Goal: Task Accomplishment & Management: Manage account settings

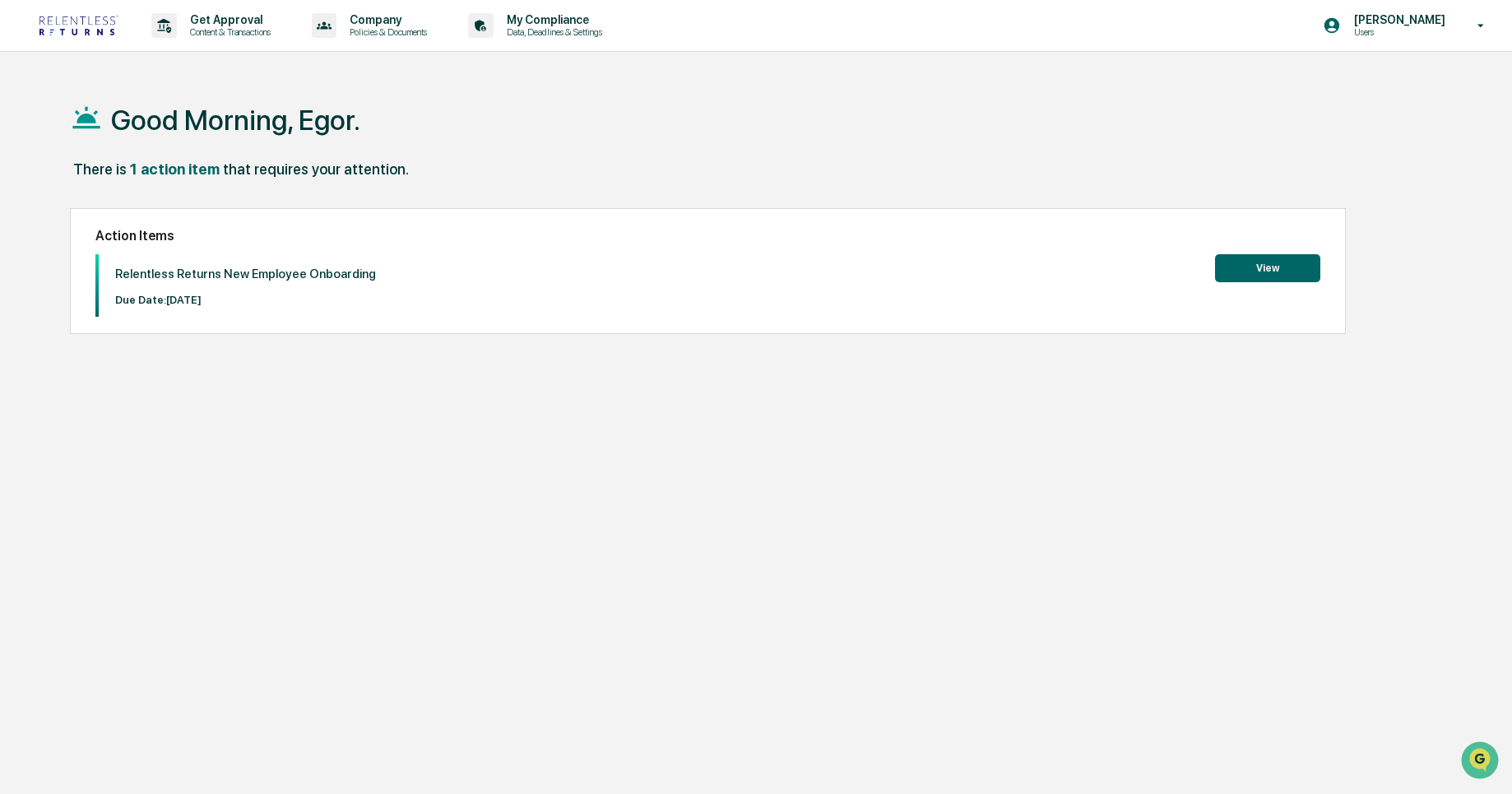
click at [1229, 262] on button "View" at bounding box center [1267, 268] width 105 height 28
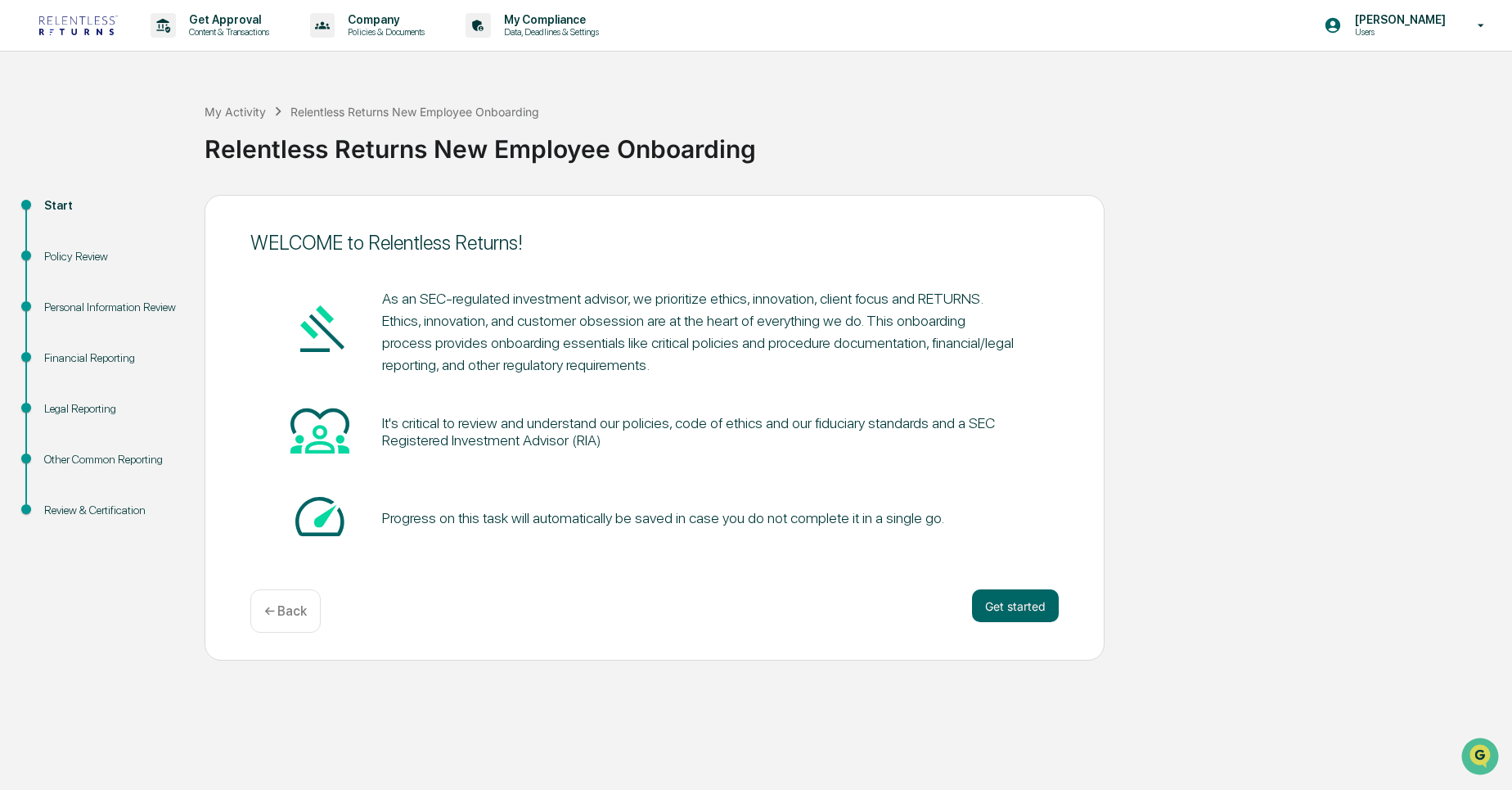
click at [400, 277] on div "As an SEC-regulated investment advisor, we prioritize ethics, innovation, clien…" at bounding box center [654, 419] width 808 height 311
click at [1027, 615] on button "Get started" at bounding box center [1016, 605] width 87 height 32
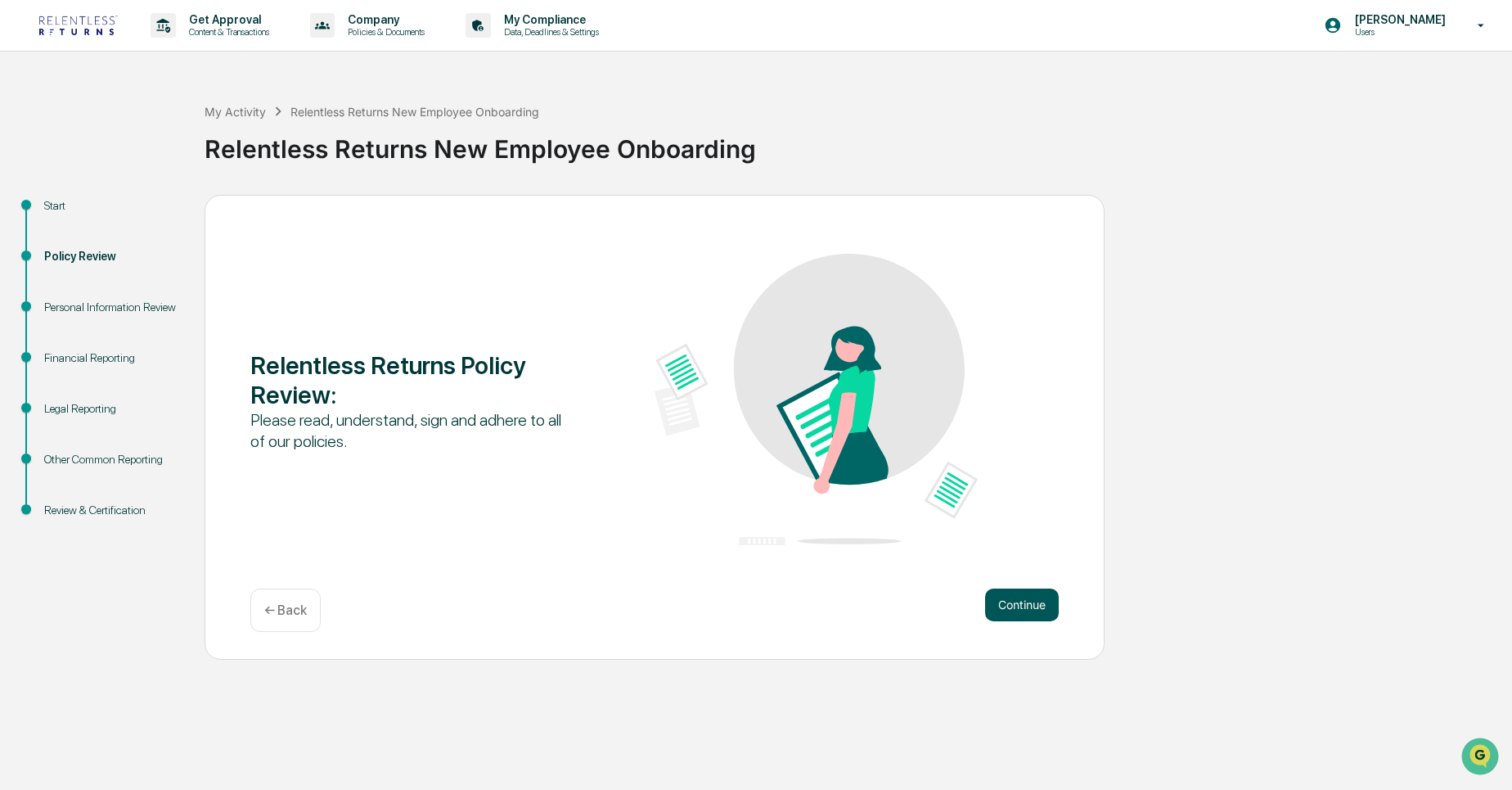
click at [1022, 607] on button "Continue" at bounding box center [1022, 604] width 74 height 32
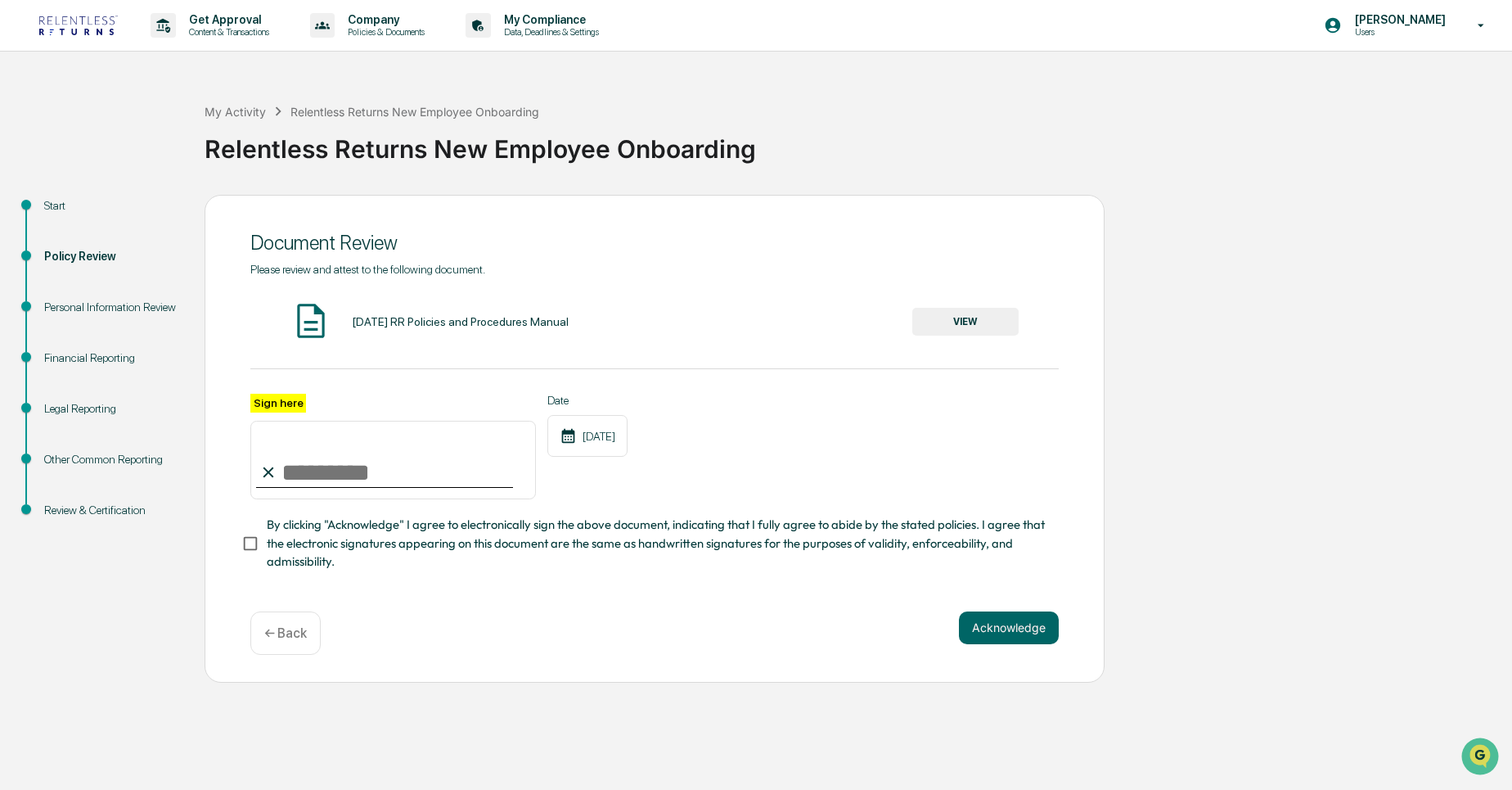
click at [931, 318] on button "VIEW" at bounding box center [965, 321] width 106 height 28
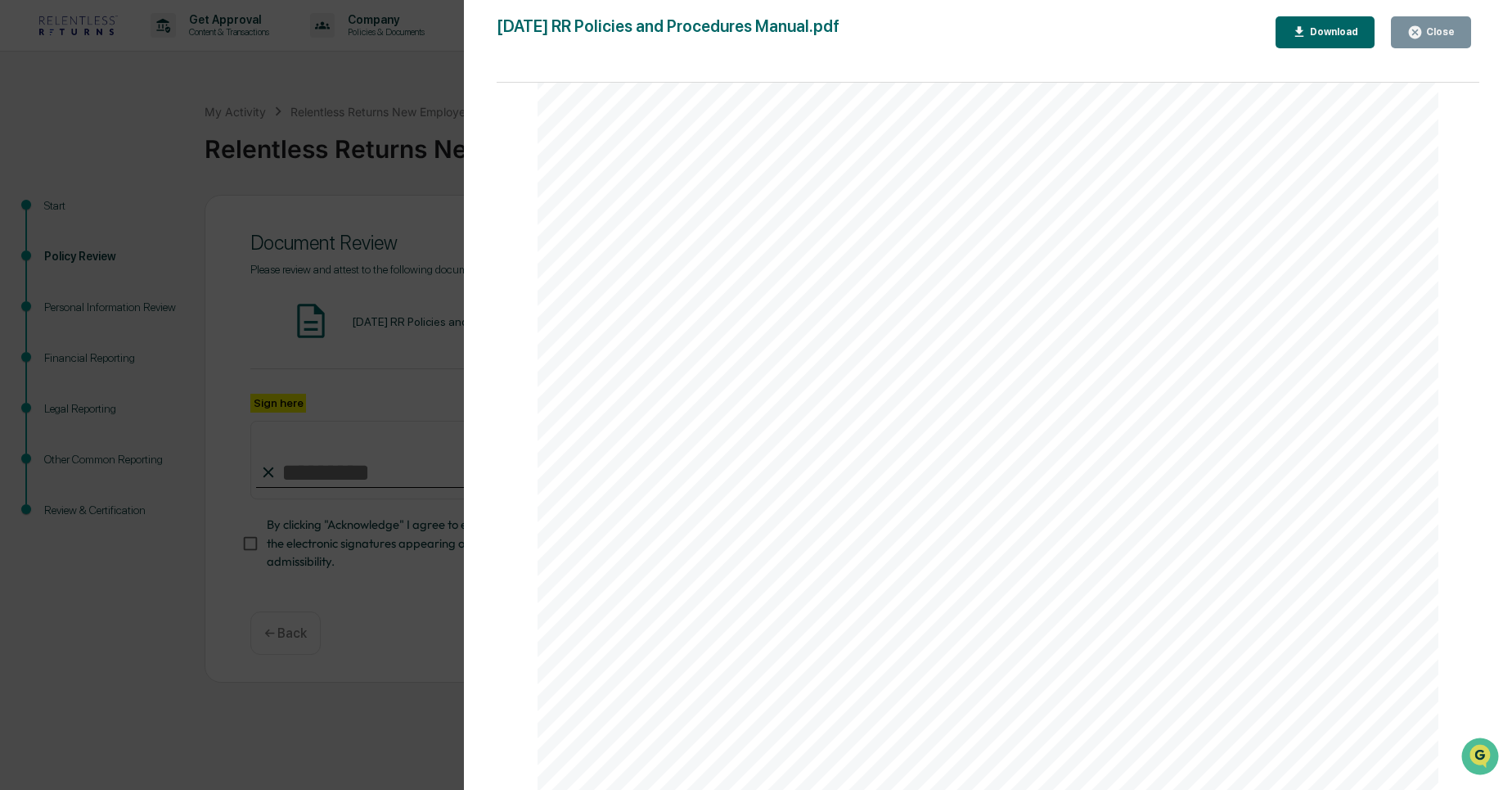
scroll to position [5023, 0]
click at [582, 381] on div "Page 5 Introduction Policy RELENTLESS RETURNS is a registered investment advise…" at bounding box center [987, 558] width 901 height 1166
click at [447, 345] on div "Version History [DATE] 06:03 PM [PERSON_NAME] [DATE] 01:31 AM [PERSON_NAME] [DA…" at bounding box center [756, 395] width 1512 height 790
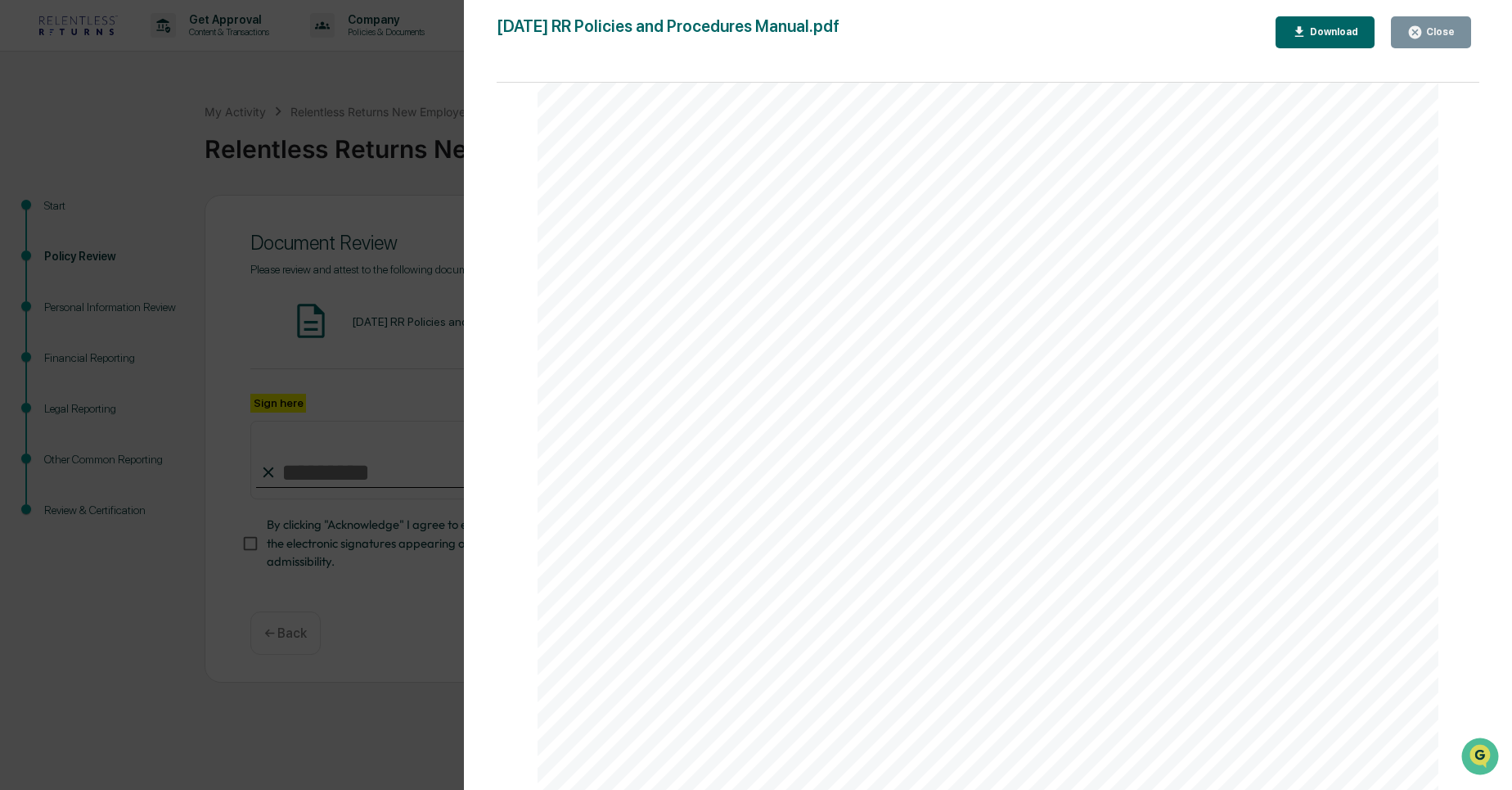
click at [477, 350] on div "Version History [DATE] 06:03 PM [PERSON_NAME] [DATE] 01:31 AM [PERSON_NAME] [DA…" at bounding box center [988, 411] width 1048 height 822
click at [430, 348] on div "Version History [DATE] 06:03 PM [PERSON_NAME] [DATE] 01:31 AM [PERSON_NAME] [DA…" at bounding box center [756, 395] width 1512 height 790
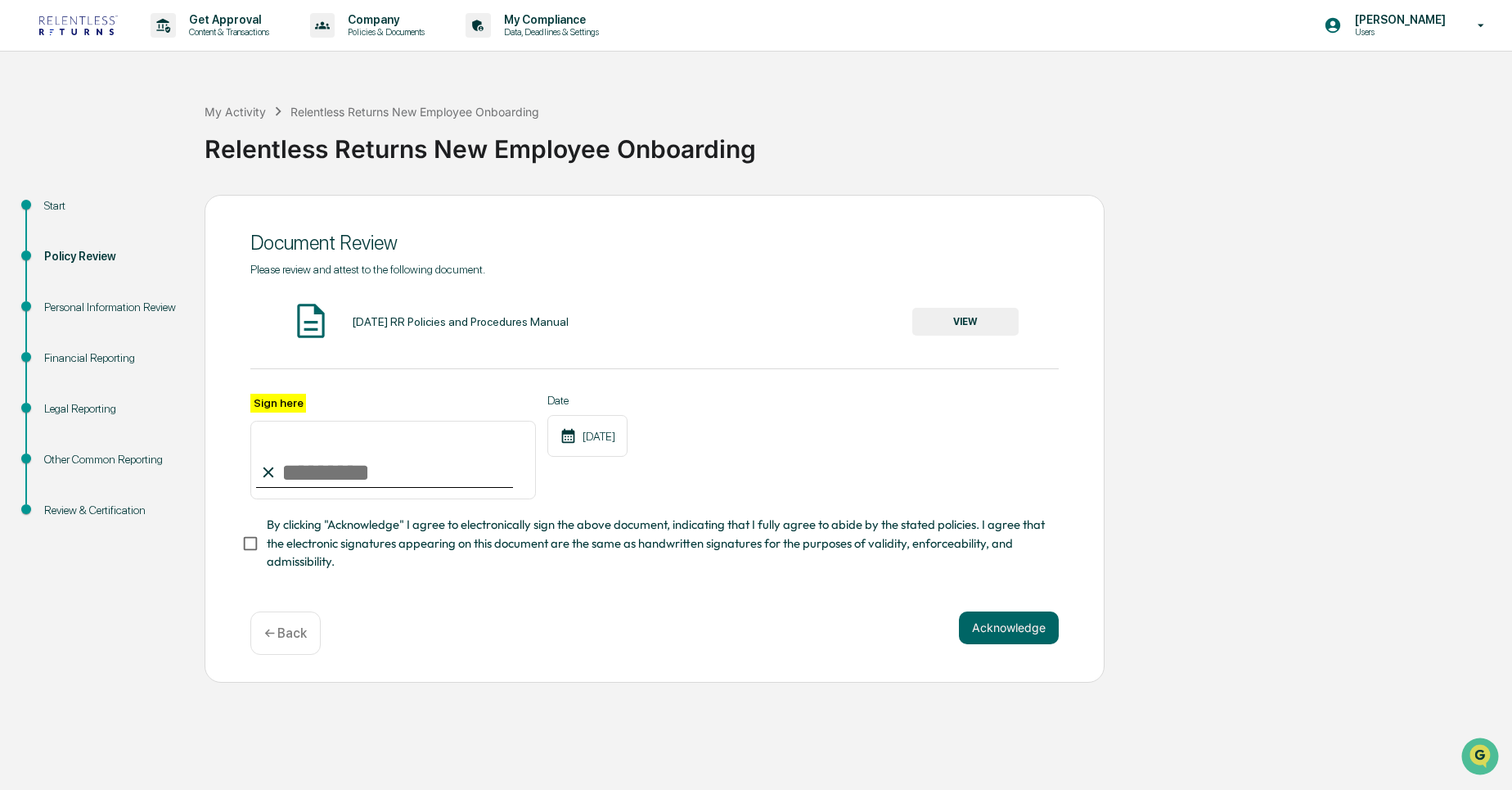
click at [319, 471] on input "Sign here" at bounding box center [393, 459] width 285 height 79
type input "*"
click at [395, 473] on input "**********" at bounding box center [393, 459] width 285 height 79
click at [390, 473] on input "**********" at bounding box center [393, 459] width 285 height 79
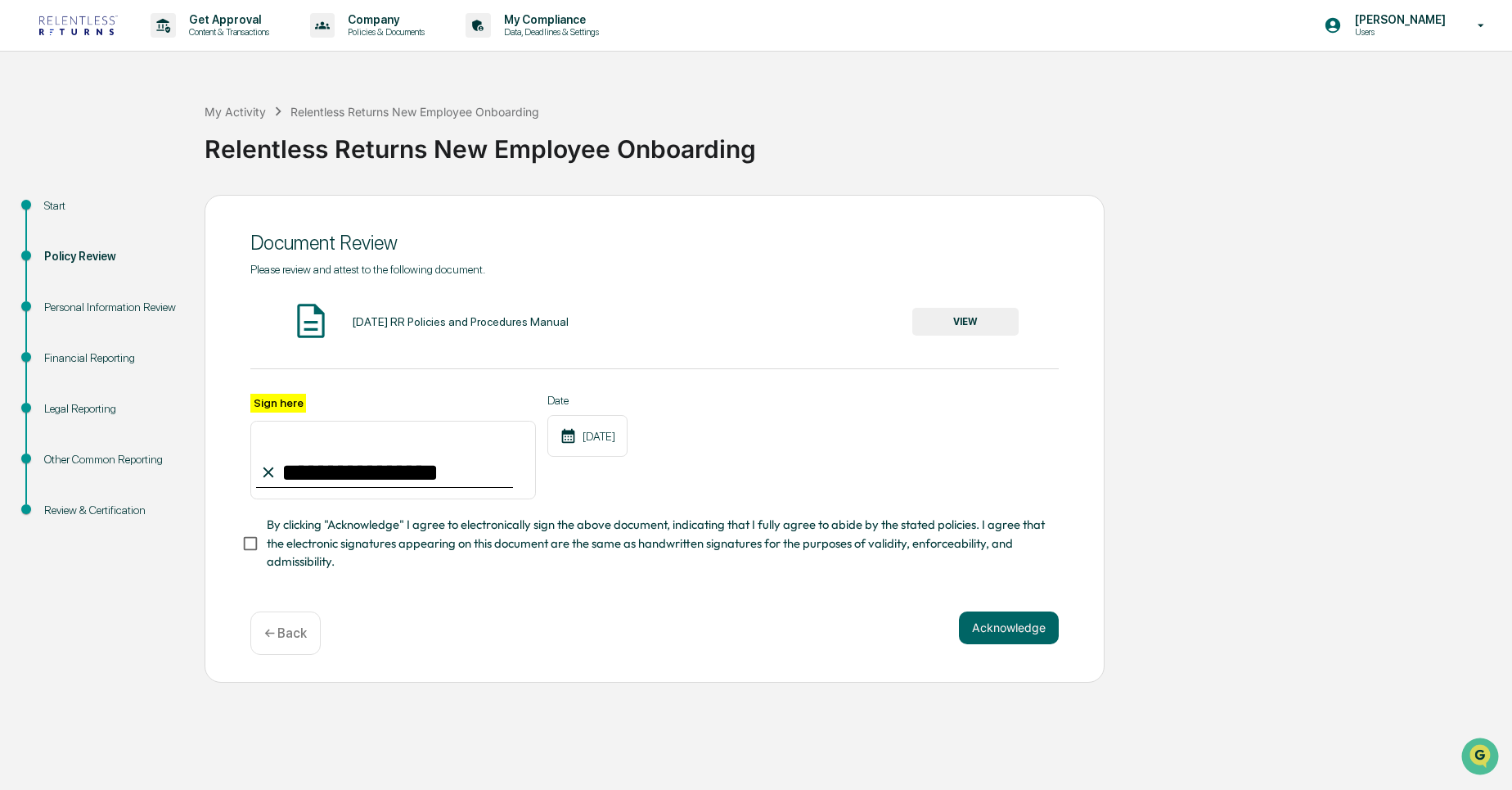
click at [390, 473] on input "**********" at bounding box center [393, 459] width 285 height 79
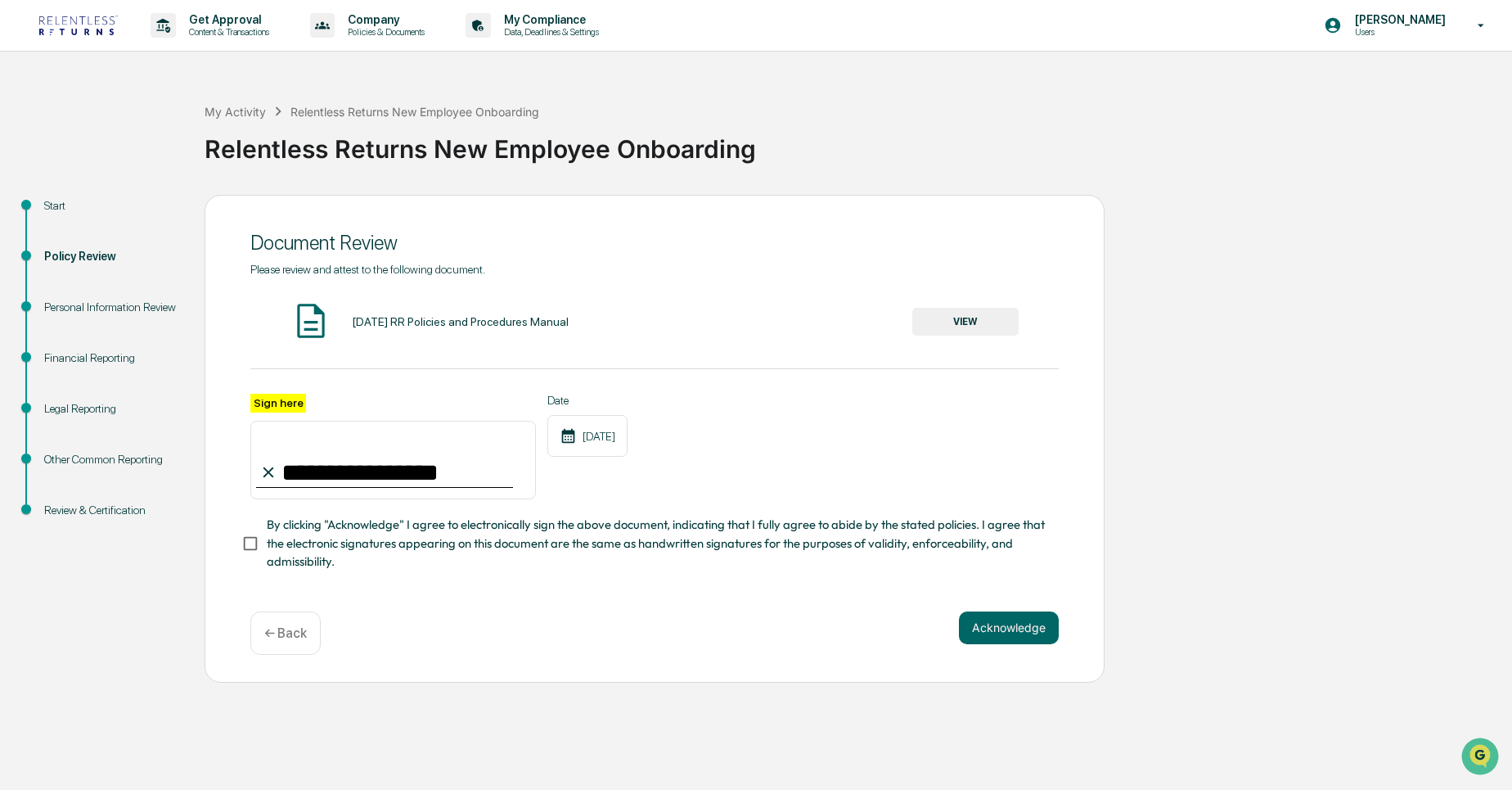
click at [390, 473] on input "**********" at bounding box center [393, 459] width 285 height 79
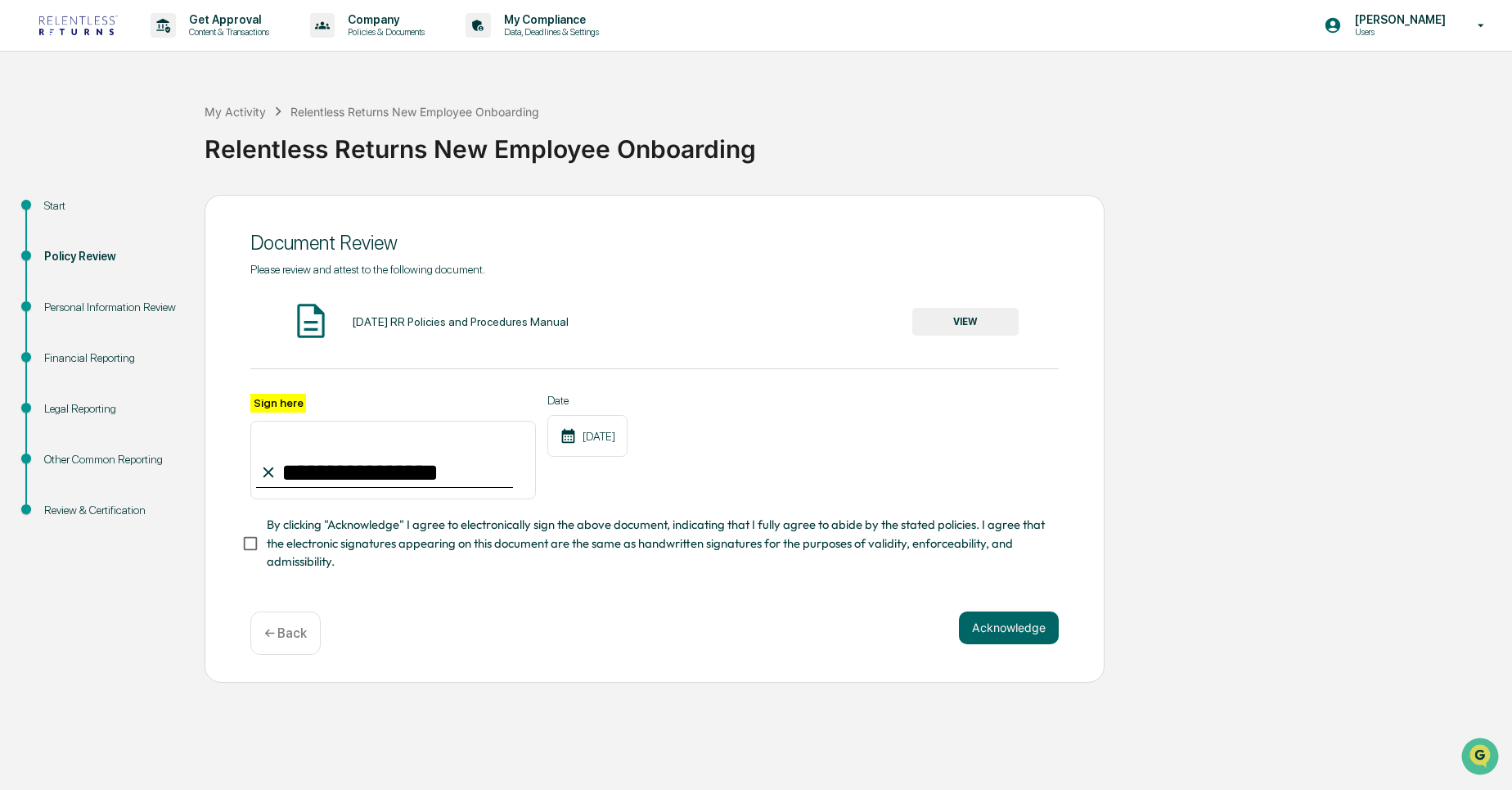
click at [390, 473] on input "**********" at bounding box center [393, 459] width 285 height 79
click at [420, 455] on input "**********" at bounding box center [393, 459] width 285 height 79
type input "**********"
click at [628, 470] on div "Date [DATE]" at bounding box center [587, 446] width 81 height 107
click at [968, 326] on button "VIEW" at bounding box center [965, 321] width 106 height 28
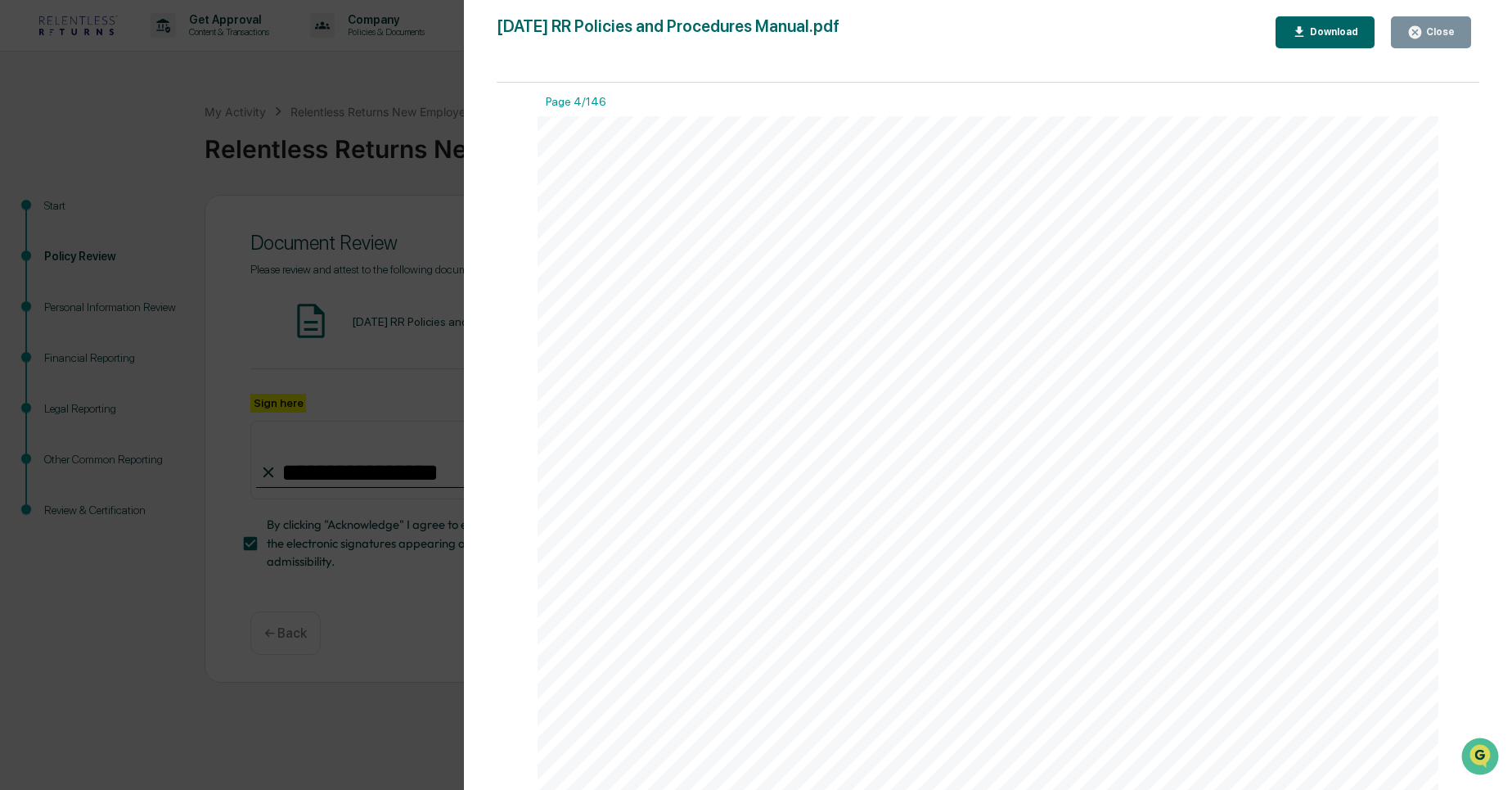
scroll to position [3753, 0]
click at [432, 375] on div "Version History [DATE] 06:03 PM [PERSON_NAME] [DATE] 01:31 AM [PERSON_NAME] [DA…" at bounding box center [756, 395] width 1512 height 790
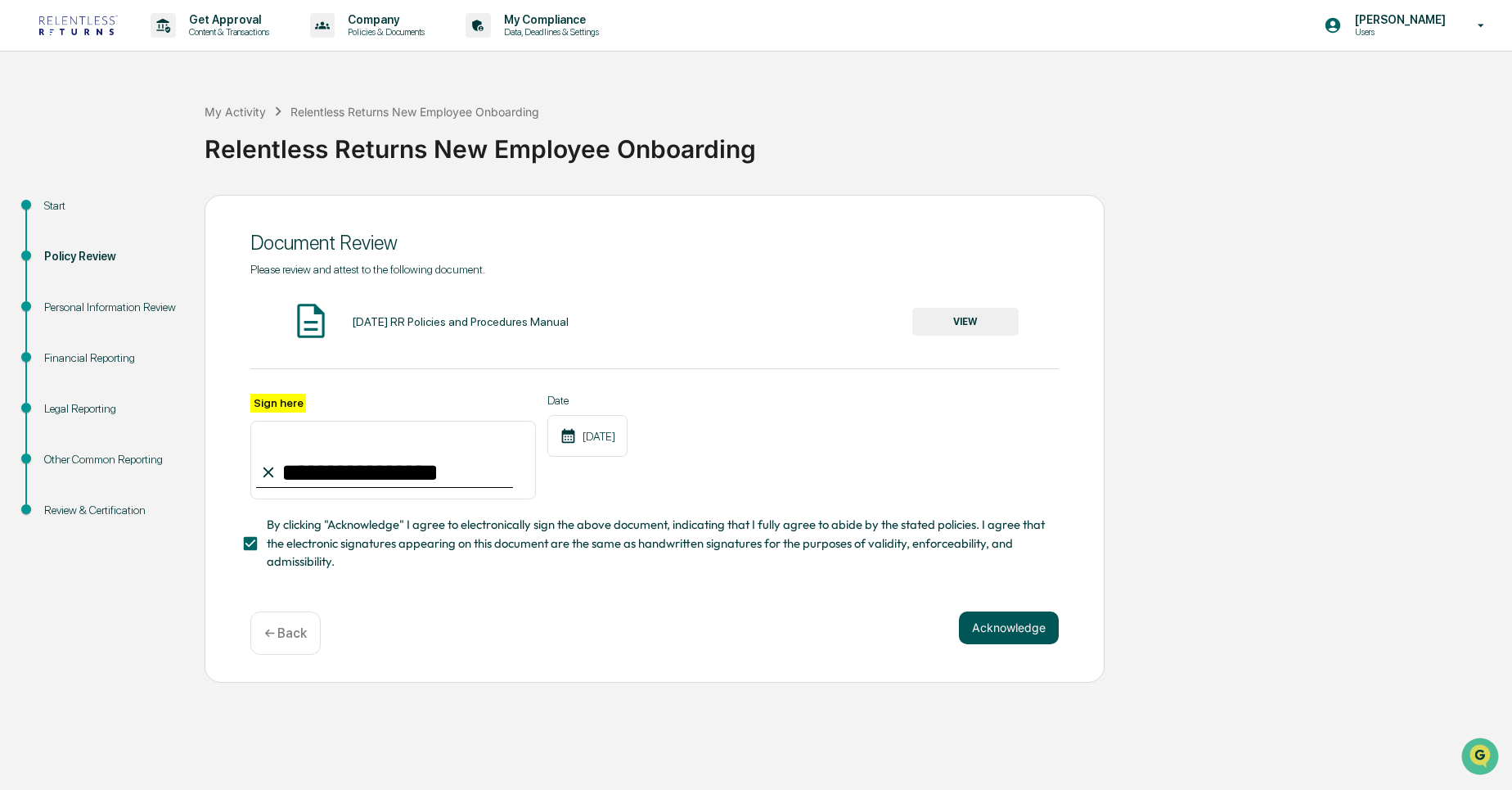
click at [1011, 632] on button "Acknowledge" at bounding box center [1008, 627] width 100 height 32
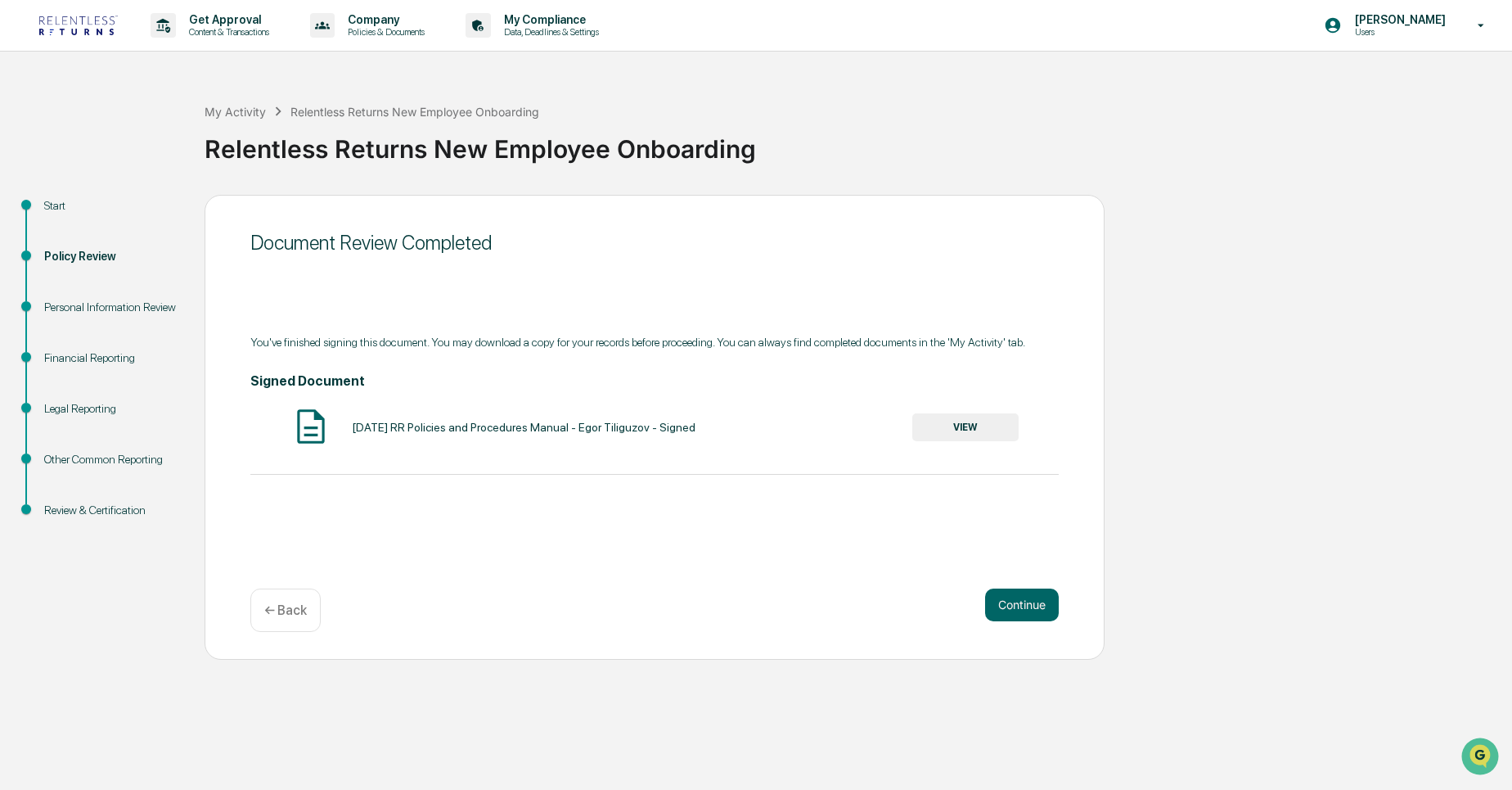
click at [366, 341] on div "You've finished signing this document. You may download a copy for your records…" at bounding box center [654, 342] width 808 height 13
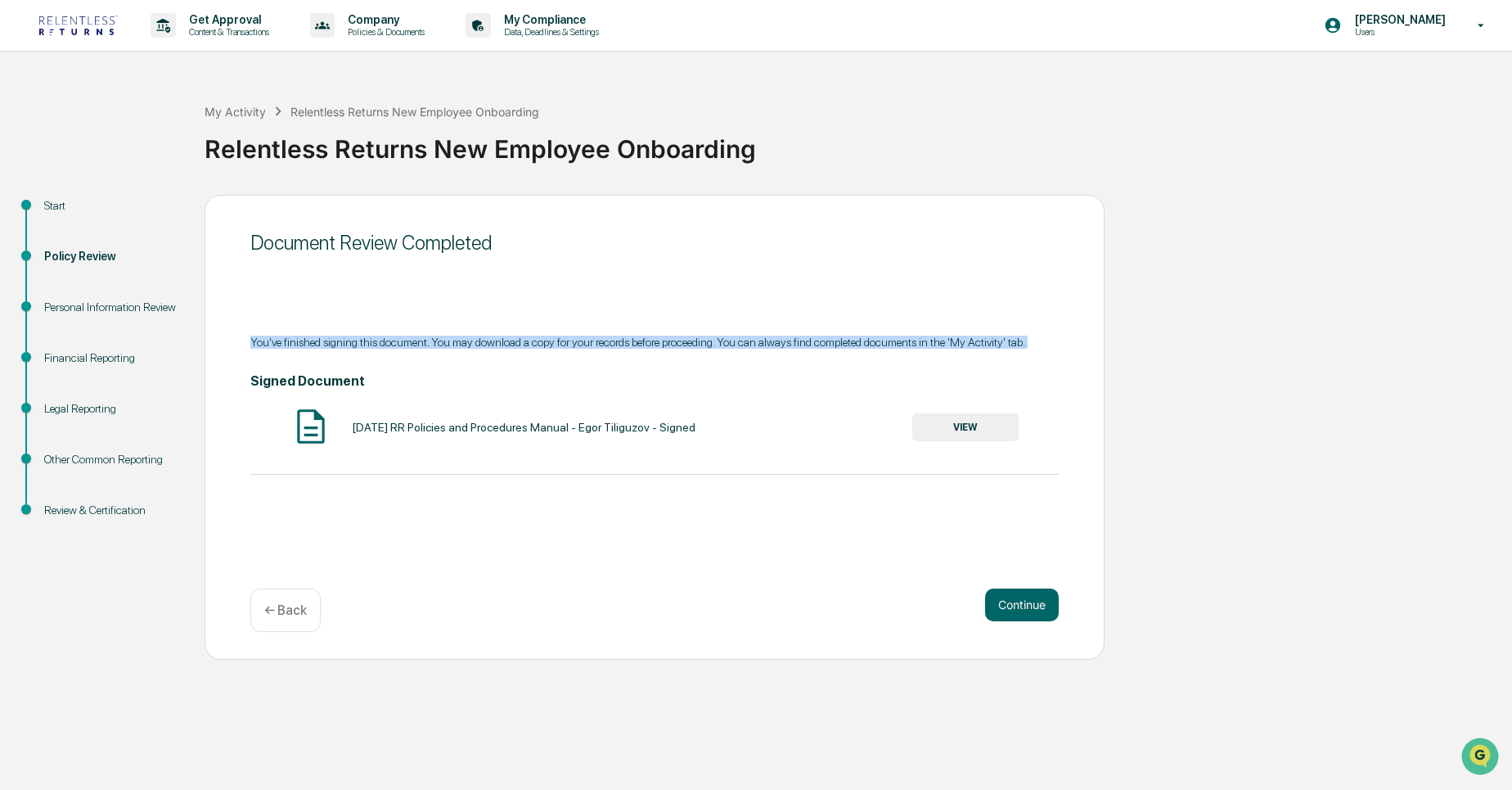
click at [366, 341] on div "You've finished signing this document. You may download a copy for your records…" at bounding box center [654, 342] width 808 height 13
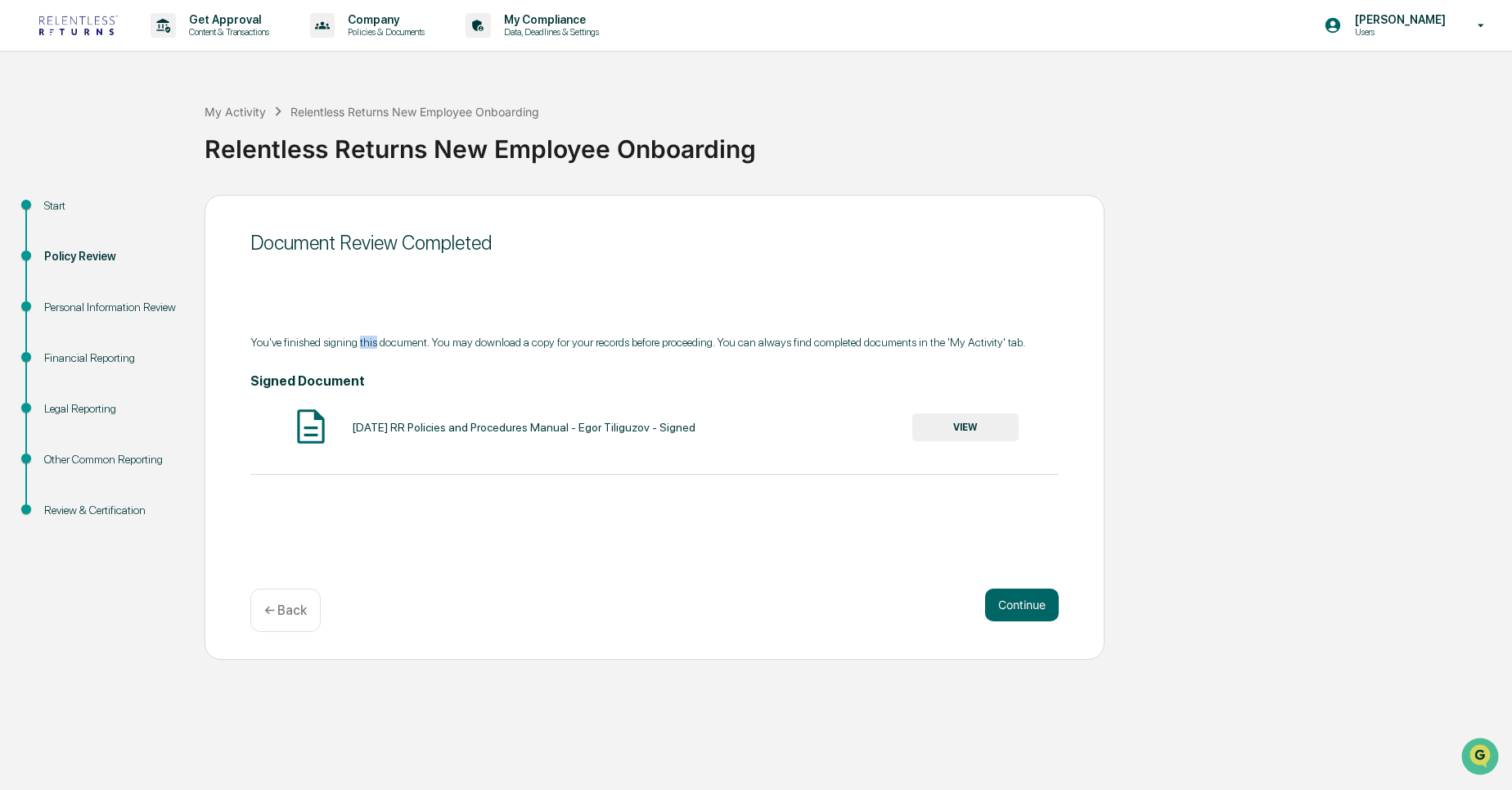
click at [366, 341] on div "You've finished signing this document. You may download a copy for your records…" at bounding box center [654, 342] width 808 height 13
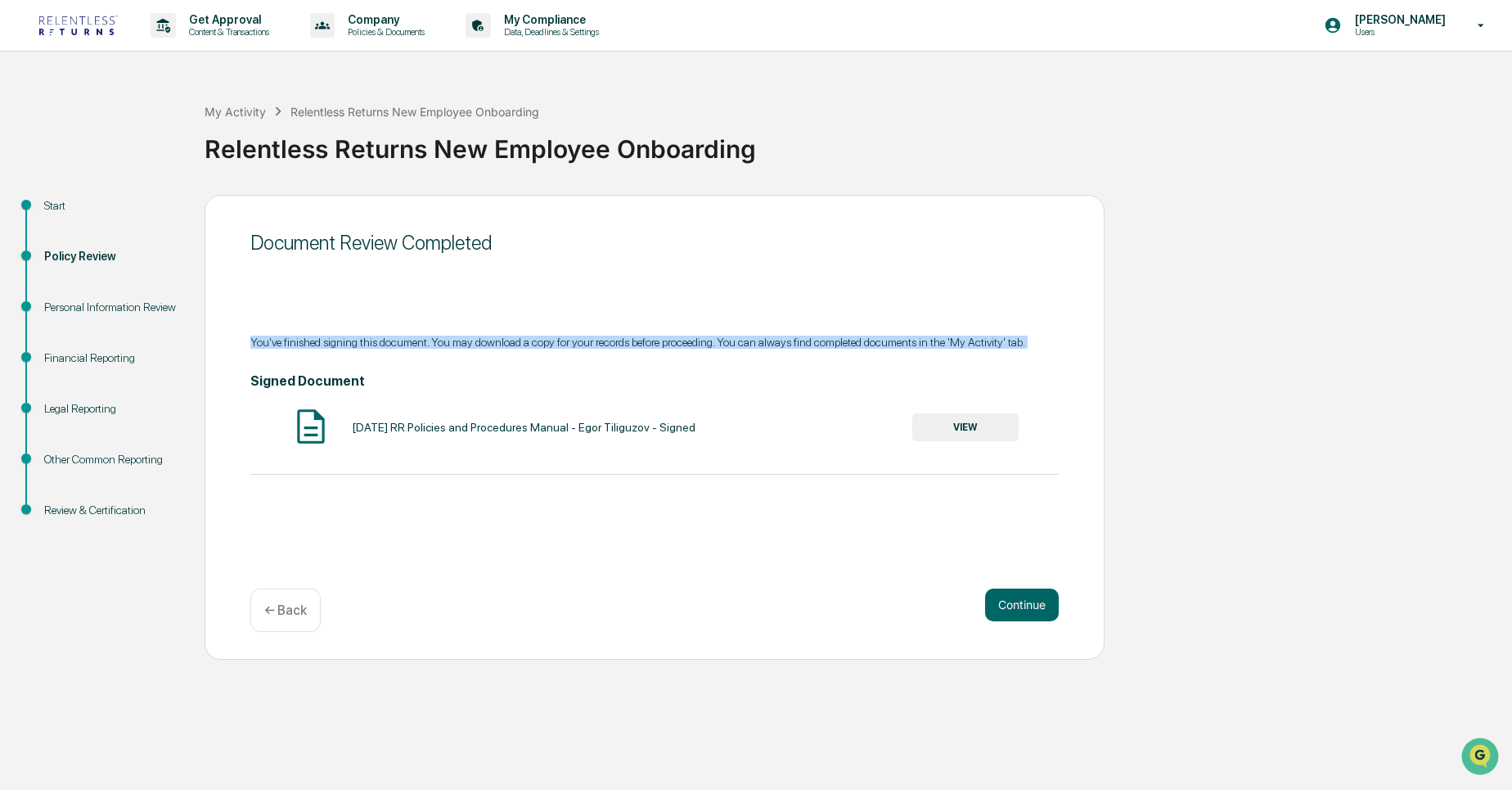
click at [366, 341] on div "You've finished signing this document. You may download a copy for your records…" at bounding box center [654, 342] width 808 height 13
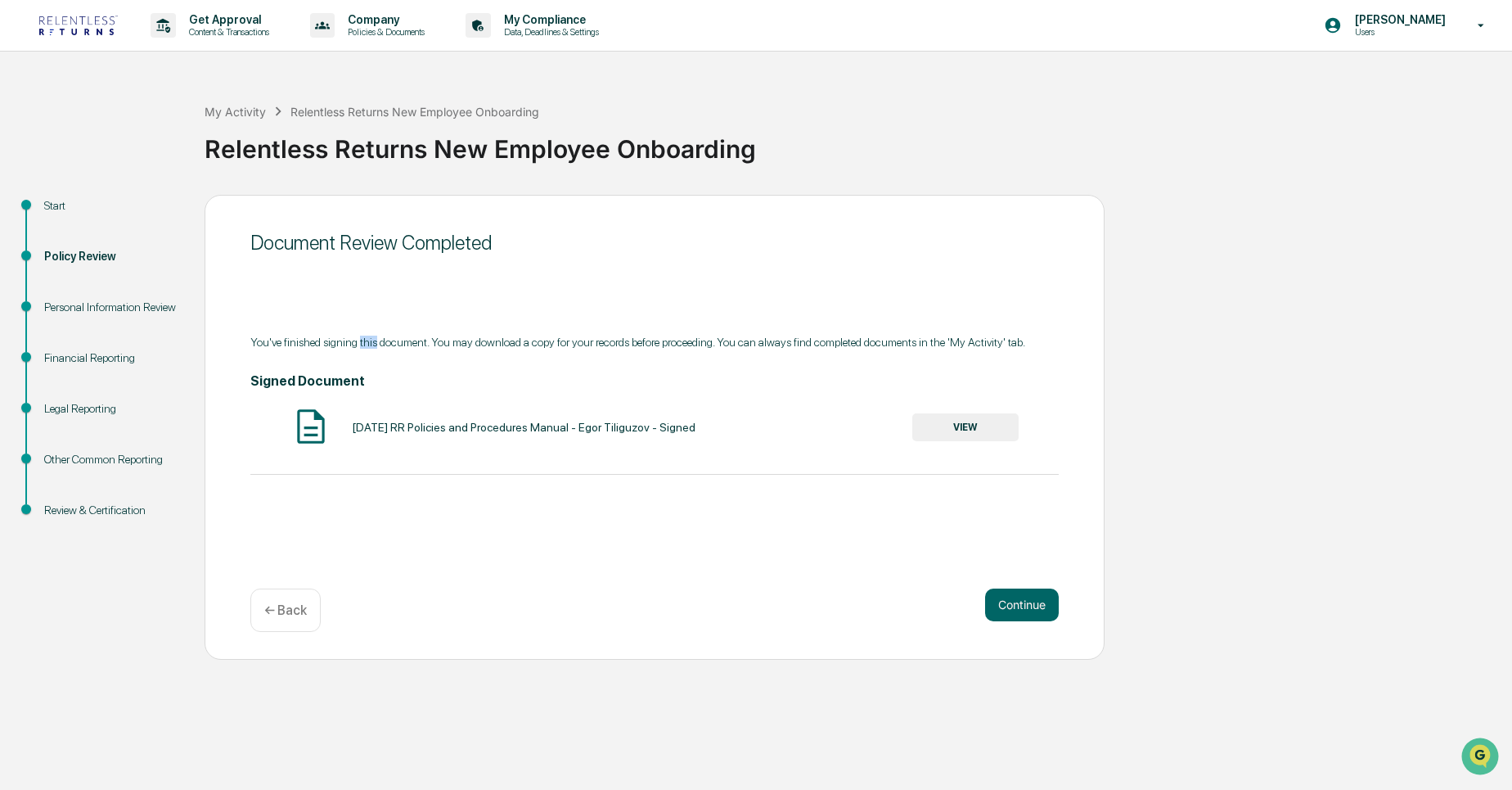
click at [366, 341] on div "You've finished signing this document. You may download a copy for your records…" at bounding box center [654, 342] width 808 height 13
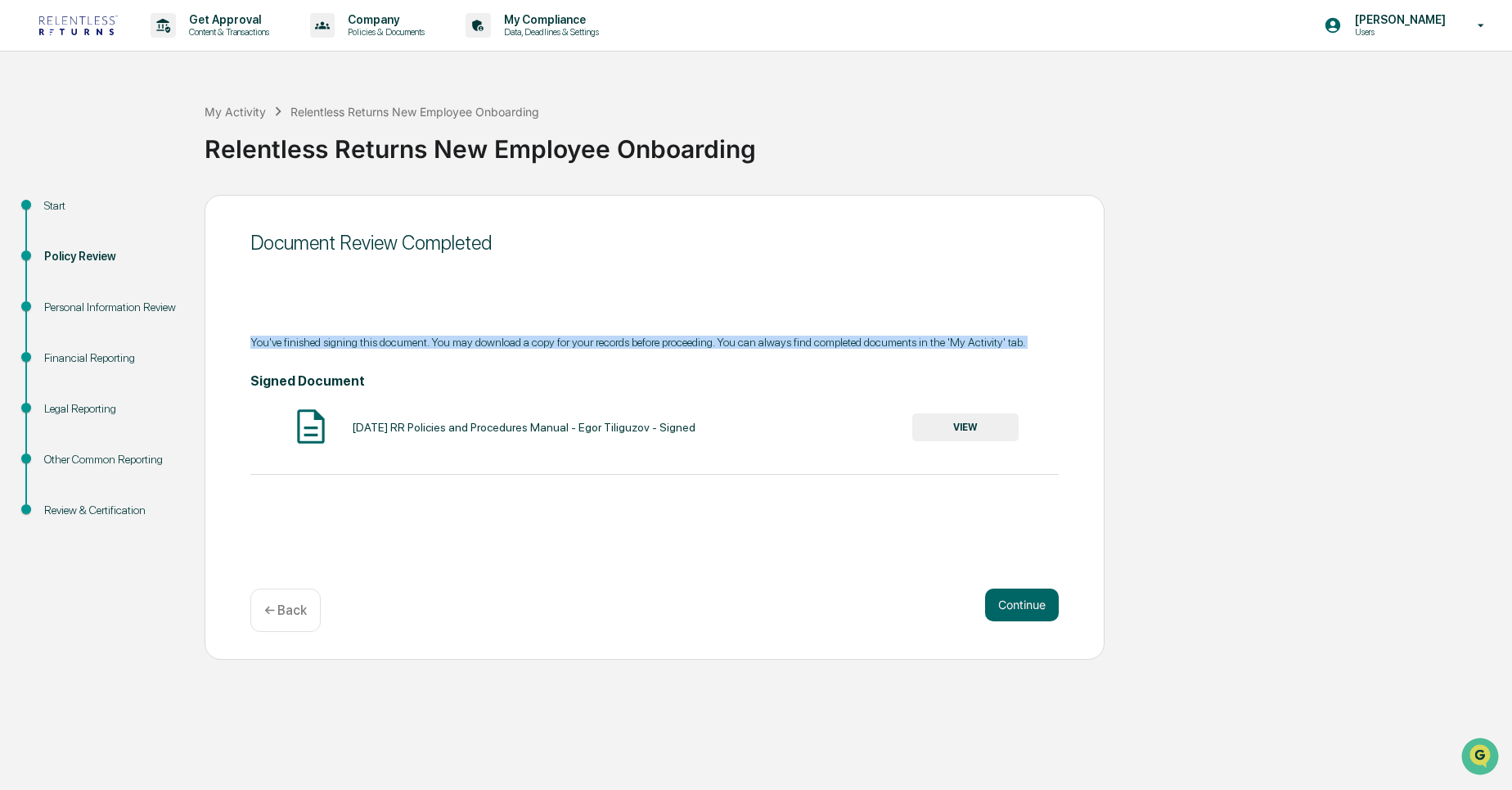
click at [366, 341] on div "You've finished signing this document. You may download a copy for your records…" at bounding box center [654, 342] width 808 height 13
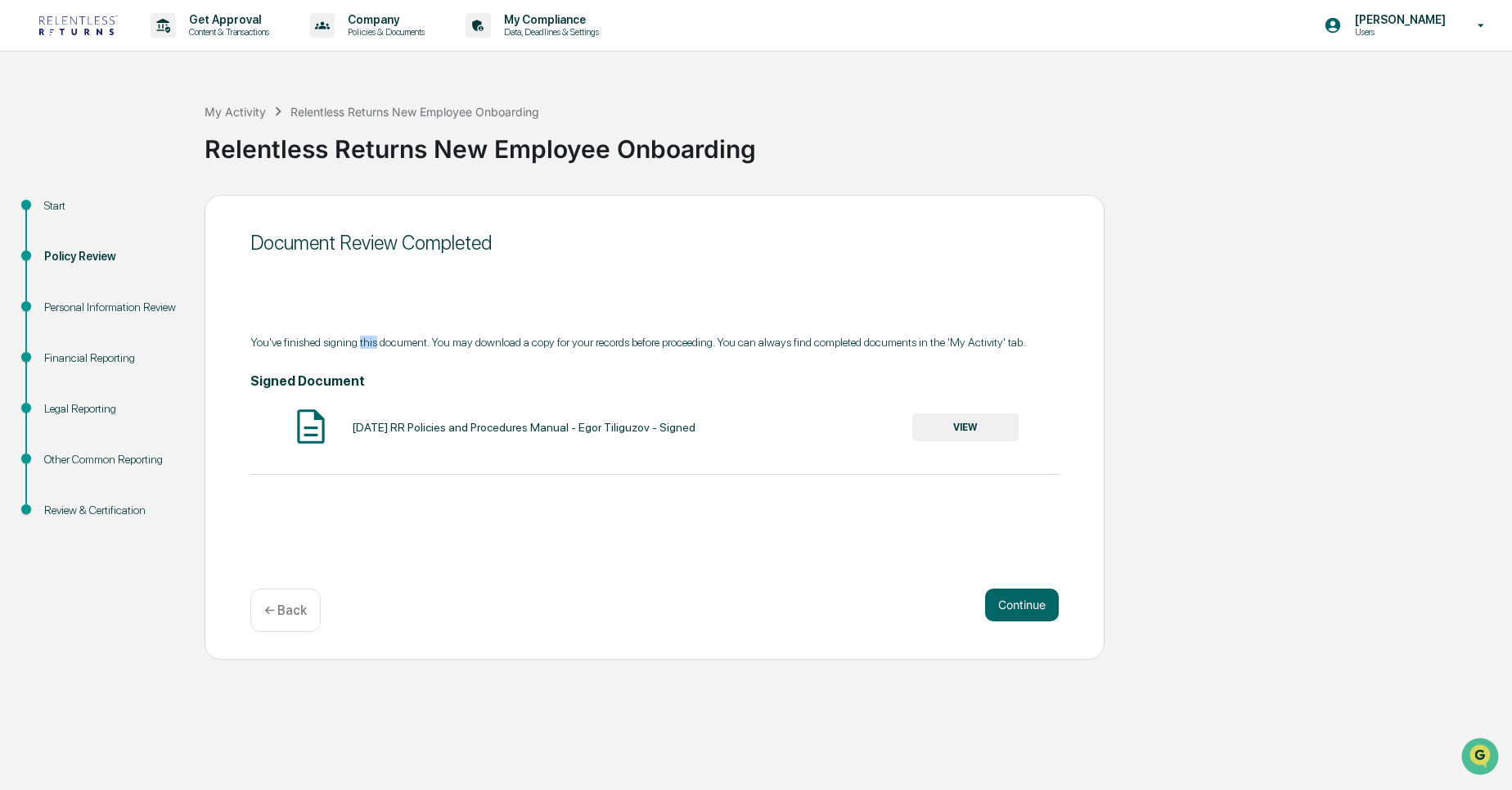
click at [366, 341] on div "You've finished signing this document. You may download a copy for your records…" at bounding box center [654, 342] width 808 height 13
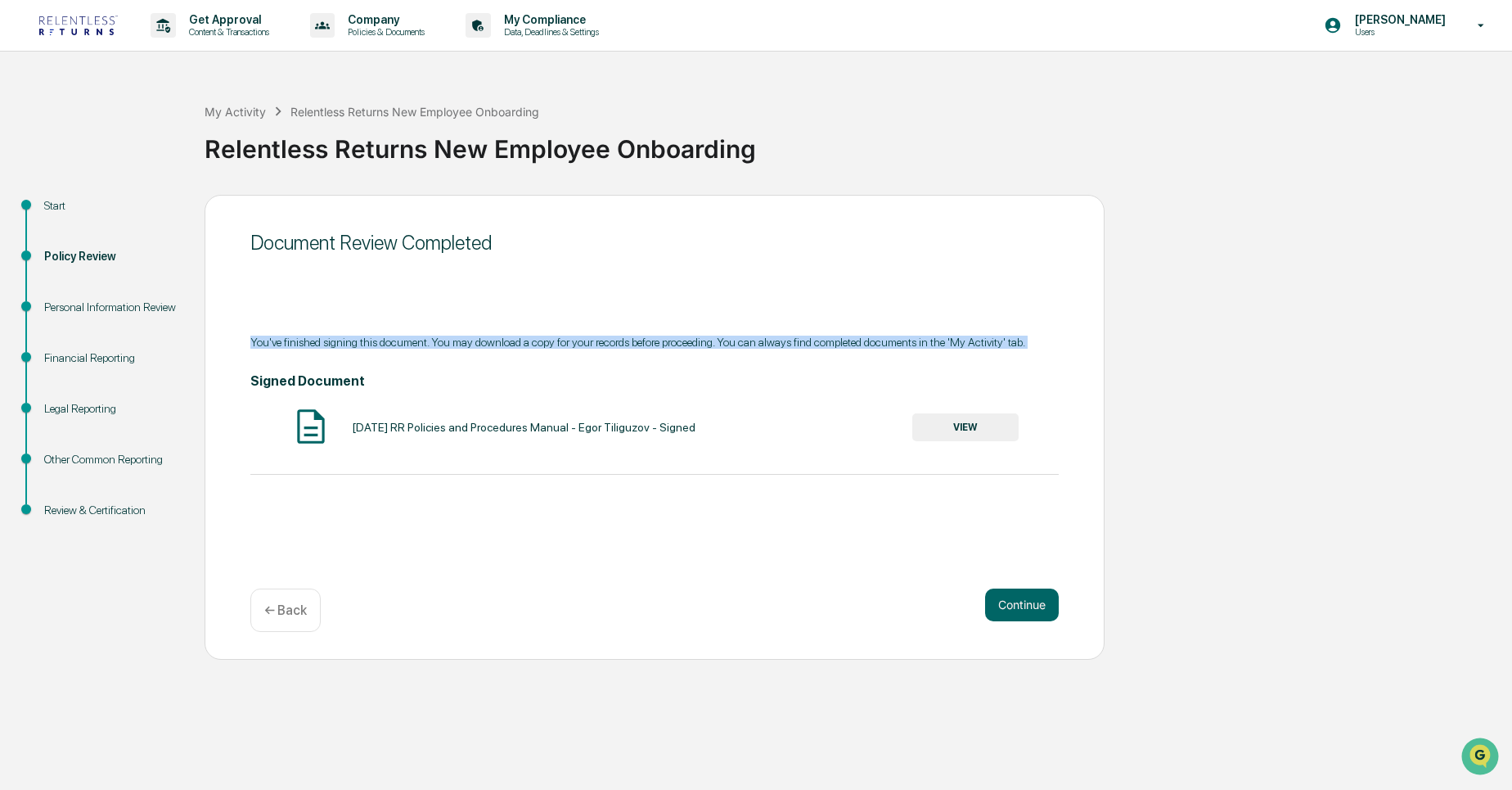
click at [366, 341] on div "You've finished signing this document. You may download a copy for your records…" at bounding box center [654, 342] width 808 height 13
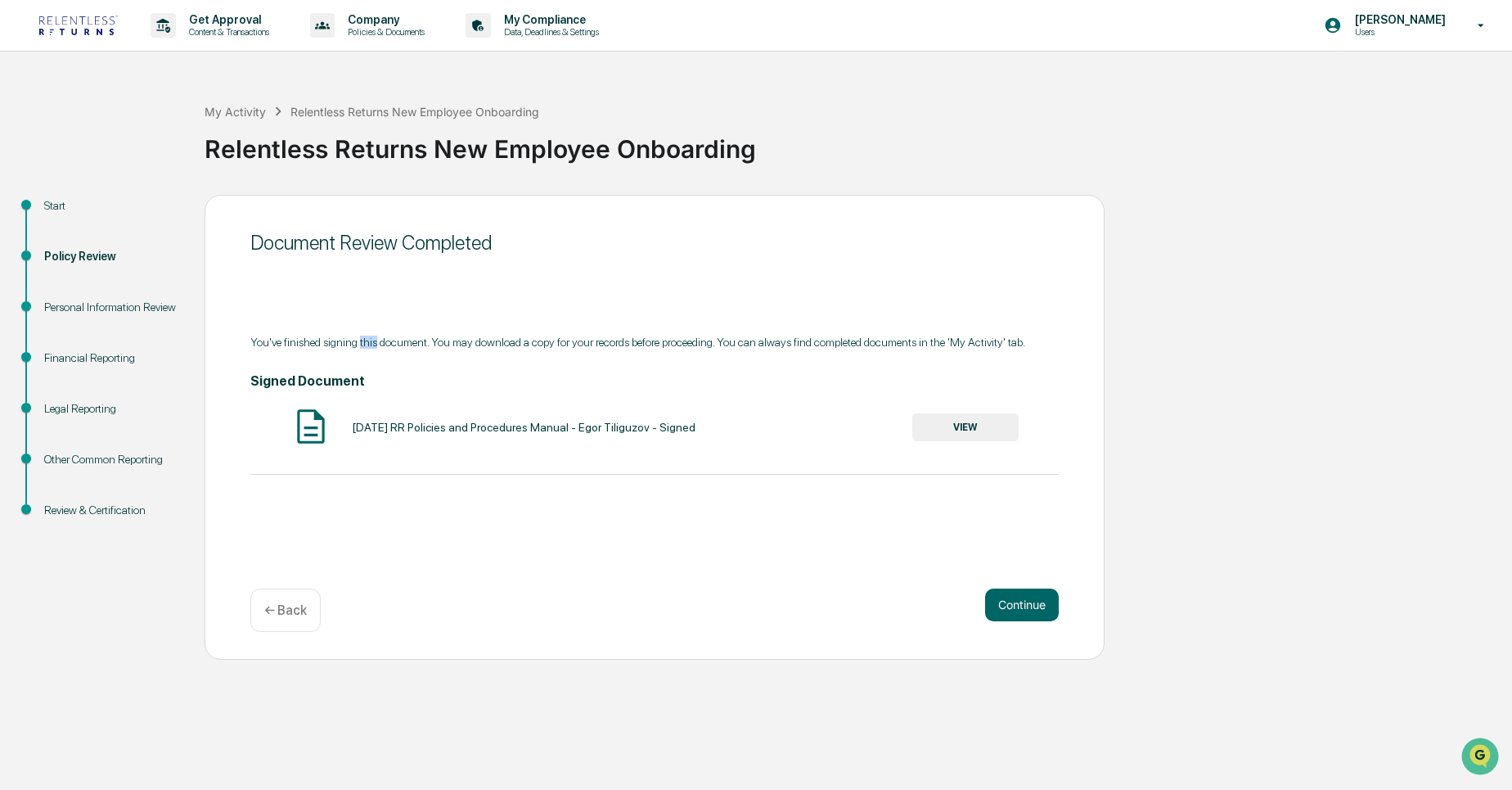
click at [366, 341] on div "You've finished signing this document. You may download a copy for your records…" at bounding box center [654, 342] width 808 height 13
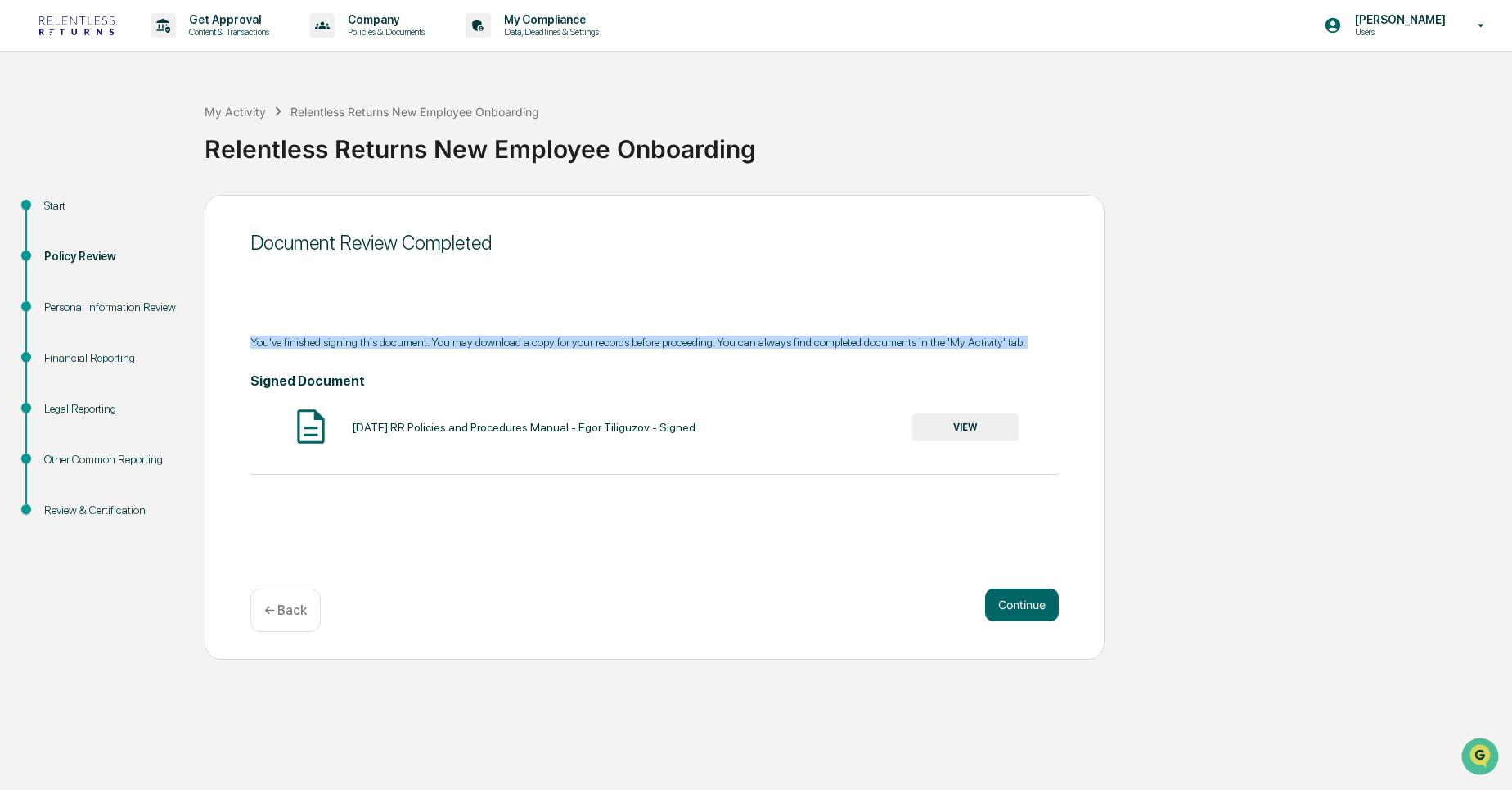
click at [366, 341] on div "You've finished signing this document. You may download a copy for your records…" at bounding box center [654, 342] width 808 height 13
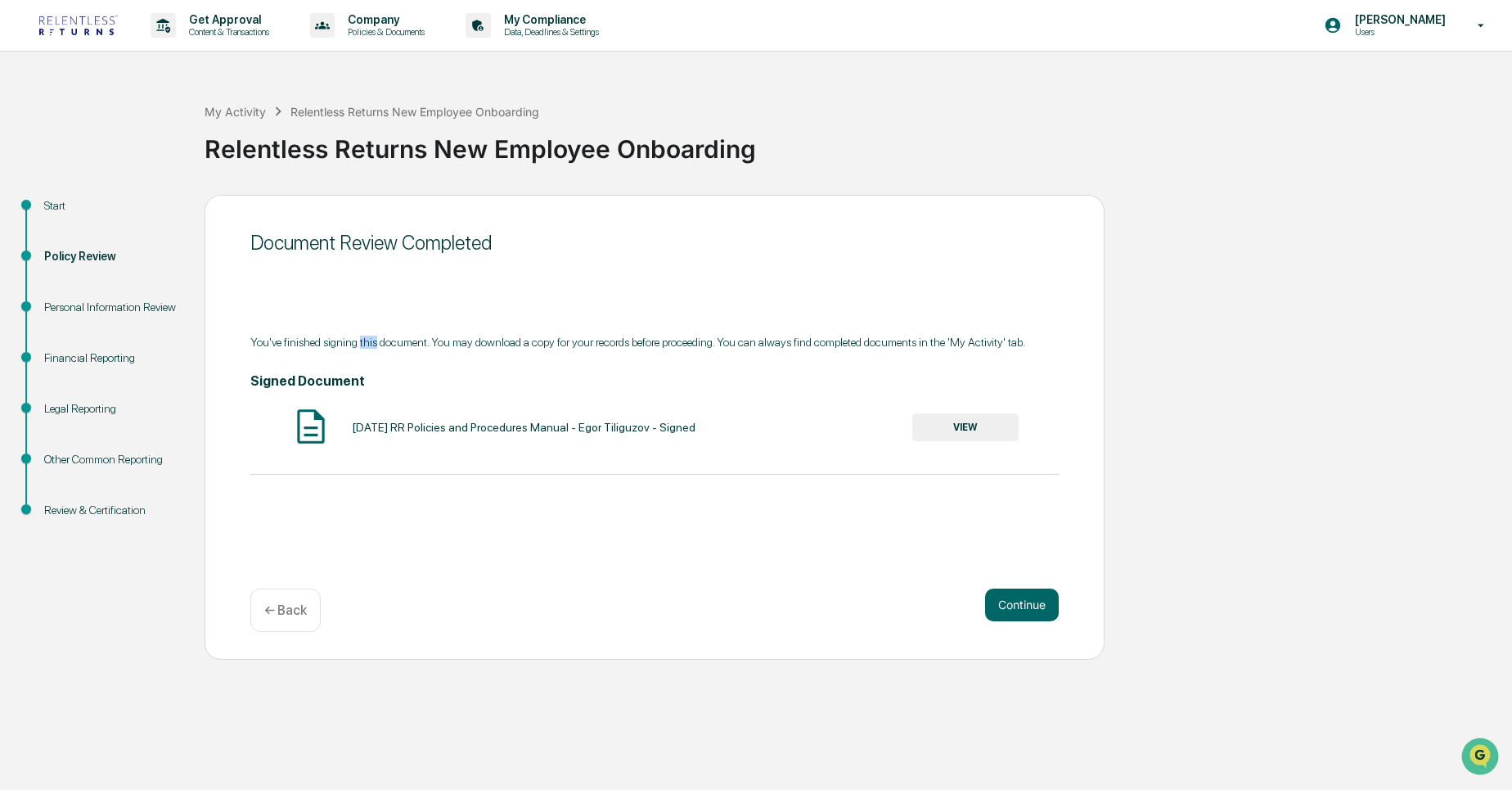
click at [366, 341] on div "You've finished signing this document. You may download a copy for your records…" at bounding box center [654, 342] width 808 height 13
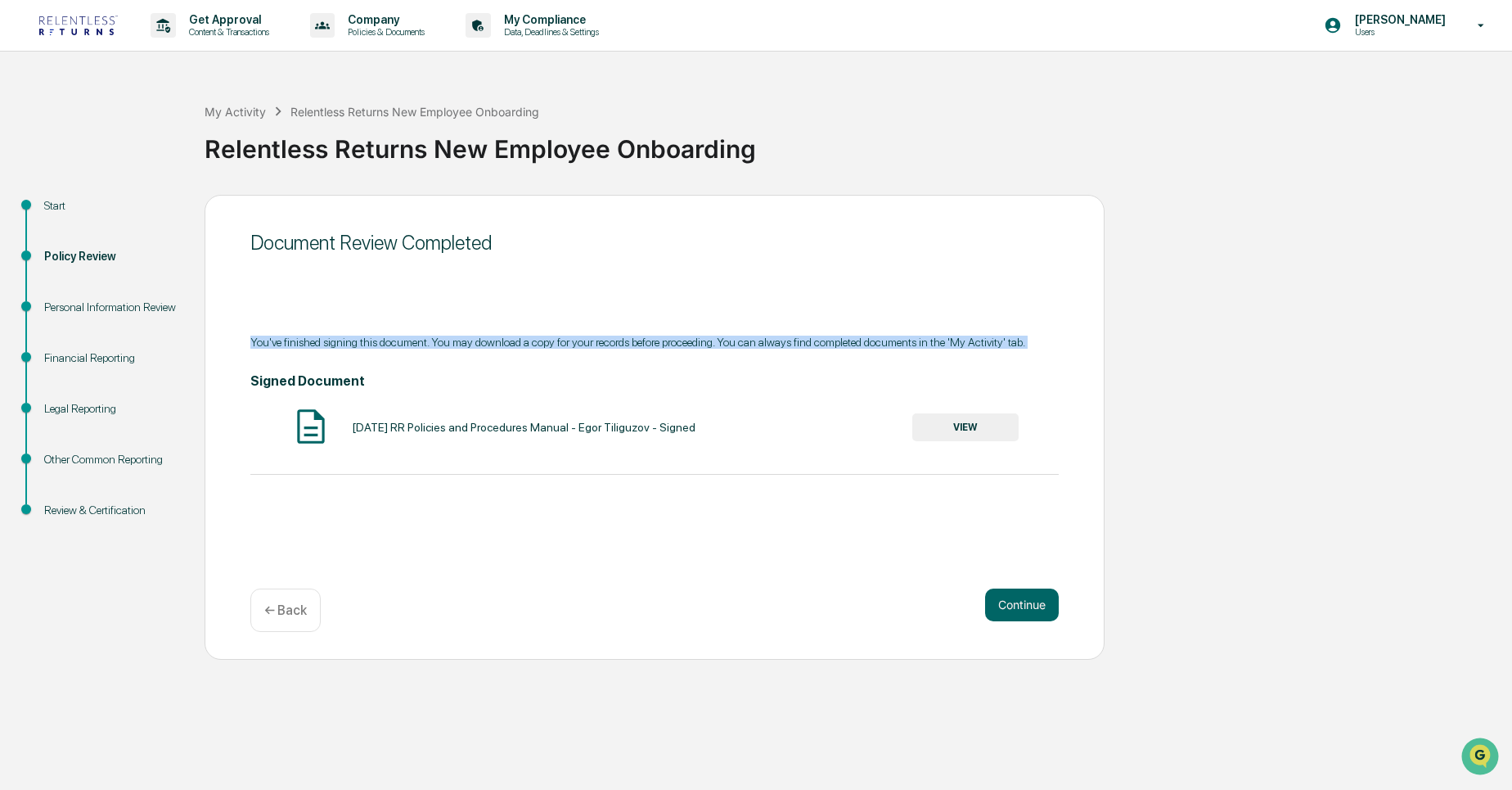
click at [366, 341] on div "You've finished signing this document. You may download a copy for your records…" at bounding box center [654, 342] width 808 height 13
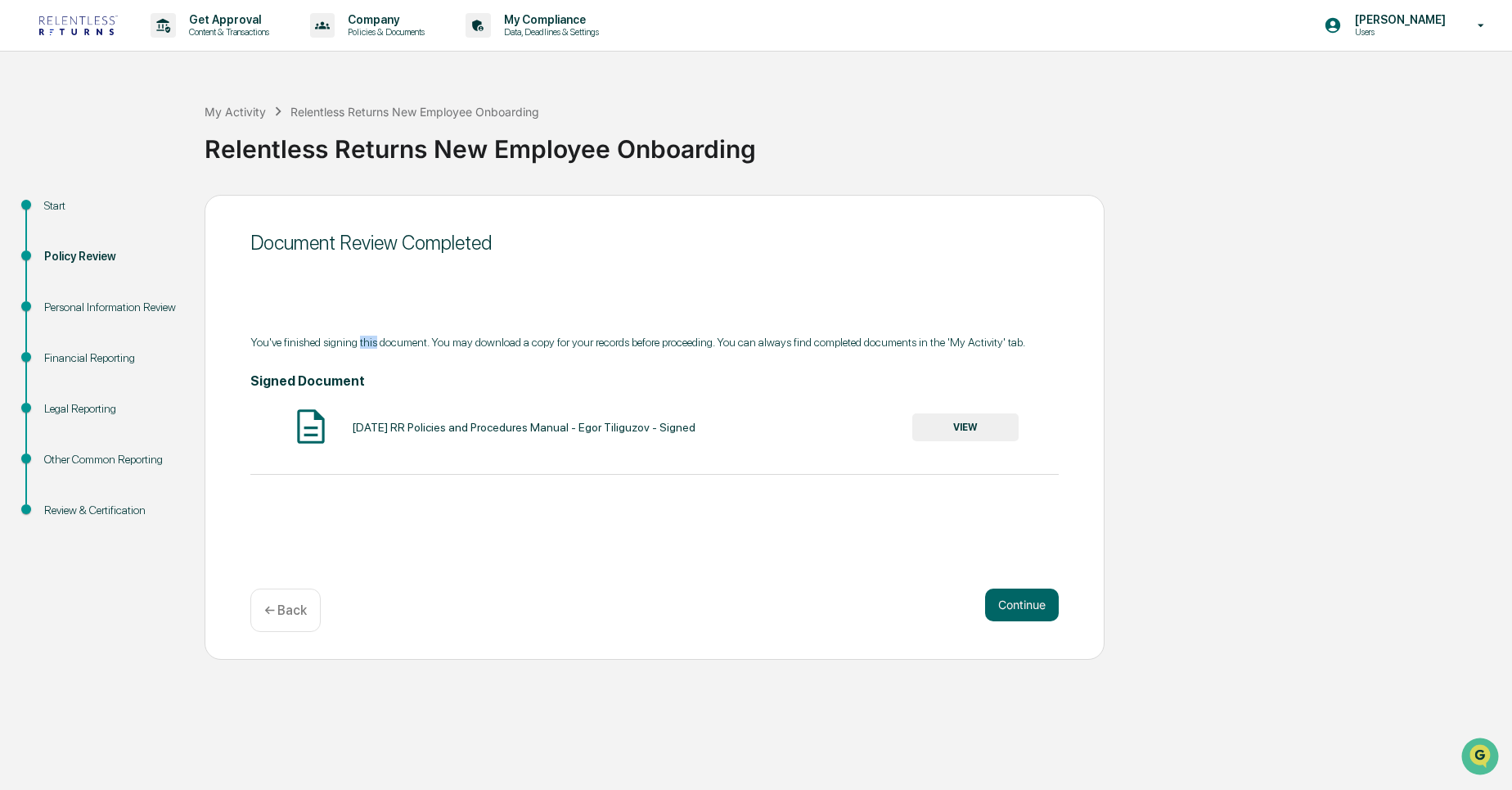
click at [366, 341] on div "You've finished signing this document. You may download a copy for your records…" at bounding box center [654, 342] width 808 height 13
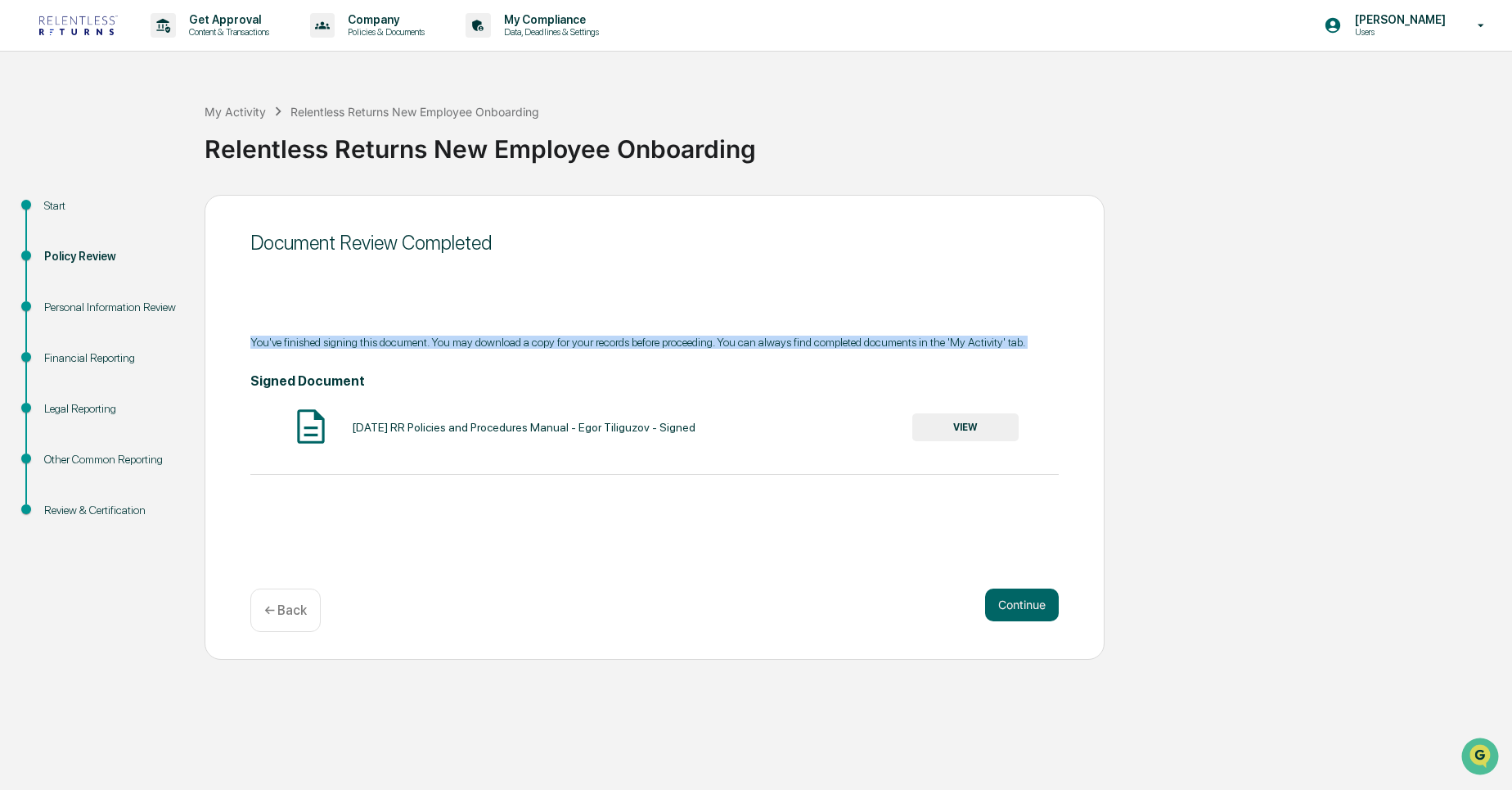
click at [366, 341] on div "You've finished signing this document. You may download a copy for your records…" at bounding box center [654, 342] width 808 height 13
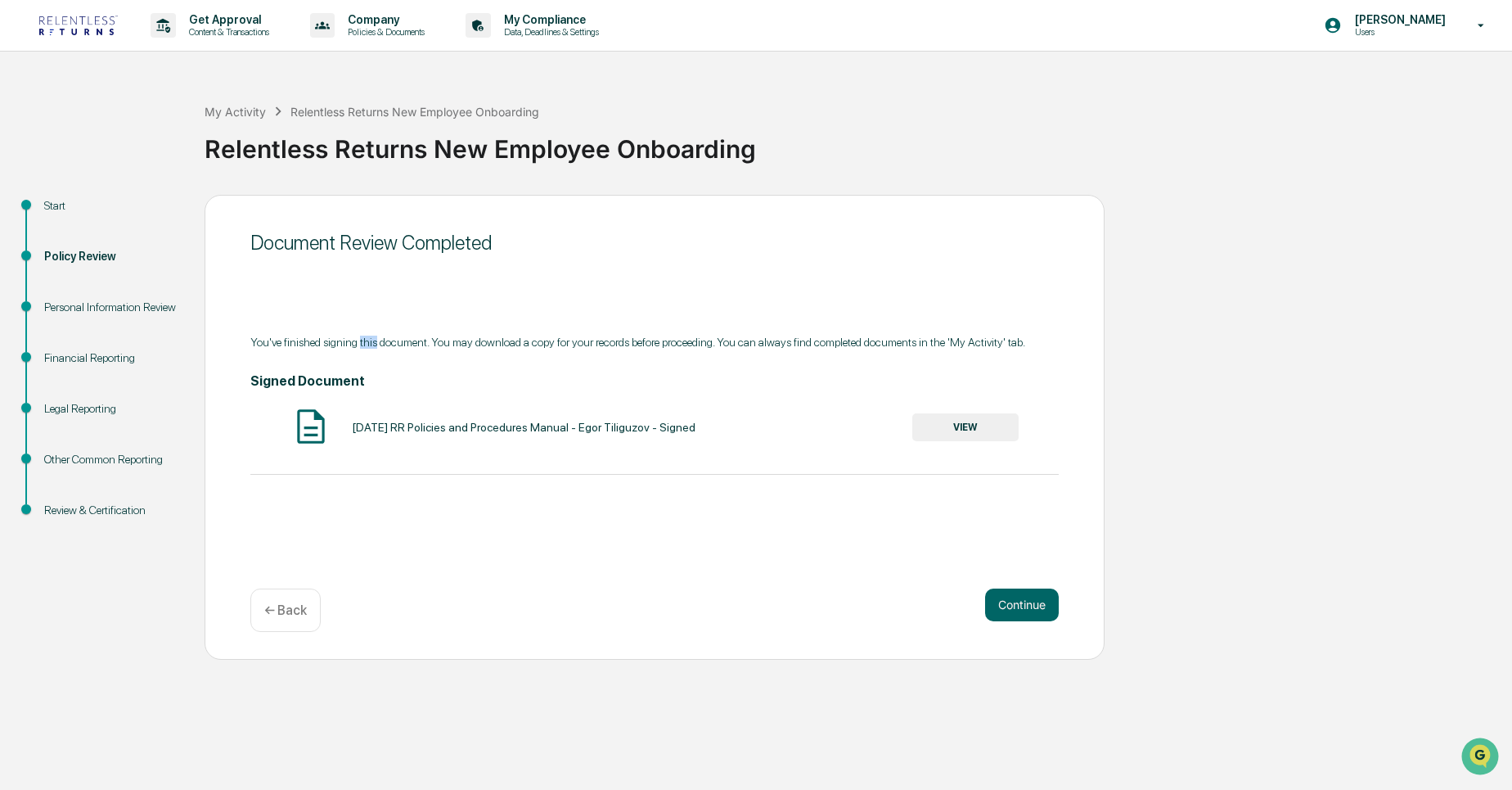
click at [366, 341] on div "You've finished signing this document. You may download a copy for your records…" at bounding box center [654, 342] width 808 height 13
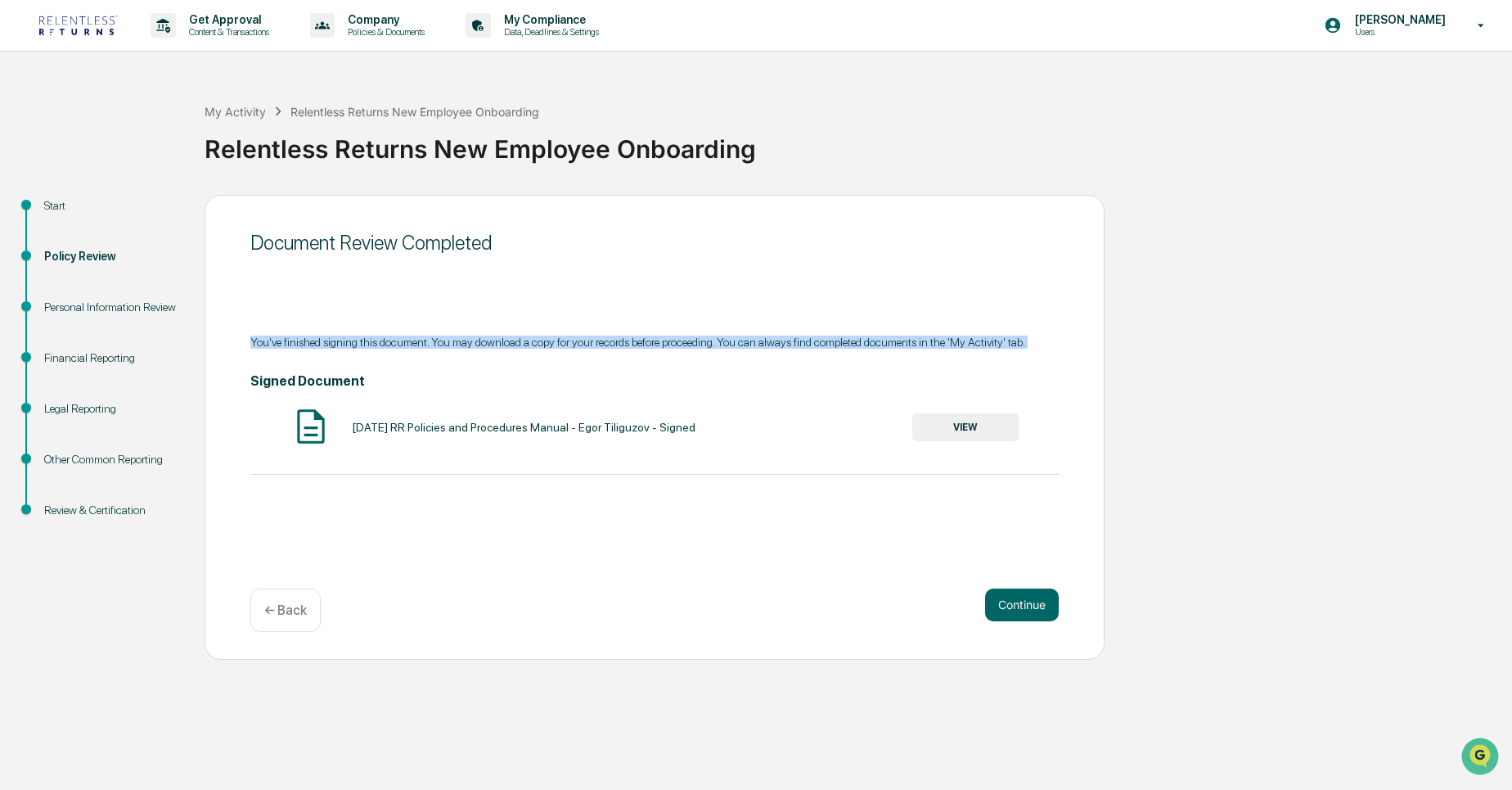
click at [366, 341] on div "You've finished signing this document. You may download a copy for your records…" at bounding box center [654, 342] width 808 height 13
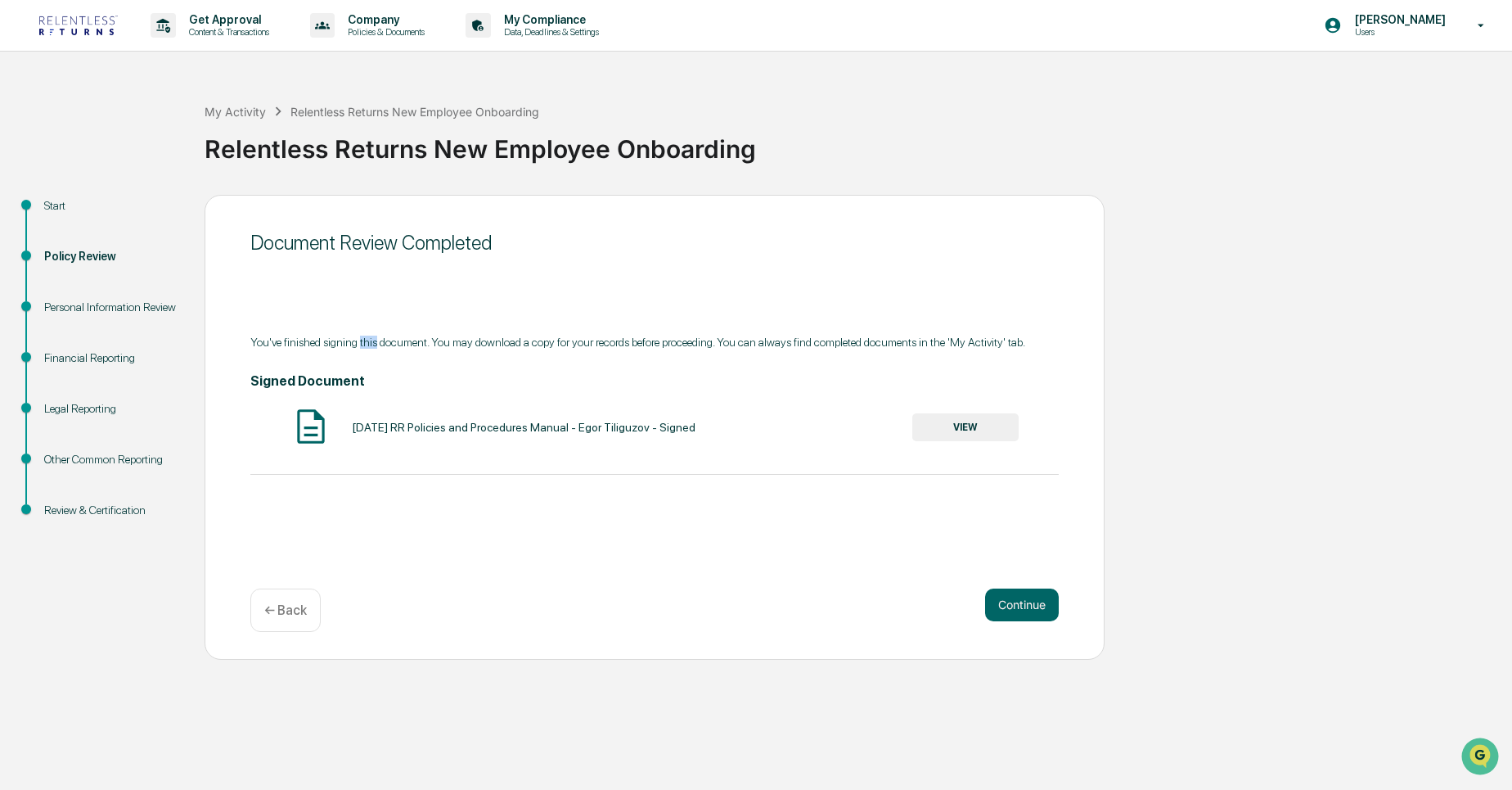
click at [366, 341] on div "You've finished signing this document. You may download a copy for your records…" at bounding box center [654, 342] width 808 height 13
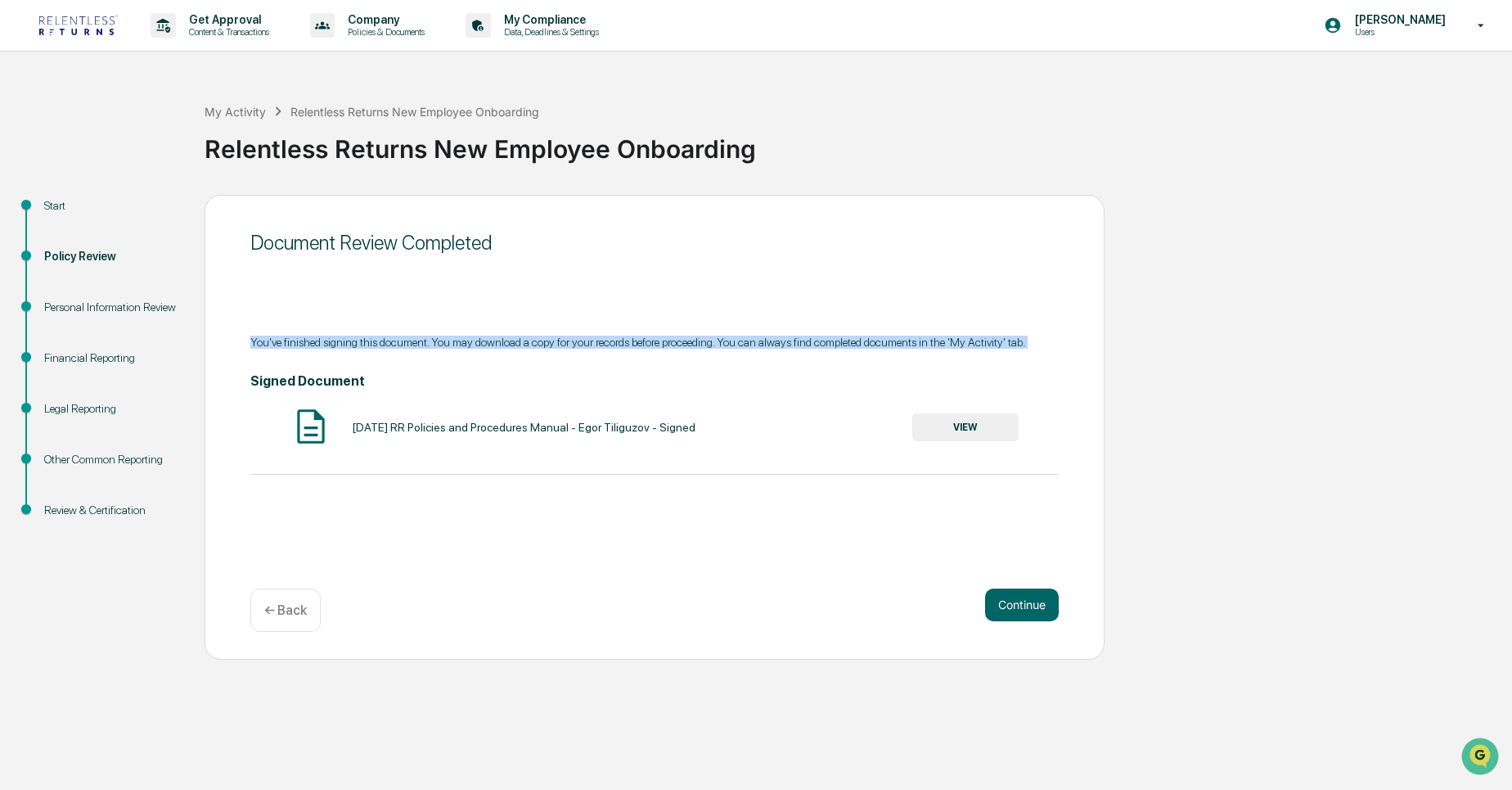
click at [366, 341] on div "You've finished signing this document. You may download a copy for your records…" at bounding box center [654, 342] width 808 height 13
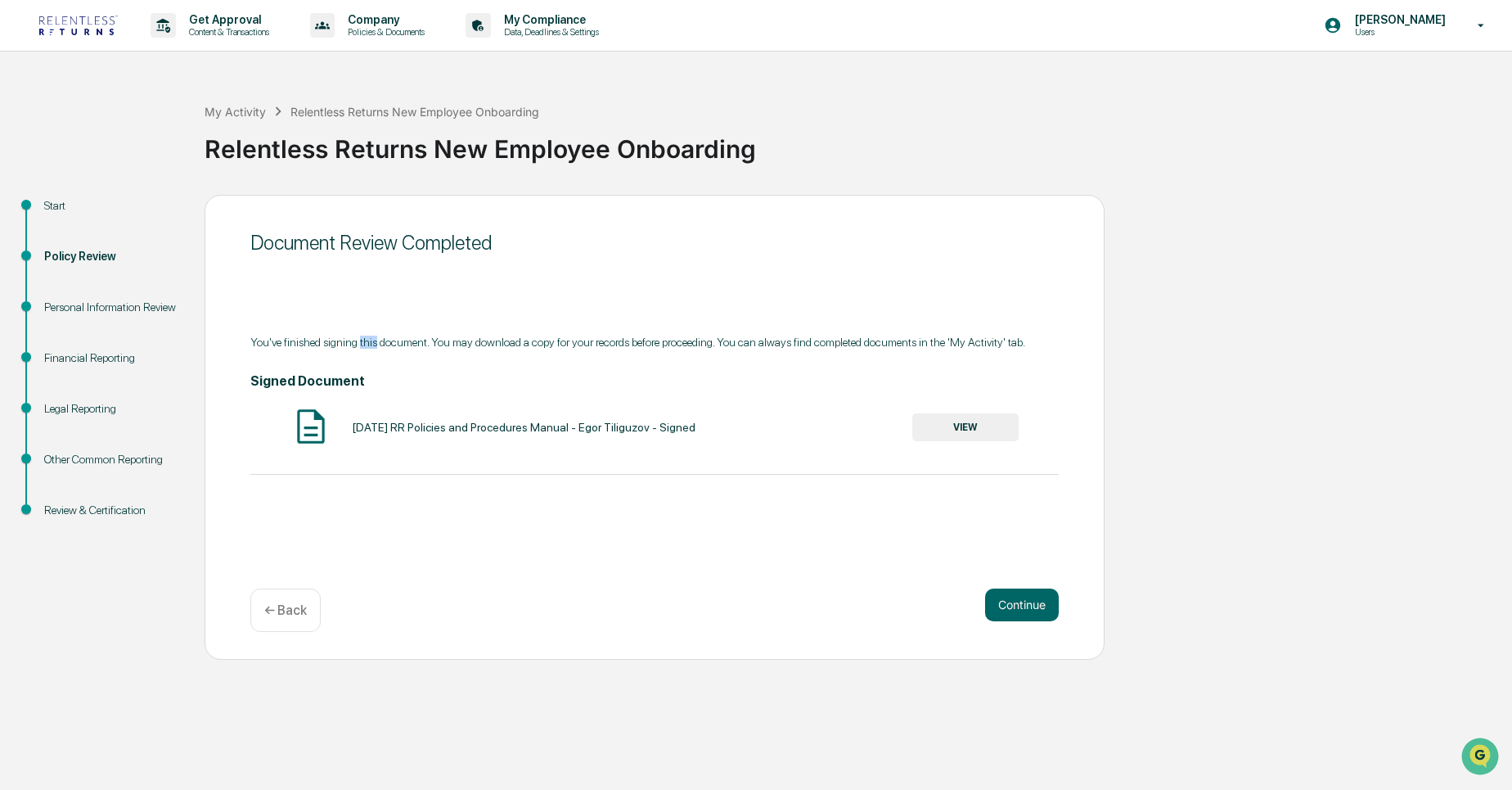
click at [366, 341] on div "You've finished signing this document. You may download a copy for your records…" at bounding box center [654, 342] width 808 height 13
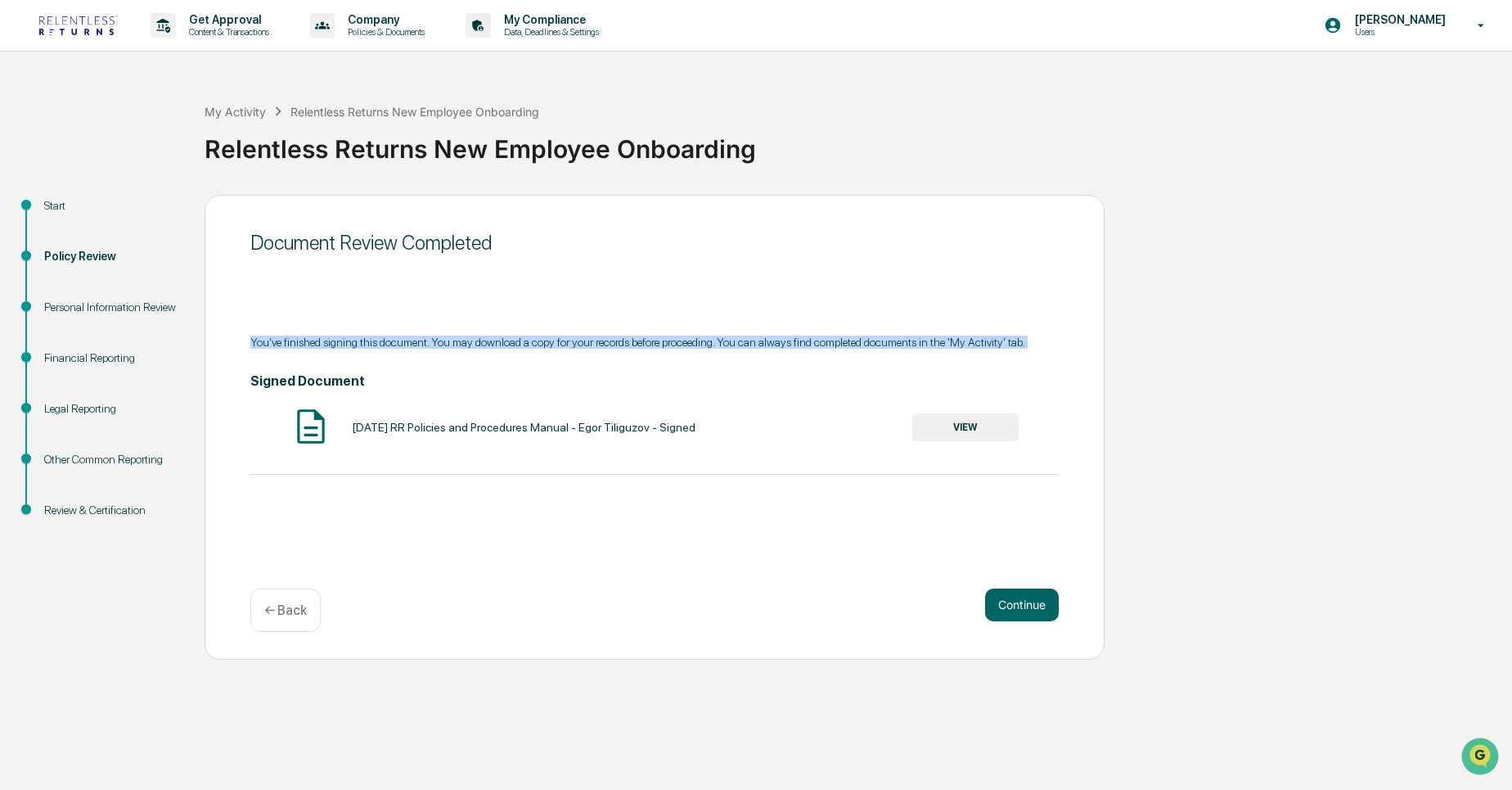
click at [366, 341] on div "You've finished signing this document. You may download a copy for your records…" at bounding box center [654, 342] width 808 height 13
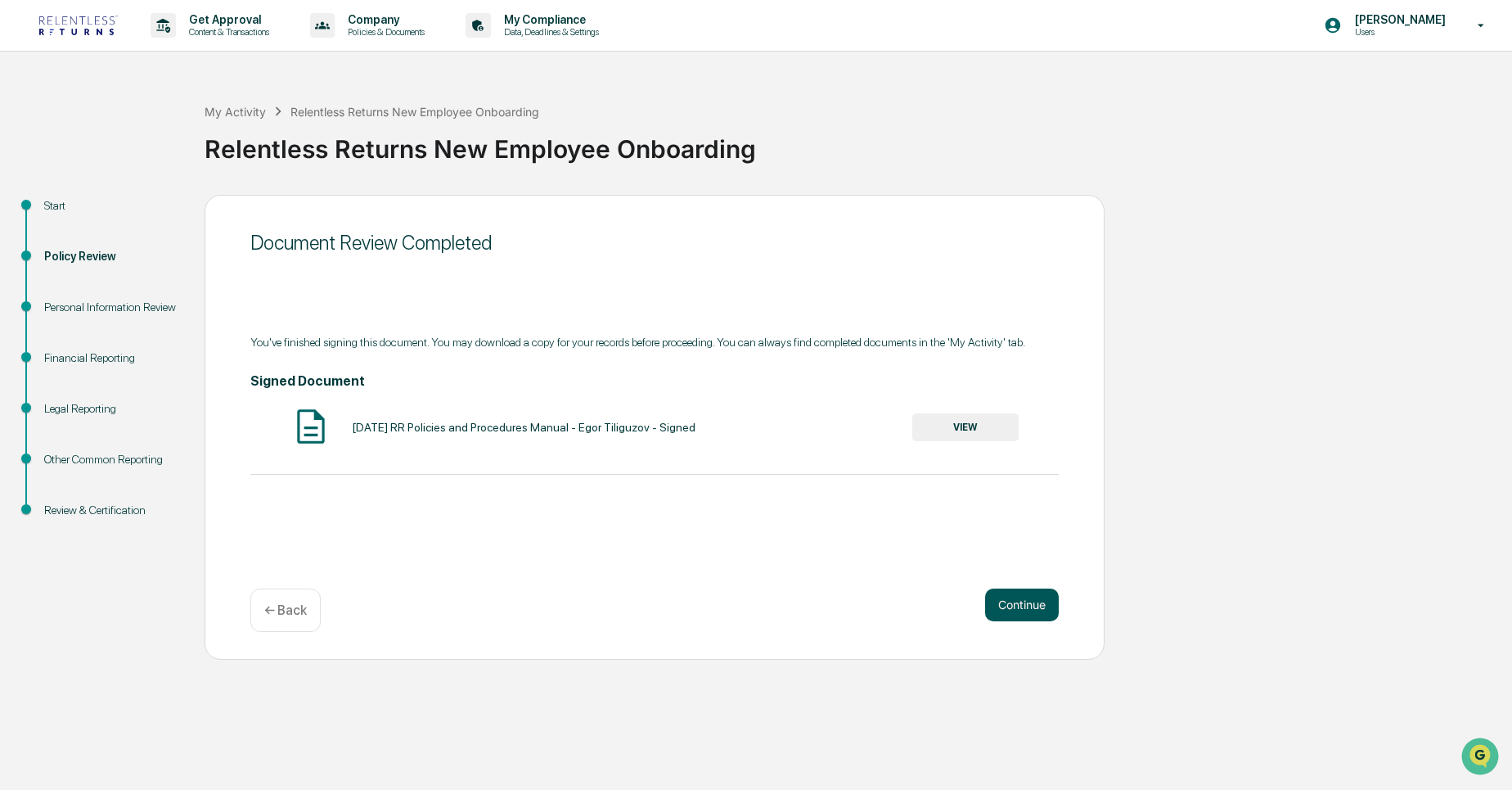
click at [1015, 596] on button "Continue" at bounding box center [1022, 604] width 74 height 32
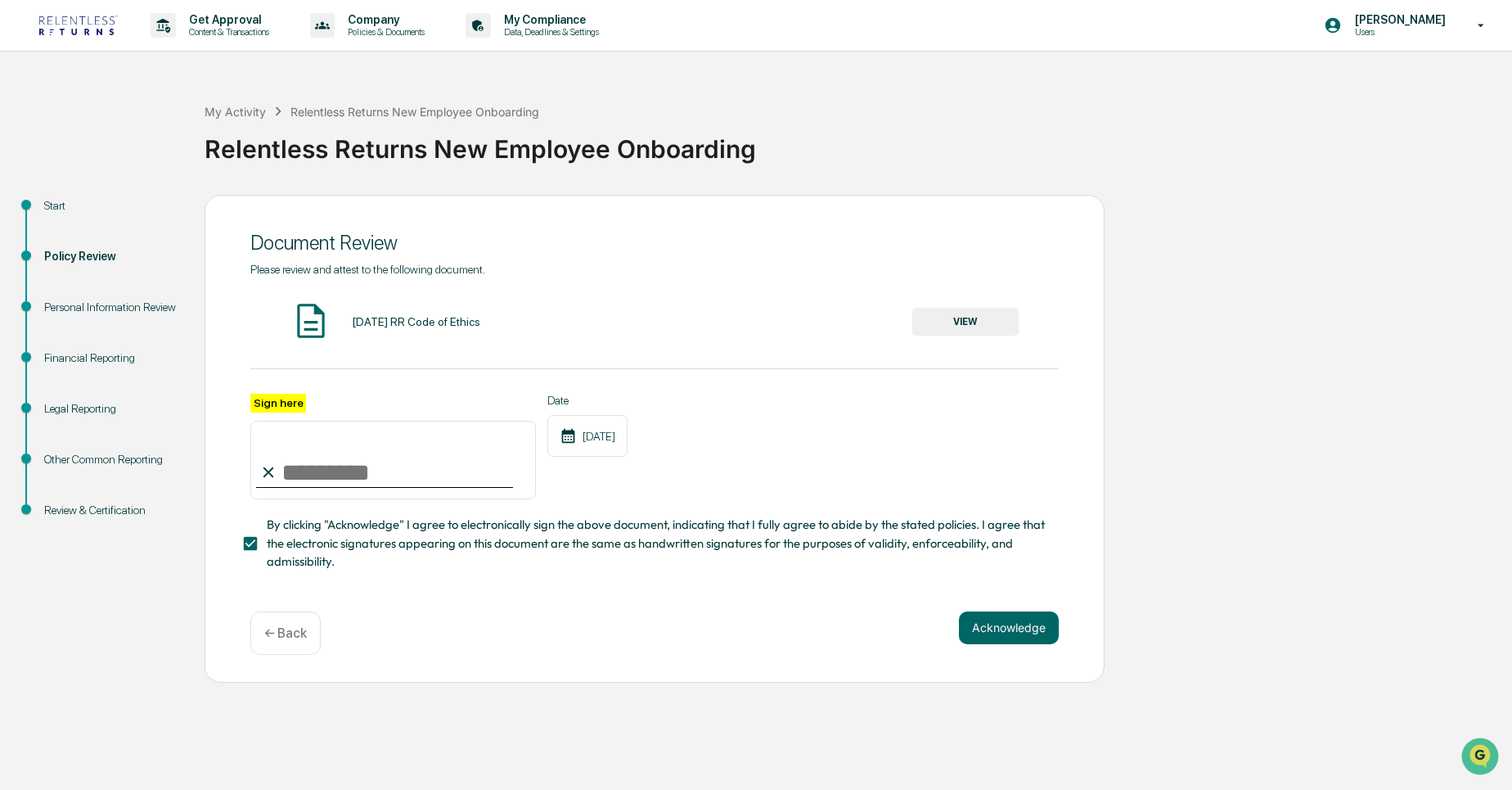
click at [386, 468] on input "Sign here" at bounding box center [393, 459] width 285 height 79
type input "**********"
click at [1018, 621] on button "Acknowledge" at bounding box center [1008, 627] width 100 height 32
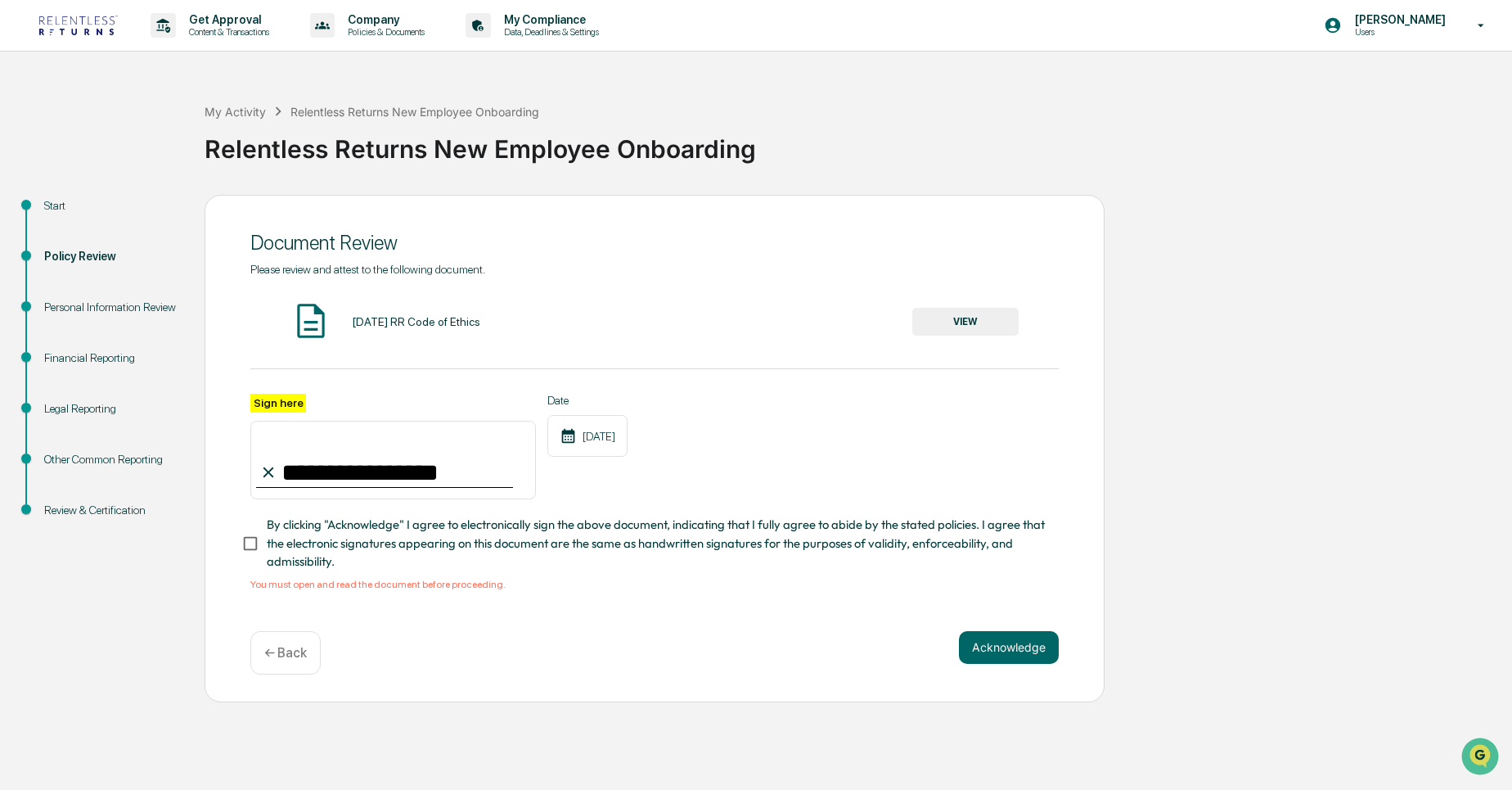
click at [100, 309] on div "Personal Information Review" at bounding box center [111, 307] width 134 height 18
click at [116, 306] on div "Personal Information Review" at bounding box center [111, 307] width 134 height 18
click at [964, 316] on button "VIEW" at bounding box center [965, 321] width 106 height 28
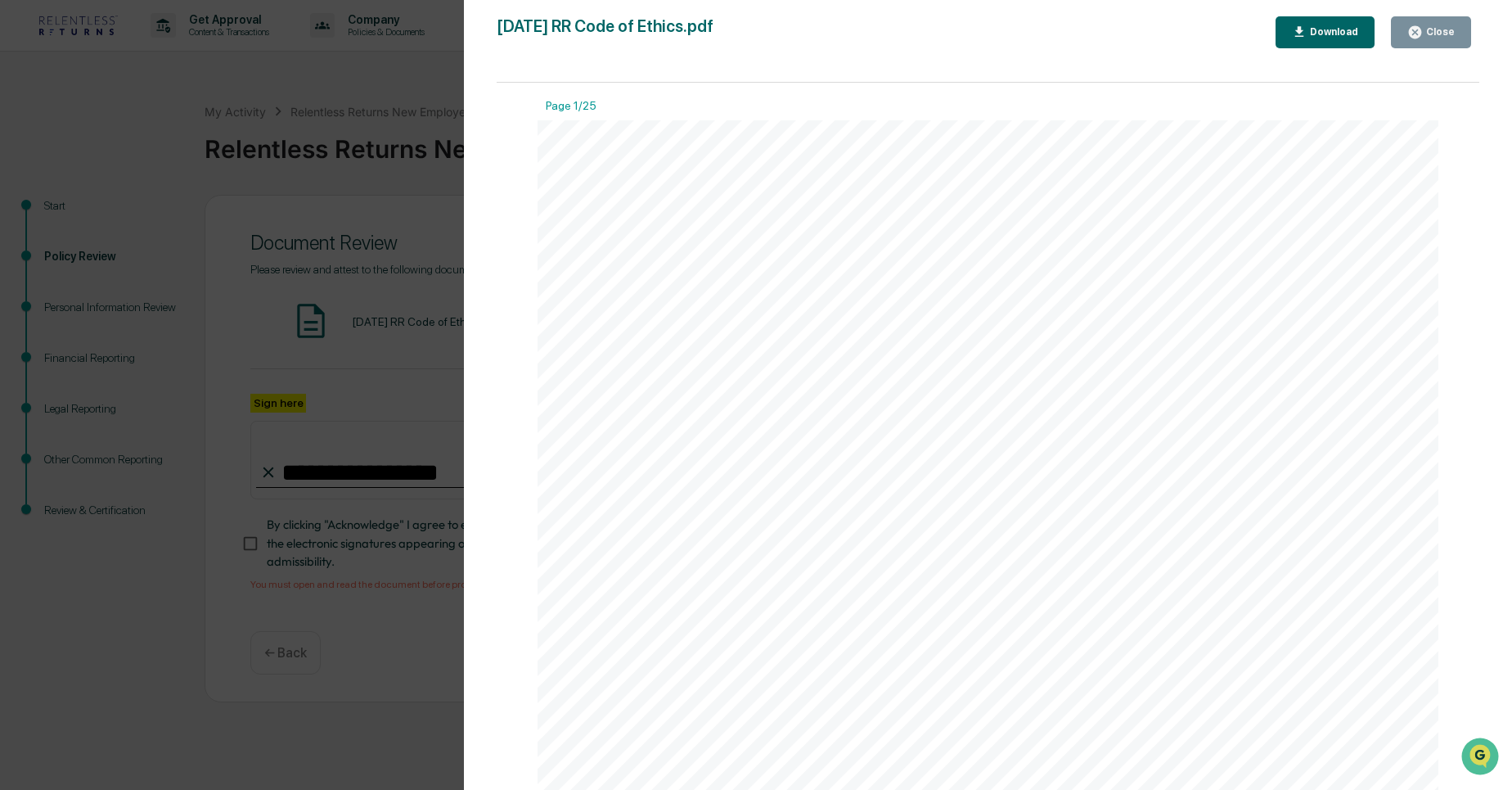
scroll to position [1536, 0]
click at [1421, 44] on button "Close" at bounding box center [1431, 32] width 81 height 31
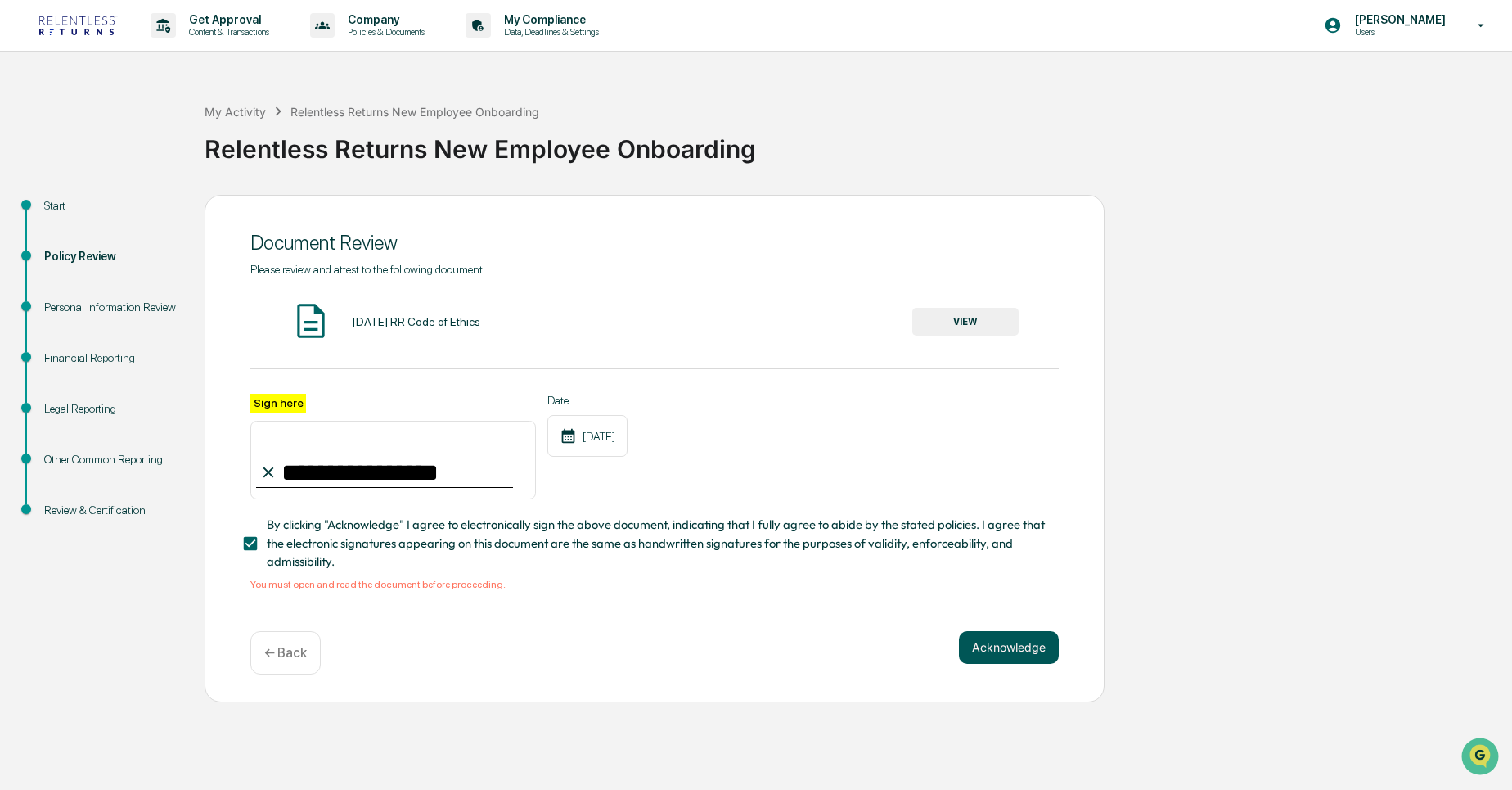
click at [1030, 649] on button "Acknowledge" at bounding box center [1008, 646] width 100 height 32
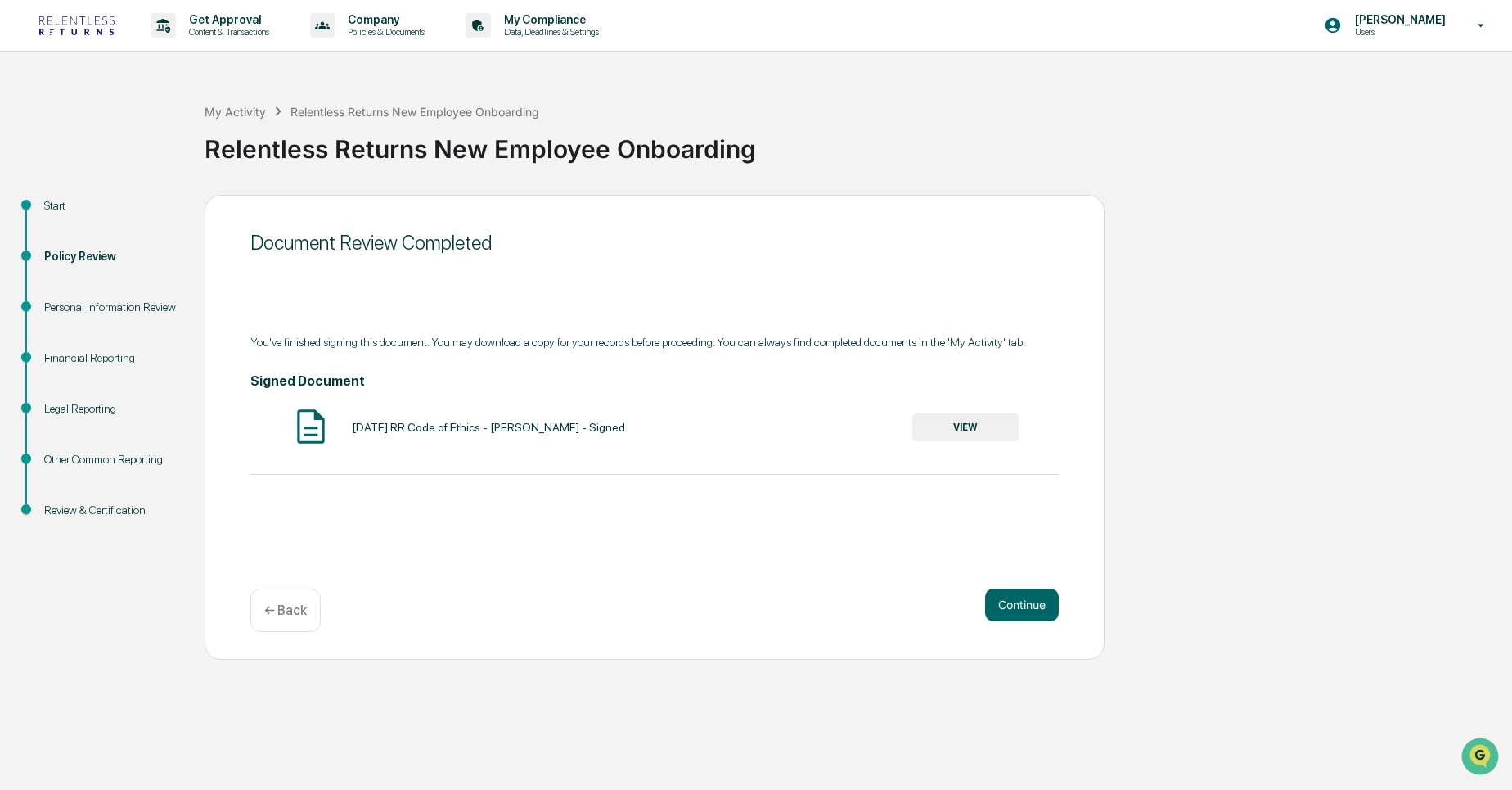
click at [383, 343] on div "You've finished signing this document. You may download a copy for your records…" at bounding box center [654, 342] width 808 height 13
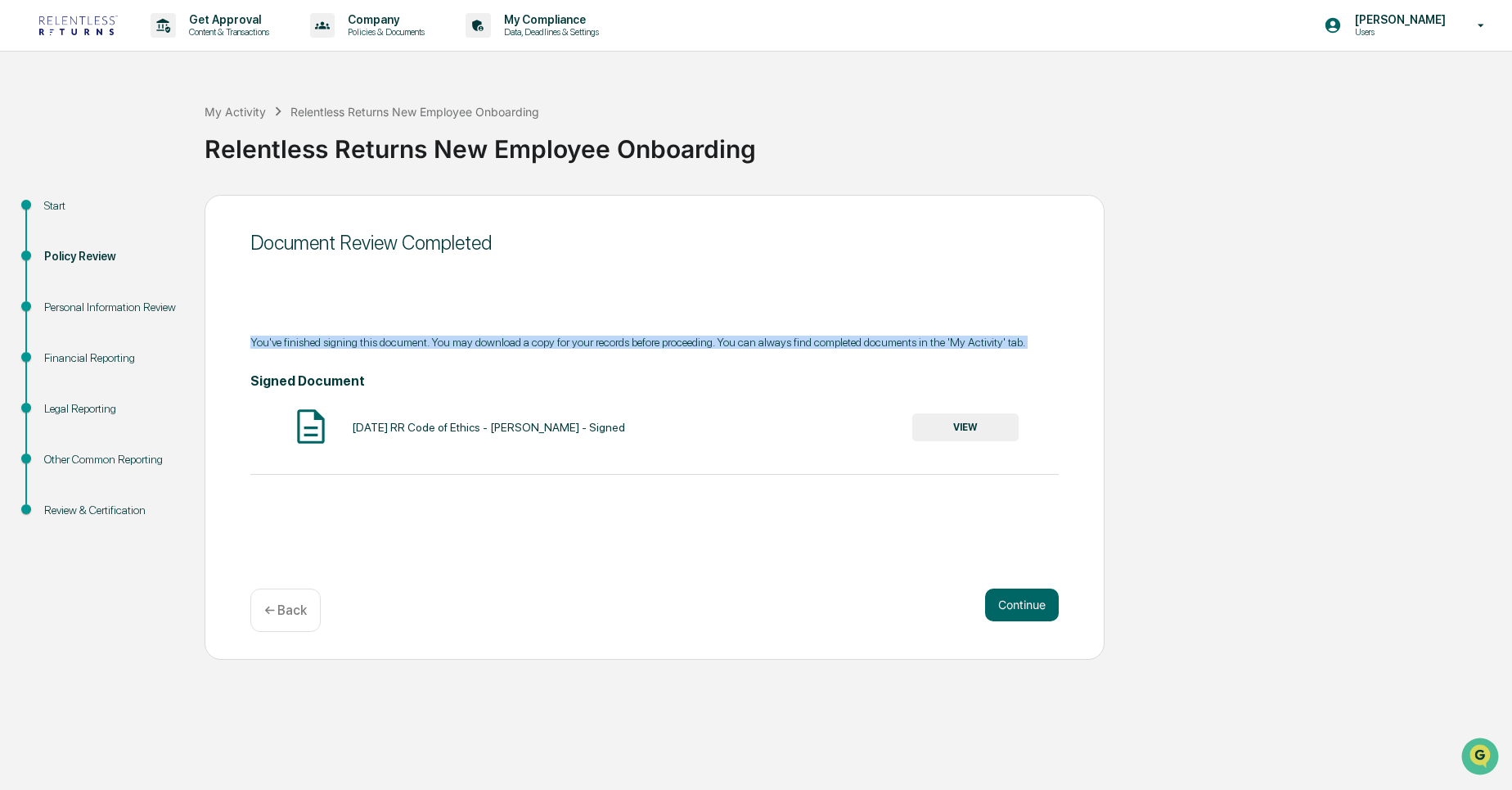
click at [383, 343] on div "You've finished signing this document. You may download a copy for your records…" at bounding box center [654, 342] width 808 height 13
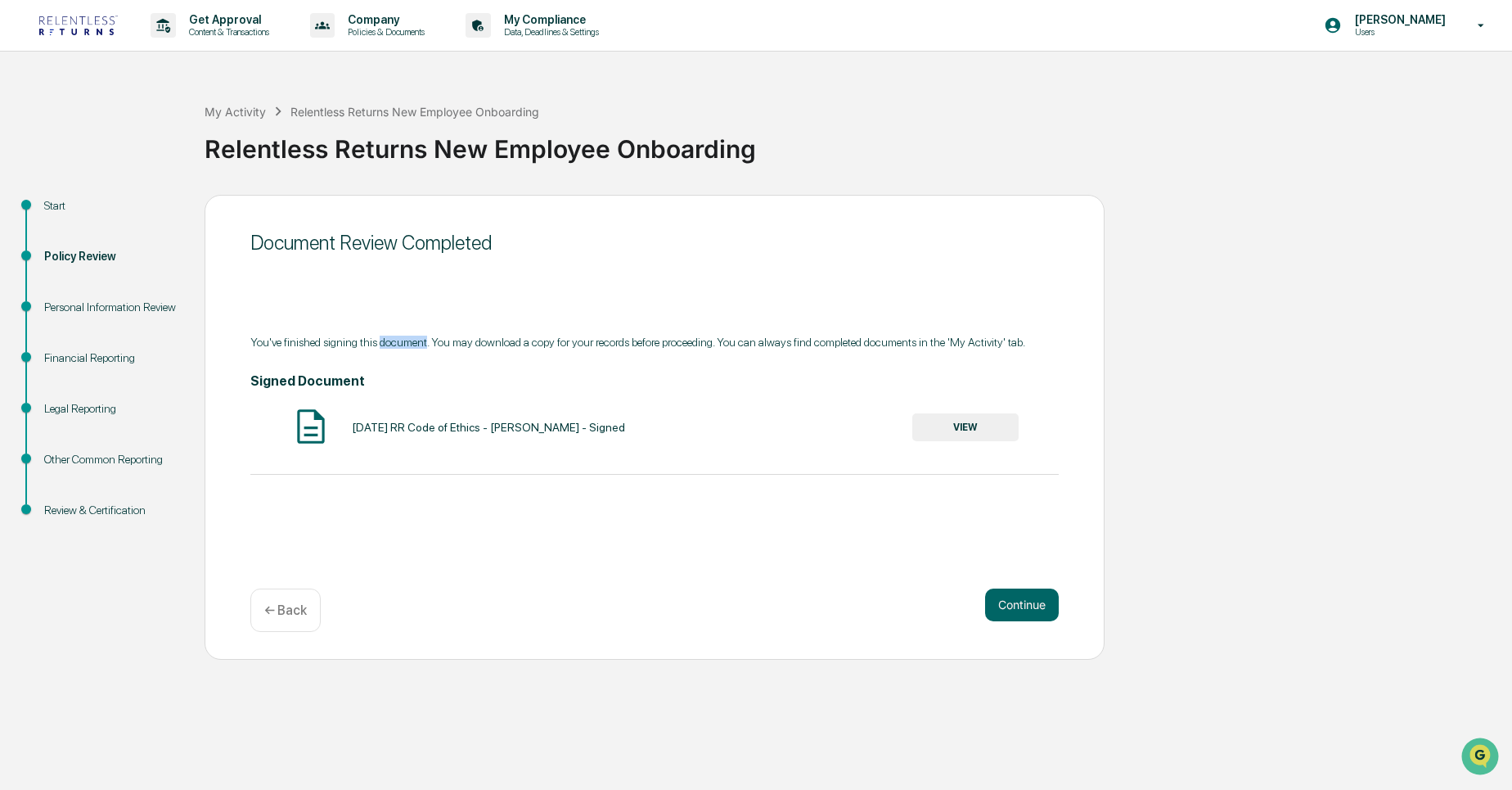
click at [383, 343] on div "You've finished signing this document. You may download a copy for your records…" at bounding box center [654, 342] width 808 height 13
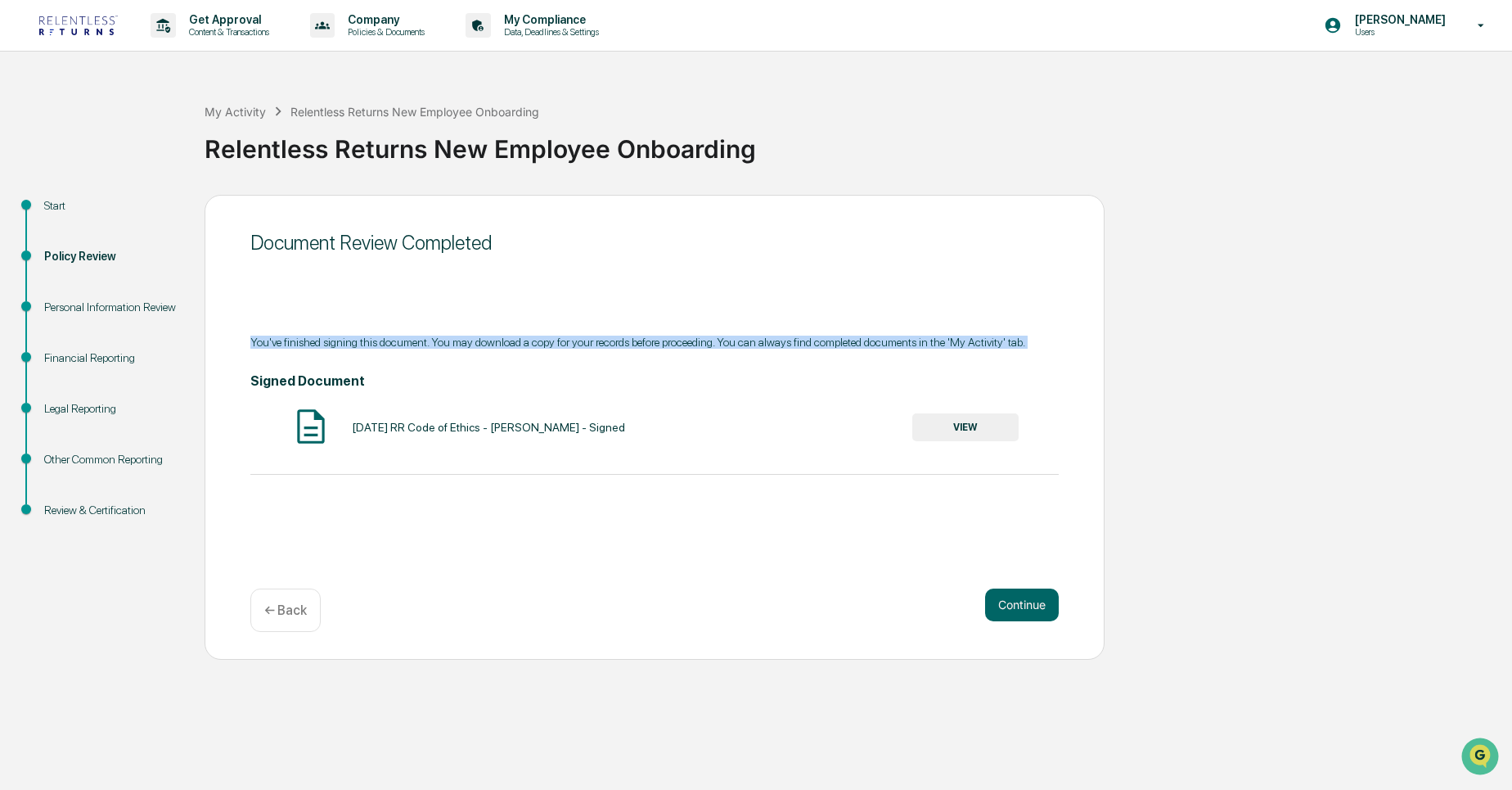
click at [383, 343] on div "You've finished signing this document. You may download a copy for your records…" at bounding box center [654, 342] width 808 height 13
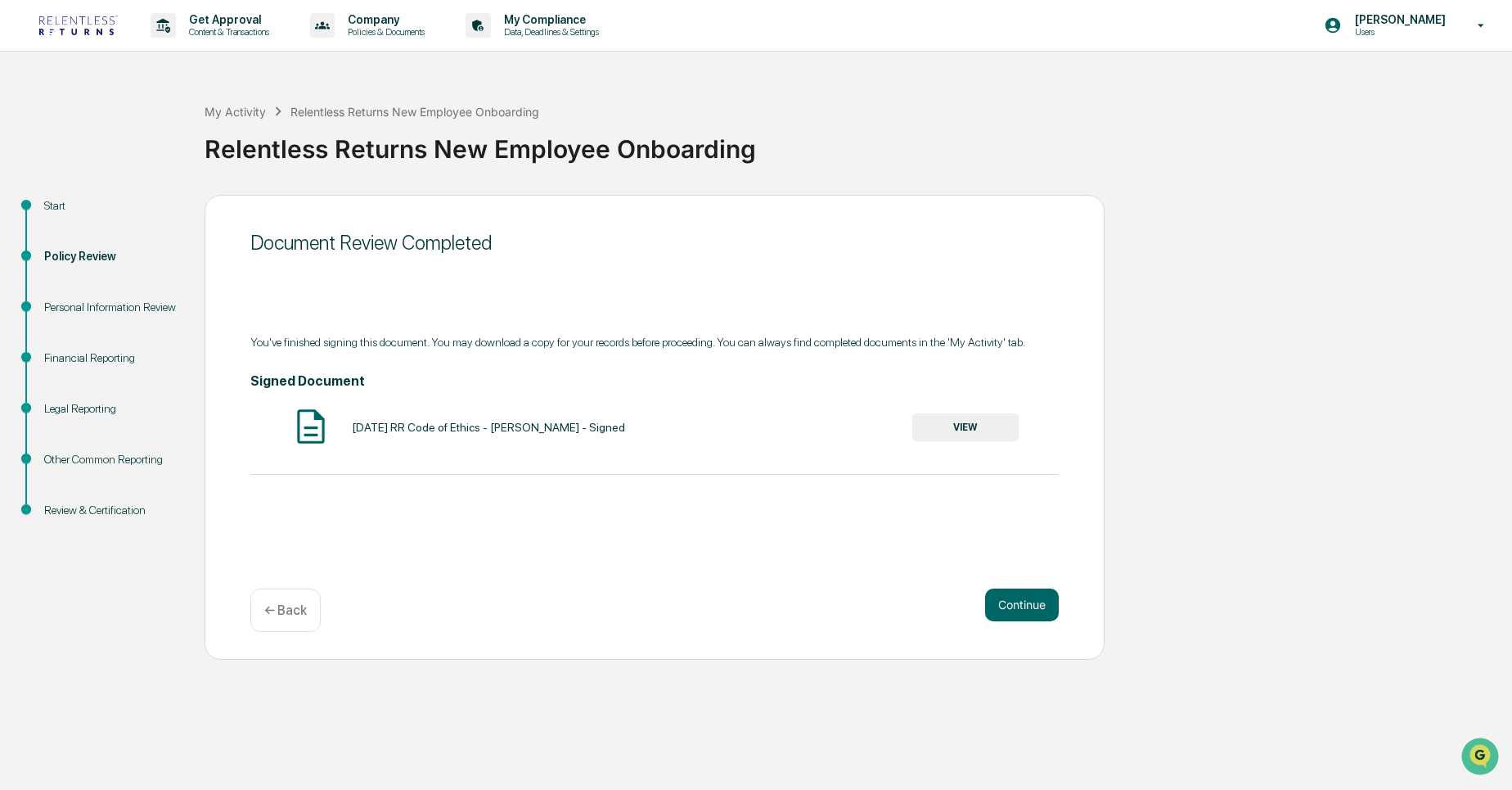
click at [958, 420] on button "VIEW" at bounding box center [965, 427] width 106 height 28
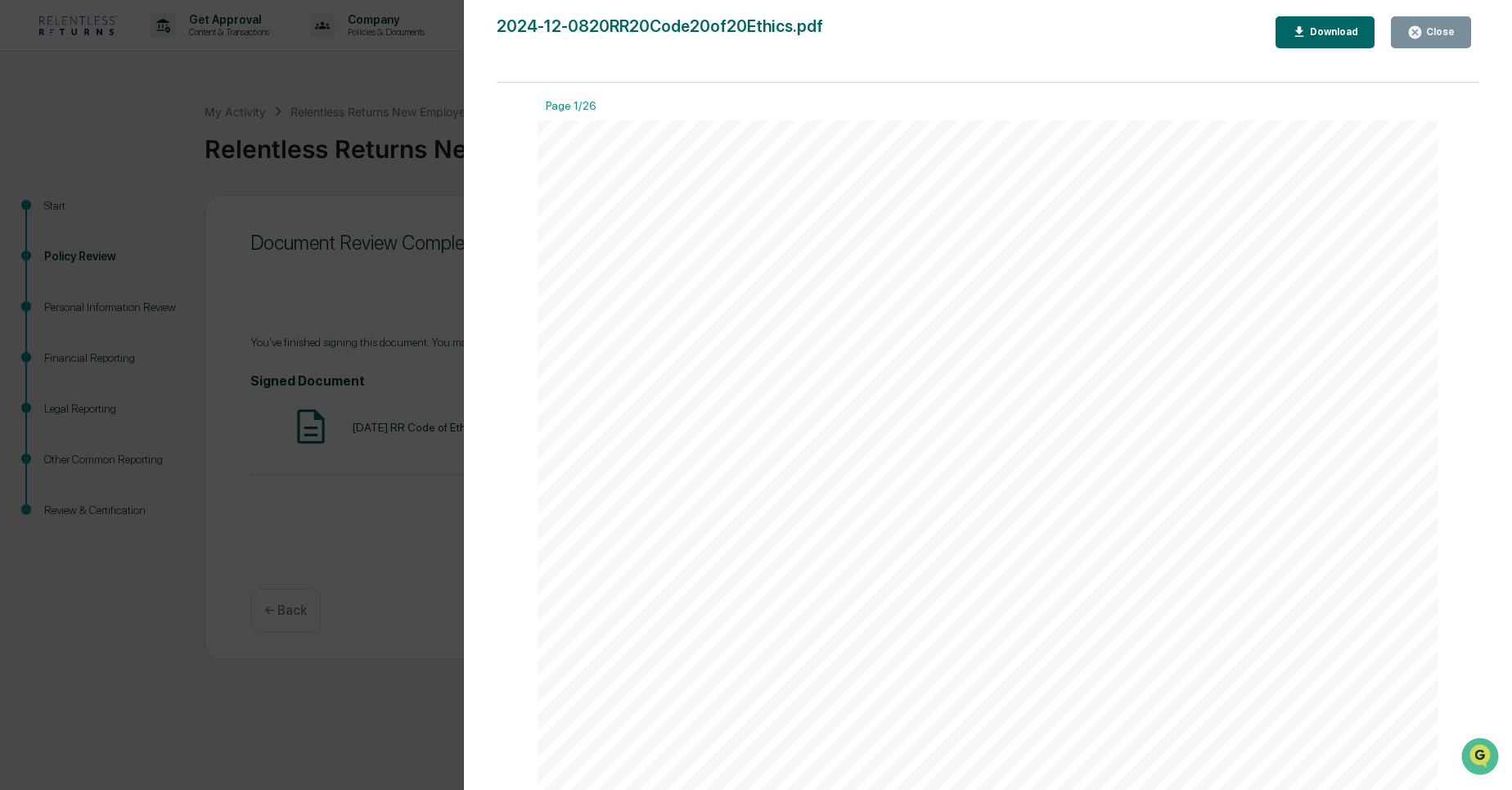
click at [1429, 30] on div "Close" at bounding box center [1438, 31] width 31 height 11
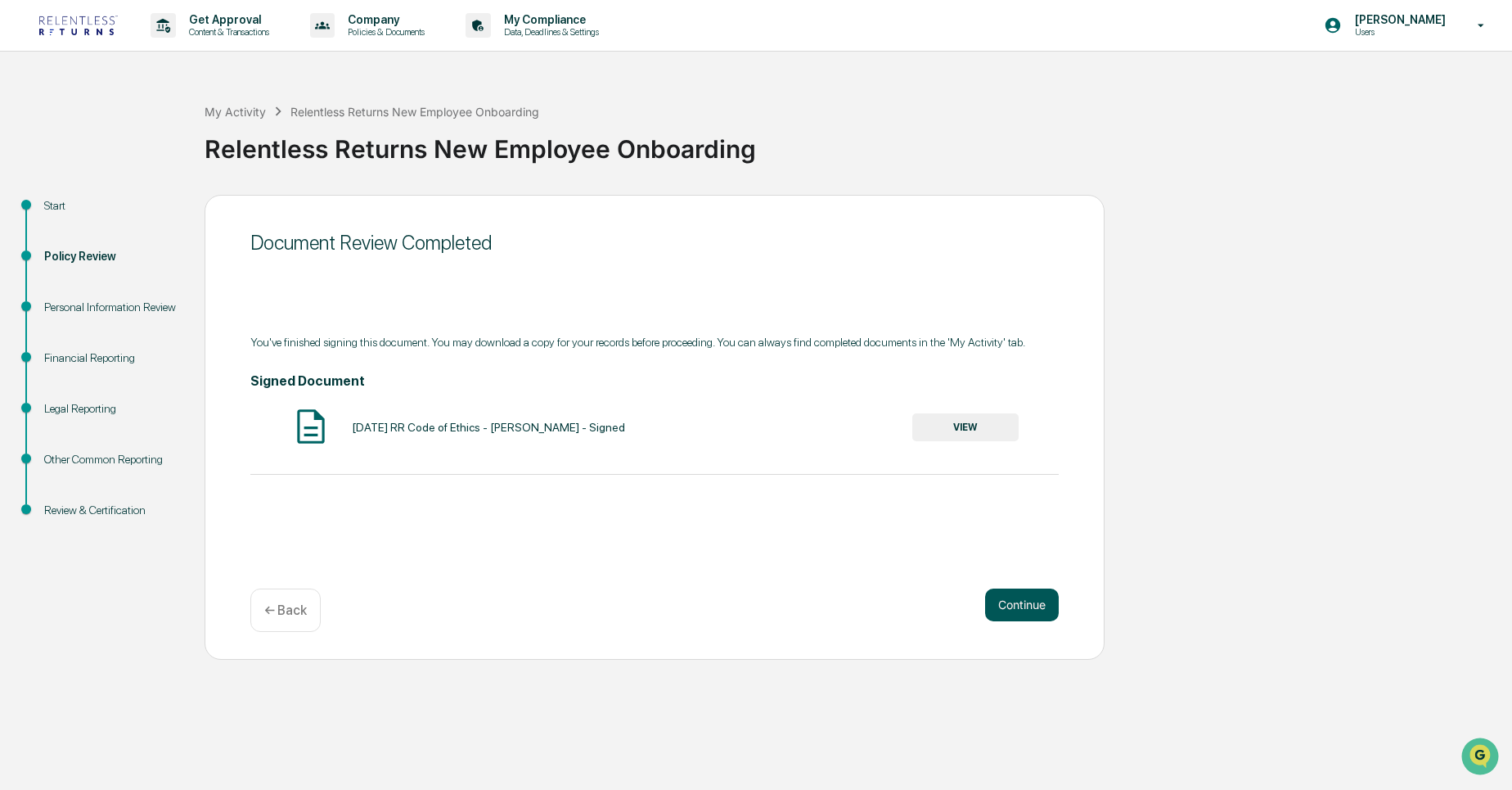
click at [1030, 608] on button "Continue" at bounding box center [1022, 604] width 74 height 32
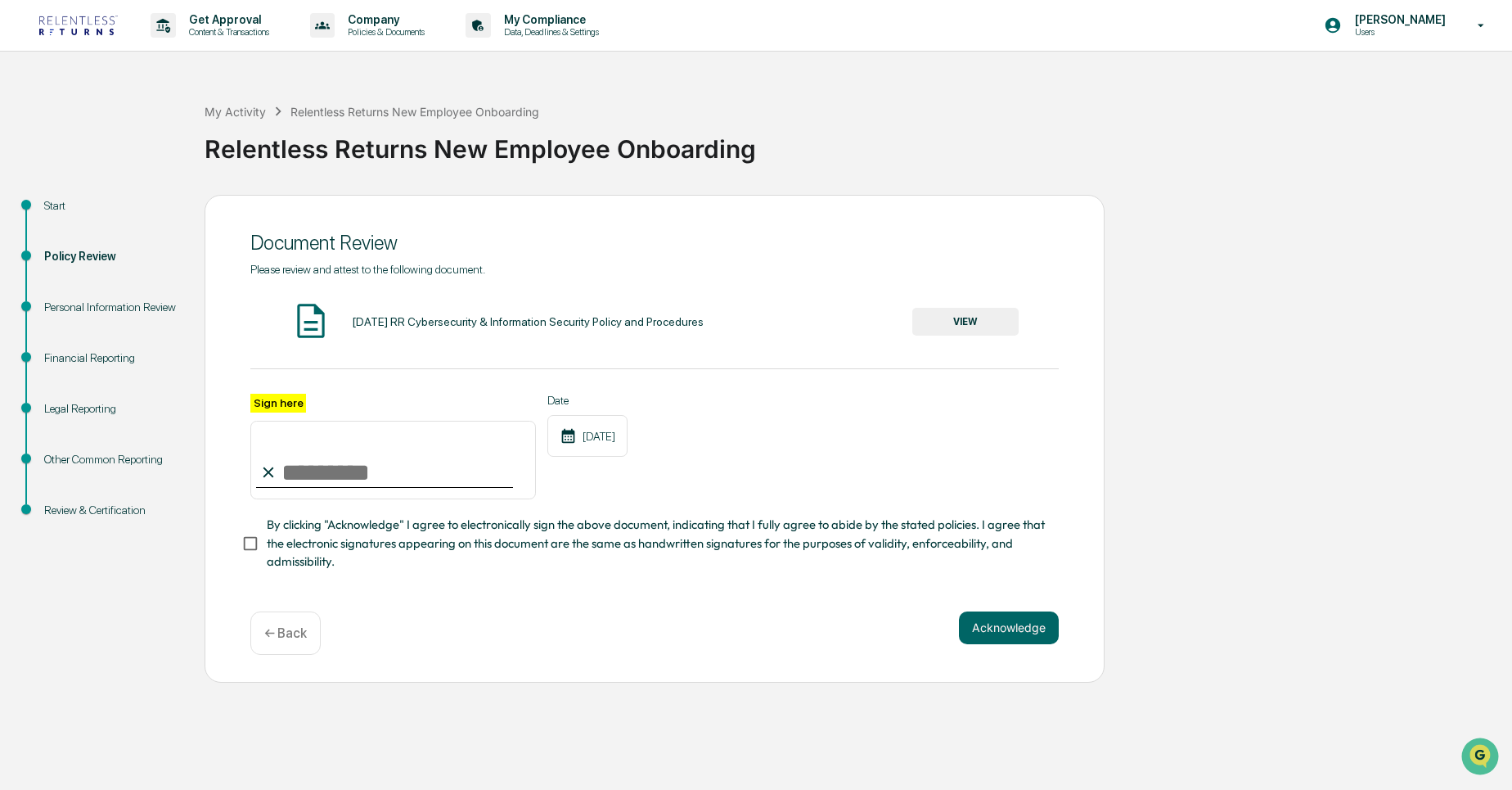
click at [376, 152] on div "Relentless Returns New Employee Onboarding" at bounding box center [854, 143] width 1299 height 43
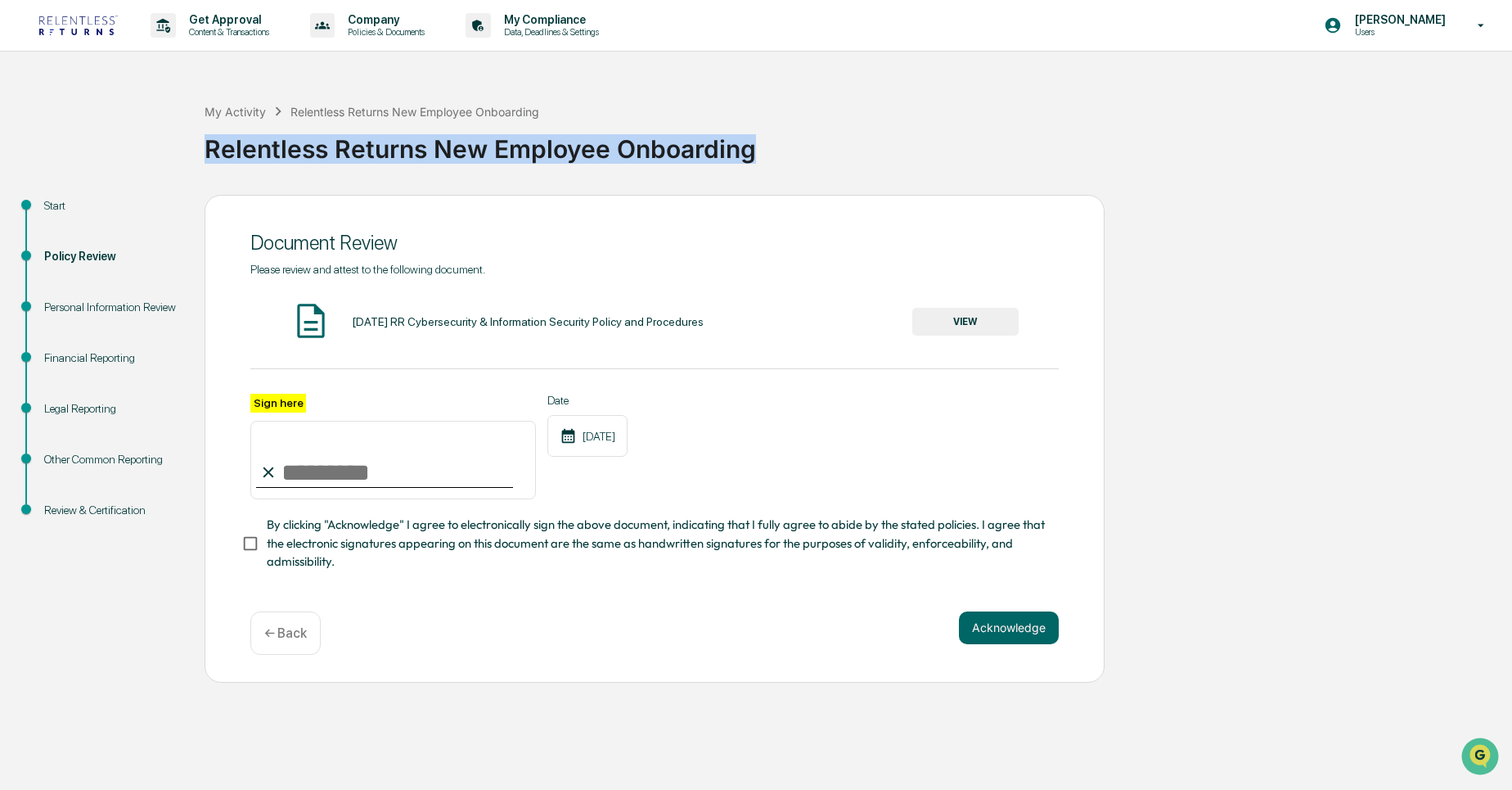
click at [376, 152] on div "Relentless Returns New Employee Onboarding" at bounding box center [854, 143] width 1299 height 43
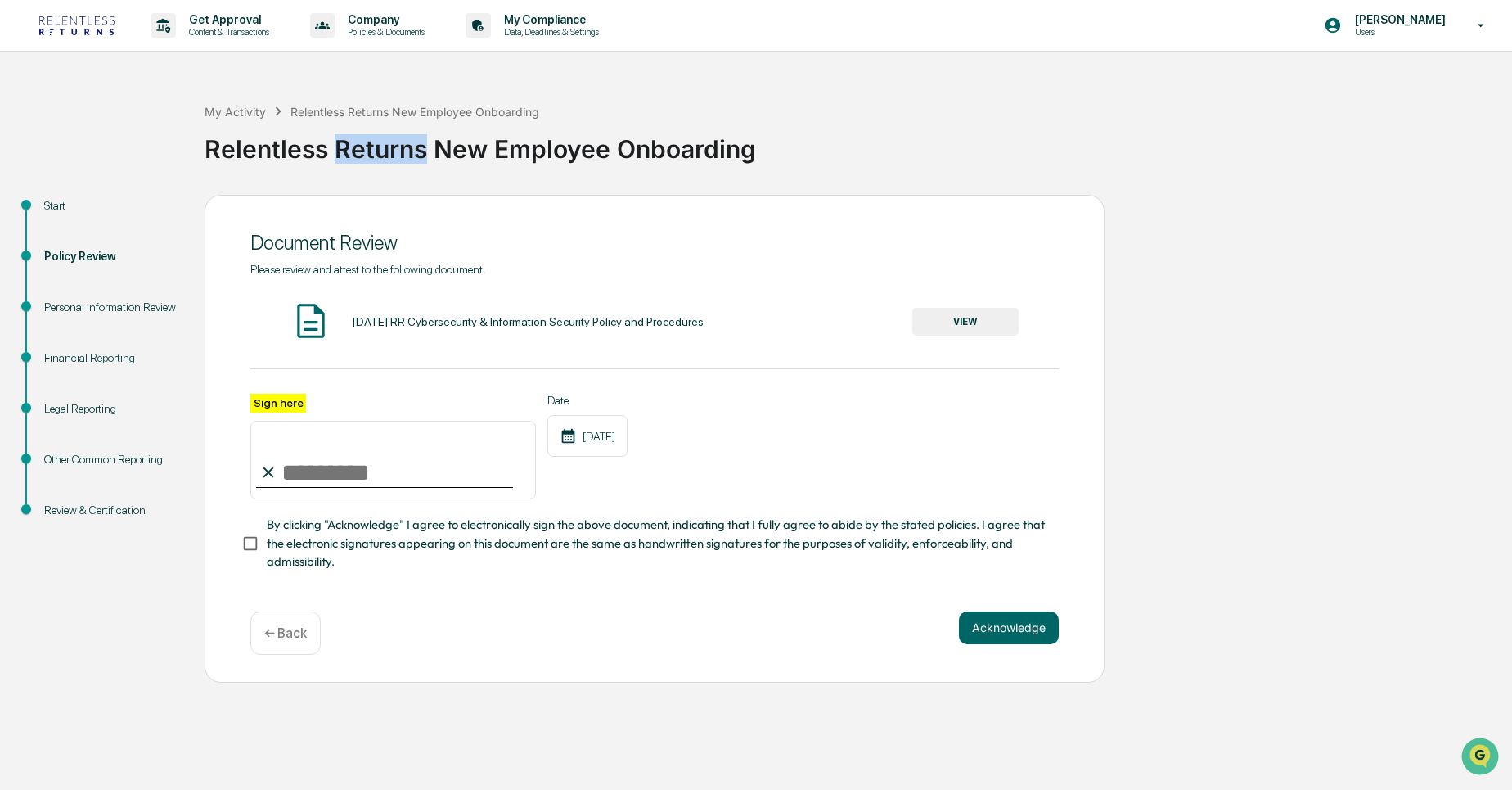
click at [376, 152] on div "Relentless Returns New Employee Onboarding" at bounding box center [854, 143] width 1299 height 43
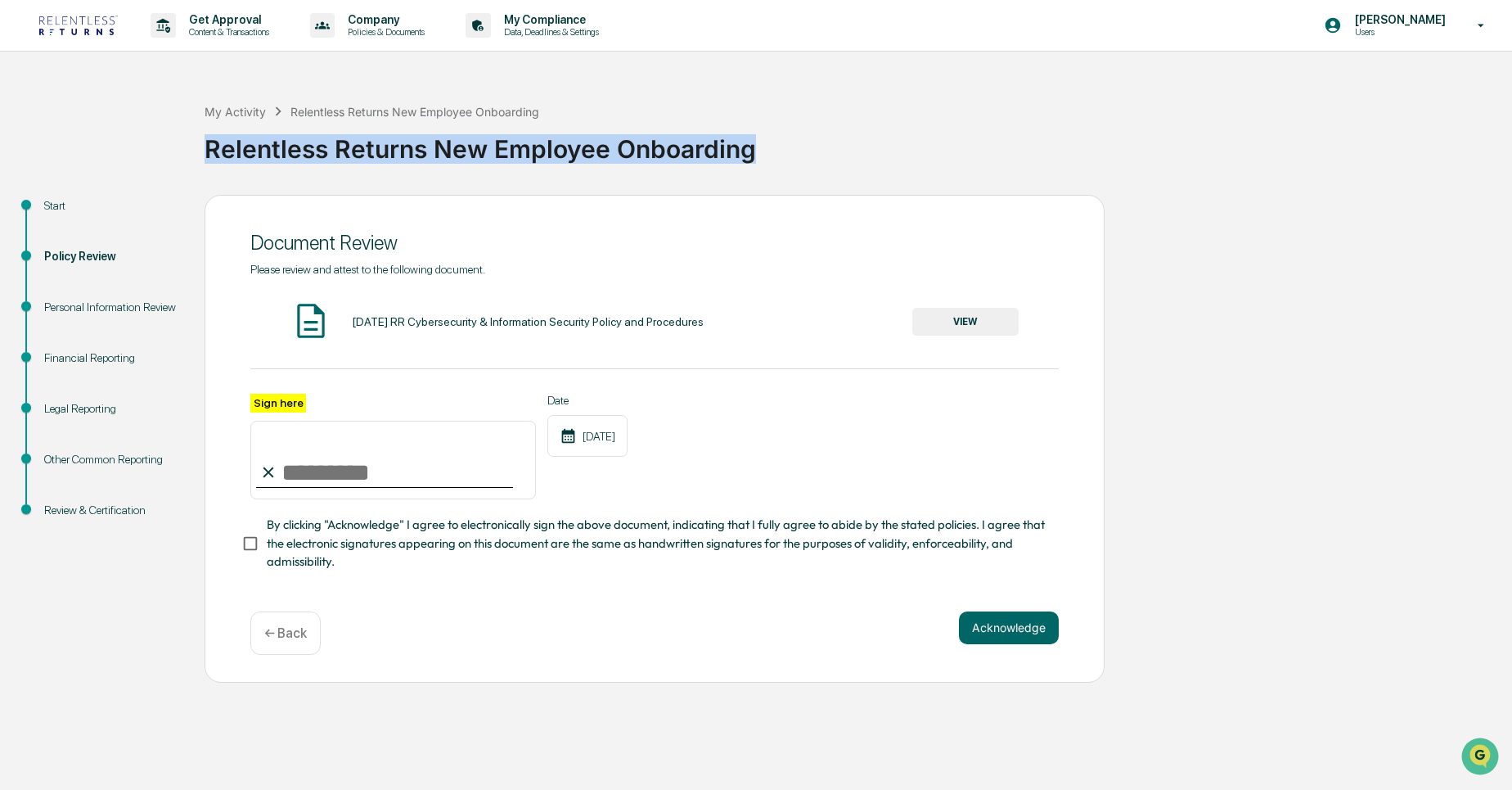
click at [376, 152] on div "Relentless Returns New Employee Onboarding" at bounding box center [854, 143] width 1299 height 43
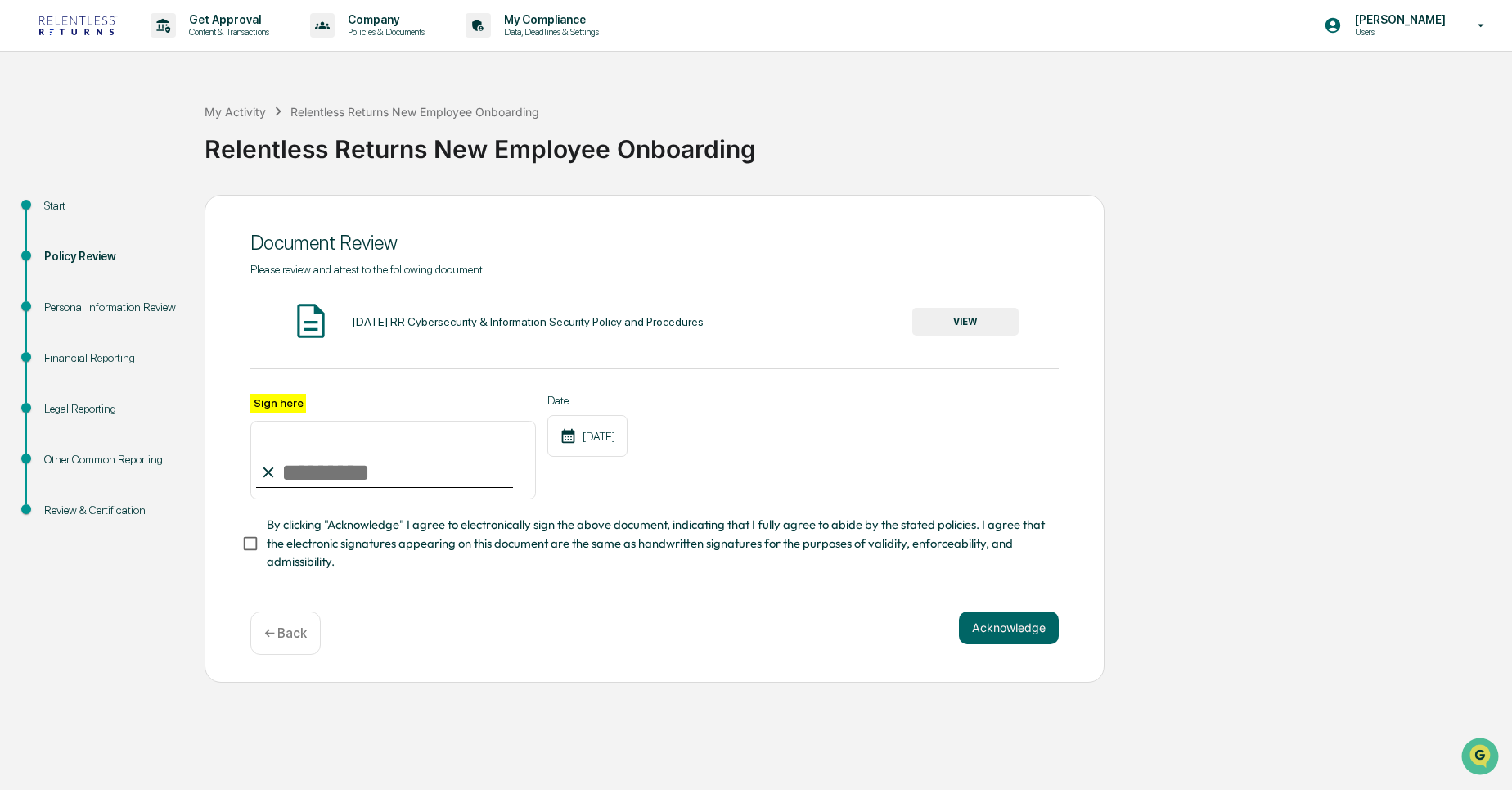
click at [376, 152] on div "Relentless Returns New Employee Onboarding" at bounding box center [854, 143] width 1299 height 43
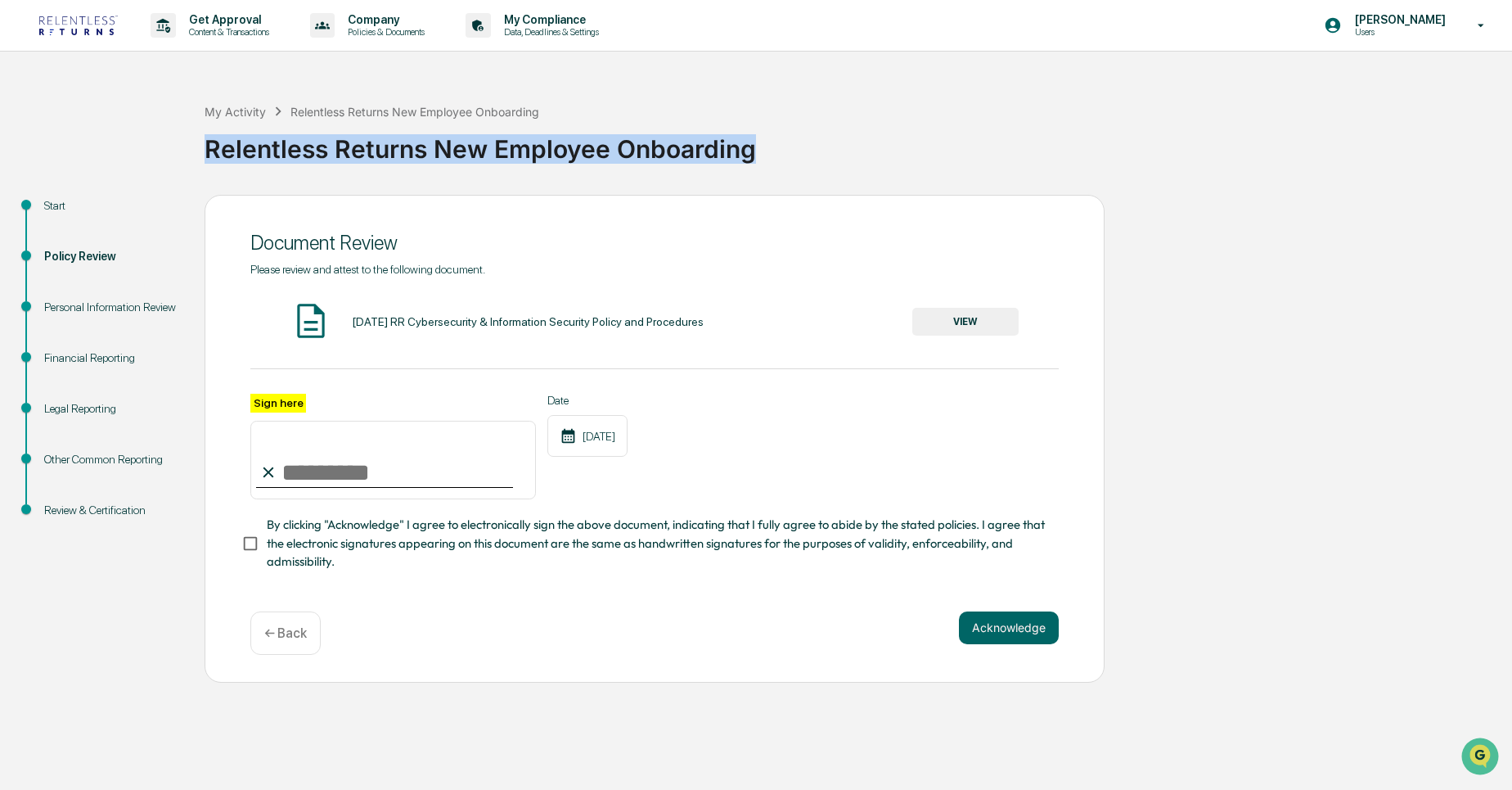
click at [376, 152] on div "Relentless Returns New Employee Onboarding" at bounding box center [854, 143] width 1299 height 43
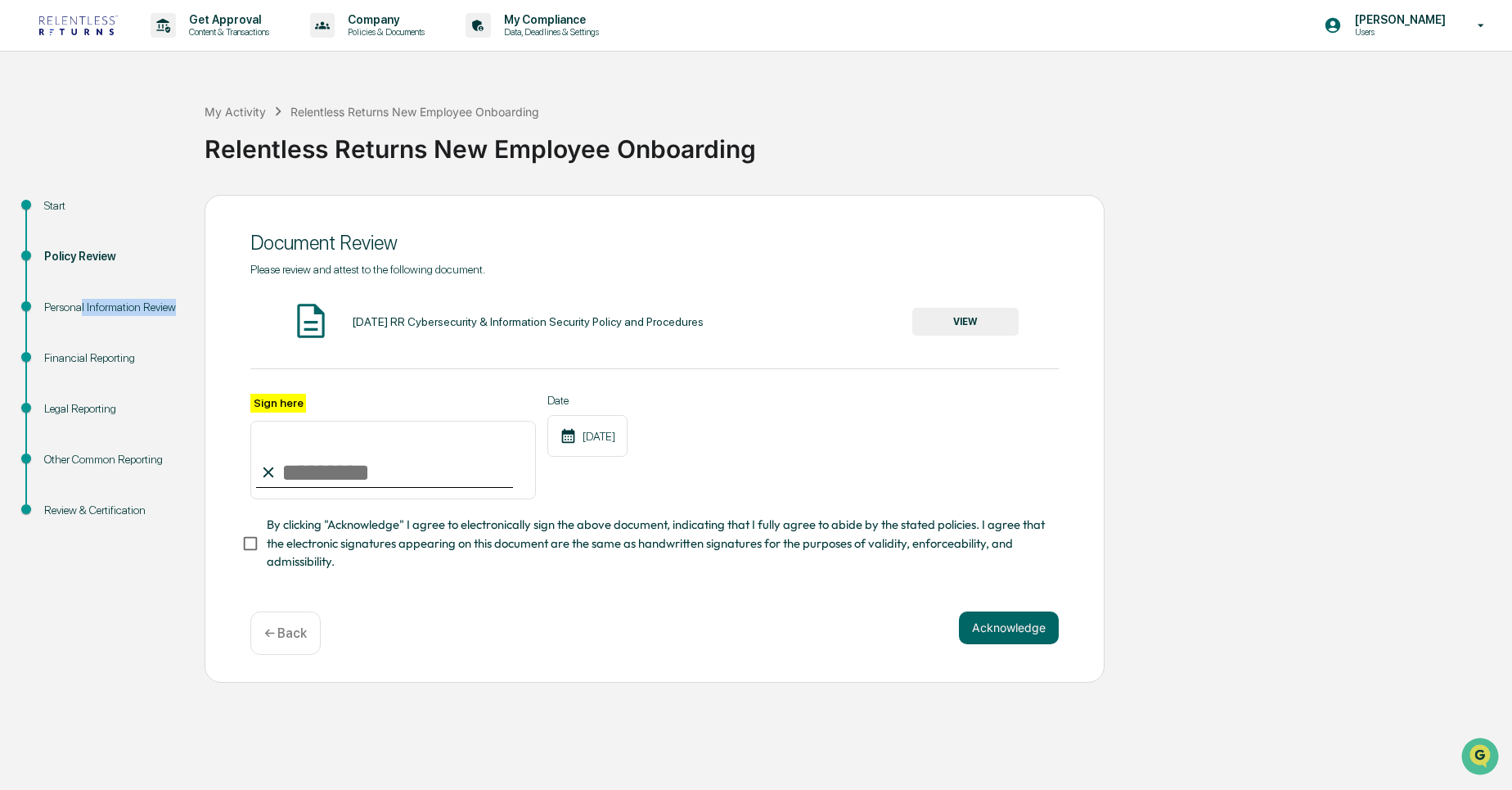
drag, startPoint x: 72, startPoint y: 333, endPoint x: 81, endPoint y: 303, distance: 31.3
click at [81, 303] on div "Personal Information Review" at bounding box center [111, 326] width 160 height 51
click at [81, 303] on div "Personal Information Review" at bounding box center [111, 307] width 134 height 18
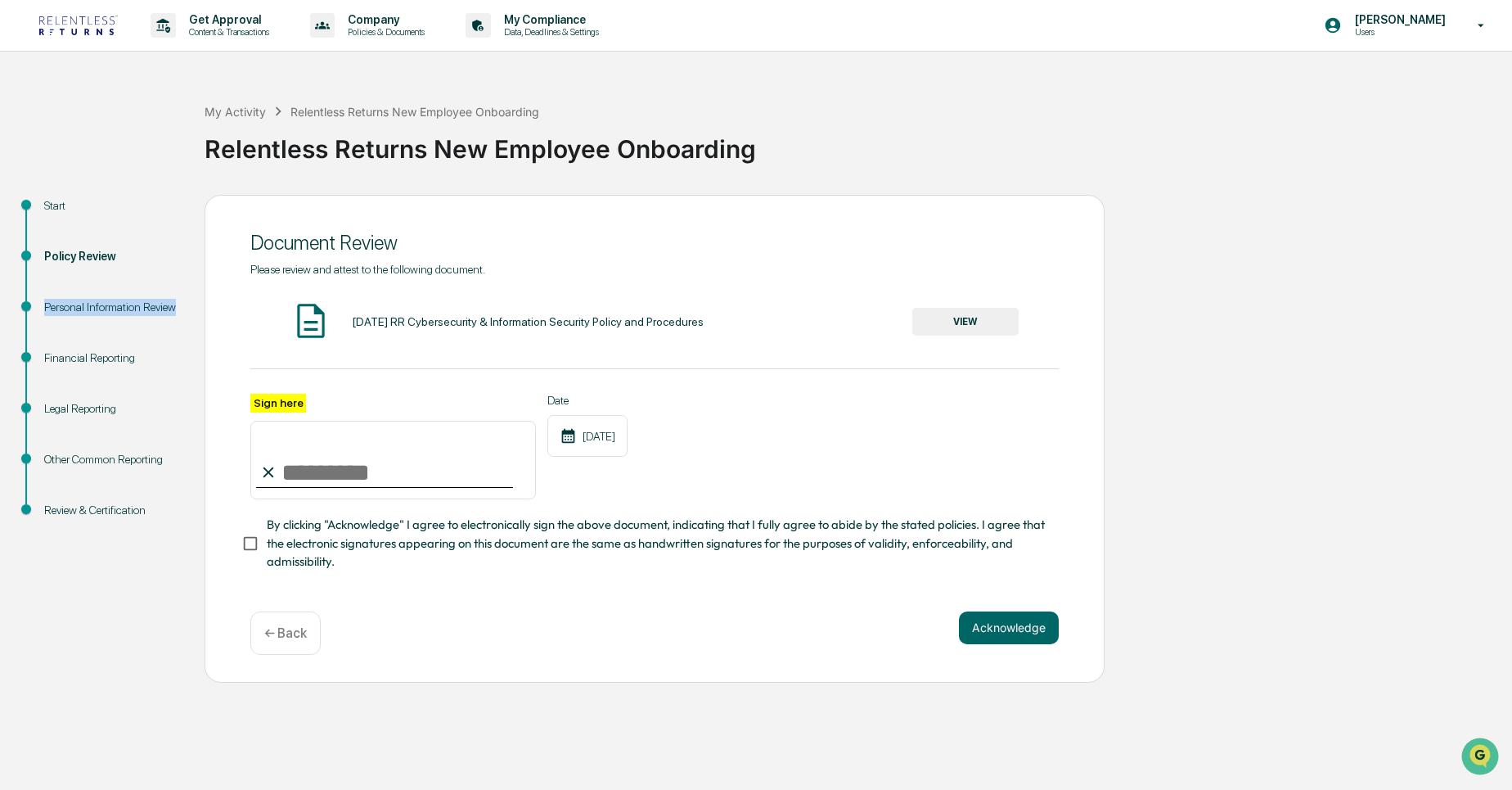
click at [81, 303] on div "Personal Information Review" at bounding box center [111, 307] width 134 height 18
click at [299, 643] on div "← Back" at bounding box center [285, 633] width 70 height 44
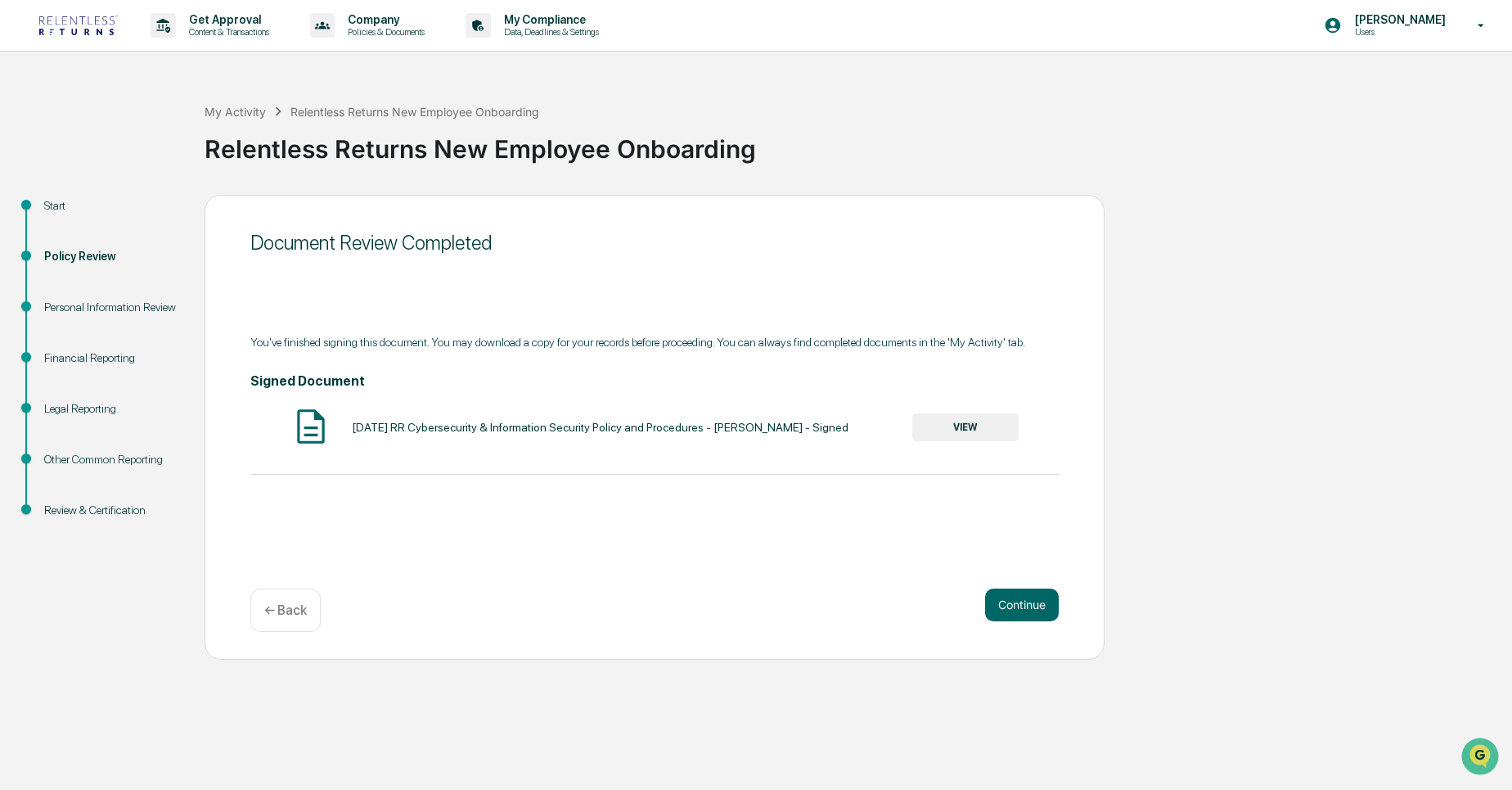
click at [288, 620] on div "← Back" at bounding box center [285, 609] width 70 height 44
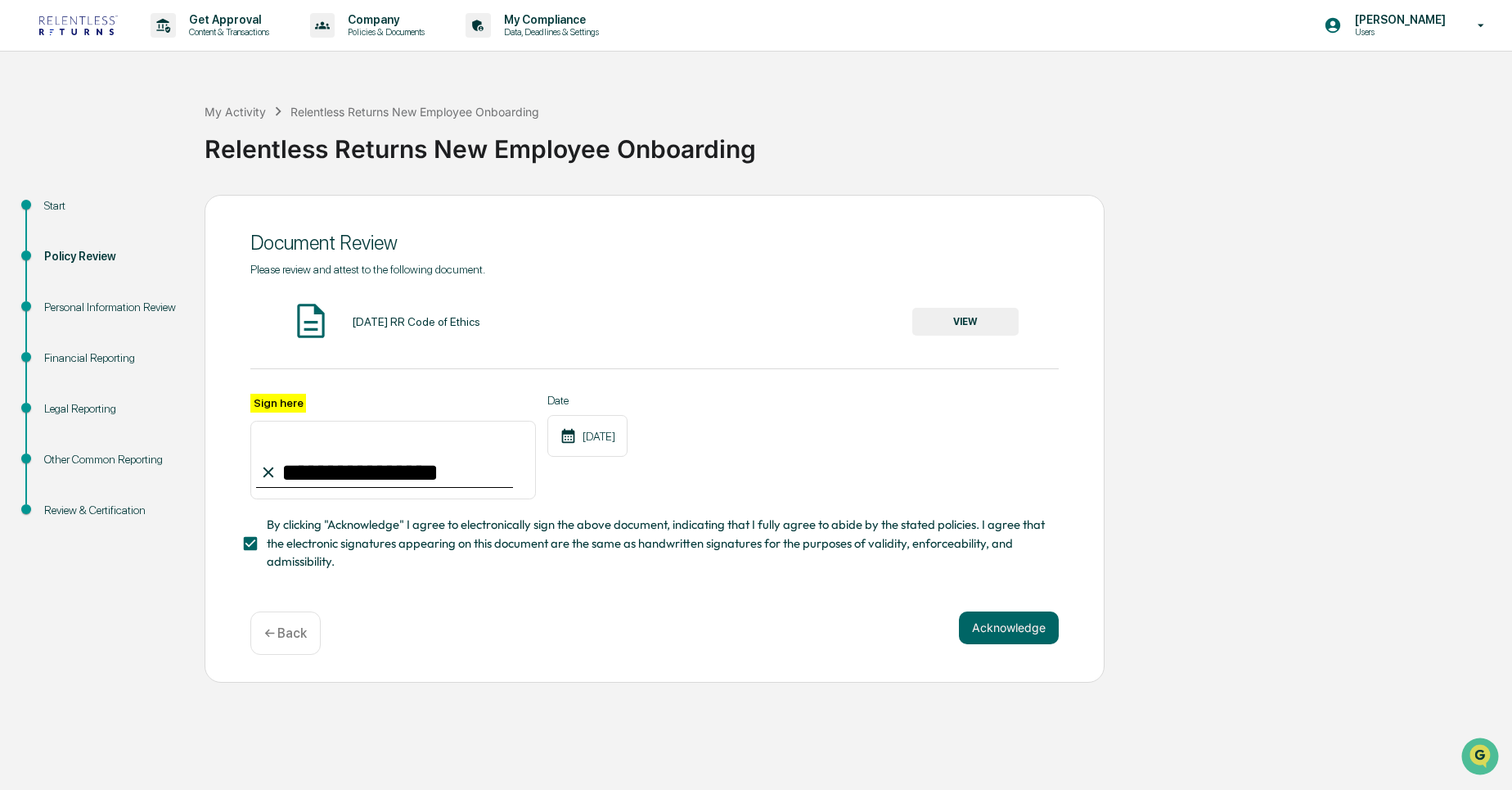
click at [302, 638] on p "← Back" at bounding box center [285, 633] width 43 height 16
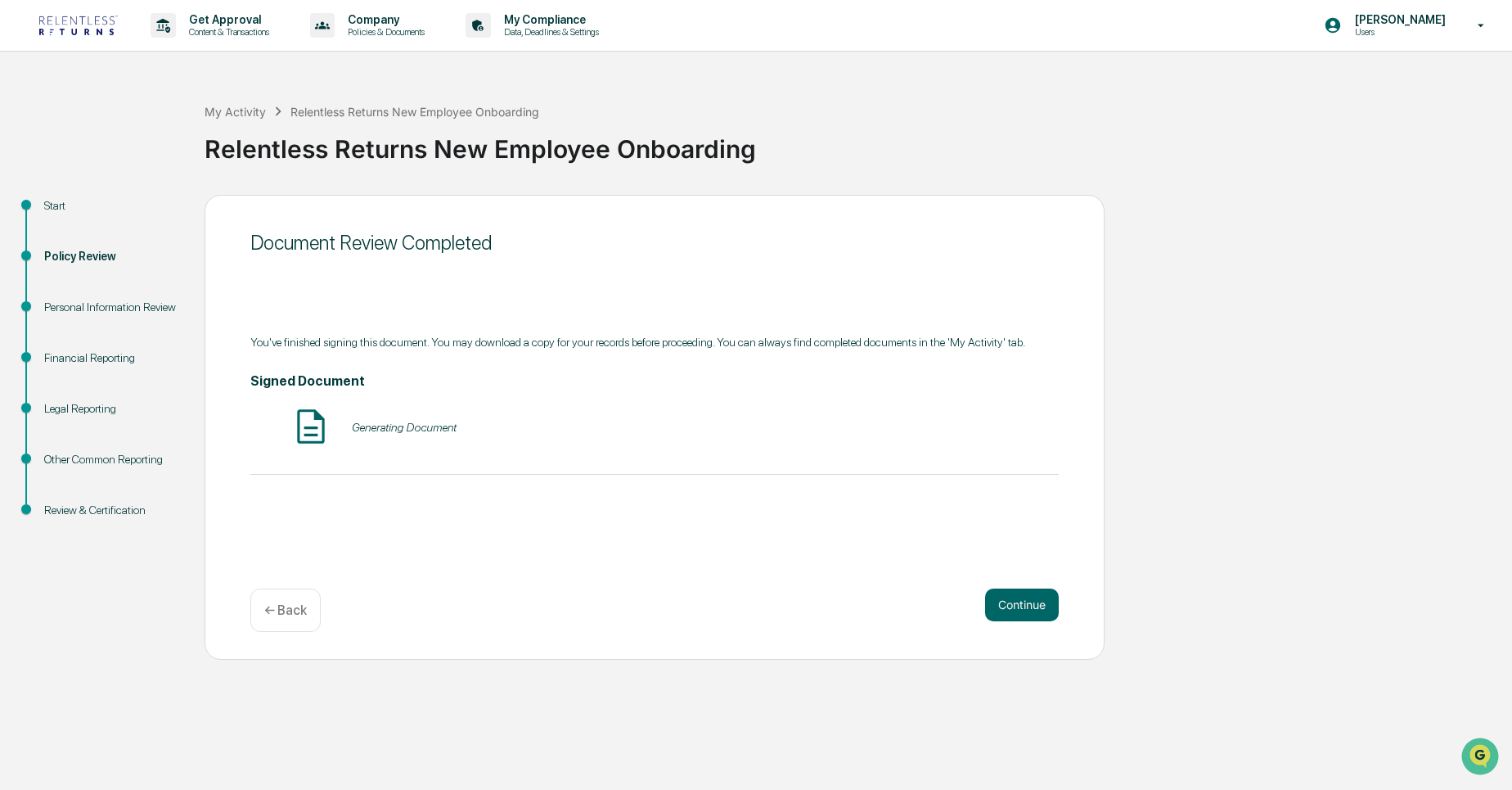
click at [274, 602] on p "← Back" at bounding box center [285, 609] width 43 height 16
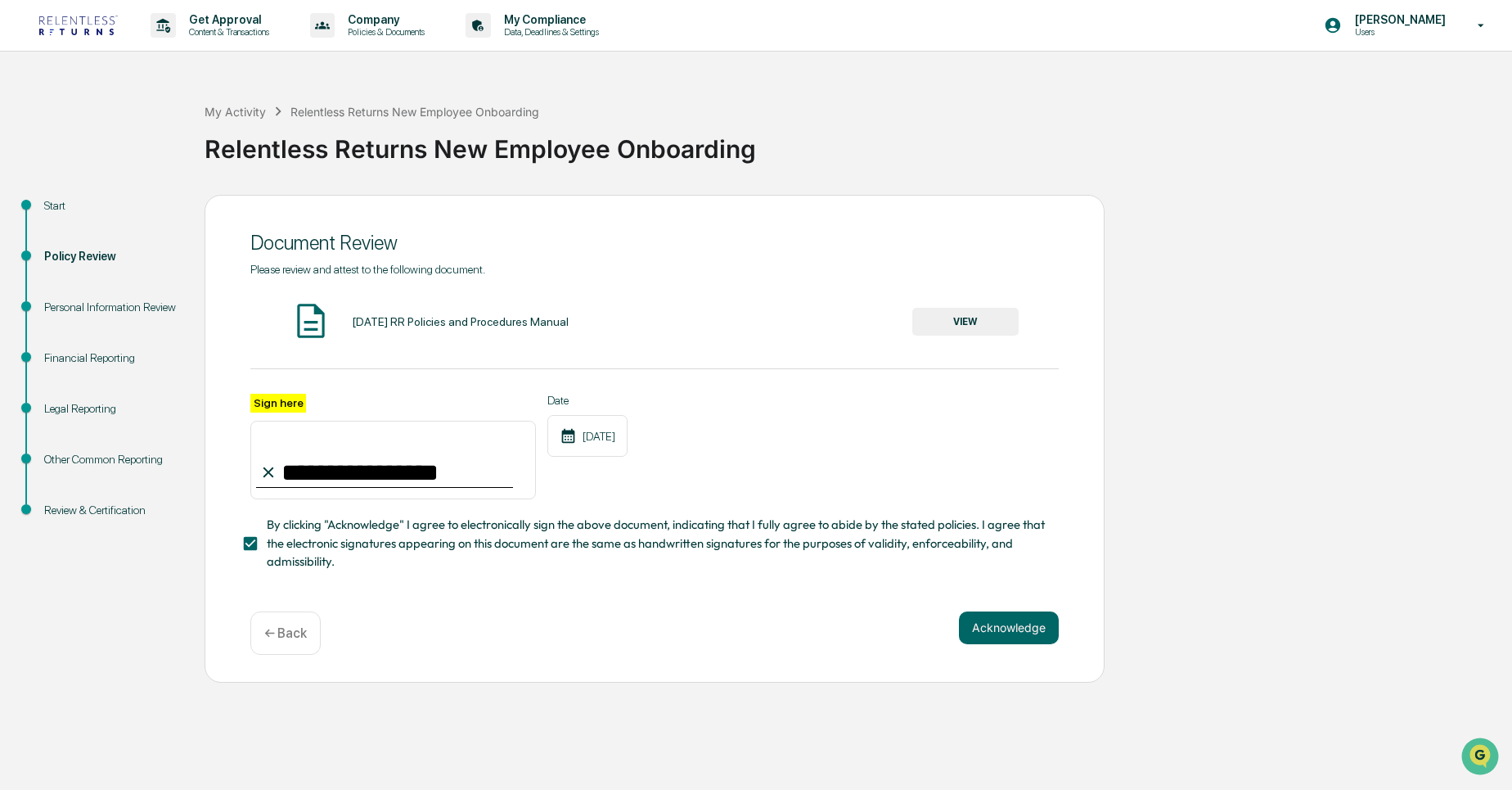
click at [283, 626] on p "← Back" at bounding box center [285, 633] width 43 height 16
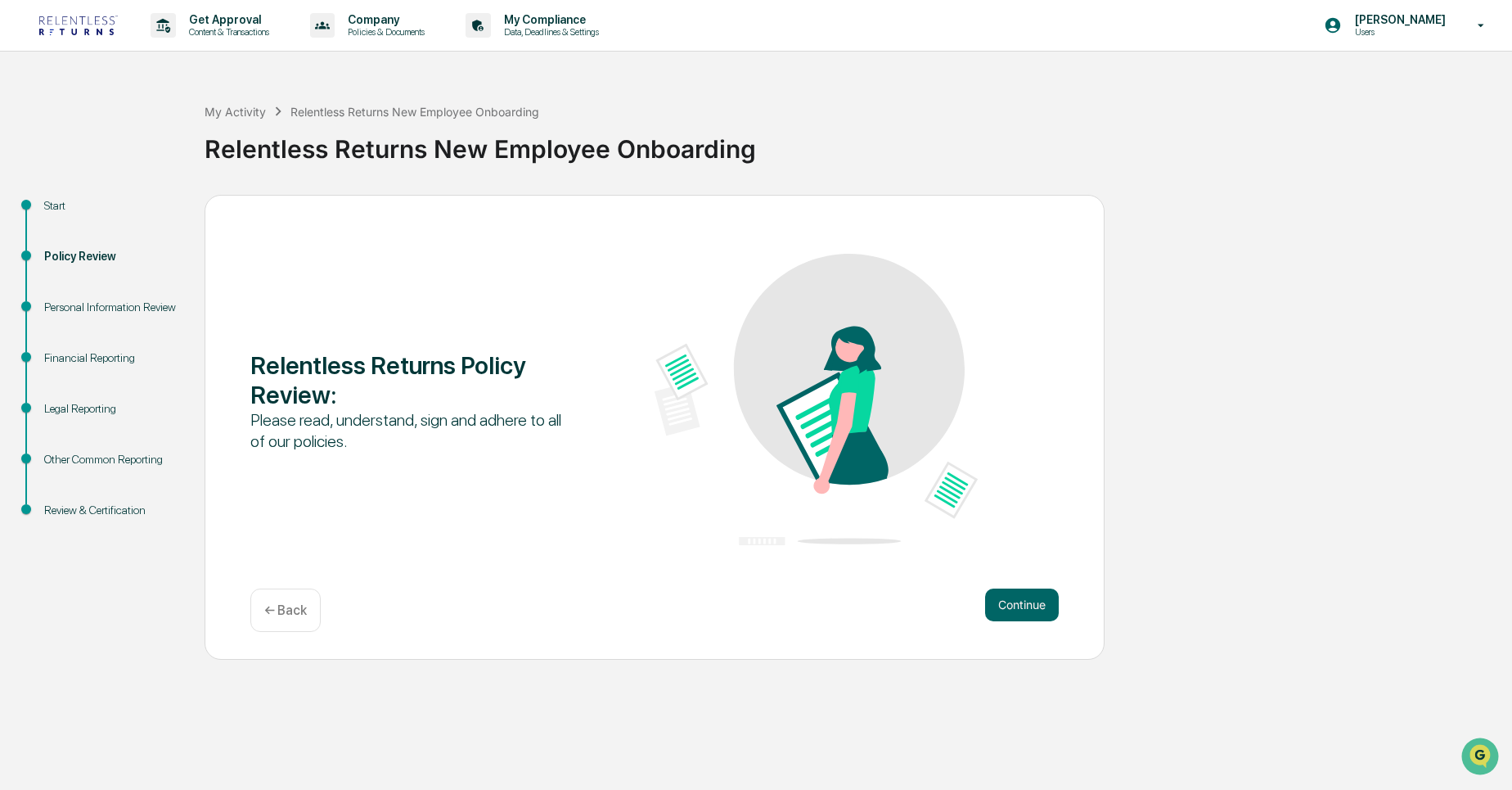
click at [61, 205] on div "Start" at bounding box center [111, 206] width 134 height 18
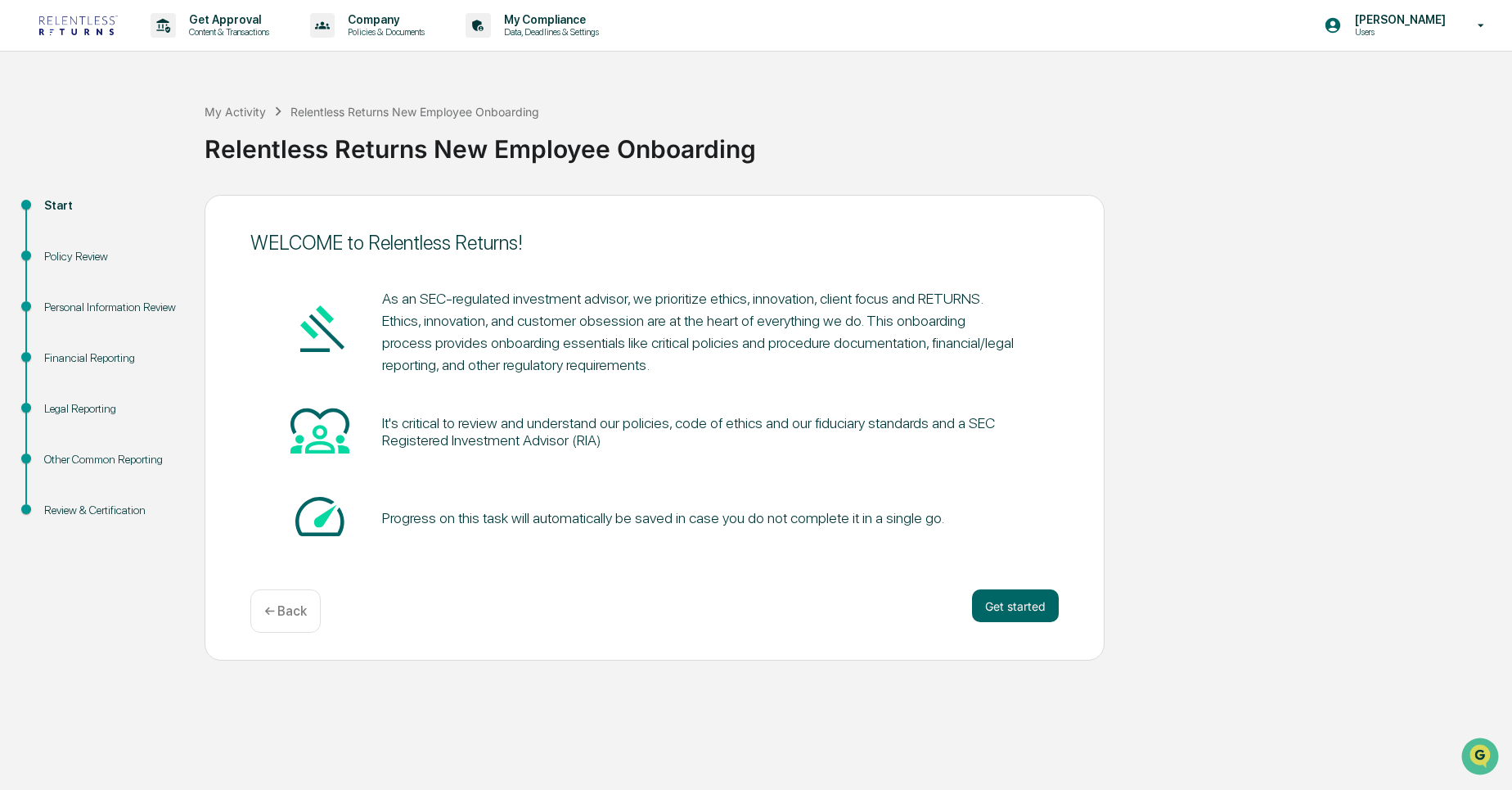
click at [82, 244] on div "Start" at bounding box center [111, 225] width 160 height 51
click at [43, 270] on div "Policy Review" at bounding box center [111, 275] width 160 height 51
click at [70, 257] on div "Policy Review" at bounding box center [111, 257] width 134 height 18
click at [76, 257] on div "Policy Review" at bounding box center [111, 257] width 134 height 18
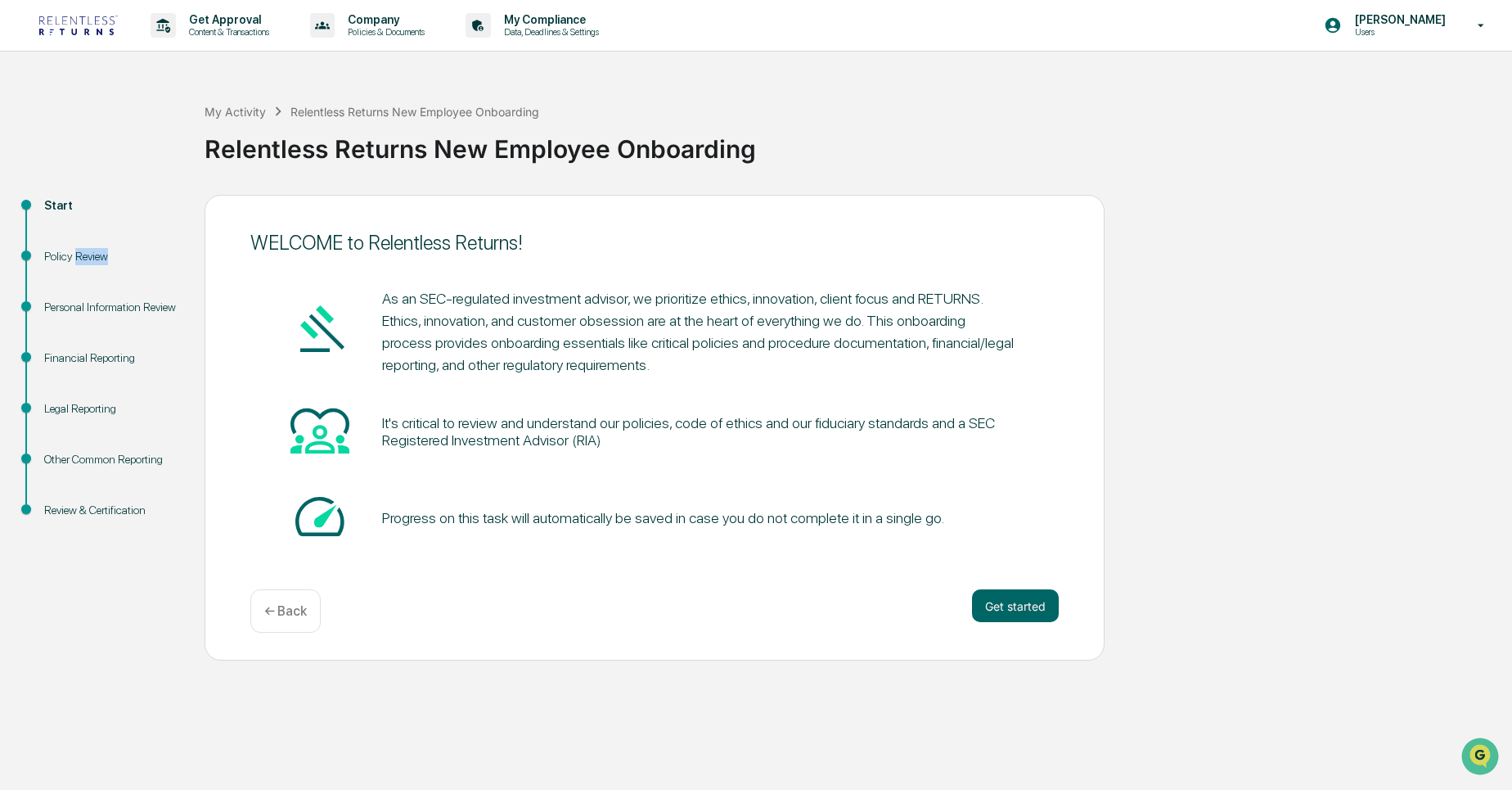
click at [76, 257] on div "Policy Review" at bounding box center [111, 257] width 134 height 18
click at [1031, 461] on div "It's critical to review and understand our policies, code of ethics and our fid…" at bounding box center [654, 431] width 808 height 62
click at [1024, 608] on button "Get started" at bounding box center [1016, 605] width 87 height 32
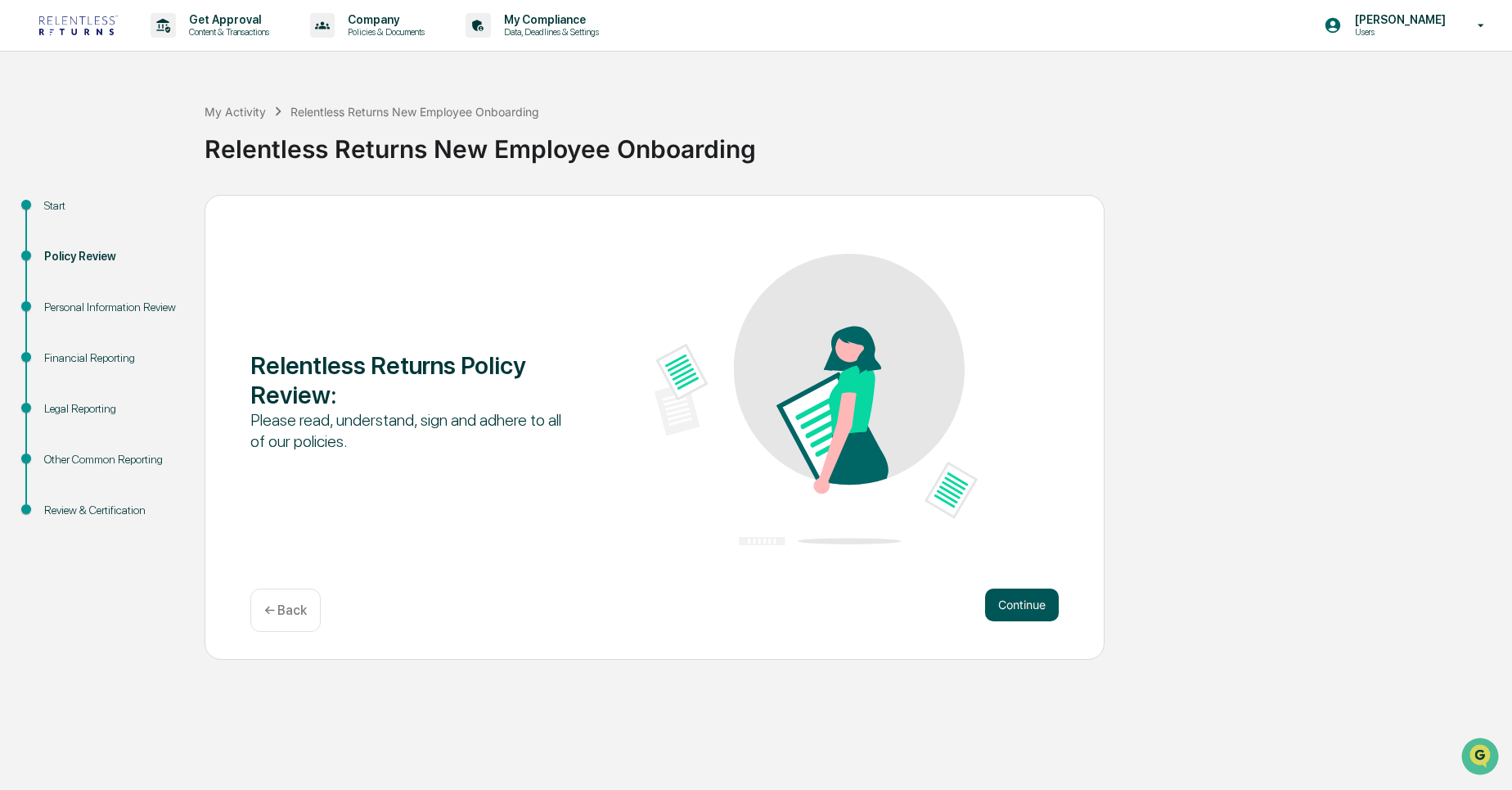
click at [995, 608] on button "Continue" at bounding box center [1022, 604] width 74 height 32
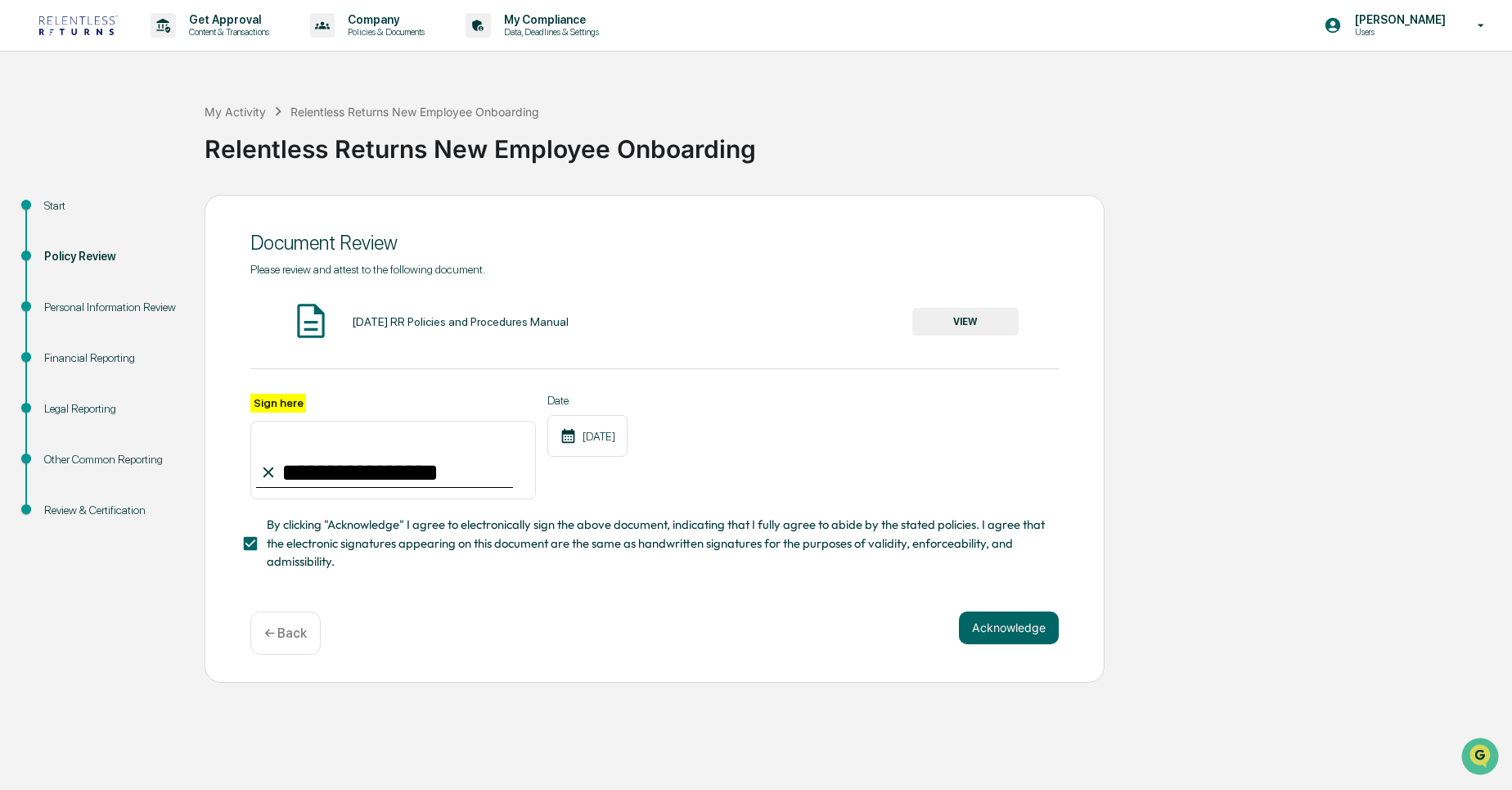
click at [466, 452] on input "**********" at bounding box center [393, 459] width 285 height 79
click at [431, 459] on input "**********" at bounding box center [393, 459] width 285 height 79
click at [386, 478] on input "**********" at bounding box center [393, 459] width 285 height 79
click at [975, 326] on button "VIEW" at bounding box center [965, 321] width 106 height 28
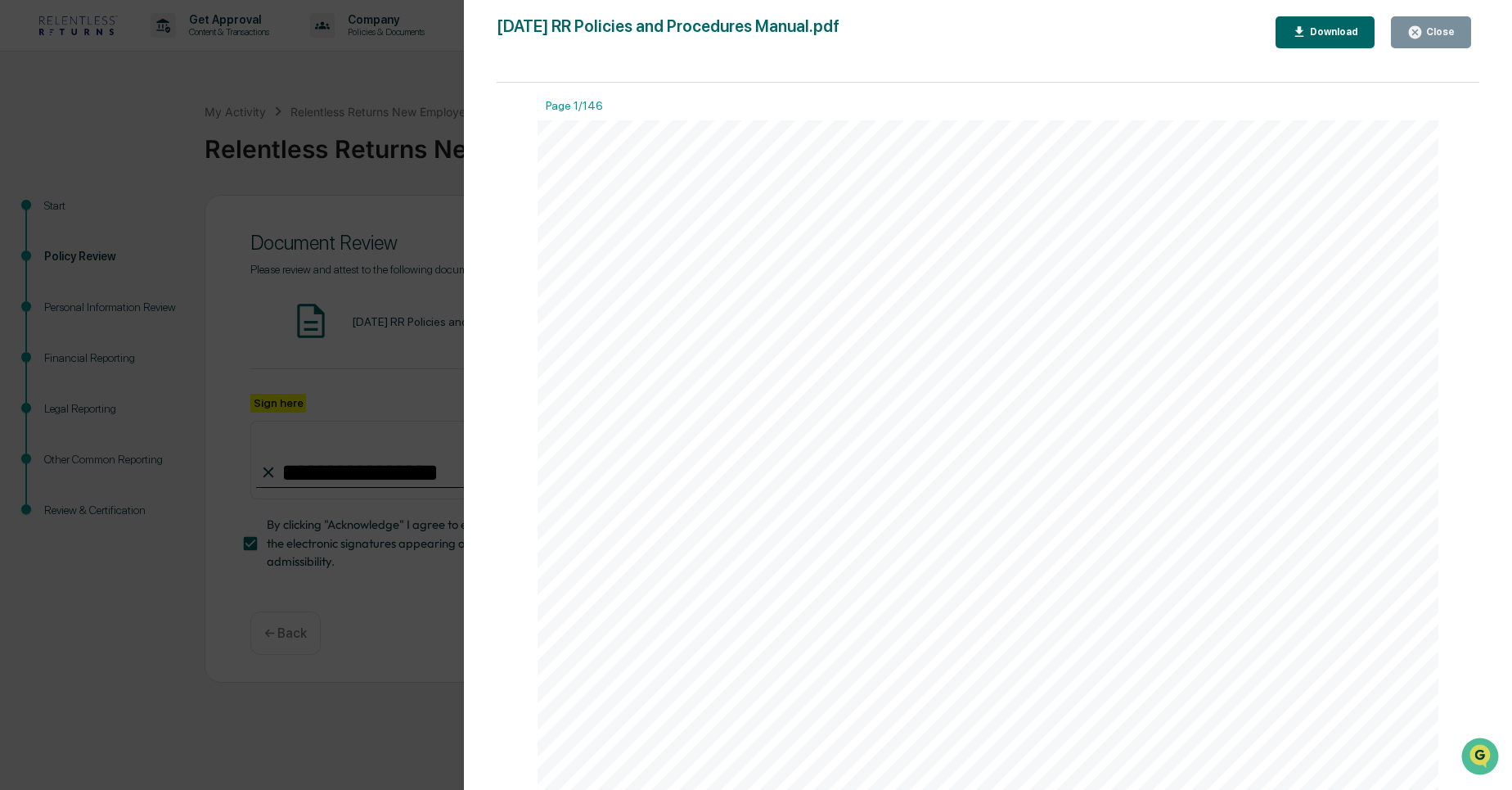
scroll to position [3704, 0]
click at [1427, 26] on div "Close" at bounding box center [1438, 31] width 31 height 11
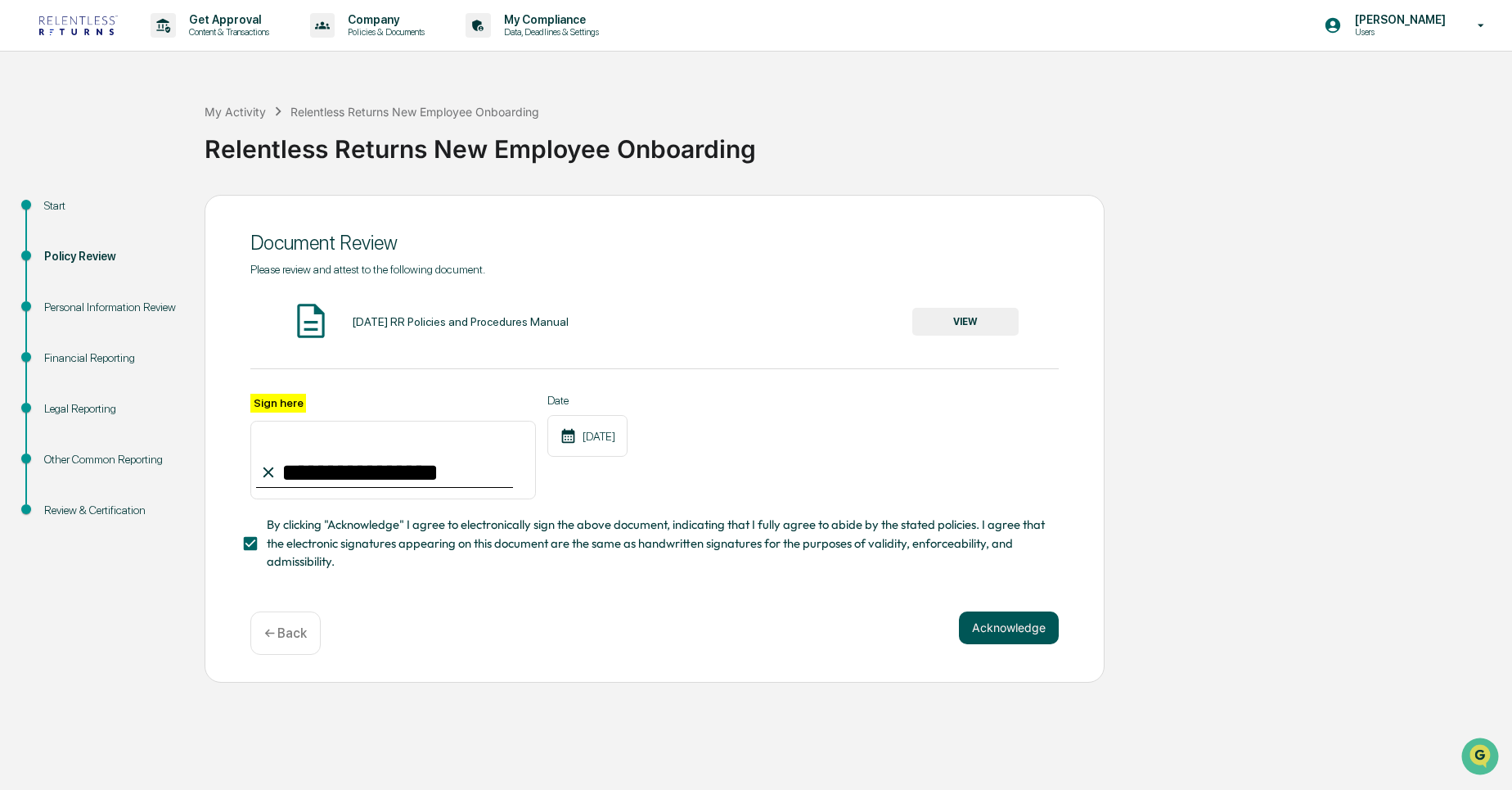
click at [1033, 632] on button "Acknowledge" at bounding box center [1008, 627] width 100 height 32
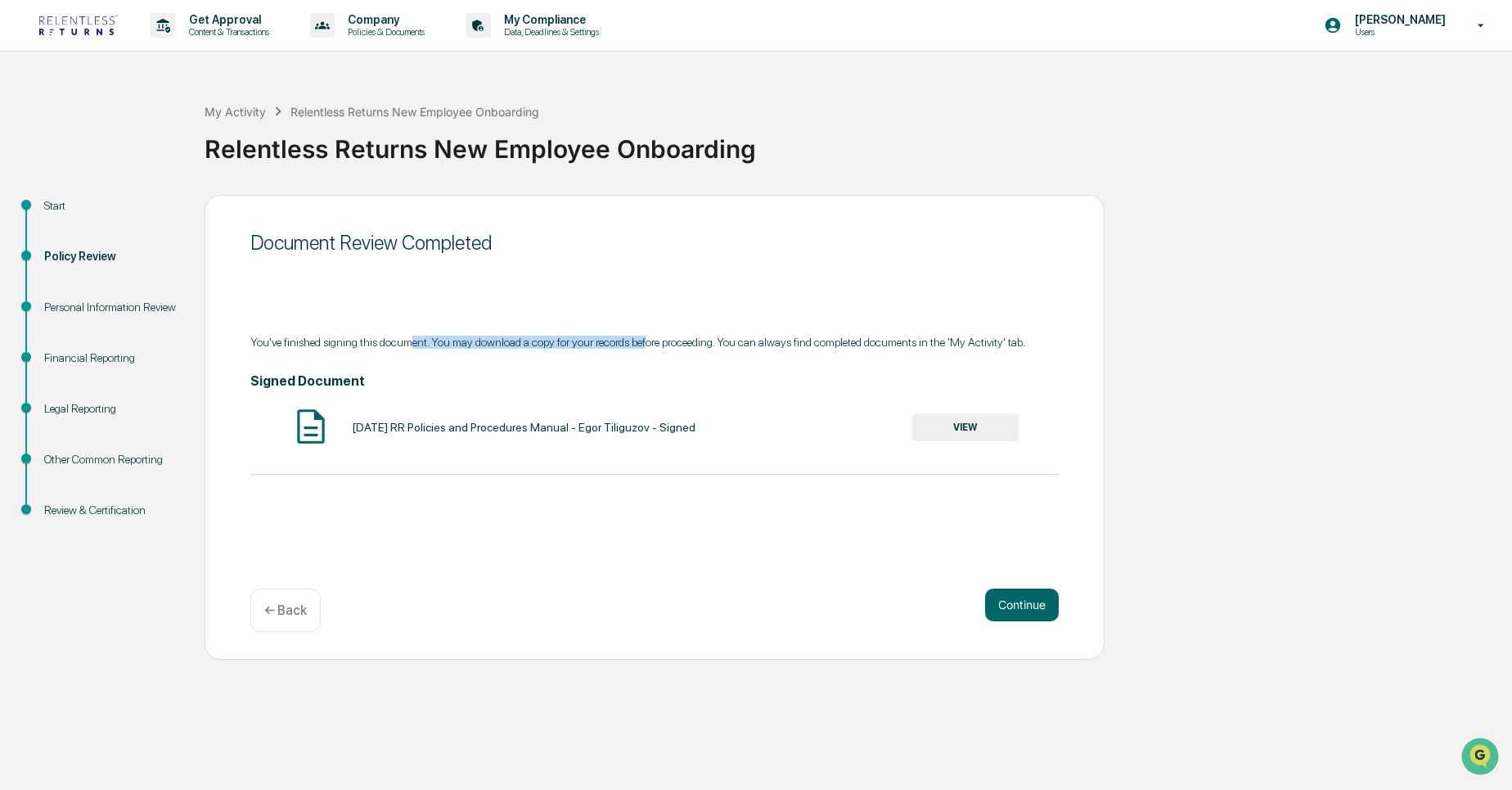
drag, startPoint x: 412, startPoint y: 341, endPoint x: 648, endPoint y: 342, distance: 236.0
click at [648, 342] on div "You've finished signing this document. You may download a copy for your records…" at bounding box center [654, 342] width 808 height 13
click at [1007, 604] on button "Continue" at bounding box center [1022, 604] width 74 height 32
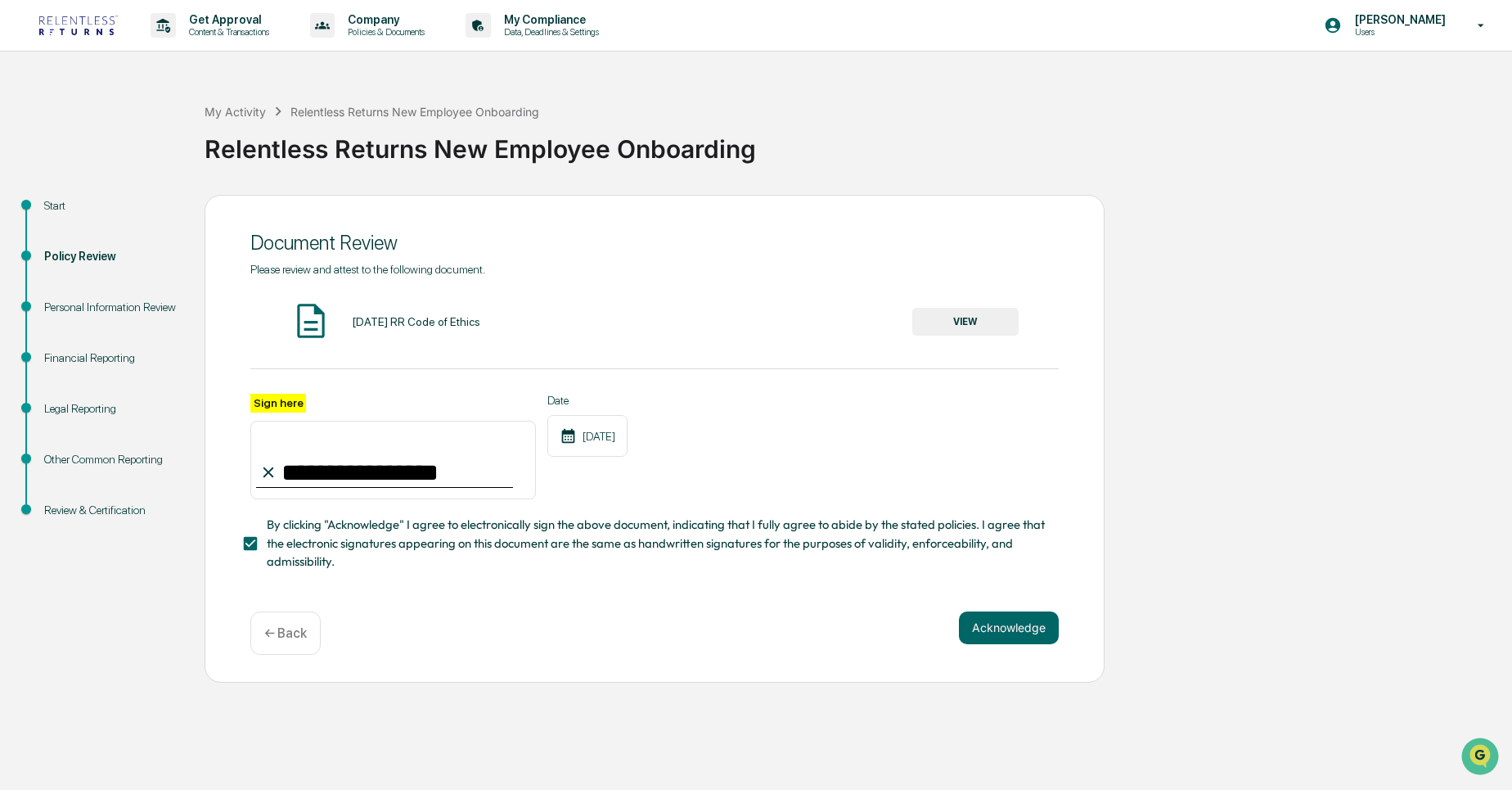
click at [420, 474] on input "**********" at bounding box center [393, 459] width 285 height 79
click at [1007, 635] on button "Acknowledge" at bounding box center [1008, 627] width 100 height 32
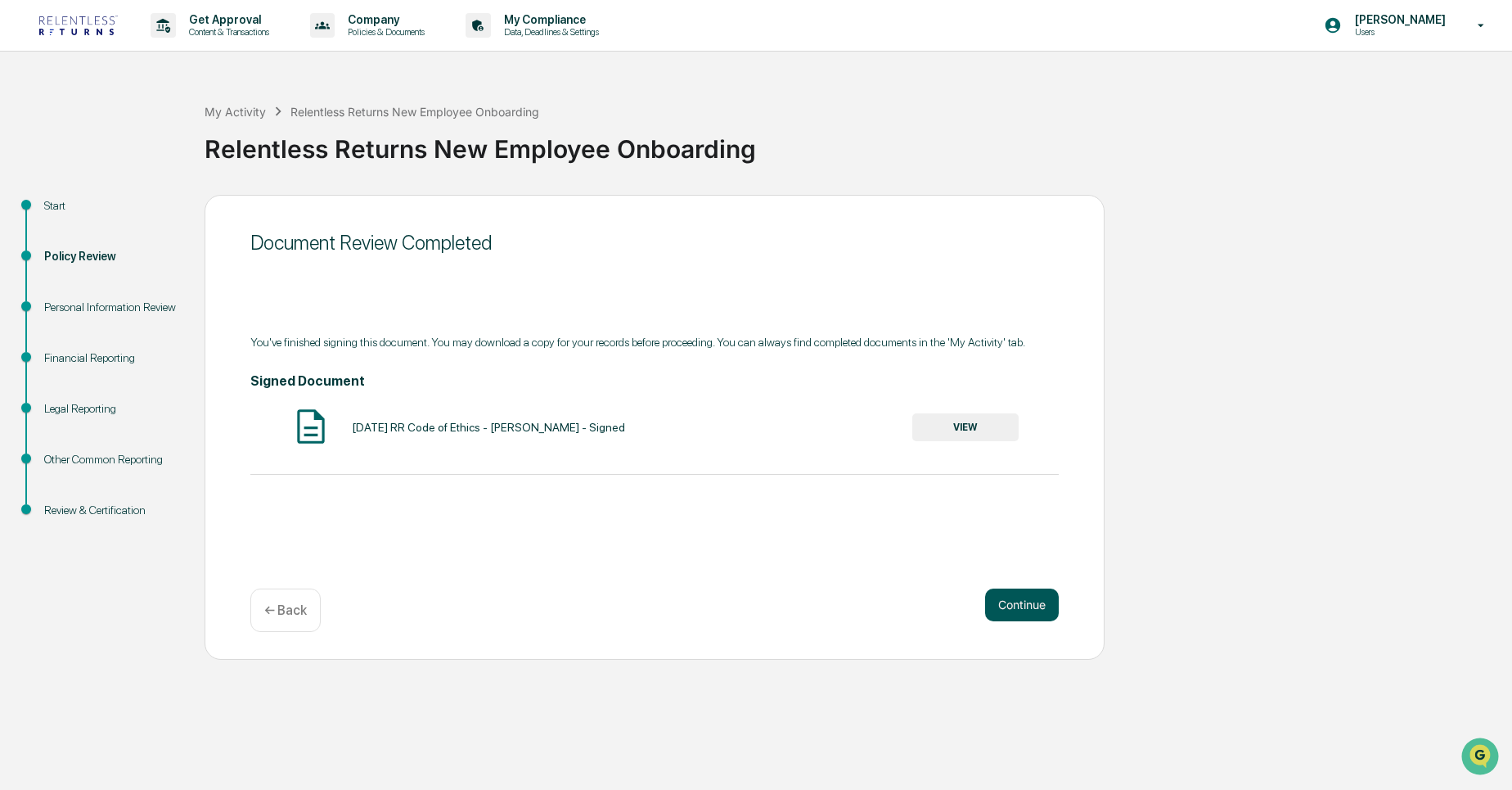
click at [1033, 602] on button "Continue" at bounding box center [1022, 604] width 74 height 32
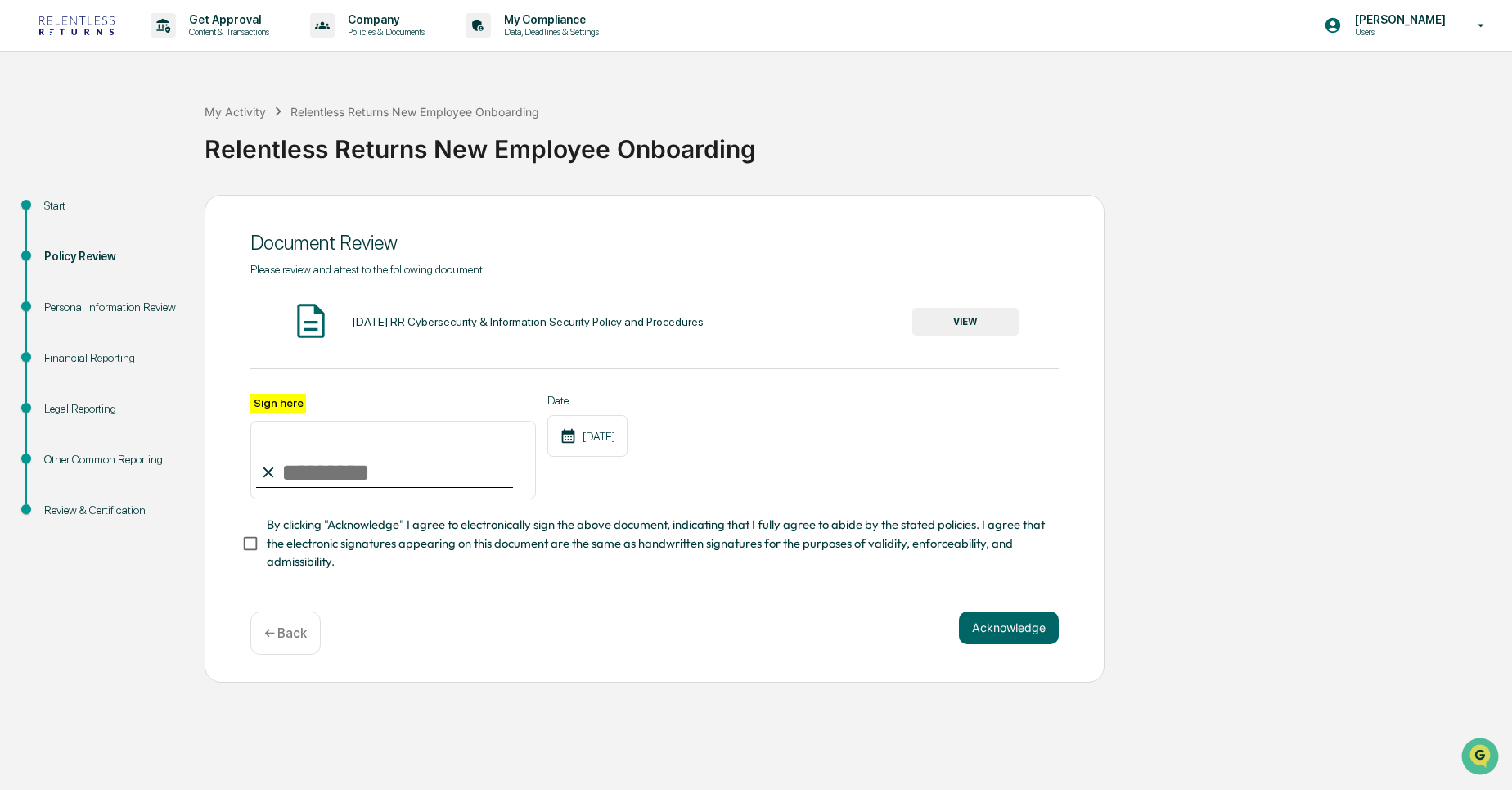
click at [359, 467] on input "Sign here" at bounding box center [393, 459] width 285 height 79
click at [451, 488] on input "Sign here" at bounding box center [393, 459] width 285 height 79
type input "**********"
click at [1017, 634] on button "Acknowledge" at bounding box center [1008, 627] width 100 height 32
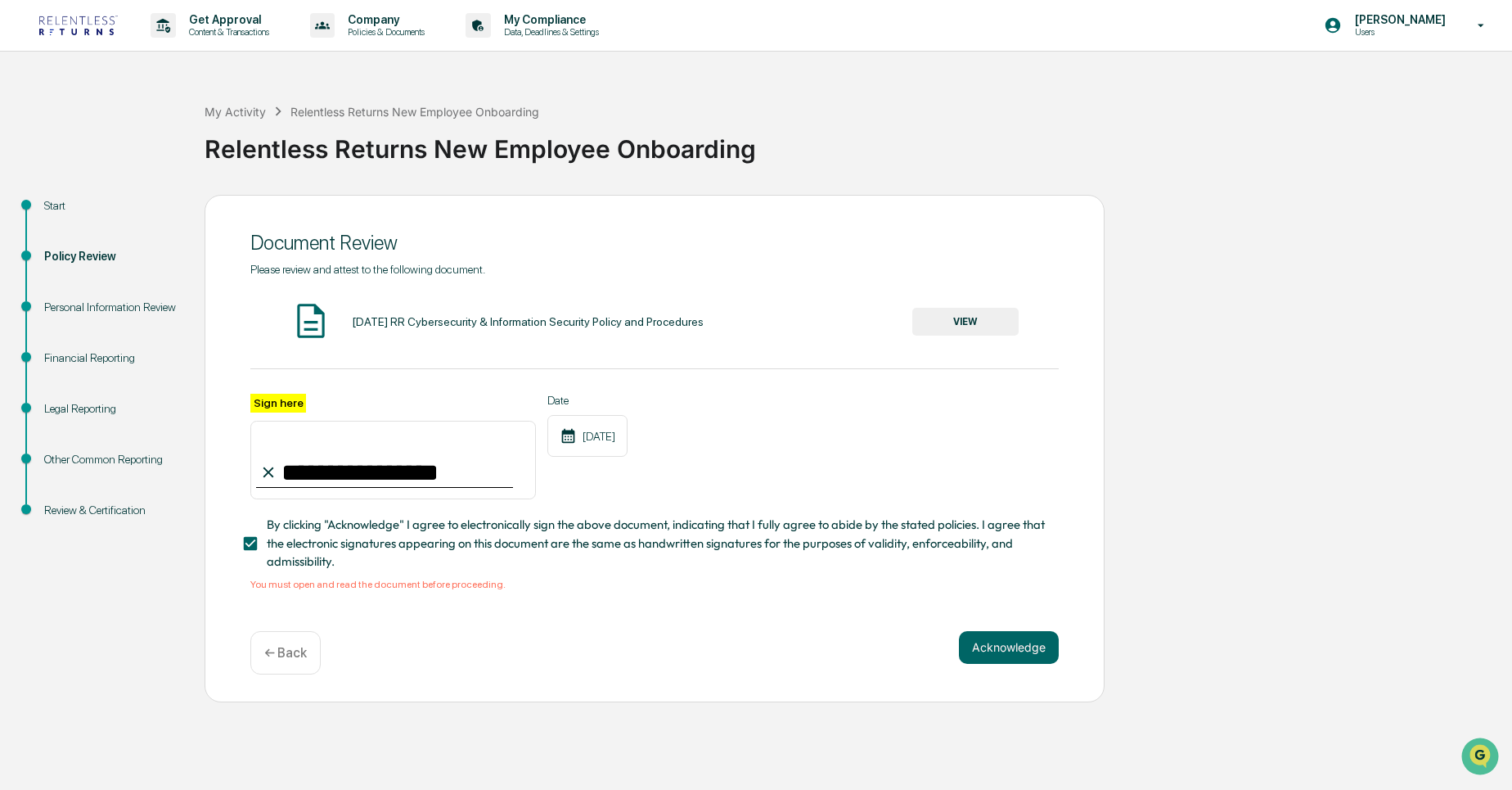
click at [955, 321] on button "VIEW" at bounding box center [965, 321] width 106 height 28
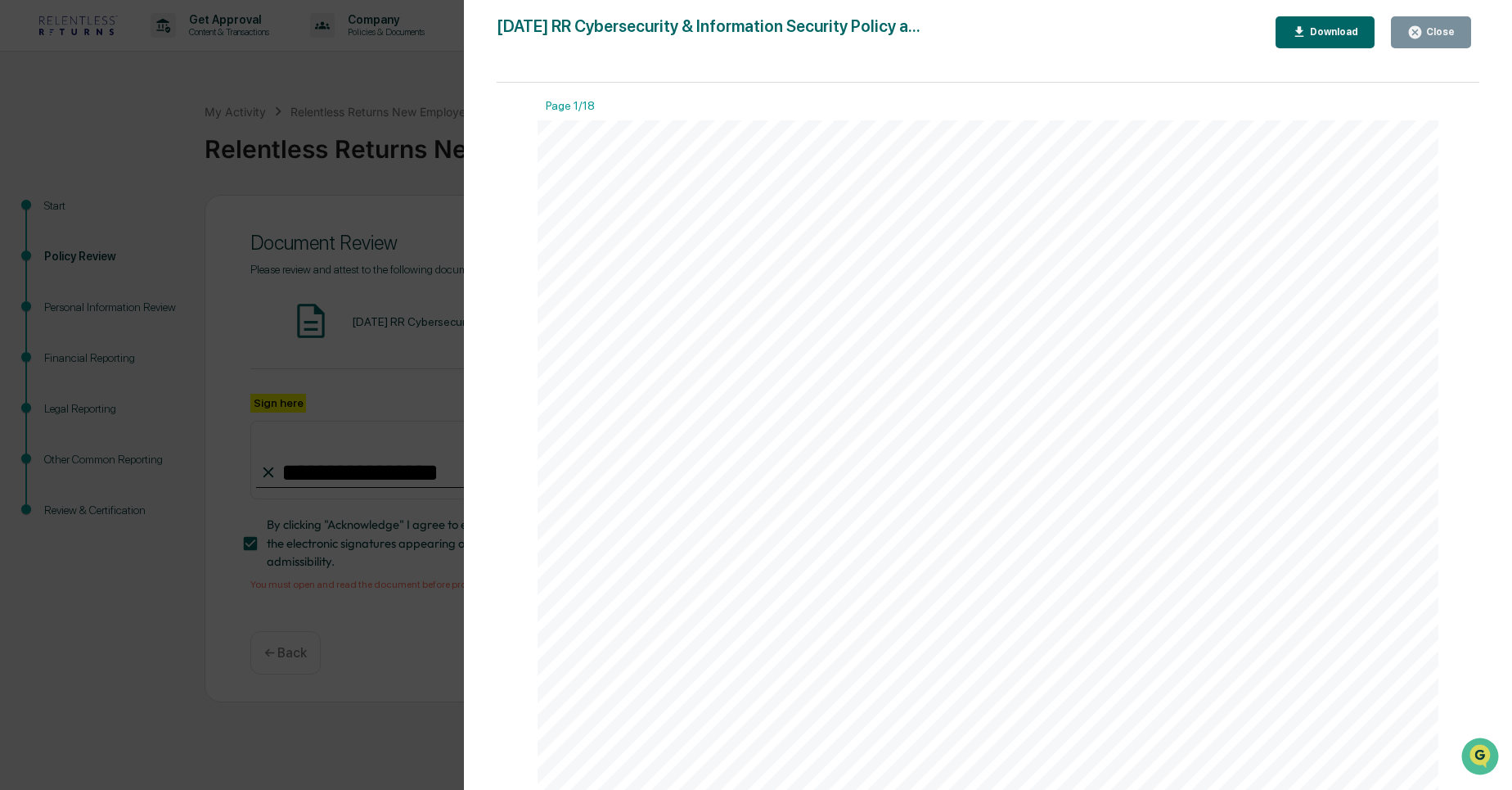
click at [1431, 34] on div "Close" at bounding box center [1438, 31] width 31 height 11
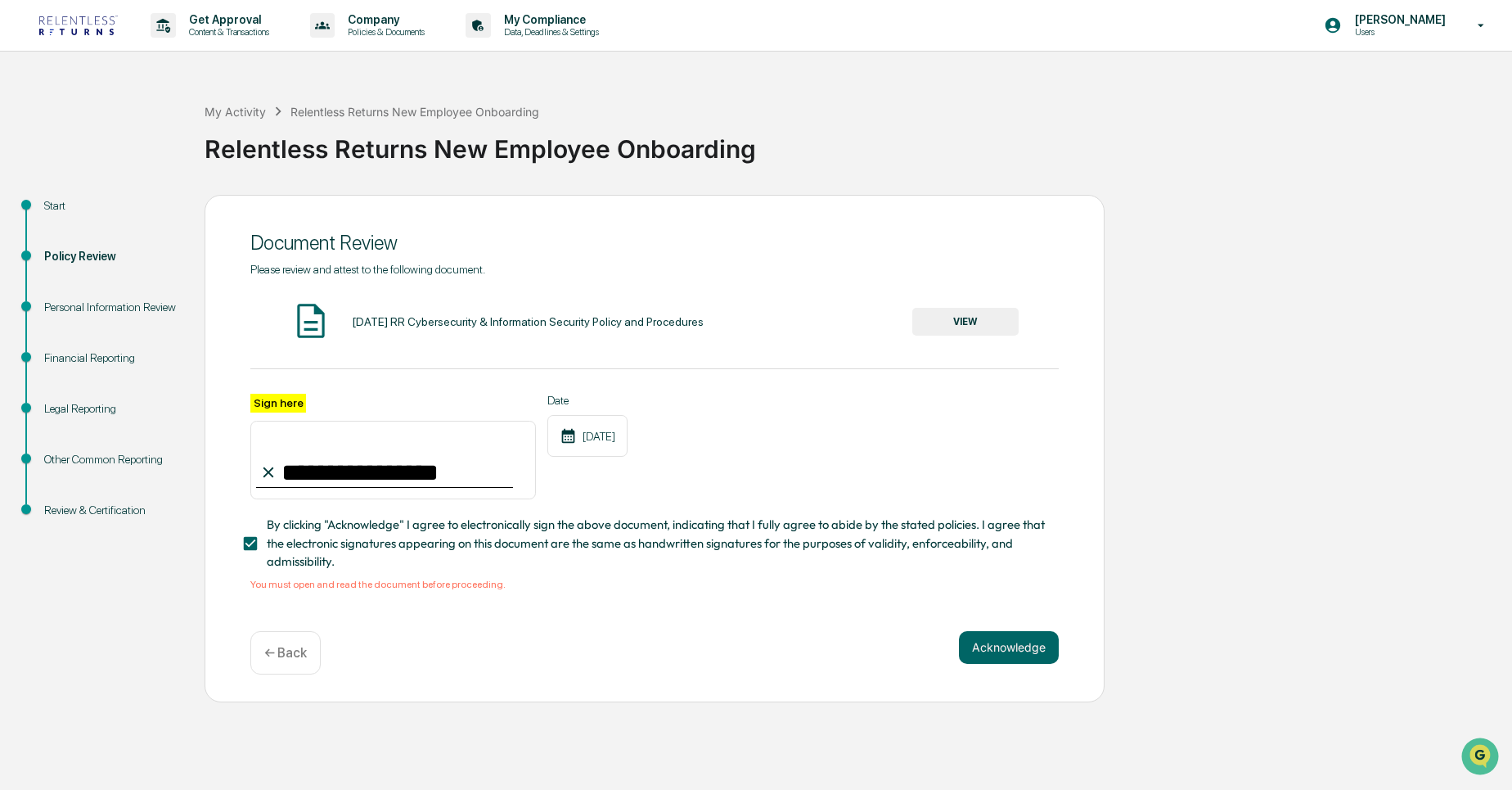
click at [294, 645] on p "← Back" at bounding box center [285, 652] width 43 height 16
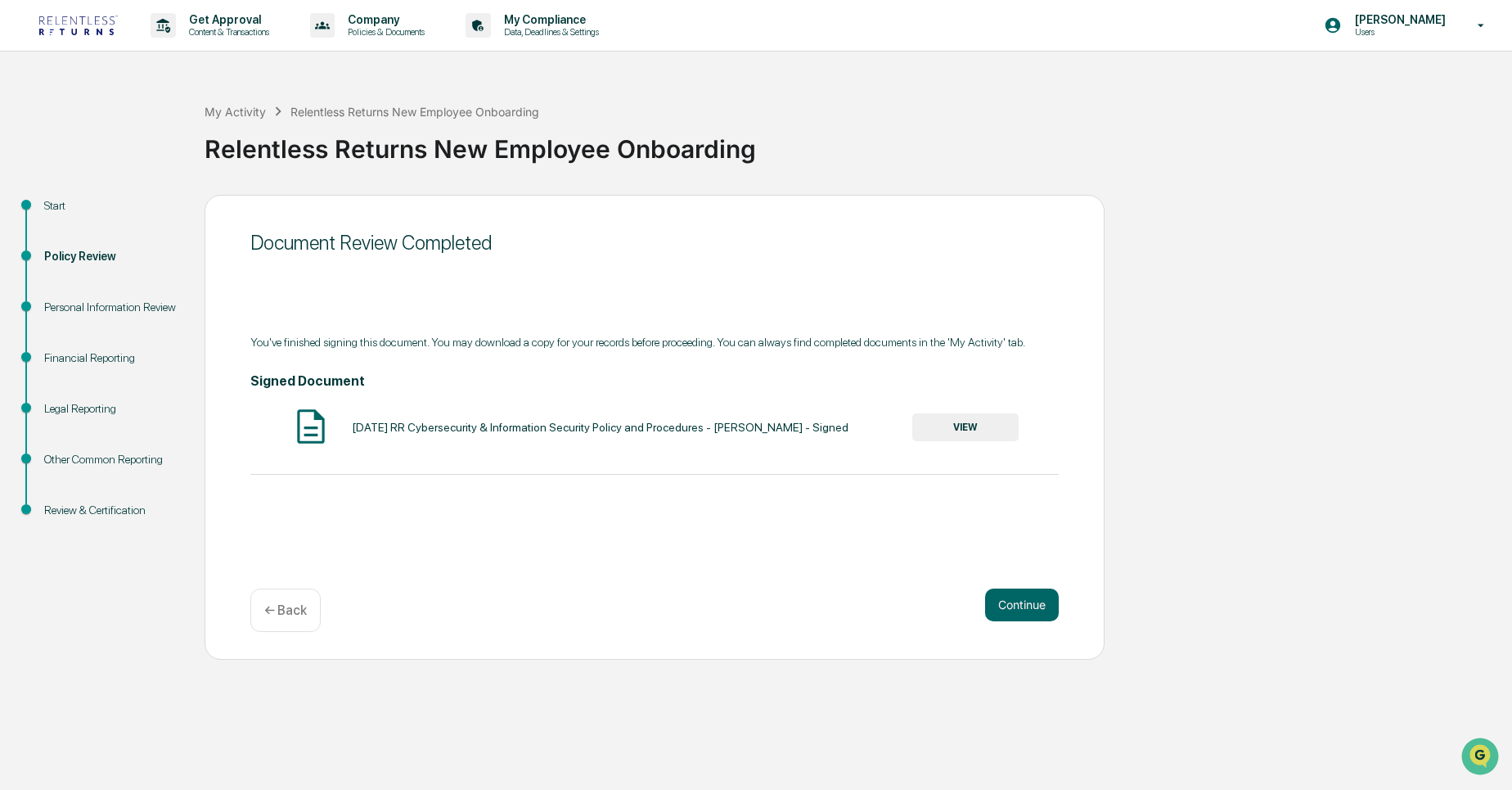
click at [290, 608] on p "← Back" at bounding box center [285, 609] width 43 height 16
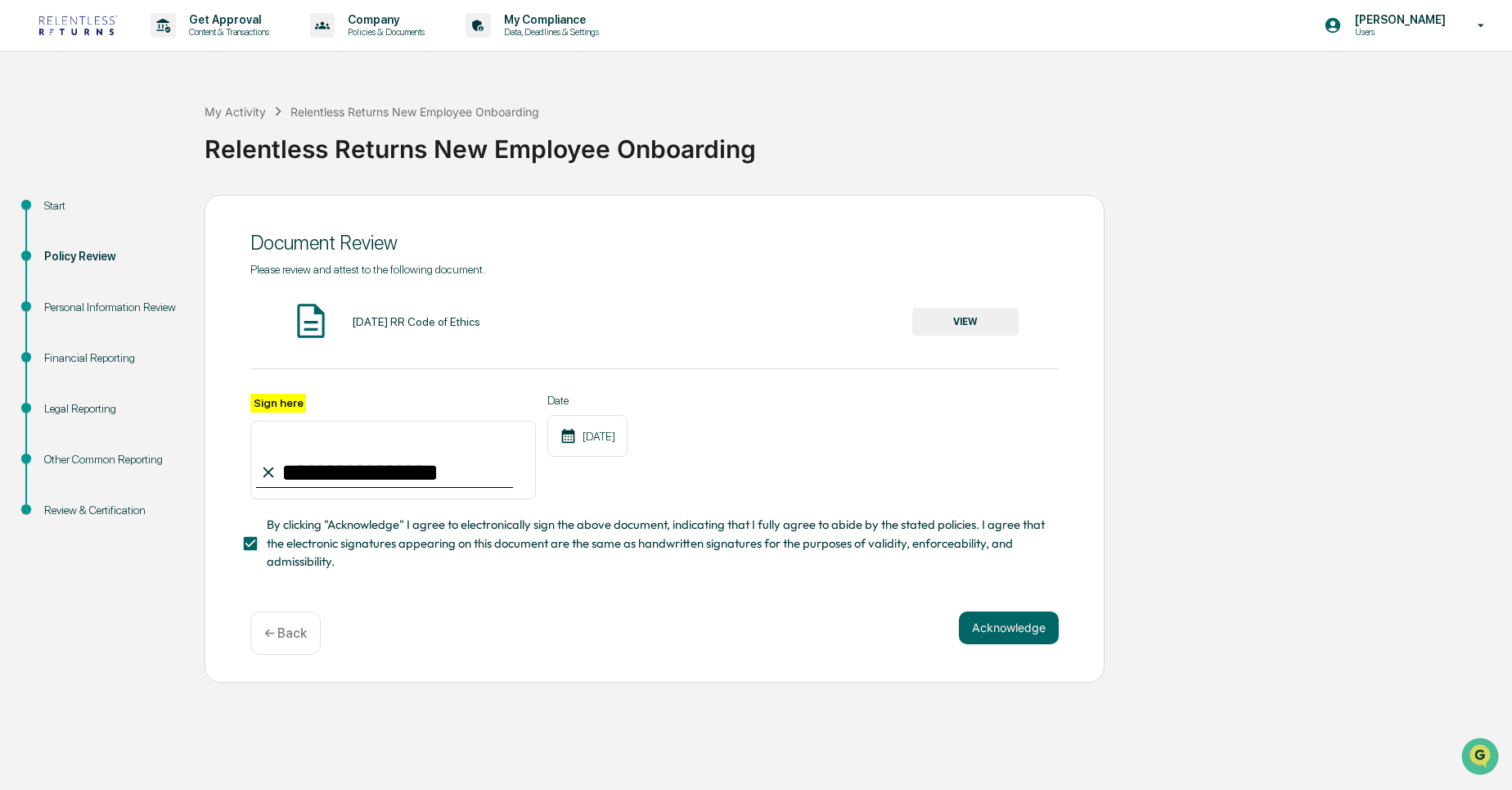
click at [292, 629] on p "← Back" at bounding box center [285, 633] width 43 height 16
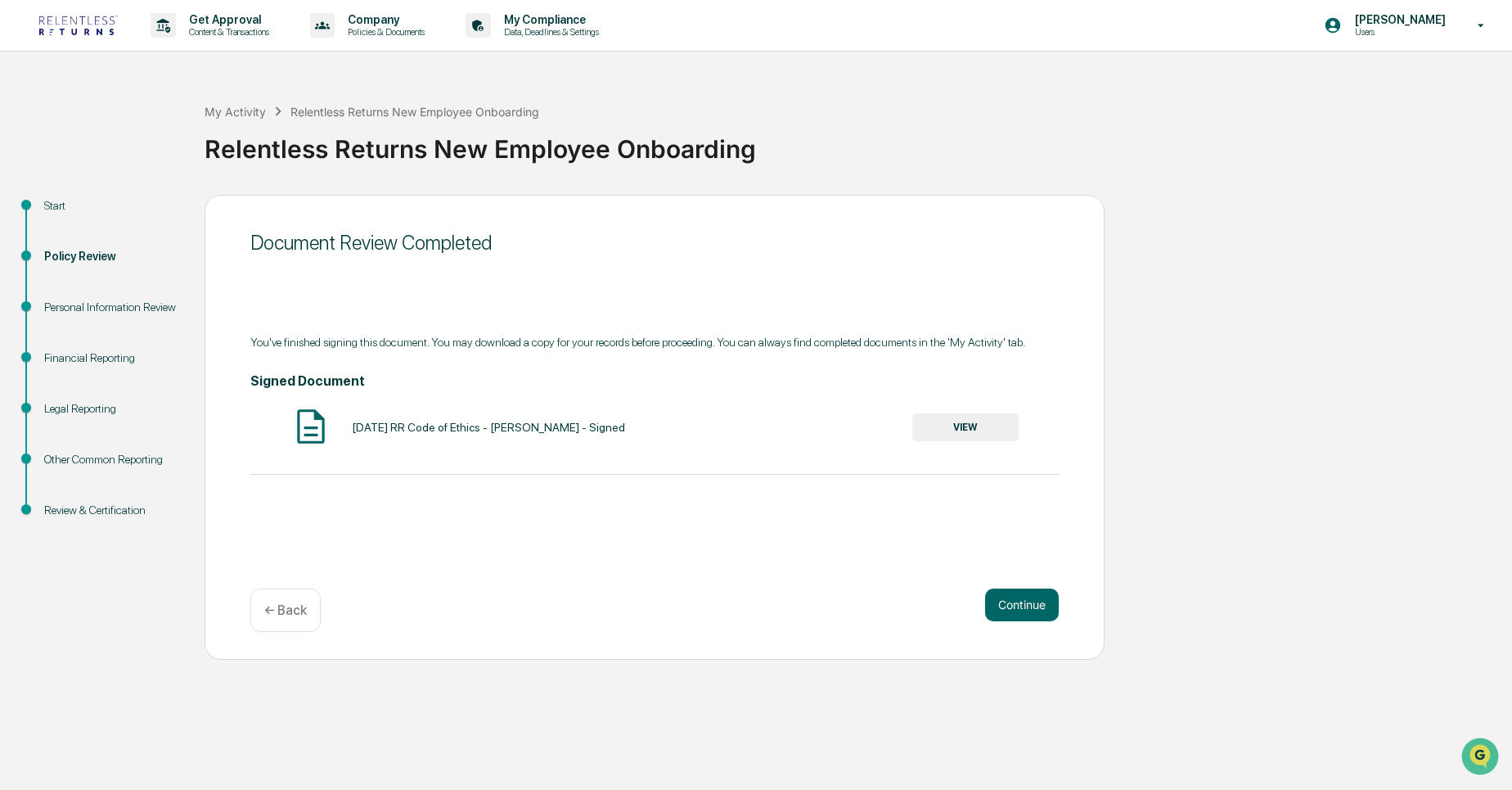
click at [297, 625] on div "← Back" at bounding box center [285, 609] width 70 height 44
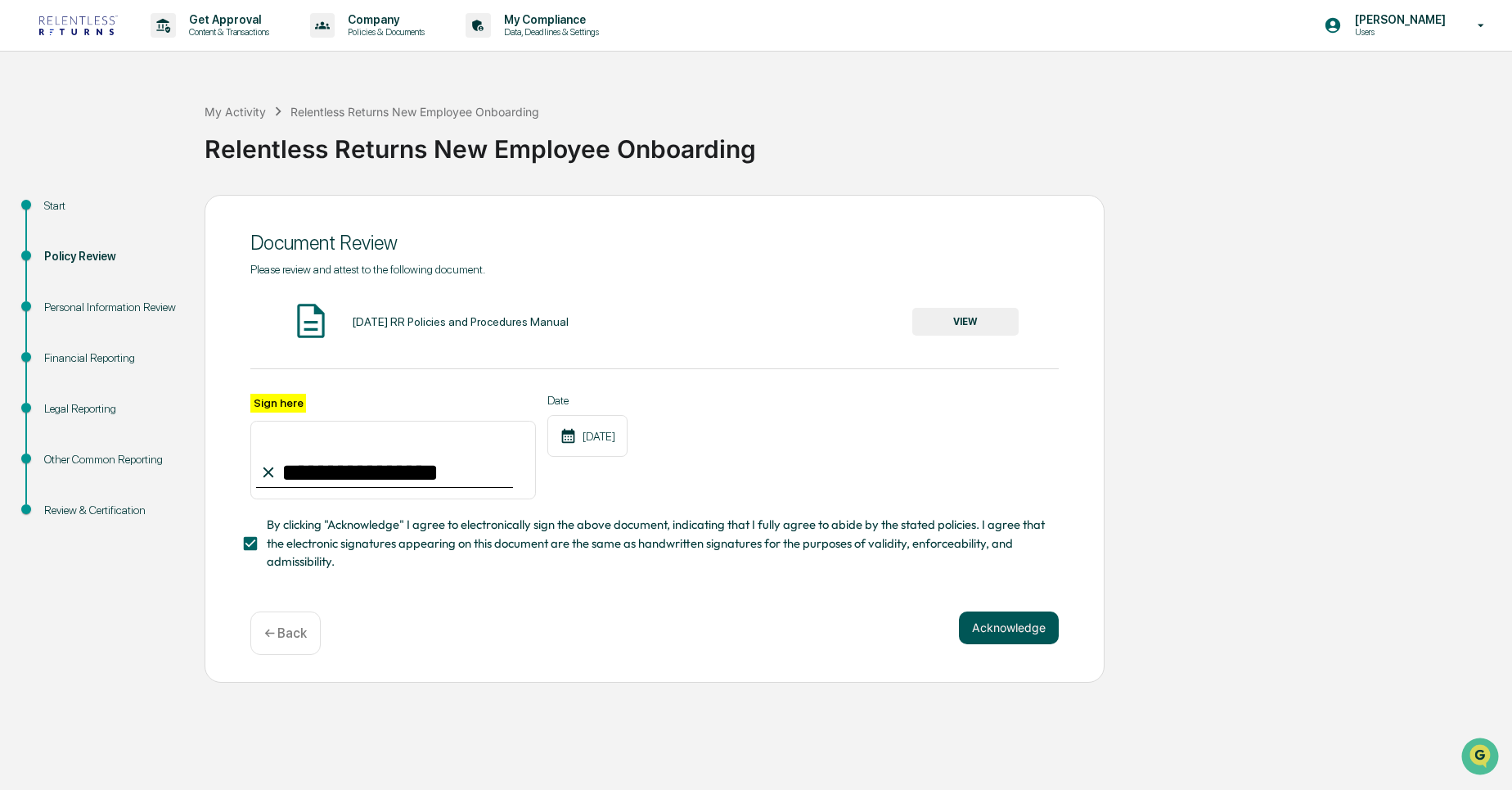
click at [1006, 629] on button "Acknowledge" at bounding box center [1008, 627] width 100 height 32
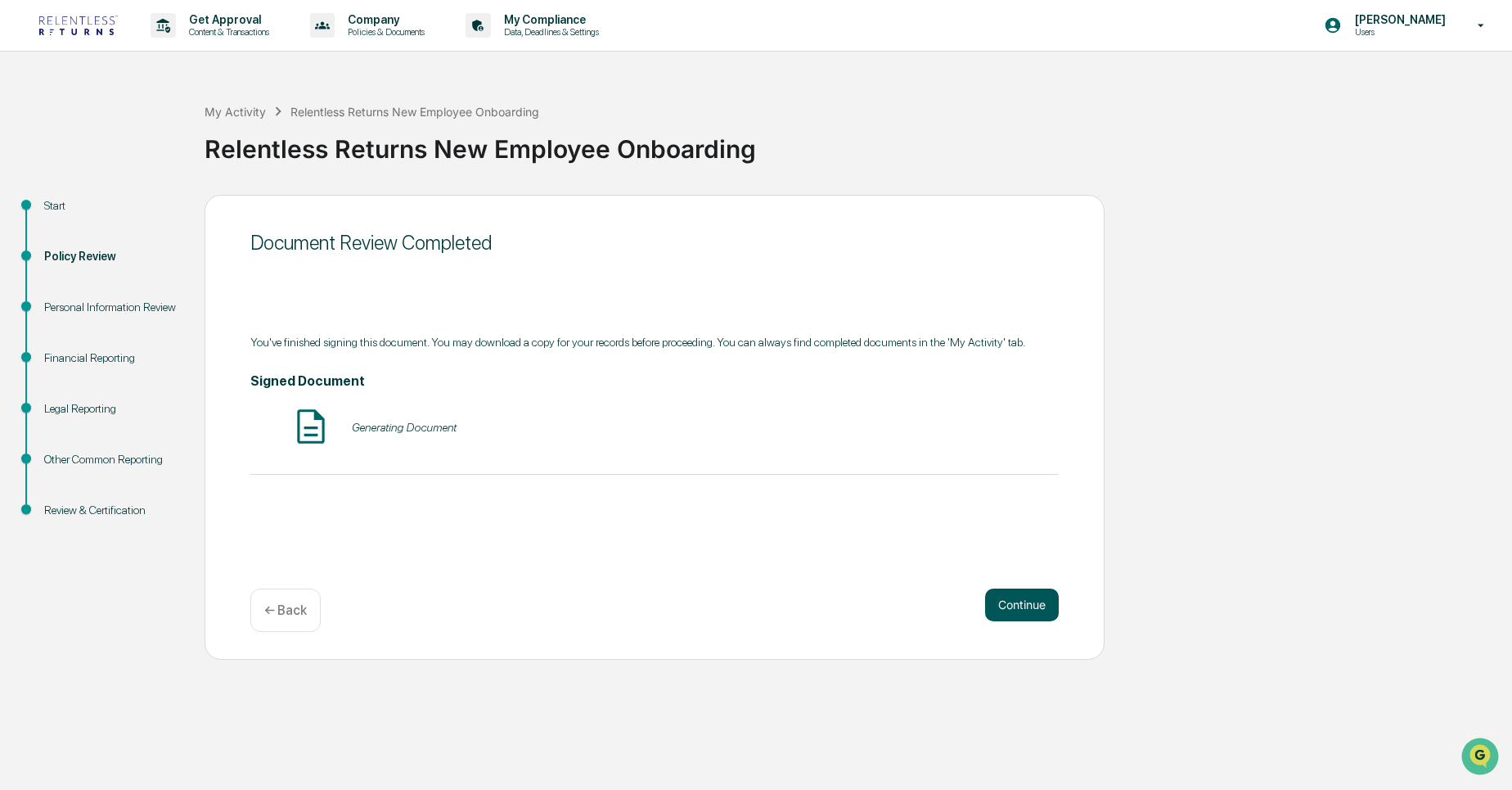
click at [1006, 604] on button "Continue" at bounding box center [1022, 604] width 74 height 32
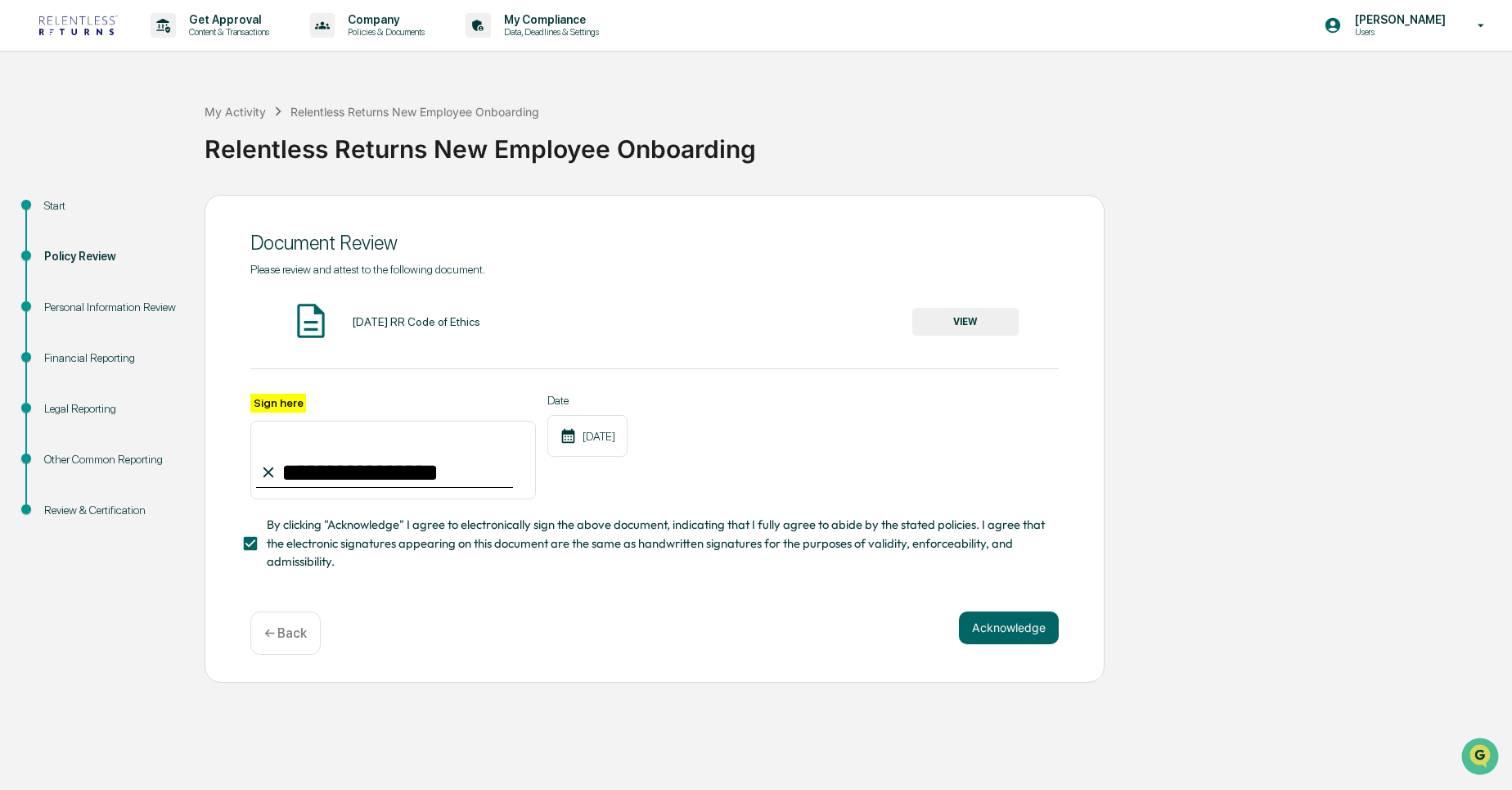
click at [958, 318] on button "VIEW" at bounding box center [965, 321] width 106 height 28
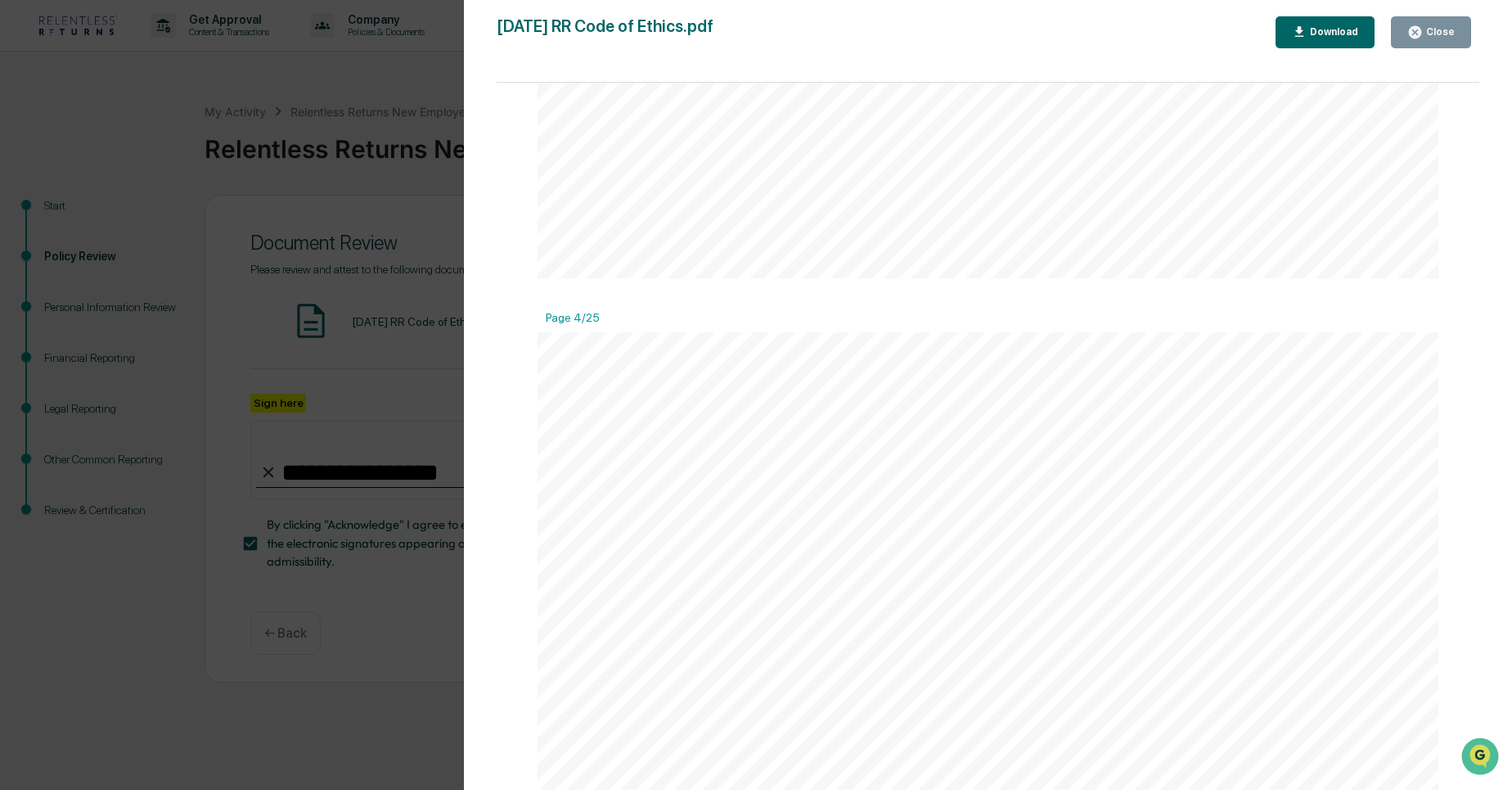
scroll to position [4268, 0]
click at [1429, 39] on div "Close" at bounding box center [1431, 32] width 47 height 16
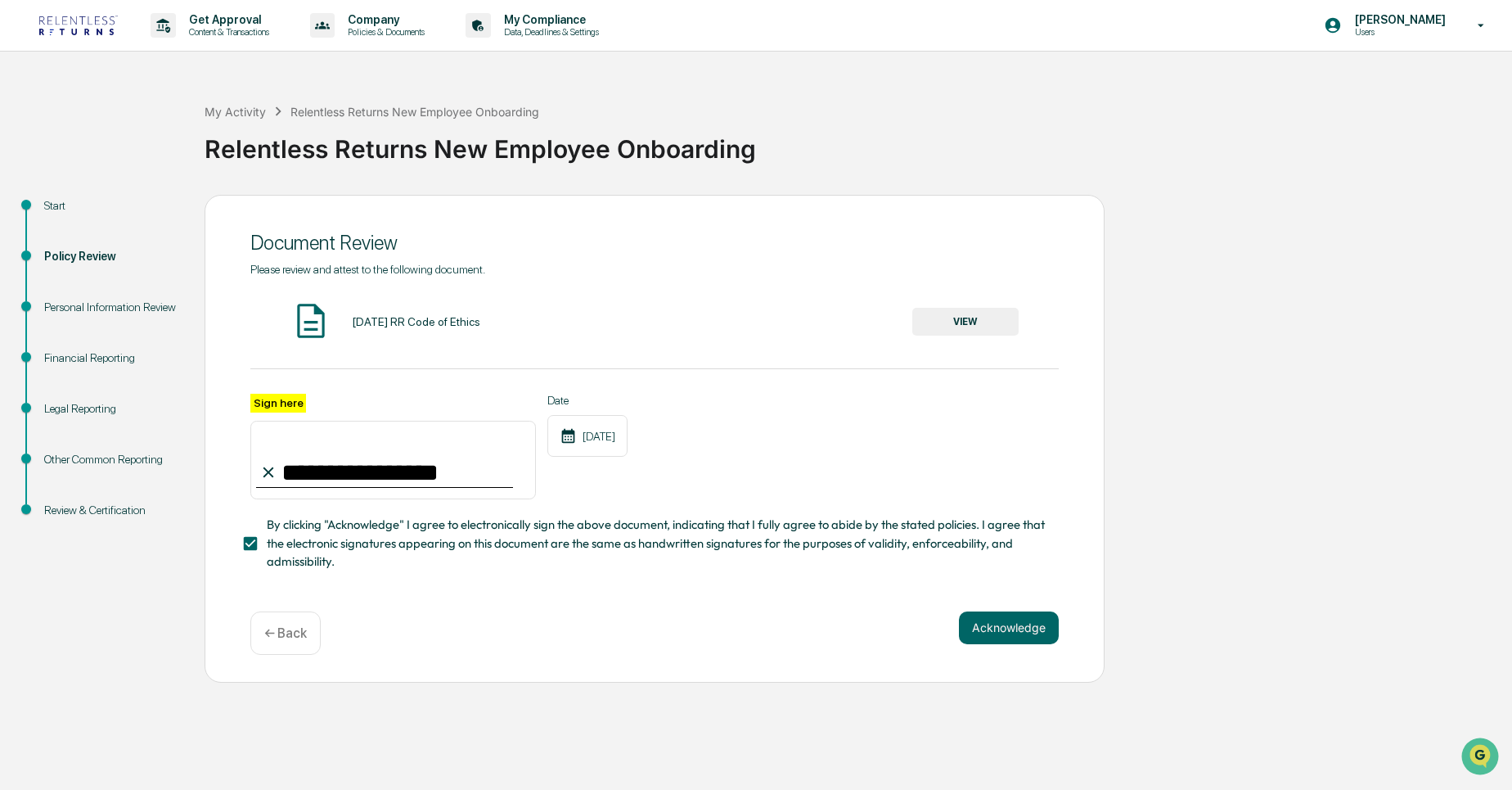
click at [1016, 646] on div "Acknowledge ← Back" at bounding box center [654, 633] width 808 height 44
click at [993, 629] on button "Acknowledge" at bounding box center [1008, 627] width 100 height 32
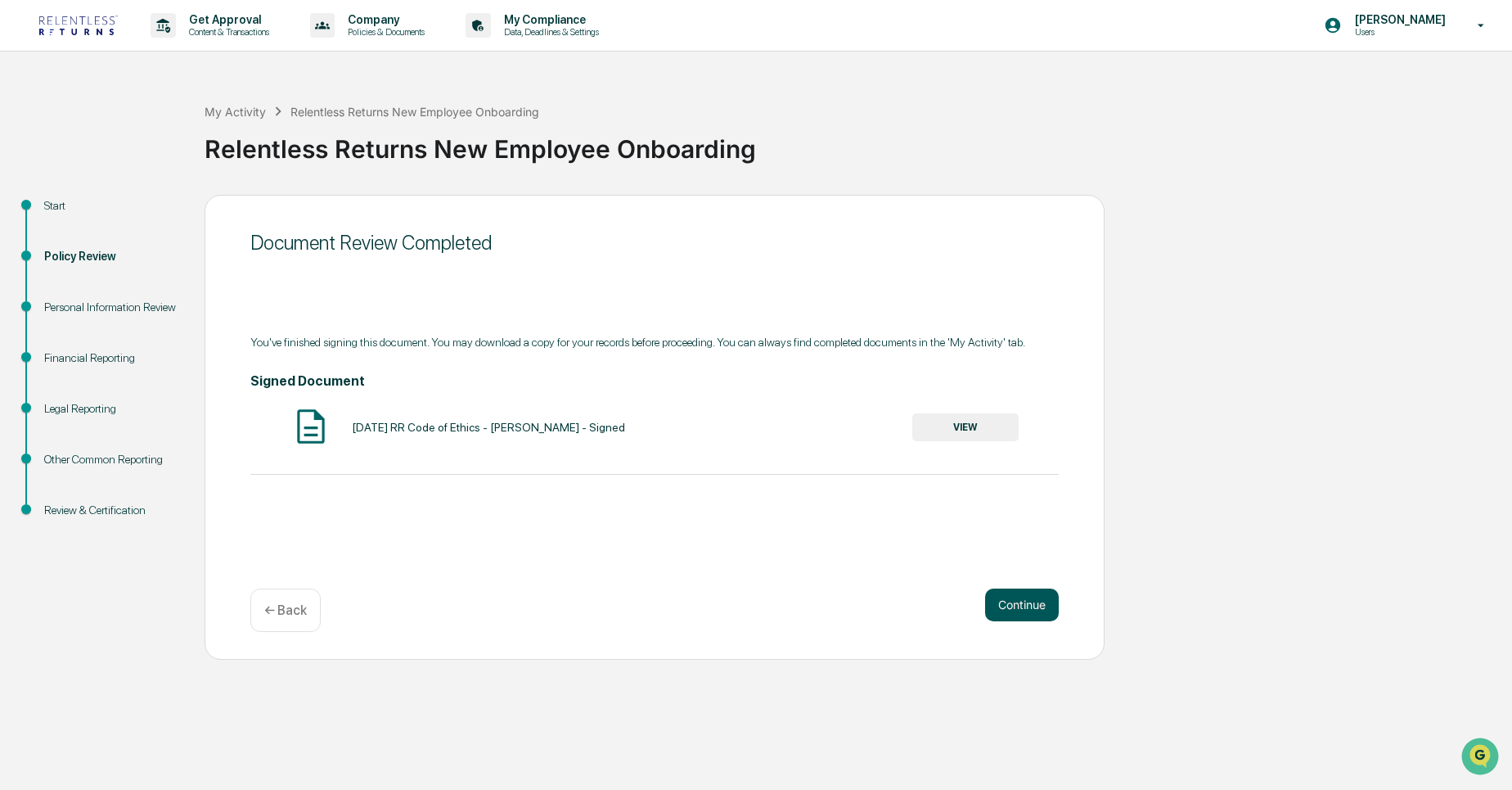
click at [1003, 614] on button "Continue" at bounding box center [1022, 604] width 74 height 32
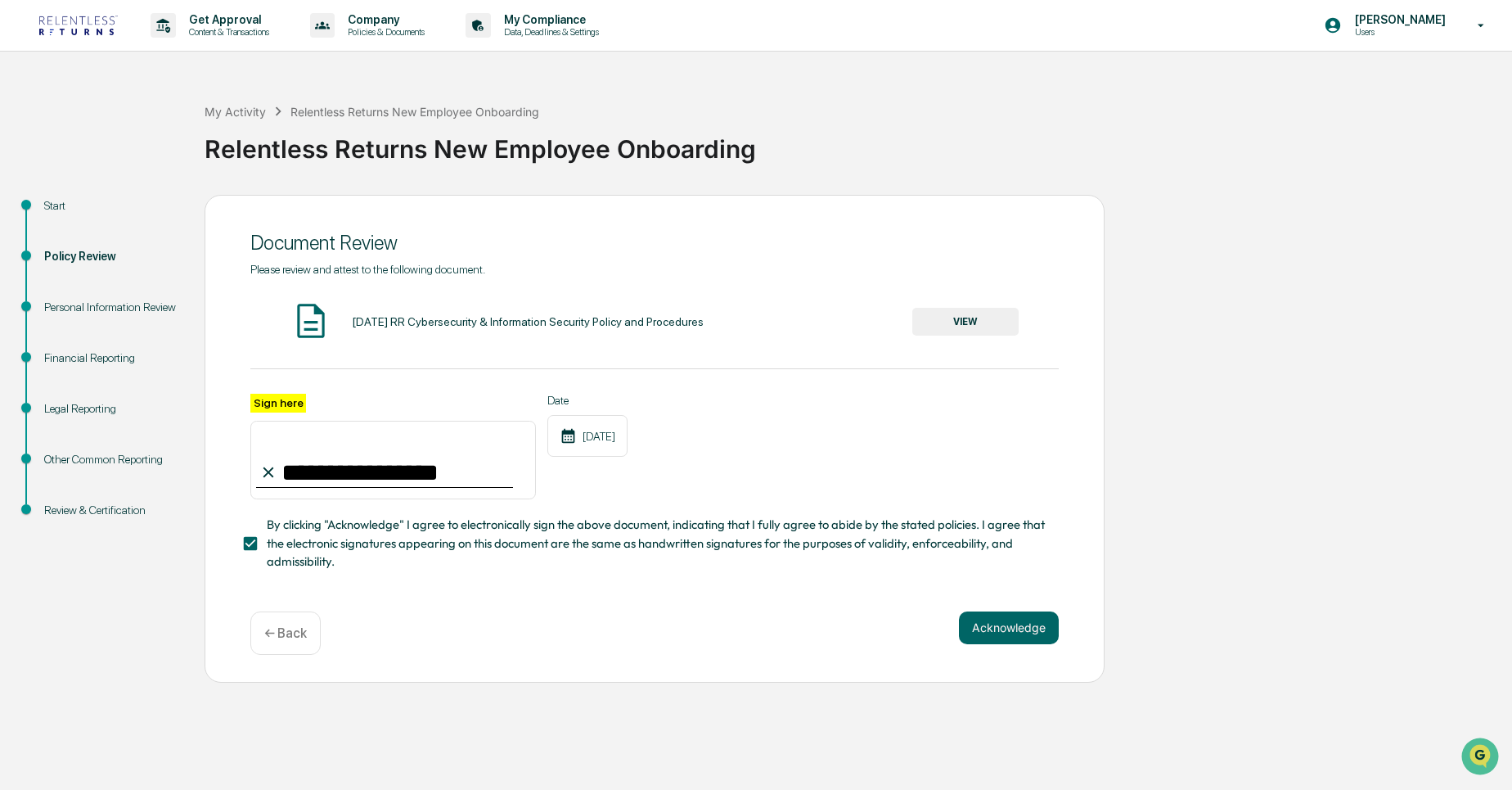
click at [963, 317] on button "VIEW" at bounding box center [965, 321] width 106 height 28
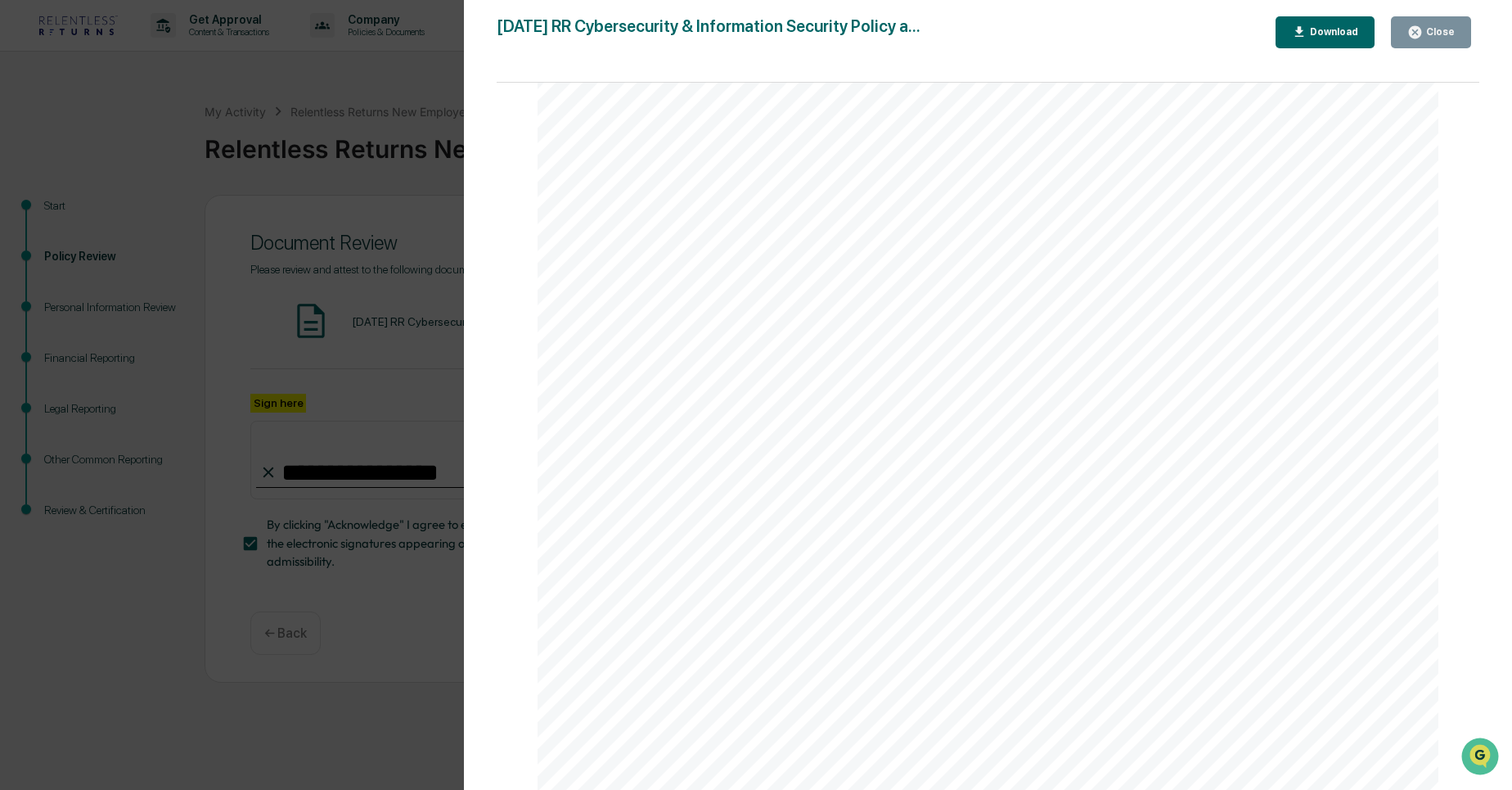
scroll to position [7477, 0]
click at [584, 319] on div "Page 7 • All staff will utilize devices with up to date operating system softwa…" at bounding box center [987, 545] width 901 height 1166
click at [578, 326] on div "- Page 8 User Access Privileges RR Digital LLC dba Relentless Returns has imple…" at bounding box center [987, 653] width 901 height 1166
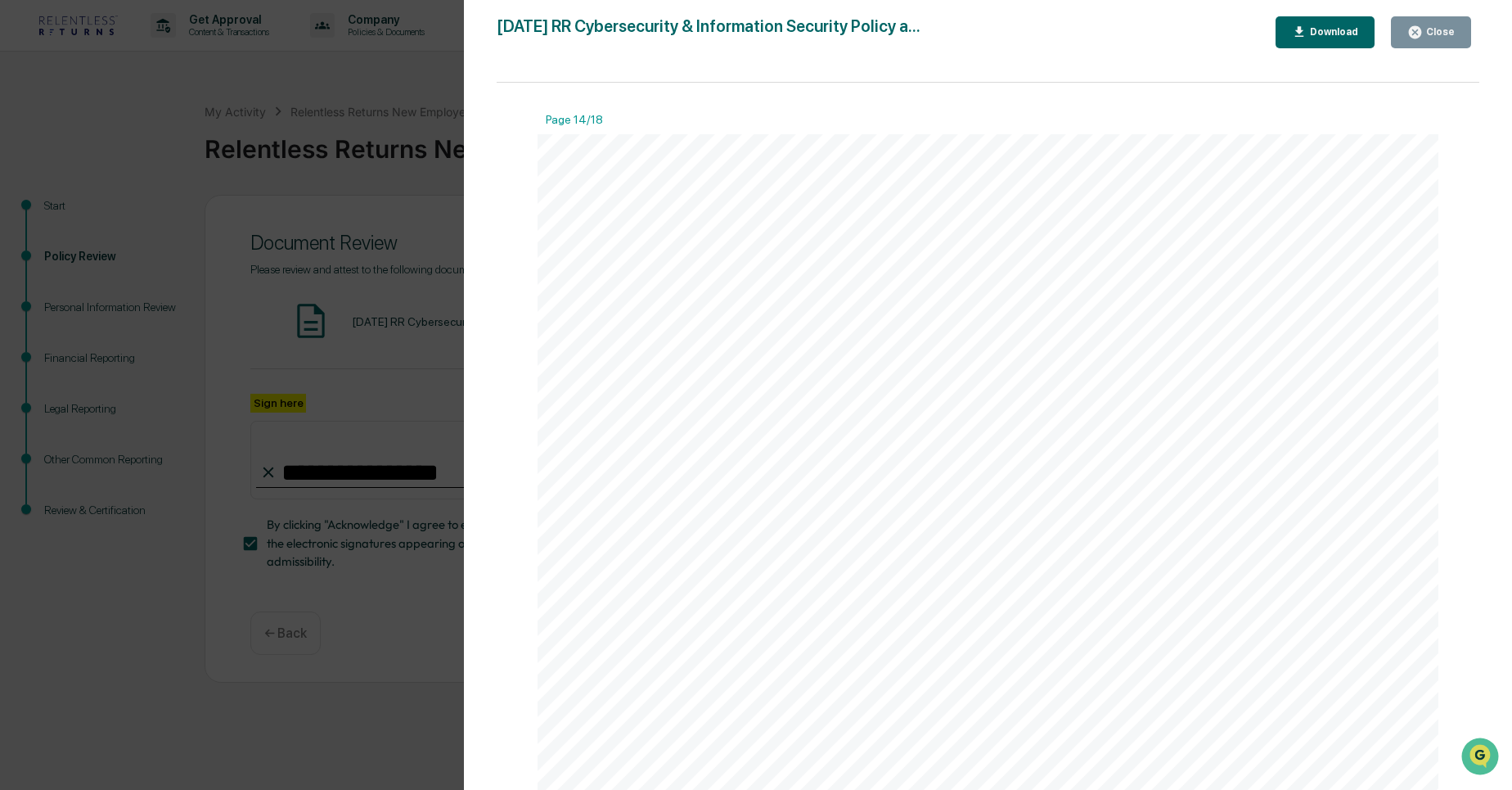
scroll to position [15978, 0]
click at [1438, 31] on div "Close" at bounding box center [1438, 31] width 31 height 11
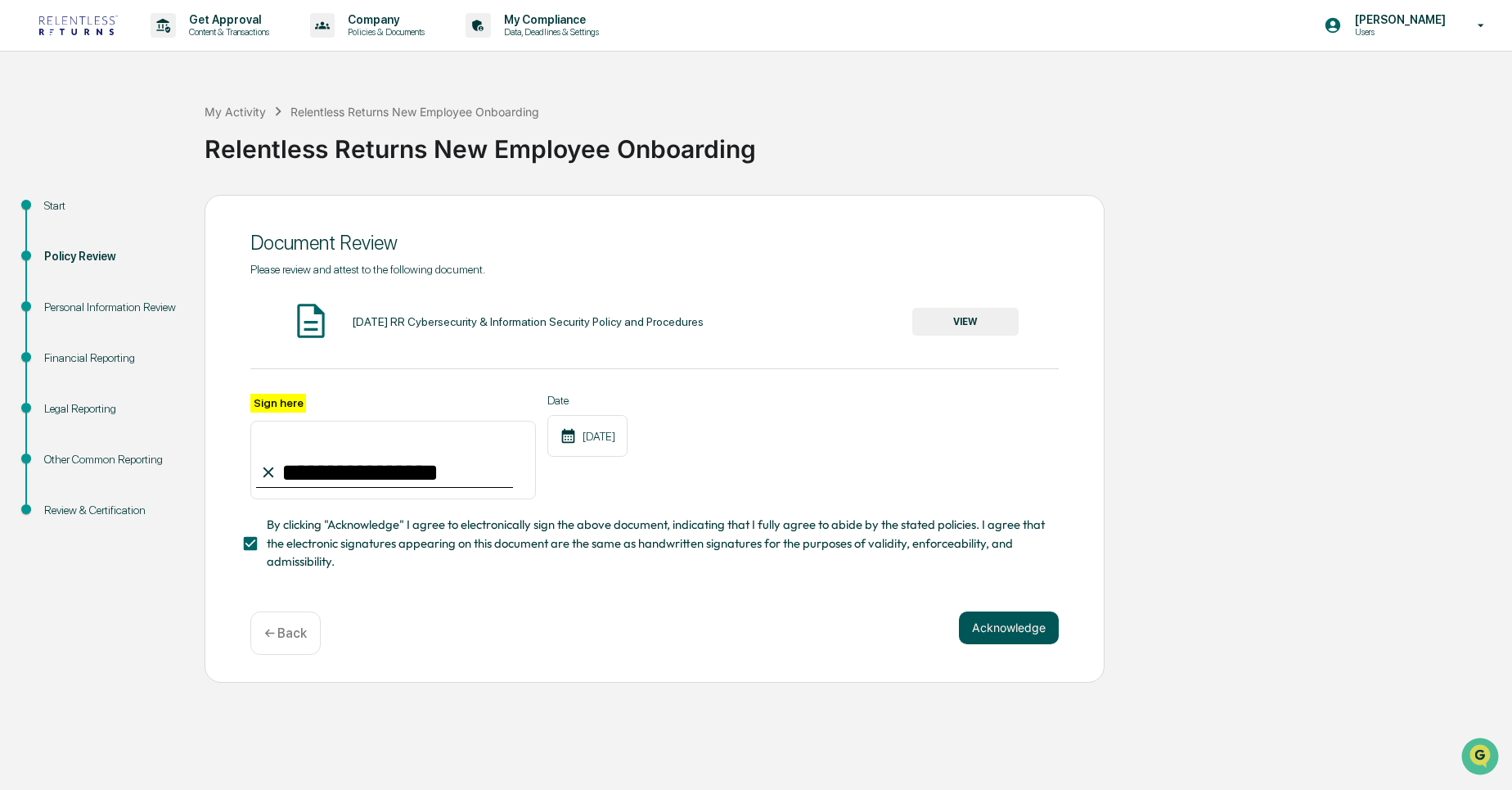
click at [1019, 635] on button "Acknowledge" at bounding box center [1008, 627] width 100 height 32
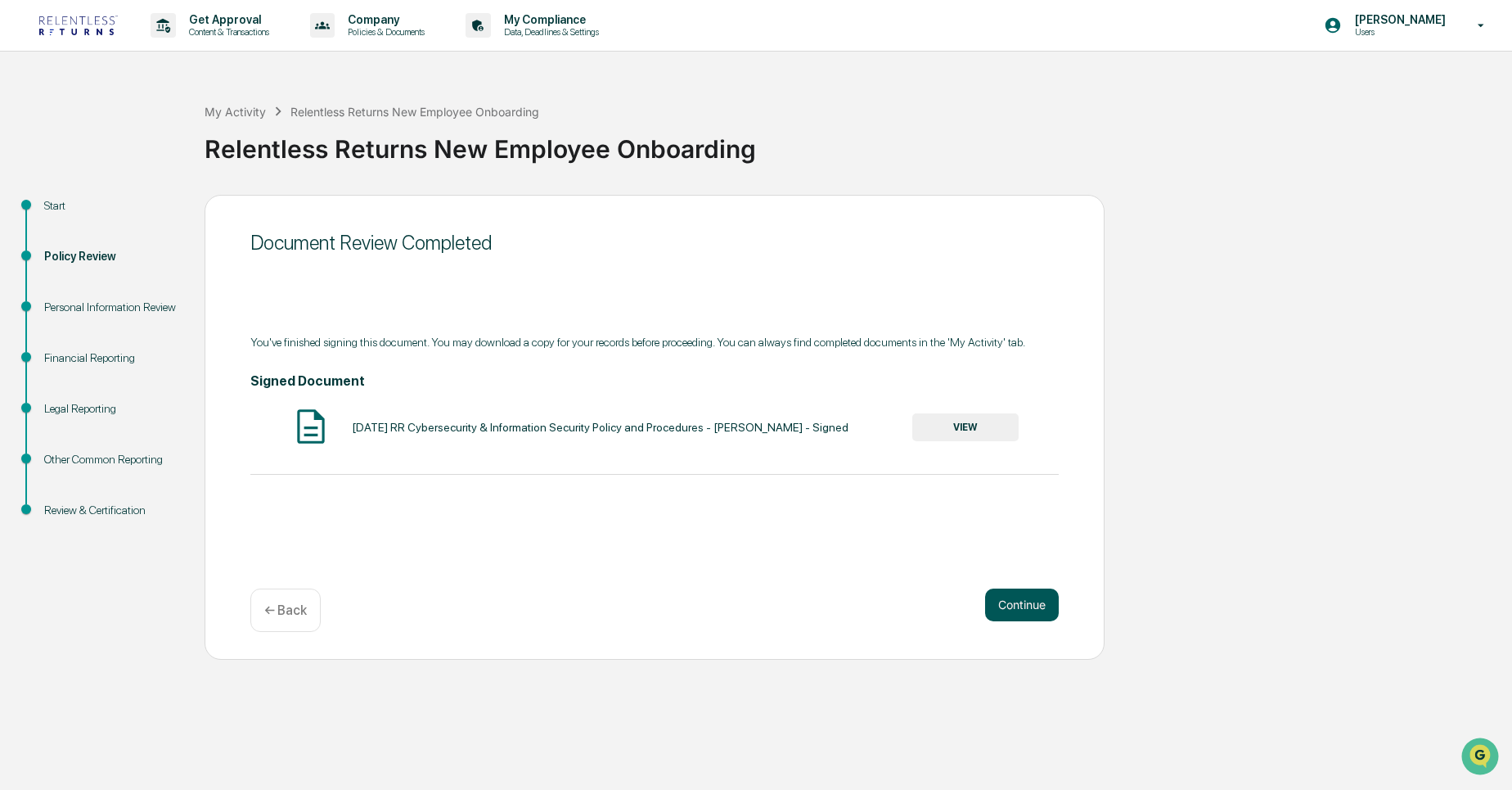
click at [1020, 605] on button "Continue" at bounding box center [1022, 604] width 74 height 32
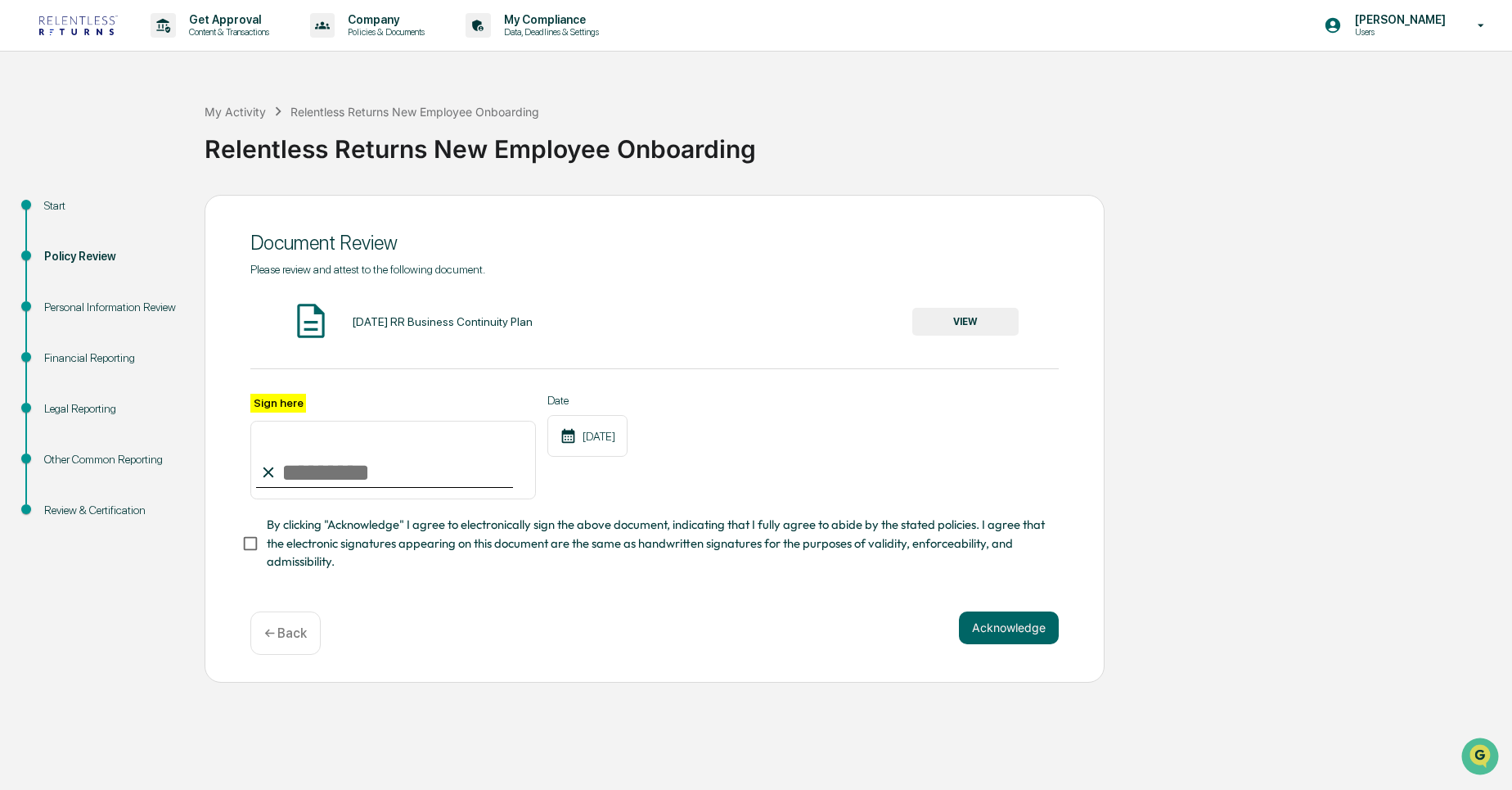
click at [336, 520] on span "By clicking "Acknowledge" I agree to electronically sign the above document, in…" at bounding box center [656, 543] width 779 height 55
click at [930, 320] on button "VIEW" at bounding box center [965, 321] width 106 height 28
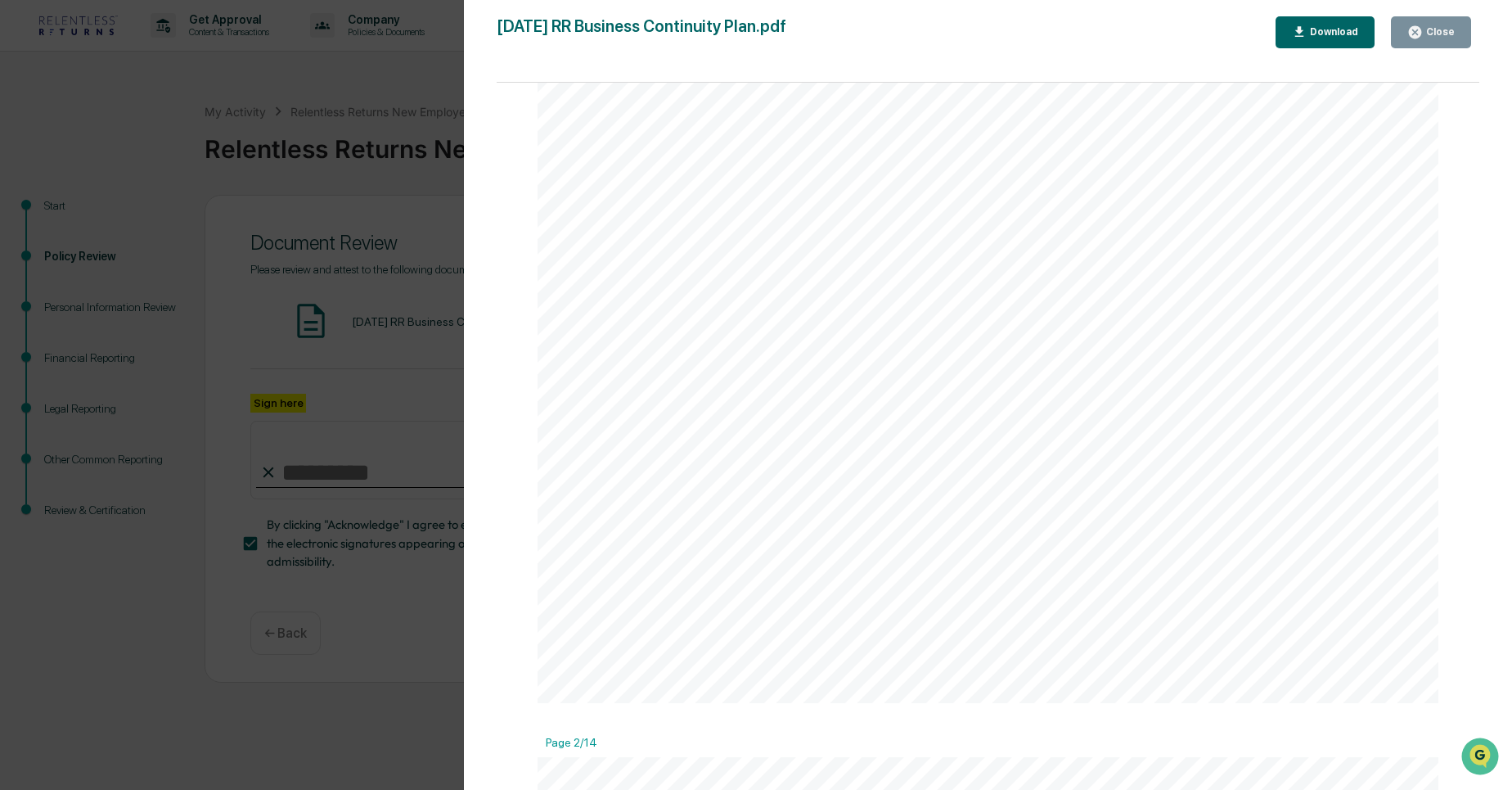
scroll to position [586, 0]
click at [1429, 39] on div "Close" at bounding box center [1431, 32] width 47 height 16
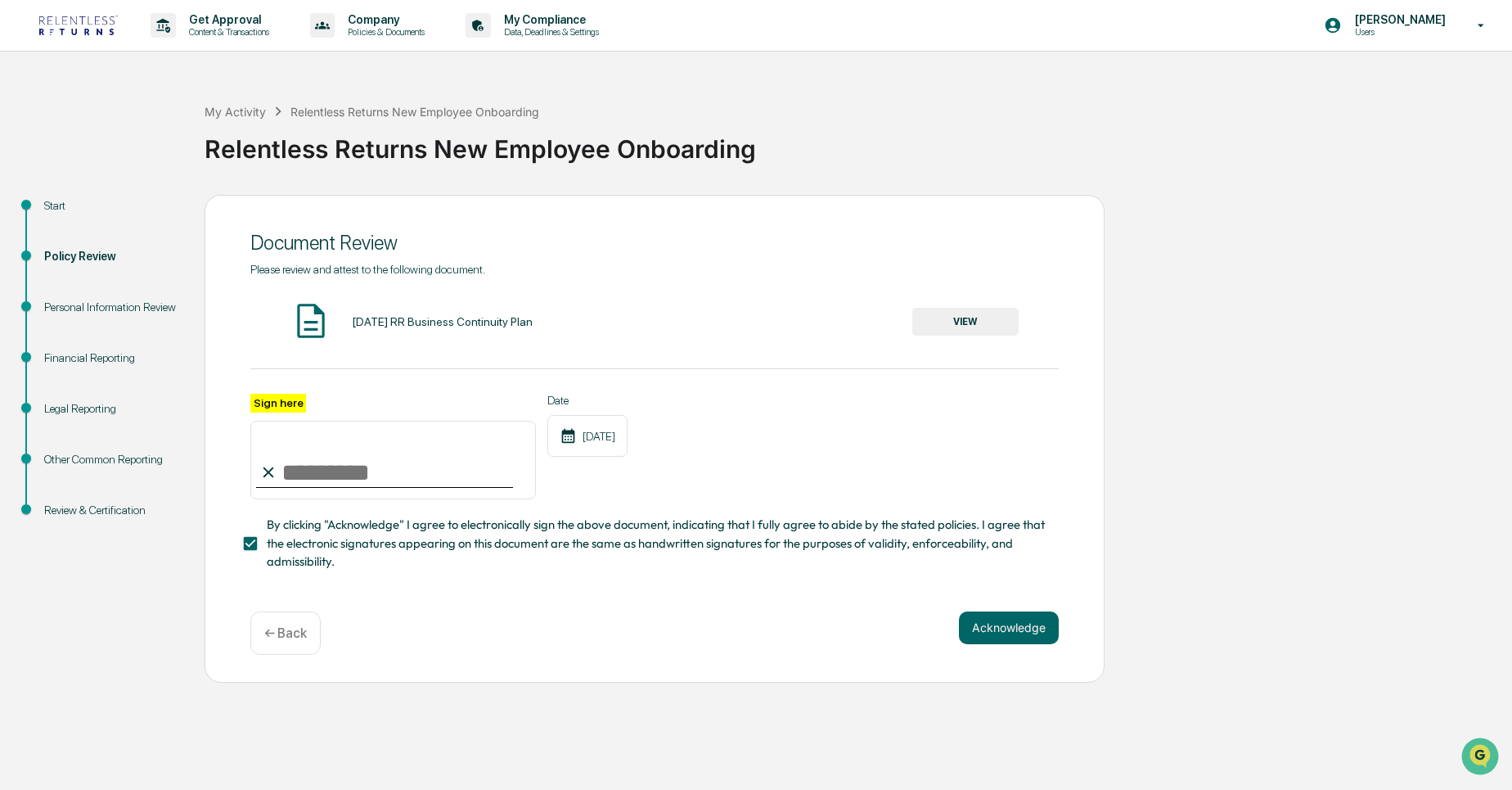
click at [983, 319] on button "VIEW" at bounding box center [965, 321] width 106 height 28
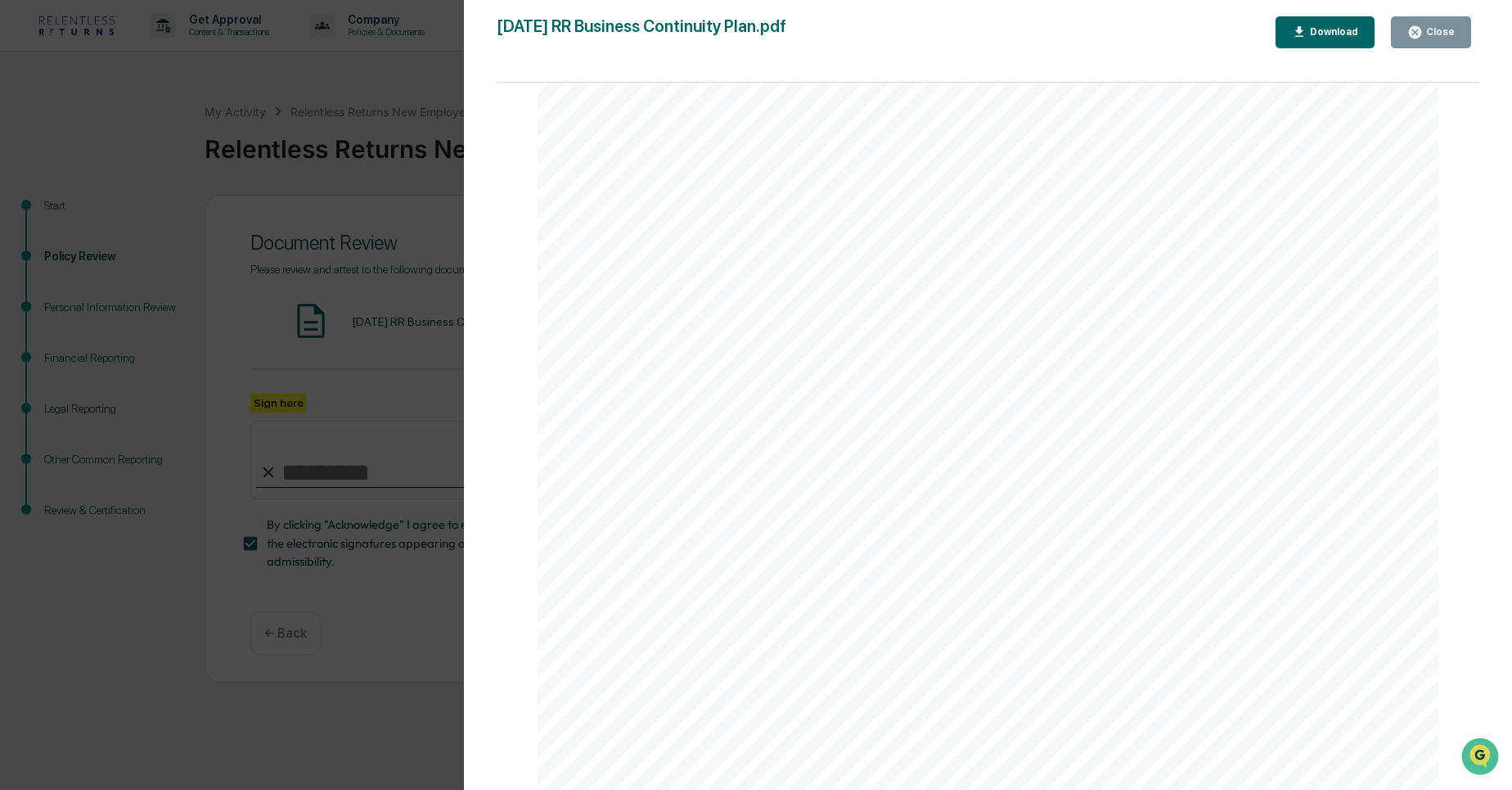
scroll to position [2657, 0]
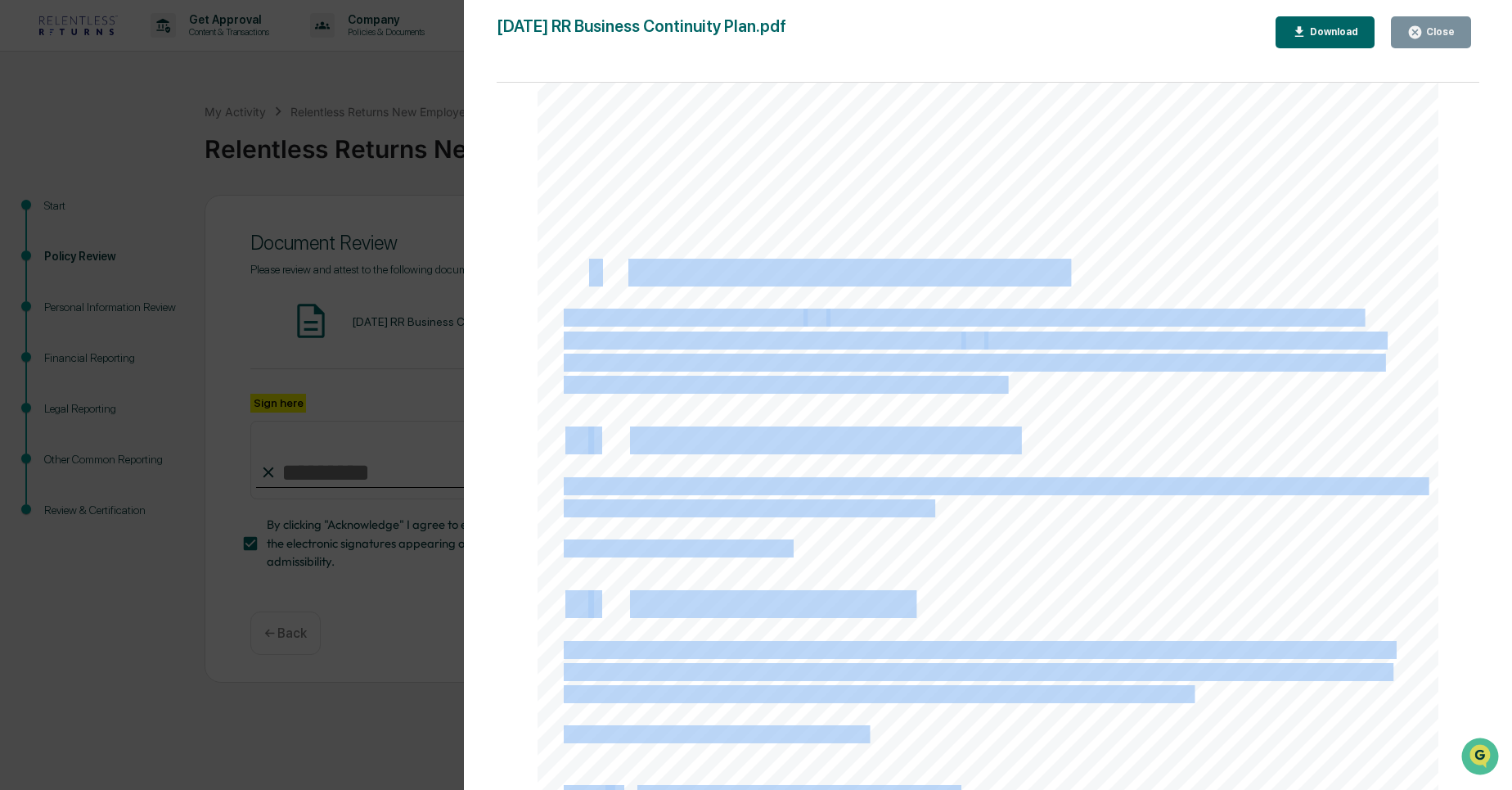
drag, startPoint x: 584, startPoint y: 270, endPoint x: 556, endPoint y: 266, distance: 28.3
click at [556, 266] on div "(FCS). [Name or title] will promptly notify FINRA of any change in this informa…" at bounding box center [987, 485] width 901 height 1166
click at [537, 362] on div "(FCS). [Name or title] will promptly notify FINRA of any change in this informa…" at bounding box center [987, 485] width 901 height 1166
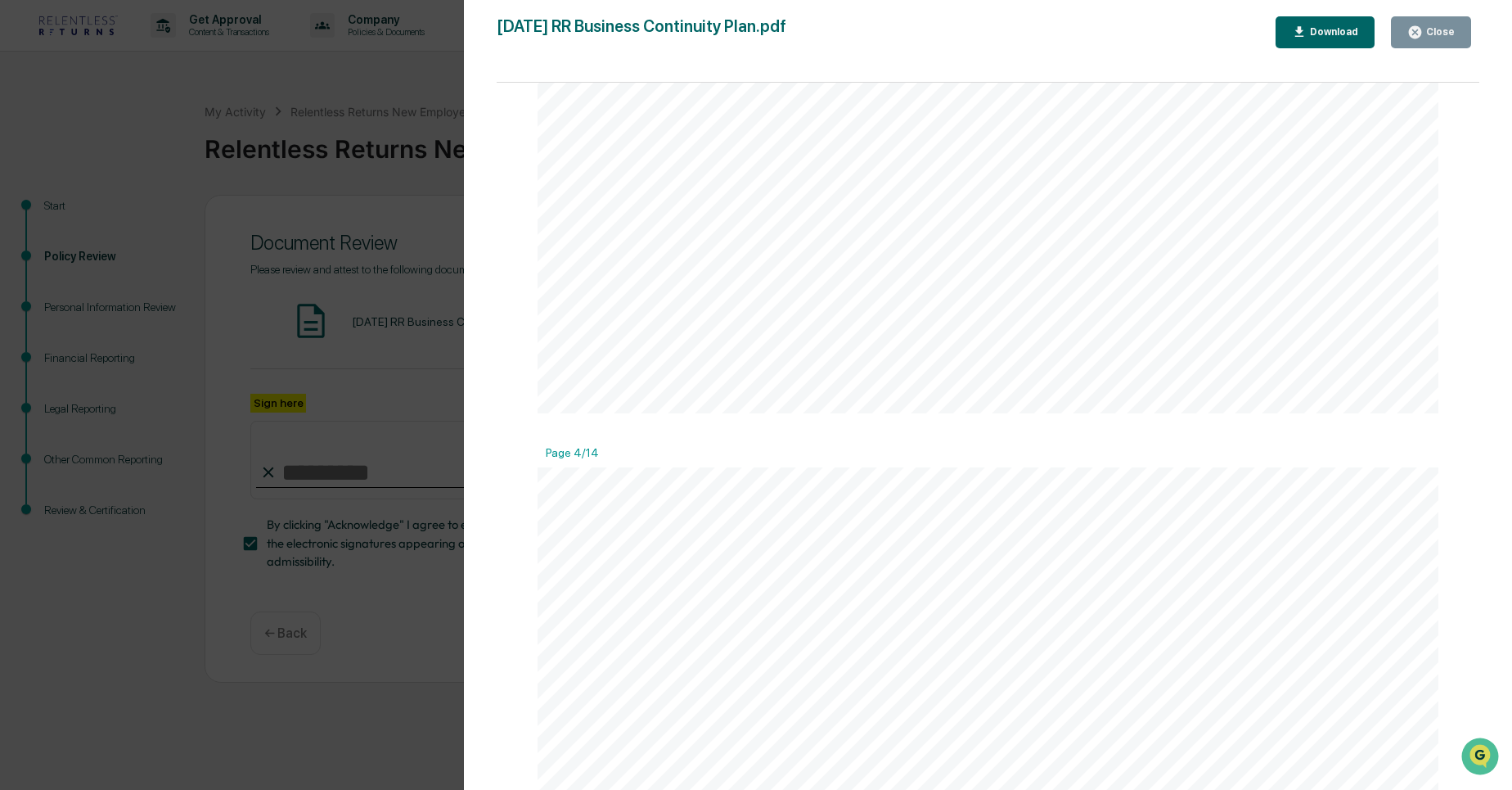
scroll to position [3318, 0]
click at [565, 134] on span "IV." at bounding box center [584, 143] width 42 height 33
click at [511, 187] on div "Page 1/14 ____ RELENTLESS RETURNS LLC 1000 BRICKELL AVE STE 715 PMB 1886 Miami,…" at bounding box center [987, 444] width 982 height 723
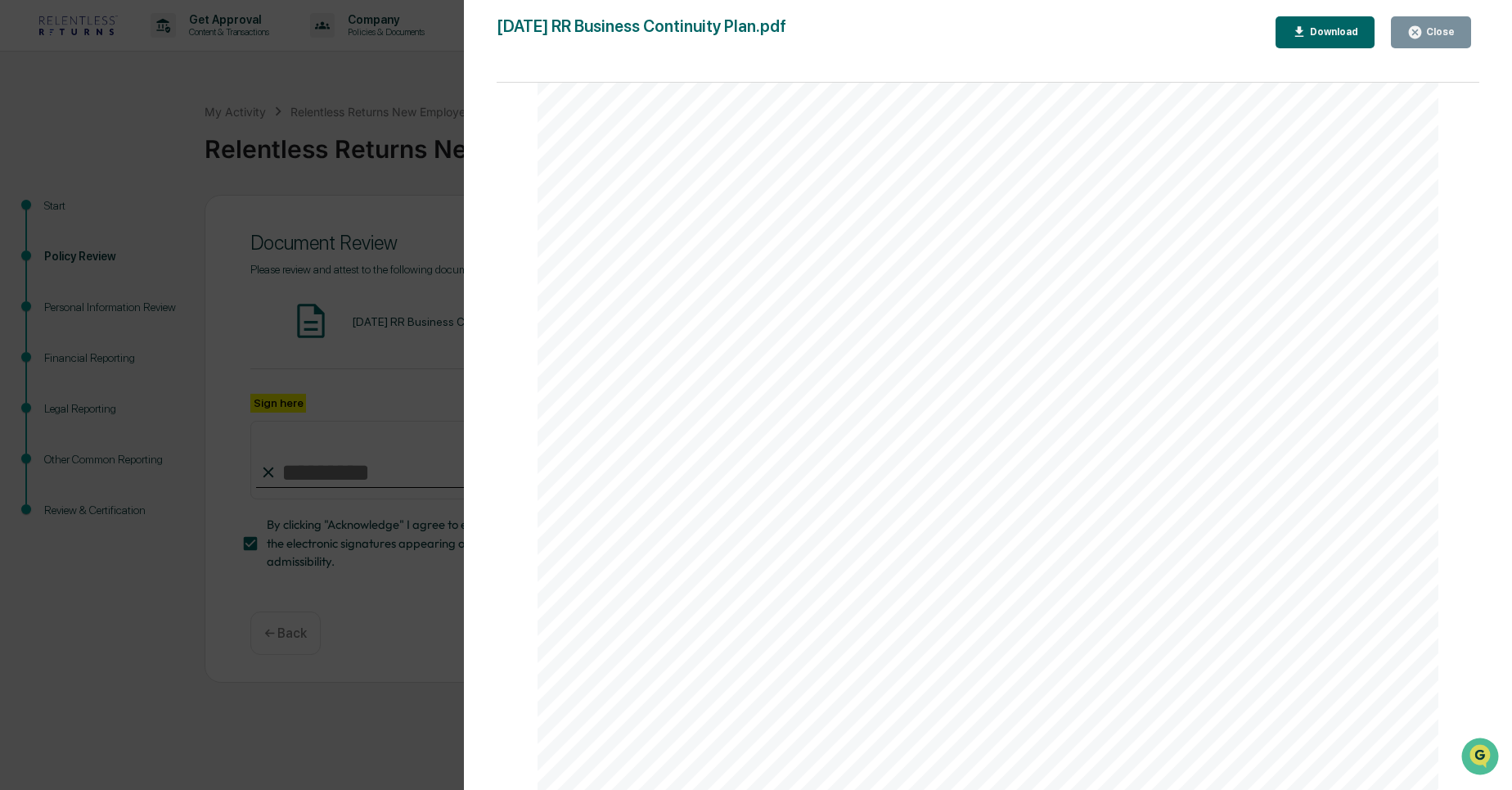
scroll to position [6280, 0]
click at [581, 306] on span "CBOE" at bounding box center [594, 300] width 44 height 17
click at [516, 331] on div "Page 1/14 ____ RELENTLESS RETURNS LLC 1000 BRICKELL AVE STE 715 PMB 1886 Miami,…" at bounding box center [987, 444] width 982 height 723
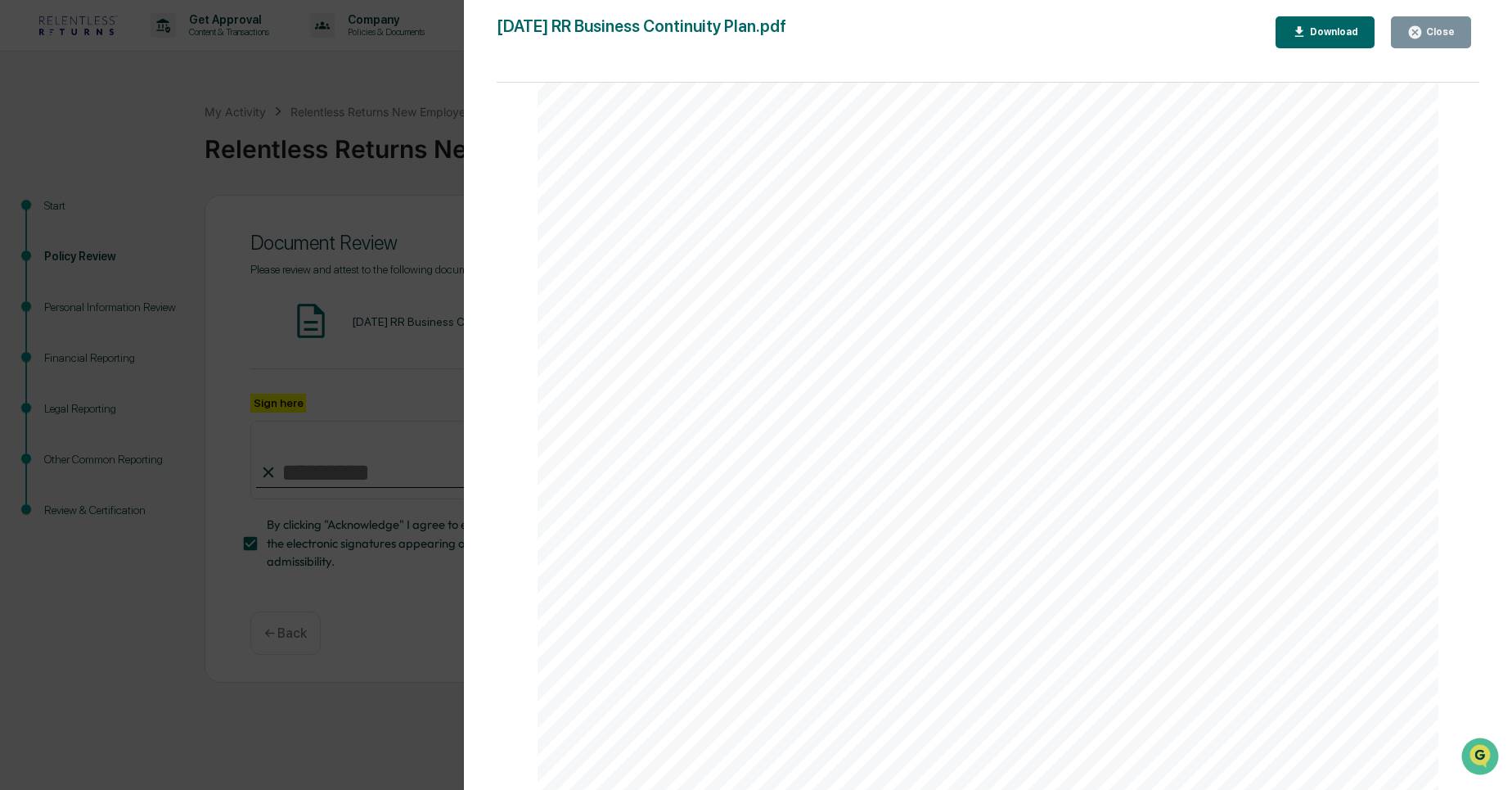
scroll to position [16356, 0]
click at [1425, 32] on div "Close" at bounding box center [1438, 31] width 31 height 11
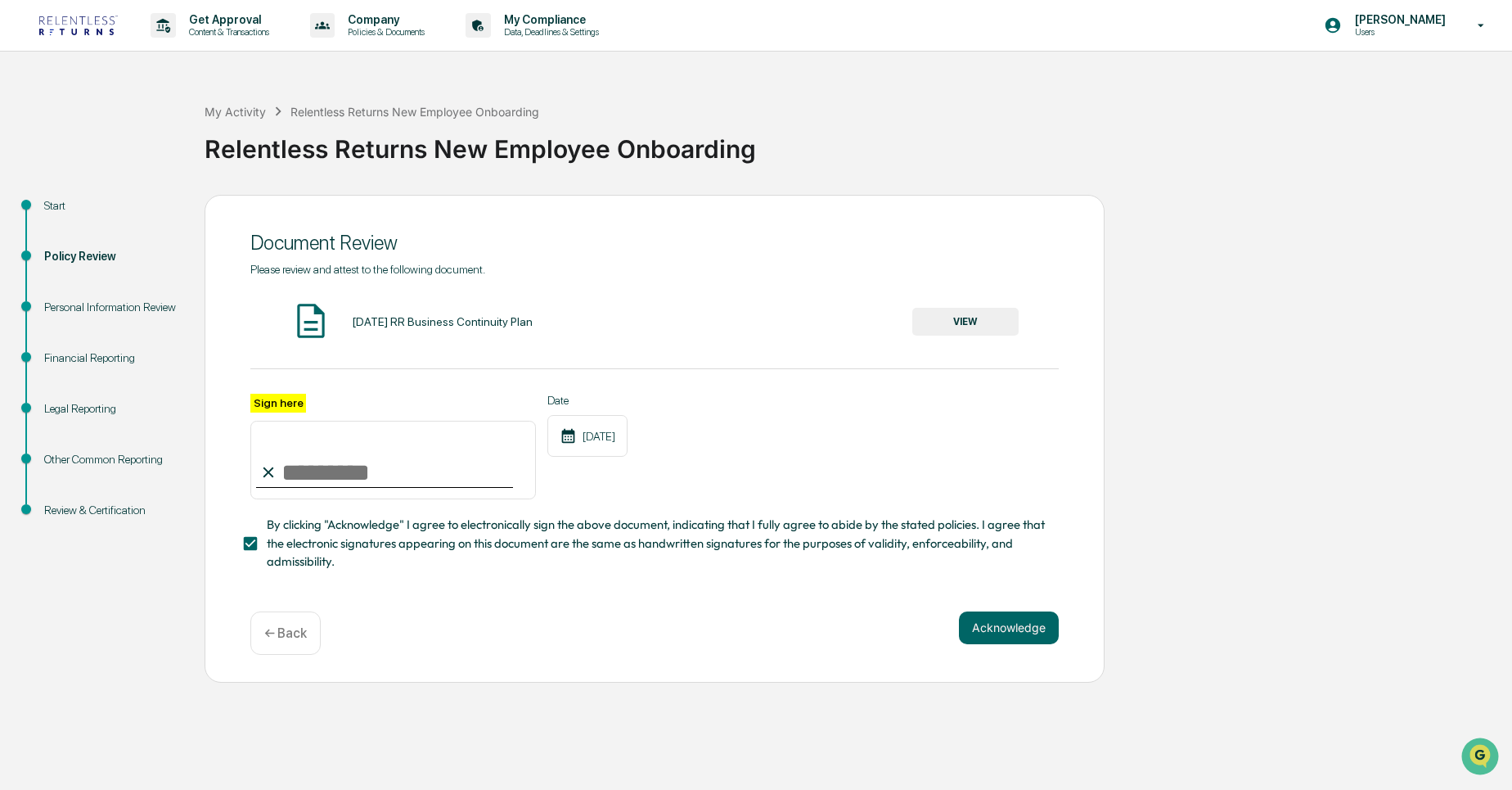
click at [369, 466] on input "Sign here" at bounding box center [393, 459] width 285 height 79
type input "**********"
drag, startPoint x: 381, startPoint y: 465, endPoint x: 284, endPoint y: 476, distance: 97.6
click at [284, 476] on input "**********" at bounding box center [393, 459] width 285 height 79
click at [422, 469] on input "**********" at bounding box center [393, 459] width 285 height 79
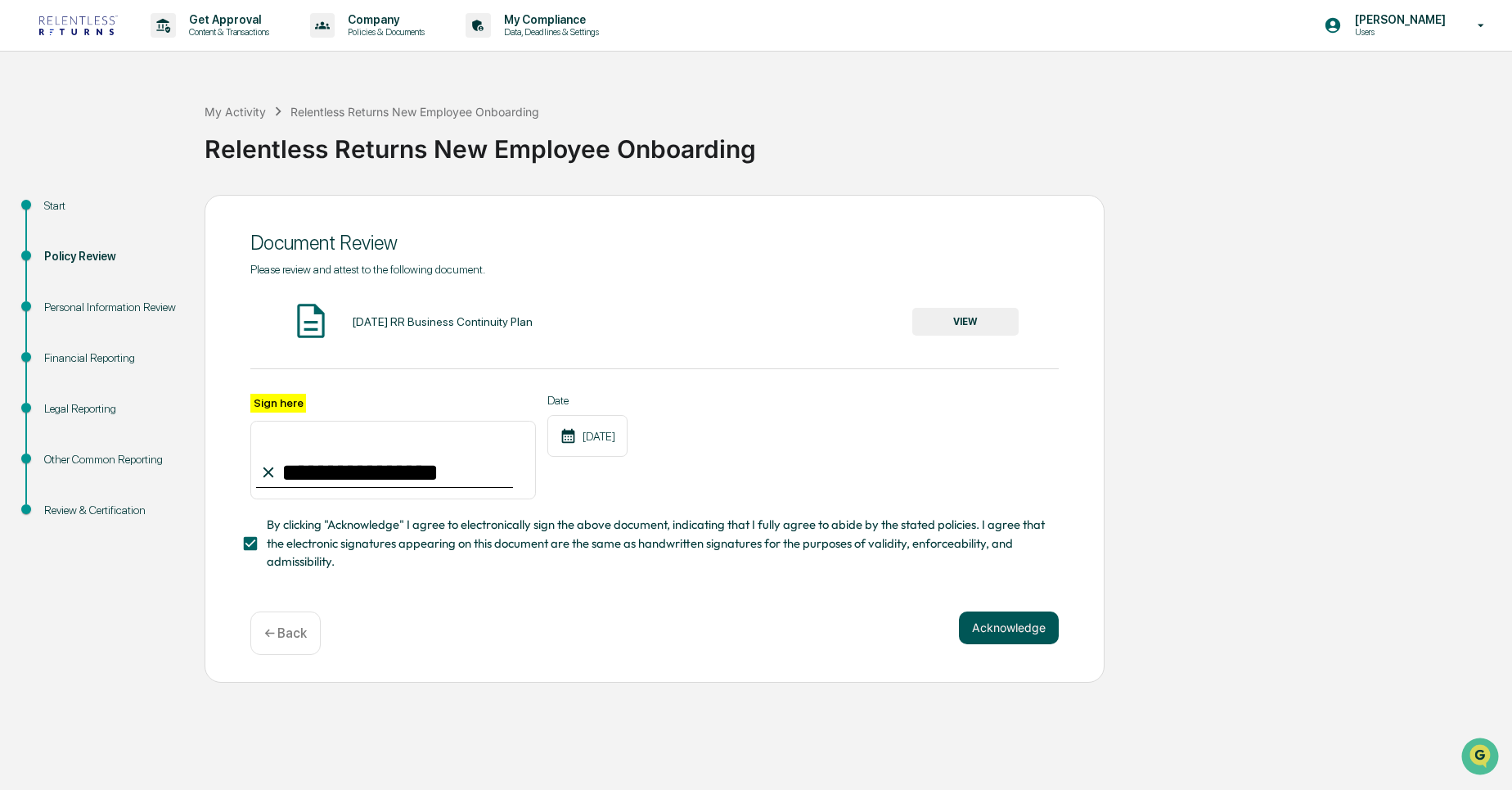
click at [1006, 620] on button "Acknowledge" at bounding box center [1008, 627] width 100 height 32
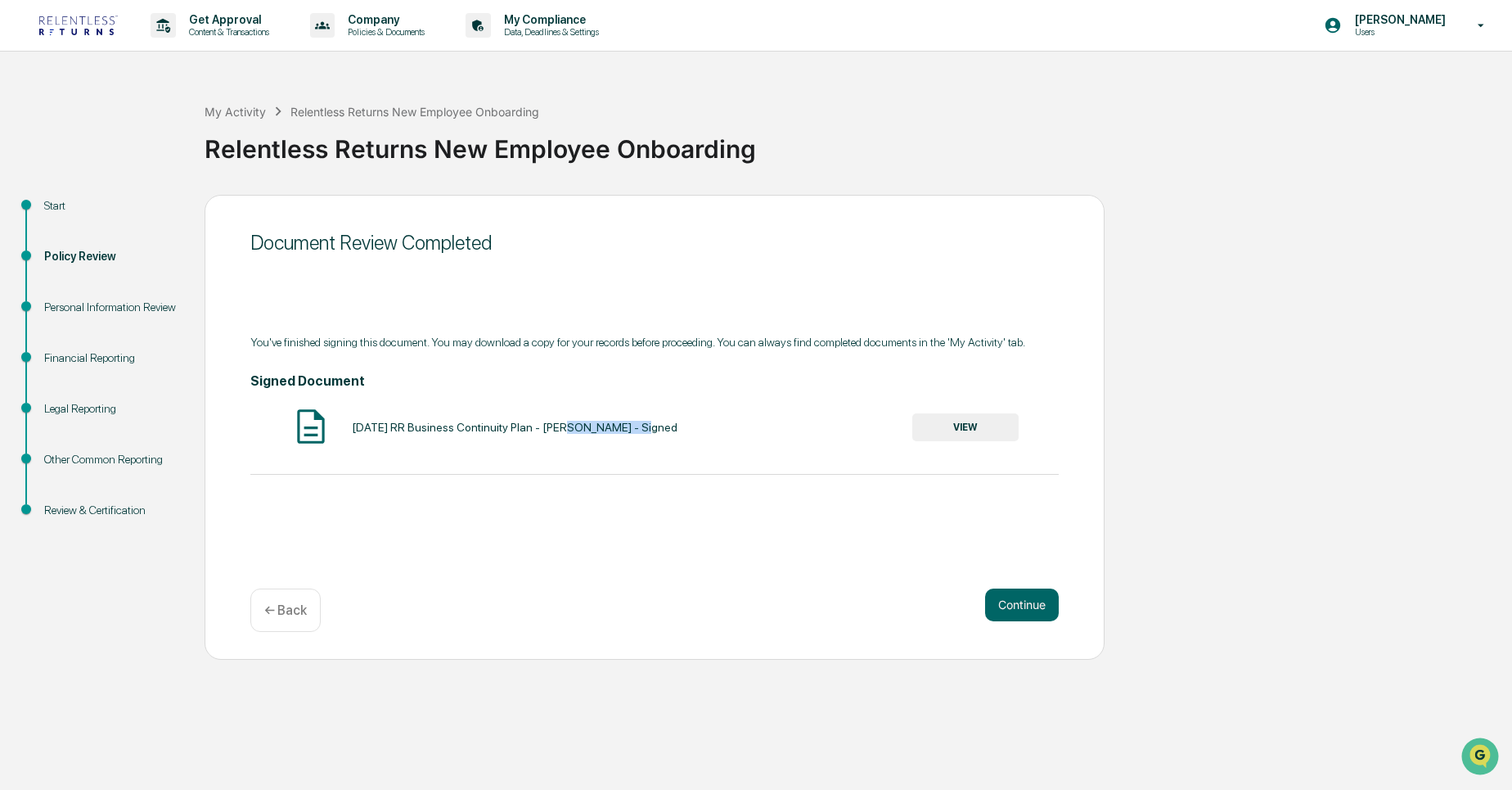
drag, startPoint x: 627, startPoint y: 428, endPoint x: 562, endPoint y: 422, distance: 65.3
click at [562, 422] on div "2024-12-08 RR Business Continuity Plan - Egor Tiliguzov - Signed" at bounding box center [515, 427] width 326 height 13
click at [590, 515] on div "Document Review Completed You've finished signing this document. You may downlo…" at bounding box center [655, 427] width 900 height 465
click at [1021, 606] on button "Continue" at bounding box center [1022, 604] width 74 height 32
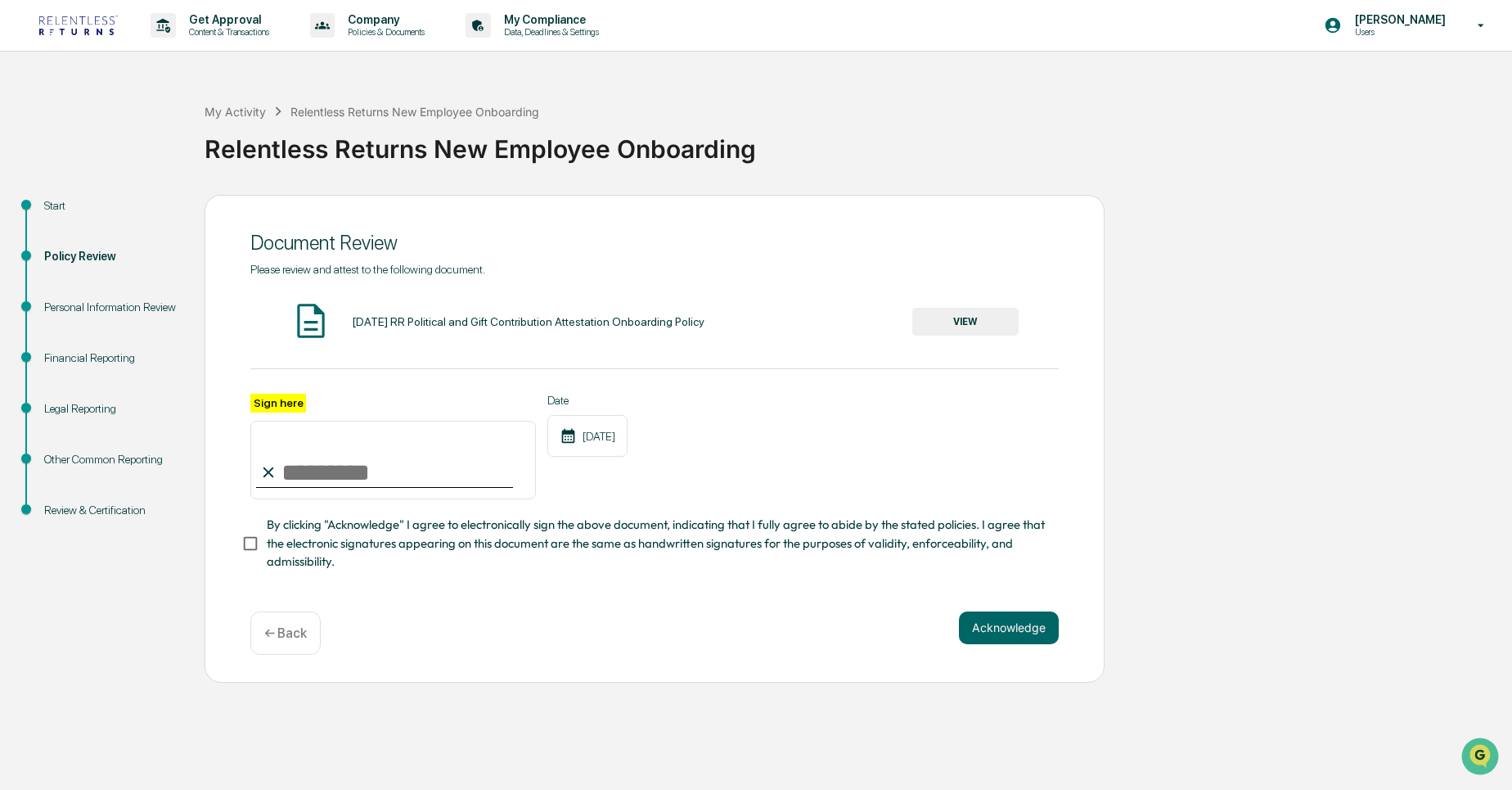
click at [354, 318] on div "2024-12-08 RR Political and Gift Contribution Attestation Onboarding Policy" at bounding box center [528, 321] width 353 height 13
drag, startPoint x: 354, startPoint y: 318, endPoint x: 622, endPoint y: 309, distance: 268.2
click at [622, 309] on div "2024-12-08 RR Political and Gift Contribution Attestation Onboarding Policy VIEW" at bounding box center [654, 321] width 808 height 44
drag, startPoint x: 639, startPoint y: 341, endPoint x: 617, endPoint y: 318, distance: 31.8
click at [617, 318] on div "2024-12-08 RR Political and Gift Contribution Attestation Onboarding Policy VIEW" at bounding box center [654, 321] width 808 height 44
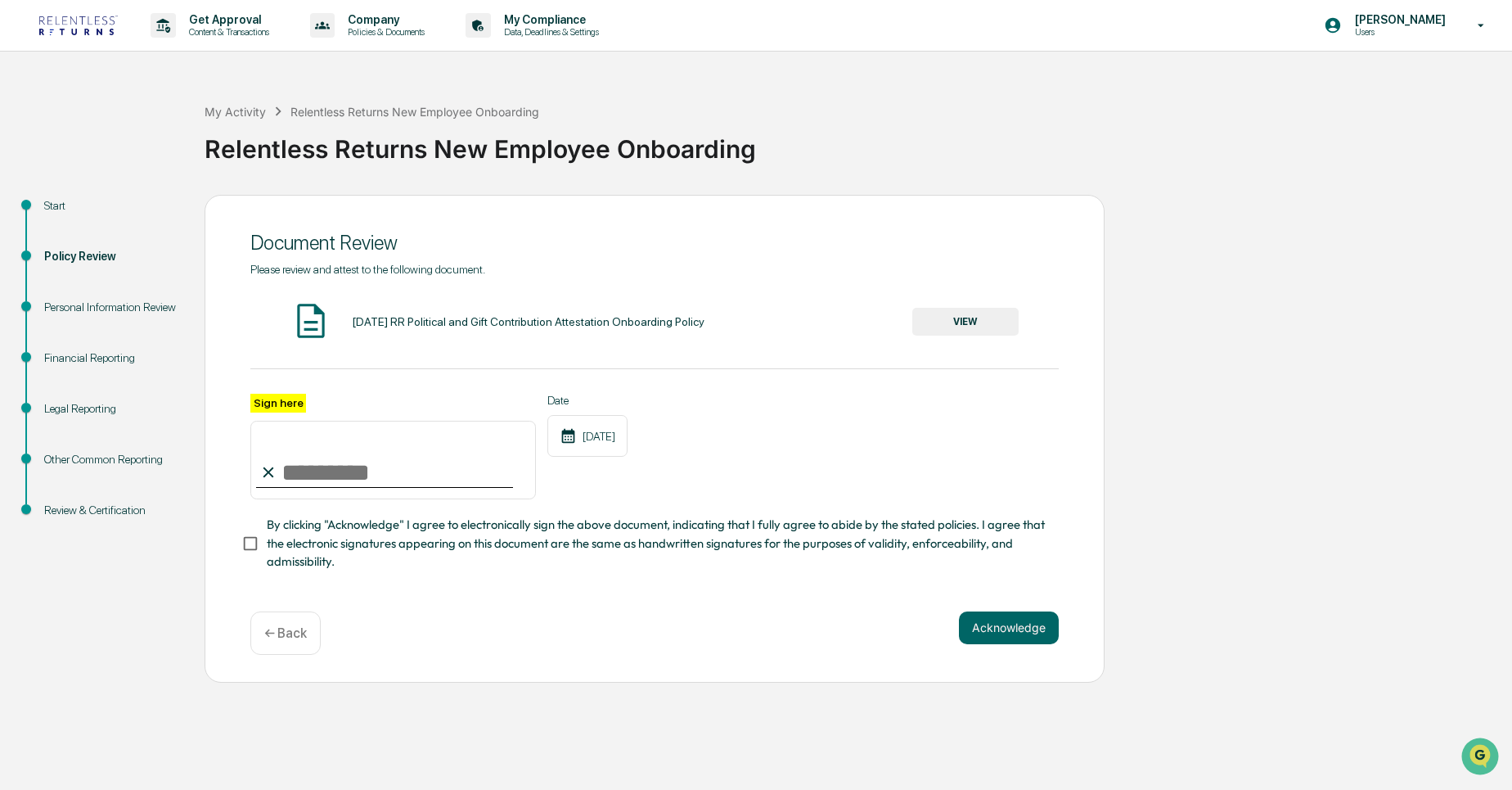
click at [617, 318] on div "2024-12-08 RR Political and Gift Contribution Attestation Onboarding Policy" at bounding box center [528, 321] width 353 height 13
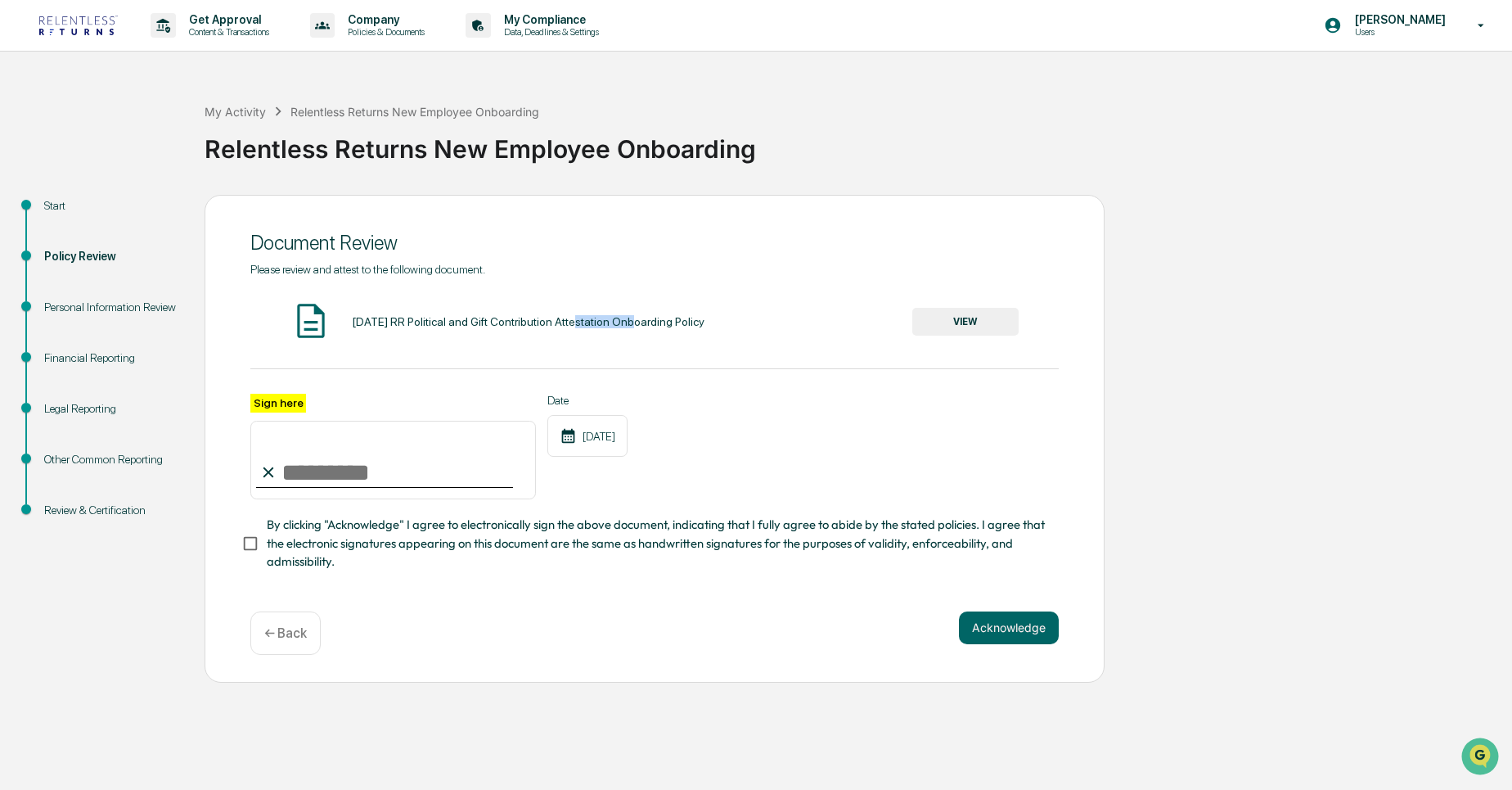
click at [617, 318] on div "2024-12-08 RR Political and Gift Contribution Attestation Onboarding Policy" at bounding box center [528, 321] width 353 height 13
click at [941, 331] on button "VIEW" at bounding box center [965, 321] width 106 height 28
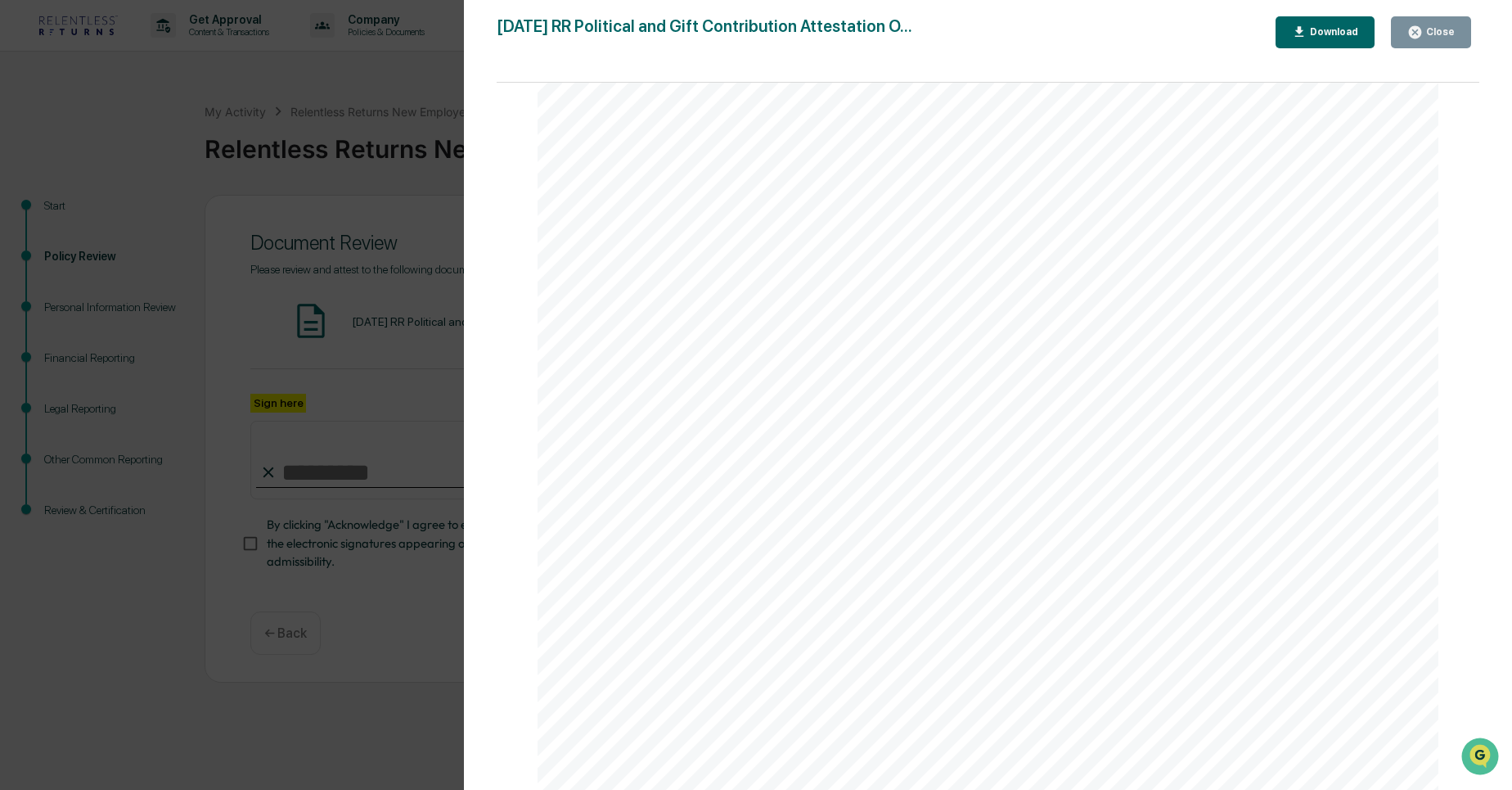
scroll to position [496, 0]
click at [637, 491] on div "RELENTLESS RETURNS LLC 1000 BRICKELL AVE STE 715 PMB 1886 Miami, FL 33131 www.r…" at bounding box center [987, 207] width 901 height 1166
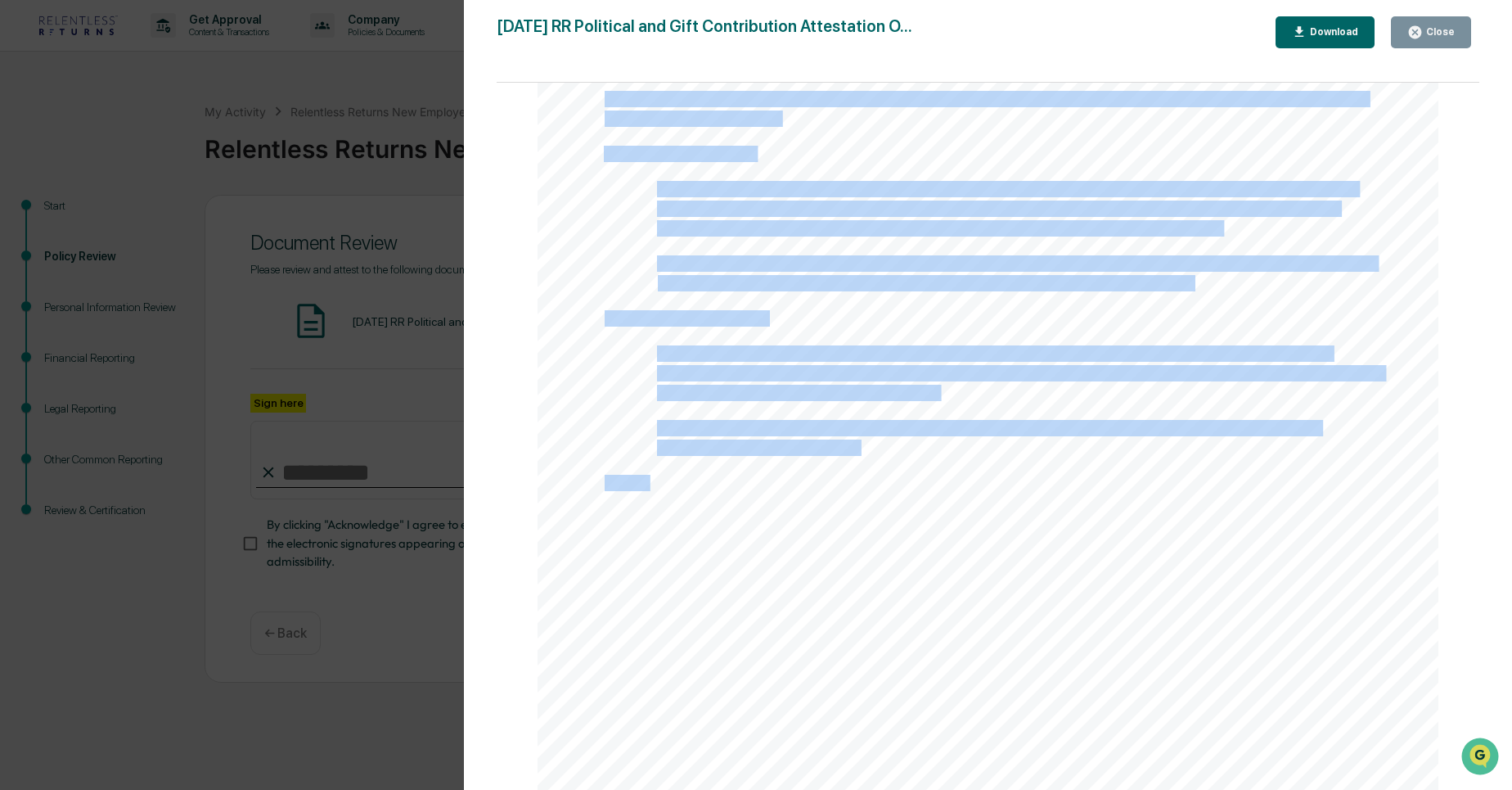
drag, startPoint x: 637, startPoint y: 491, endPoint x: 609, endPoint y: 476, distance: 31.8
click at [609, 476] on div "RELENTLESS RETURNS LLC 1000 BRICKELL AVE STE 715 PMB 1886 Miami, FL 33131 www.r…" at bounding box center [987, 207] width 901 height 1166
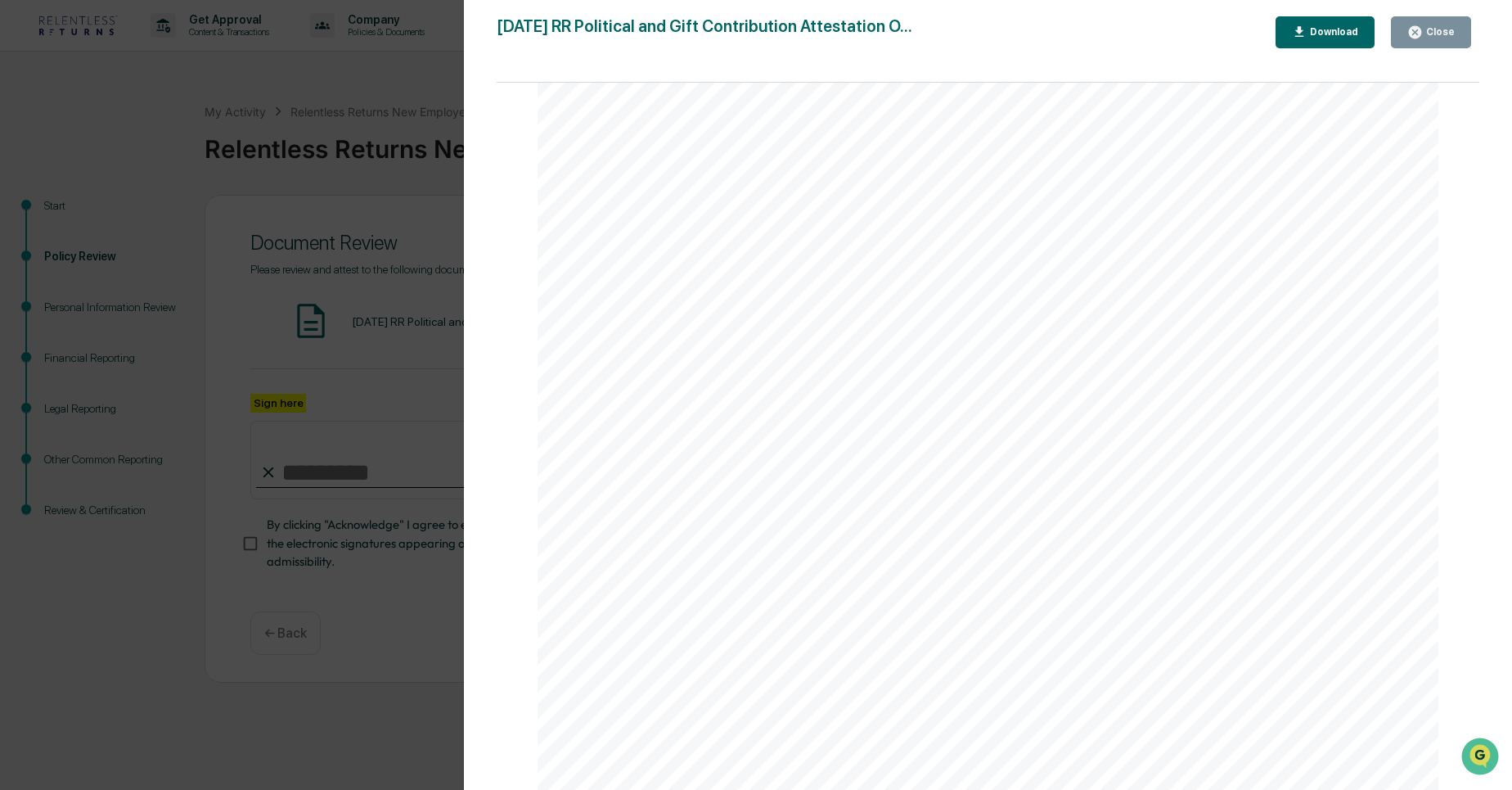
click at [572, 411] on div "RELENTLESS RETURNS LLC 1000 BRICKELL AVE STE 715 PMB 1886 Miami, FL 33131 www.r…" at bounding box center [987, 207] width 901 height 1166
click at [1412, 43] on button "Close" at bounding box center [1431, 32] width 81 height 31
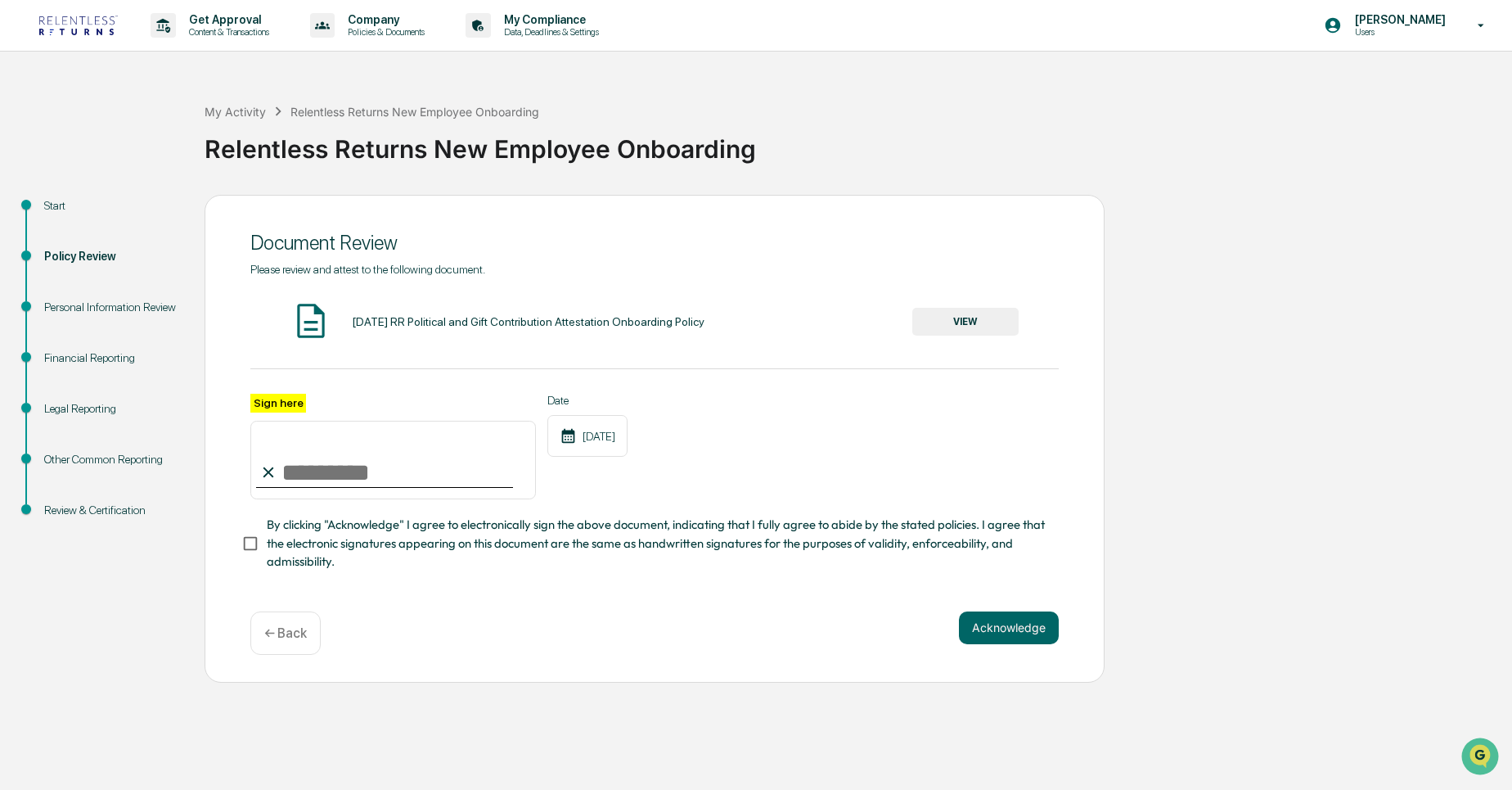
click at [378, 459] on input "Sign here" at bounding box center [393, 459] width 285 height 79
type input "**********"
click at [539, 551] on span "By clicking "Acknowledge" I agree to electronically sign the above document, in…" at bounding box center [656, 543] width 779 height 55
click at [985, 622] on button "Acknowledge" at bounding box center [1008, 627] width 100 height 32
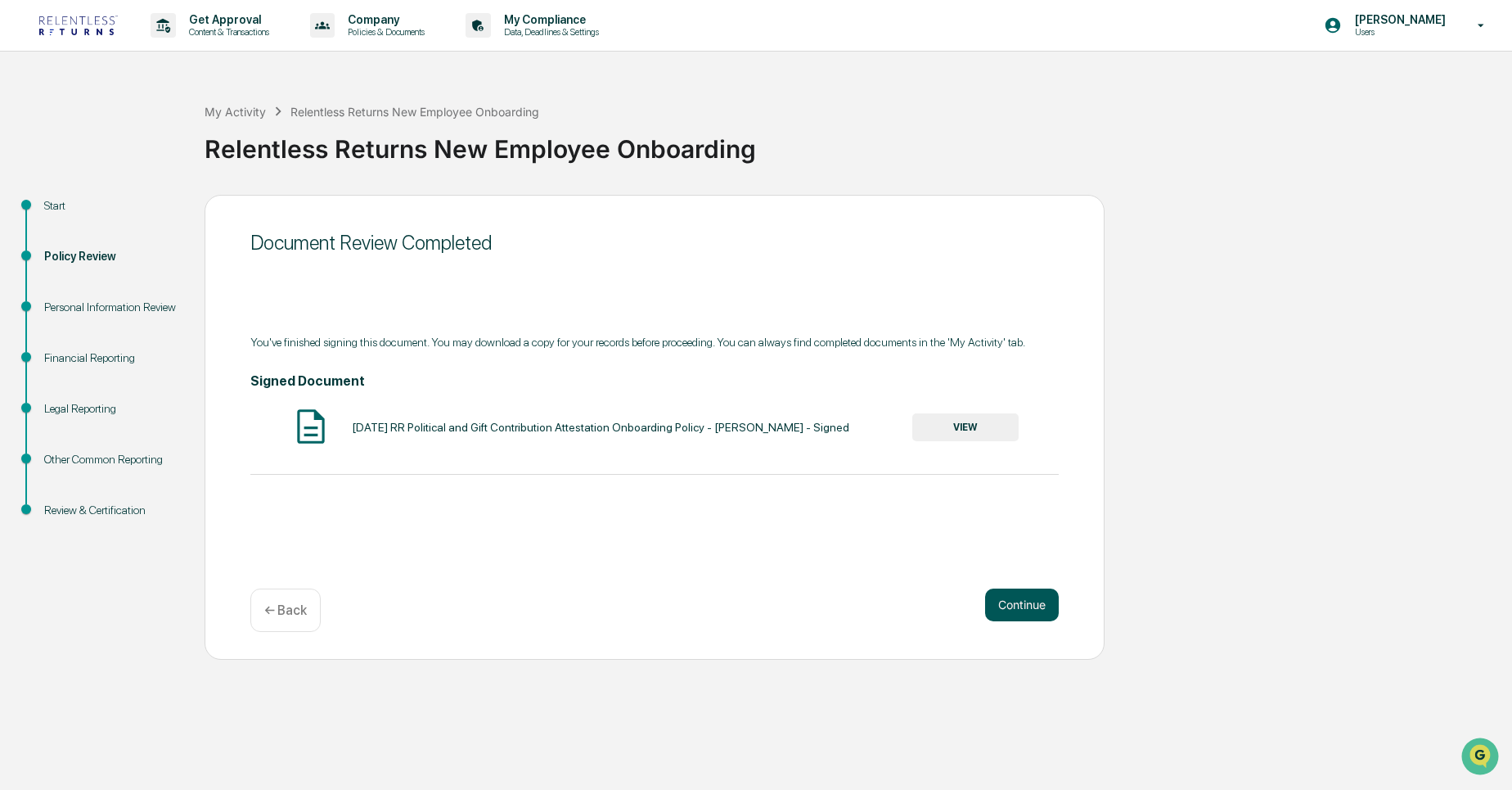
click at [1028, 600] on button "Continue" at bounding box center [1022, 604] width 74 height 32
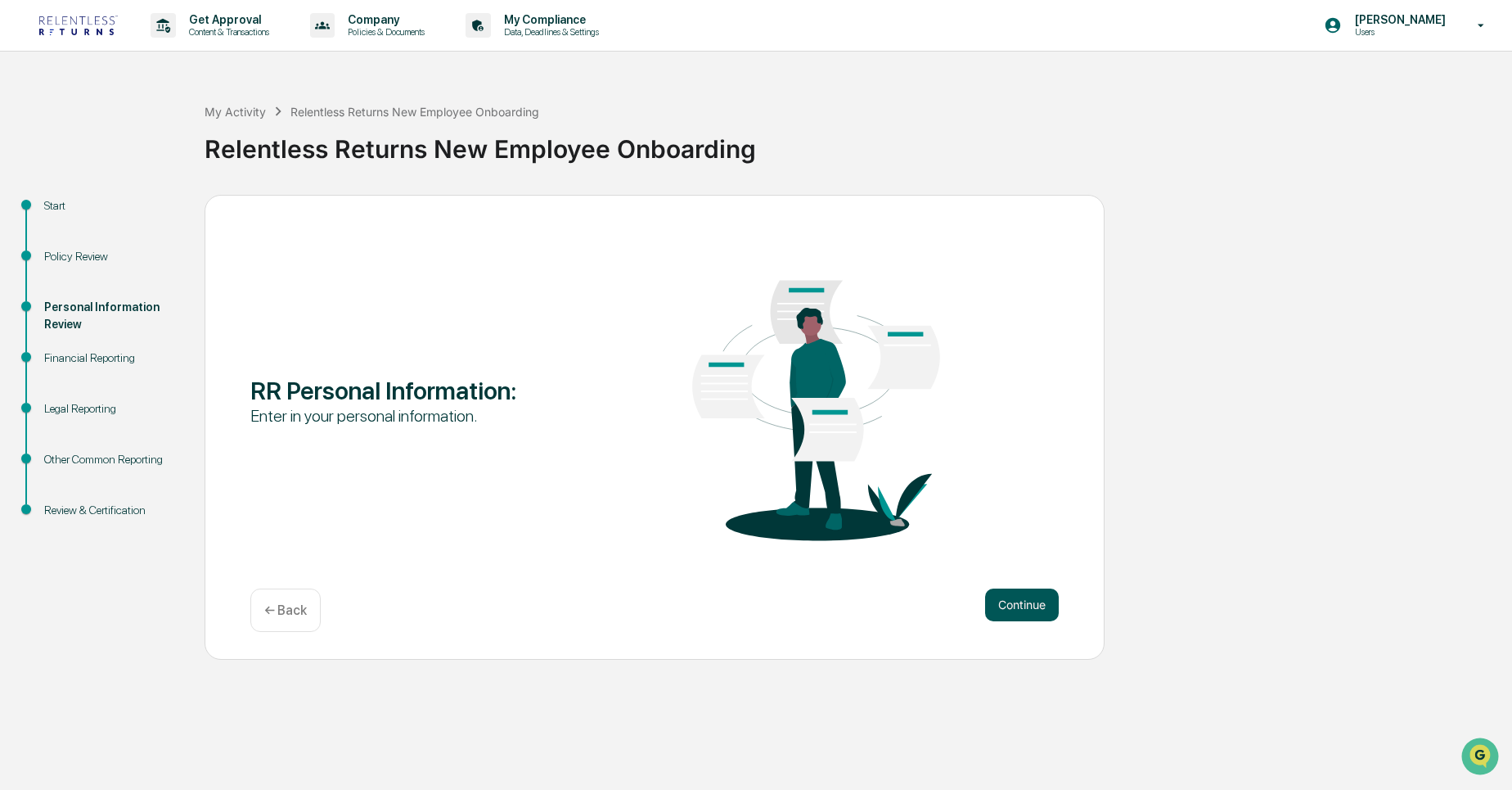
click at [1025, 609] on button "Continue" at bounding box center [1022, 604] width 74 height 32
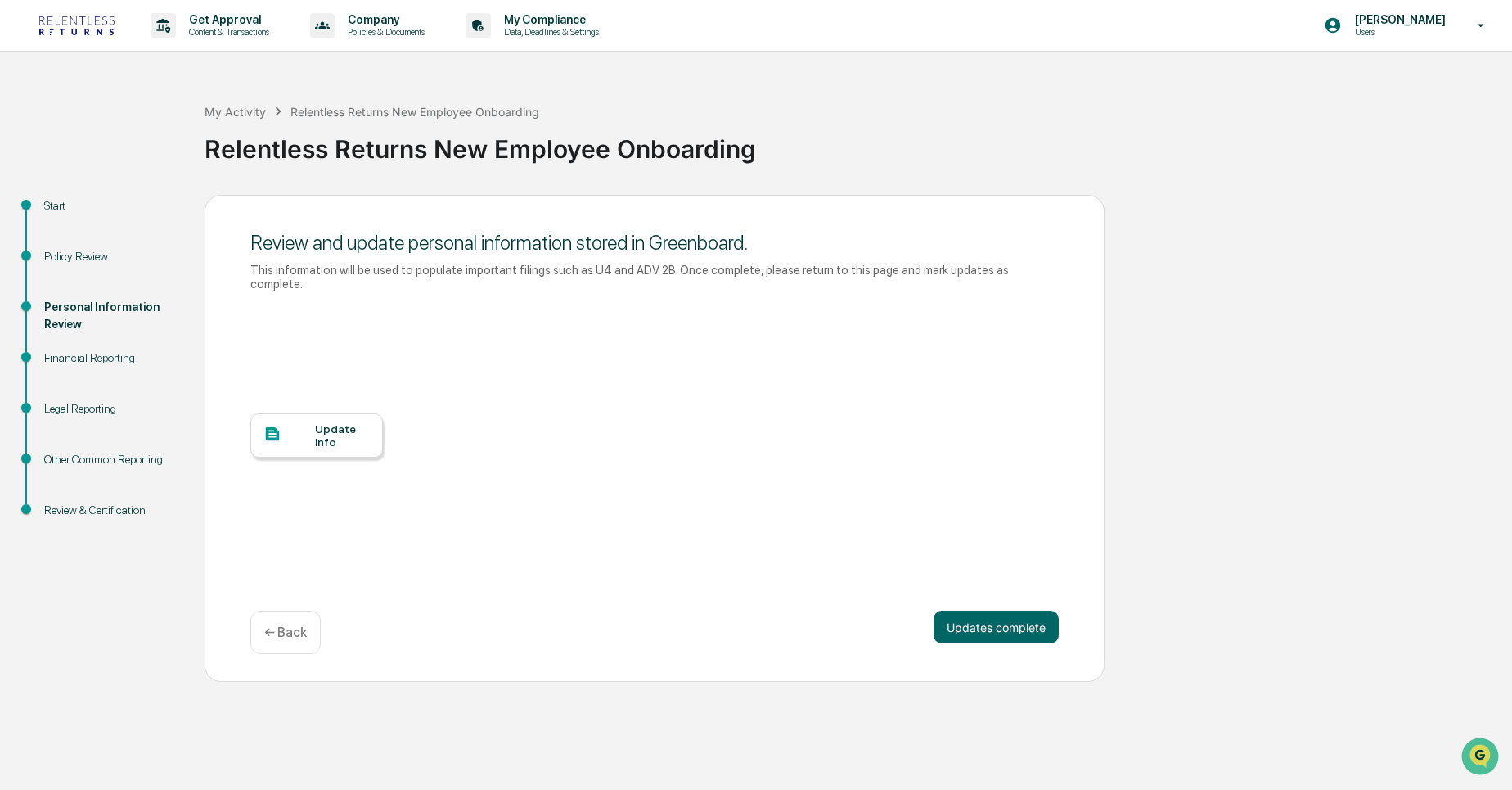
click at [472, 265] on div "This information will be used to populate important filings such as U4 and ADV …" at bounding box center [654, 277] width 808 height 28
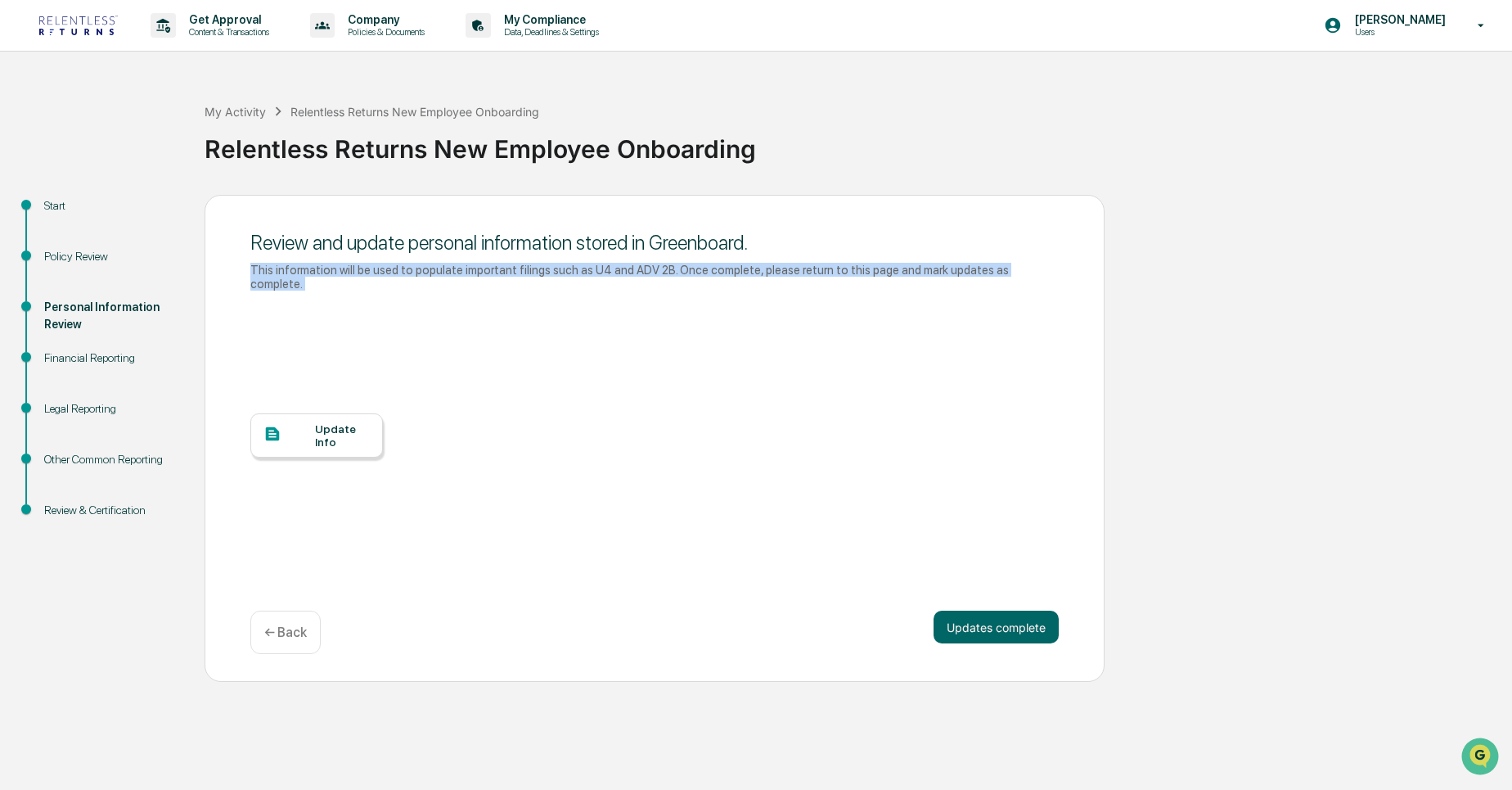
click at [472, 265] on div "This information will be used to populate important filings such as U4 and ADV …" at bounding box center [654, 277] width 808 height 28
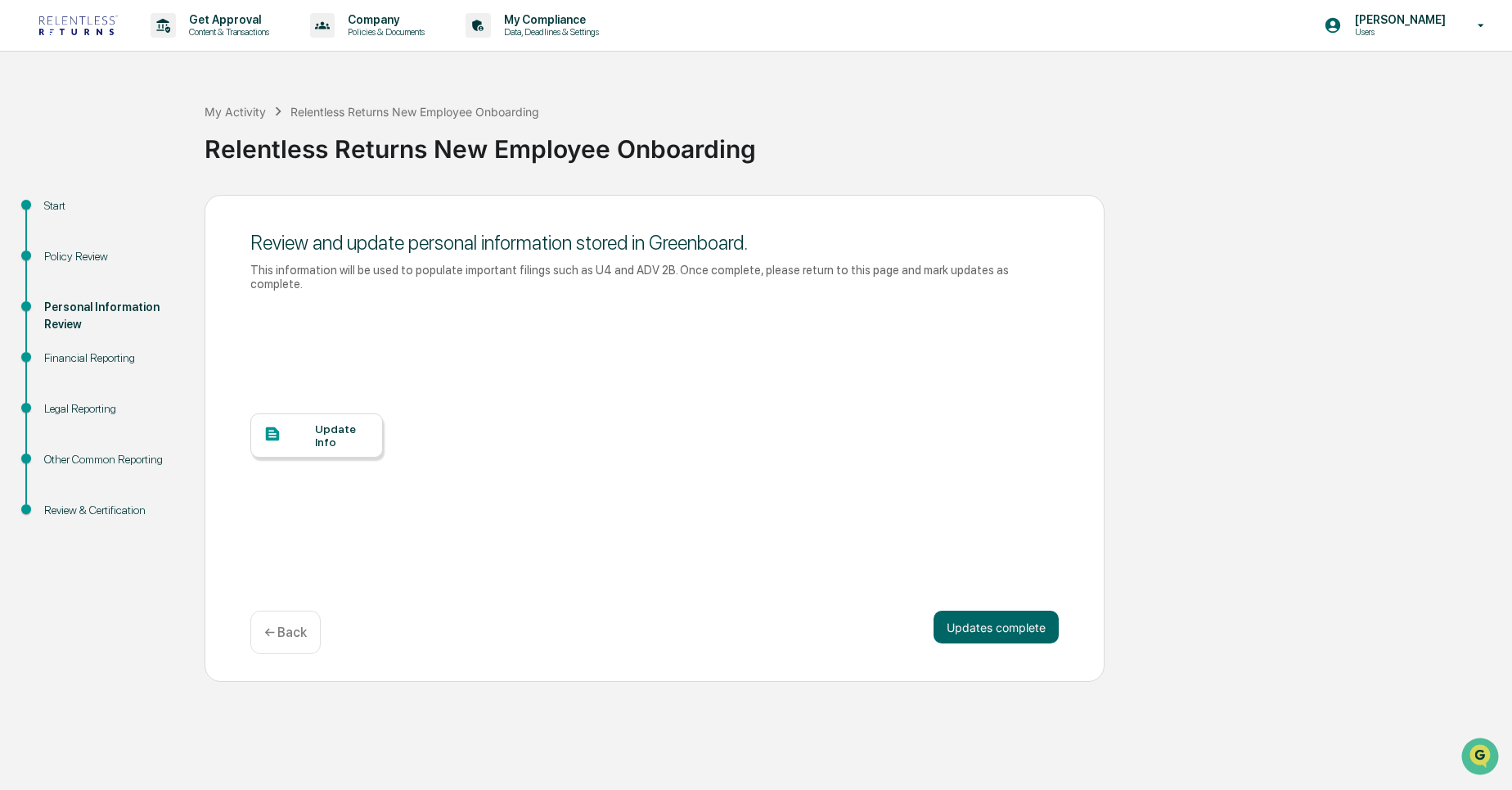
click at [376, 413] on div "Update Info" at bounding box center [316, 435] width 132 height 44
click at [506, 249] on div "Review and update personal information stored in Greenboard." at bounding box center [654, 243] width 808 height 24
click at [78, 258] on div "Policy Review" at bounding box center [111, 257] width 134 height 18
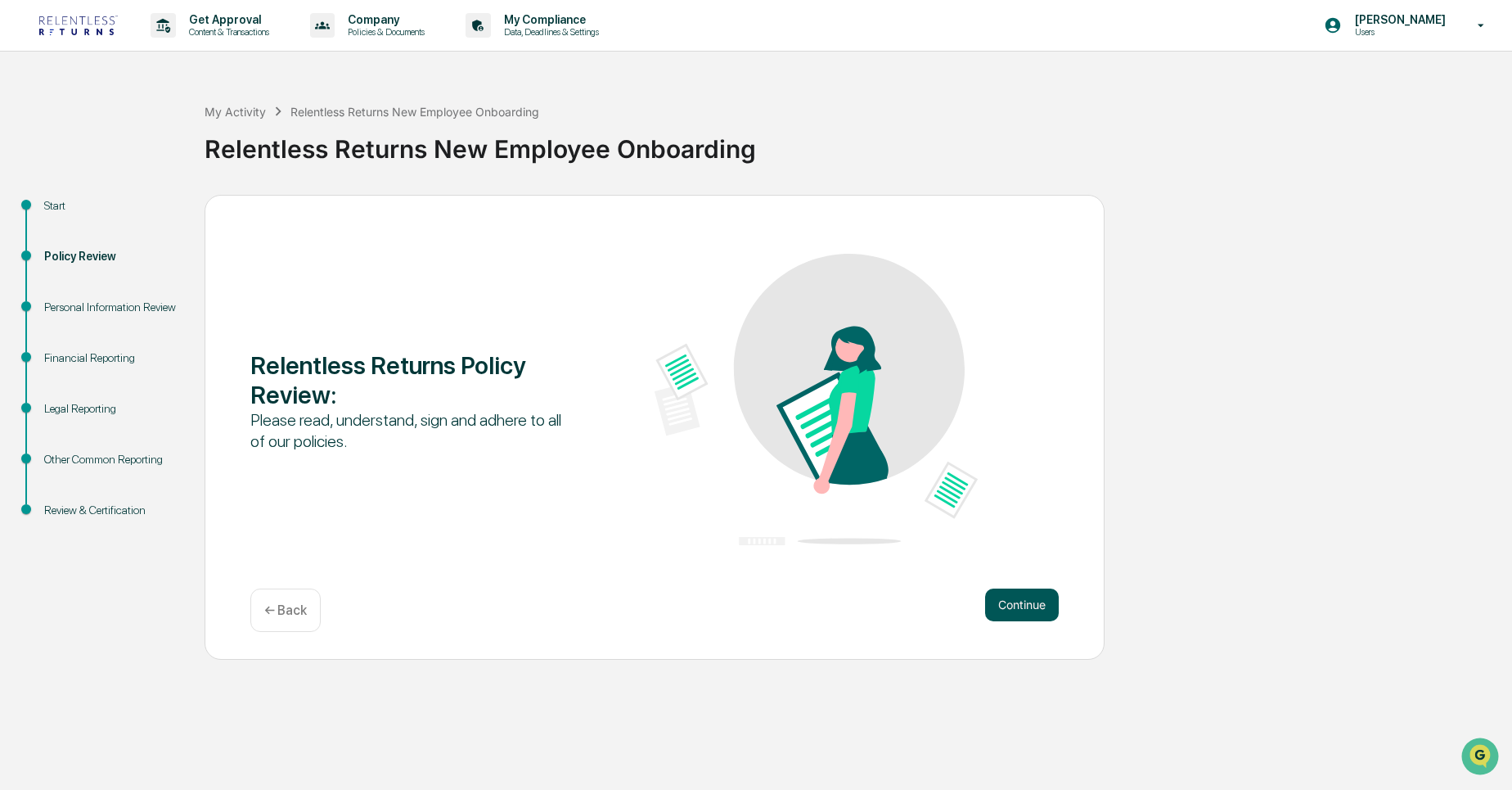
click at [1055, 605] on button "Continue" at bounding box center [1022, 604] width 74 height 32
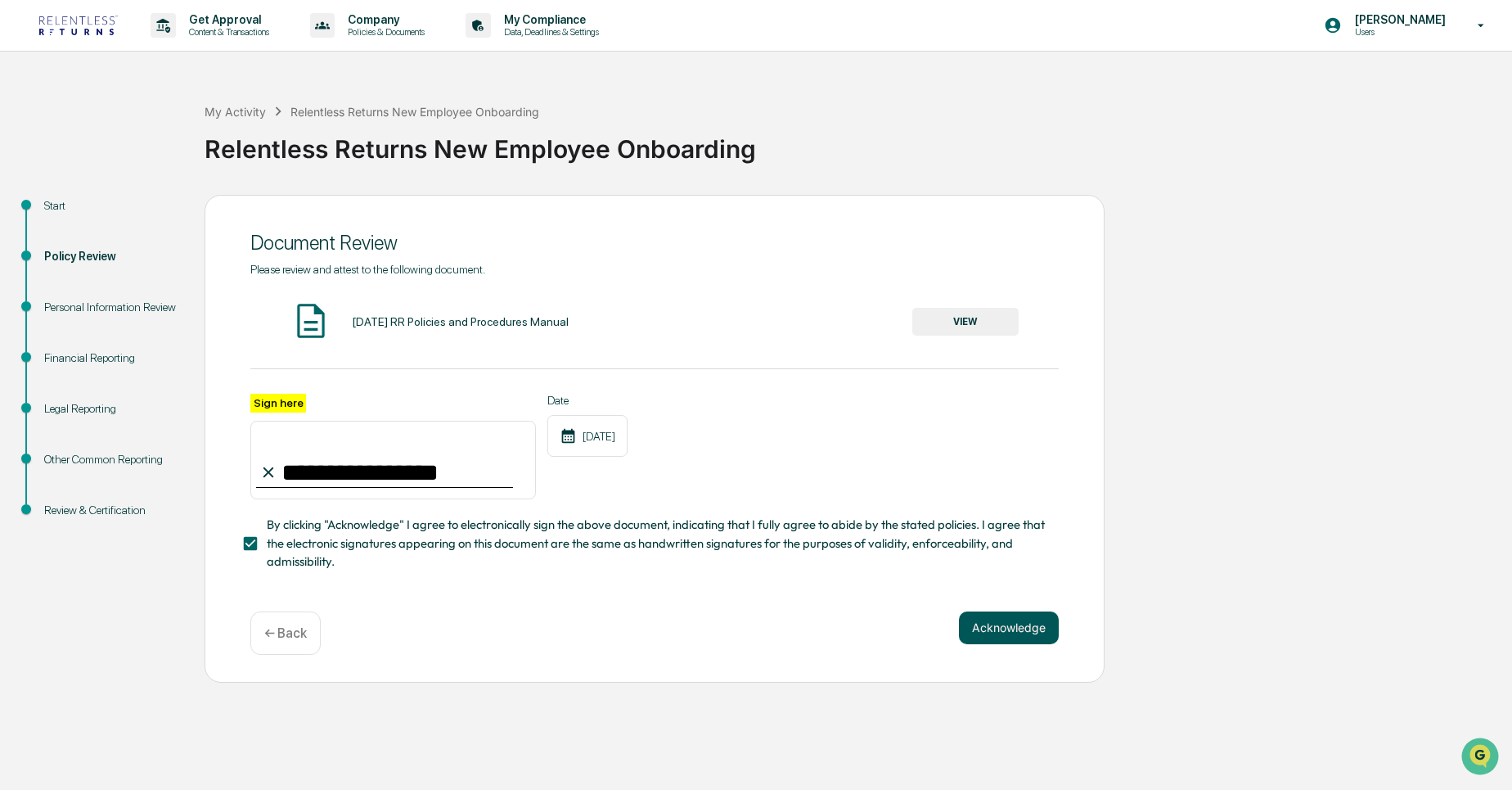
click at [1000, 631] on button "Acknowledge" at bounding box center [1008, 627] width 100 height 32
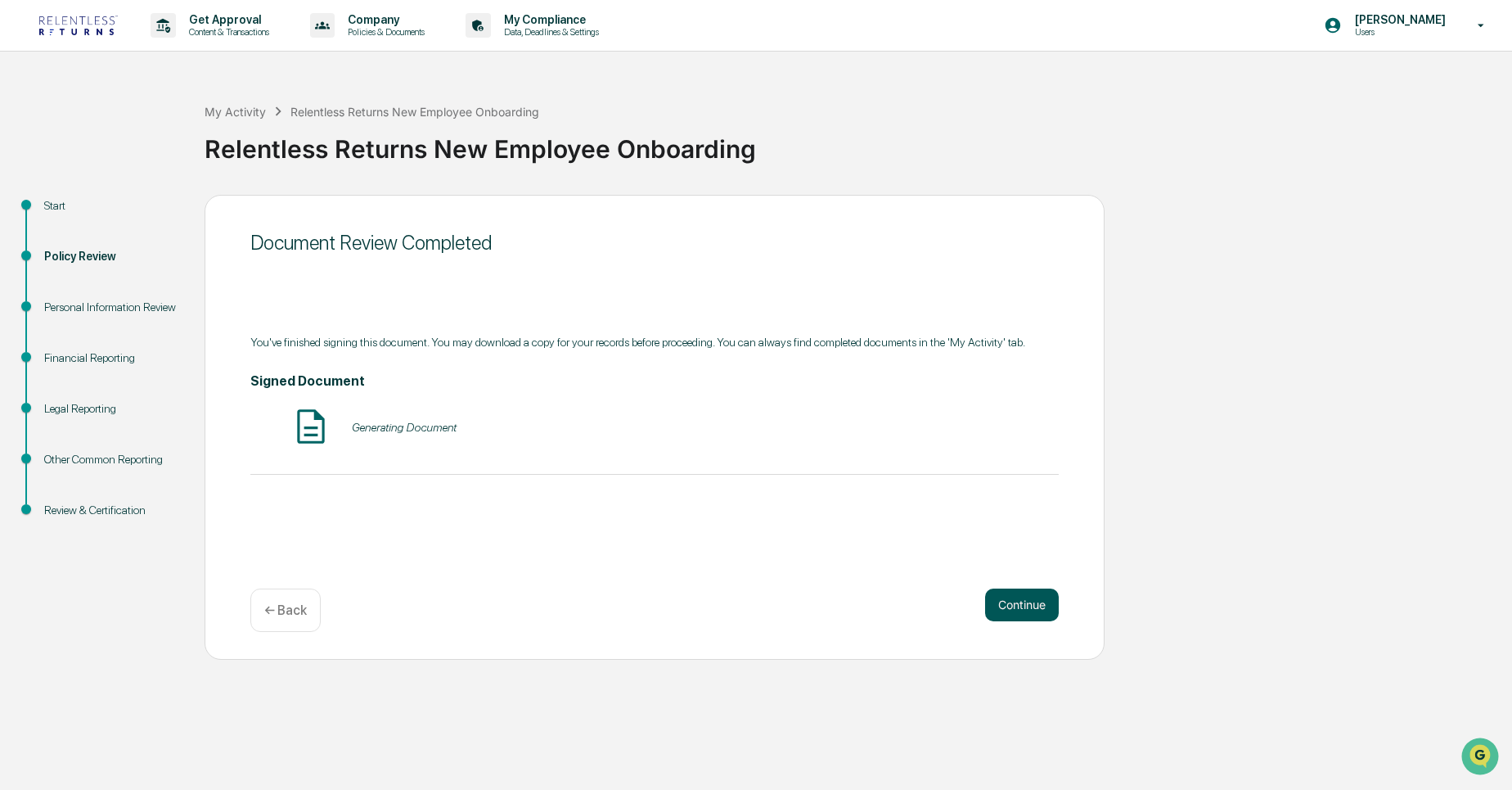
click at [993, 610] on button "Continue" at bounding box center [1022, 604] width 74 height 32
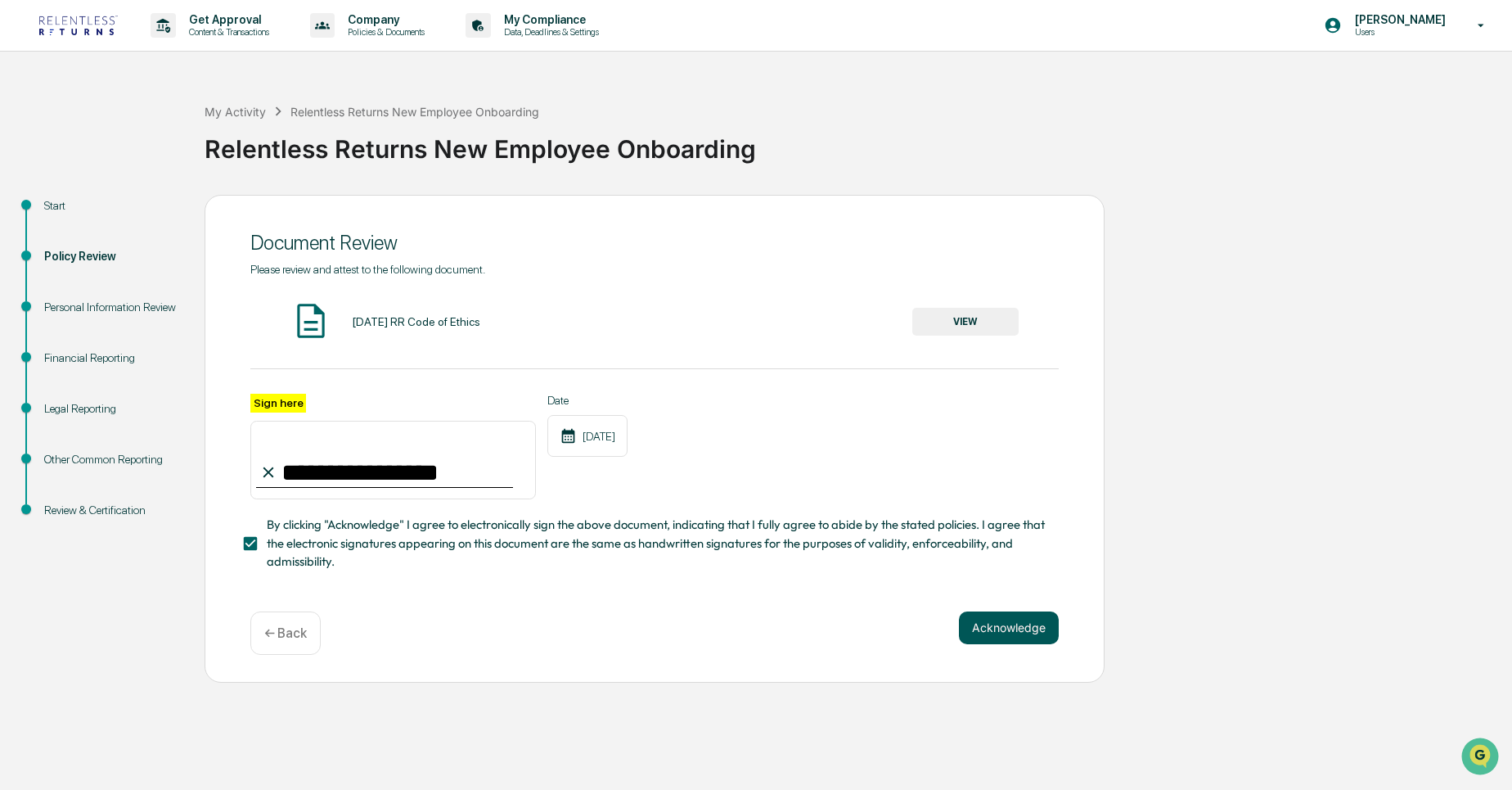
click at [1019, 629] on button "Acknowledge" at bounding box center [1008, 627] width 100 height 32
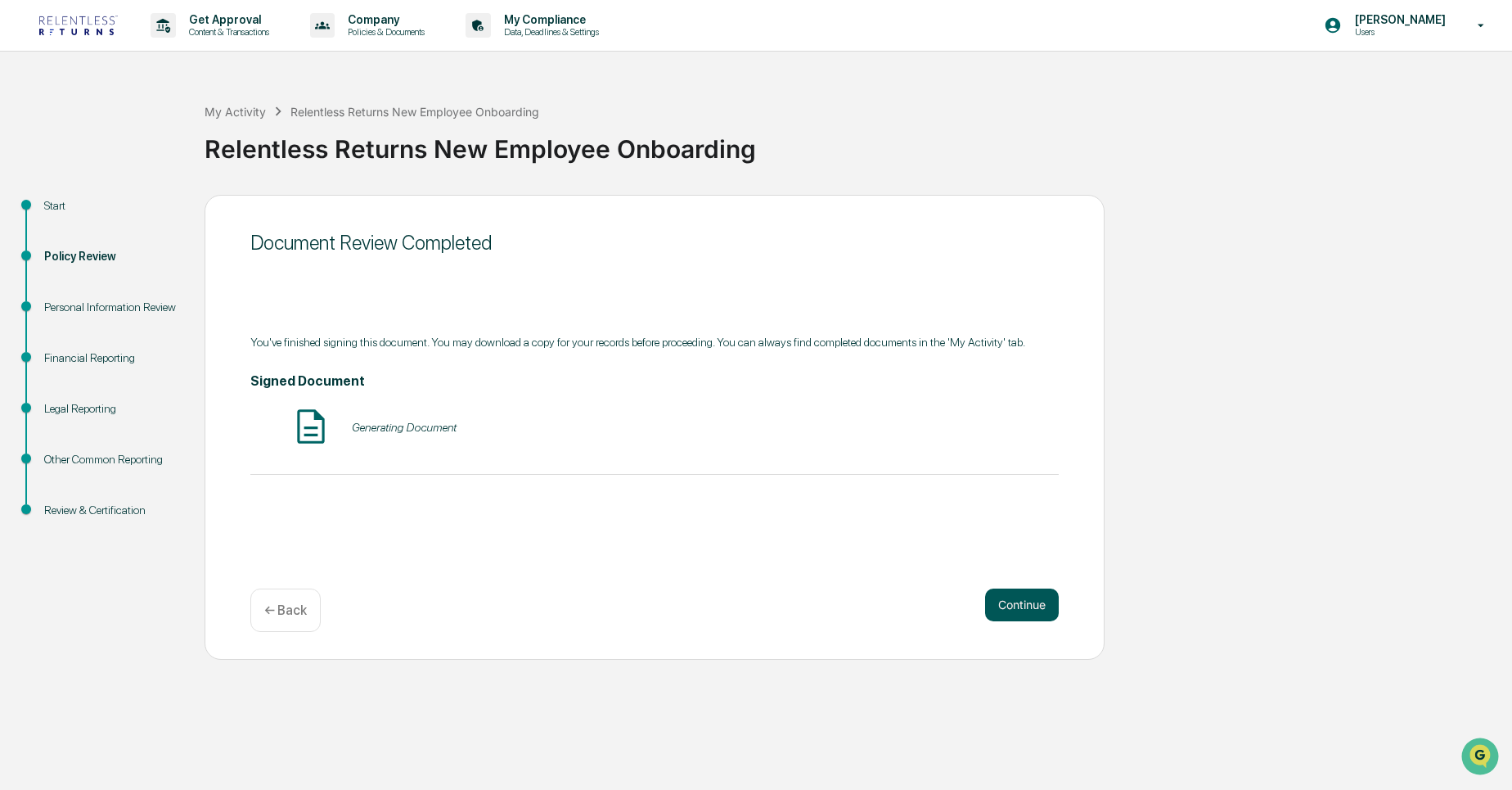
click at [1015, 604] on button "Continue" at bounding box center [1022, 604] width 74 height 32
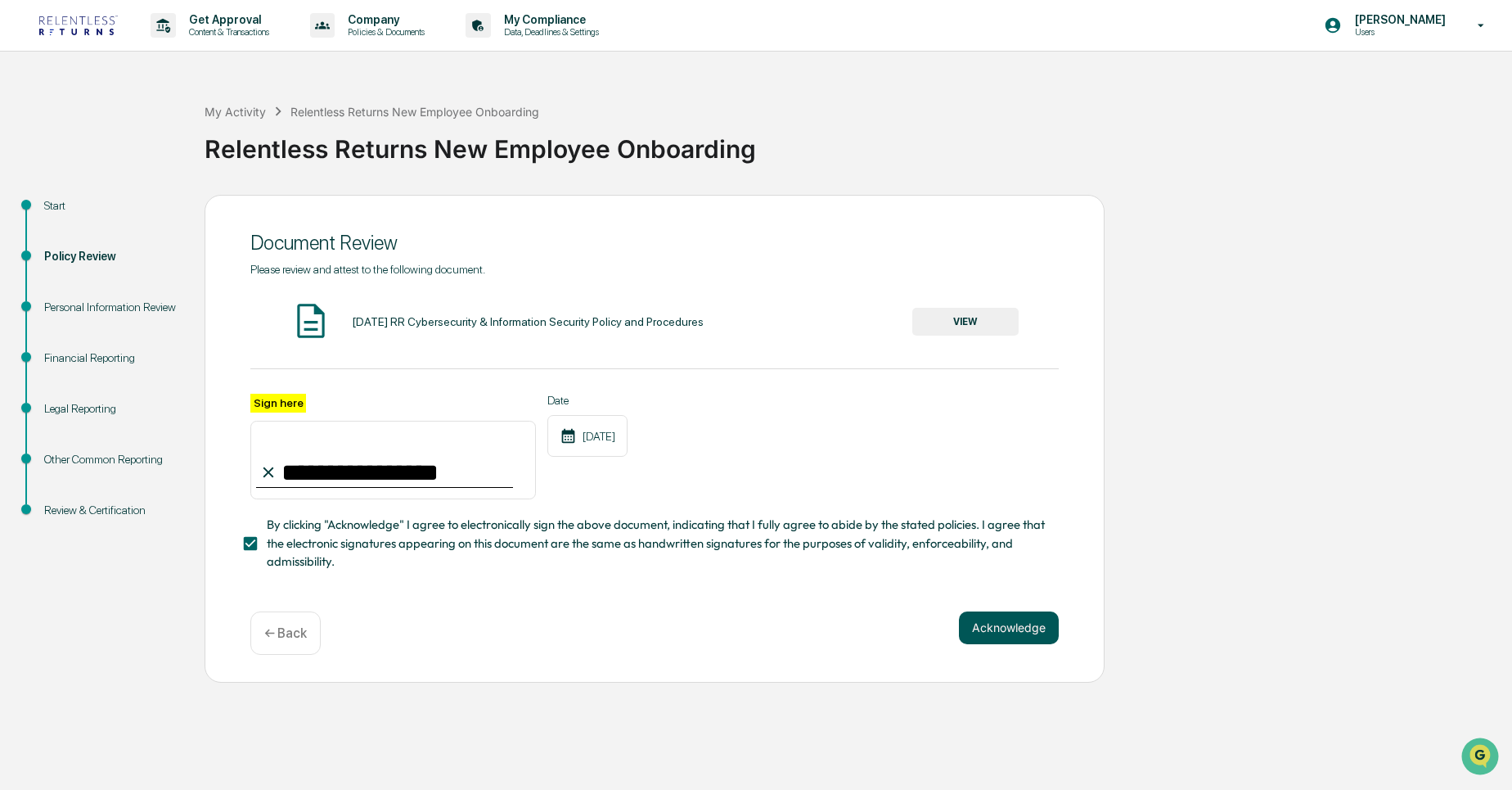
click at [1026, 628] on button "Acknowledge" at bounding box center [1008, 627] width 100 height 32
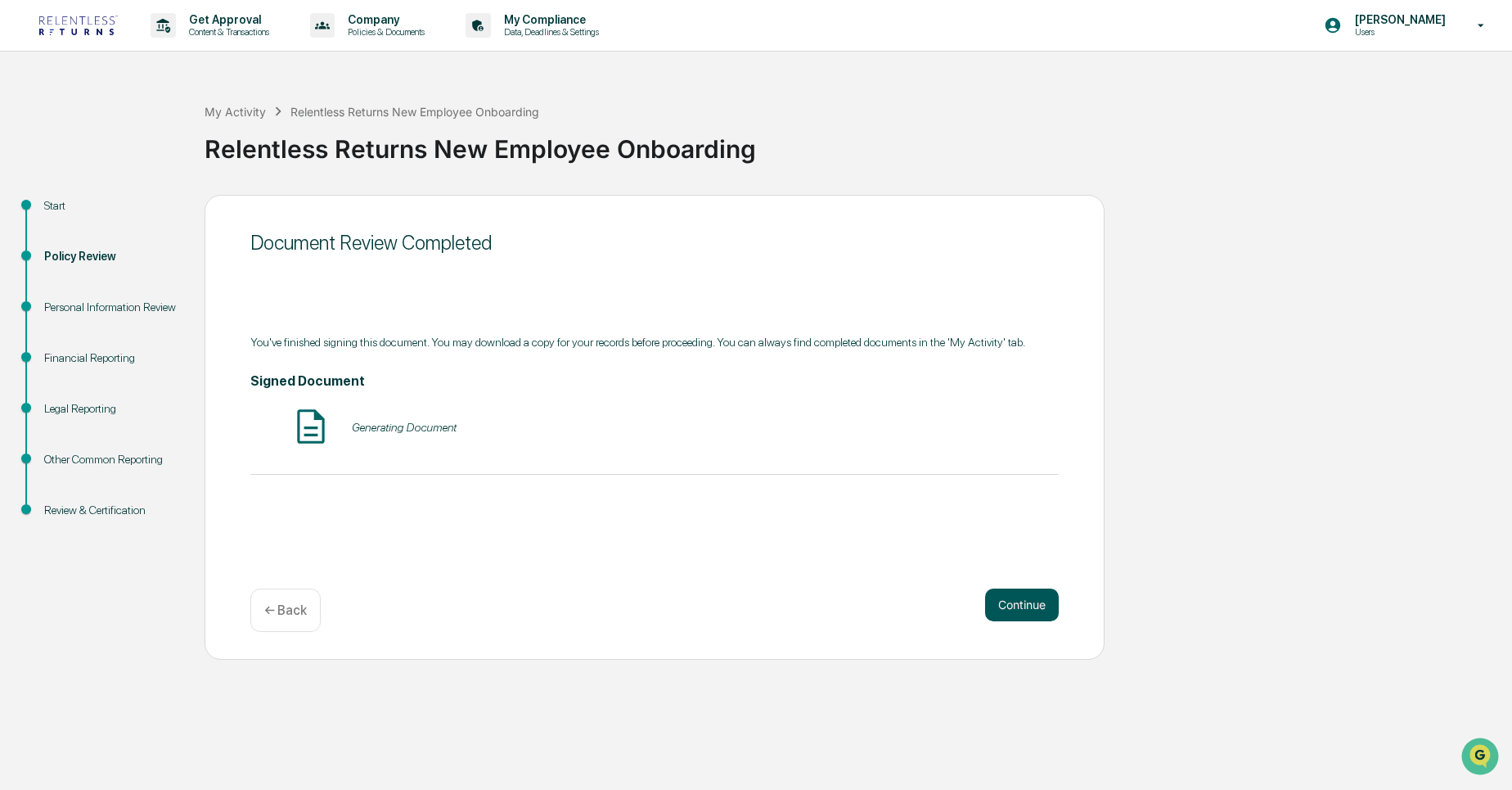
click at [1018, 608] on button "Continue" at bounding box center [1022, 604] width 74 height 32
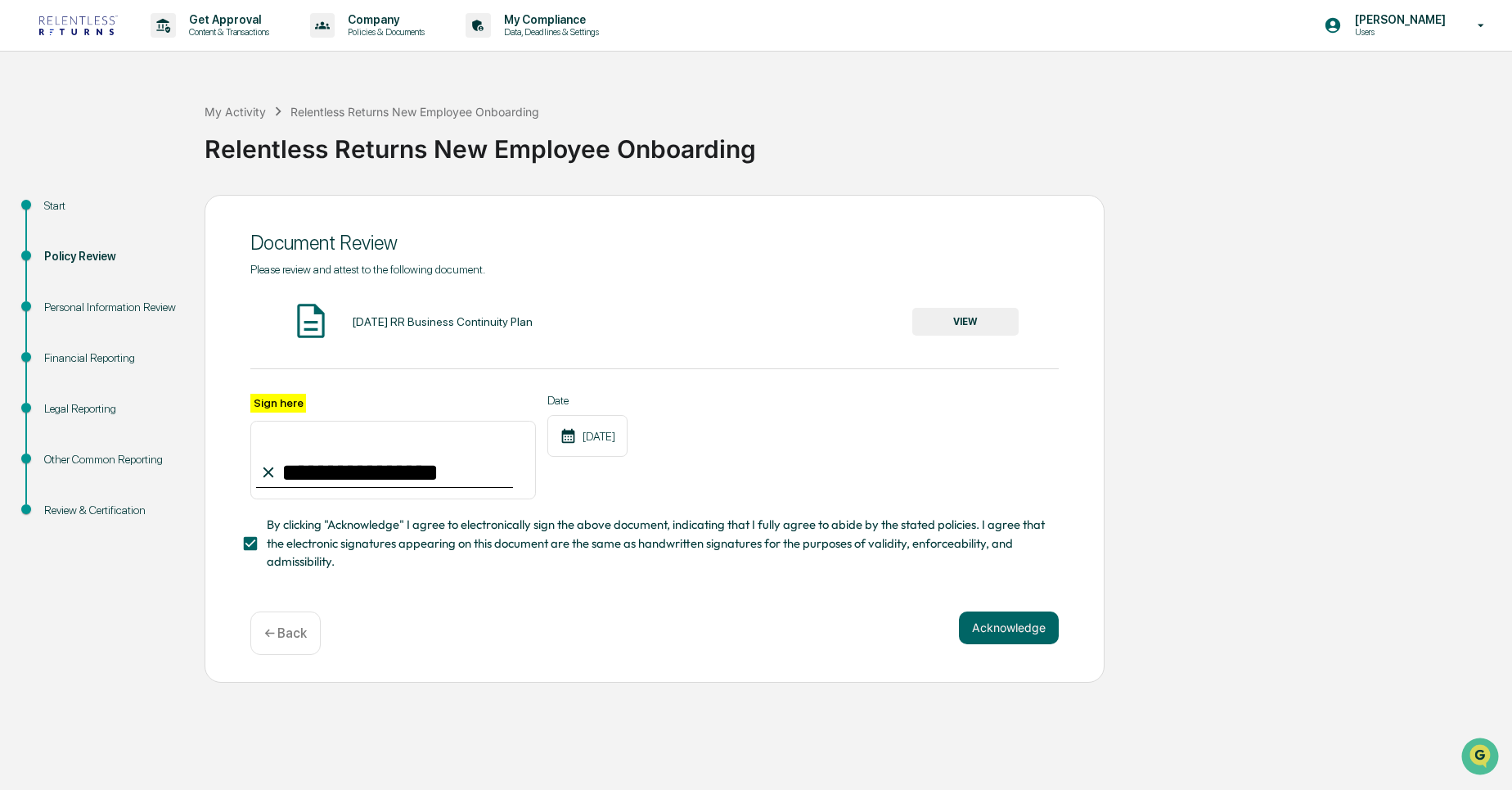
click at [513, 328] on div "[DATE] RR Business Continuity Plan" at bounding box center [442, 321] width 181 height 13
click at [958, 320] on button "VIEW" at bounding box center [965, 321] width 106 height 28
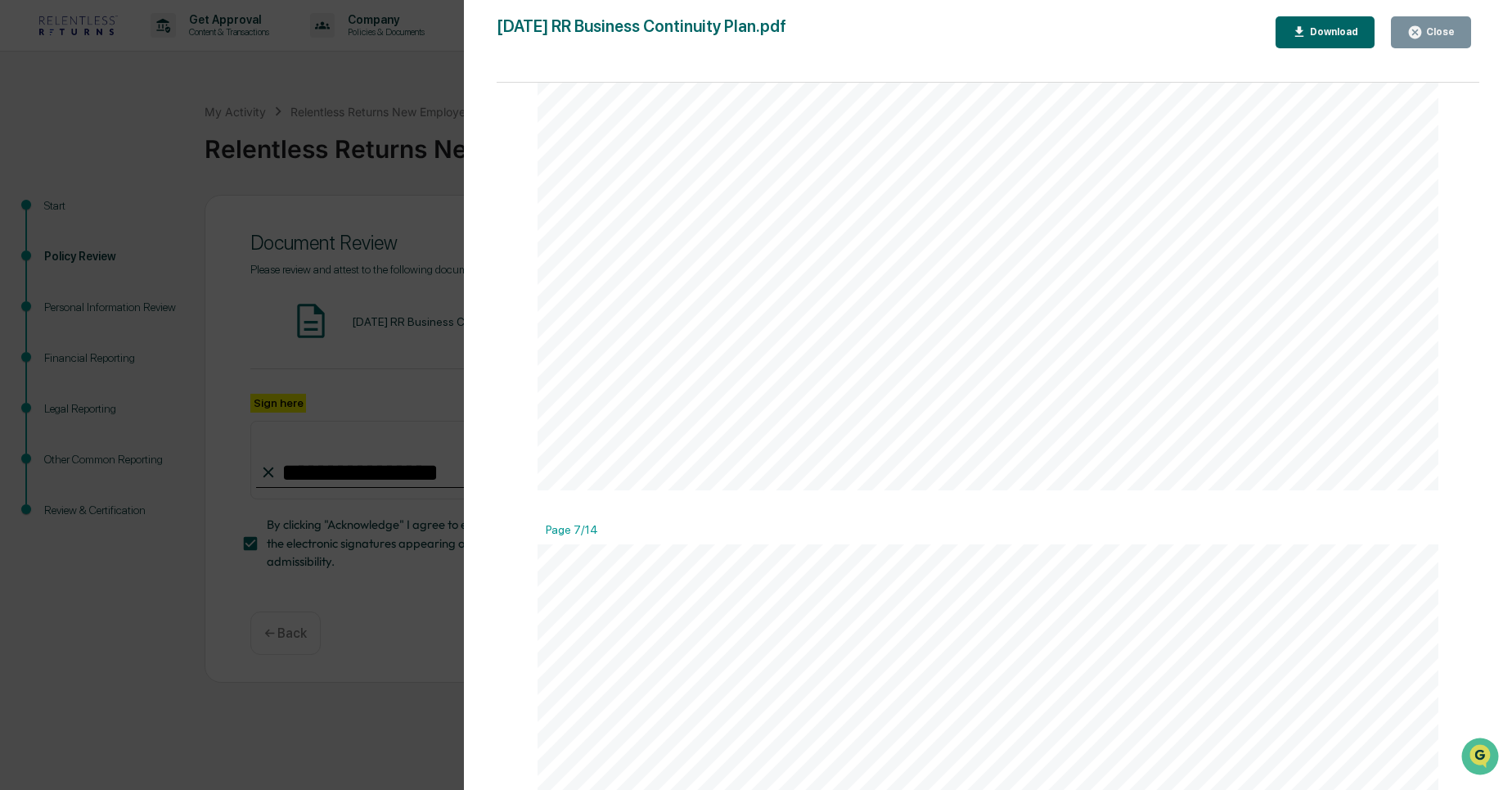
scroll to position [6994, 0]
click at [1426, 23] on button "Close" at bounding box center [1431, 32] width 81 height 31
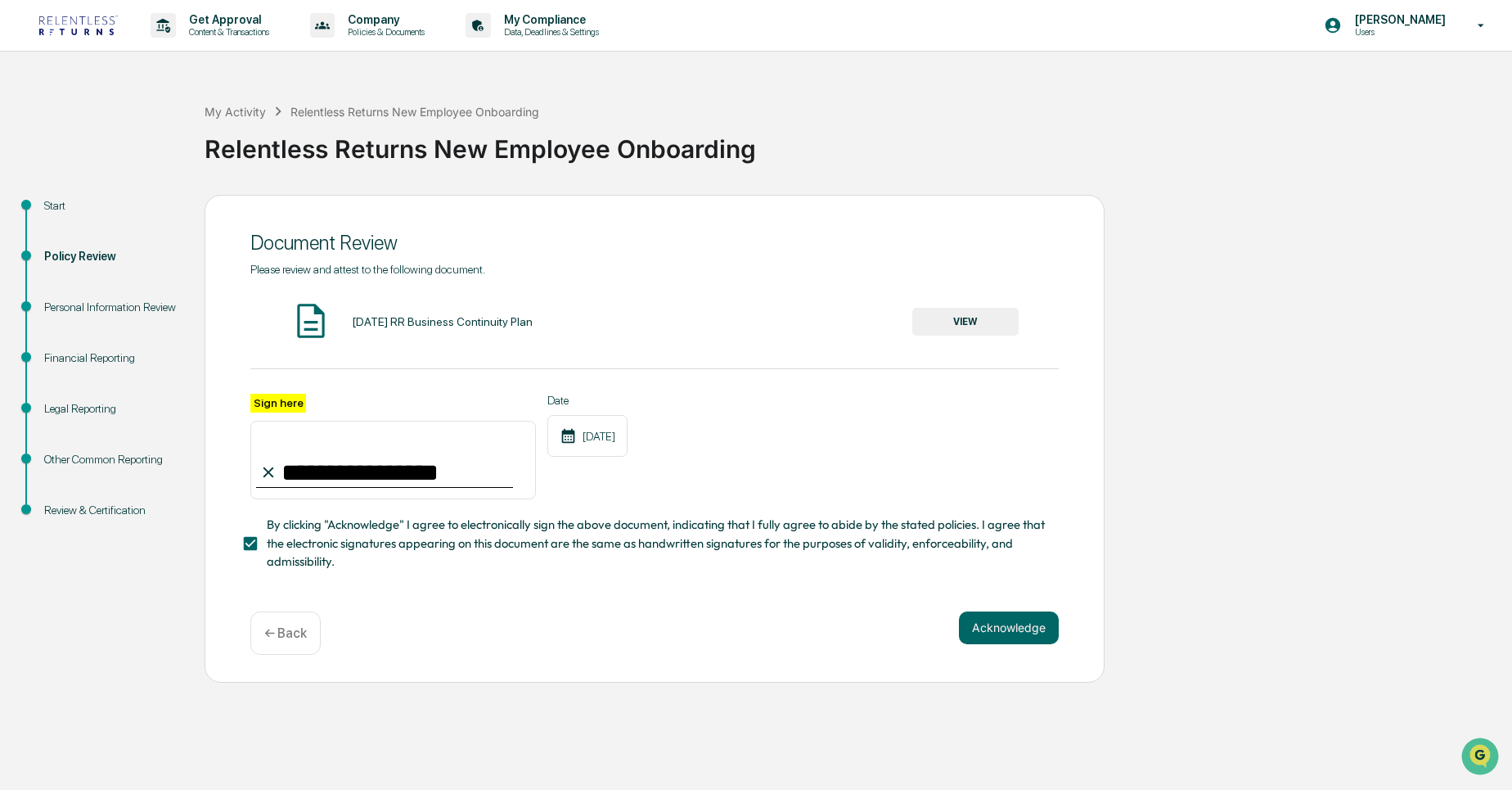
click at [134, 296] on div "Policy Review" at bounding box center [111, 275] width 160 height 51
click at [105, 297] on div "Policy Review" at bounding box center [111, 275] width 160 height 51
click at [85, 300] on div "Personal Information Review" at bounding box center [111, 307] width 134 height 18
click at [1041, 633] on button "Acknowledge" at bounding box center [1008, 627] width 100 height 32
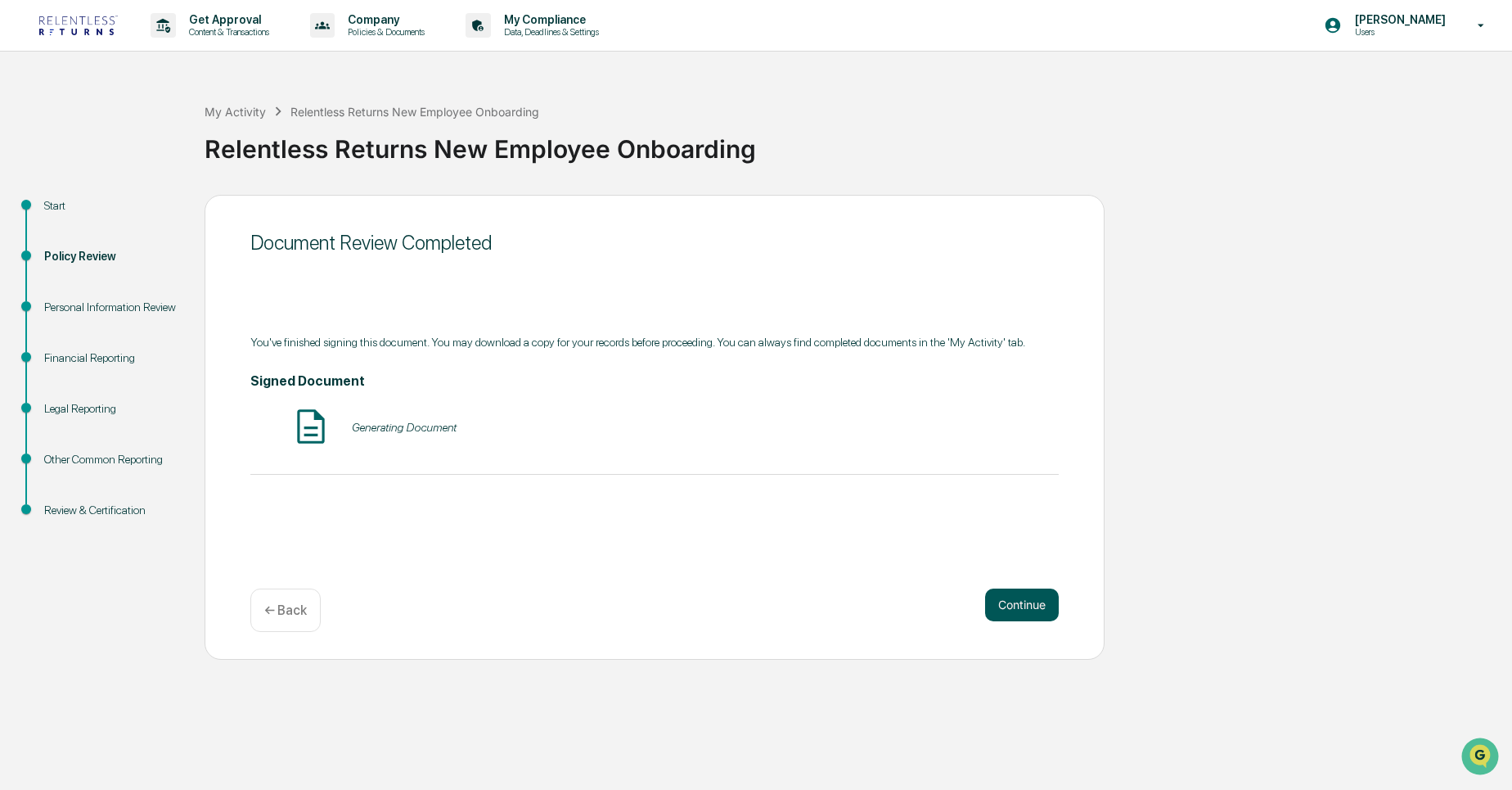
click at [1003, 595] on button "Continue" at bounding box center [1022, 604] width 74 height 32
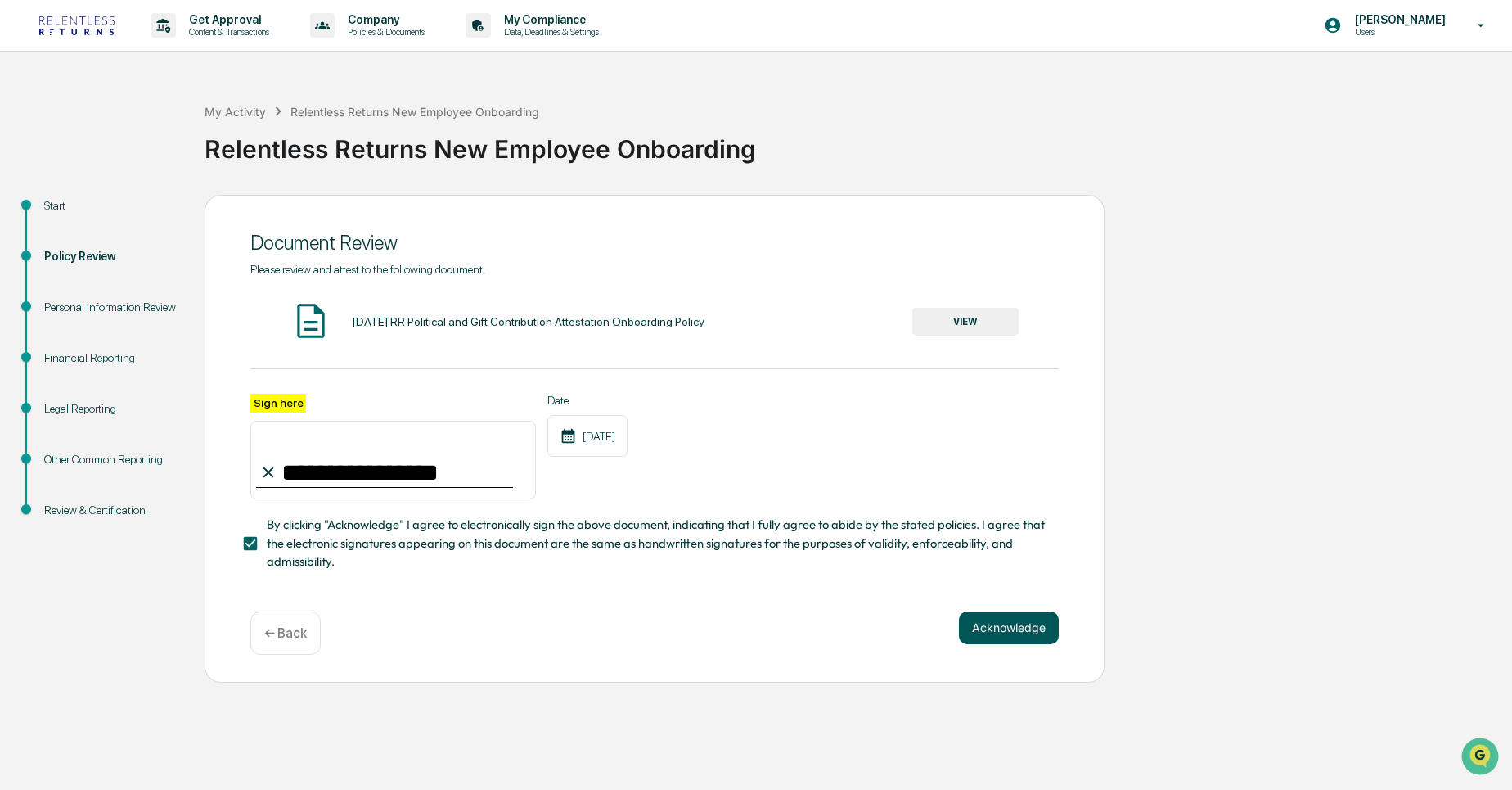
click at [1011, 612] on button "Acknowledge" at bounding box center [1008, 627] width 100 height 32
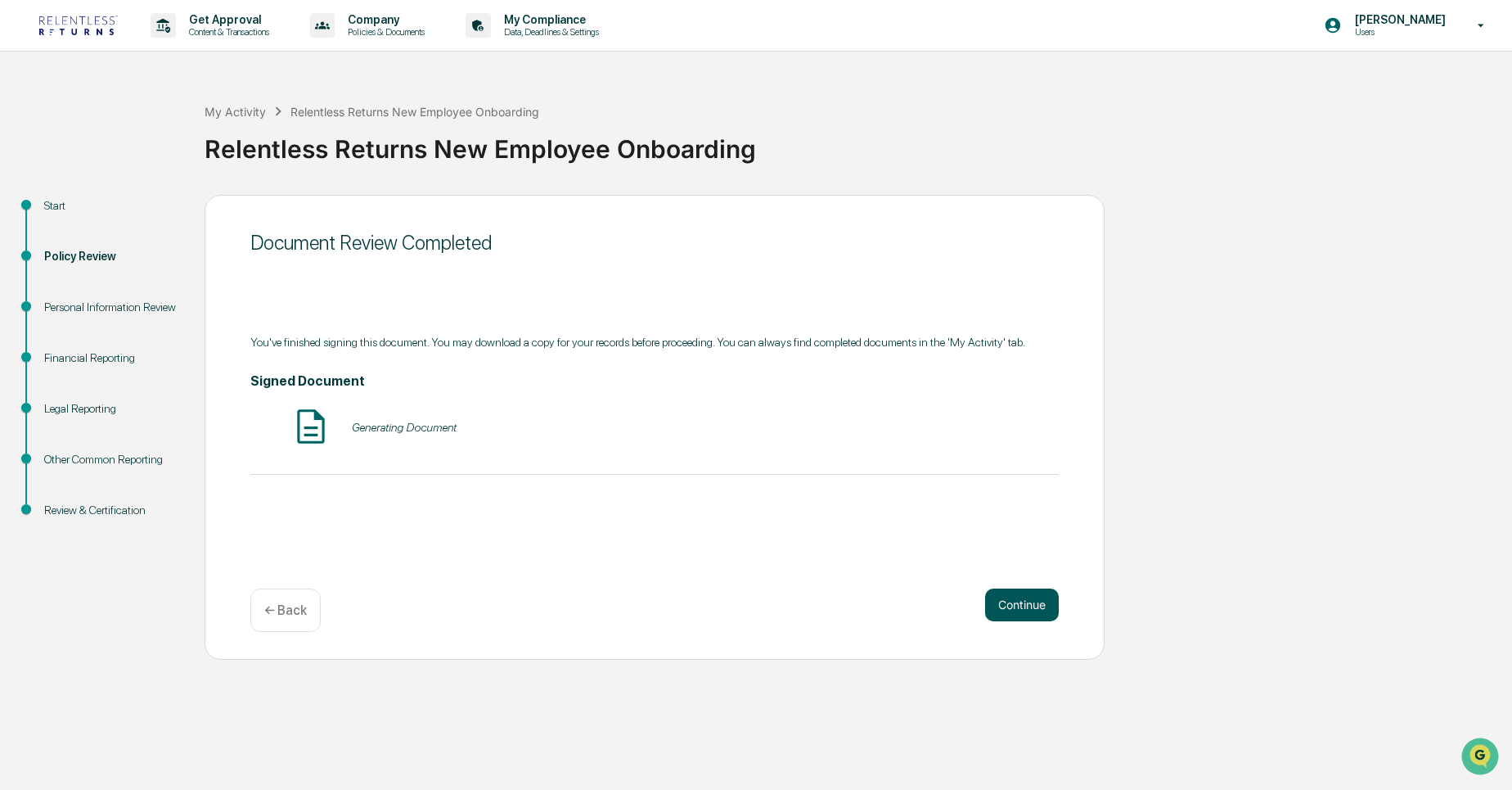
click at [1010, 609] on button "Continue" at bounding box center [1022, 604] width 74 height 32
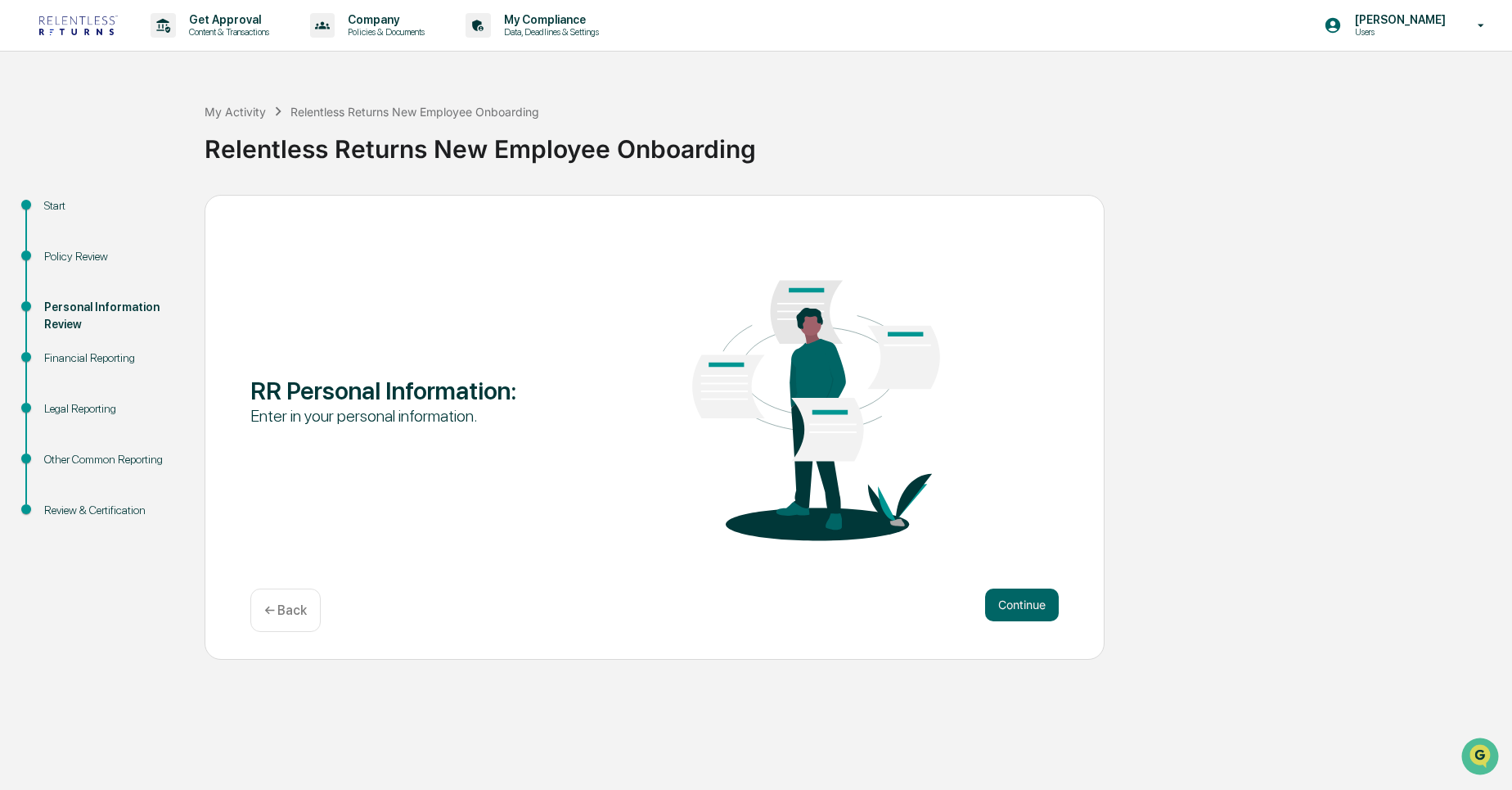
click at [1010, 609] on button "Continue" at bounding box center [1022, 604] width 74 height 32
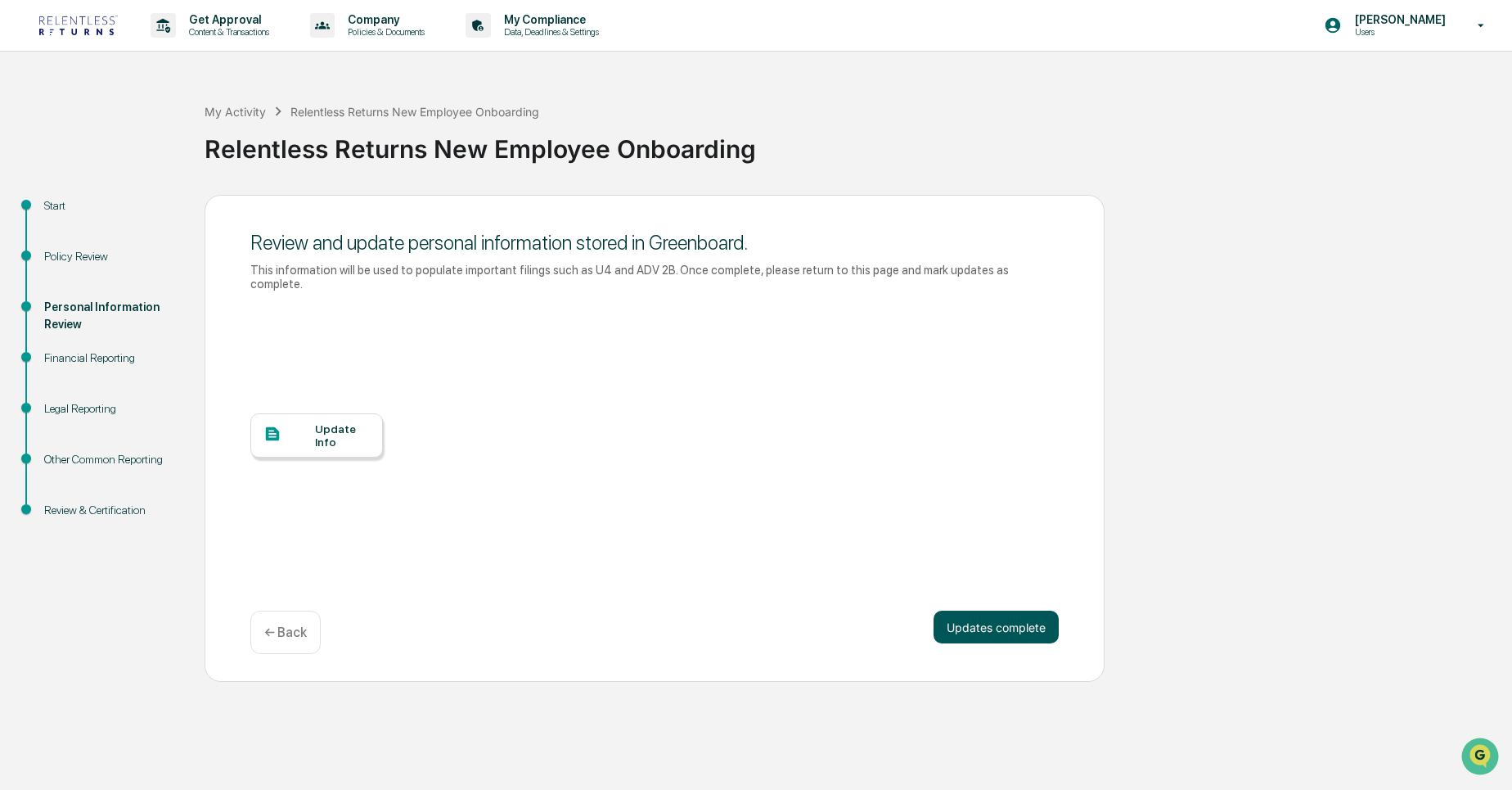
click at [1000, 610] on button "Updates complete" at bounding box center [995, 626] width 125 height 32
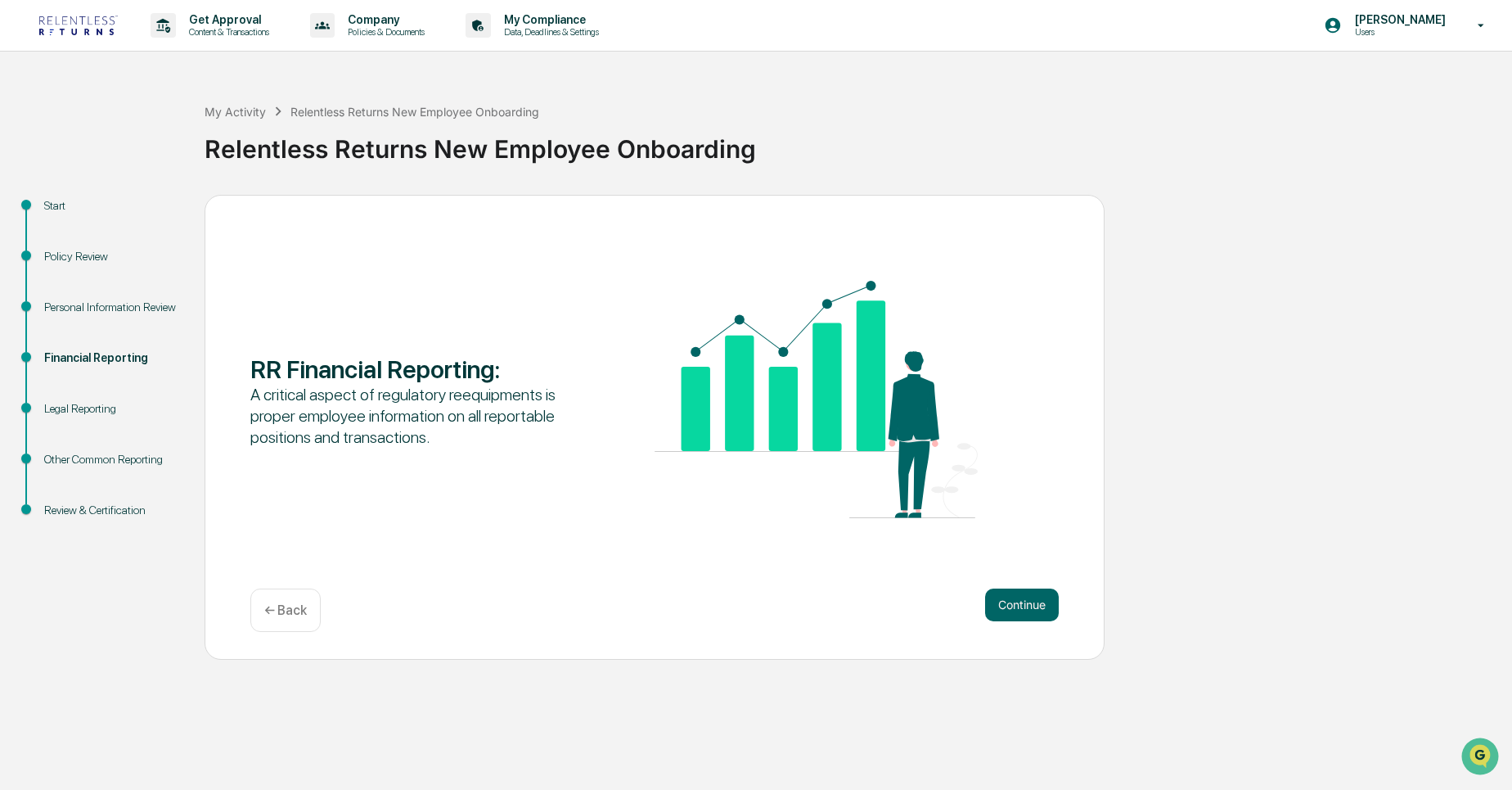
click at [250, 370] on div "RR Financial Reporting :" at bounding box center [411, 370] width 323 height 30
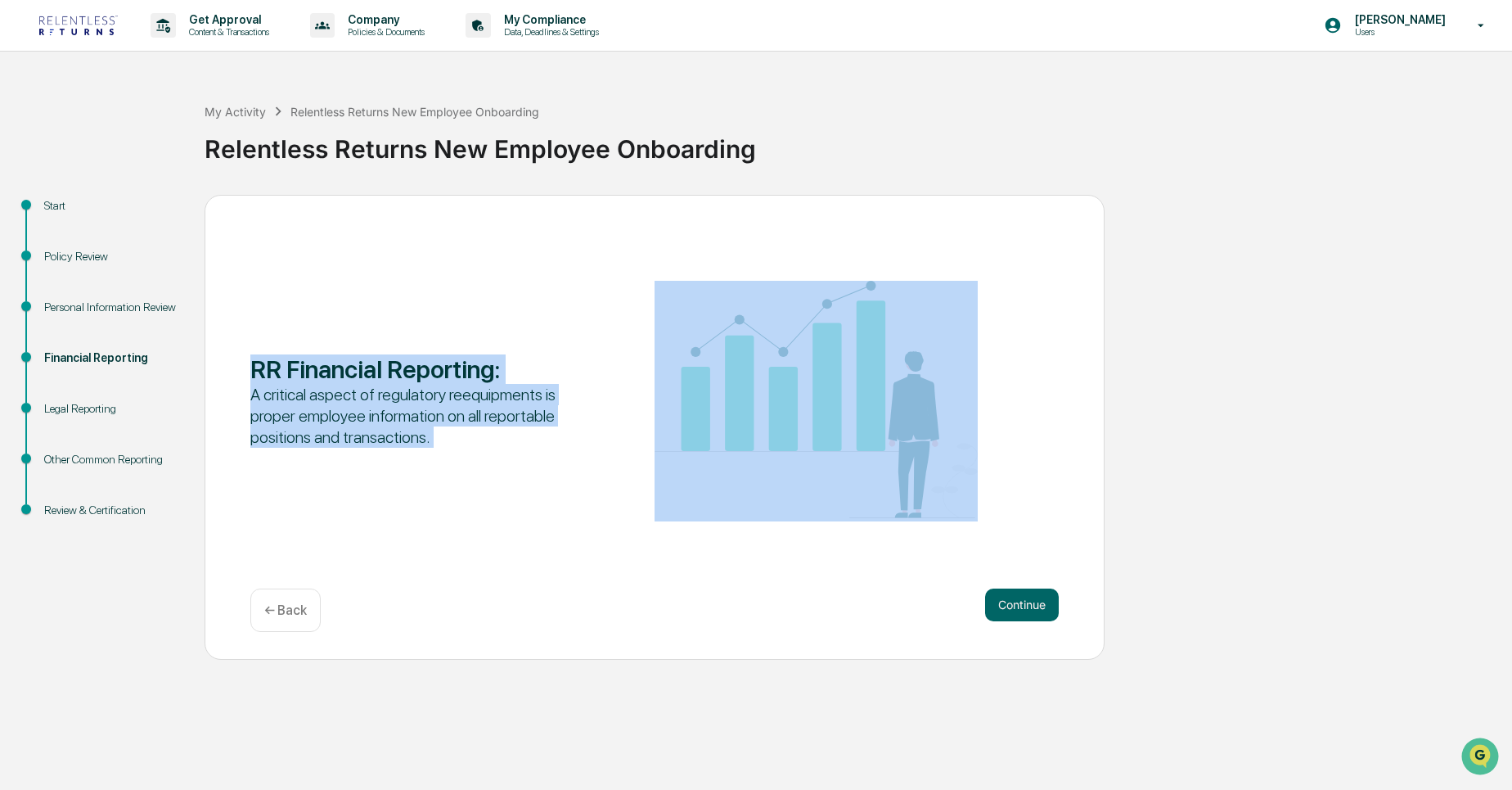
drag, startPoint x: 250, startPoint y: 370, endPoint x: 461, endPoint y: 439, distance: 222.0
click at [461, 439] on div "RR Financial Reporting : A critical aspect of regulatory reequipments is proper…" at bounding box center [411, 401] width 323 height 94
click at [461, 439] on div "A critical aspect of regulatory reequipments is proper employee information on …" at bounding box center [411, 415] width 323 height 64
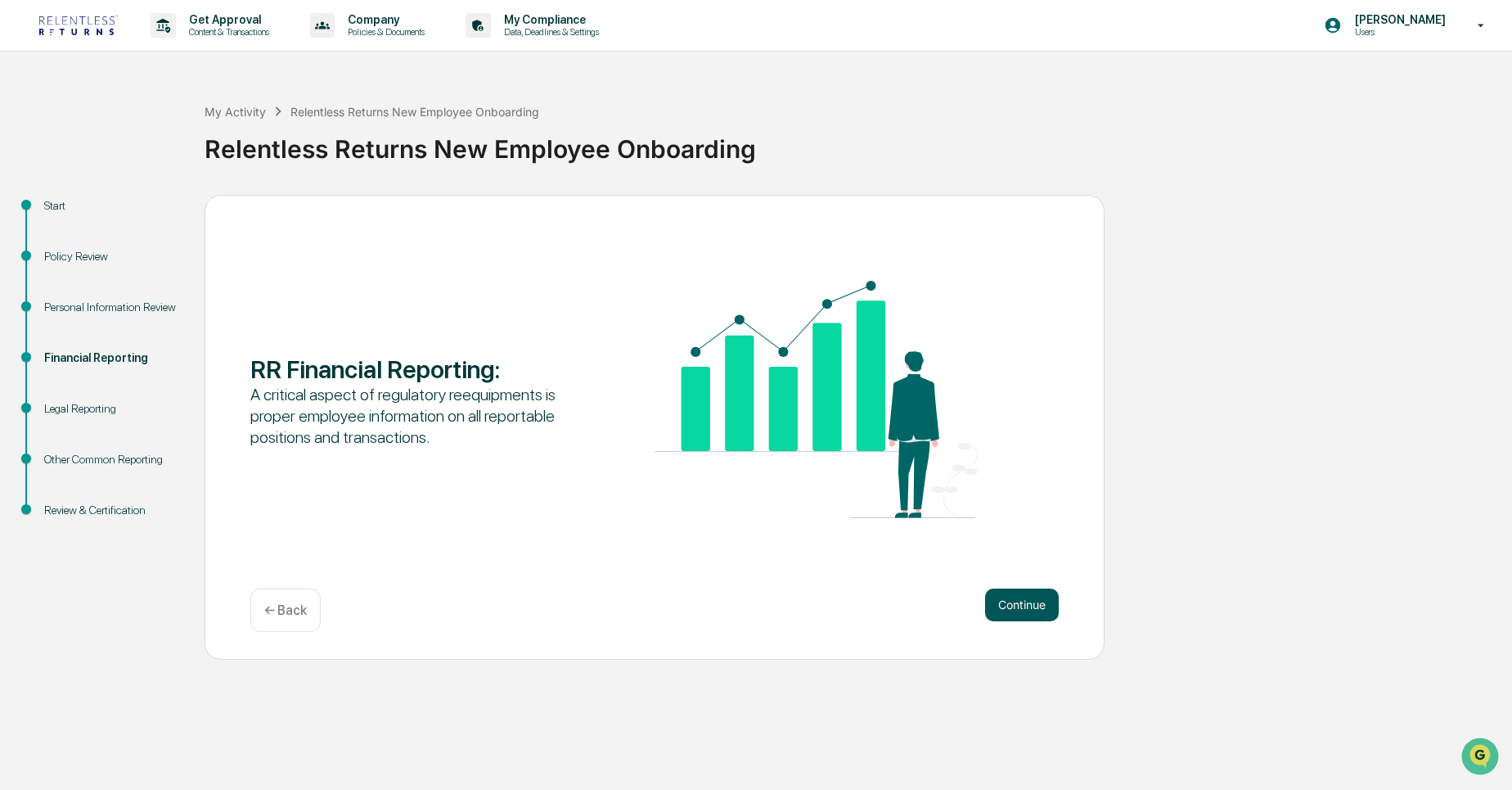
click at [1006, 596] on button "Continue" at bounding box center [1022, 604] width 74 height 32
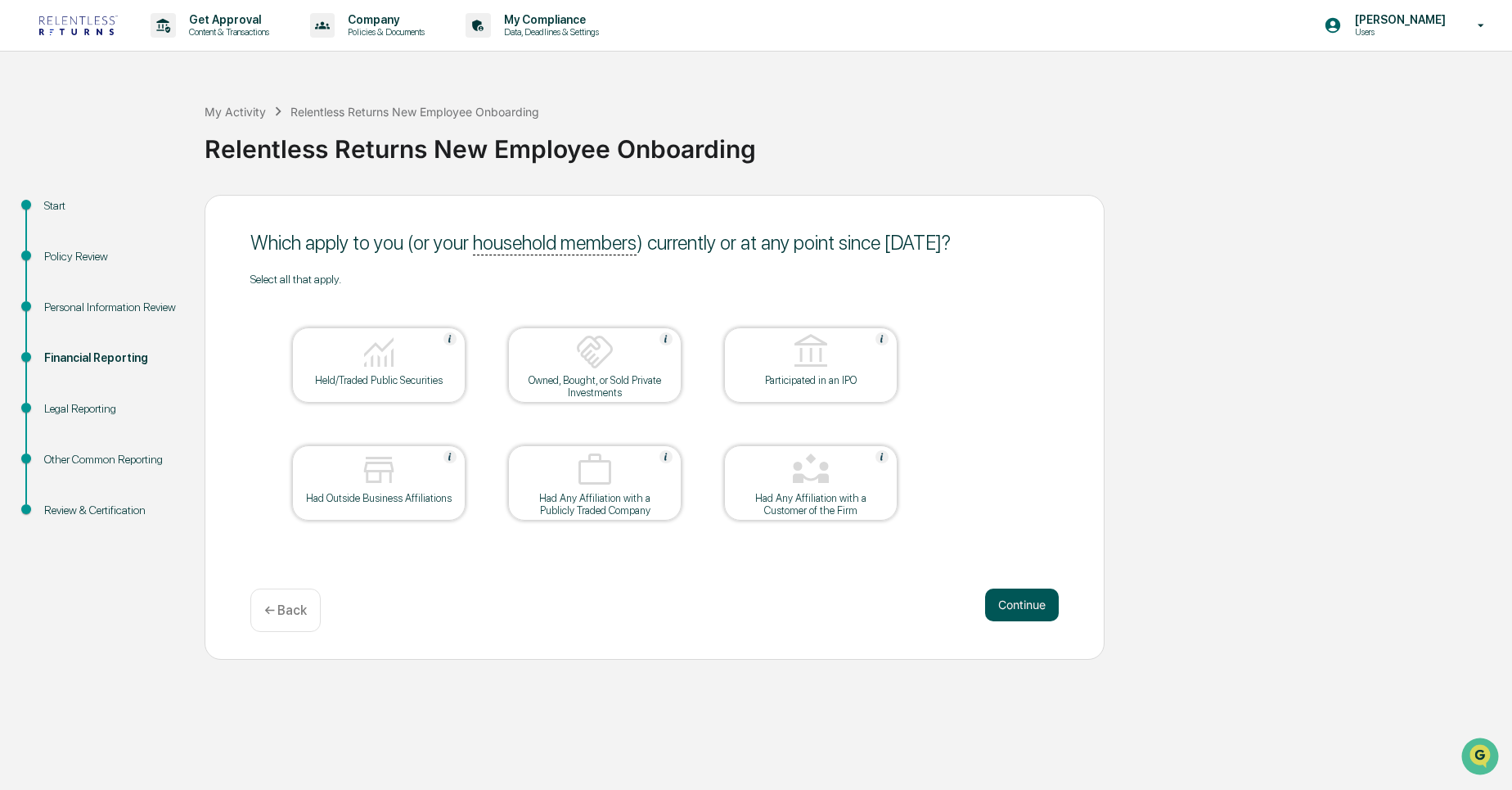
click at [1022, 604] on button "Continue" at bounding box center [1022, 604] width 74 height 32
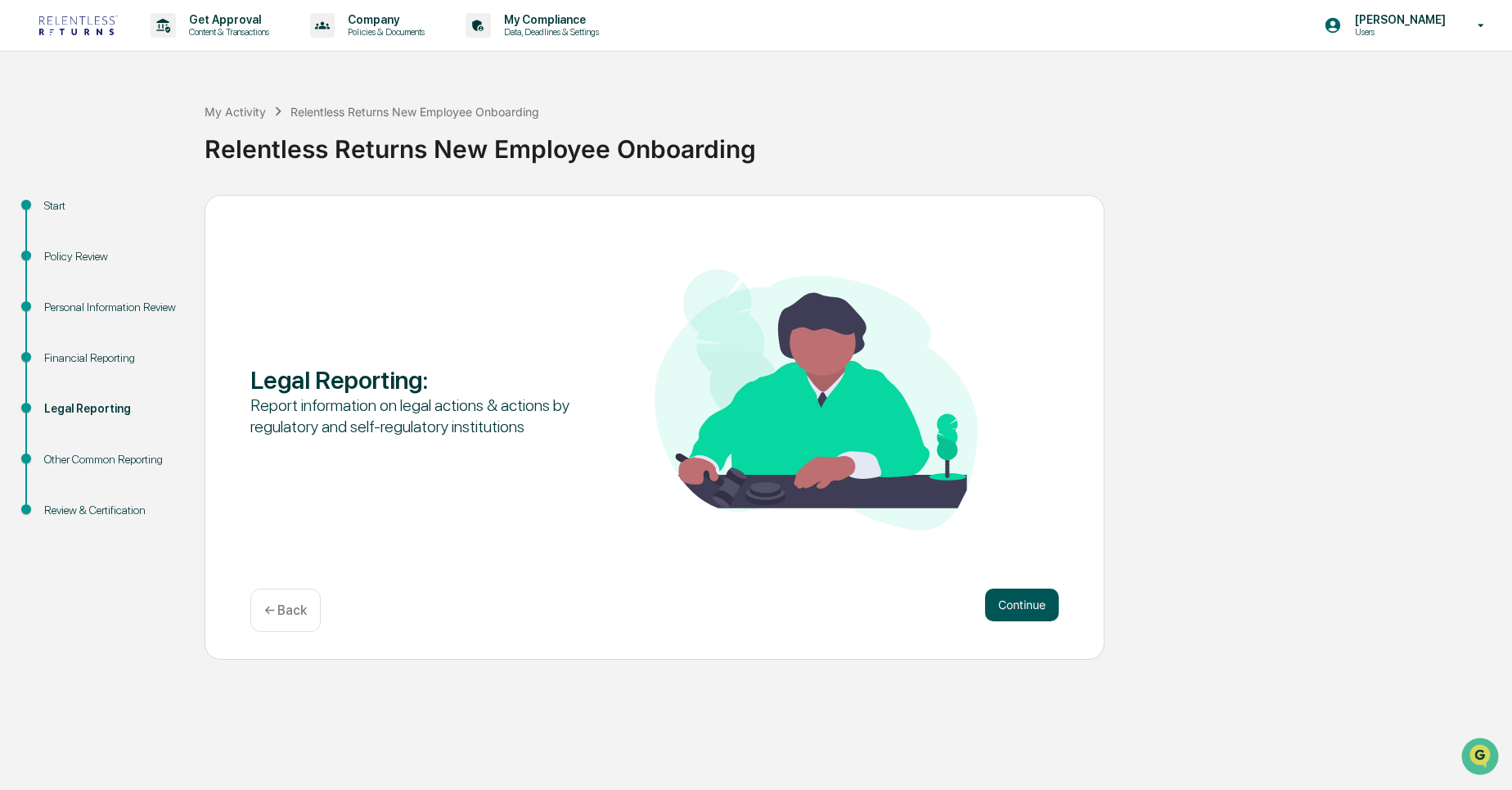
click at [1026, 615] on button "Continue" at bounding box center [1022, 604] width 74 height 32
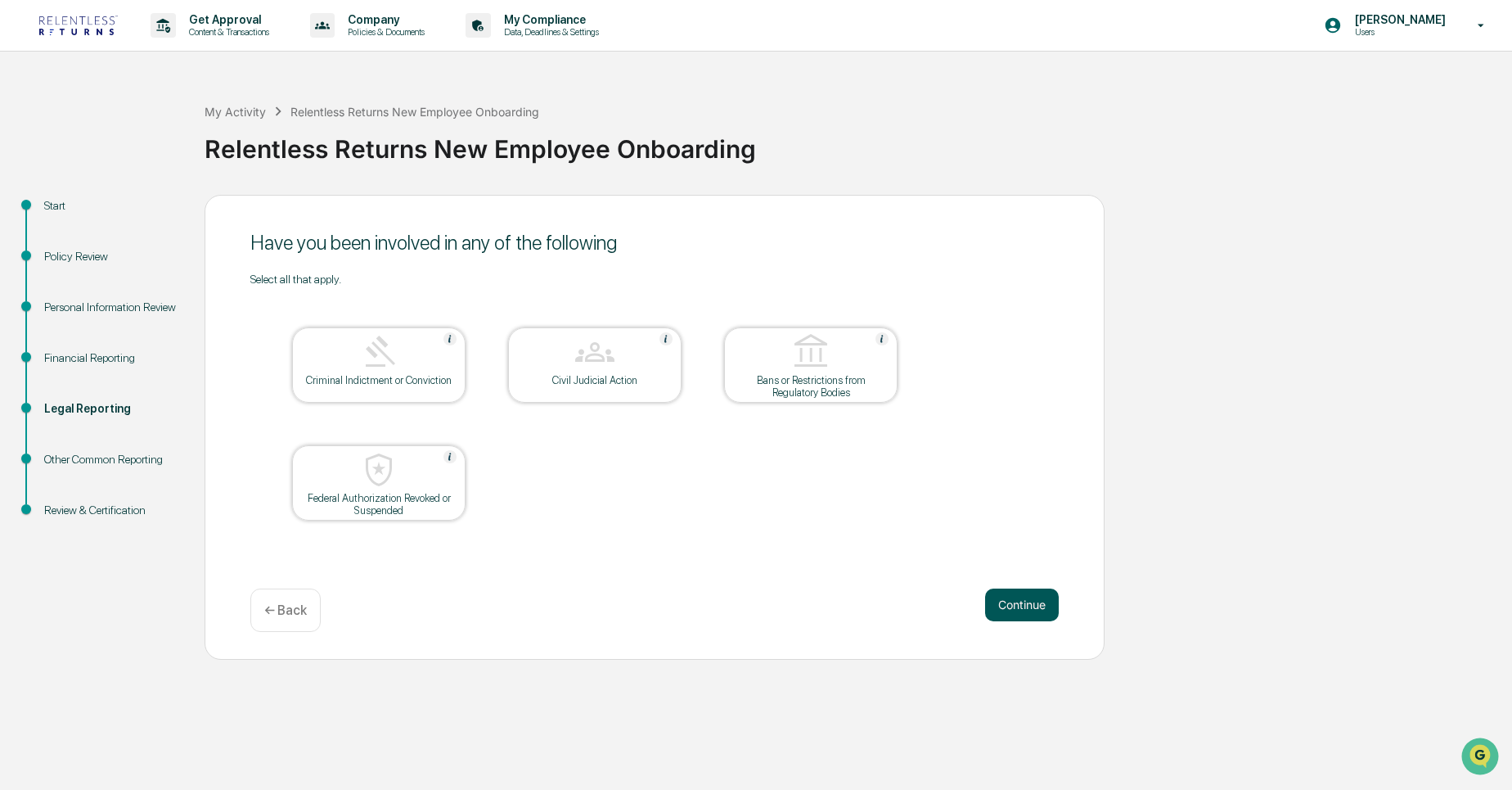
click at [1032, 620] on button "Continue" at bounding box center [1022, 604] width 74 height 32
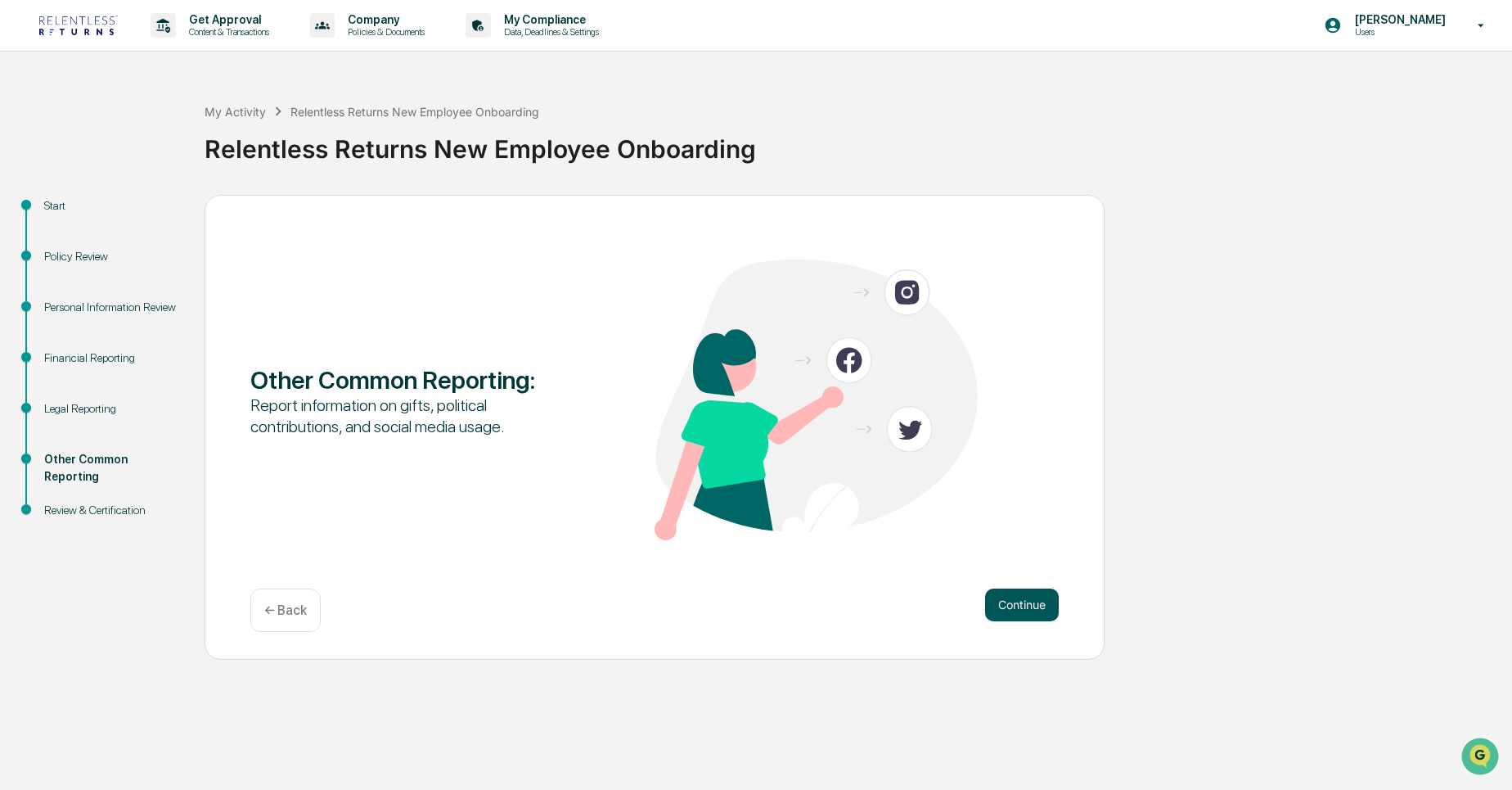
click at [1019, 600] on button "Continue" at bounding box center [1022, 604] width 74 height 32
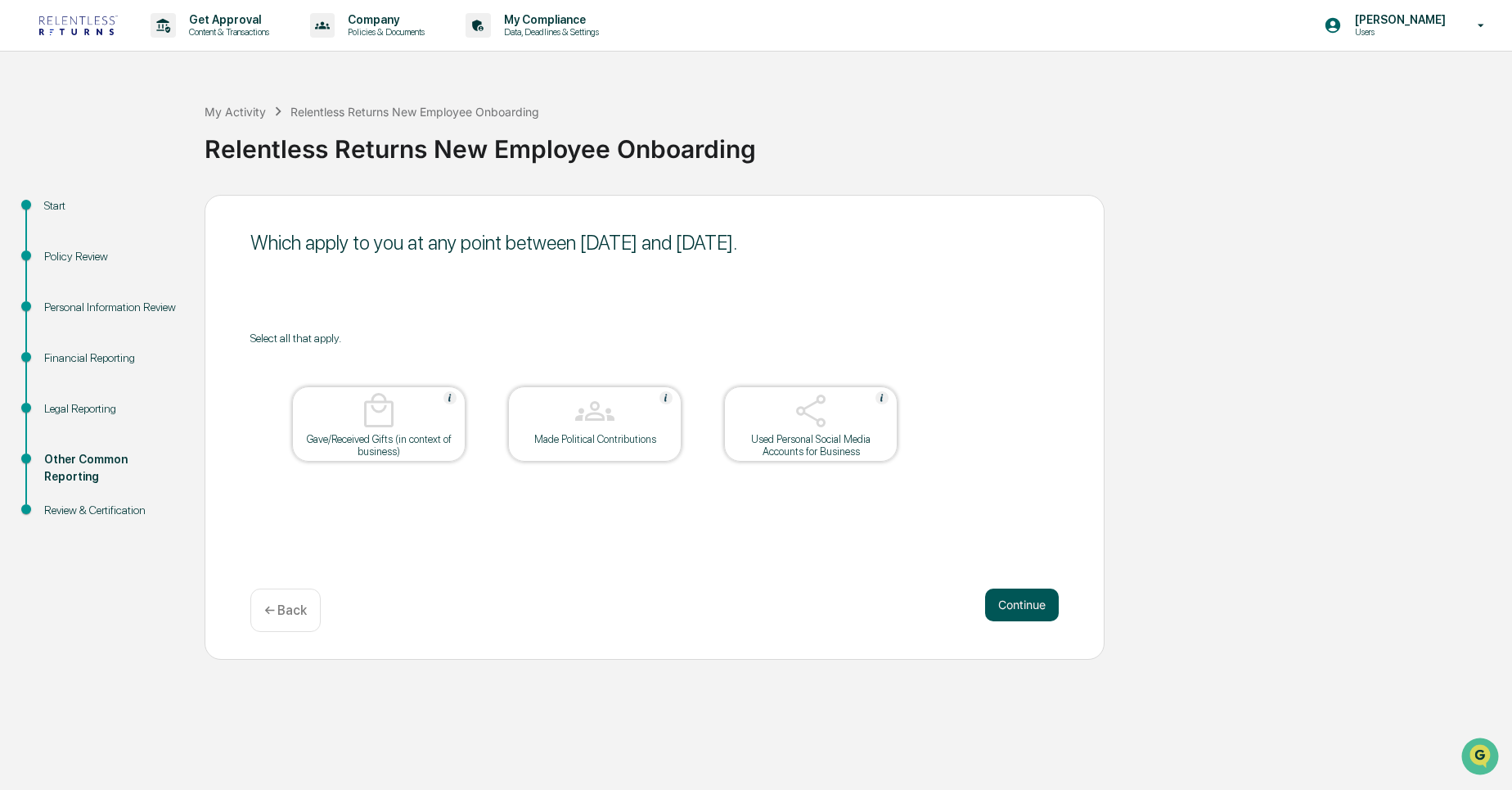
click at [1030, 606] on button "Continue" at bounding box center [1022, 604] width 74 height 32
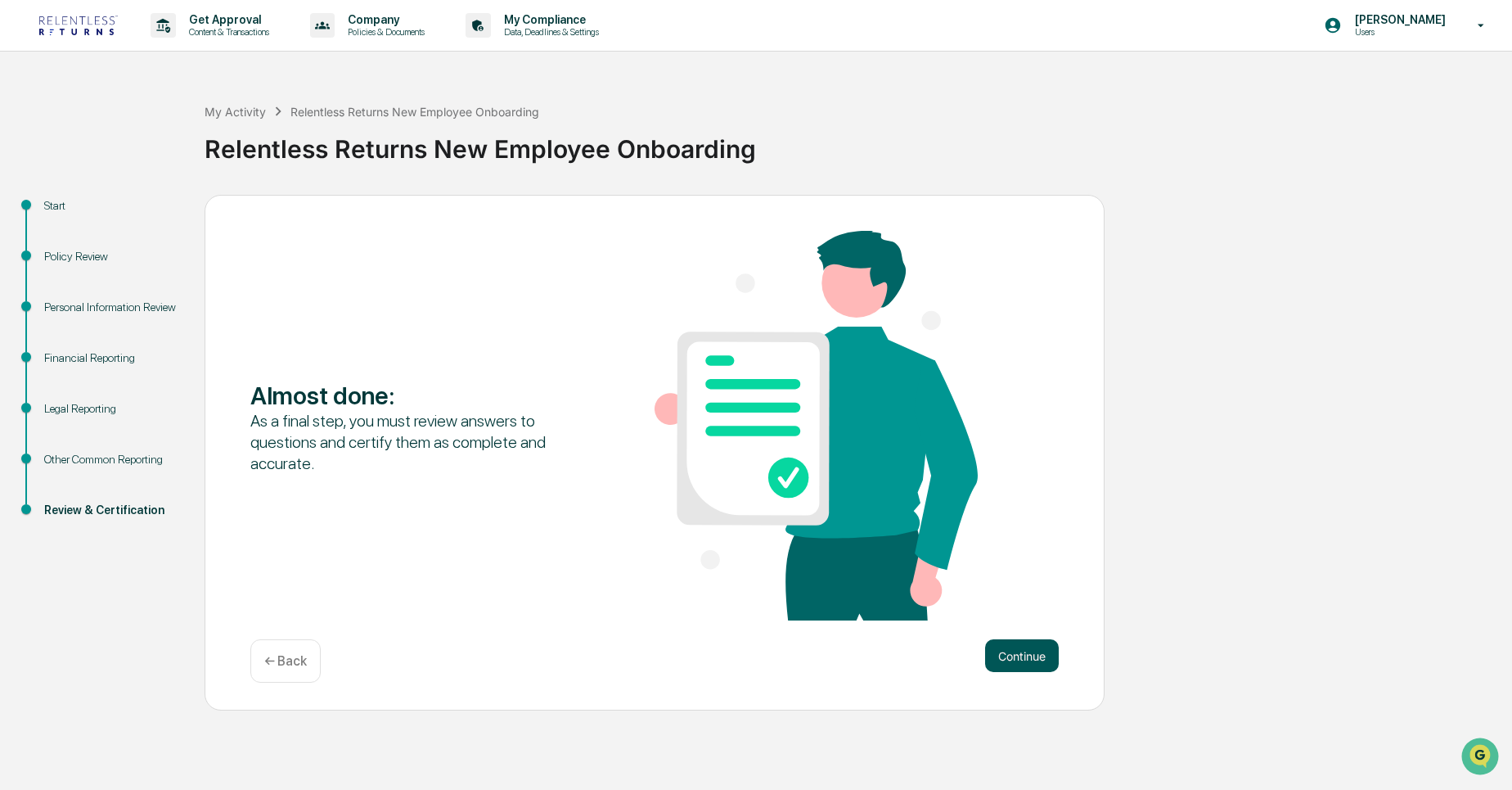
click at [1035, 665] on button "Continue" at bounding box center [1022, 655] width 74 height 32
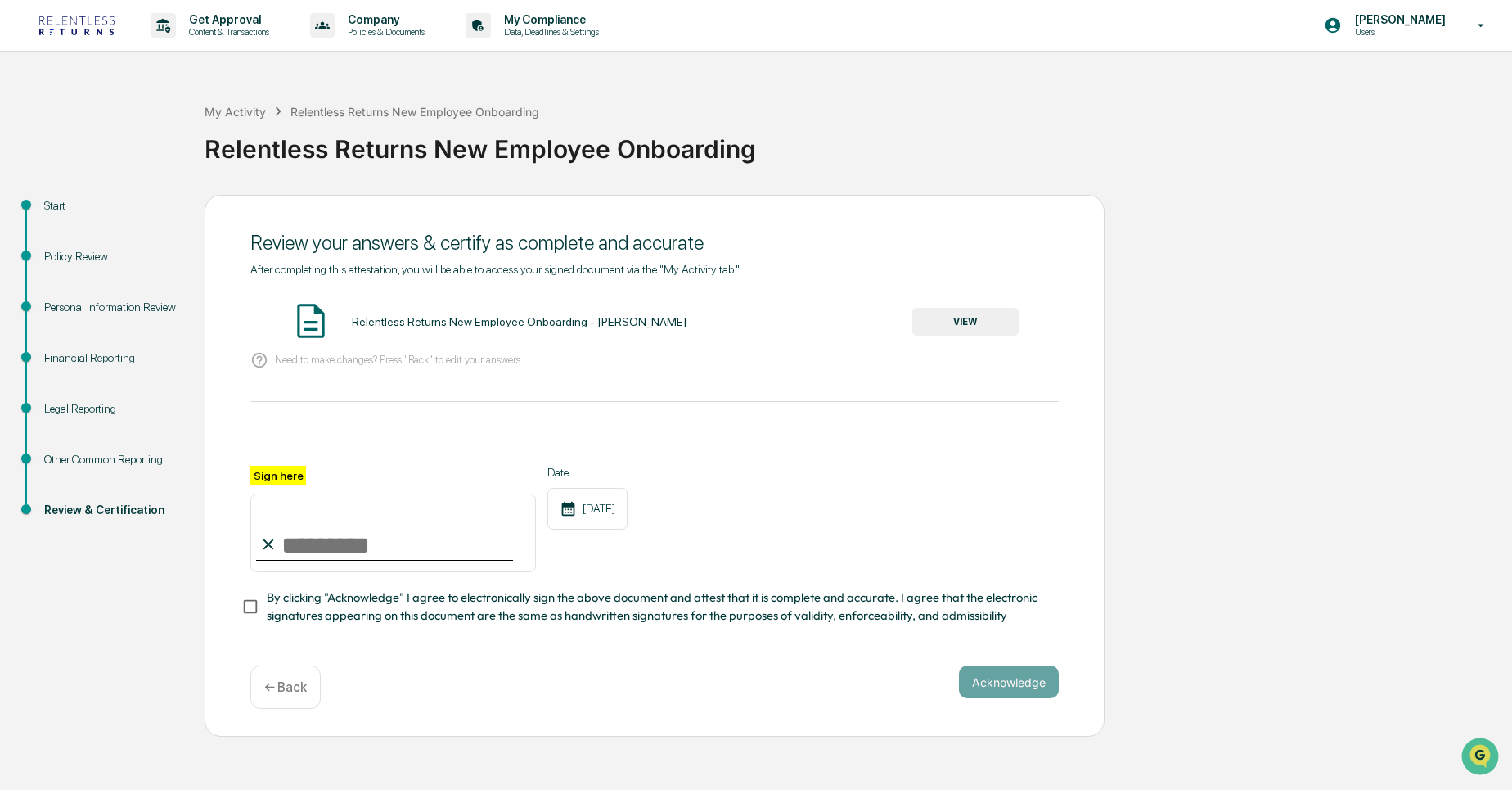
click at [933, 320] on button "VIEW" at bounding box center [965, 321] width 106 height 28
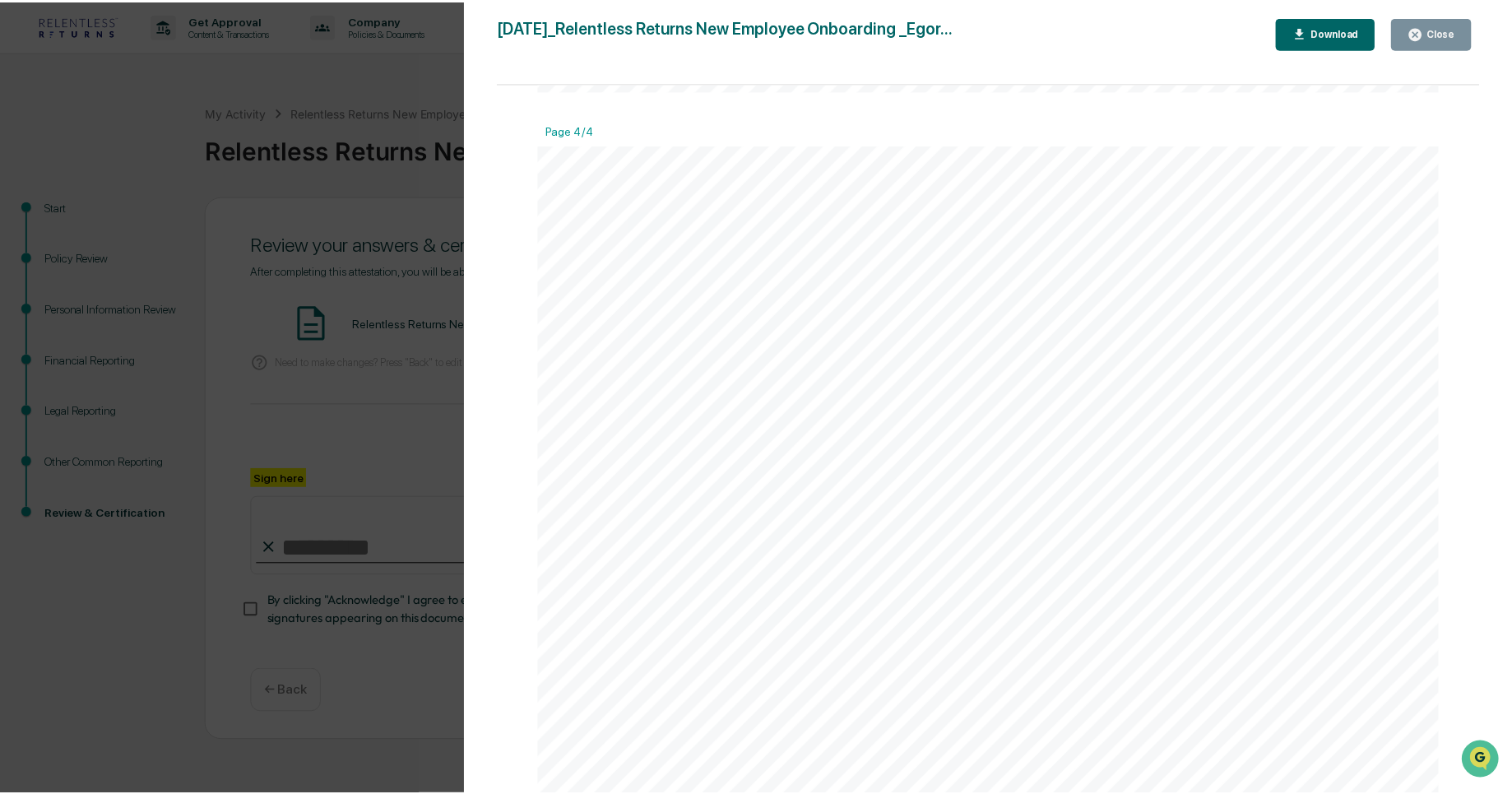
scroll to position [4370, 0]
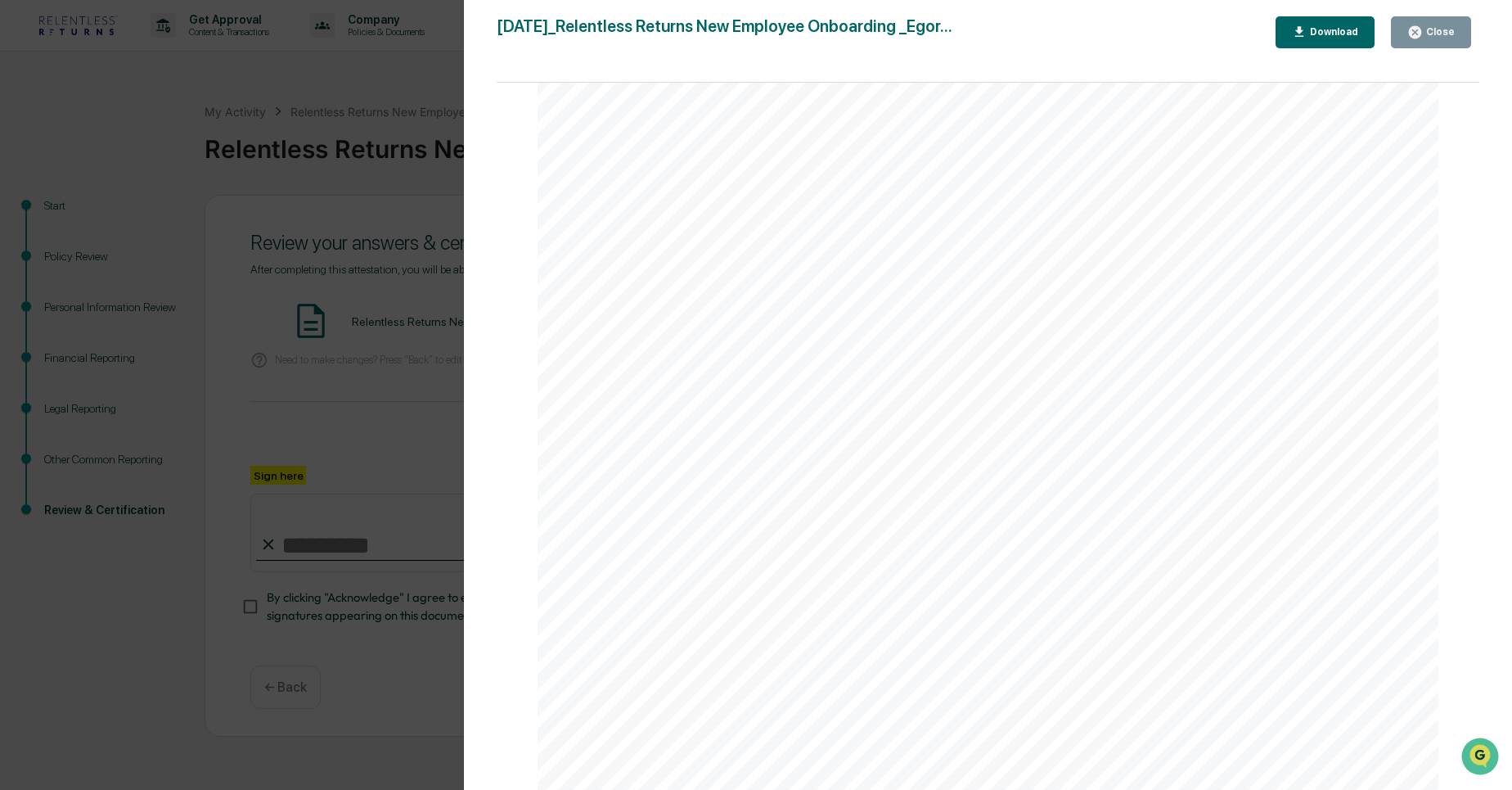
click at [1417, 35] on icon "button" at bounding box center [1414, 31] width 12 height 12
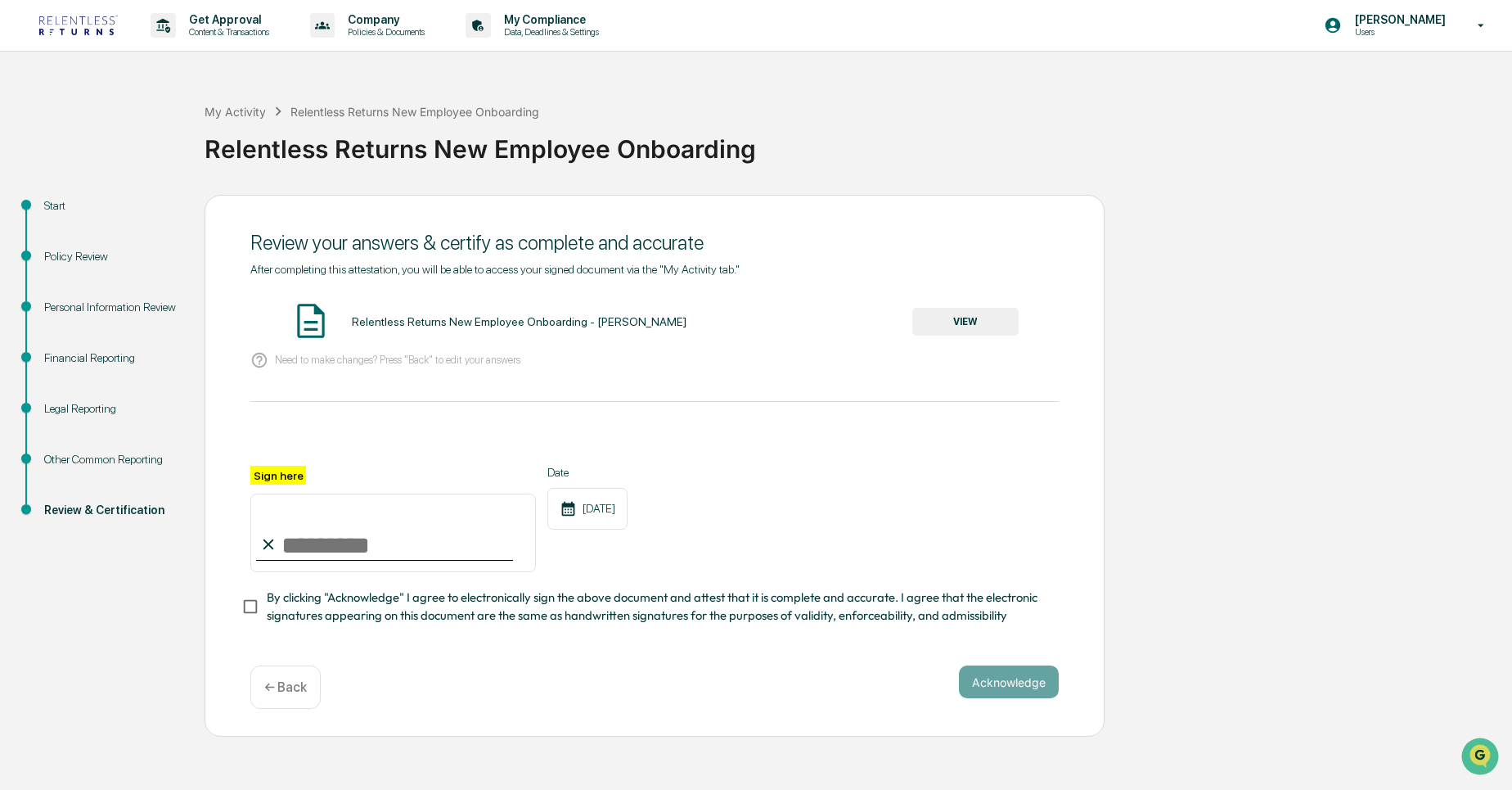
click at [388, 544] on input "Sign here" at bounding box center [393, 533] width 285 height 79
type input "**********"
click at [615, 612] on span "By clicking "Acknowledge" I agree to electronically sign the above document and…" at bounding box center [656, 607] width 779 height 37
click at [1039, 690] on button "Acknowledge" at bounding box center [1008, 681] width 100 height 32
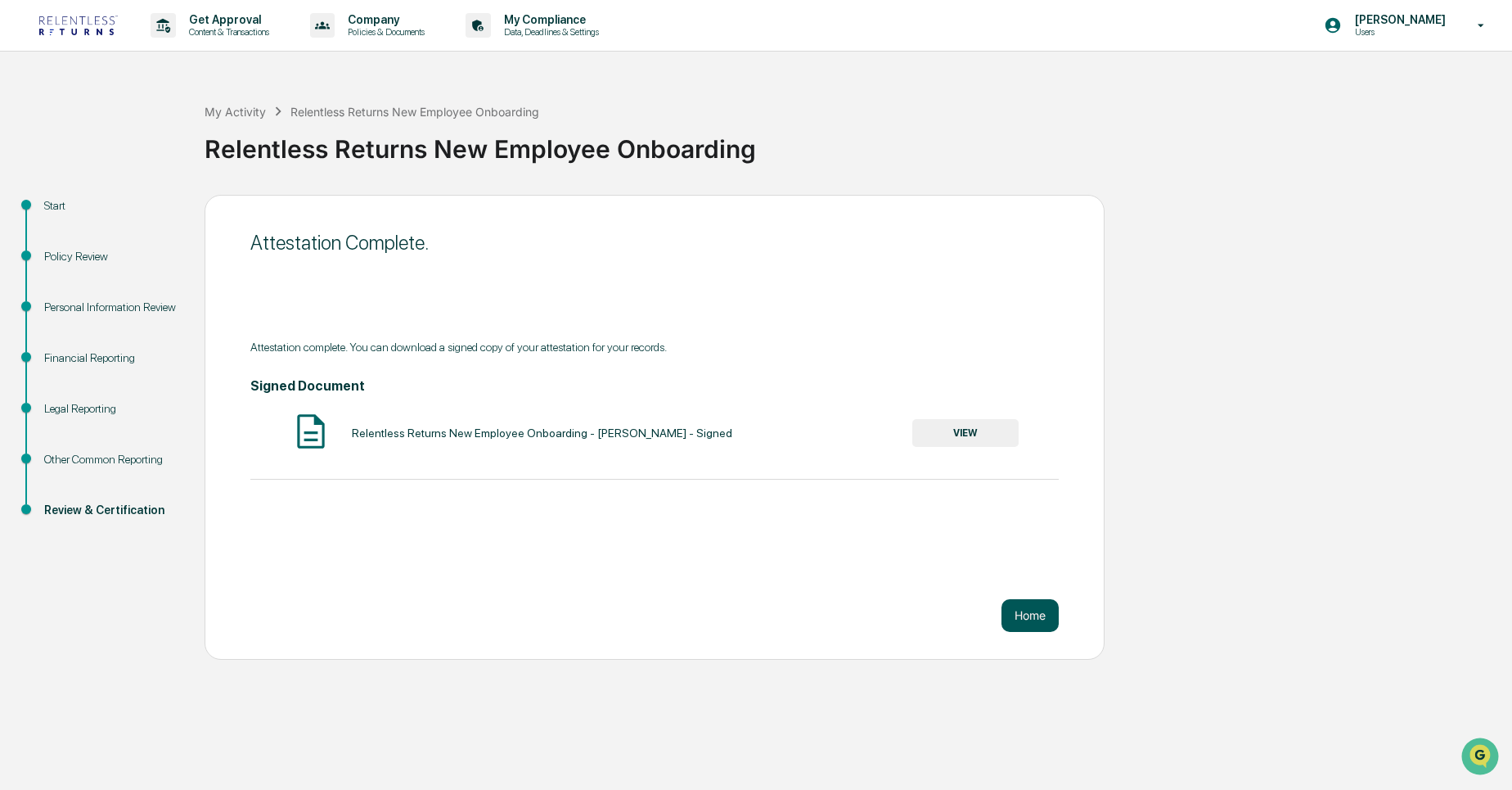
click at [1037, 621] on button "Home" at bounding box center [1030, 615] width 57 height 32
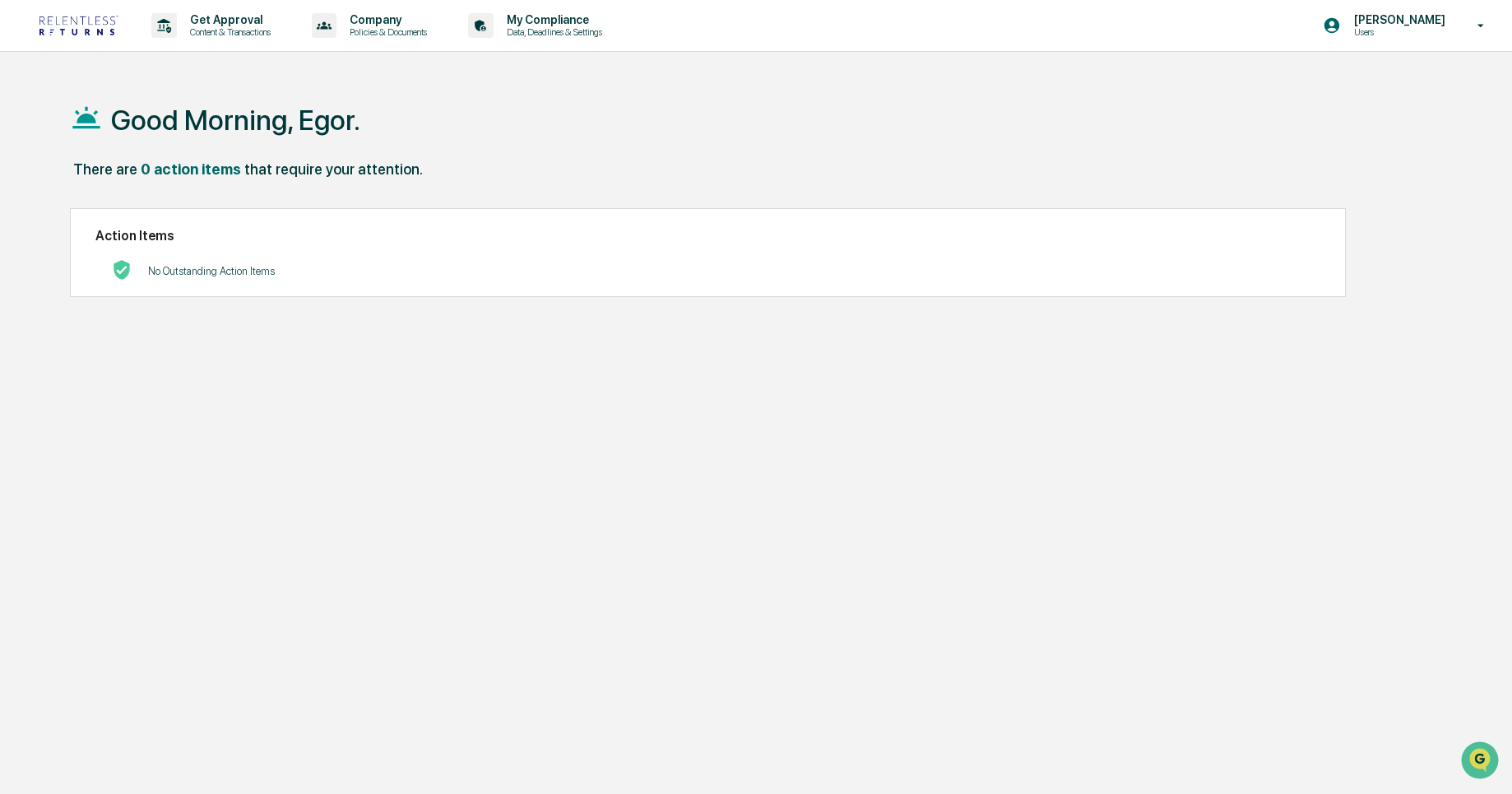
click at [250, 272] on p "No Outstanding Action Items" at bounding box center [211, 270] width 127 height 12
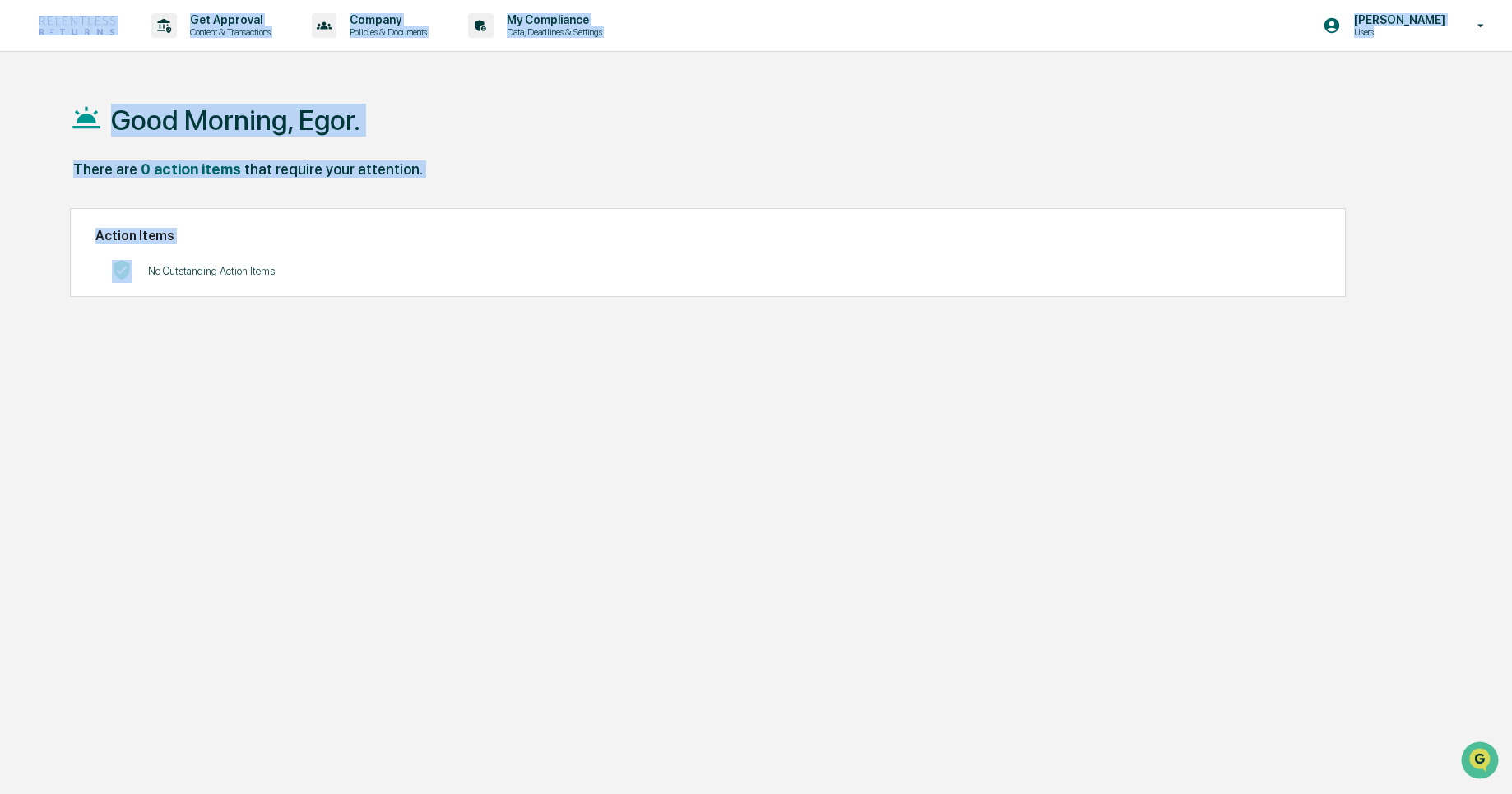
click at [250, 272] on p "No Outstanding Action Items" at bounding box center [211, 270] width 127 height 12
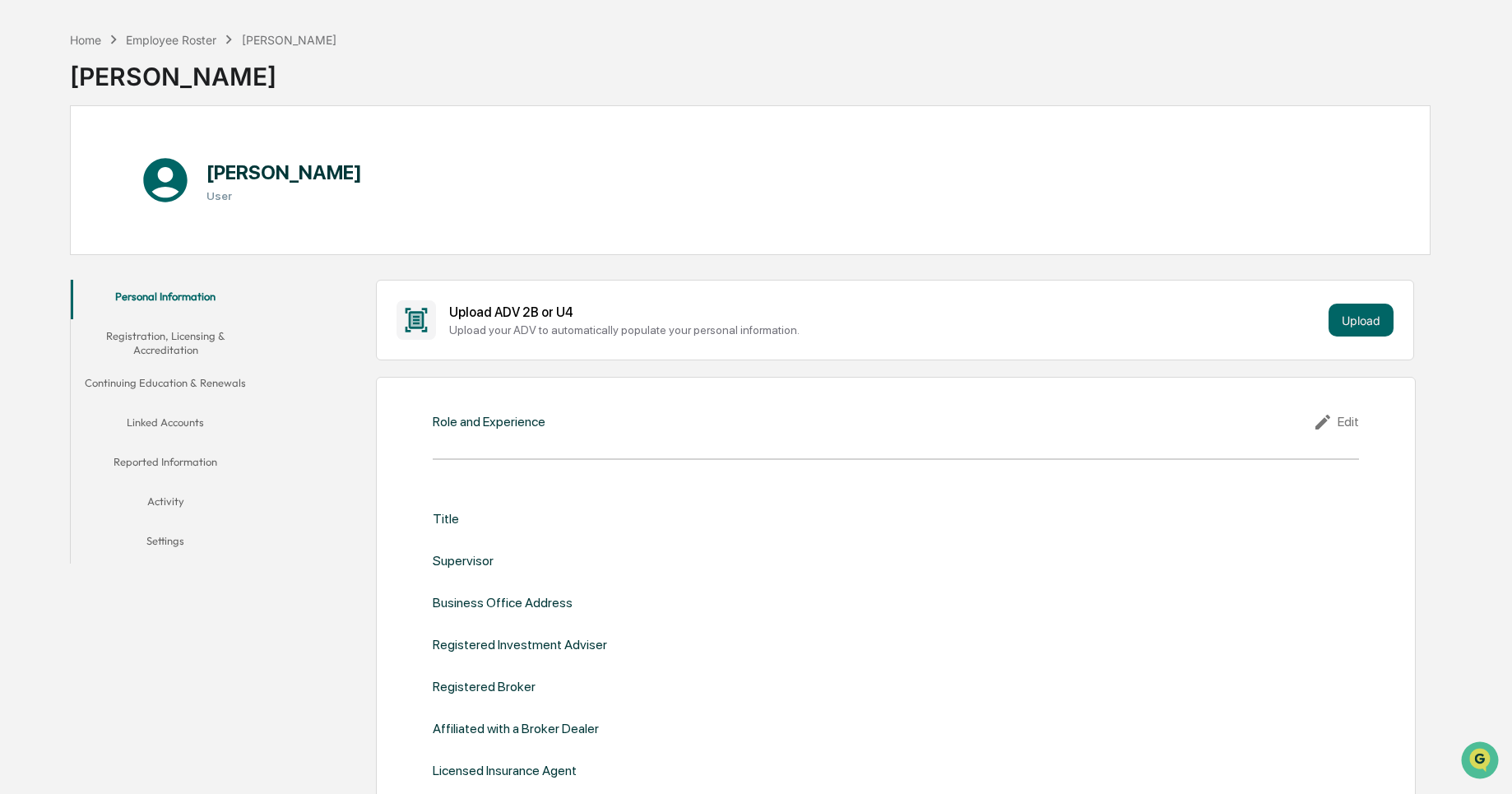
scroll to position [74, 0]
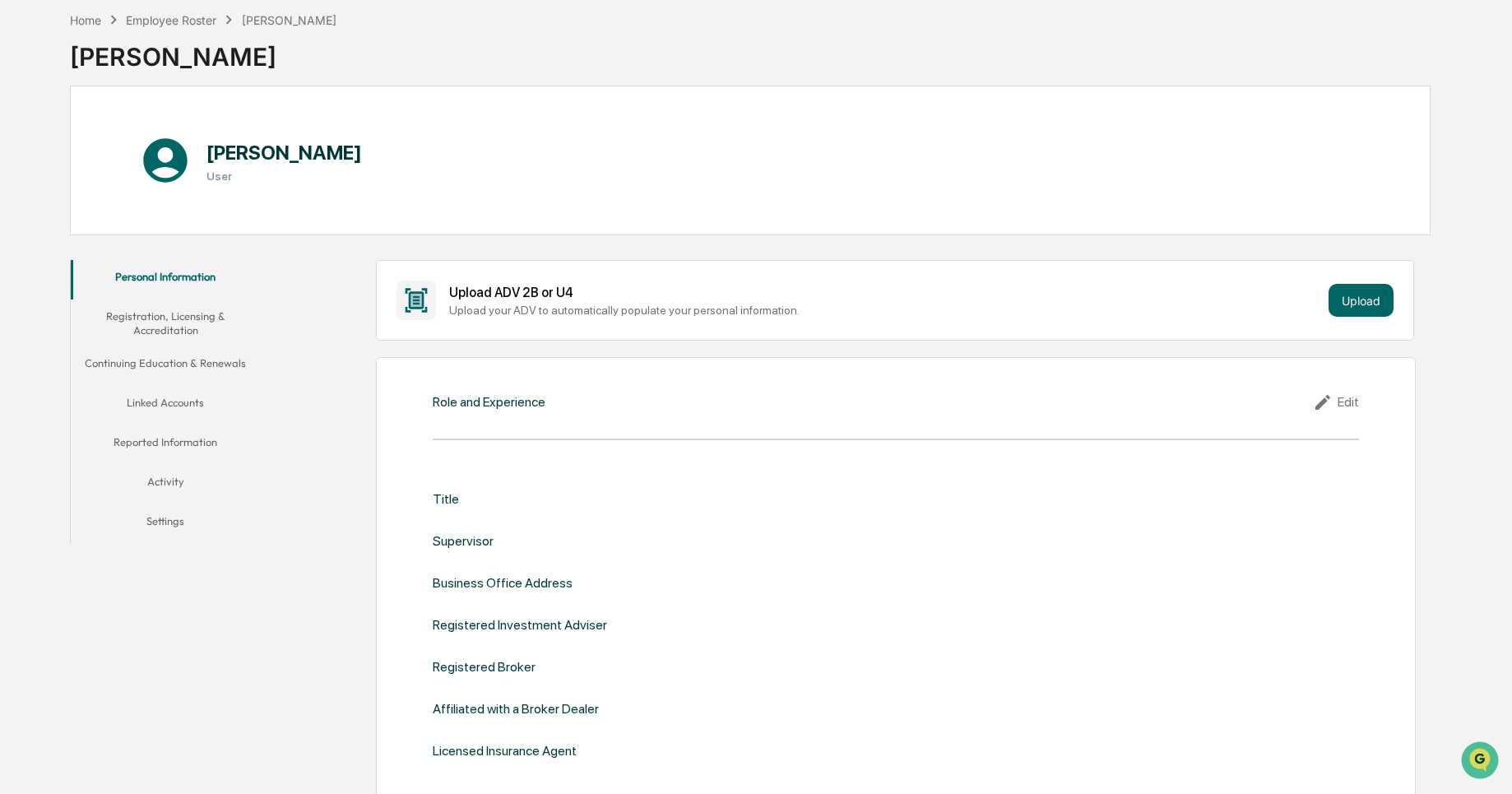
click at [225, 363] on button "Continuing Education & Renewals" at bounding box center [166, 366] width 190 height 39
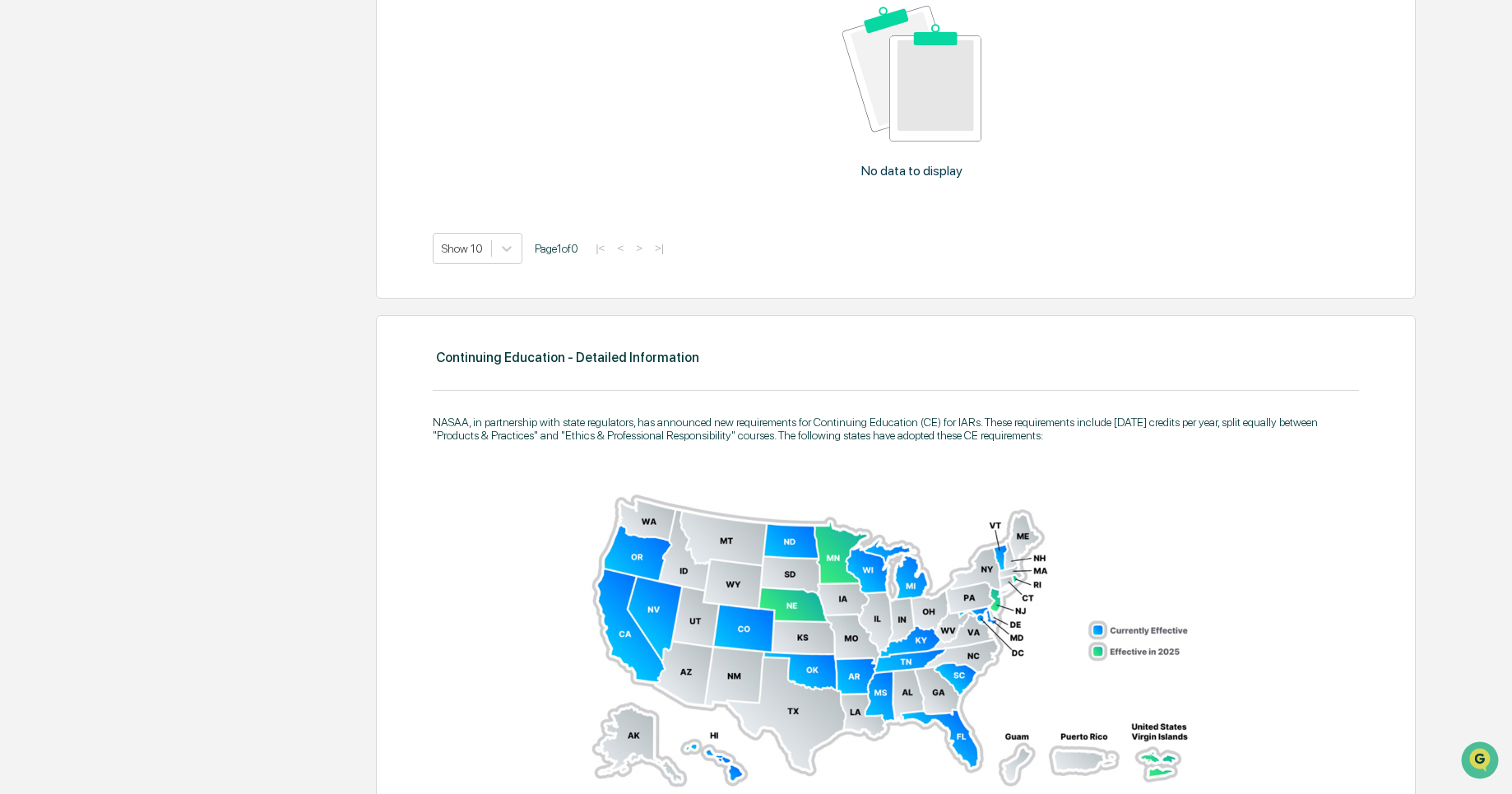
scroll to position [97, 0]
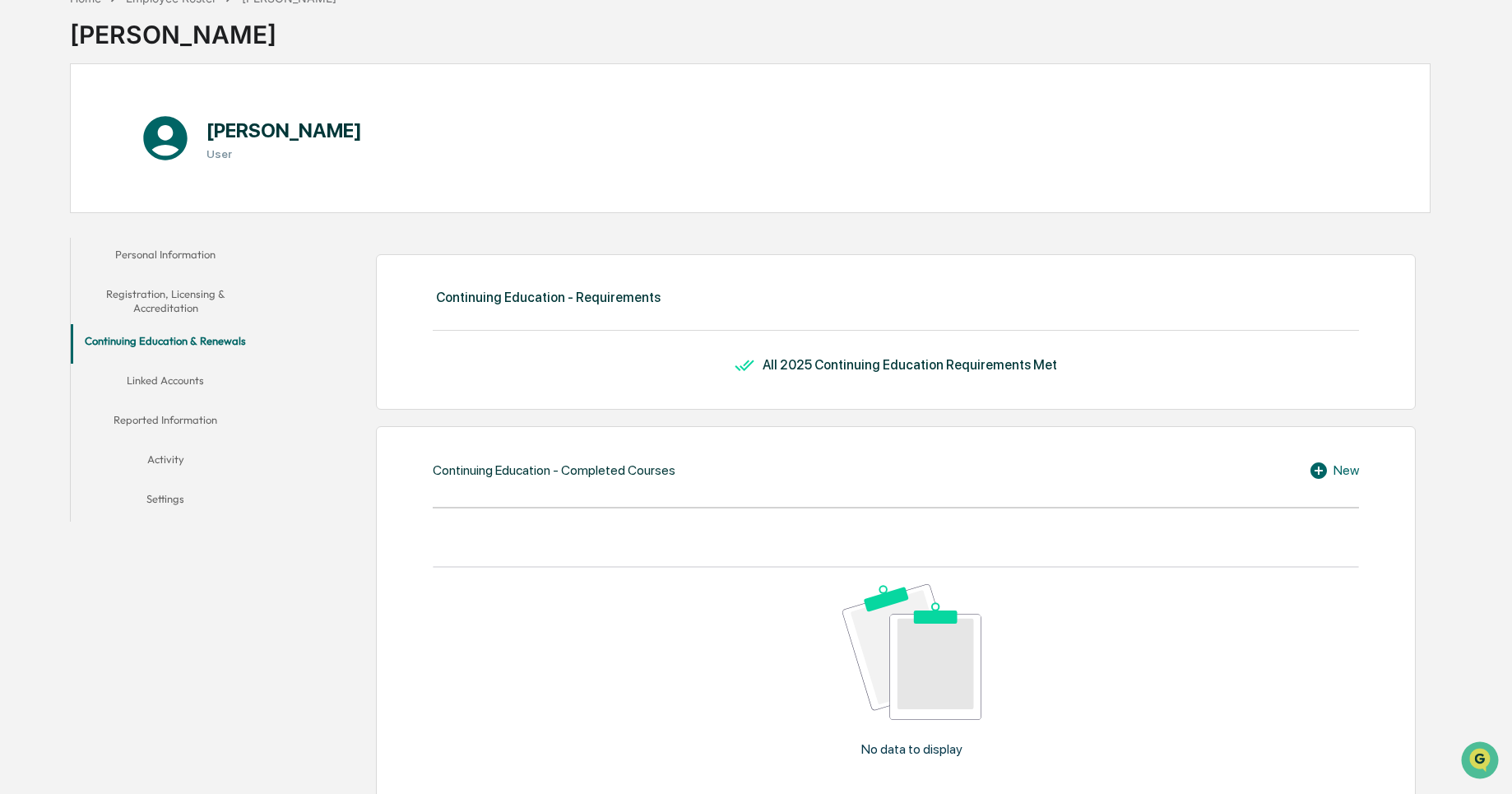
click at [208, 381] on button "Linked Accounts" at bounding box center [166, 383] width 190 height 39
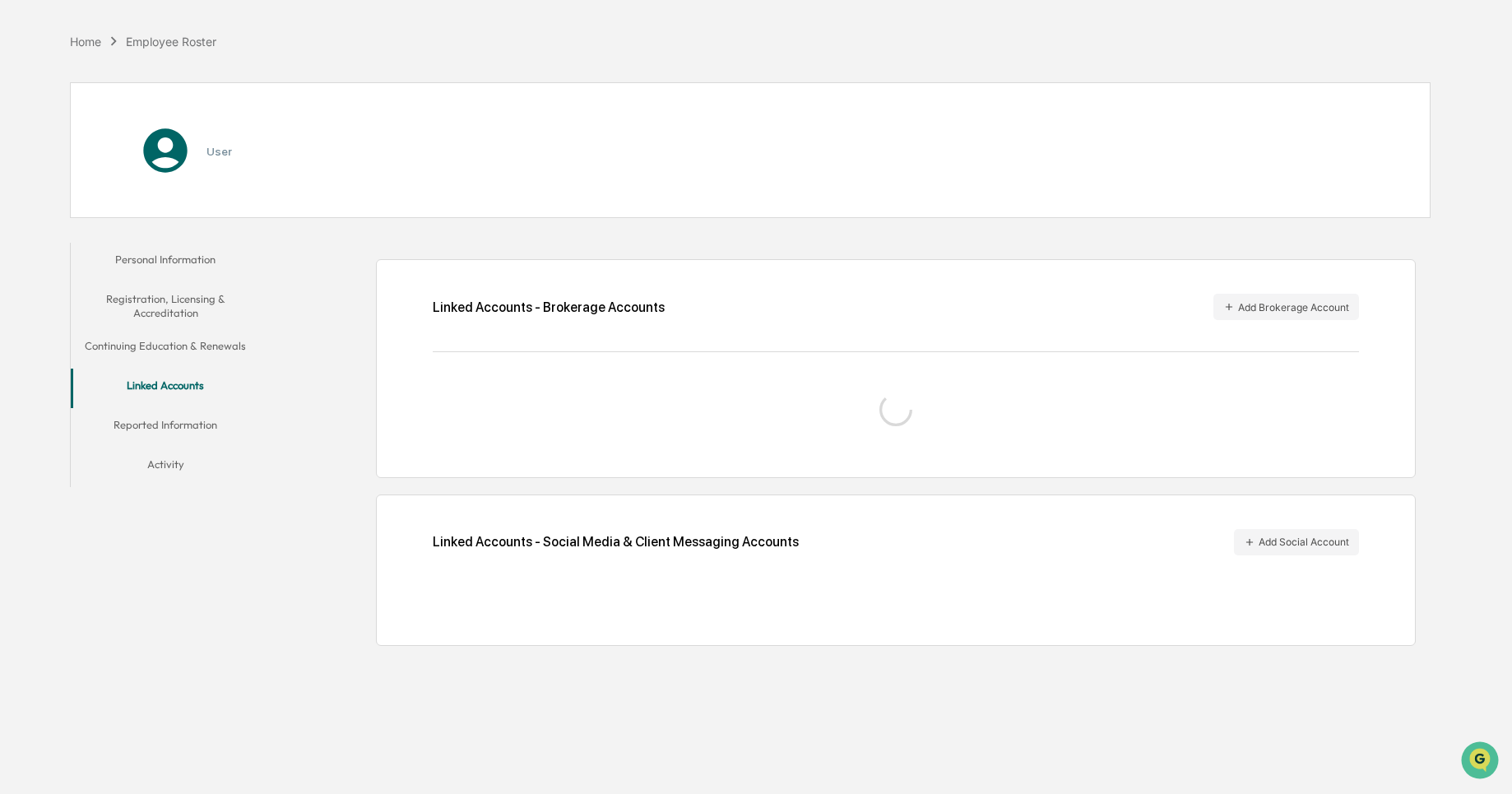
scroll to position [78, 0]
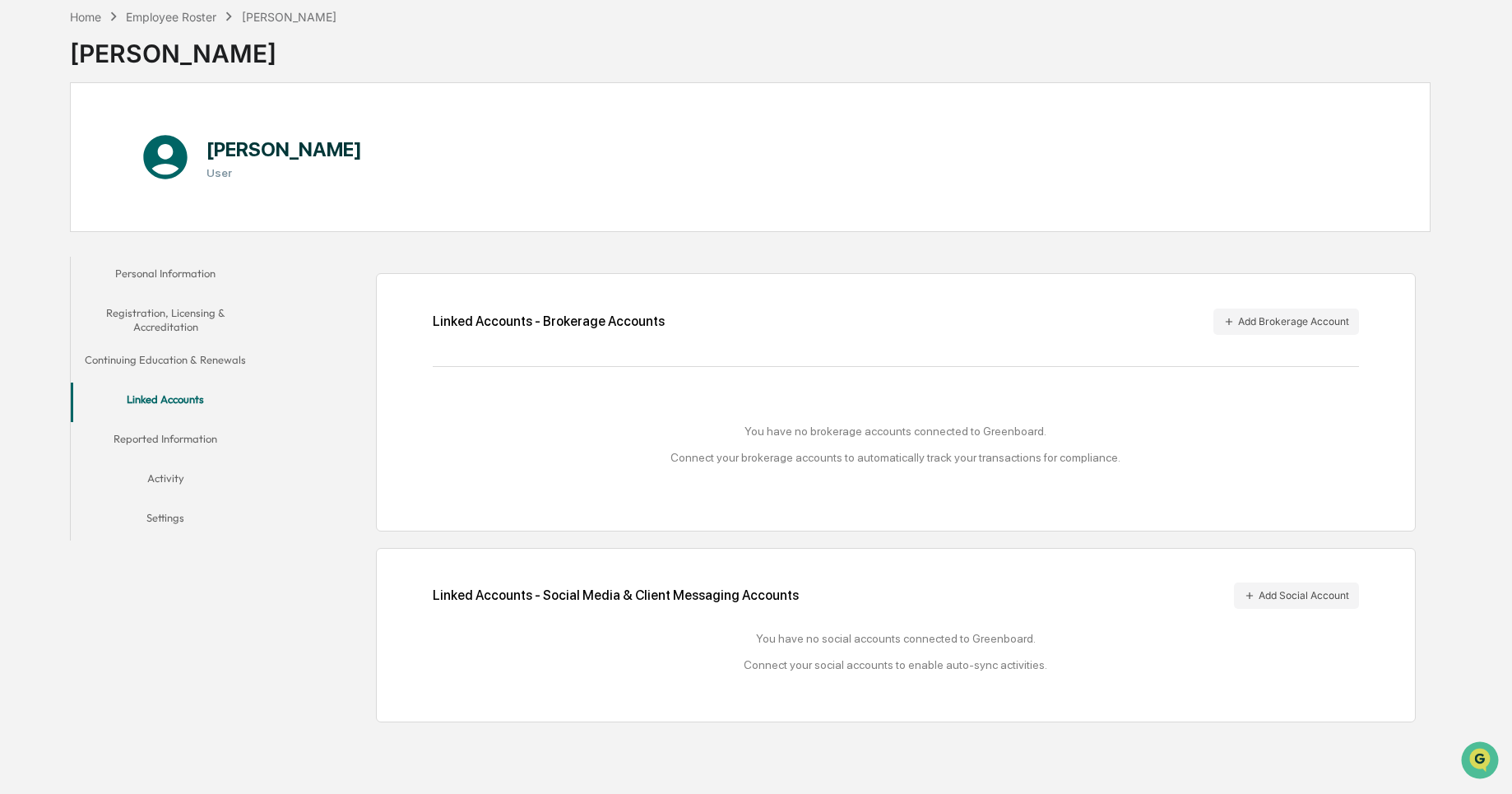
click at [204, 448] on button "Reported Information" at bounding box center [166, 441] width 190 height 39
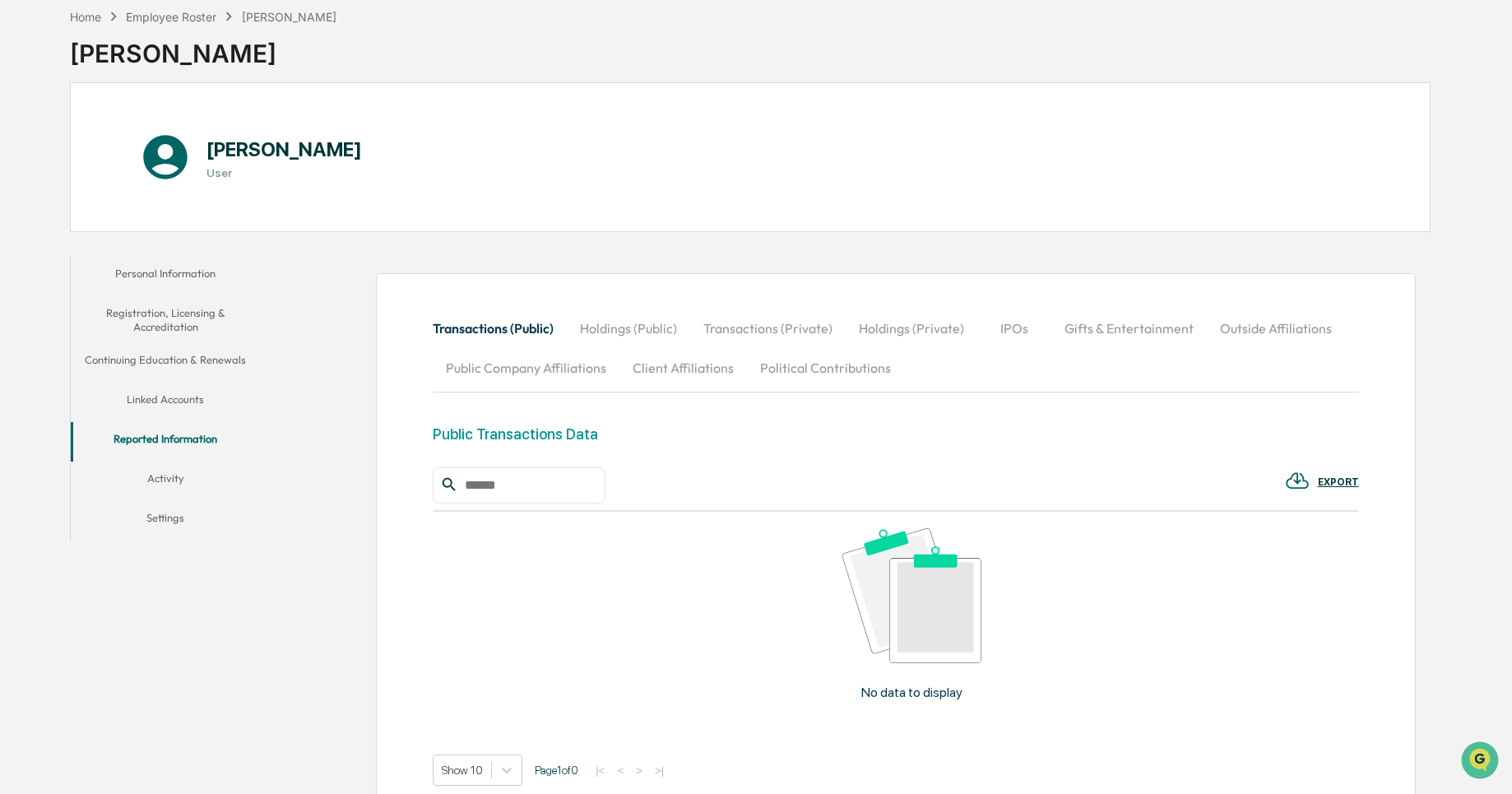
scroll to position [206, 0]
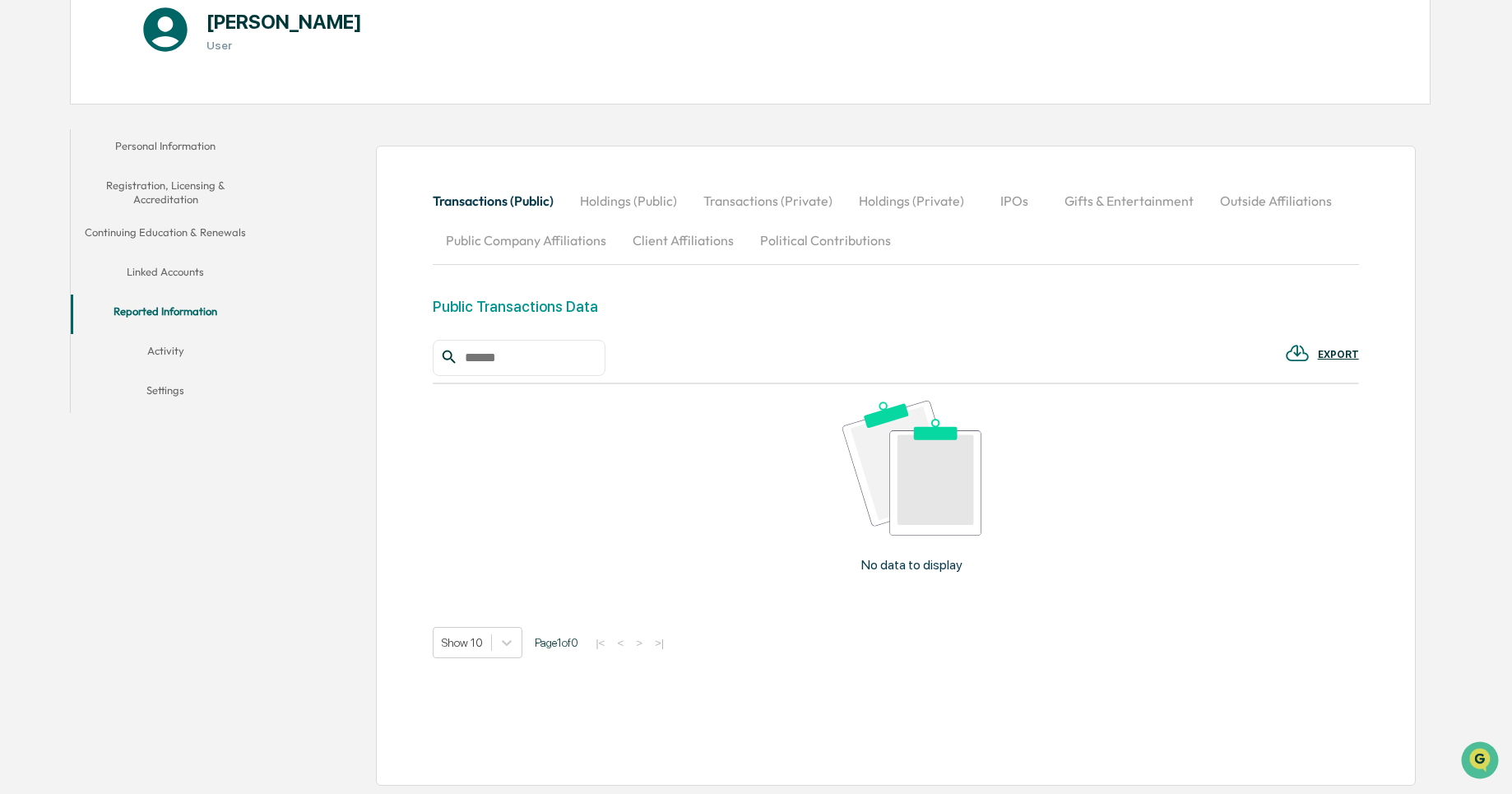
click at [179, 362] on button "Activity" at bounding box center [166, 354] width 190 height 39
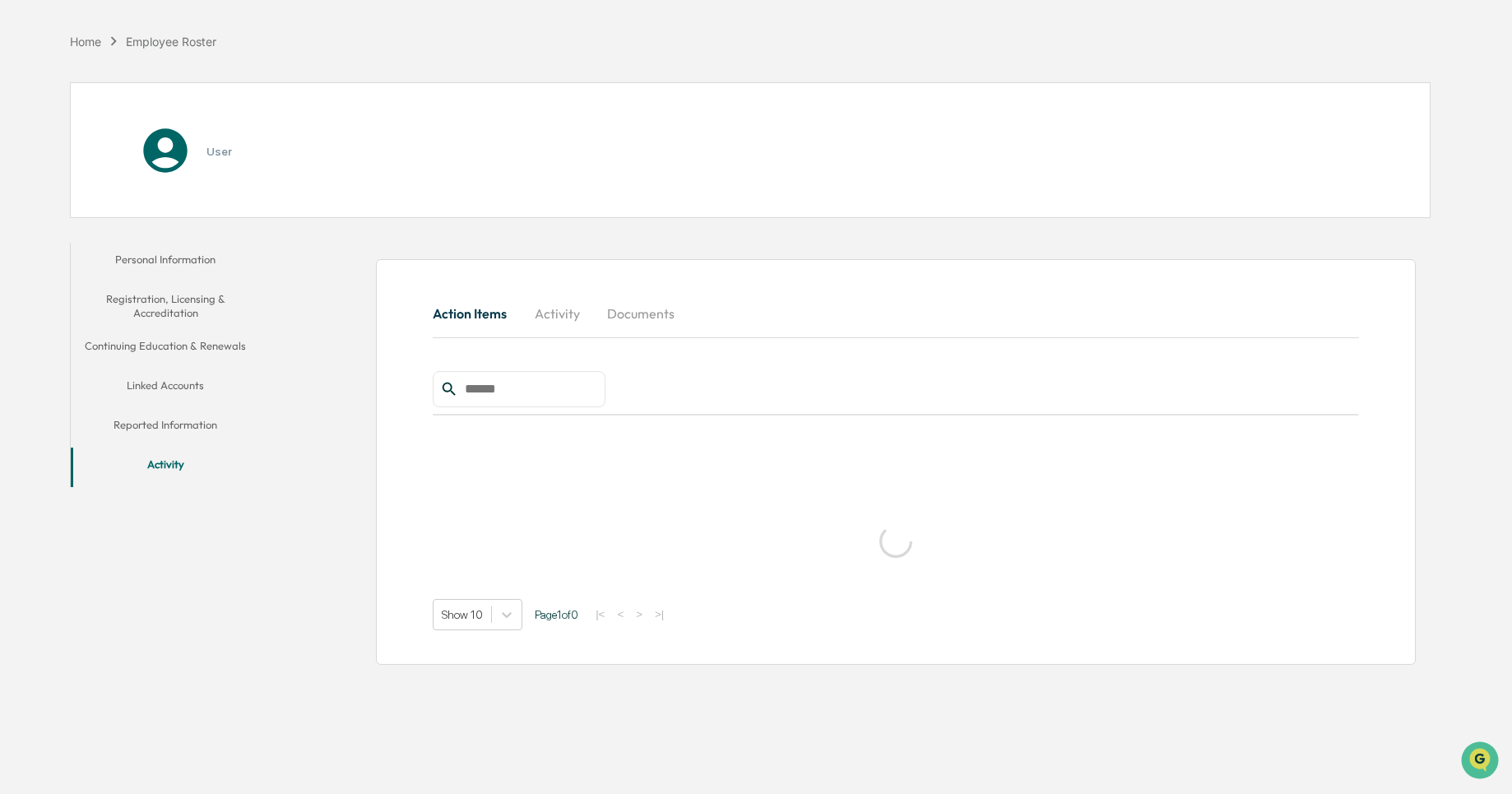
scroll to position [78, 0]
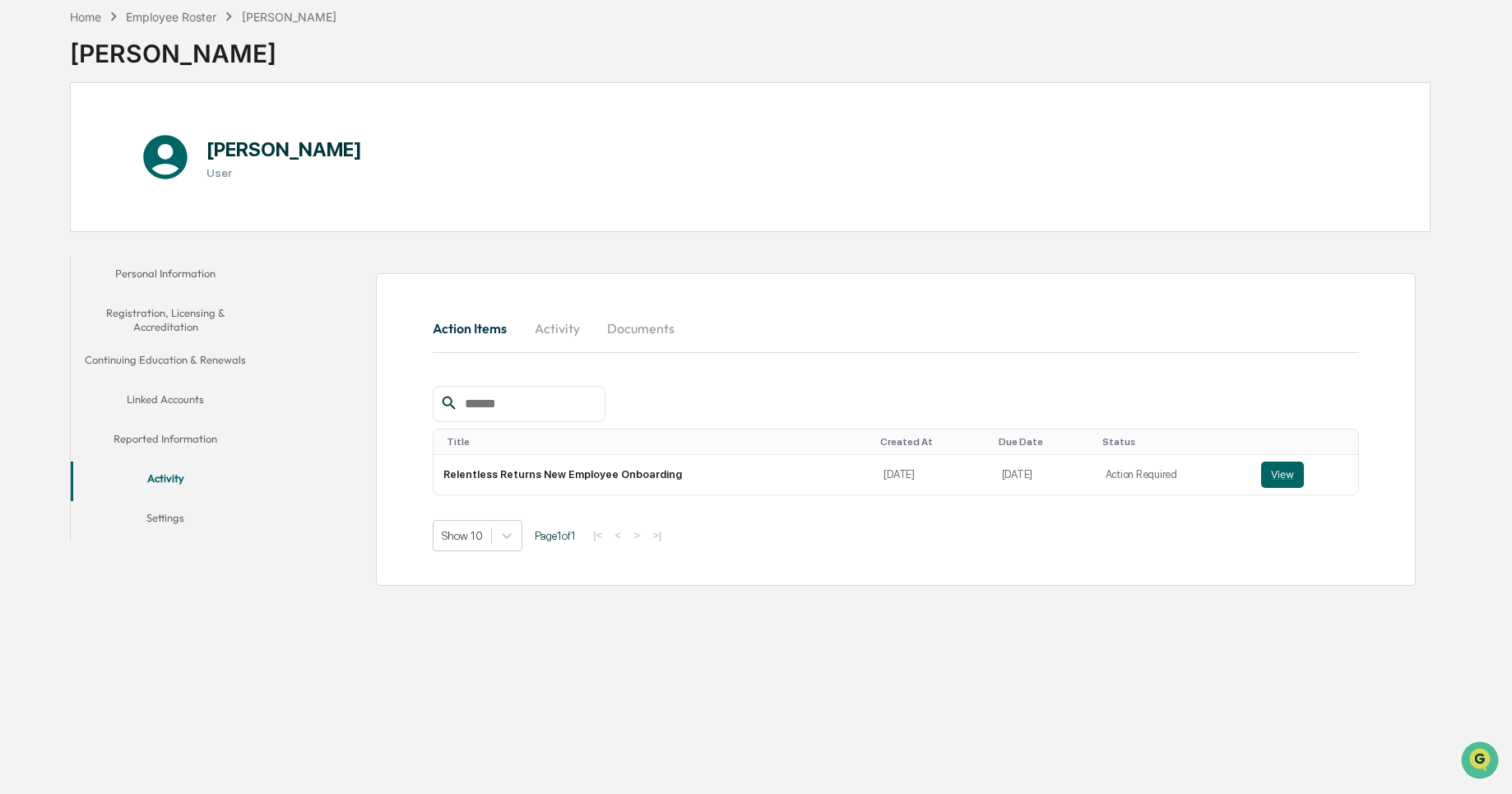
click at [200, 277] on button "Personal Information" at bounding box center [166, 276] width 190 height 39
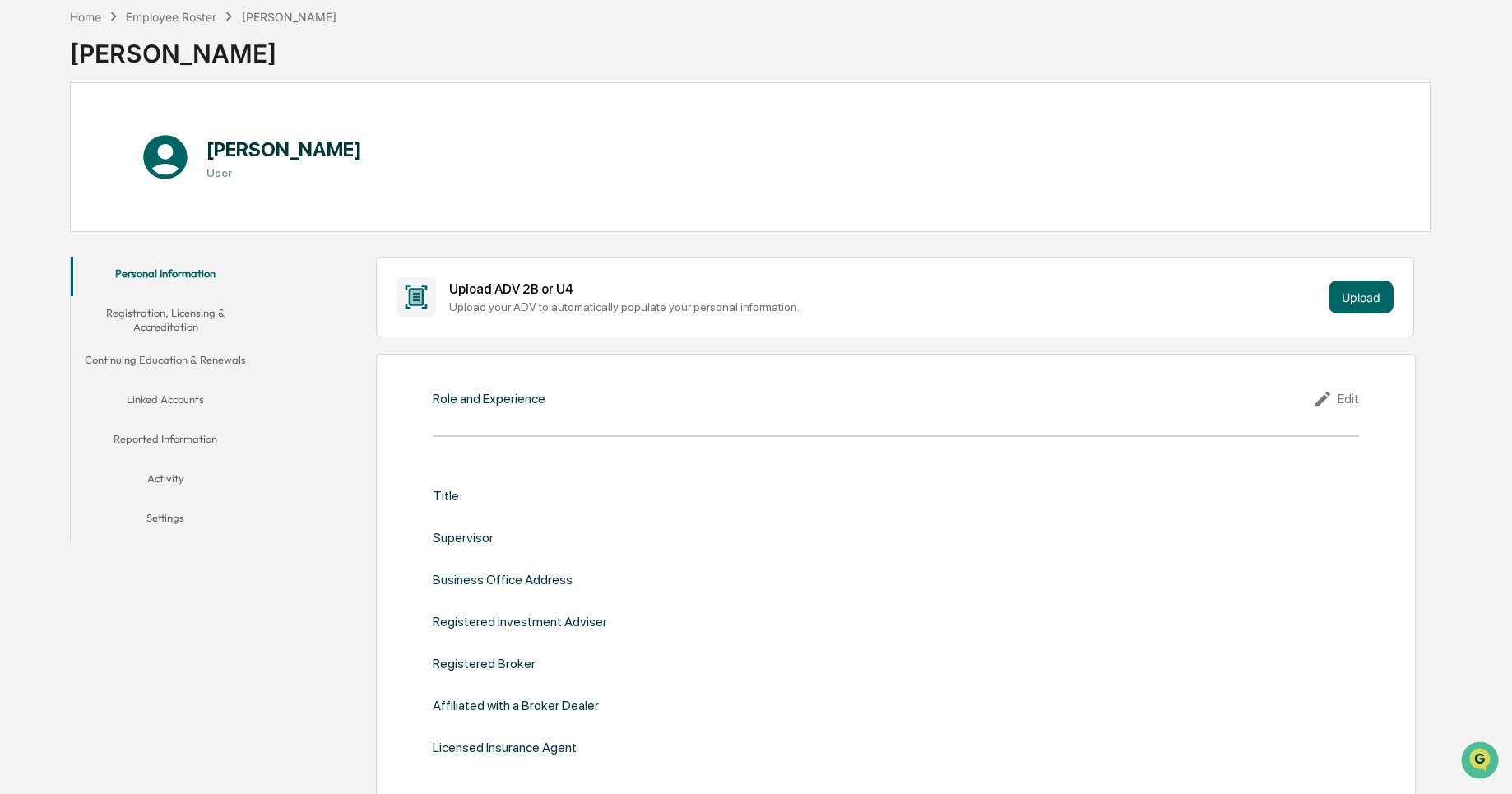
click at [485, 405] on div "Role and Experience" at bounding box center [489, 398] width 113 height 16
click at [571, 421] on div "Role and Experience Edit Title Supervisor Business Office Address Registered In…" at bounding box center [897, 585] width 1041 height 462
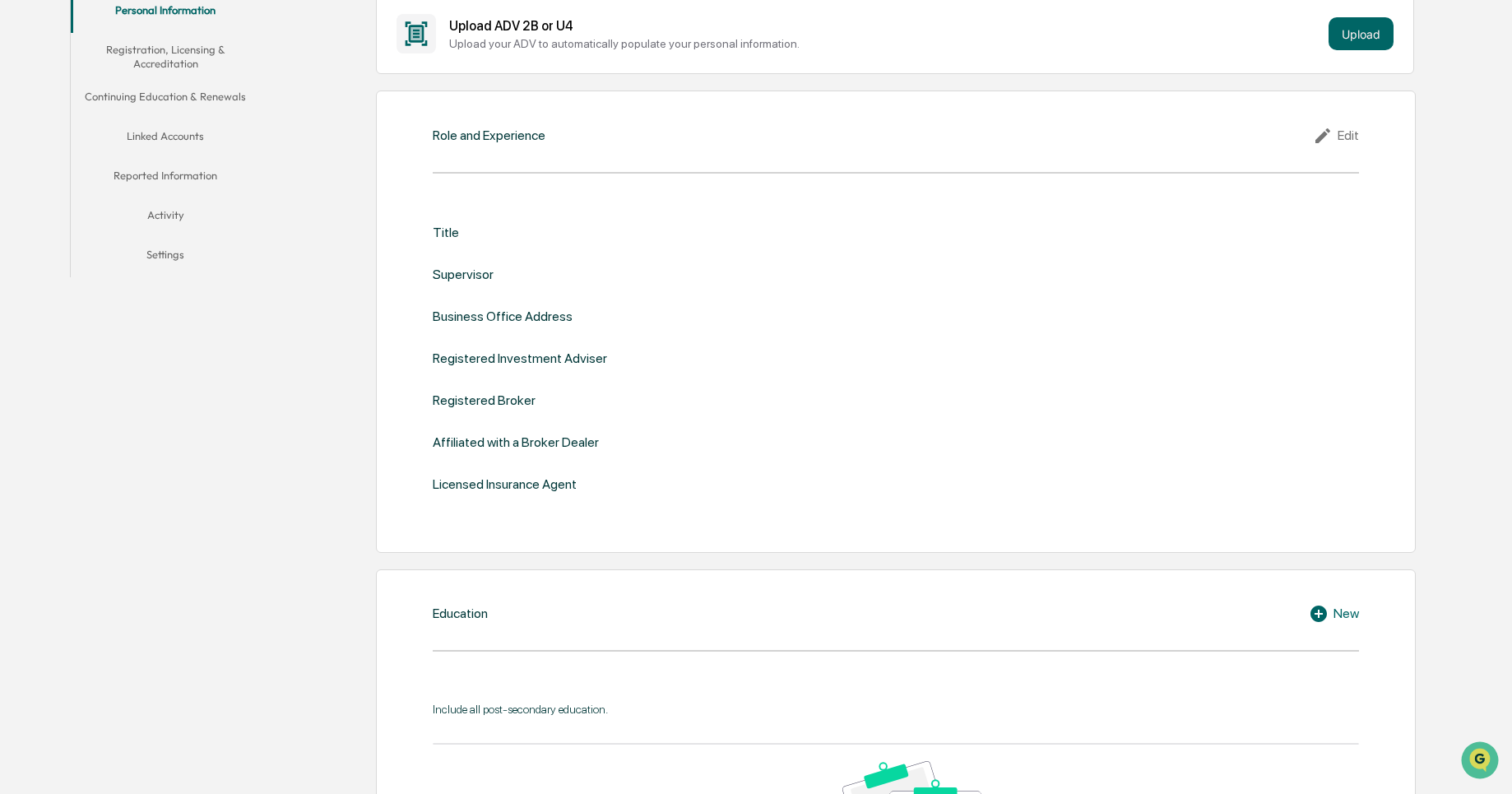
scroll to position [356, 0]
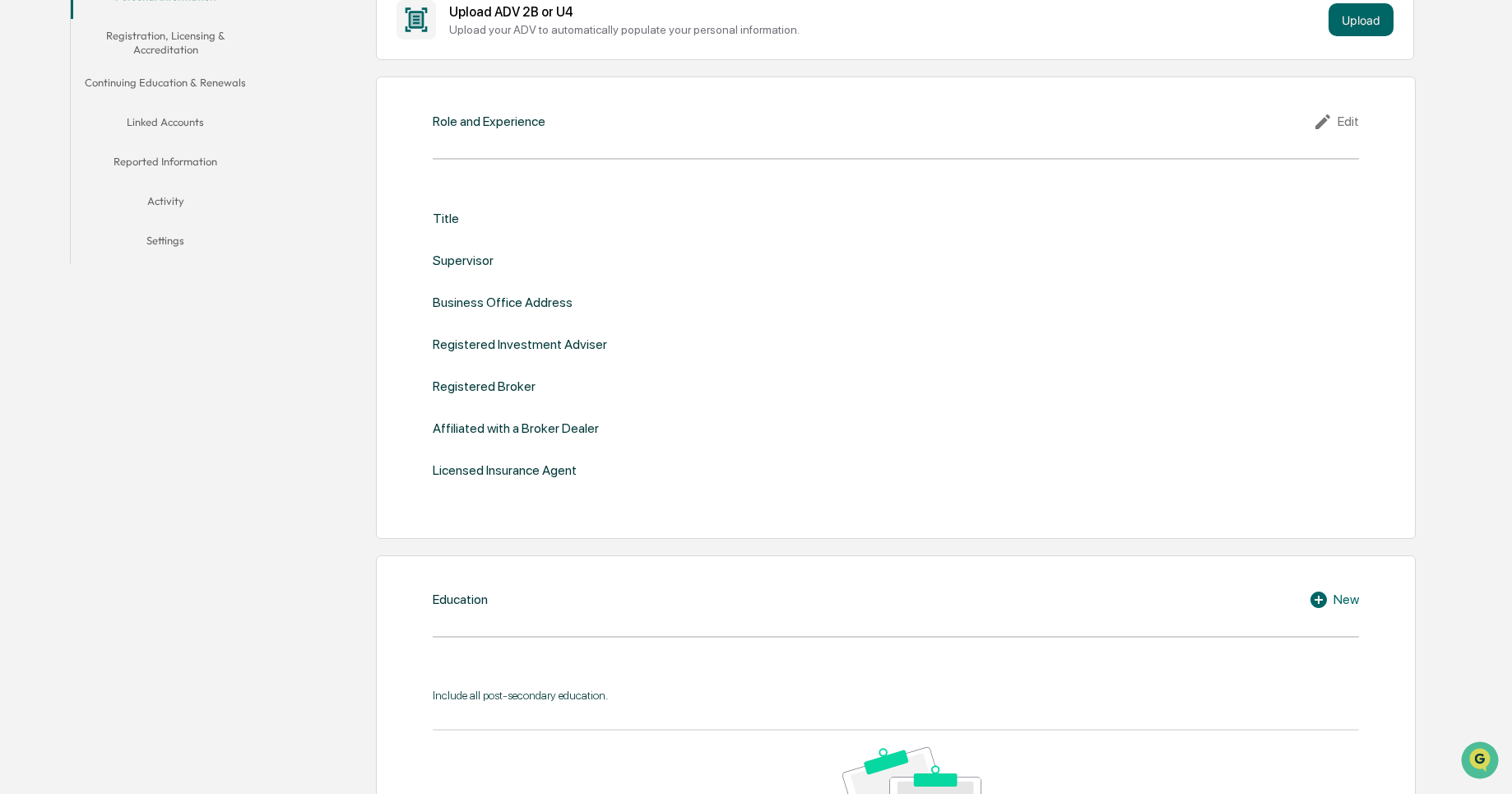
drag, startPoint x: 443, startPoint y: 209, endPoint x: 485, endPoint y: 222, distance: 44.0
click at [485, 222] on div "Title Supervisor Business Office Address Registered Investment Adviser Register…" at bounding box center [896, 345] width 926 height 318
click at [485, 222] on div "Title" at bounding box center [896, 218] width 926 height 16
click at [1325, 126] on icon at bounding box center [1325, 121] width 25 height 20
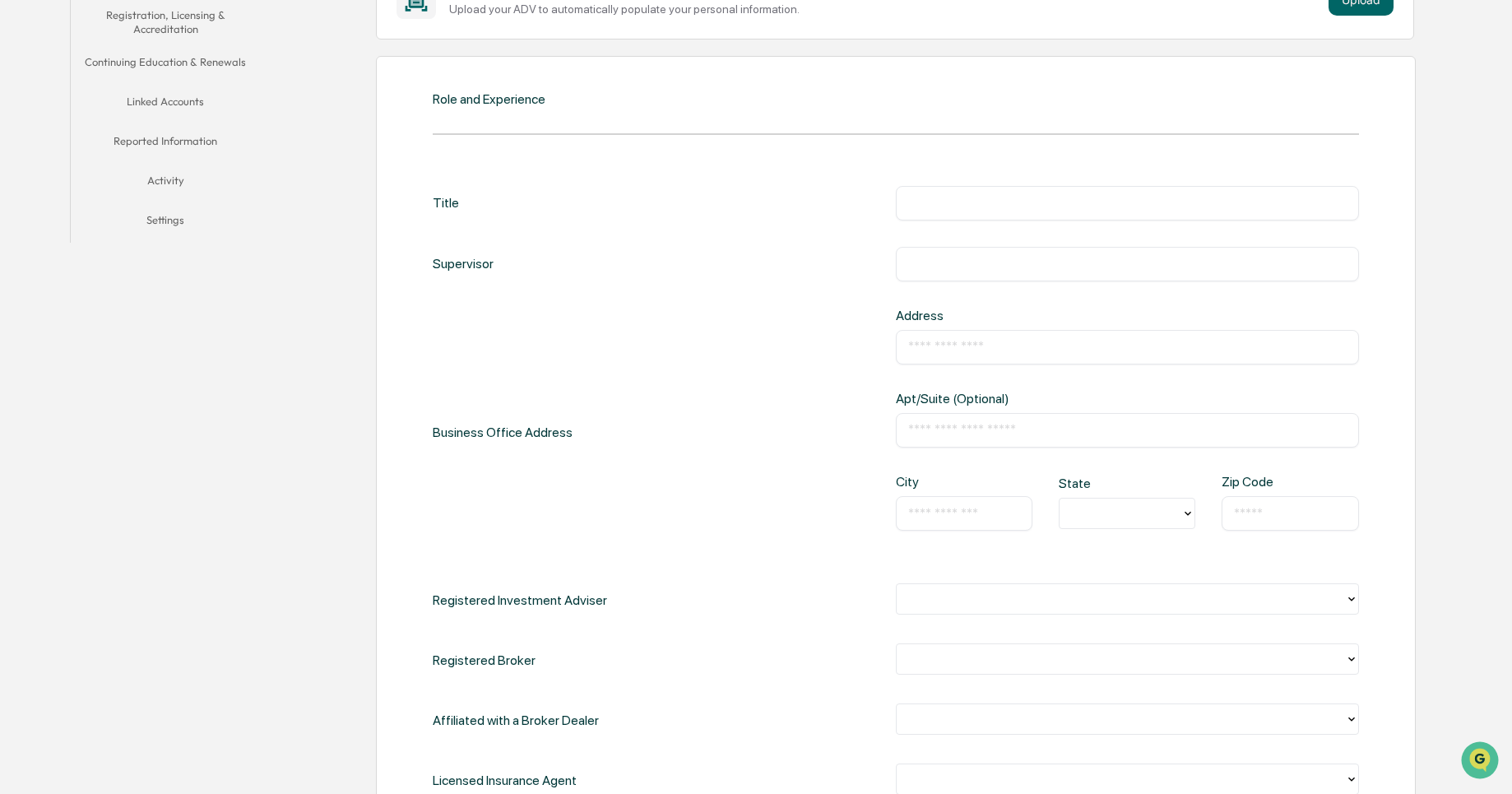
scroll to position [378, 0]
drag, startPoint x: 505, startPoint y: 69, endPoint x: 509, endPoint y: 102, distance: 33.2
click at [509, 102] on div "Role and Experience Title ​ Supervisor ​ Business Office Address Address ​ Apt/…" at bounding box center [897, 470] width 1041 height 835
click at [509, 102] on div "Role and Experience" at bounding box center [489, 96] width 113 height 16
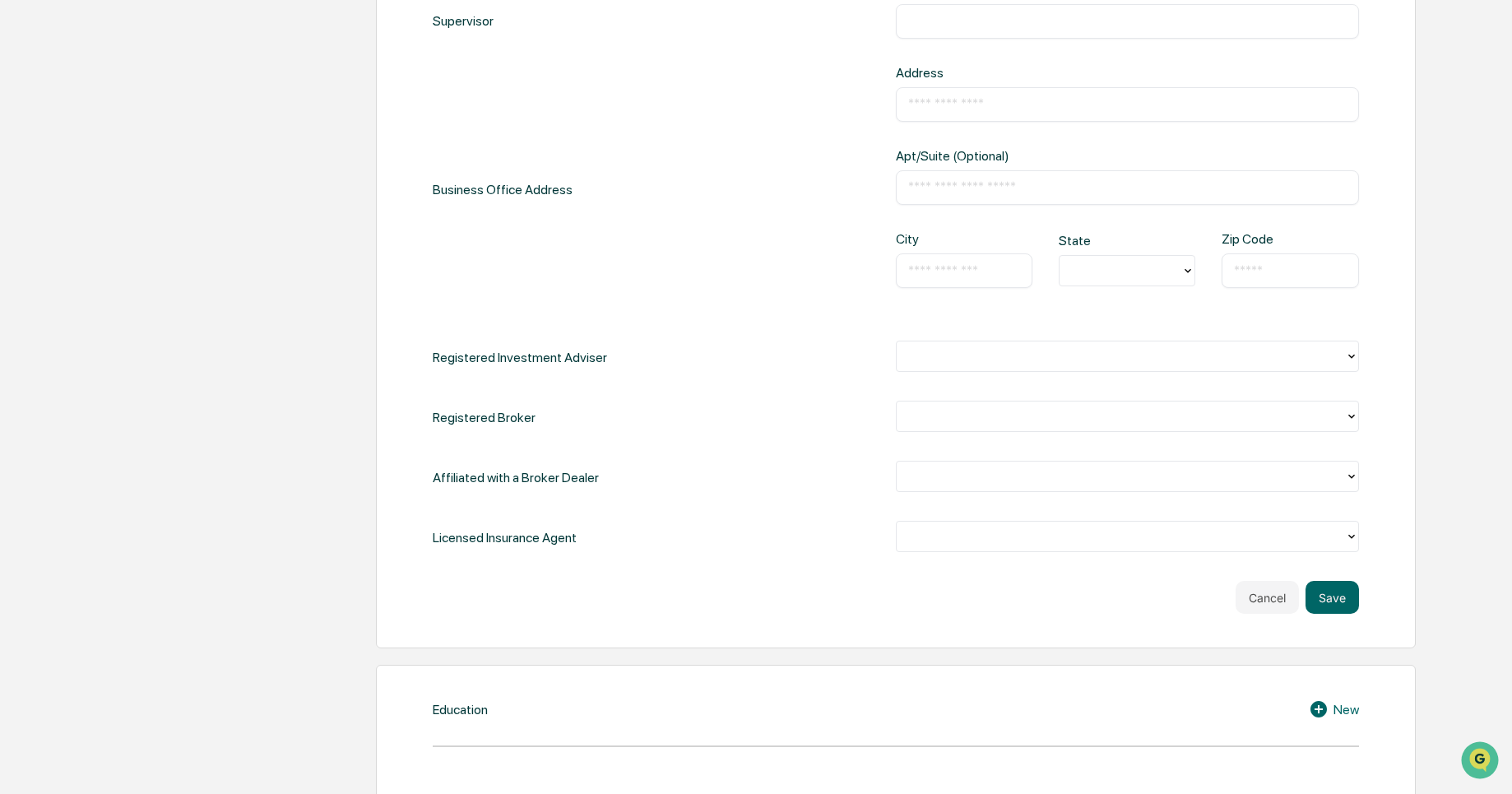
scroll to position [641, 0]
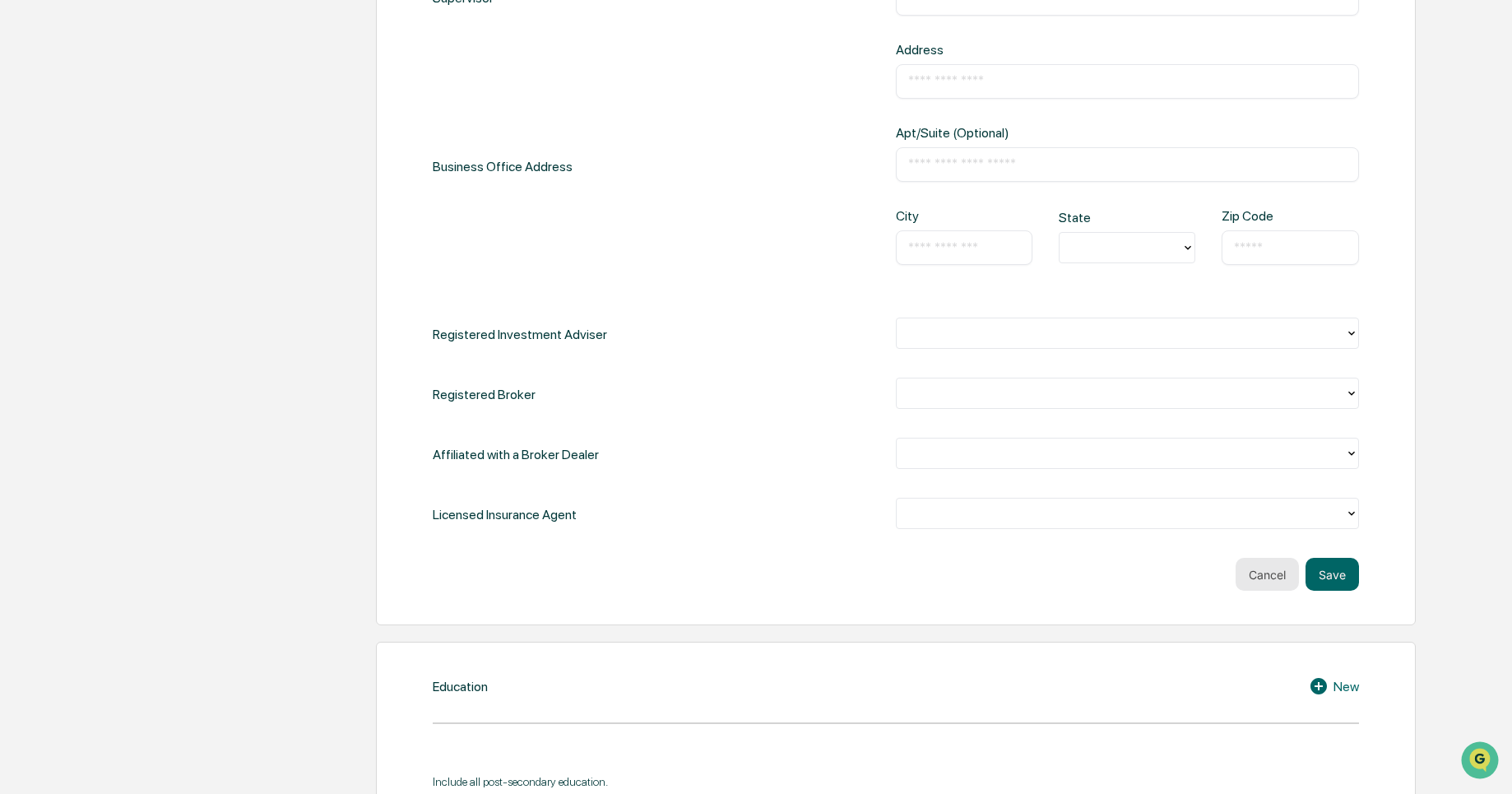
click at [1258, 574] on button "Cancel" at bounding box center [1267, 573] width 63 height 33
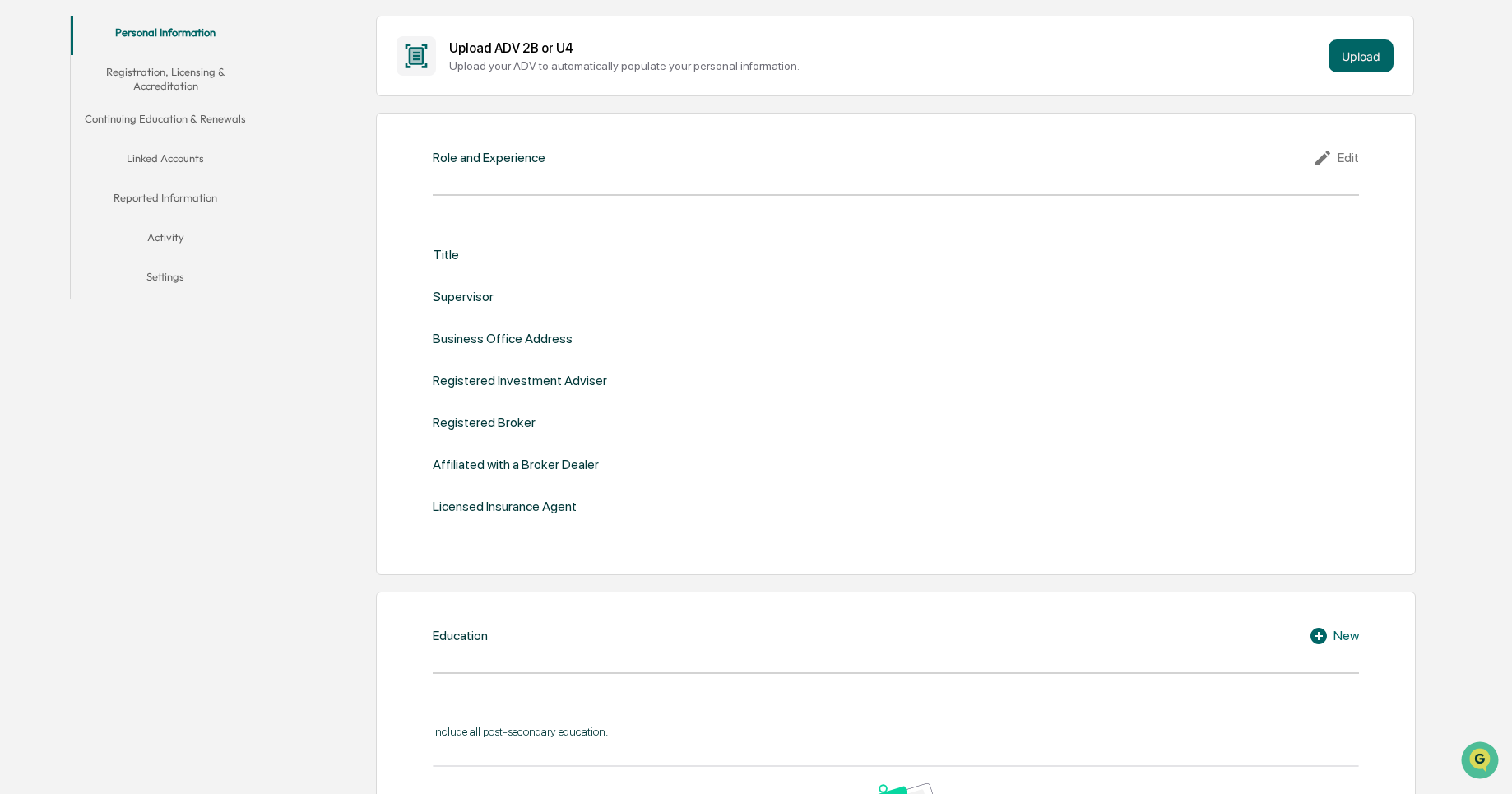
scroll to position [285, 0]
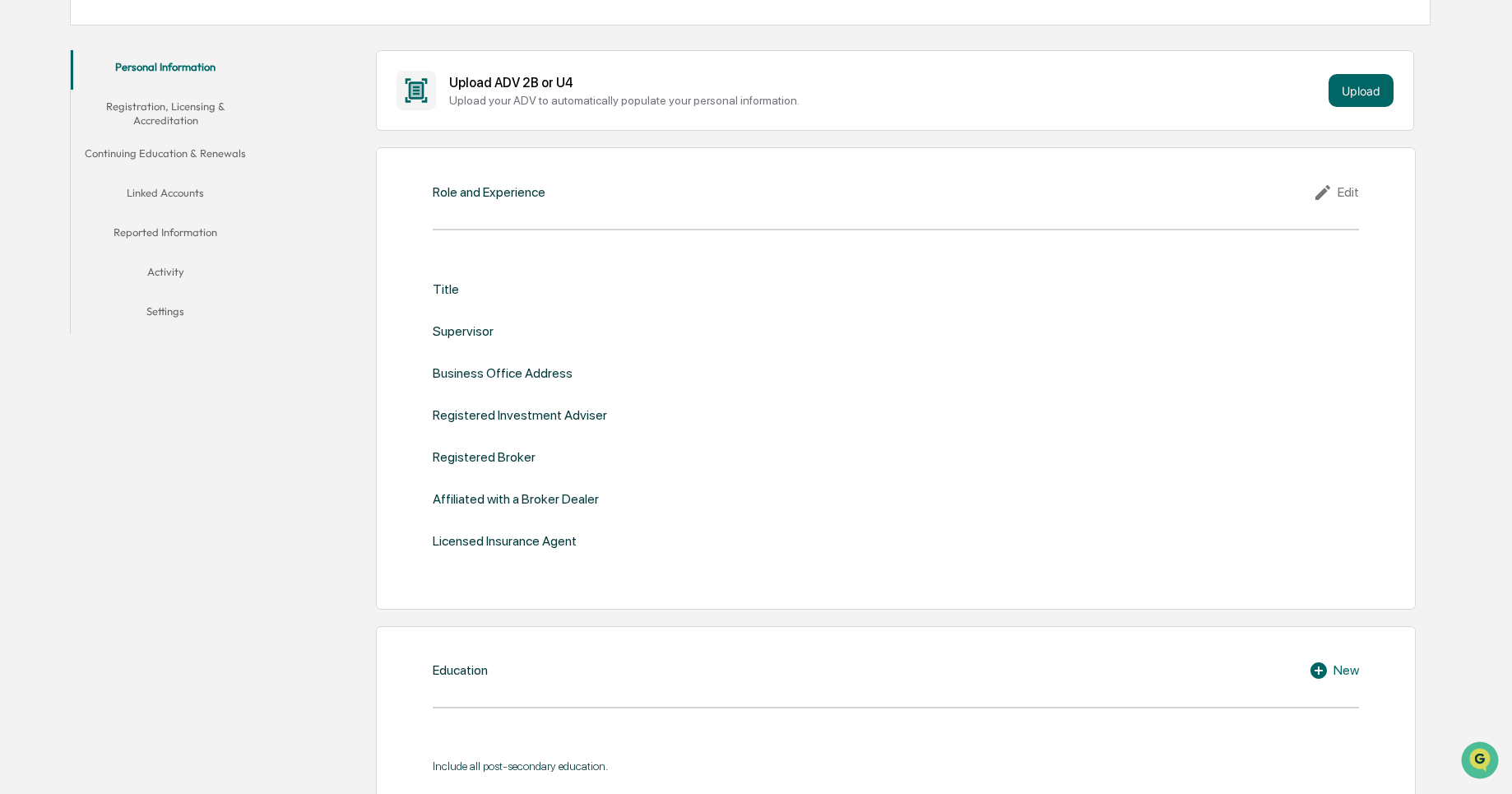
click at [466, 193] on div "Role and Experience" at bounding box center [489, 192] width 113 height 16
click at [435, 293] on div "Title" at bounding box center [446, 289] width 26 height 16
drag, startPoint x: 435, startPoint y: 293, endPoint x: 475, endPoint y: 329, distance: 53.8
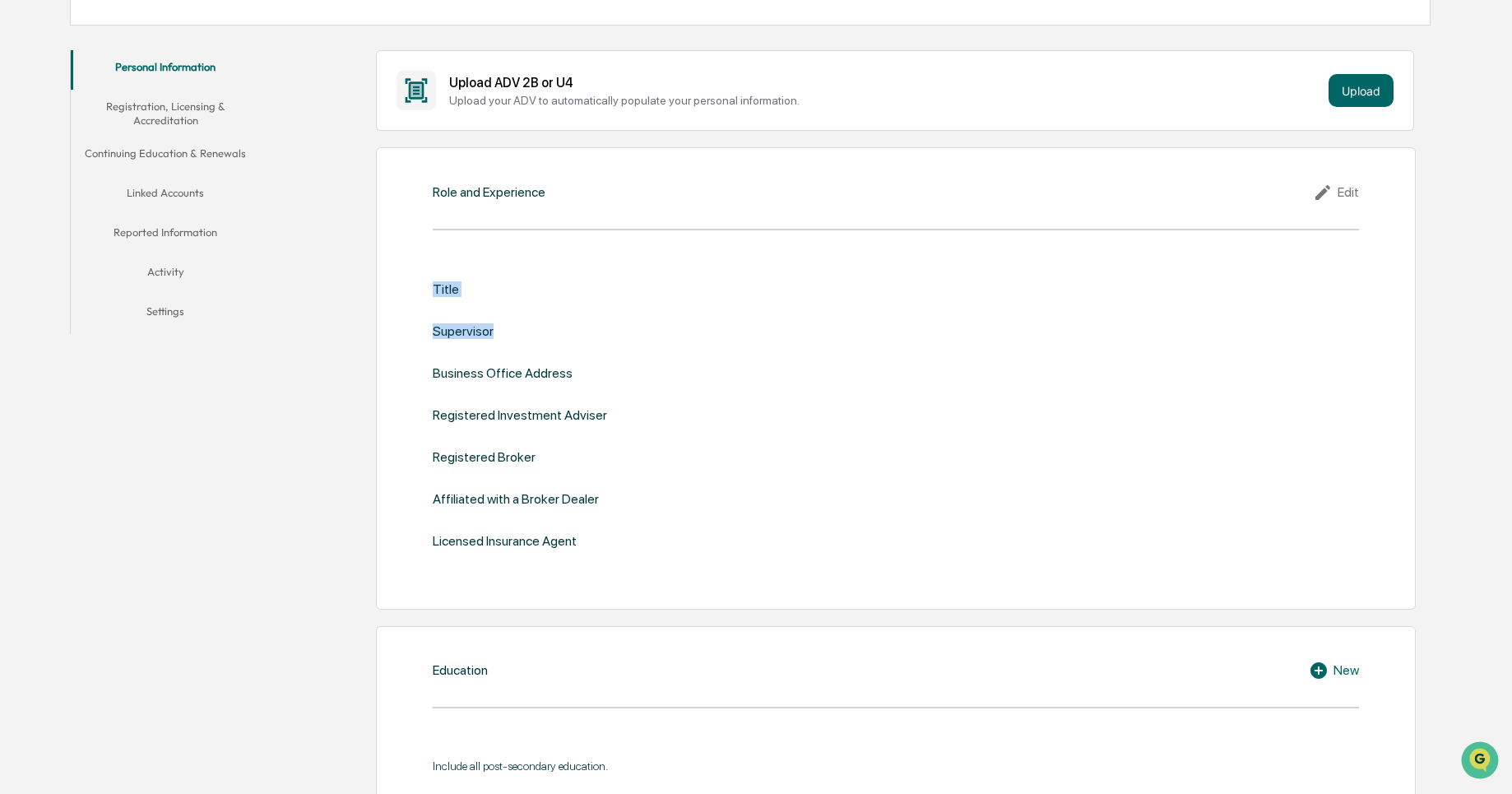
click at [475, 329] on div "Title Supervisor Business Office Address Registered Investment Adviser Register…" at bounding box center [896, 414] width 926 height 267
click at [483, 380] on div "Business Office Address" at bounding box center [503, 372] width 140 height 16
drag, startPoint x: 483, startPoint y: 380, endPoint x: 501, endPoint y: 419, distance: 43.0
click at [501, 419] on div "Title Supervisor Business Office Address Registered Investment Adviser Register…" at bounding box center [896, 414] width 926 height 267
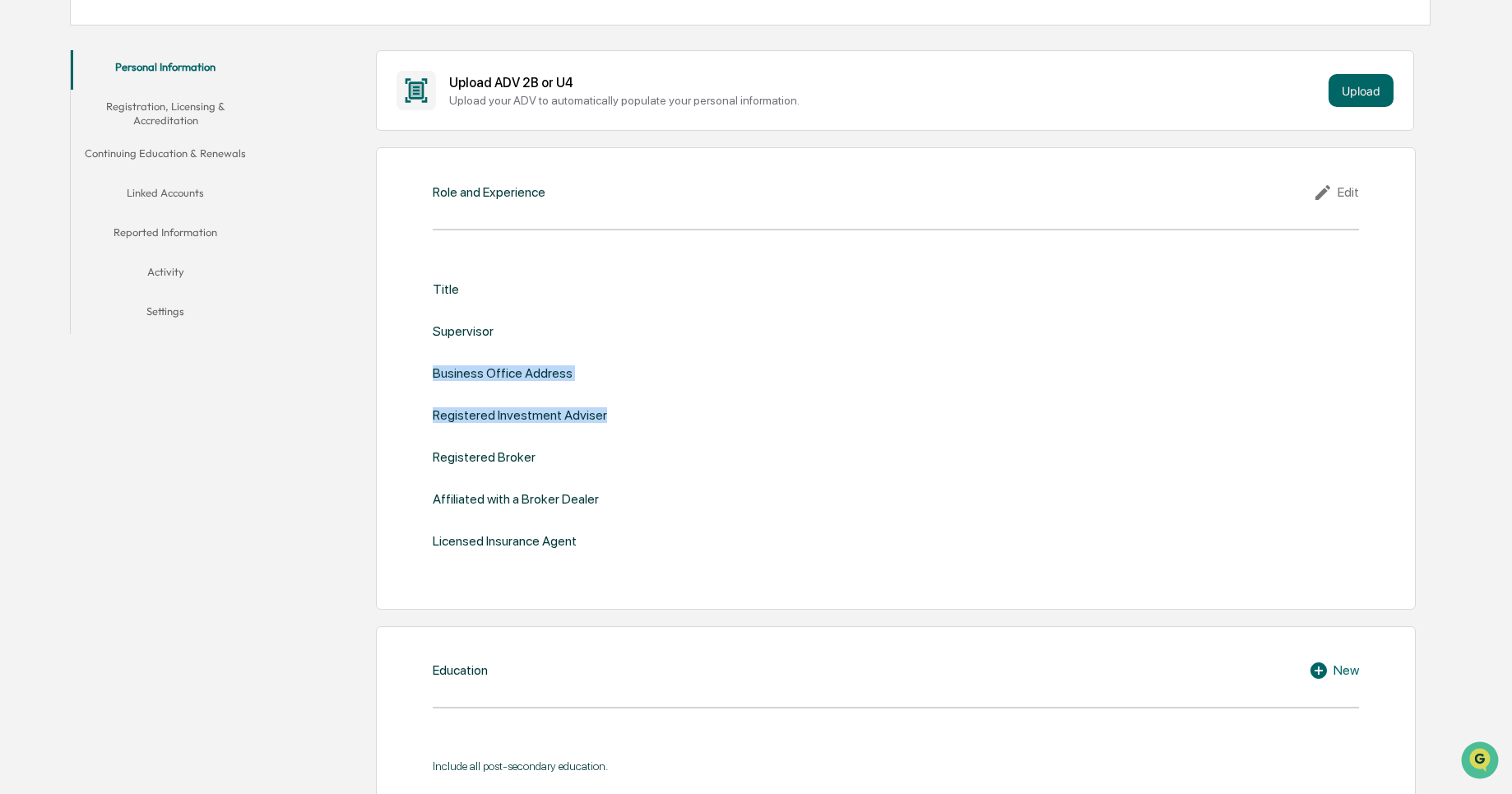
click at [501, 419] on div "Registered Investment Adviser" at bounding box center [520, 414] width 174 height 16
drag, startPoint x: 504, startPoint y: 475, endPoint x: 480, endPoint y: 451, distance: 33.9
click at [480, 451] on div "Title Supervisor Business Office Address Registered Investment Adviser Register…" at bounding box center [896, 414] width 926 height 267
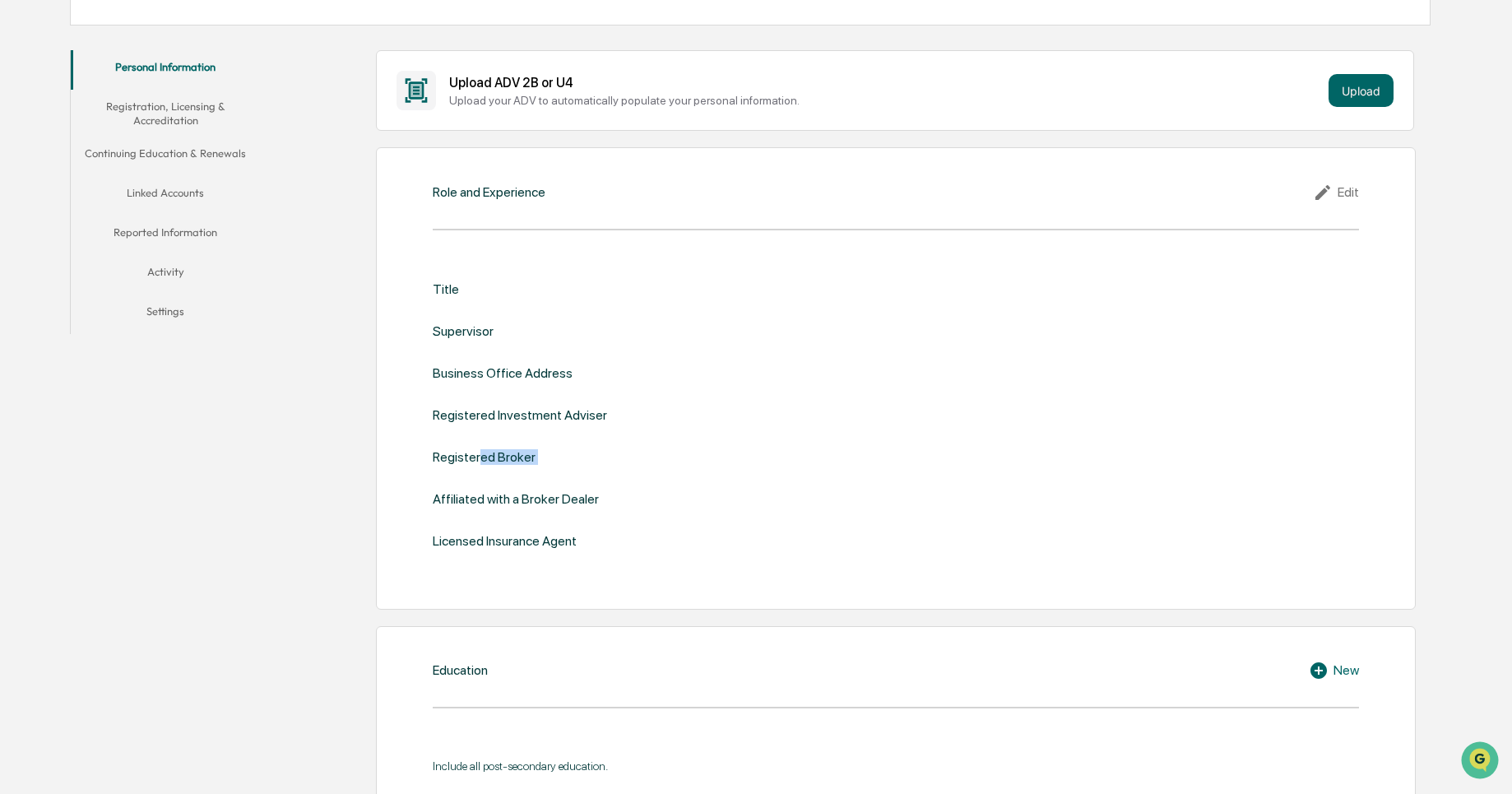
click at [480, 451] on div "Registered Broker" at bounding box center [484, 456] width 102 height 16
drag, startPoint x: 480, startPoint y: 451, endPoint x: 512, endPoint y: 512, distance: 68.9
click at [512, 512] on div "Title Supervisor Business Office Address Registered Investment Adviser Register…" at bounding box center [896, 414] width 926 height 267
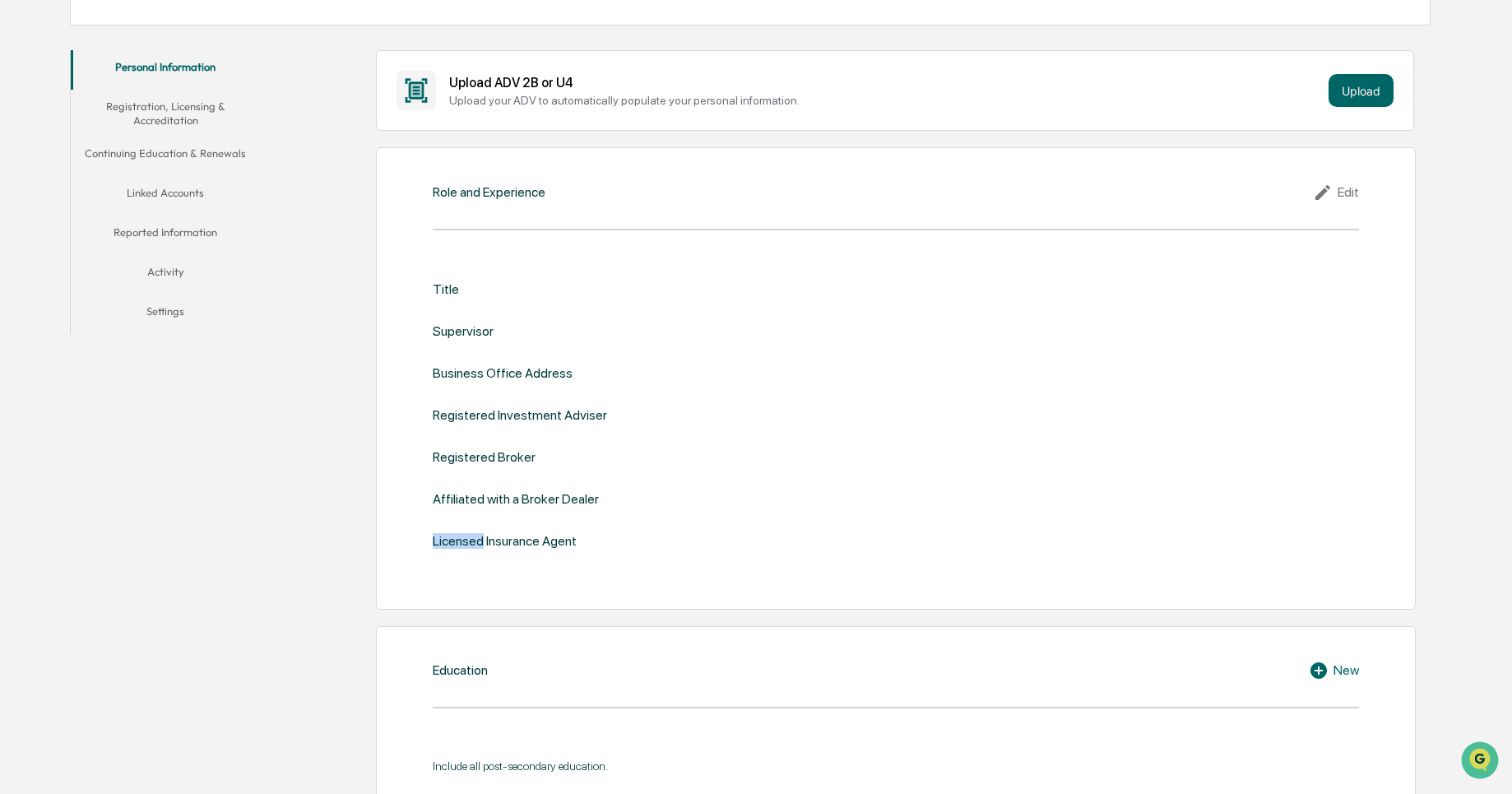
click at [512, 512] on div "Title Supervisor Business Office Address Registered Investment Adviser Register…" at bounding box center [896, 414] width 926 height 267
drag, startPoint x: 512, startPoint y: 512, endPoint x: 493, endPoint y: 485, distance: 33.0
click at [493, 485] on div "Title Supervisor Business Office Address Registered Investment Adviser Register…" at bounding box center [896, 414] width 926 height 267
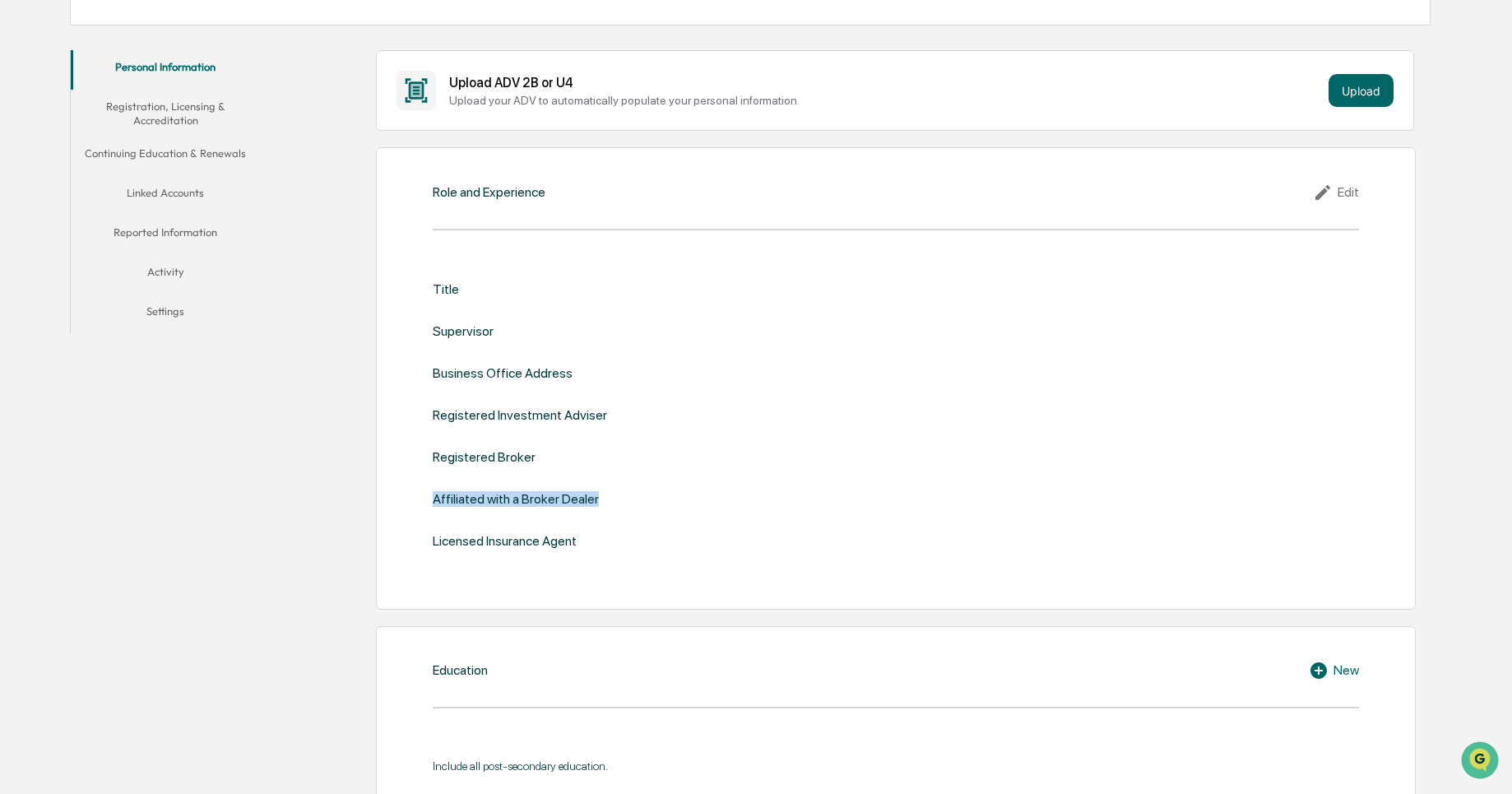
click at [493, 485] on div "Title Supervisor Business Office Address Registered Investment Adviser Register…" at bounding box center [896, 414] width 926 height 267
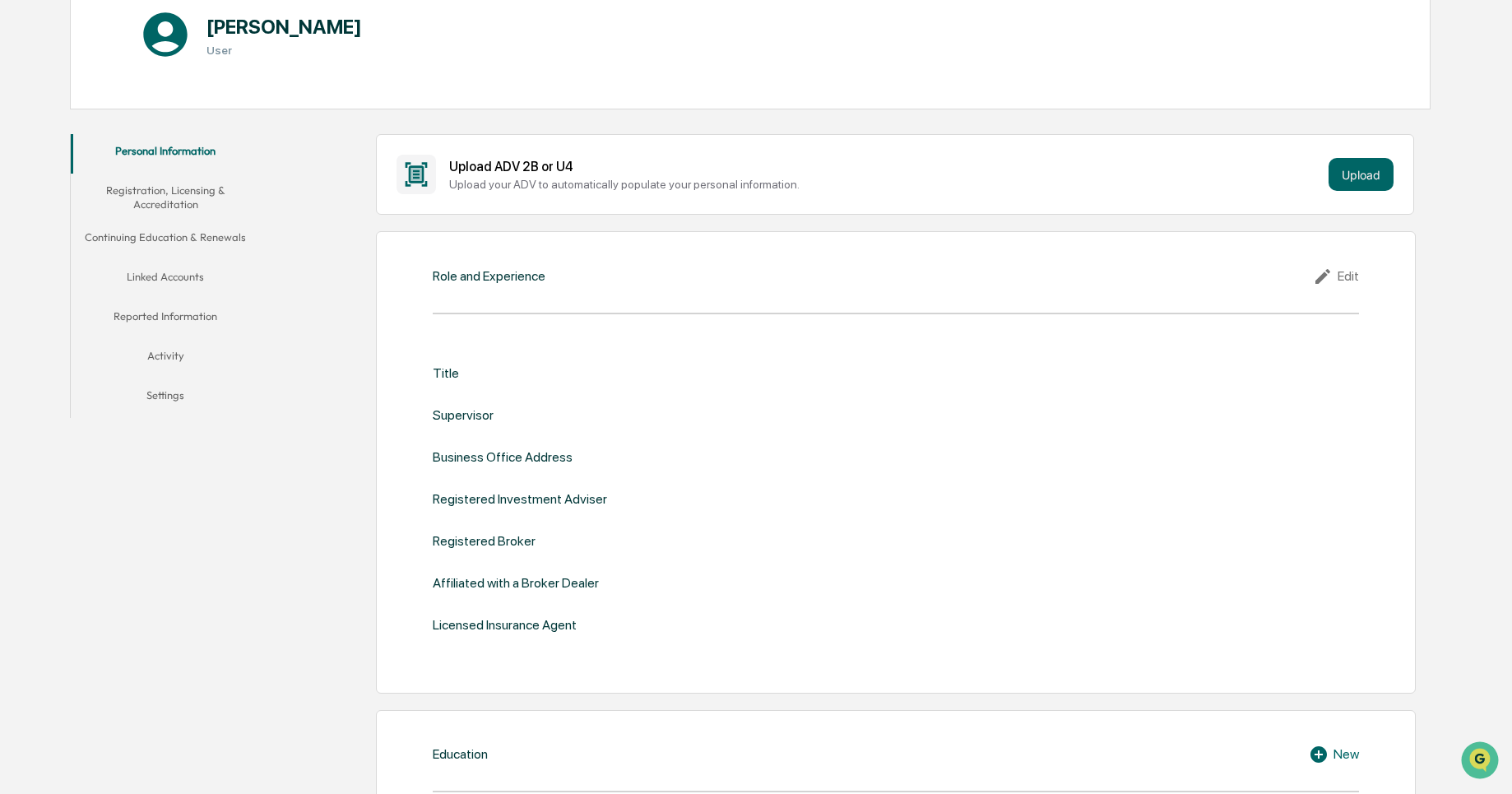
scroll to position [0, 0]
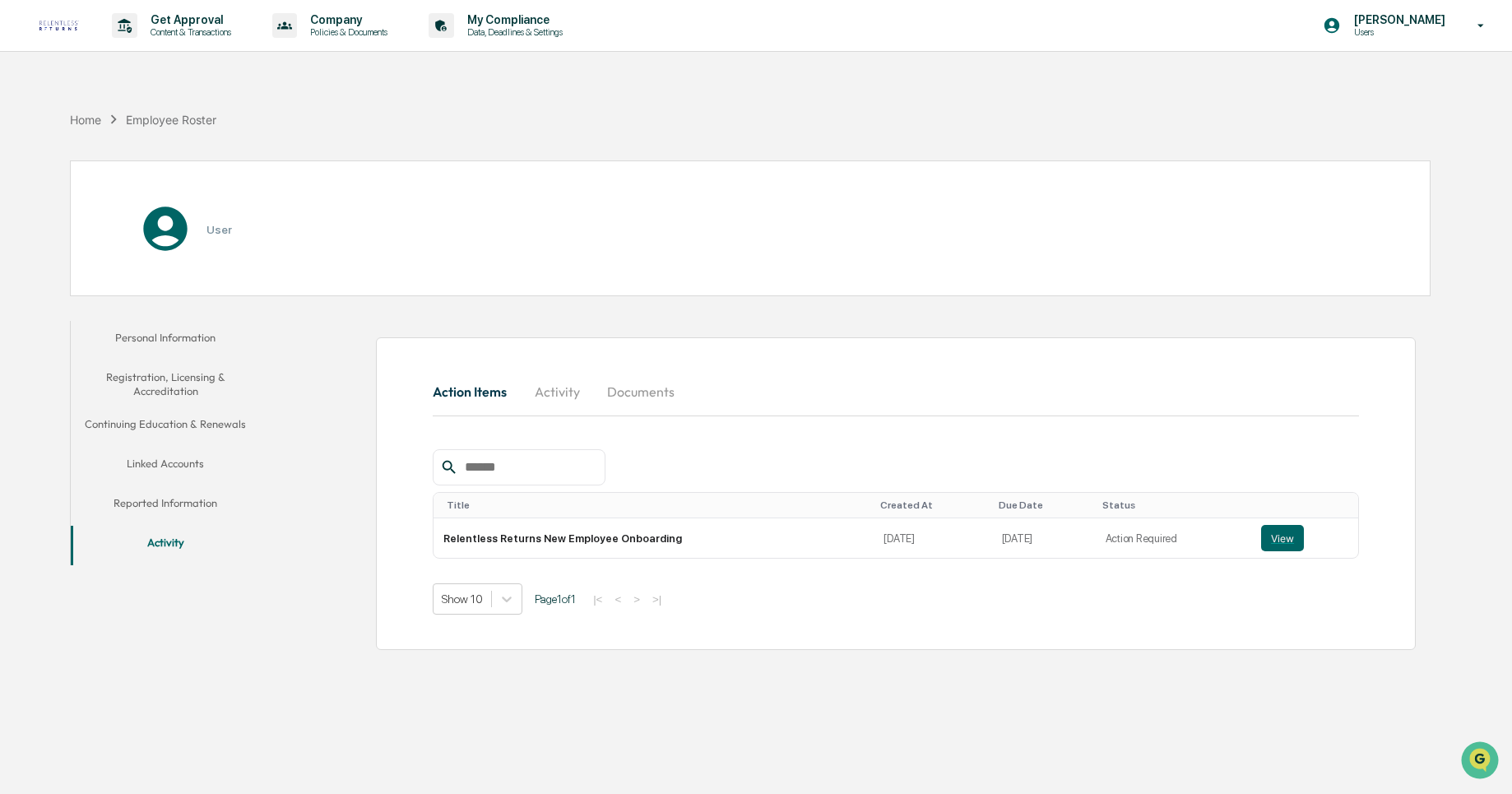
scroll to position [78, 0]
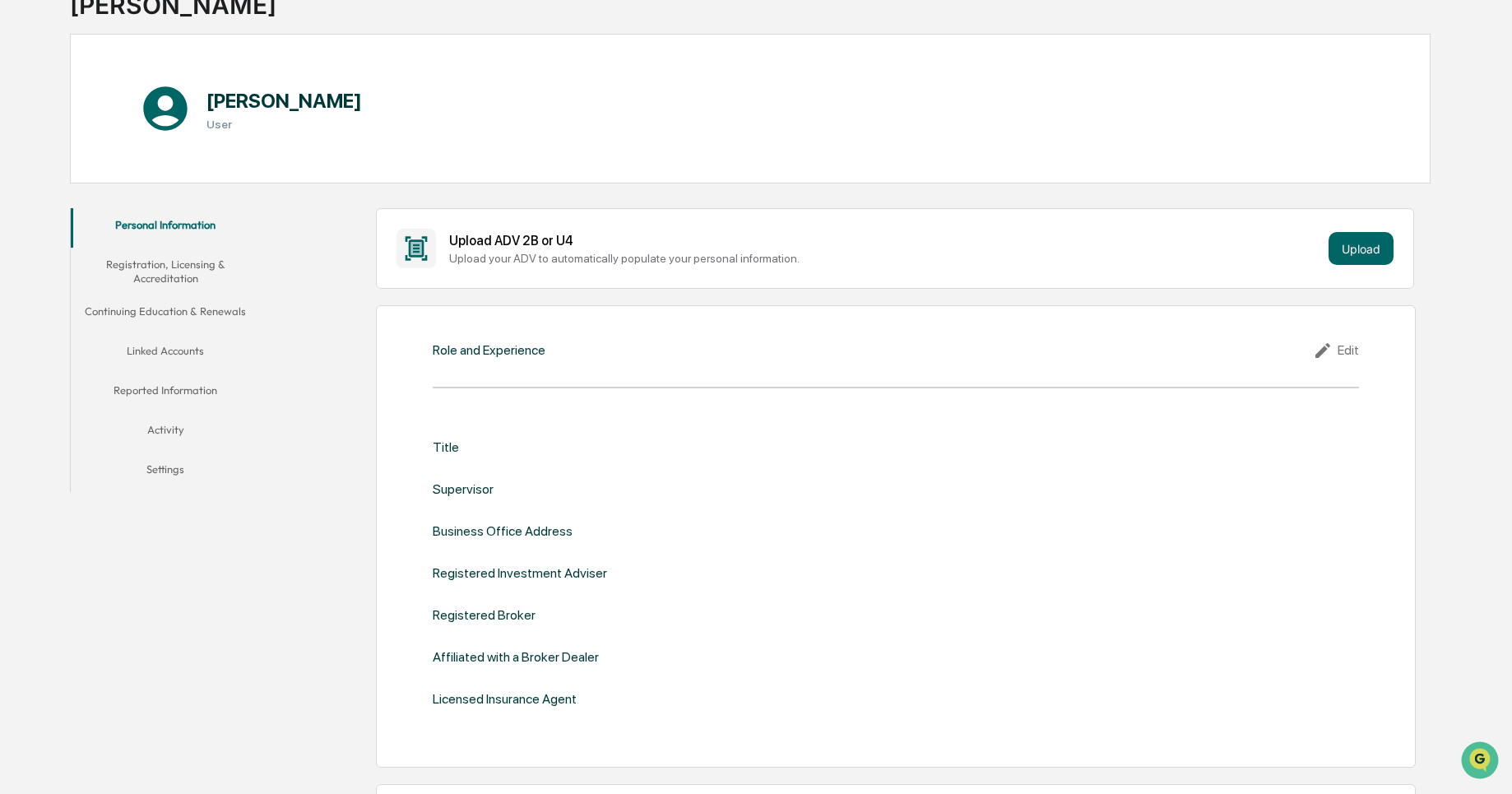
scroll to position [144, 0]
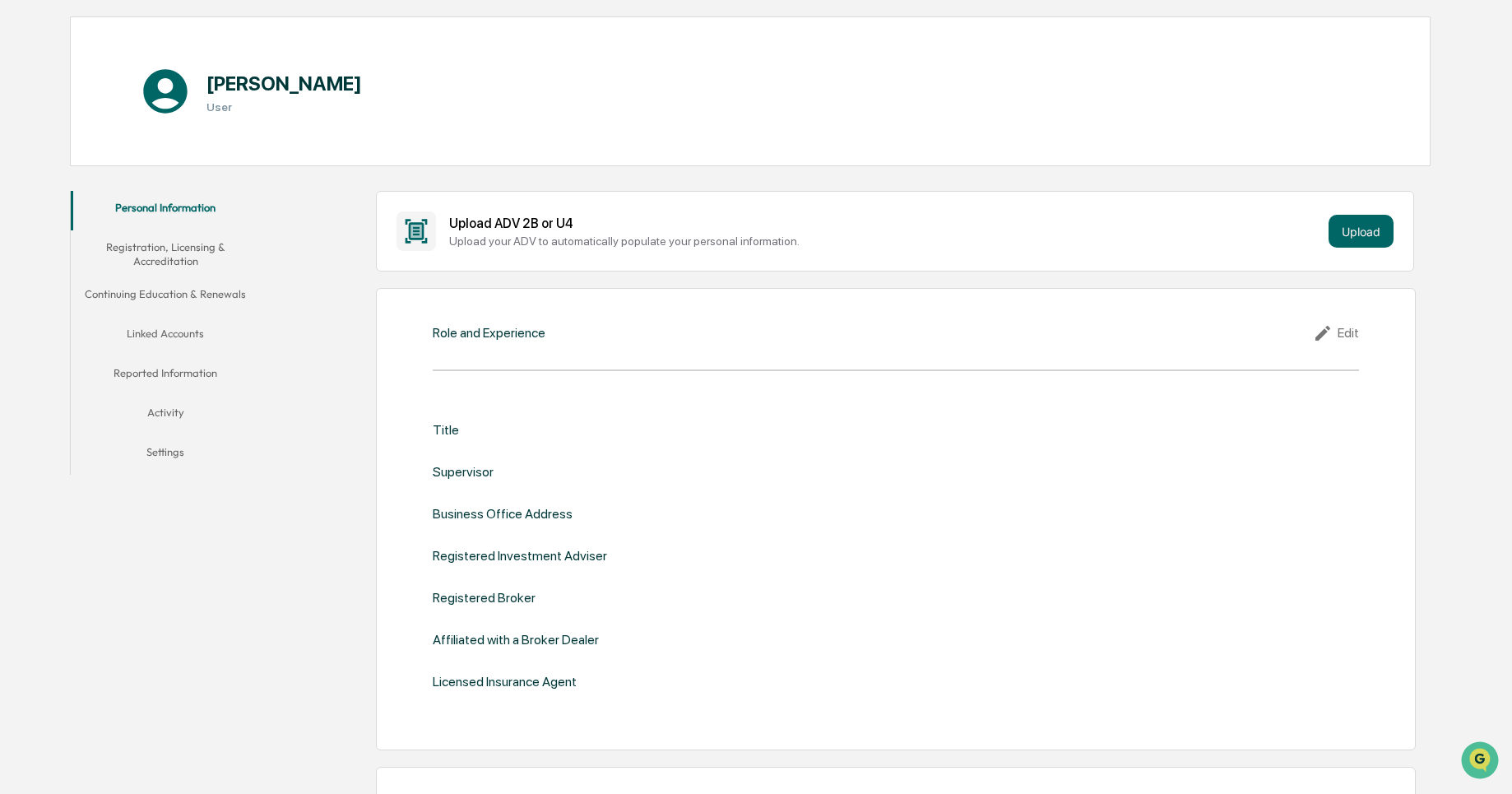
click at [1333, 343] on icon at bounding box center [1325, 332] width 25 height 20
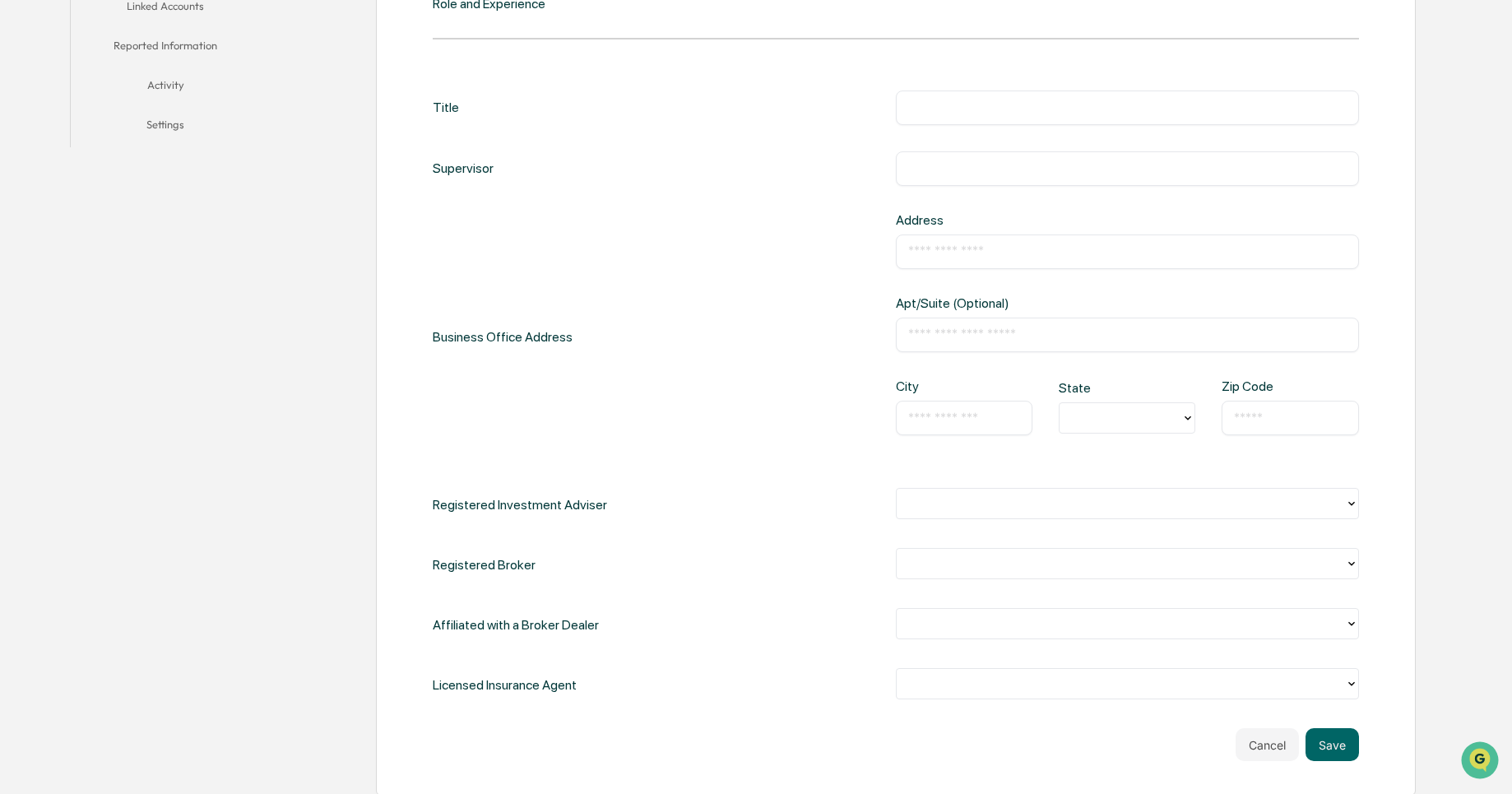
scroll to position [618, 0]
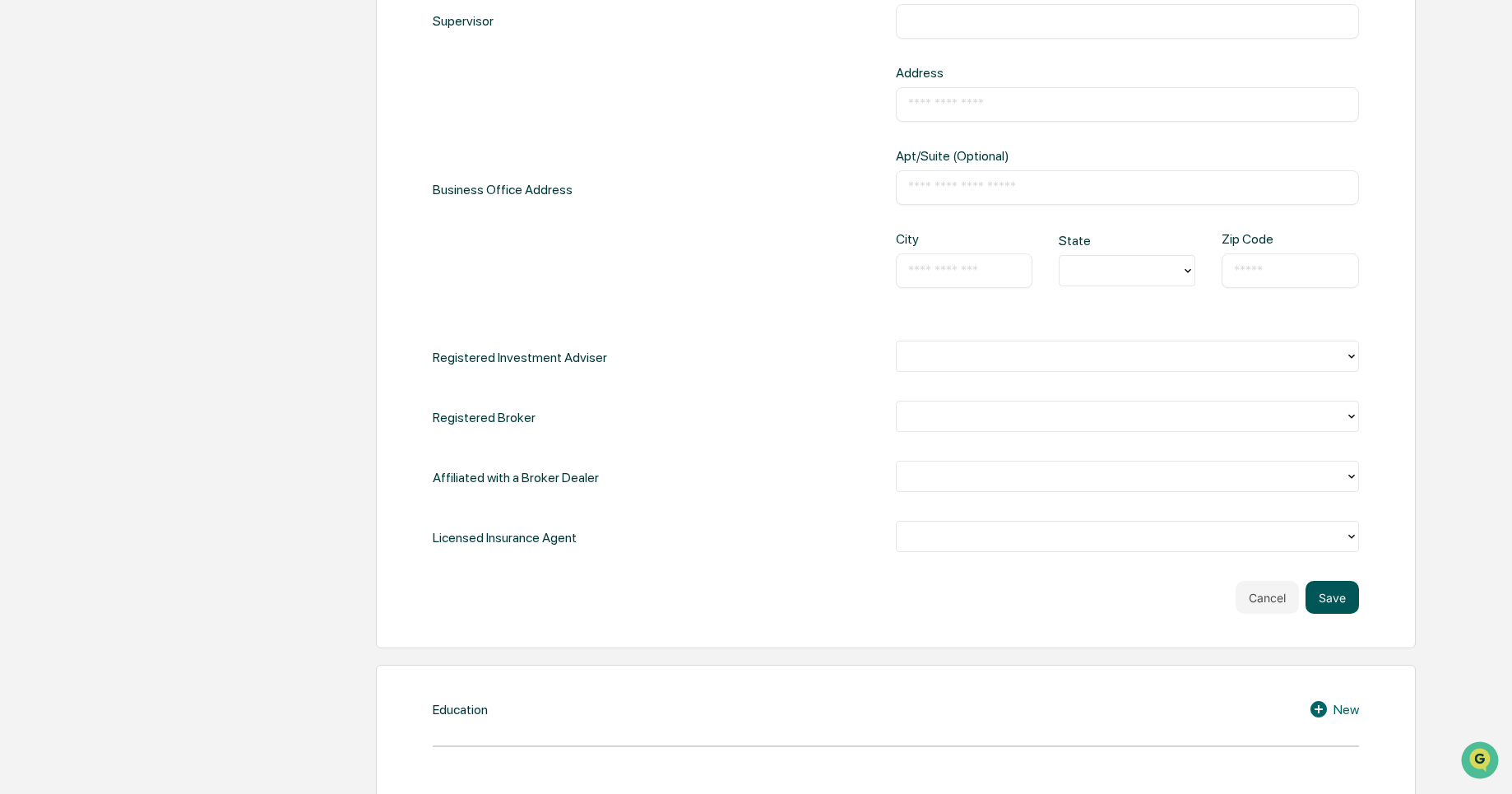
click at [1332, 601] on button "Save" at bounding box center [1331, 597] width 53 height 33
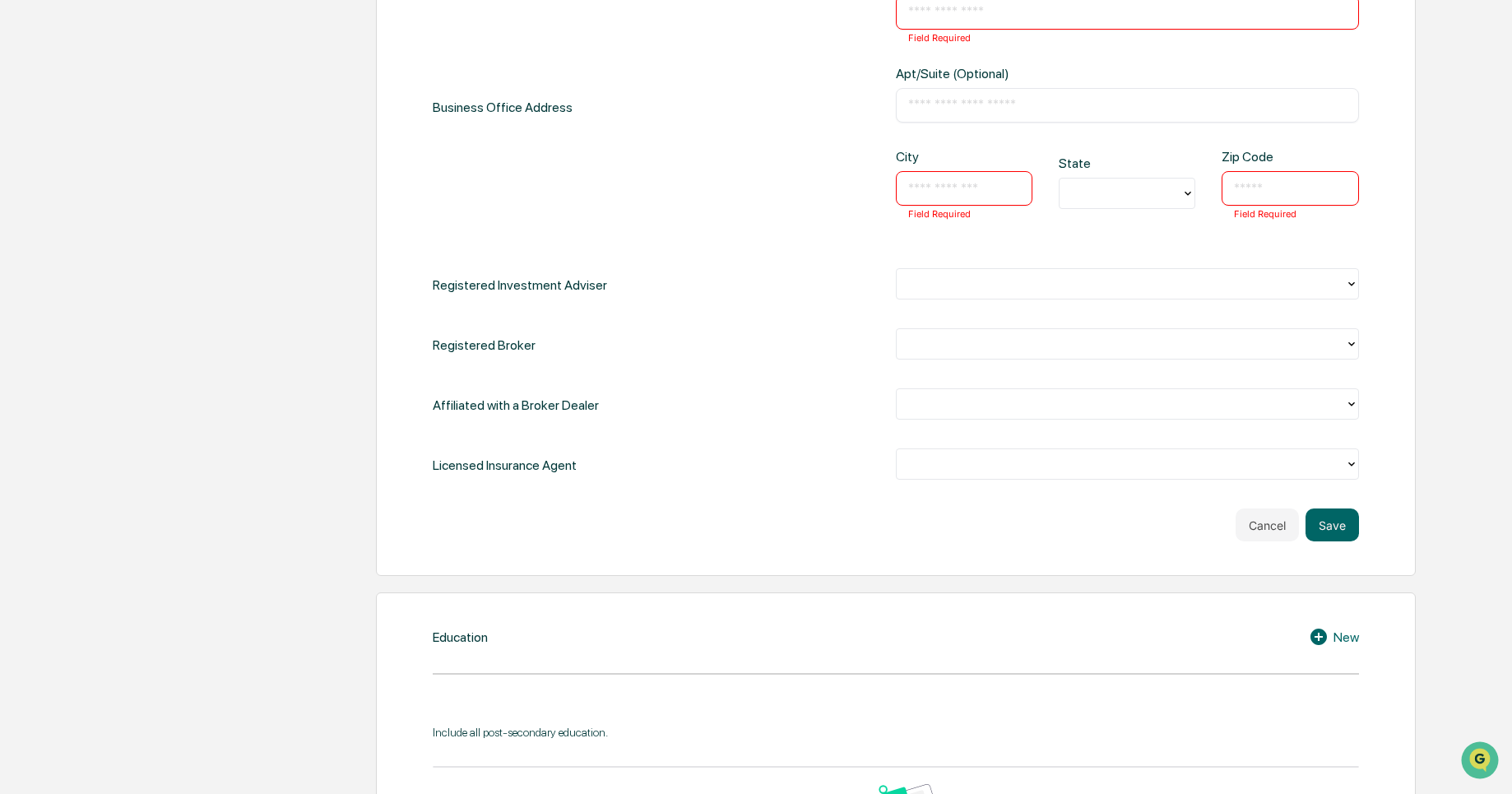
scroll to position [715, 0]
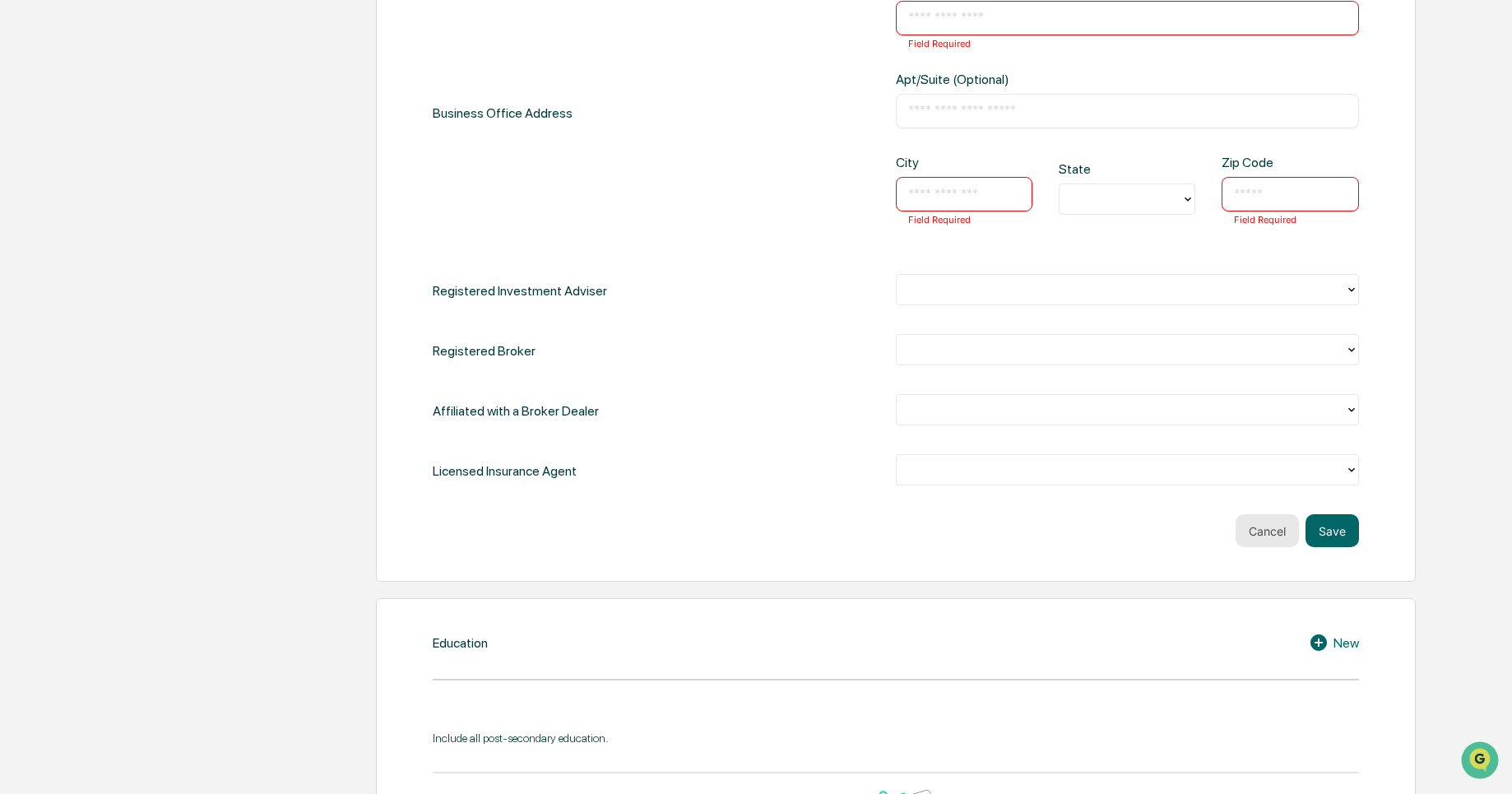
click at [1274, 538] on button "Cancel" at bounding box center [1267, 530] width 63 height 33
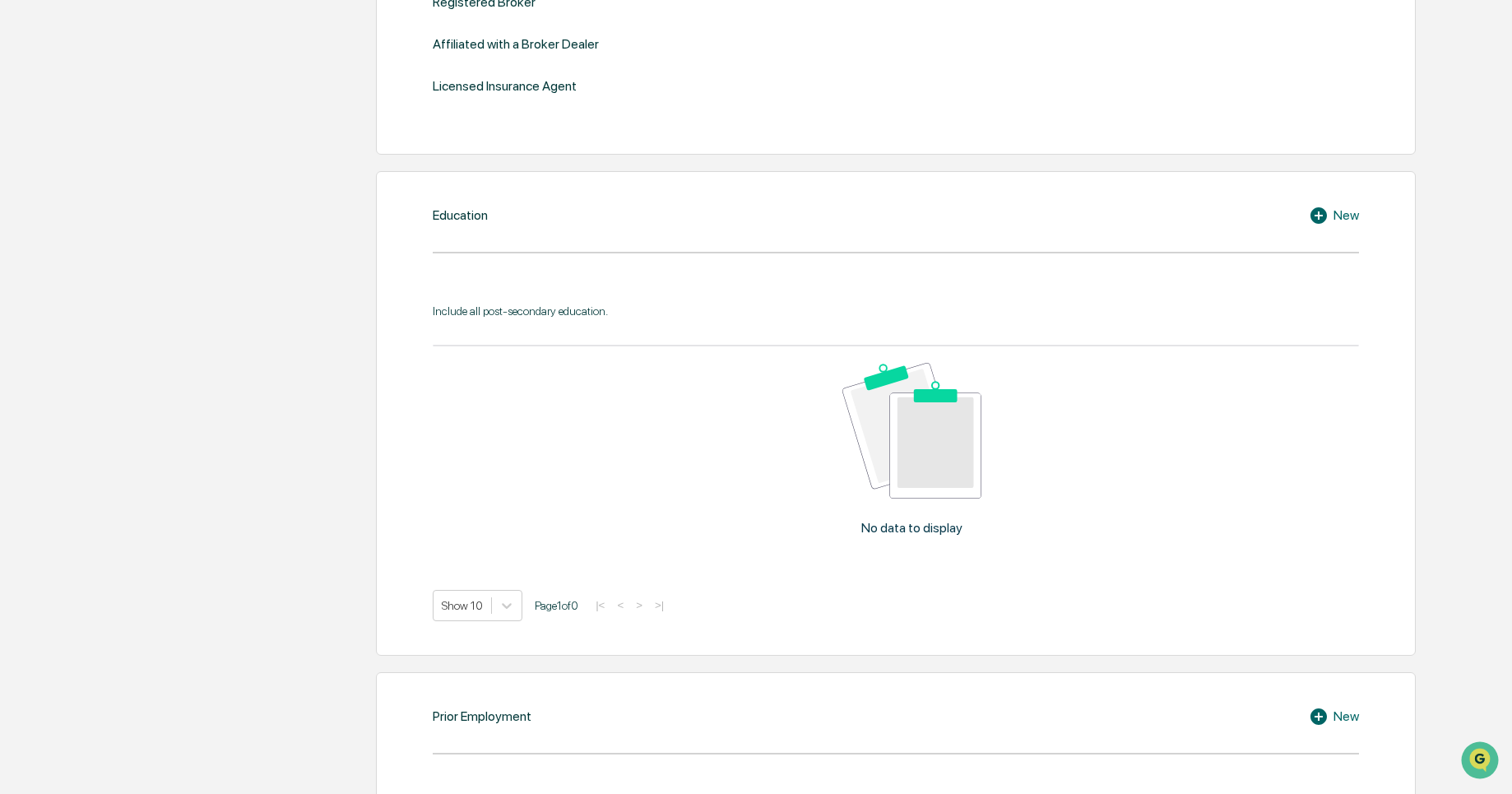
scroll to position [747, 0]
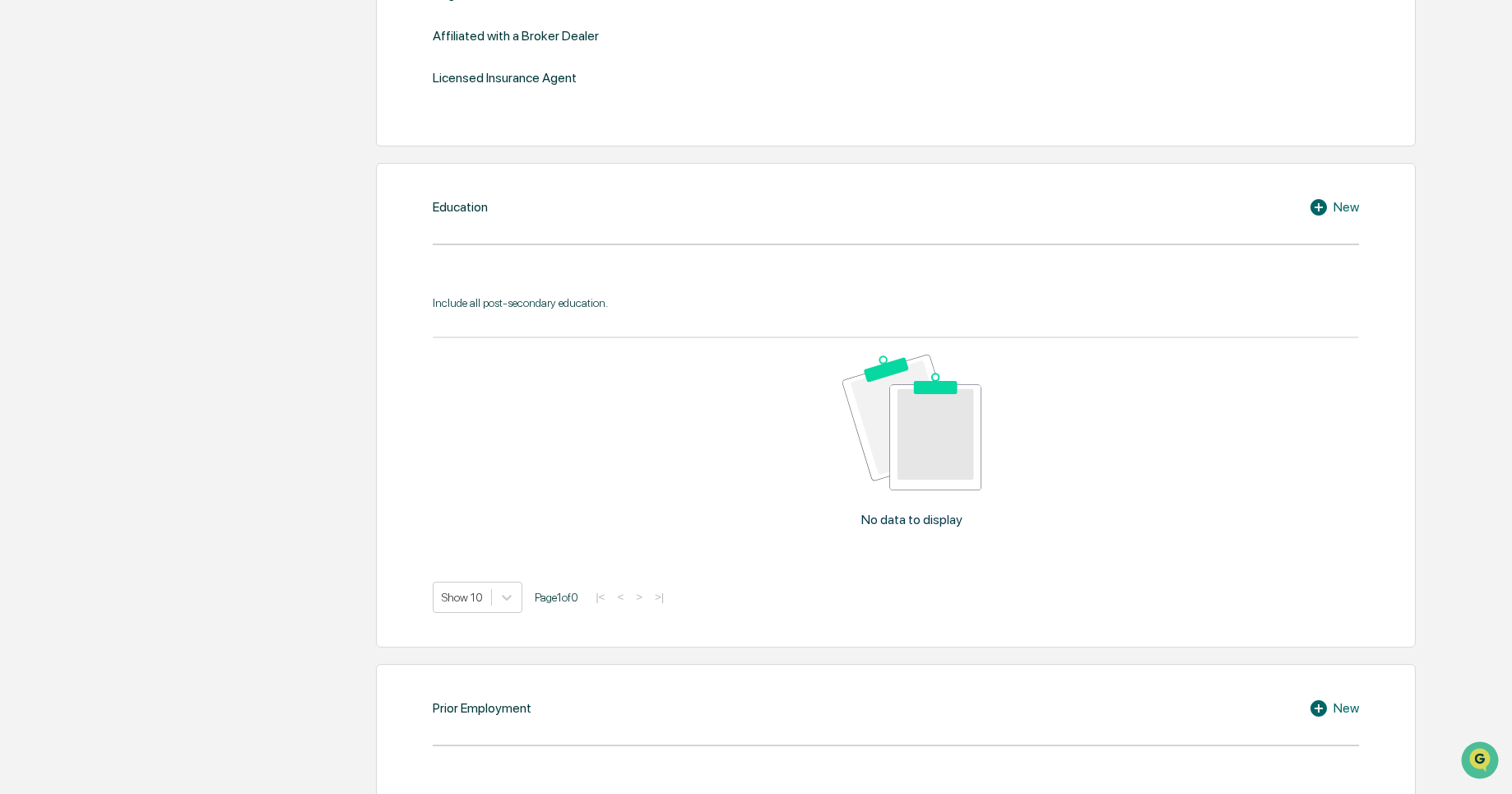
click at [1316, 215] on icon at bounding box center [1318, 208] width 17 height 17
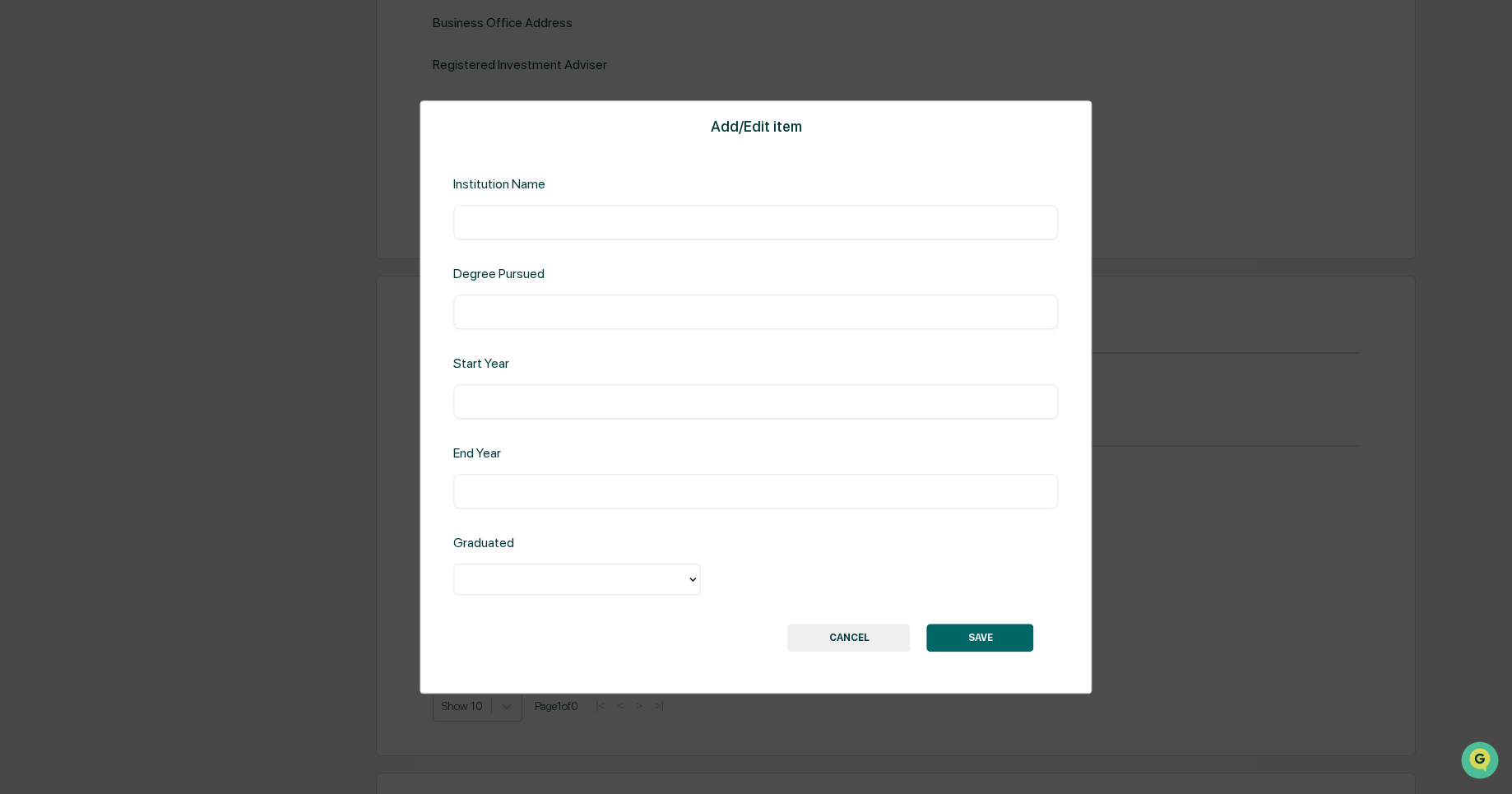
scroll to position [612, 0]
click at [531, 312] on input "text" at bounding box center [755, 312] width 580 height 17
click at [489, 397] on input "text" at bounding box center [755, 401] width 580 height 17
drag, startPoint x: 470, startPoint y: 471, endPoint x: 483, endPoint y: 507, distance: 38.3
click at [483, 507] on div "End Year ​" at bounding box center [755, 477] width 604 height 63
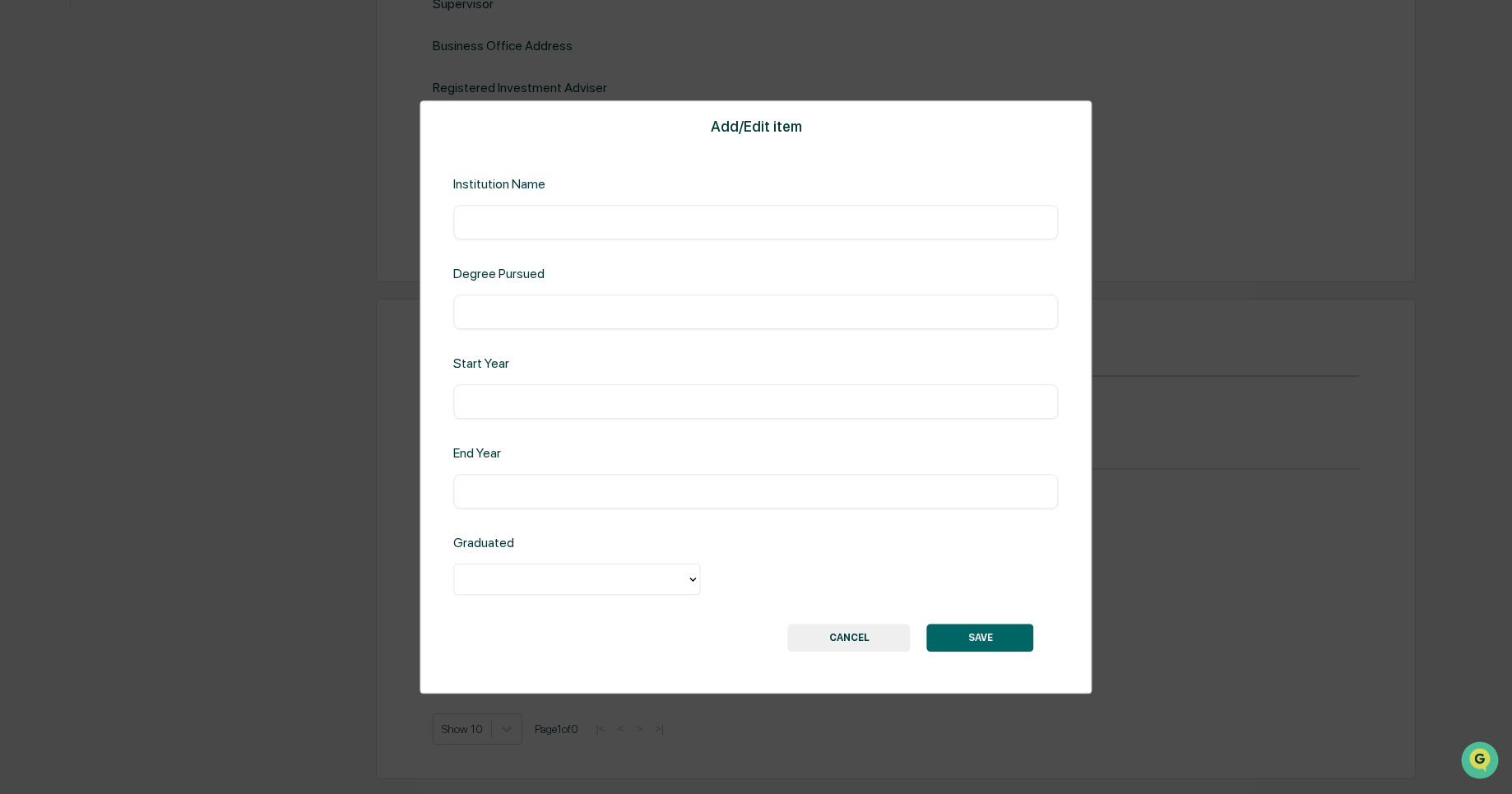
drag, startPoint x: 483, startPoint y: 507, endPoint x: 504, endPoint y: 492, distance: 25.8
click at [504, 492] on div "​" at bounding box center [755, 491] width 604 height 34
click at [504, 492] on input "text" at bounding box center [755, 491] width 580 height 17
click at [519, 576] on div at bounding box center [570, 579] width 215 height 19
click at [505, 567] on div at bounding box center [570, 579] width 232 height 25
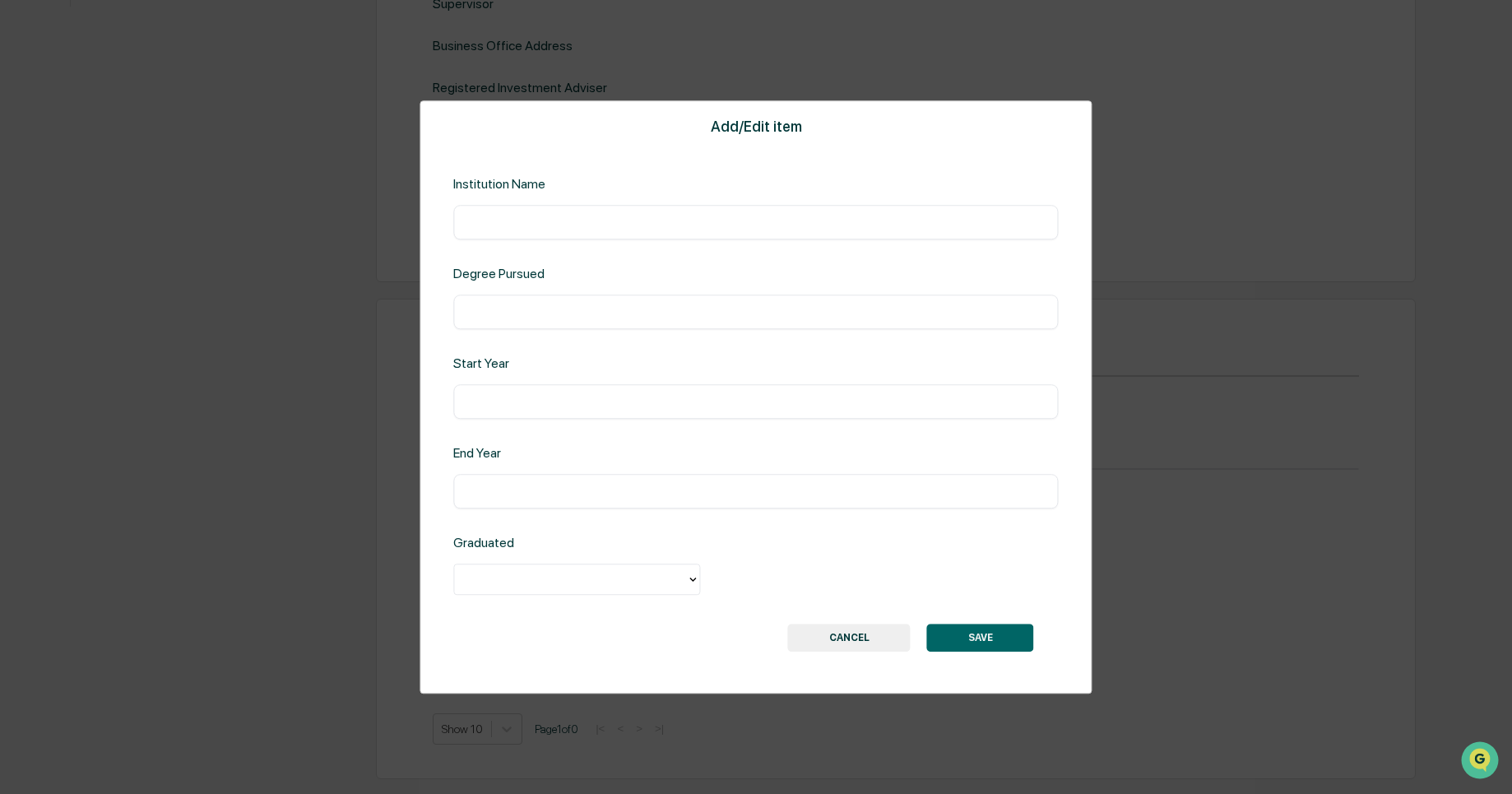
drag, startPoint x: 535, startPoint y: 290, endPoint x: 517, endPoint y: 316, distance: 31.6
click at [517, 316] on div "Degree Pursued ​" at bounding box center [755, 297] width 604 height 63
click at [517, 316] on input "text" at bounding box center [755, 312] width 580 height 17
click at [823, 631] on button "CANCEL" at bounding box center [849, 638] width 123 height 28
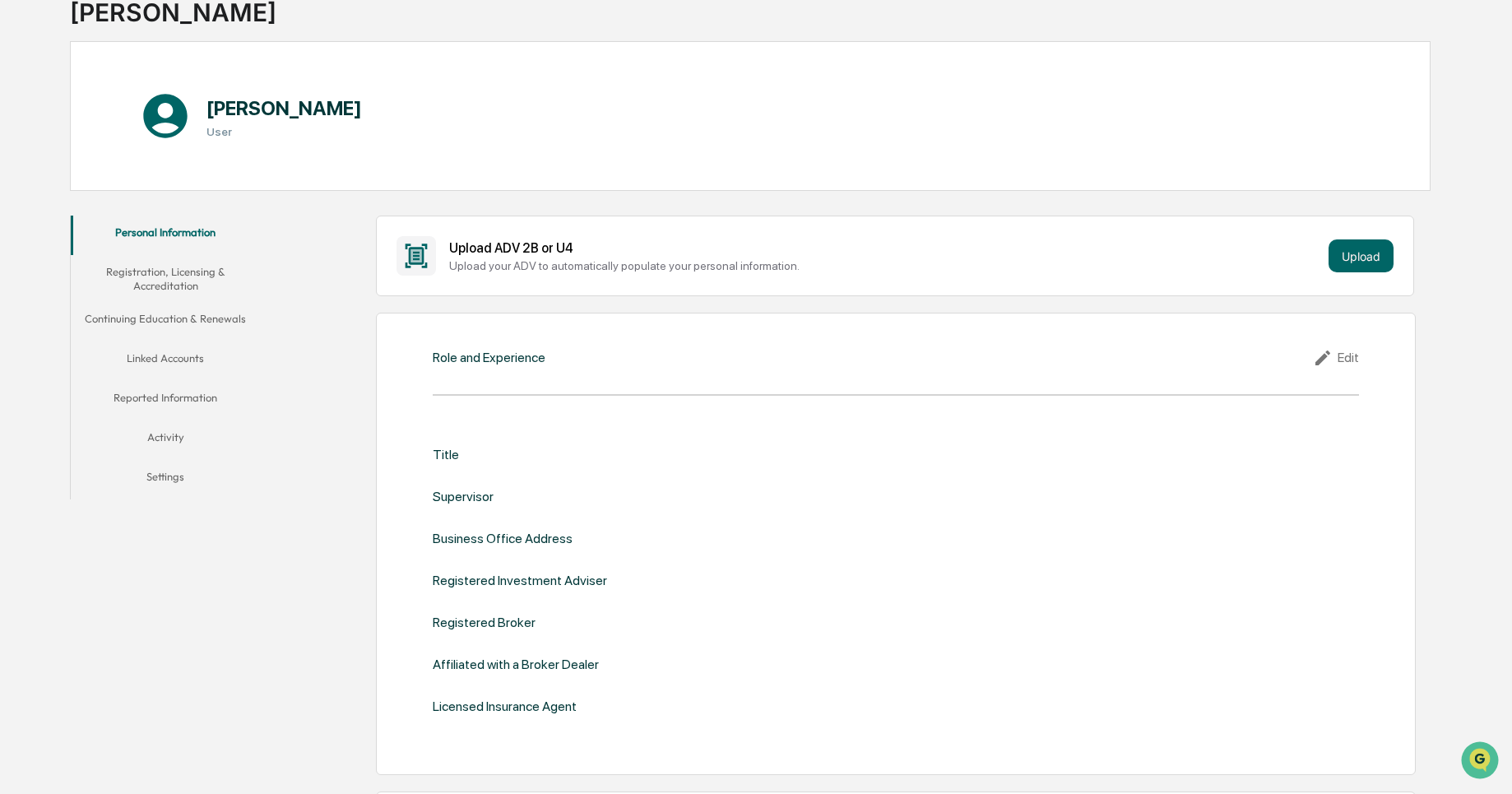
scroll to position [10, 0]
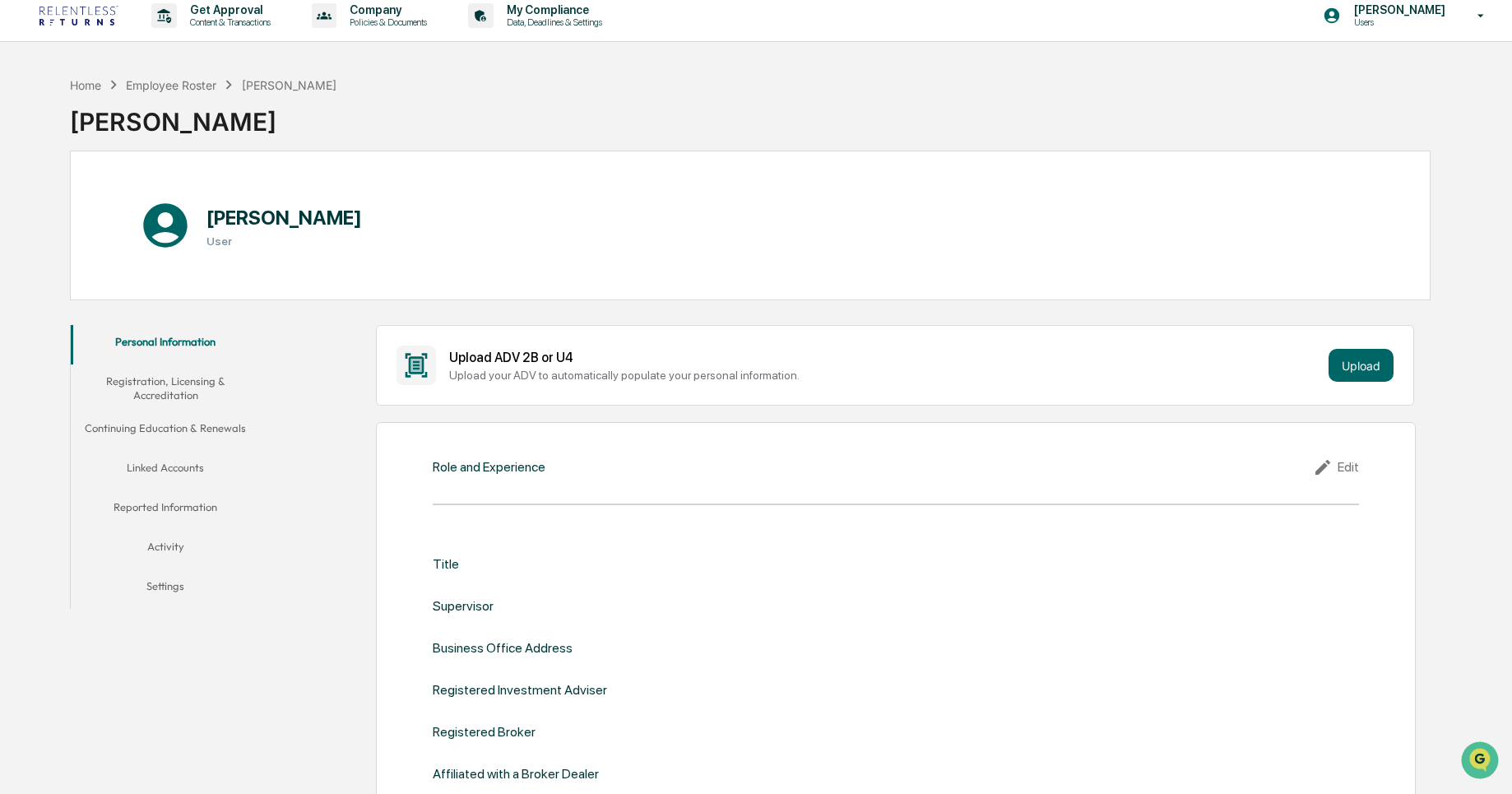
click at [189, 400] on button "Registration, Licensing & Accreditation" at bounding box center [166, 387] width 190 height 47
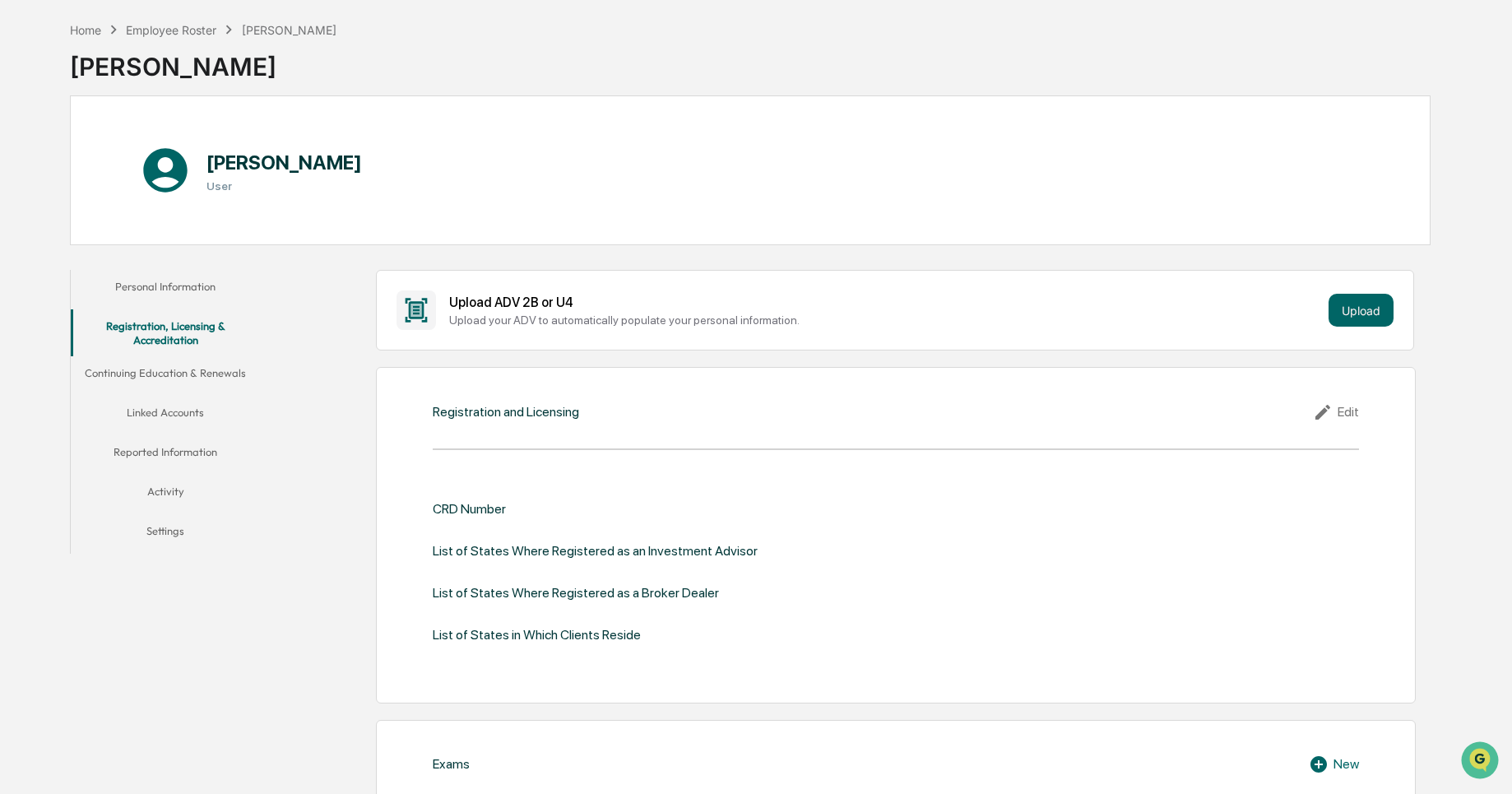
scroll to position [276, 0]
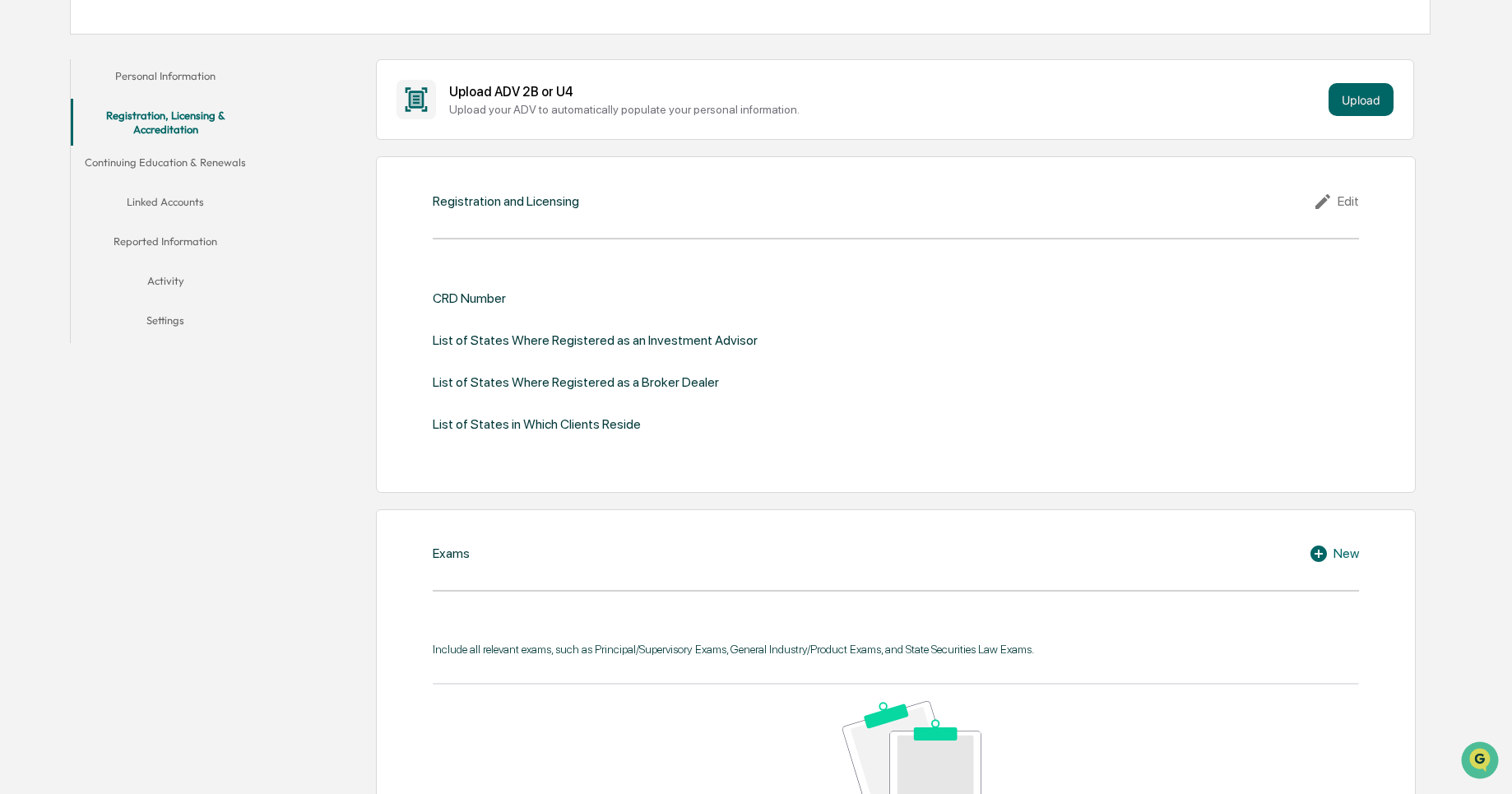
click at [1344, 203] on div "Edit" at bounding box center [1335, 201] width 46 height 20
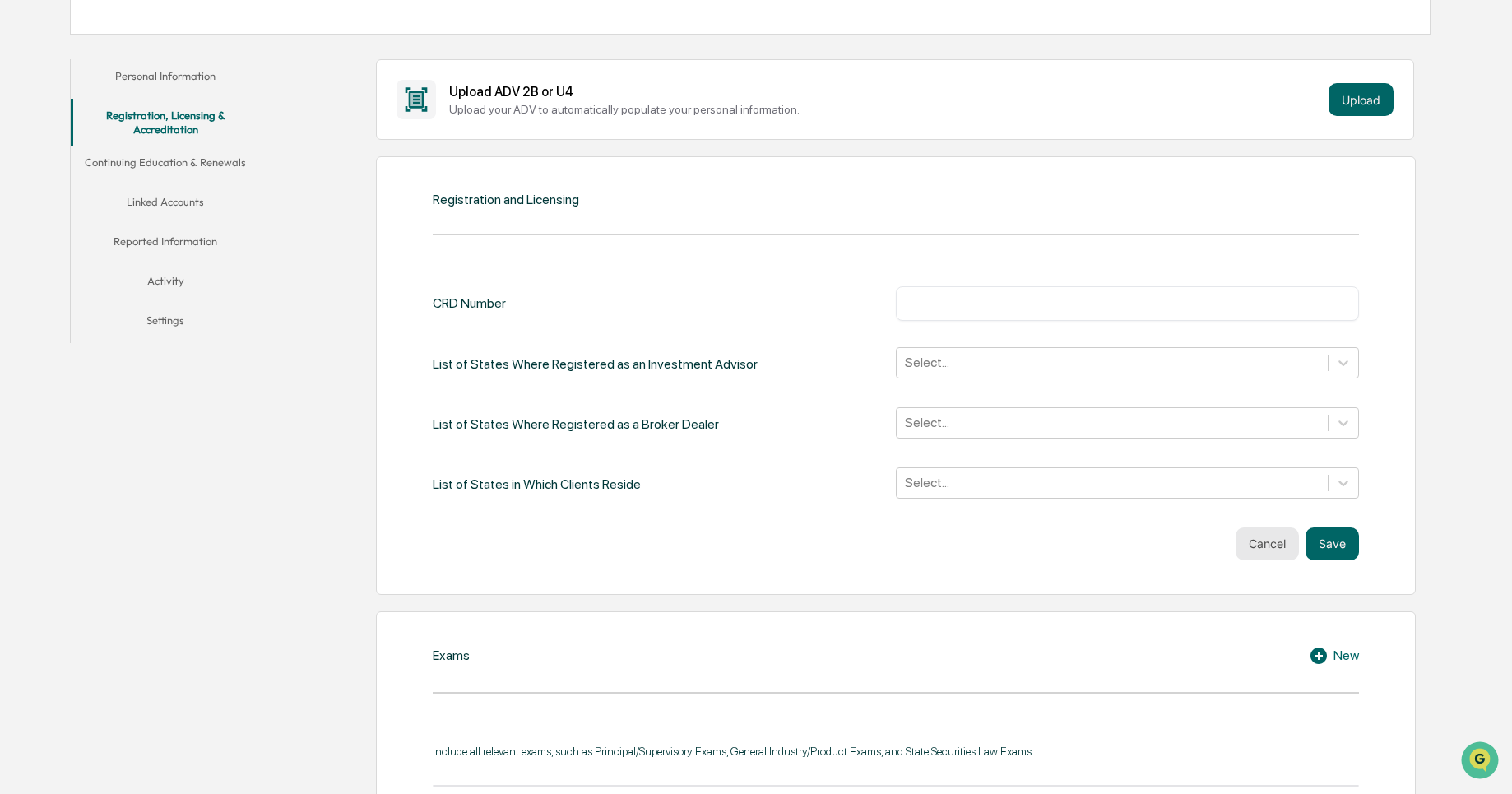
click at [1274, 541] on button "Cancel" at bounding box center [1267, 543] width 63 height 33
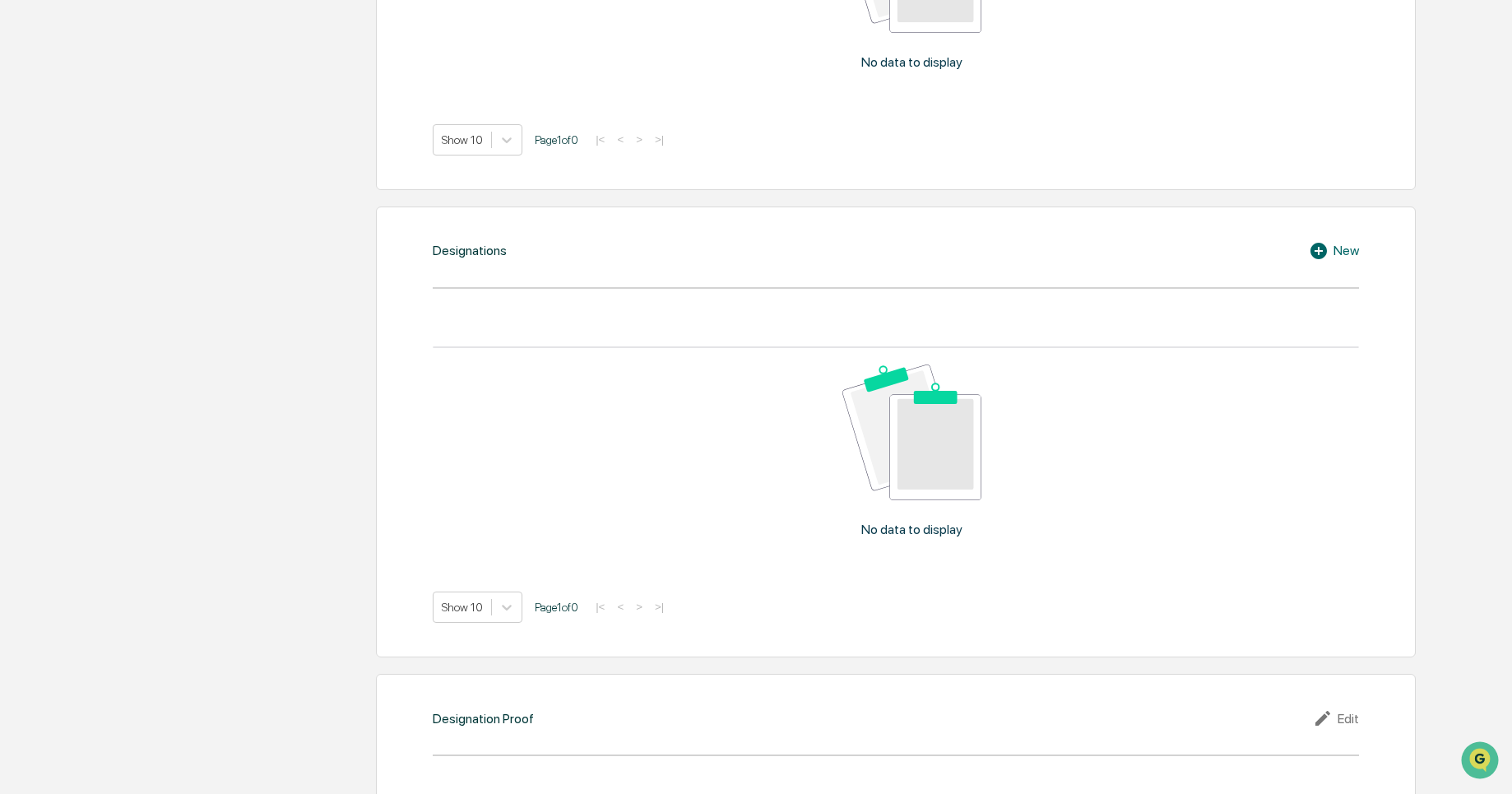
scroll to position [1094, 0]
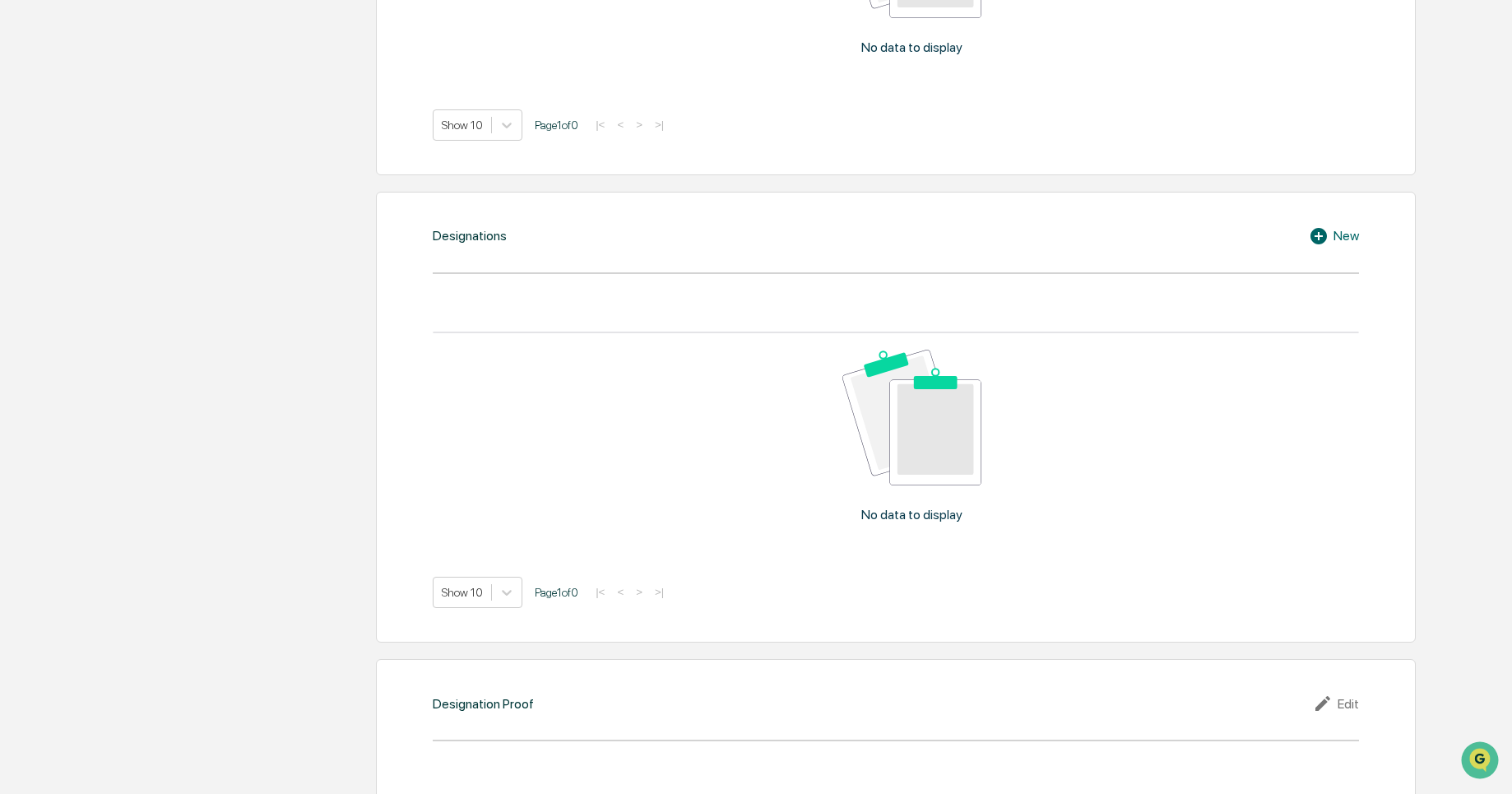
click at [1345, 239] on div "New" at bounding box center [1334, 236] width 50 height 20
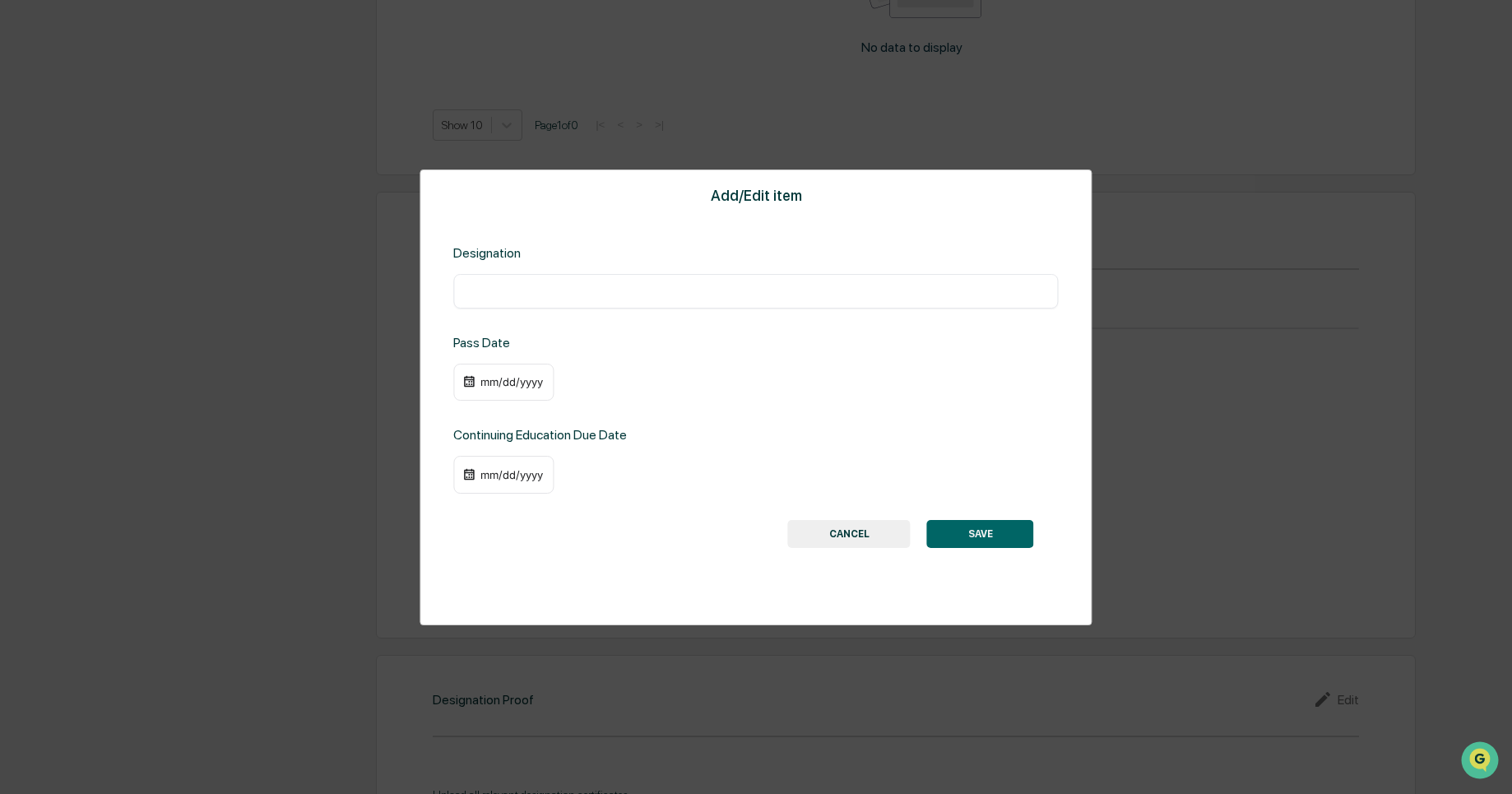
click at [843, 546] on button "CANCEL" at bounding box center [849, 533] width 123 height 28
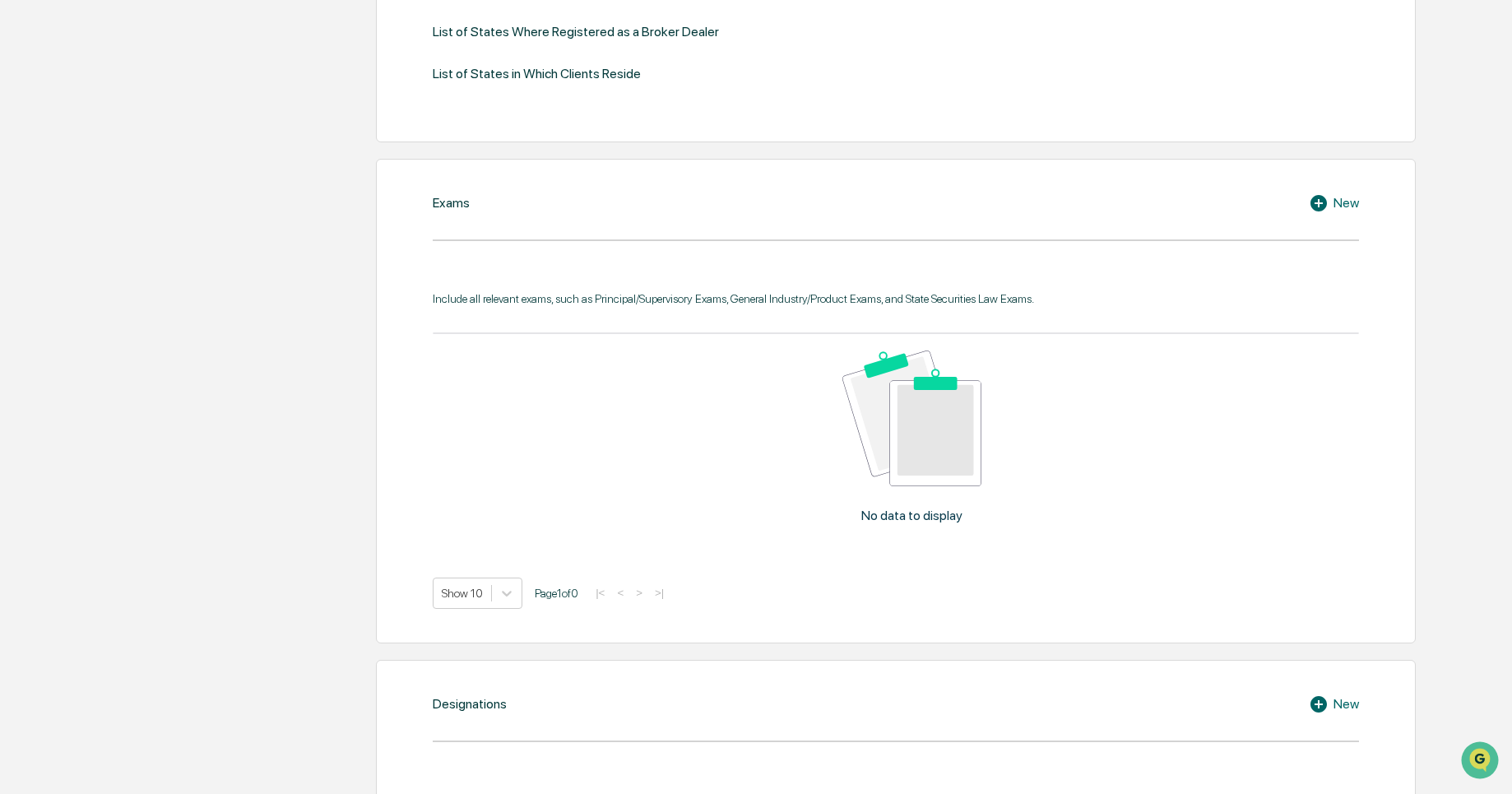
scroll to position [0, 0]
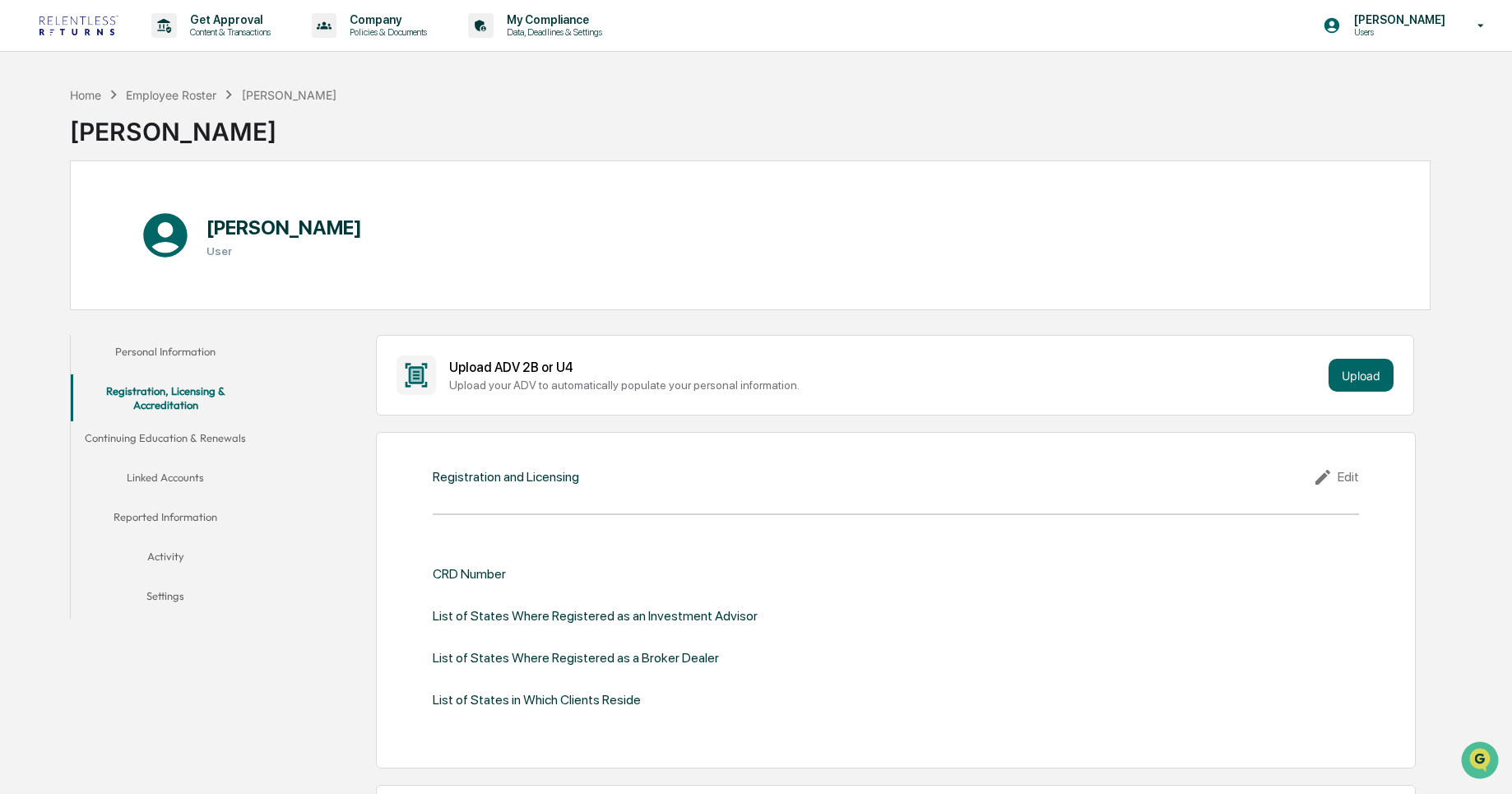
click at [152, 441] on button "Continuing Education & Renewals" at bounding box center [166, 440] width 190 height 39
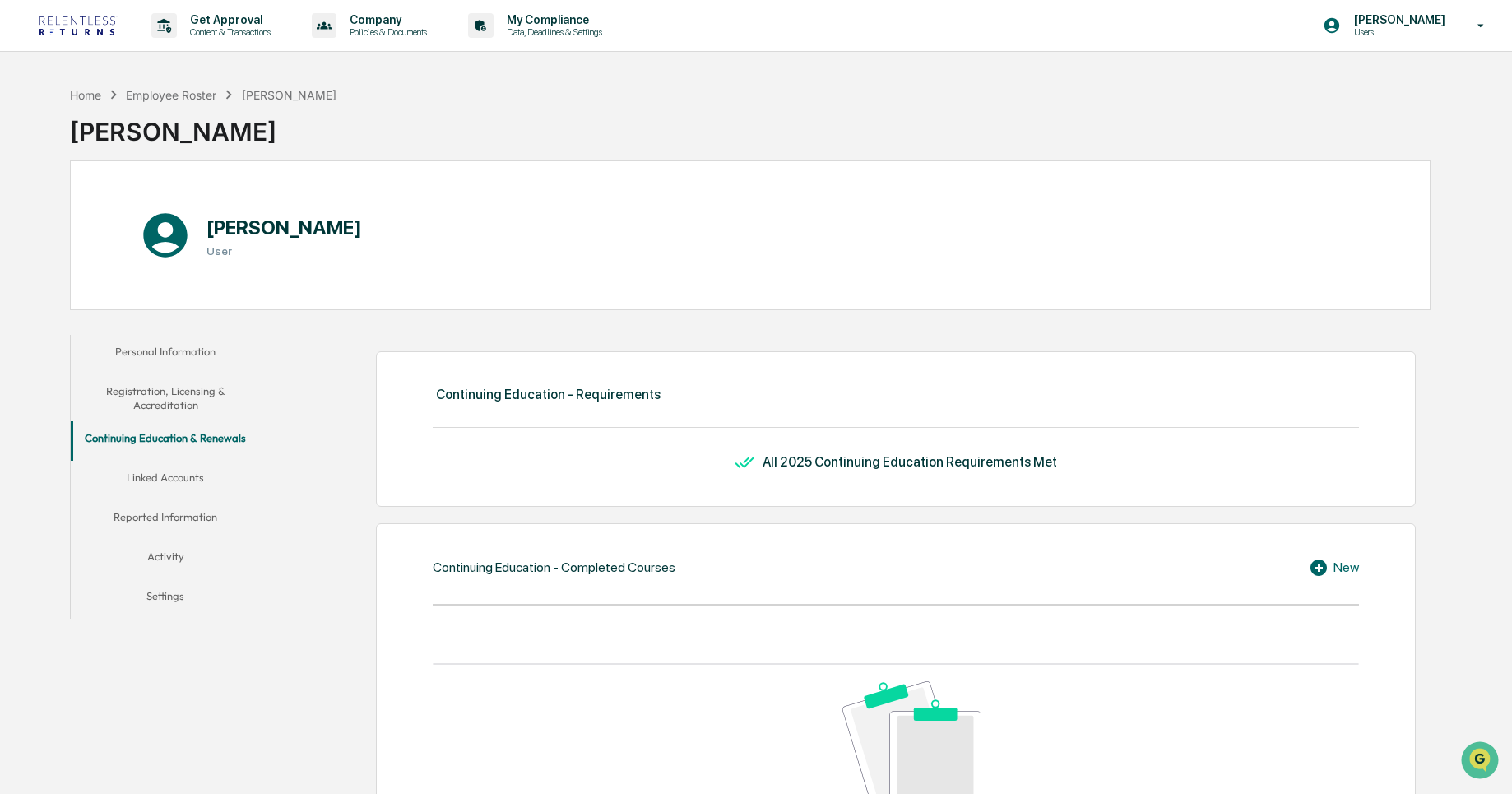
scroll to position [130, 0]
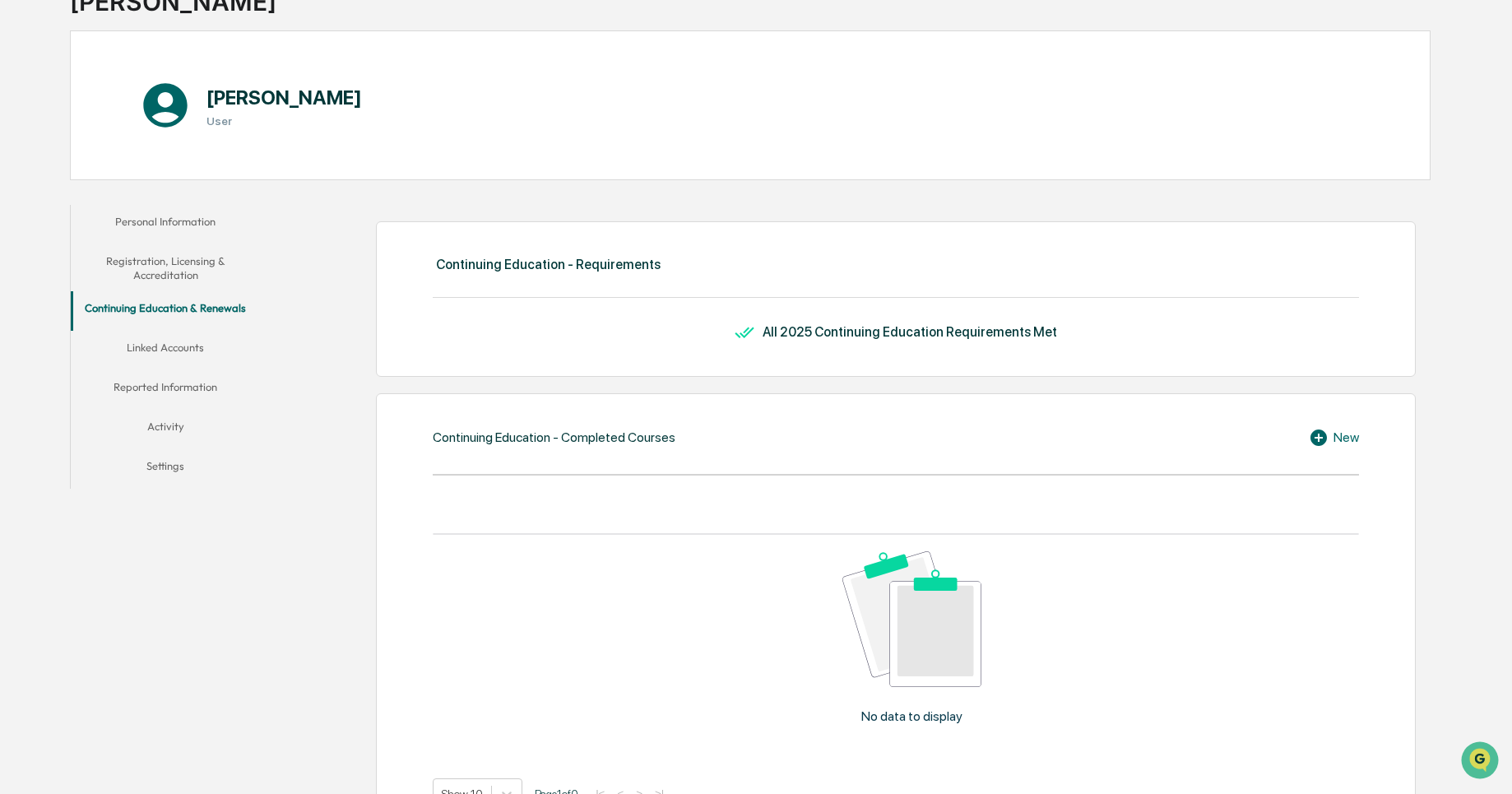
click at [162, 345] on button "Linked Accounts" at bounding box center [166, 350] width 190 height 39
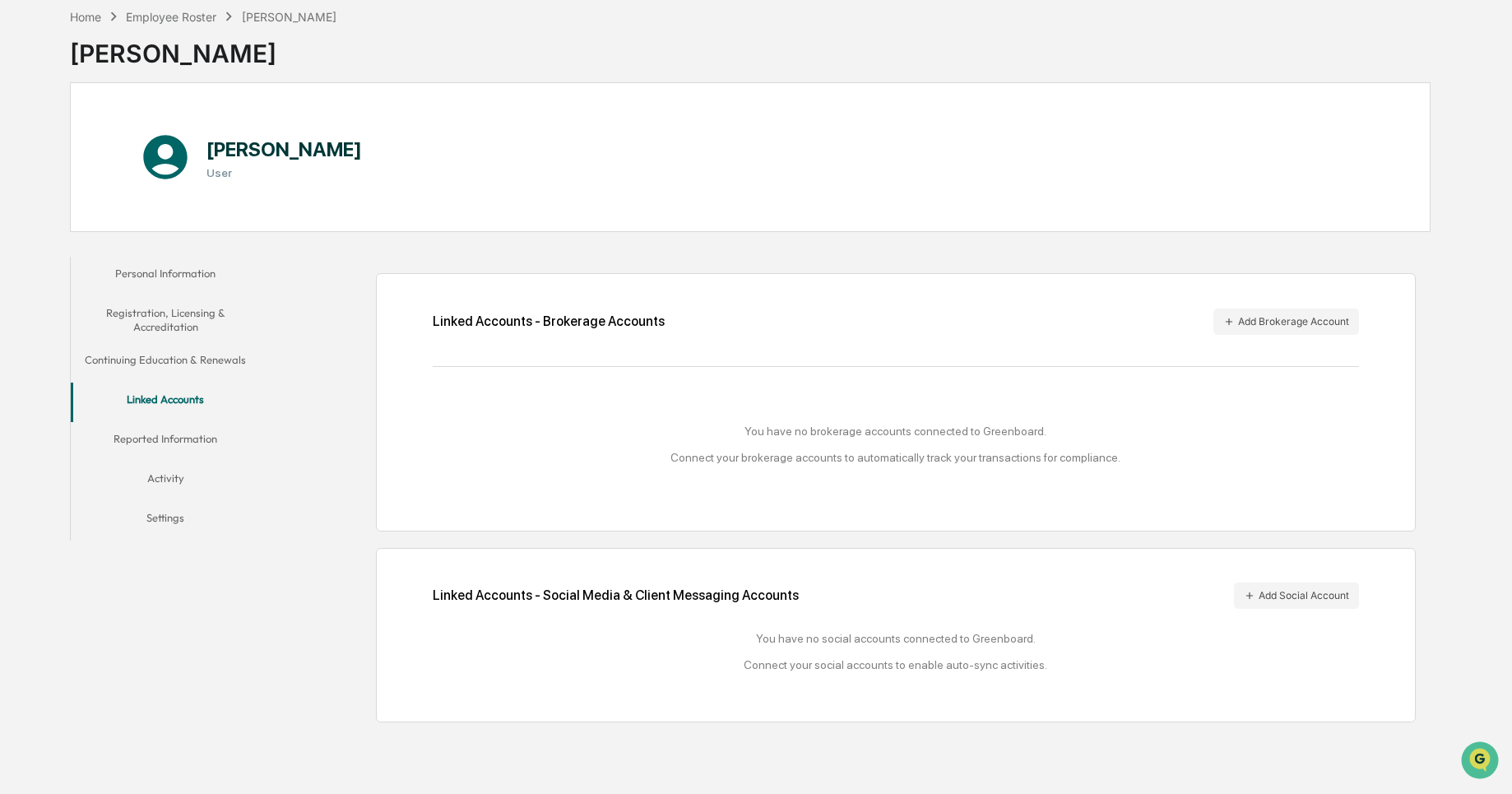
click at [217, 438] on button "Reported Information" at bounding box center [166, 441] width 190 height 39
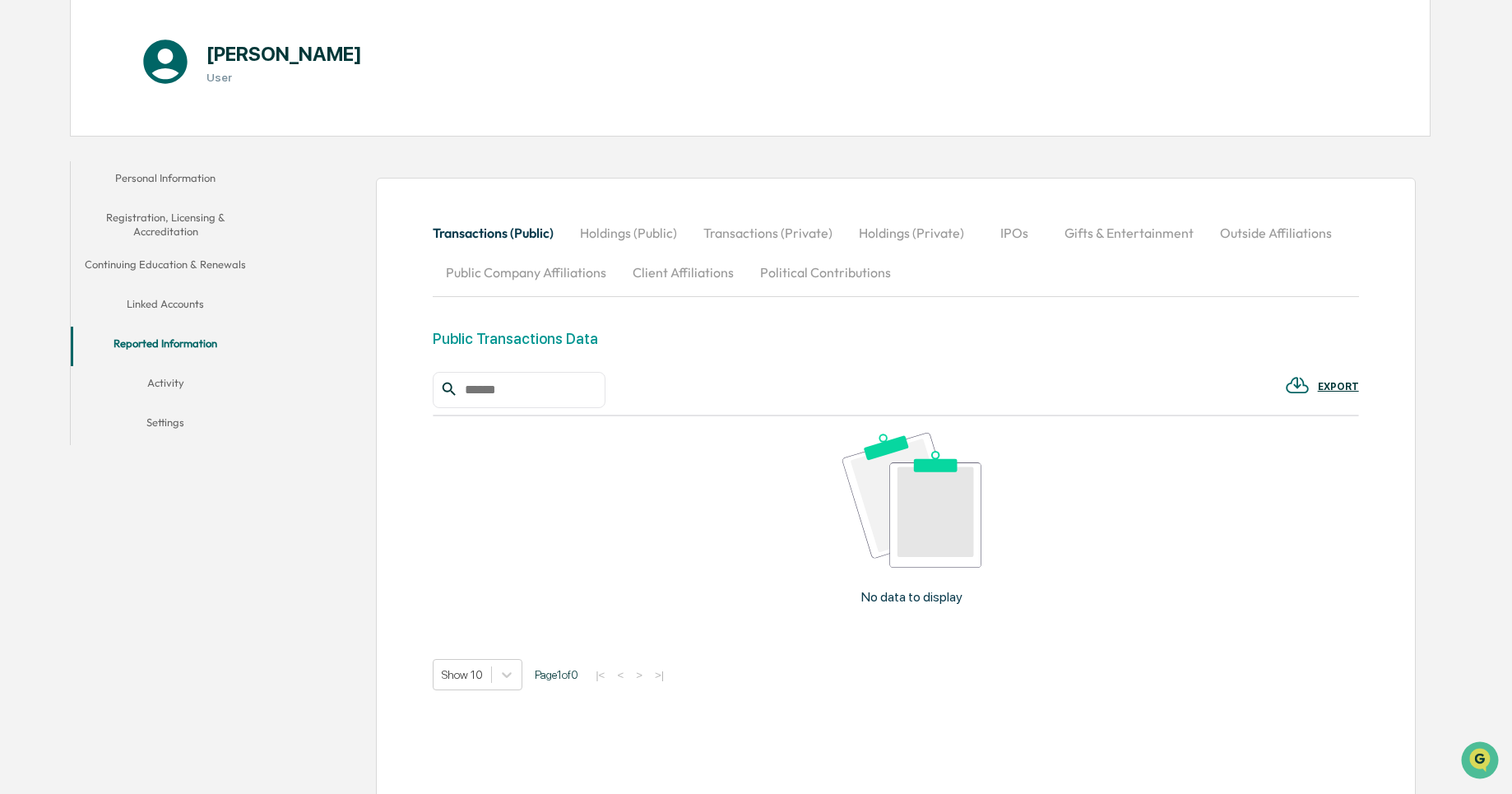
scroll to position [206, 0]
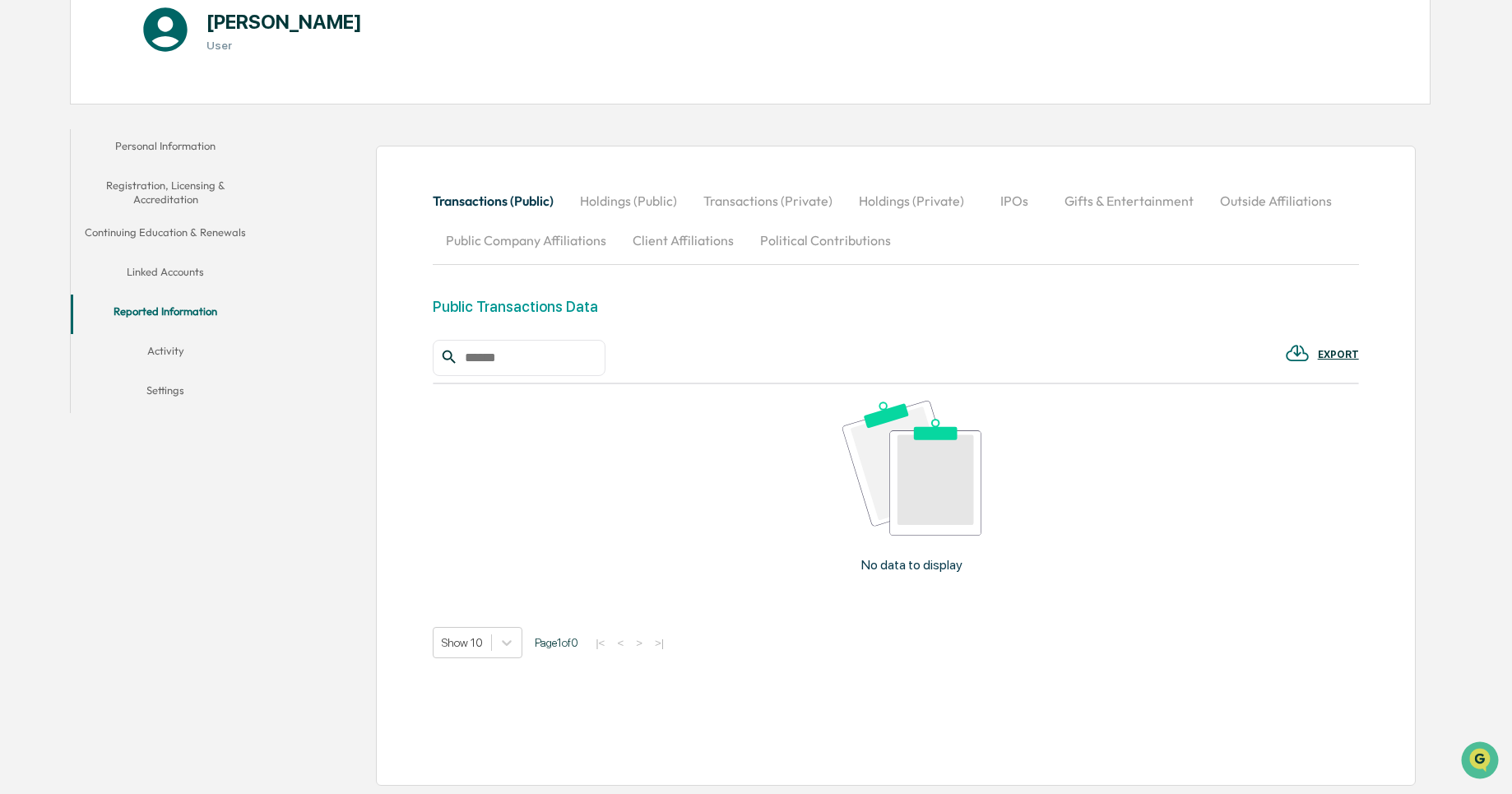
click at [179, 351] on button "Activity" at bounding box center [166, 354] width 190 height 39
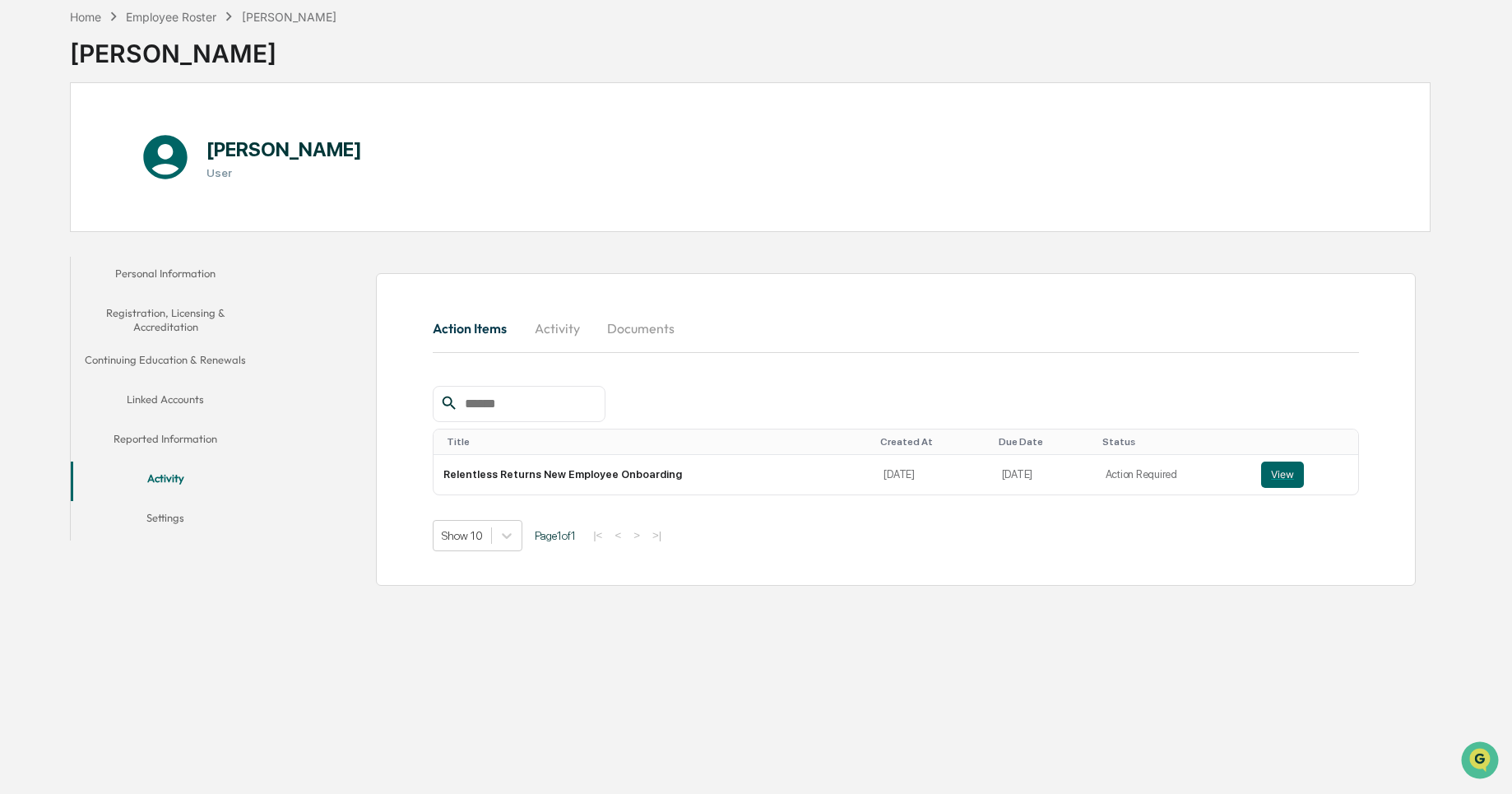
click at [180, 519] on button "Settings" at bounding box center [166, 520] width 190 height 39
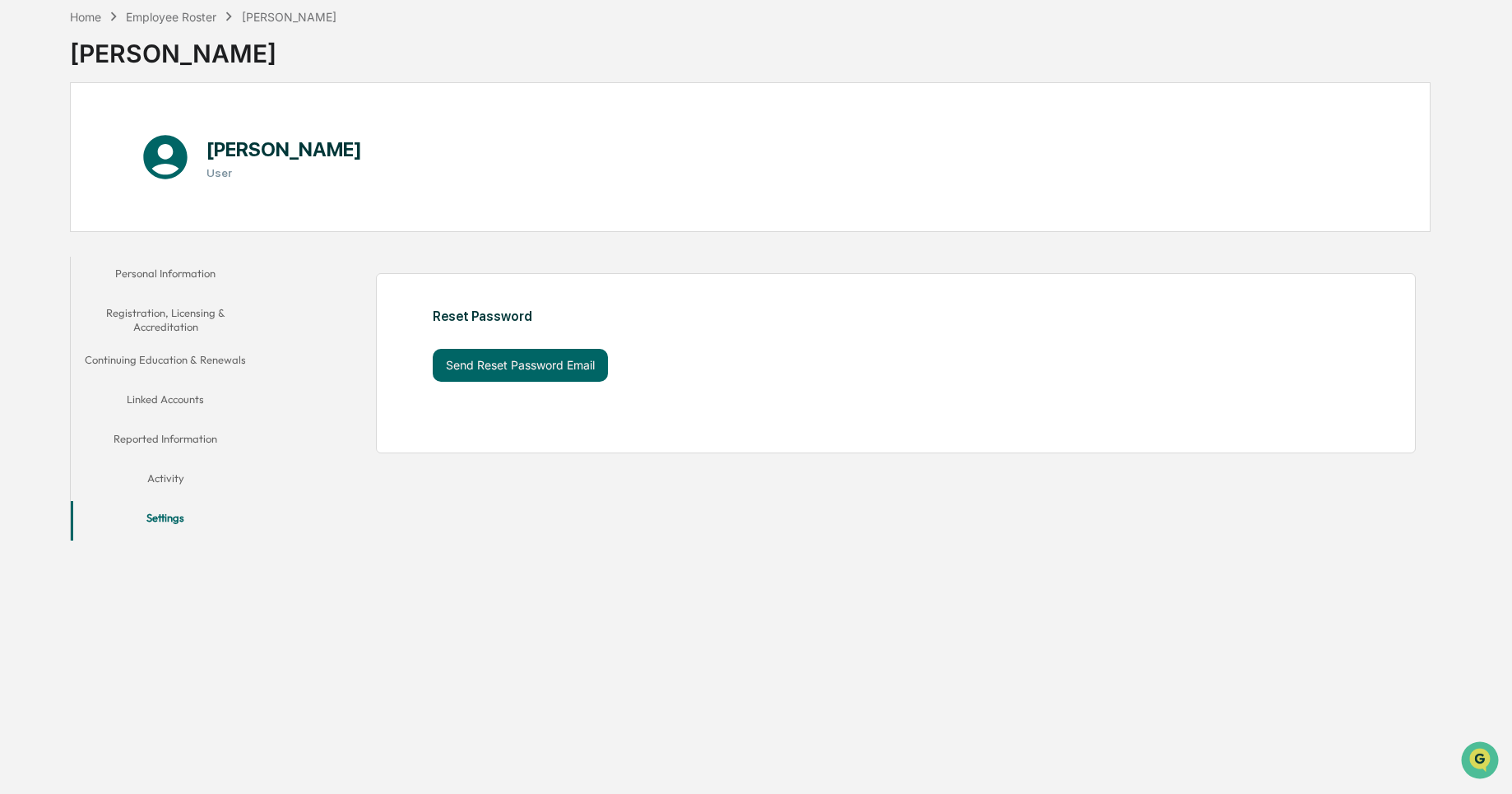
click at [173, 260] on button "Personal Information" at bounding box center [166, 276] width 190 height 39
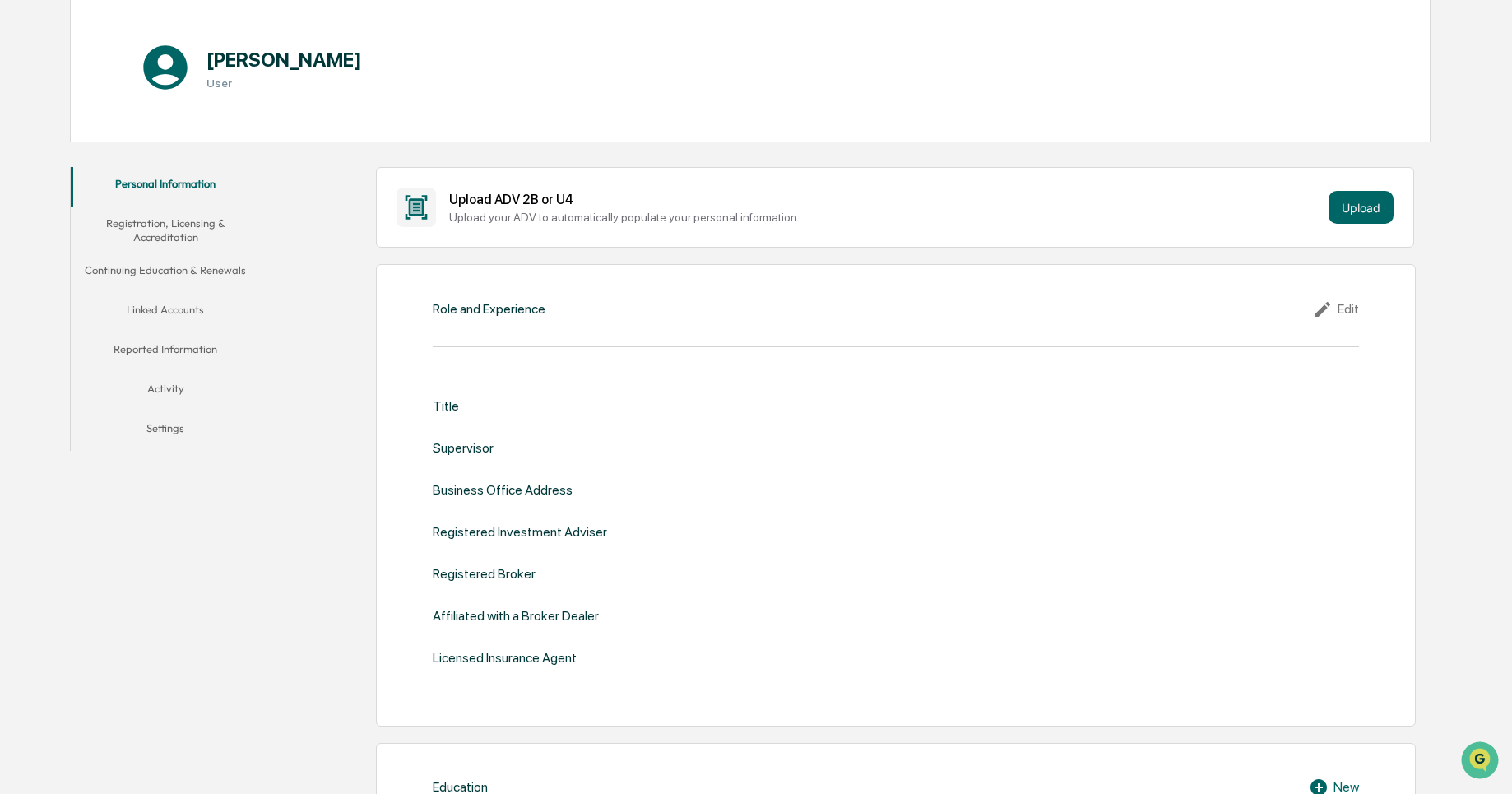
scroll to position [187, 0]
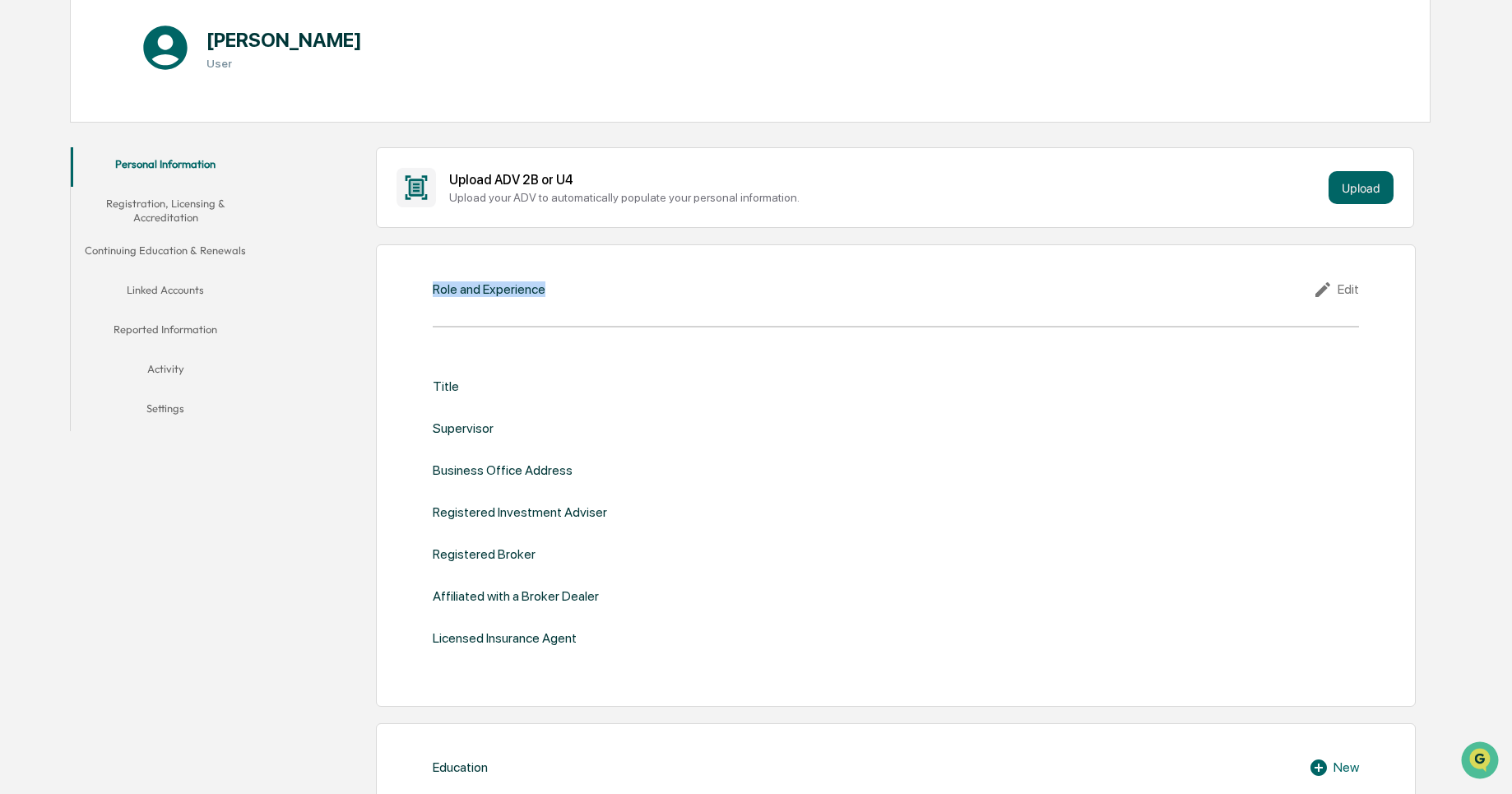
drag, startPoint x: 416, startPoint y: 277, endPoint x: 569, endPoint y: 283, distance: 153.1
click at [569, 283] on div "Role and Experience Edit Title Supervisor Business Office Address Registered In…" at bounding box center [897, 475] width 1041 height 462
click at [774, 249] on div "Role and Experience Edit Title Supervisor Business Office Address Registered In…" at bounding box center [897, 475] width 1041 height 462
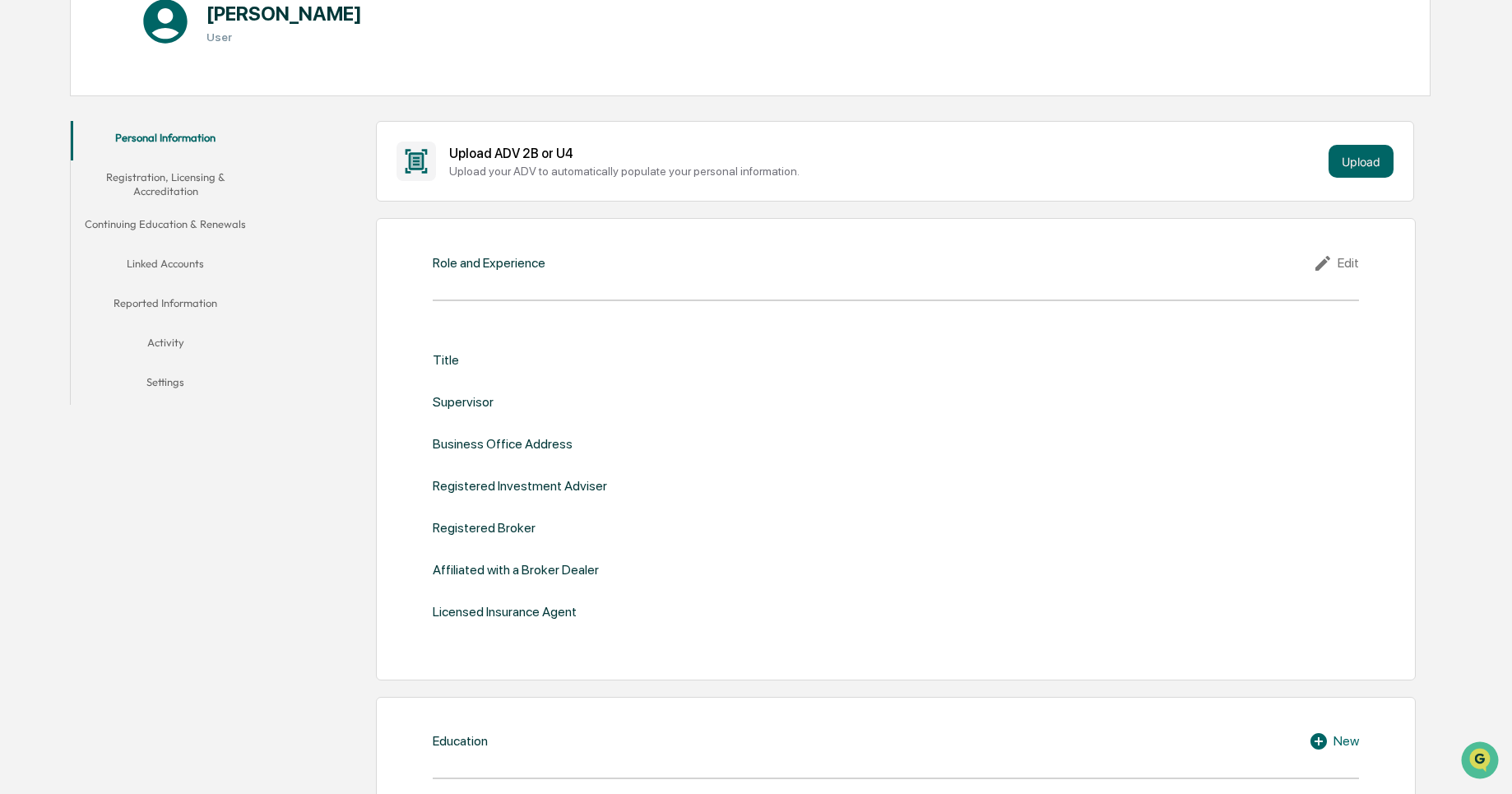
scroll to position [225, 0]
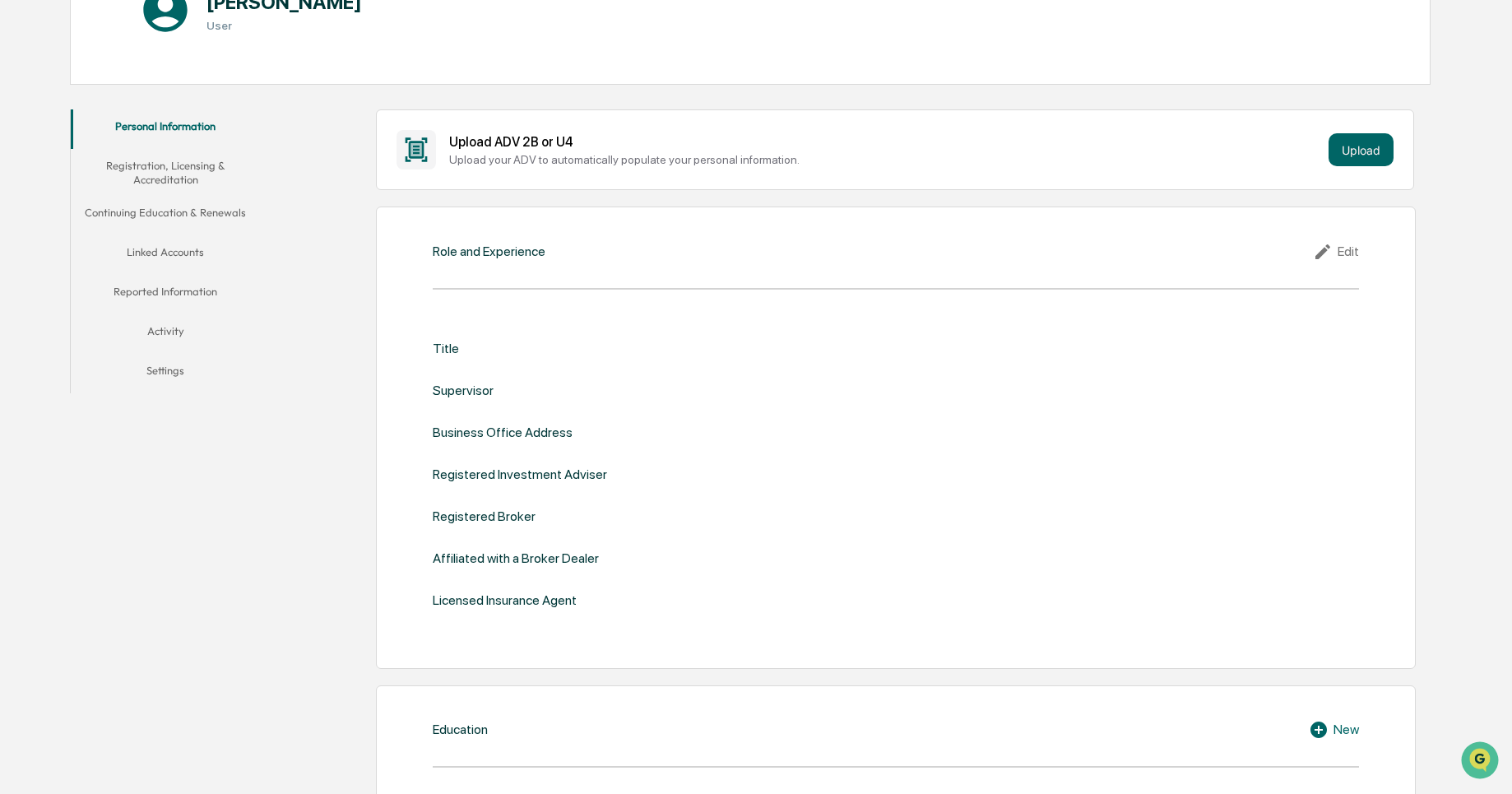
click at [497, 250] on div "Role and Experience" at bounding box center [489, 251] width 113 height 16
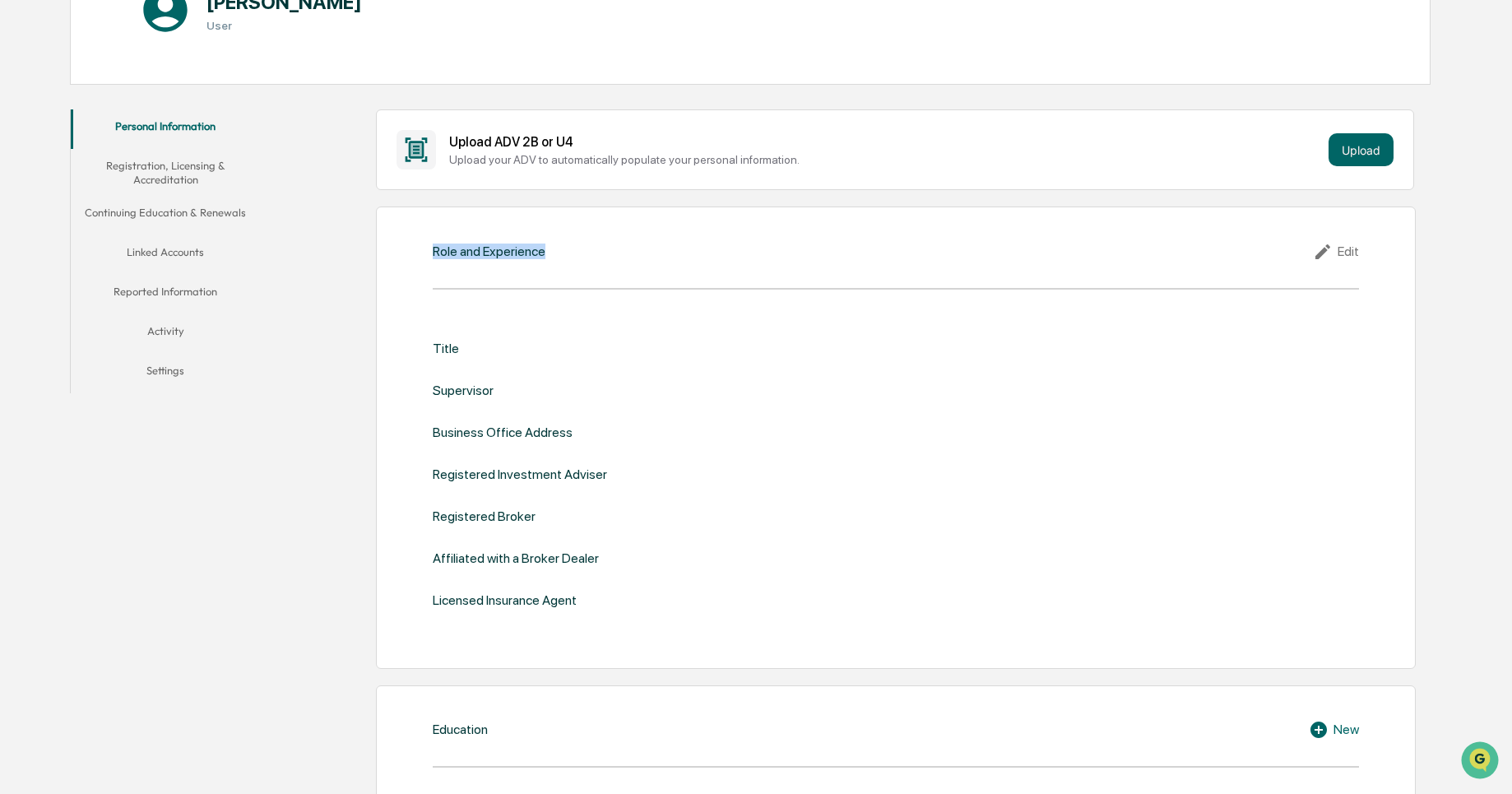
click at [497, 250] on div "Role and Experience" at bounding box center [489, 251] width 113 height 16
click at [448, 350] on div "Title" at bounding box center [446, 348] width 26 height 16
drag, startPoint x: 448, startPoint y: 350, endPoint x: 466, endPoint y: 378, distance: 33.3
click at [466, 378] on div "Title Supervisor Business Office Address Registered Investment Adviser Register…" at bounding box center [896, 474] width 926 height 267
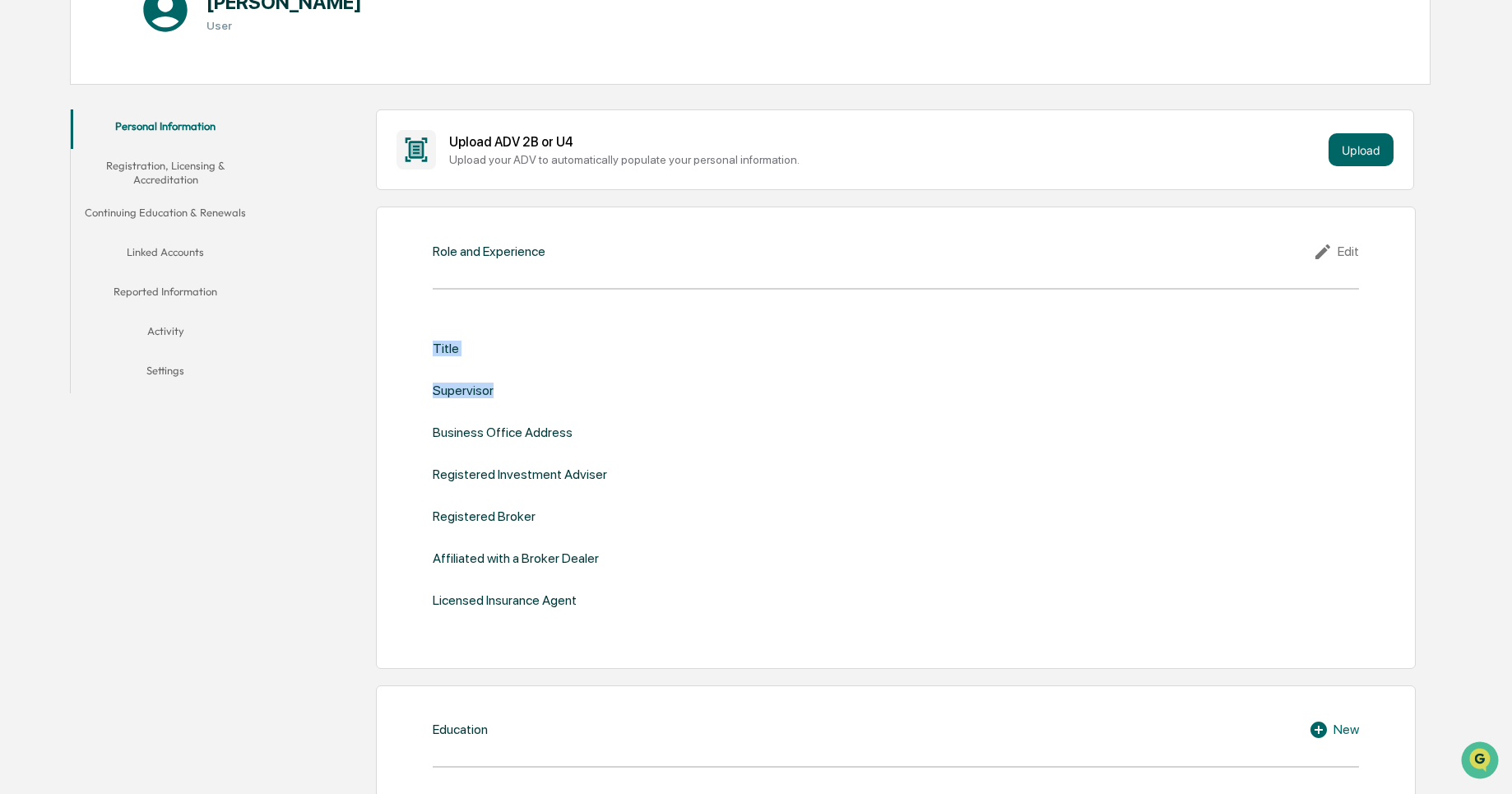
click at [466, 378] on div "Title Supervisor Business Office Address Registered Investment Adviser Register…" at bounding box center [896, 474] width 926 height 267
drag, startPoint x: 466, startPoint y: 378, endPoint x: 497, endPoint y: 432, distance: 62.3
click at [497, 432] on div "Title Supervisor Business Office Address Registered Investment Adviser Register…" at bounding box center [896, 474] width 926 height 267
click at [497, 432] on div "Business Office Address" at bounding box center [503, 432] width 140 height 16
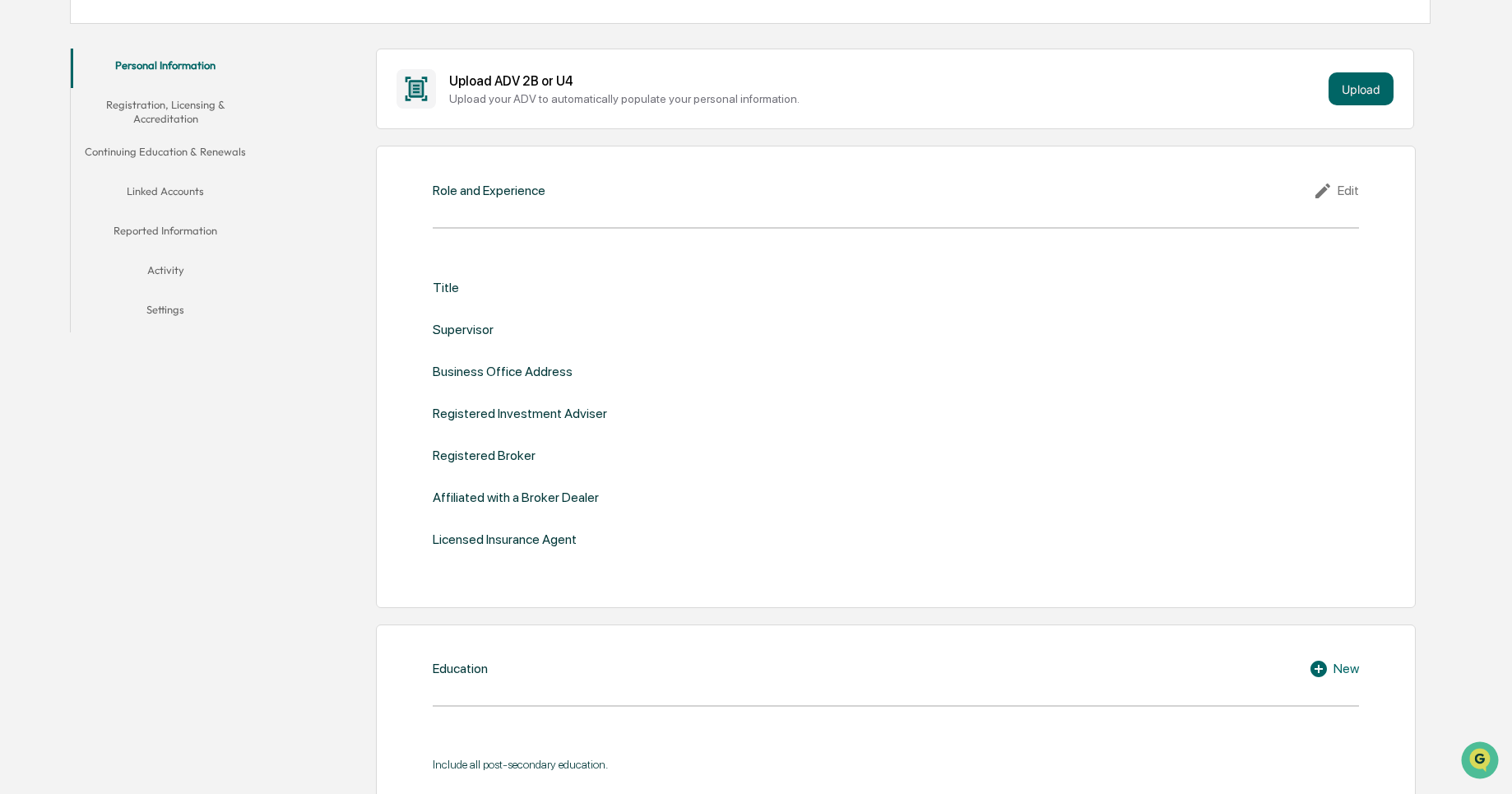
scroll to position [298, 0]
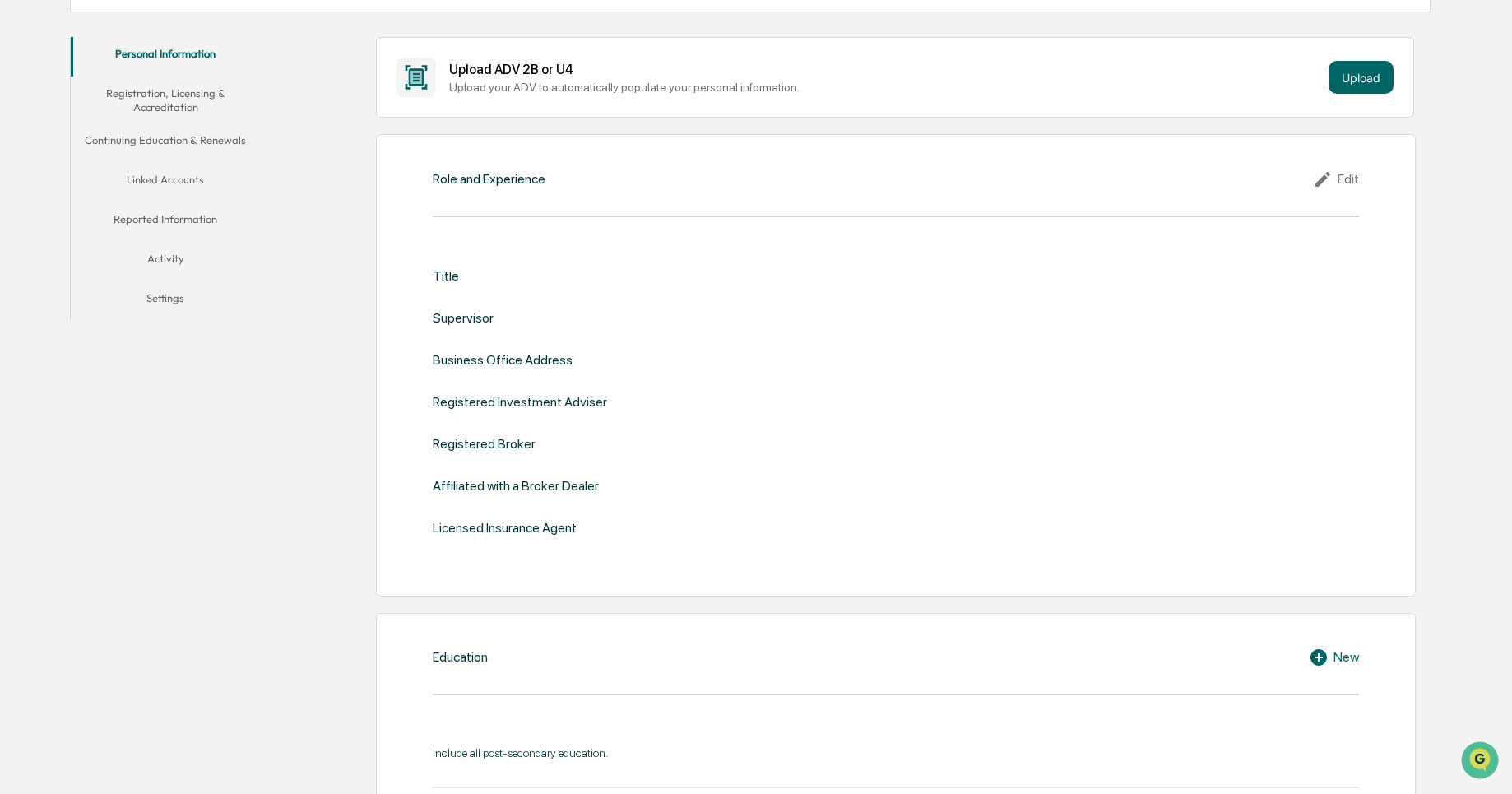
click at [504, 394] on div "Registered Investment Adviser" at bounding box center [520, 401] width 174 height 16
click at [481, 444] on div "Registered Broker" at bounding box center [484, 443] width 102 height 16
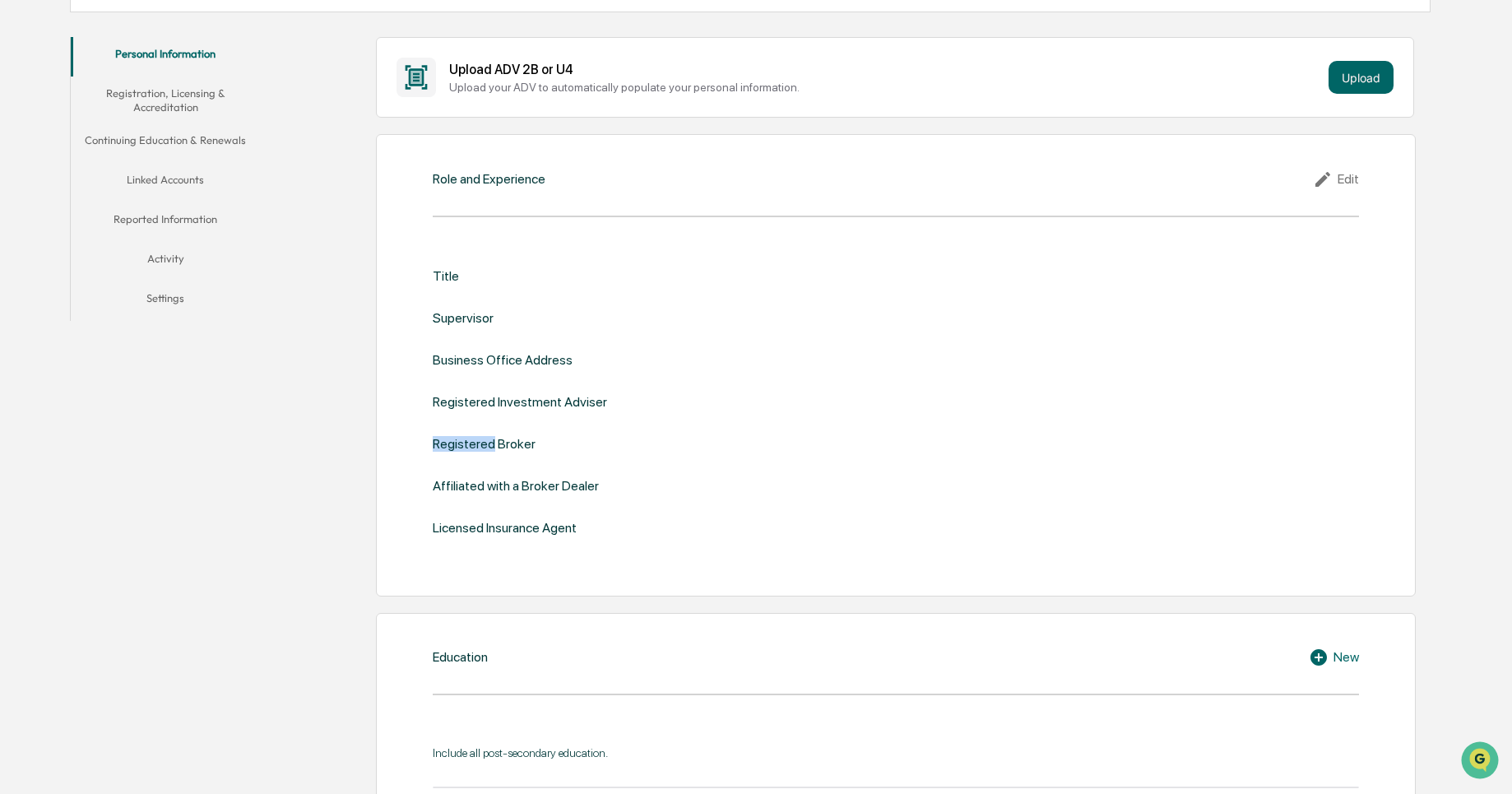
click at [481, 444] on div "Registered Broker" at bounding box center [484, 443] width 102 height 16
click at [495, 482] on div "Affiliated with a Broker Dealer" at bounding box center [516, 485] width 166 height 16
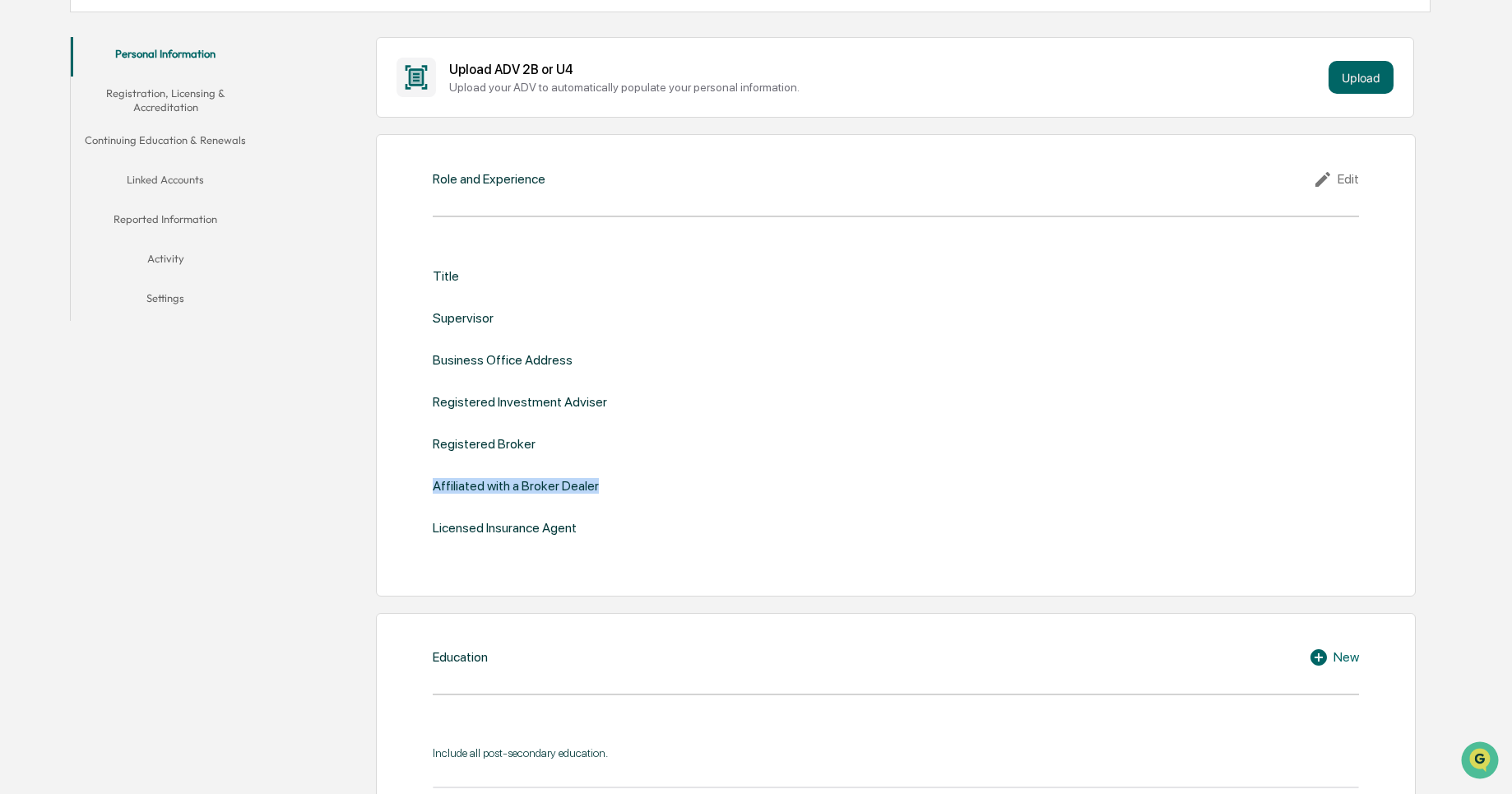
click at [495, 482] on div "Affiliated with a Broker Dealer" at bounding box center [516, 485] width 166 height 16
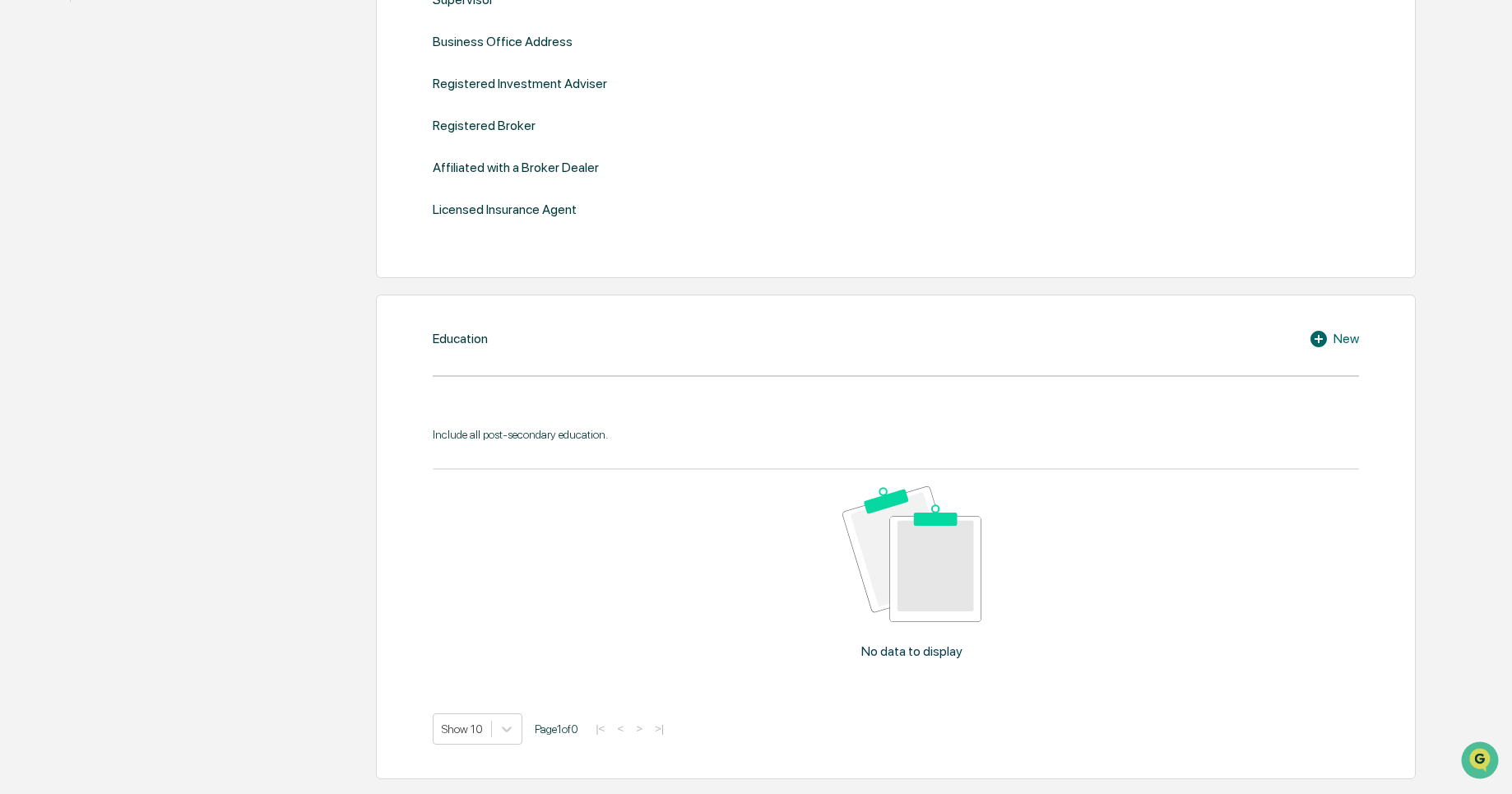
scroll to position [618, 0]
click at [529, 437] on div "Include all post-secondary education." at bounding box center [896, 432] width 926 height 13
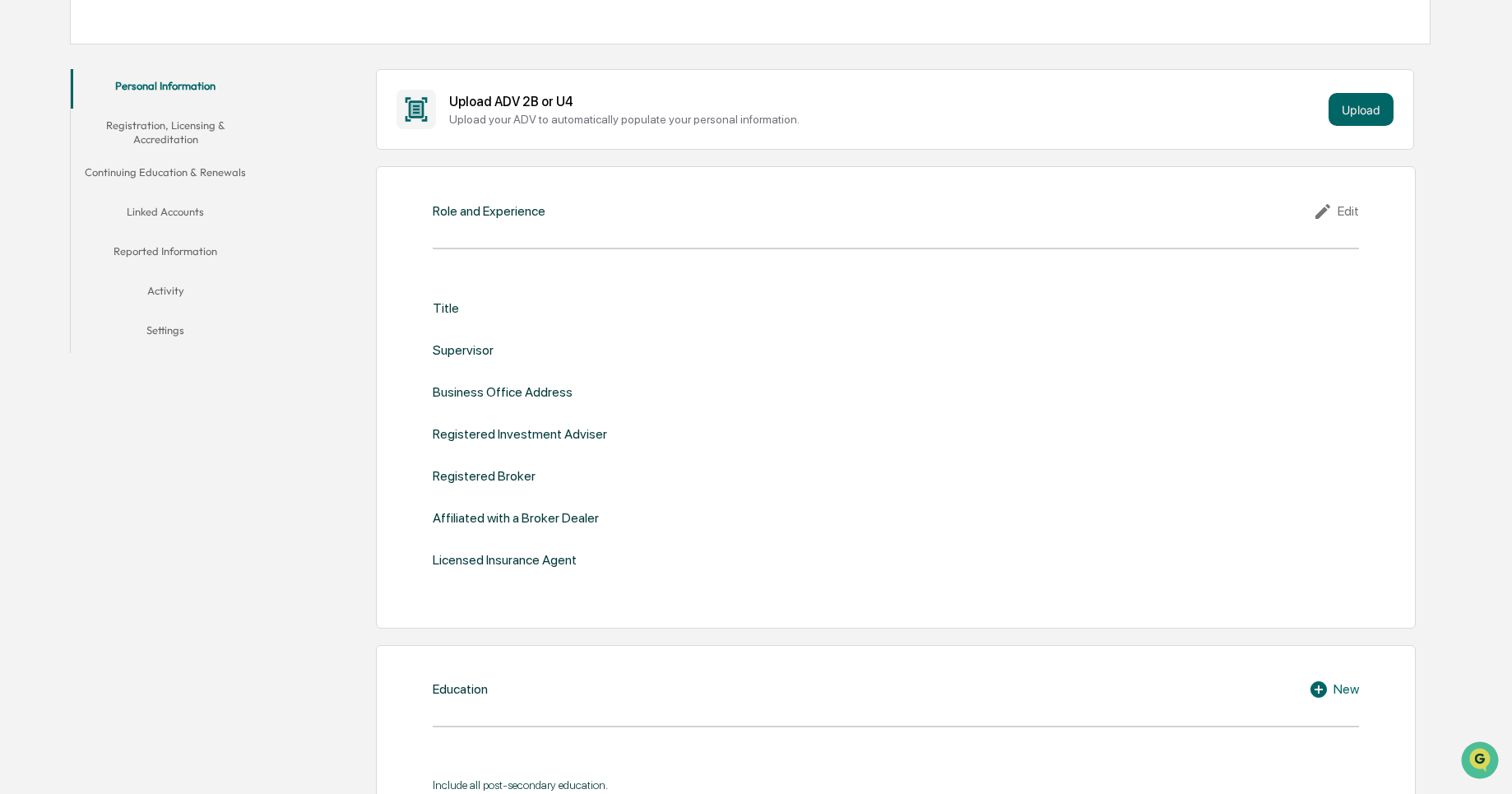
scroll to position [263, 0]
click at [1337, 209] on div "Edit" at bounding box center [1335, 213] width 46 height 20
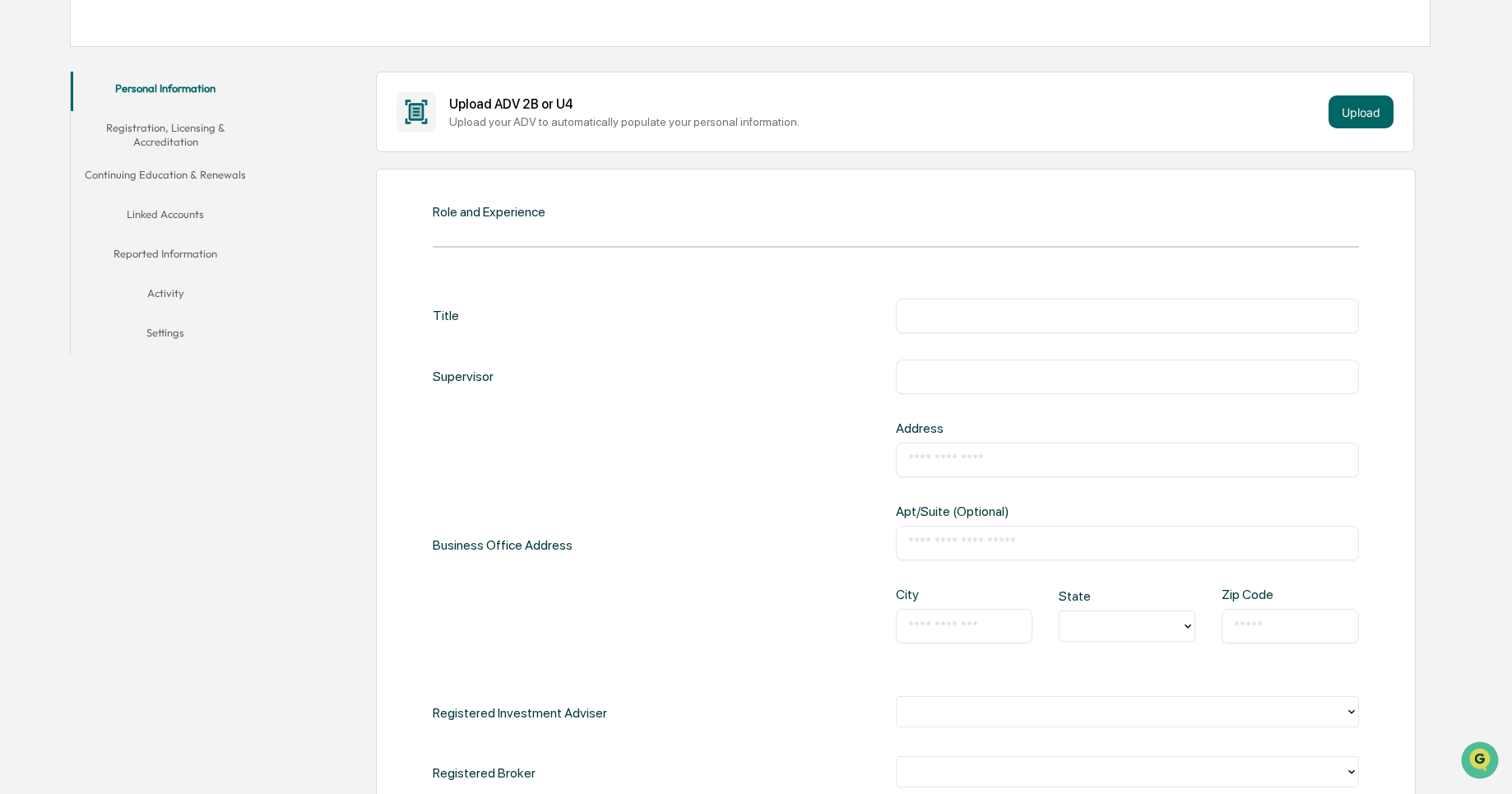
click at [934, 321] on input "text" at bounding box center [1127, 316] width 439 height 17
type input "*"
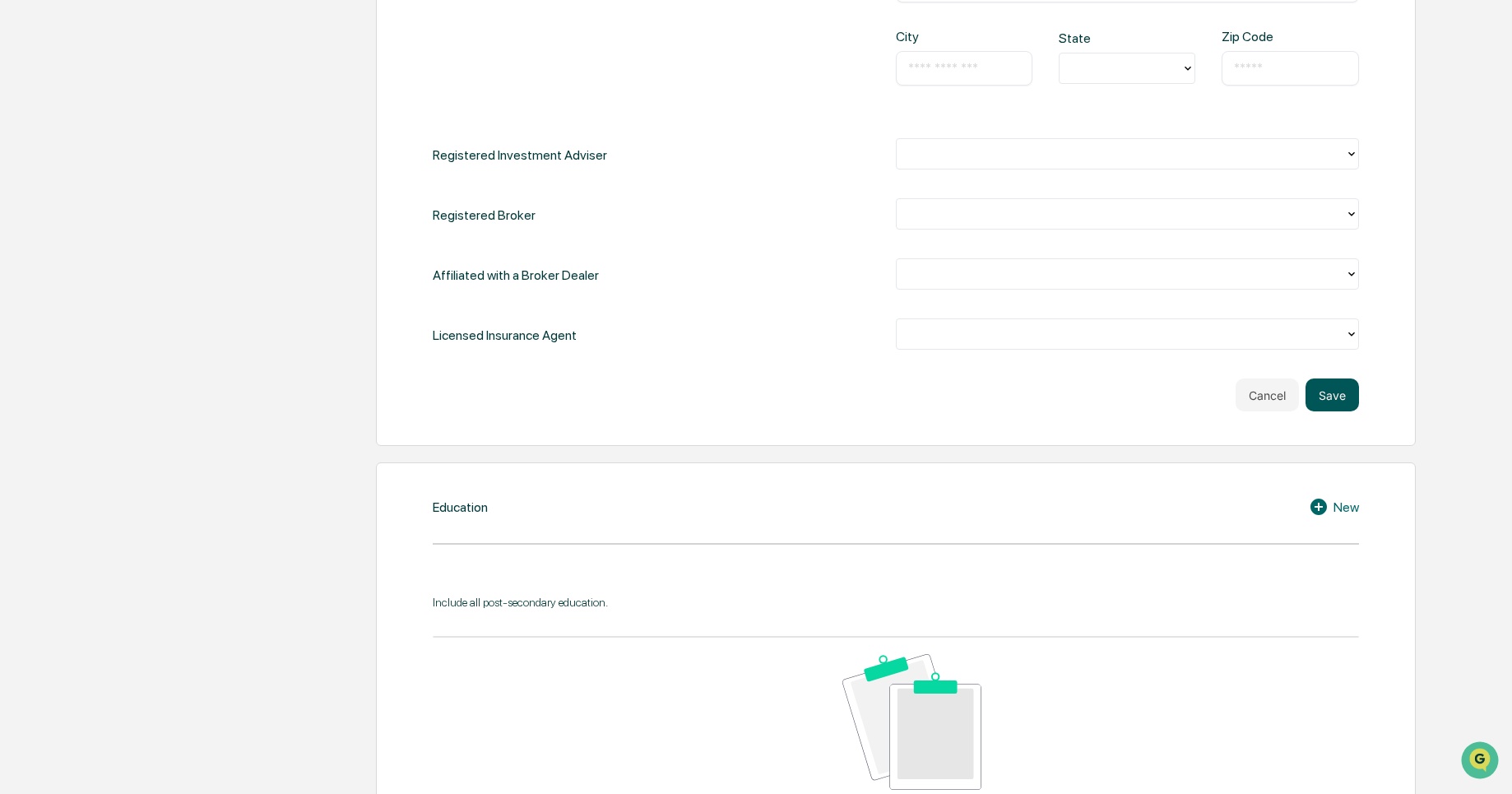
click at [1337, 394] on button "Save" at bounding box center [1331, 394] width 53 height 33
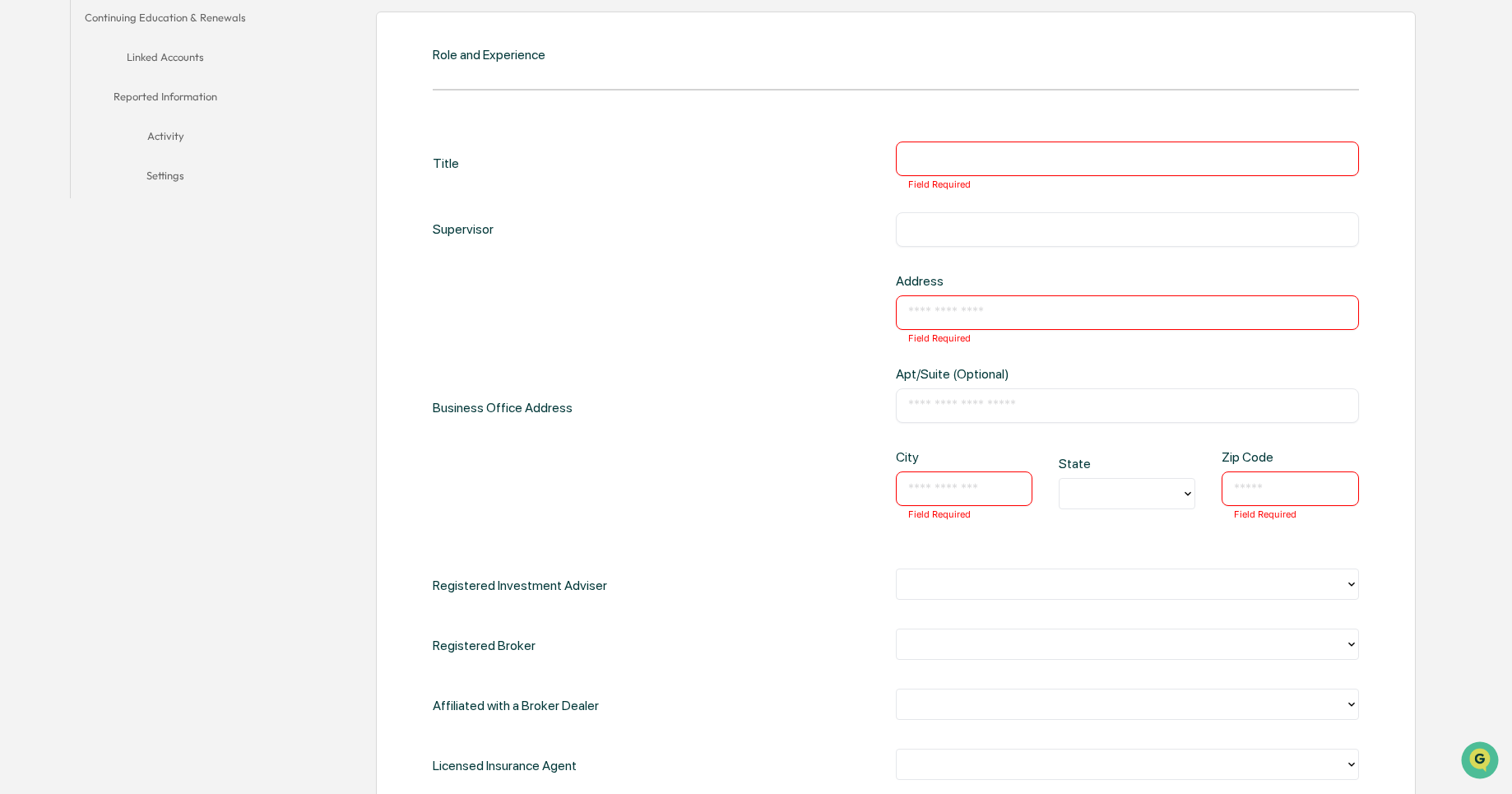
scroll to position [424, 0]
click at [950, 478] on input "text" at bounding box center [964, 485] width 112 height 17
click at [1304, 479] on input "text" at bounding box center [1289, 485] width 112 height 17
click at [940, 462] on div "City ​ Field Required" at bounding box center [964, 479] width 137 height 67
click at [947, 486] on input "text" at bounding box center [964, 485] width 112 height 17
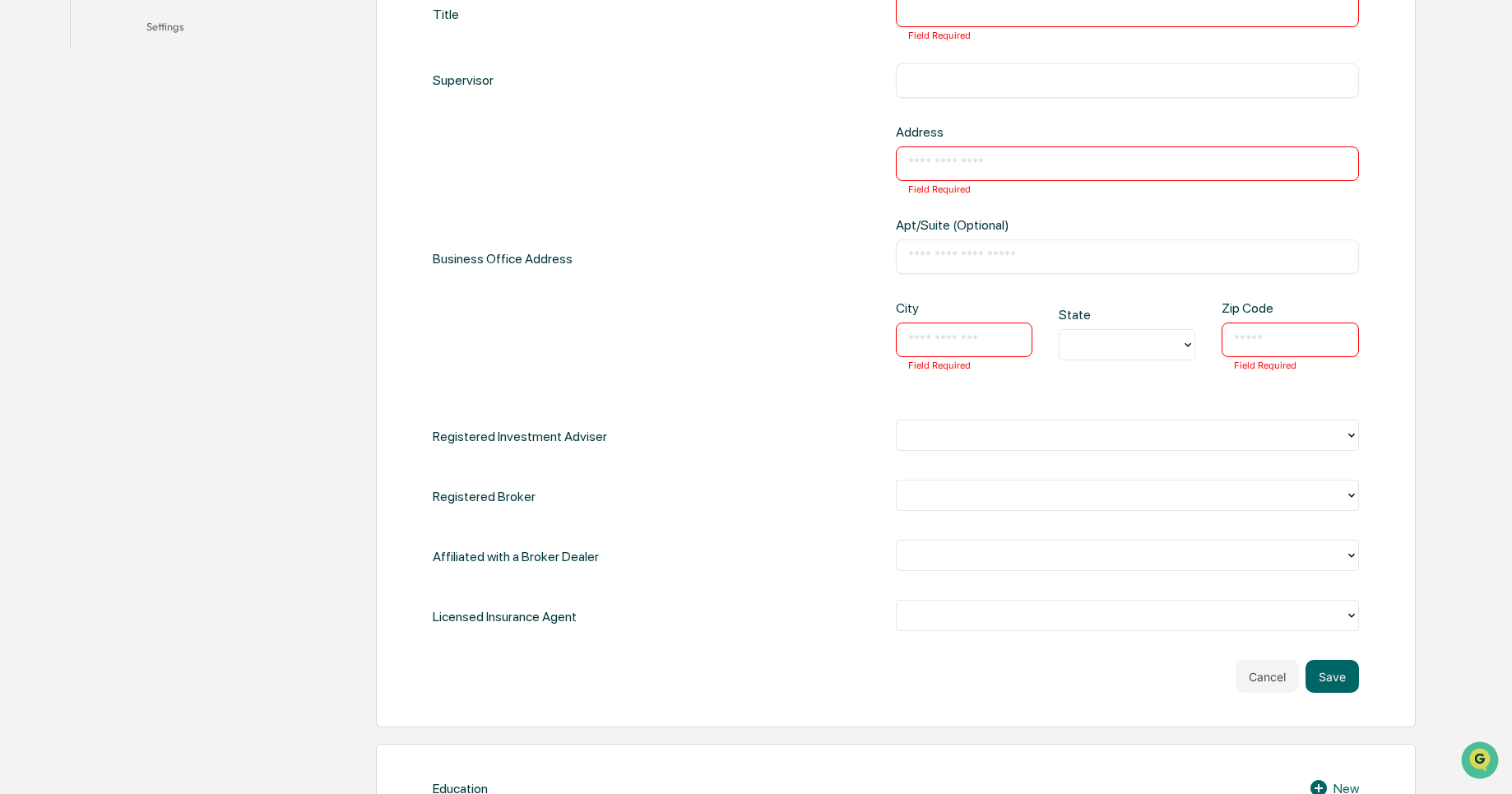
scroll to position [567, 0]
click at [935, 249] on div "​" at bounding box center [1127, 259] width 463 height 34
click at [928, 264] on input "text" at bounding box center [1127, 259] width 439 height 17
click at [883, 246] on div "Business Office Address Address ​ Field Required Apt/Suite (Optional) ​ City ​ …" at bounding box center [896, 261] width 926 height 269
click at [795, 247] on div "Business Office Address Address ​ Field Required Apt/Suite (Optional) ​ City ​ …" at bounding box center [896, 261] width 926 height 269
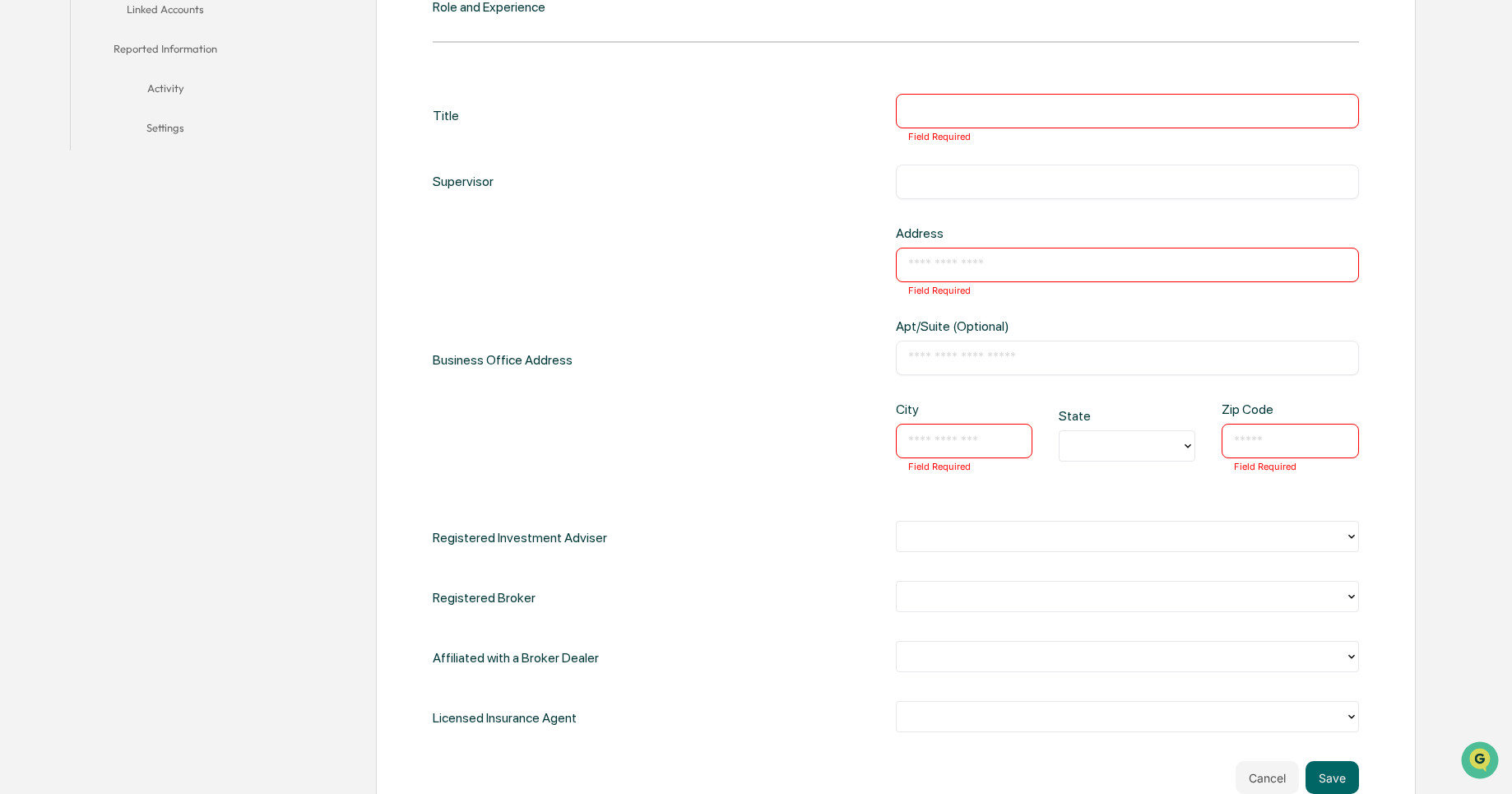
scroll to position [463, 0]
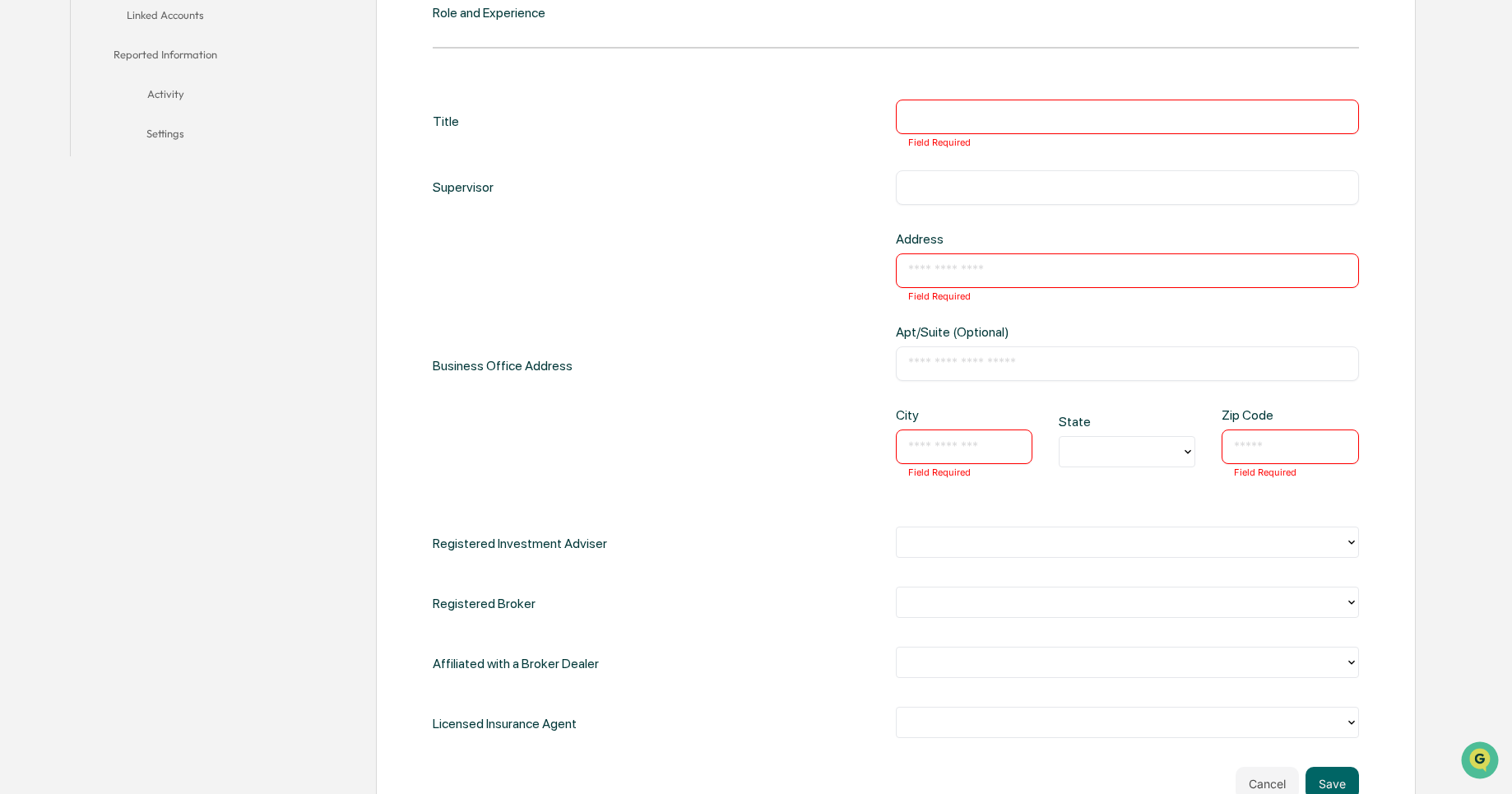
click at [601, 219] on div "Title ​ Field Required Supervisor ​ Business Office Address Address ​ Field Req…" at bounding box center [896, 420] width 926 height 641
click at [610, 272] on div "Business Office Address Address ​ Field Required Apt/Suite (Optional) ​ City ​ …" at bounding box center [896, 365] width 926 height 269
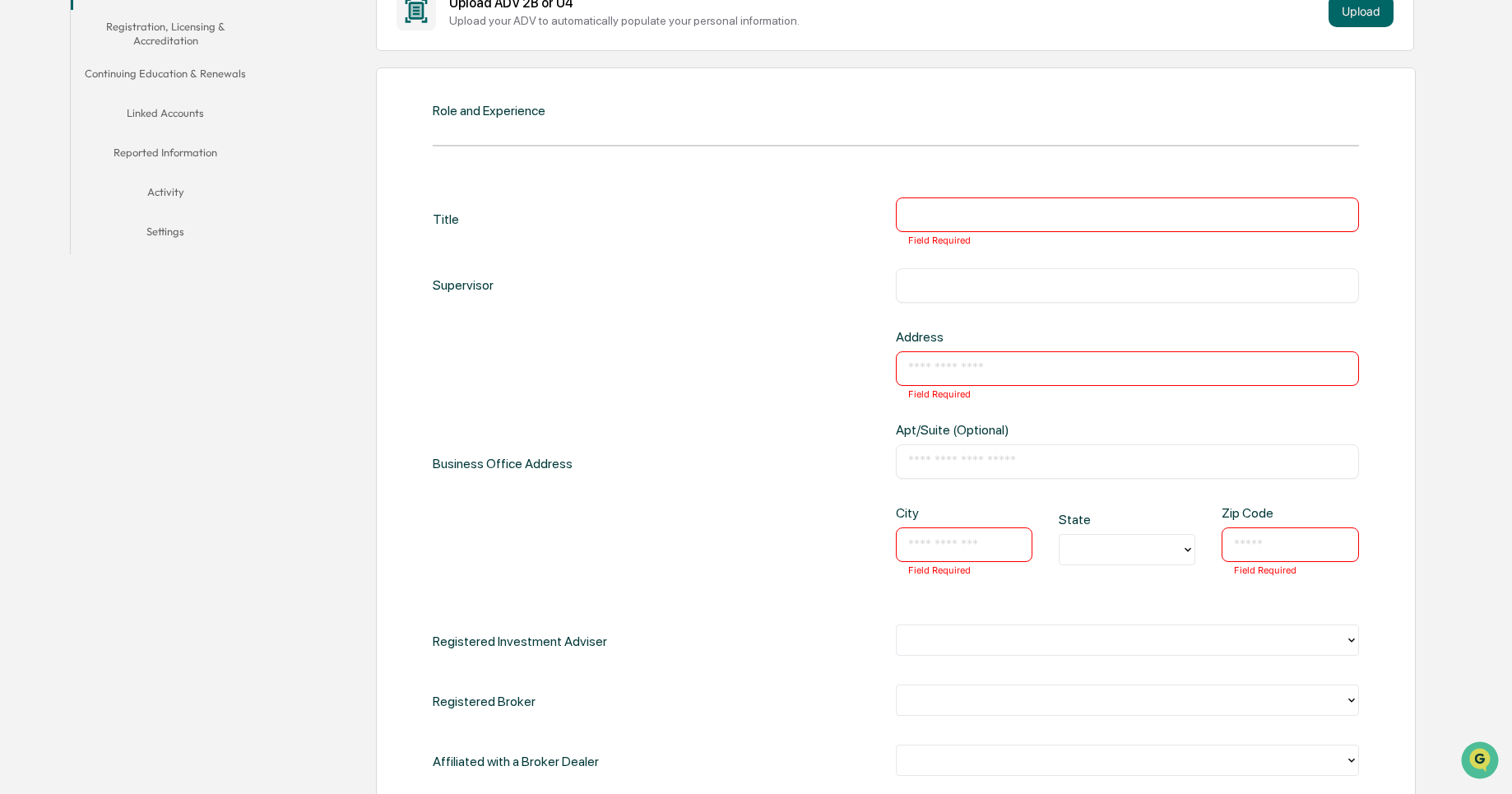
scroll to position [370, 0]
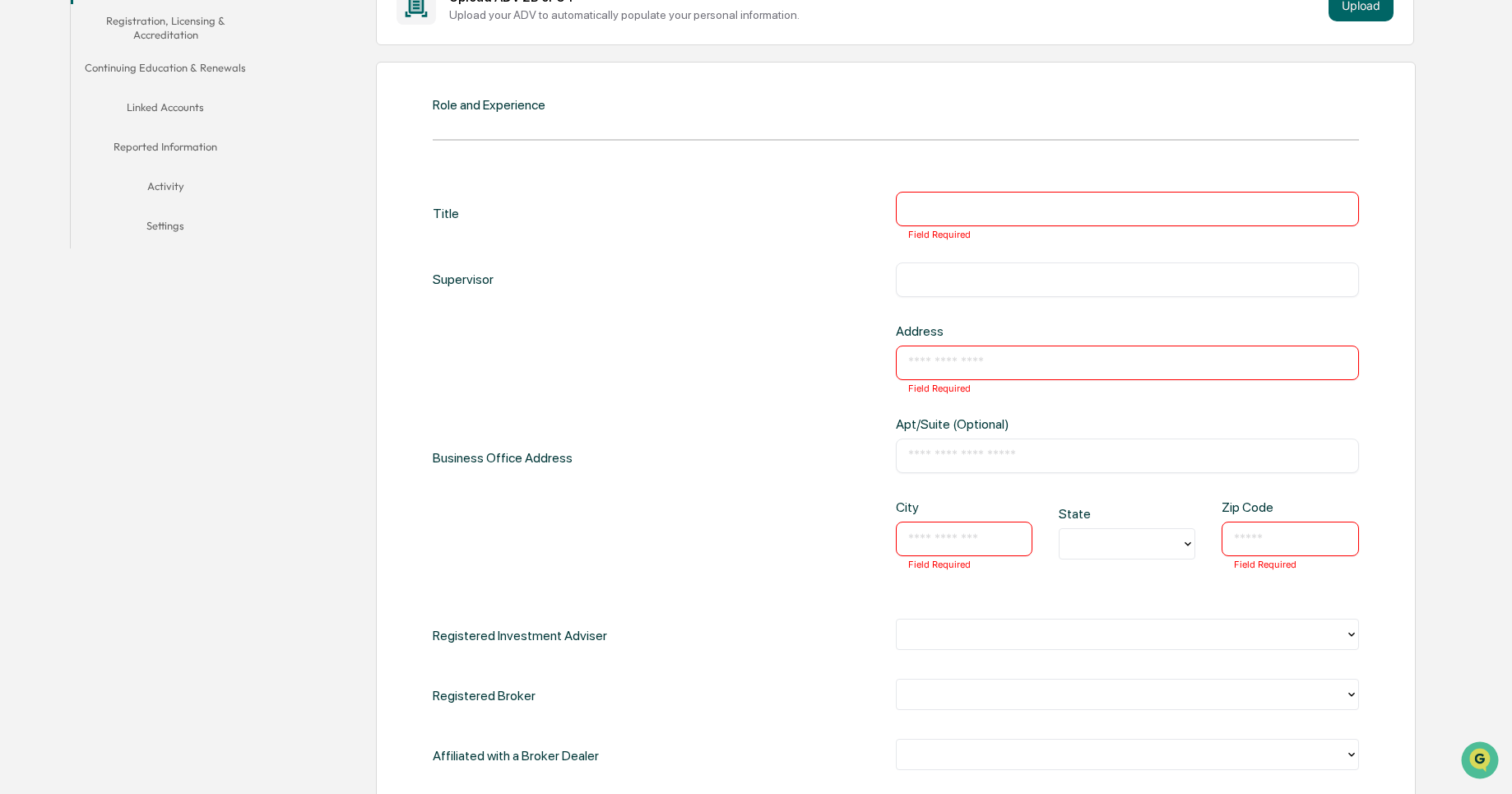
click at [871, 384] on div "Business Office Address Address ​ Field Required Apt/Suite (Optional) ​ City ​ …" at bounding box center [896, 457] width 926 height 269
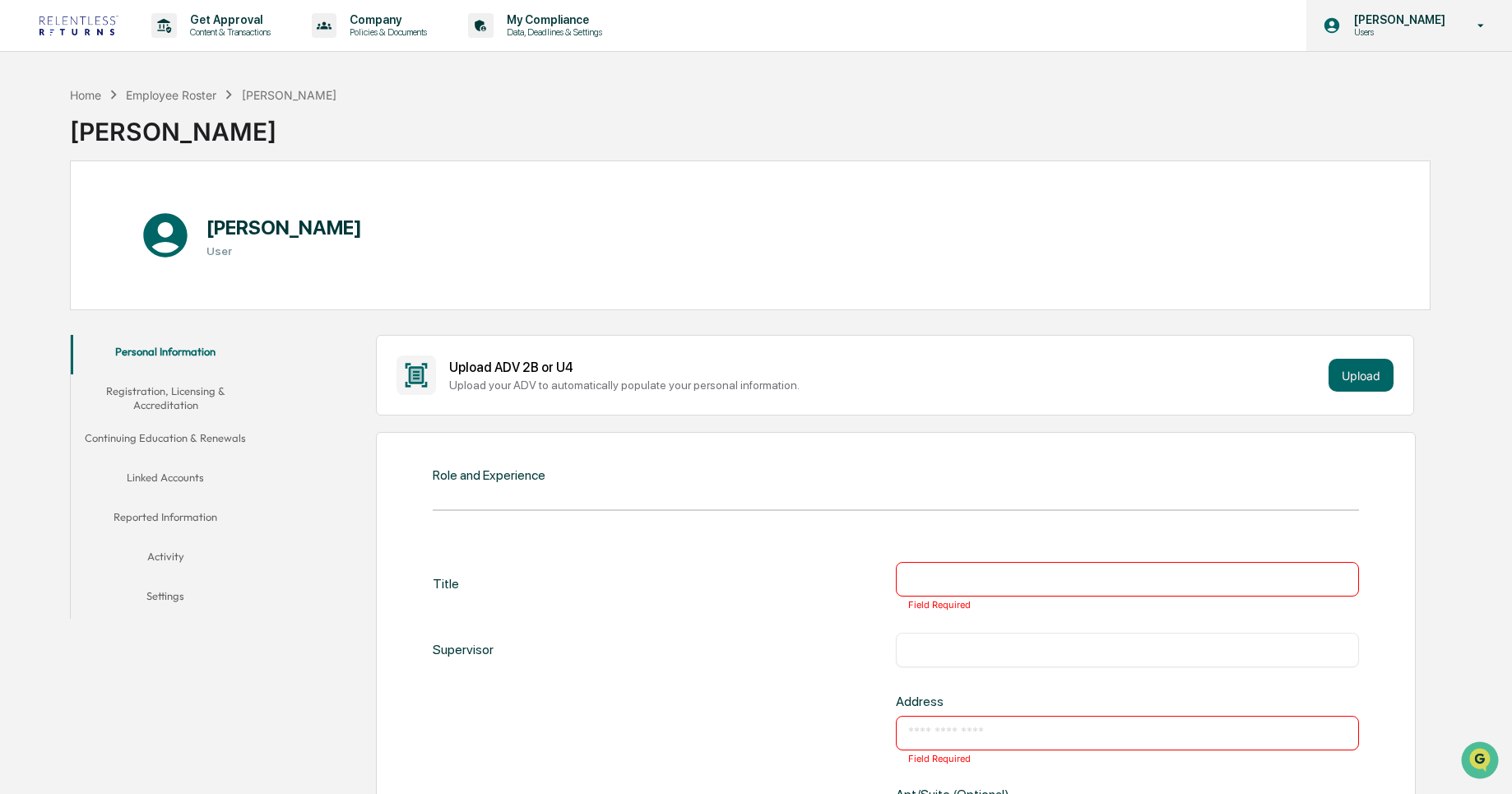
click at [1341, 31] on icon at bounding box center [1331, 25] width 18 height 18
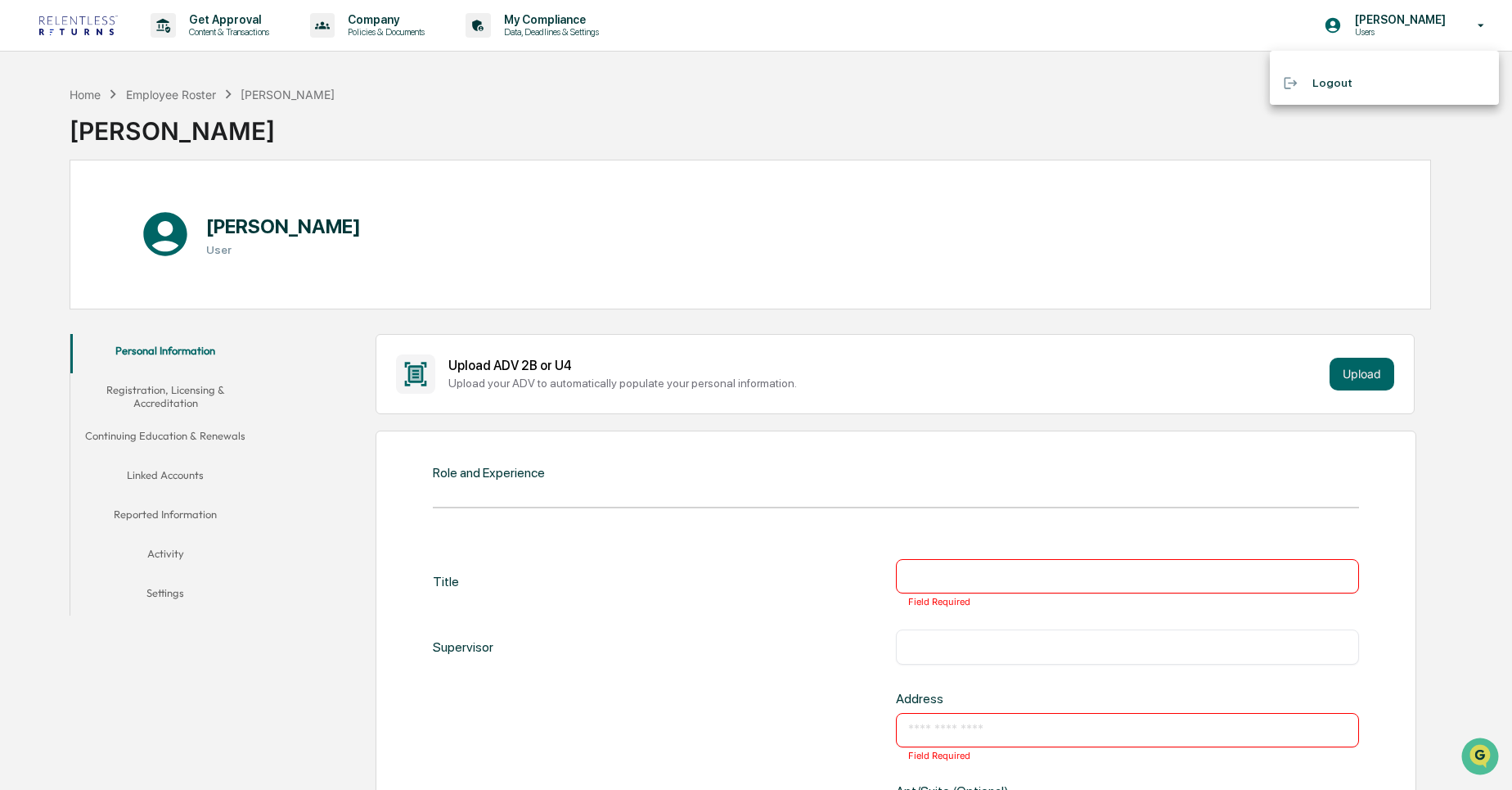
click at [1193, 83] on div at bounding box center [756, 395] width 1512 height 790
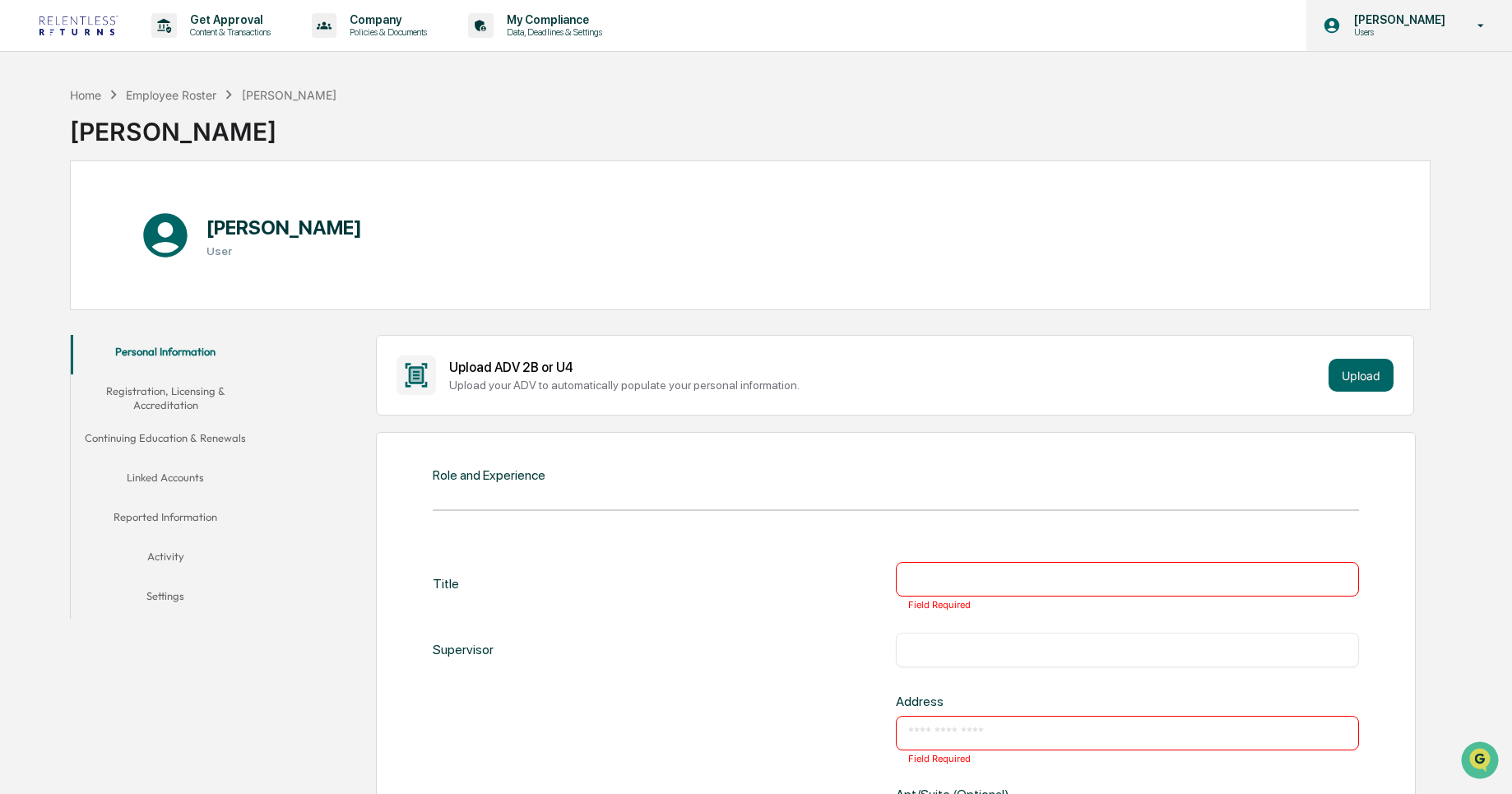
click at [1345, 48] on div "Egor Tiliguzov Users" at bounding box center [1409, 25] width 206 height 51
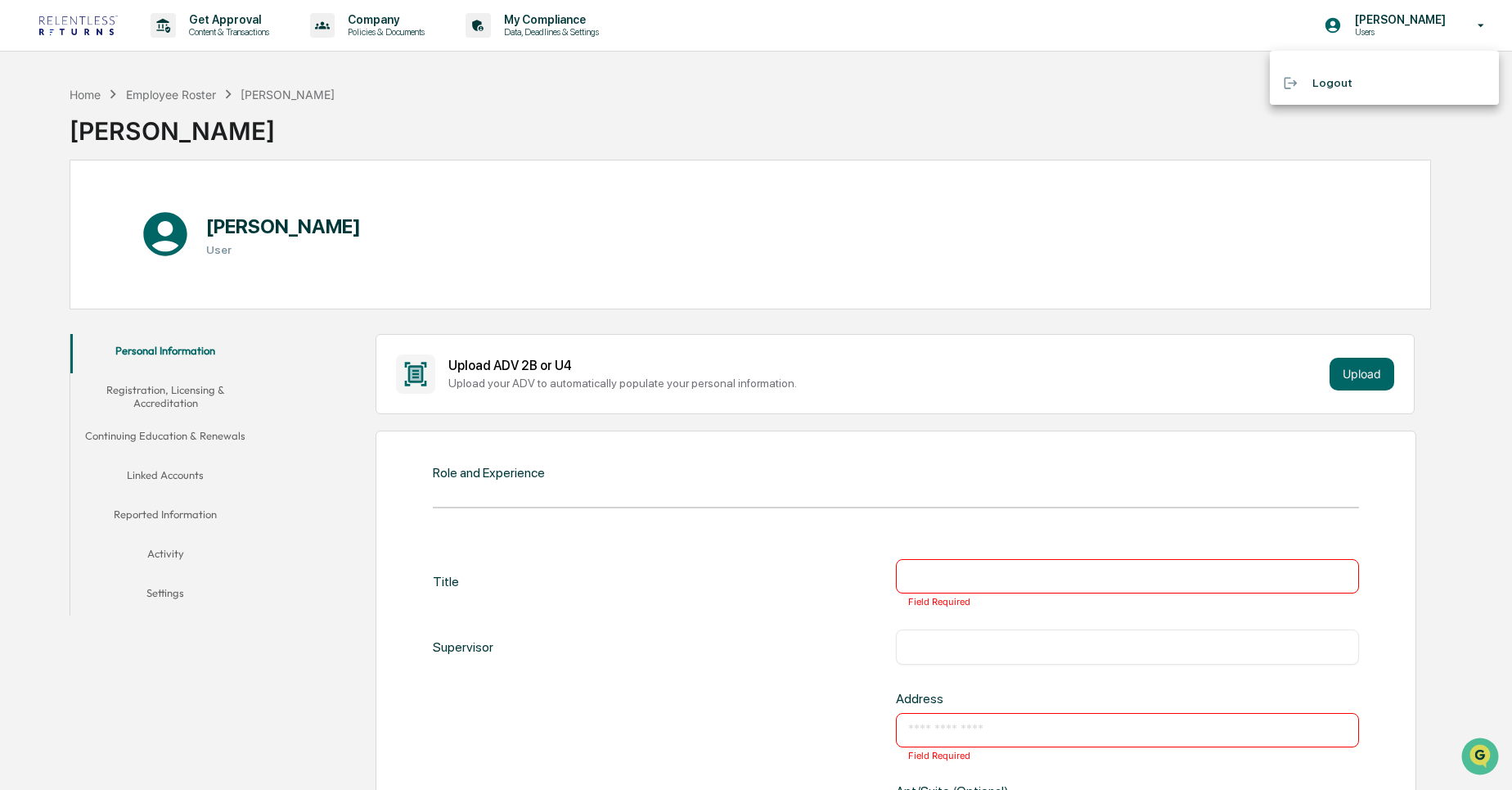
click at [1138, 80] on div at bounding box center [756, 395] width 1512 height 790
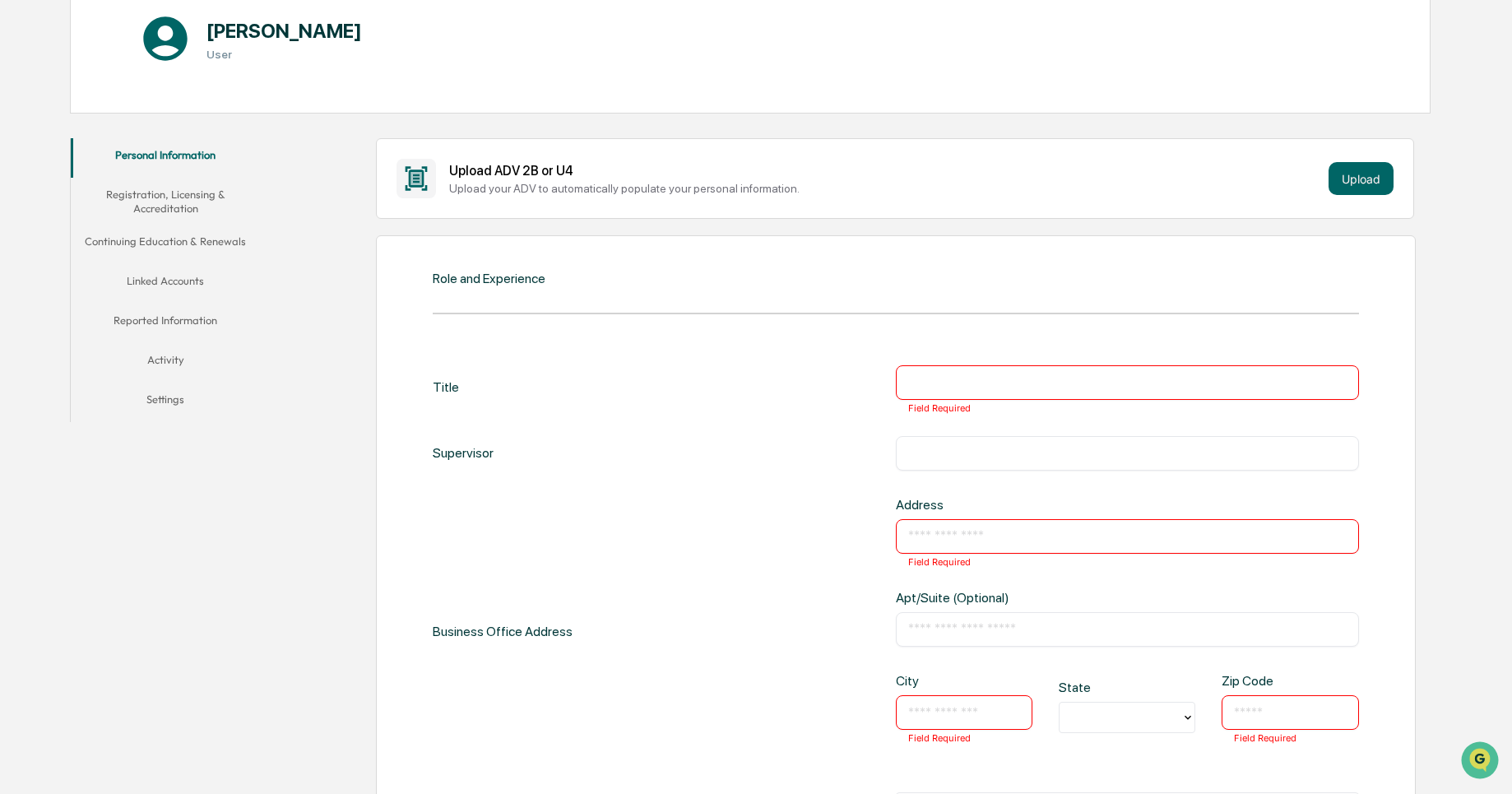
scroll to position [209, 0]
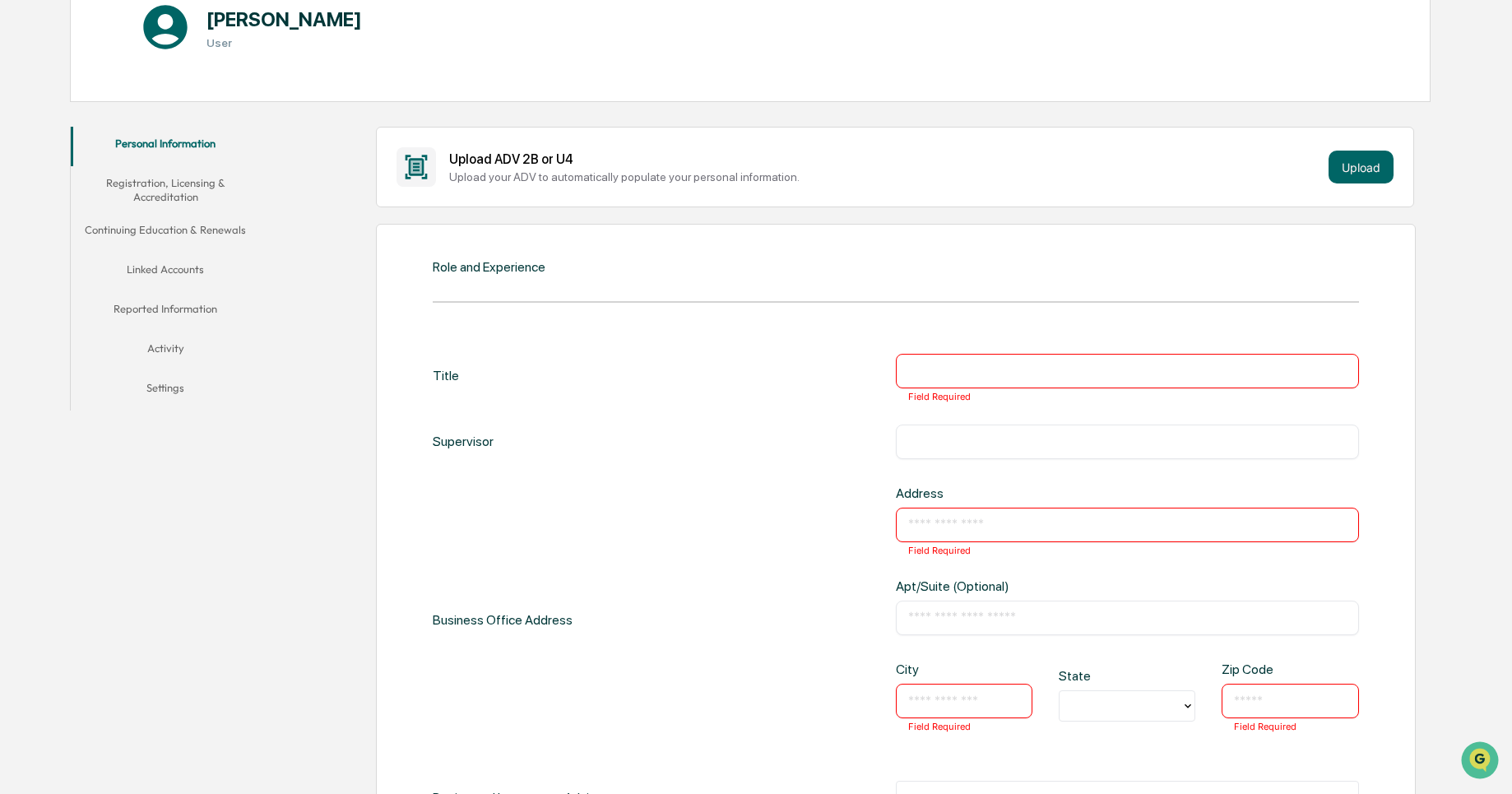
drag, startPoint x: 526, startPoint y: 278, endPoint x: 497, endPoint y: 272, distance: 29.6
click at [497, 272] on div "Role and Experience Title ​ Field Required Supervisor ​ Business Office Address…" at bounding box center [897, 655] width 1041 height 865
click at [497, 272] on div "Role and Experience" at bounding box center [489, 266] width 113 height 16
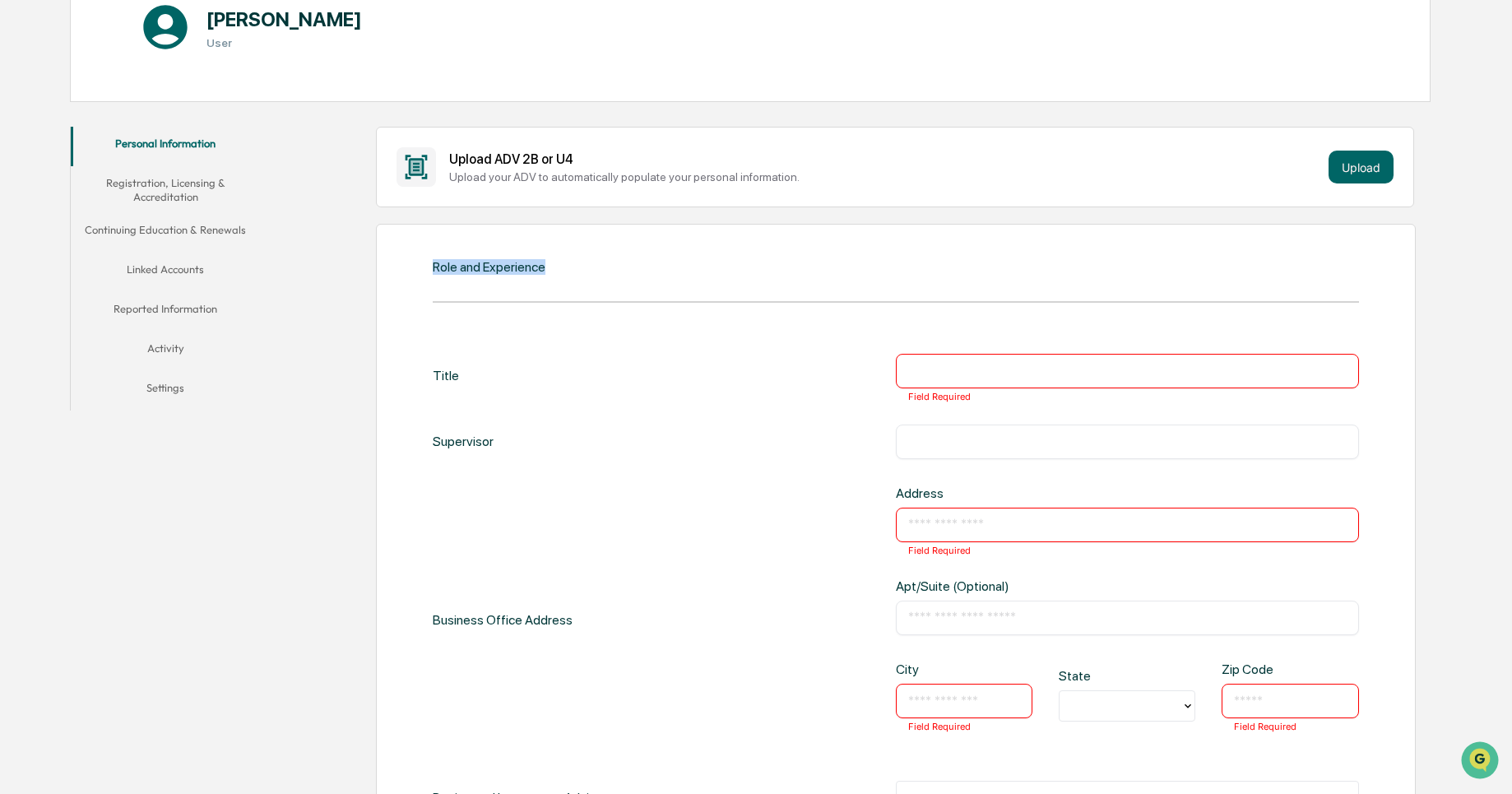
click at [497, 272] on div "Role and Experience" at bounding box center [489, 266] width 113 height 16
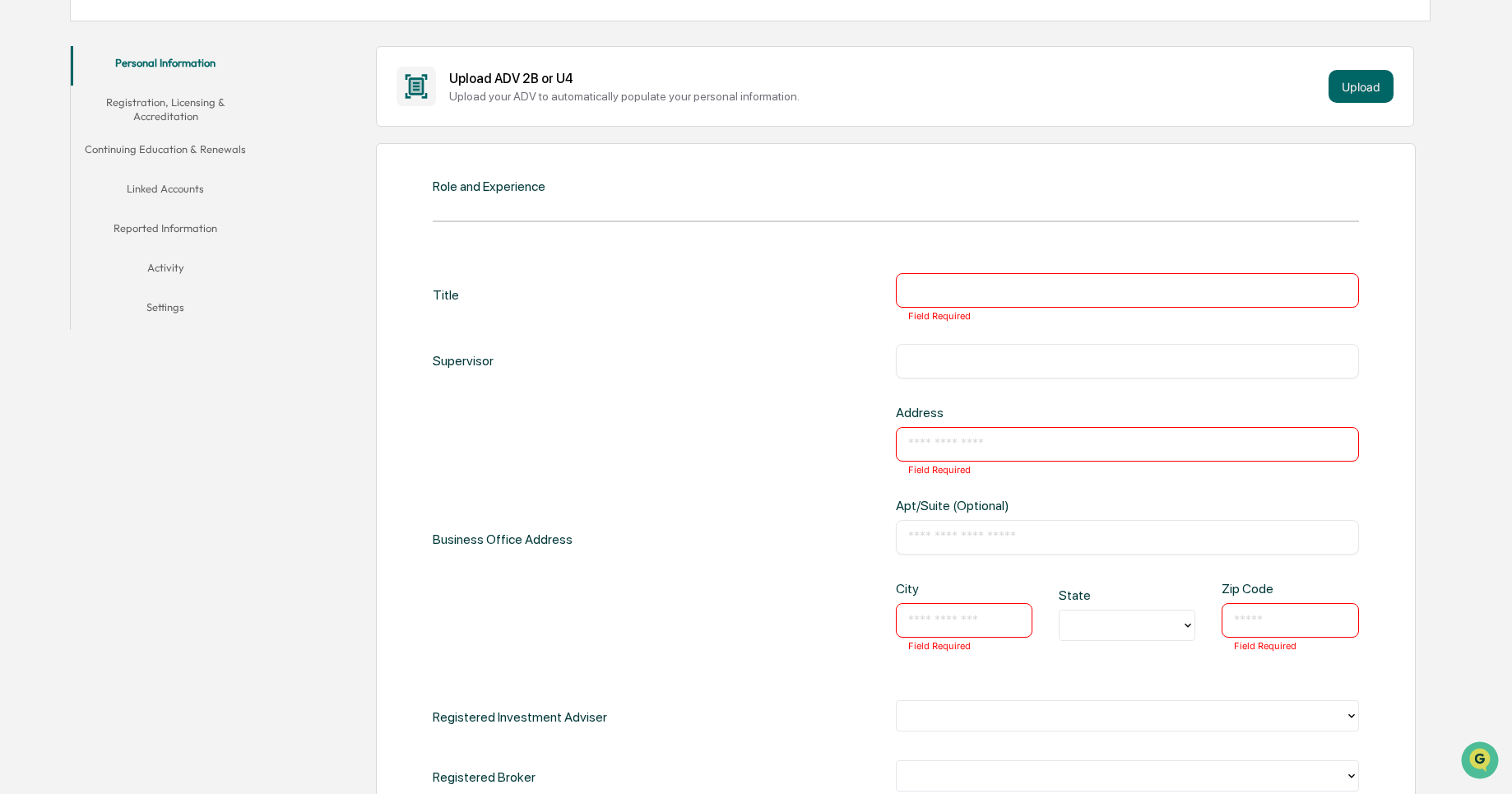
scroll to position [321, 0]
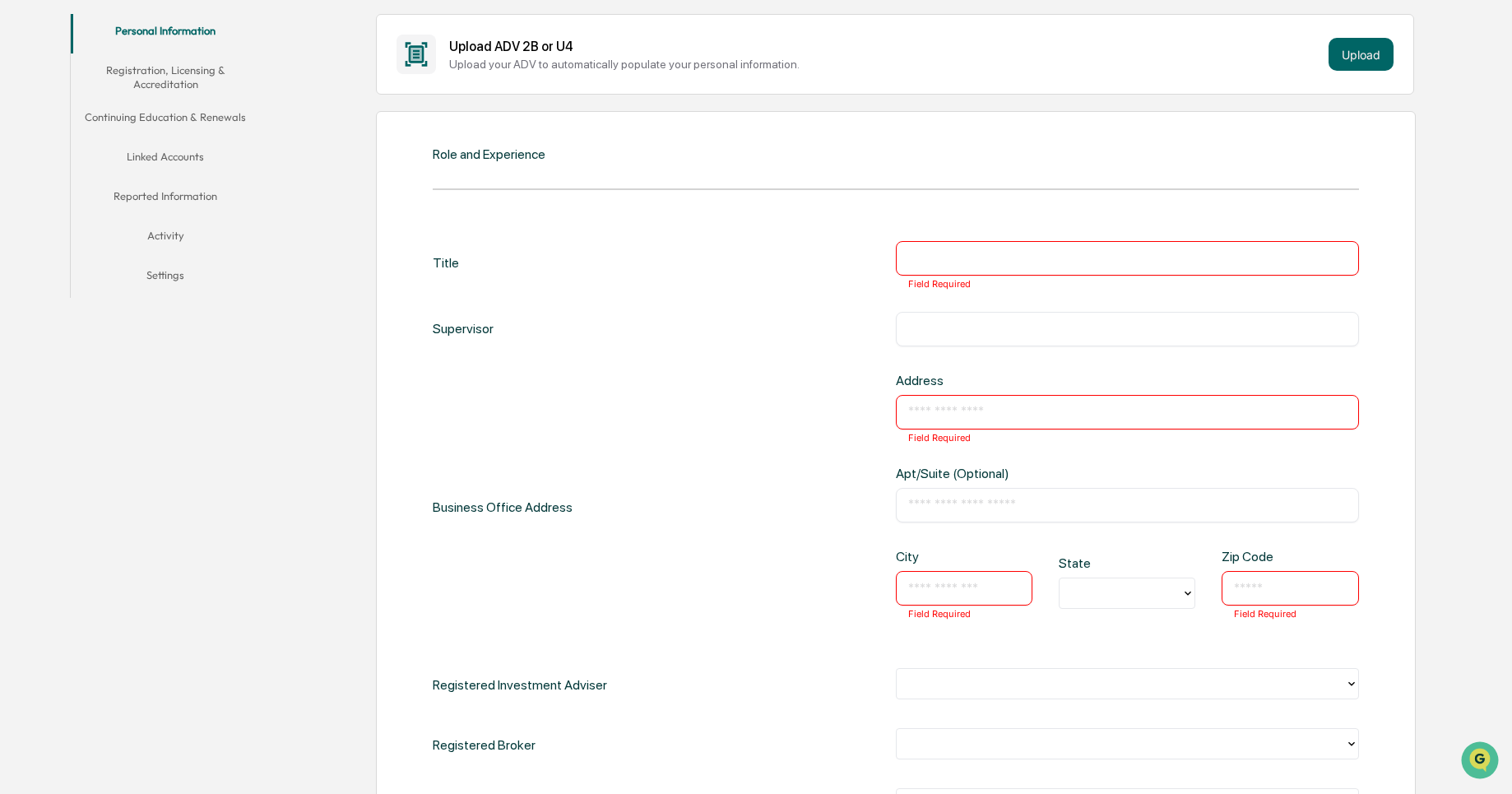
click at [966, 249] on div "​ Field Required" at bounding box center [1127, 258] width 463 height 34
click at [911, 261] on input "text" at bounding box center [1127, 259] width 439 height 17
click at [651, 332] on div "Supervisor ​" at bounding box center [896, 329] width 926 height 34
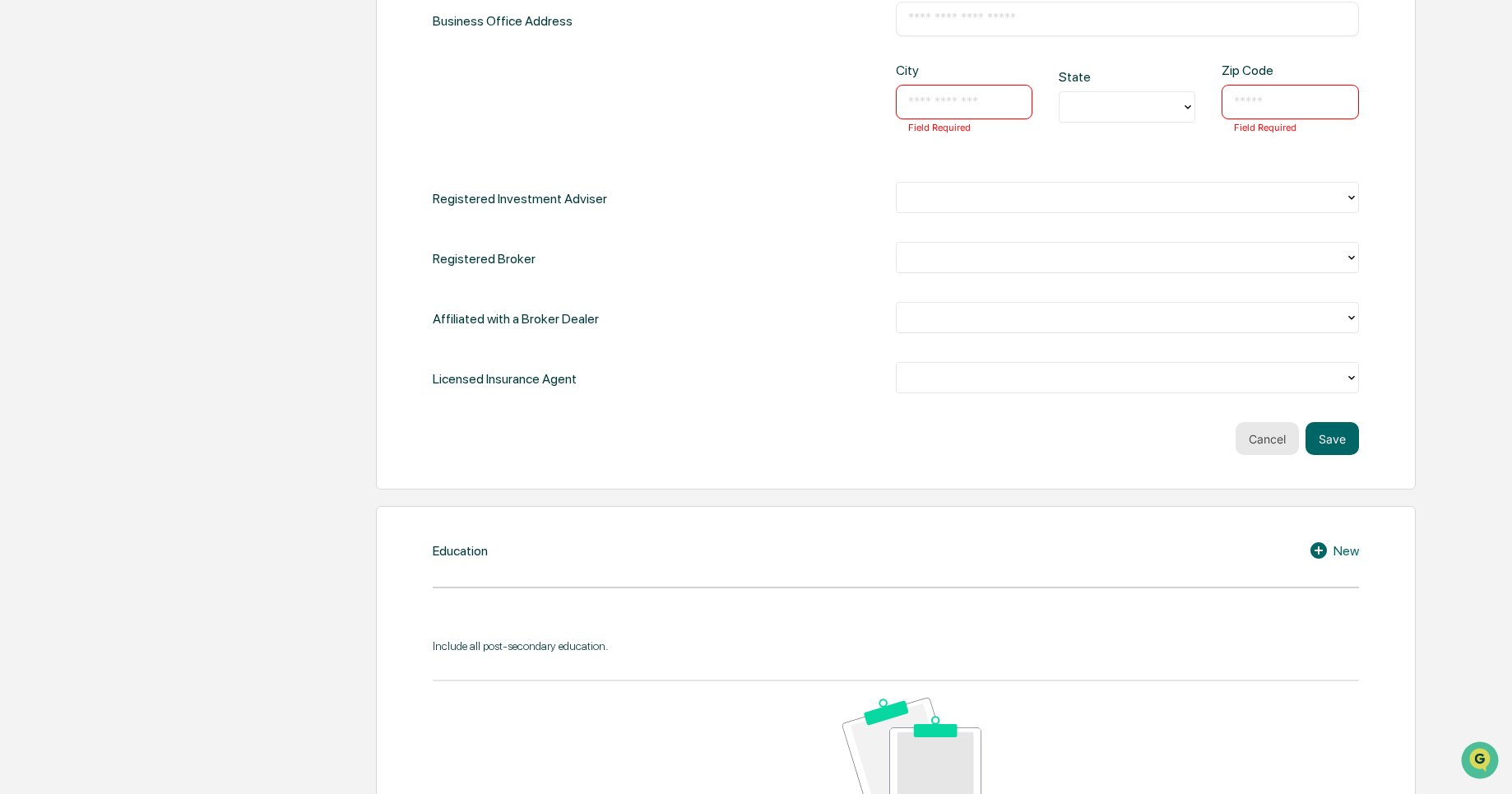
click at [1277, 436] on button "Cancel" at bounding box center [1267, 437] width 63 height 33
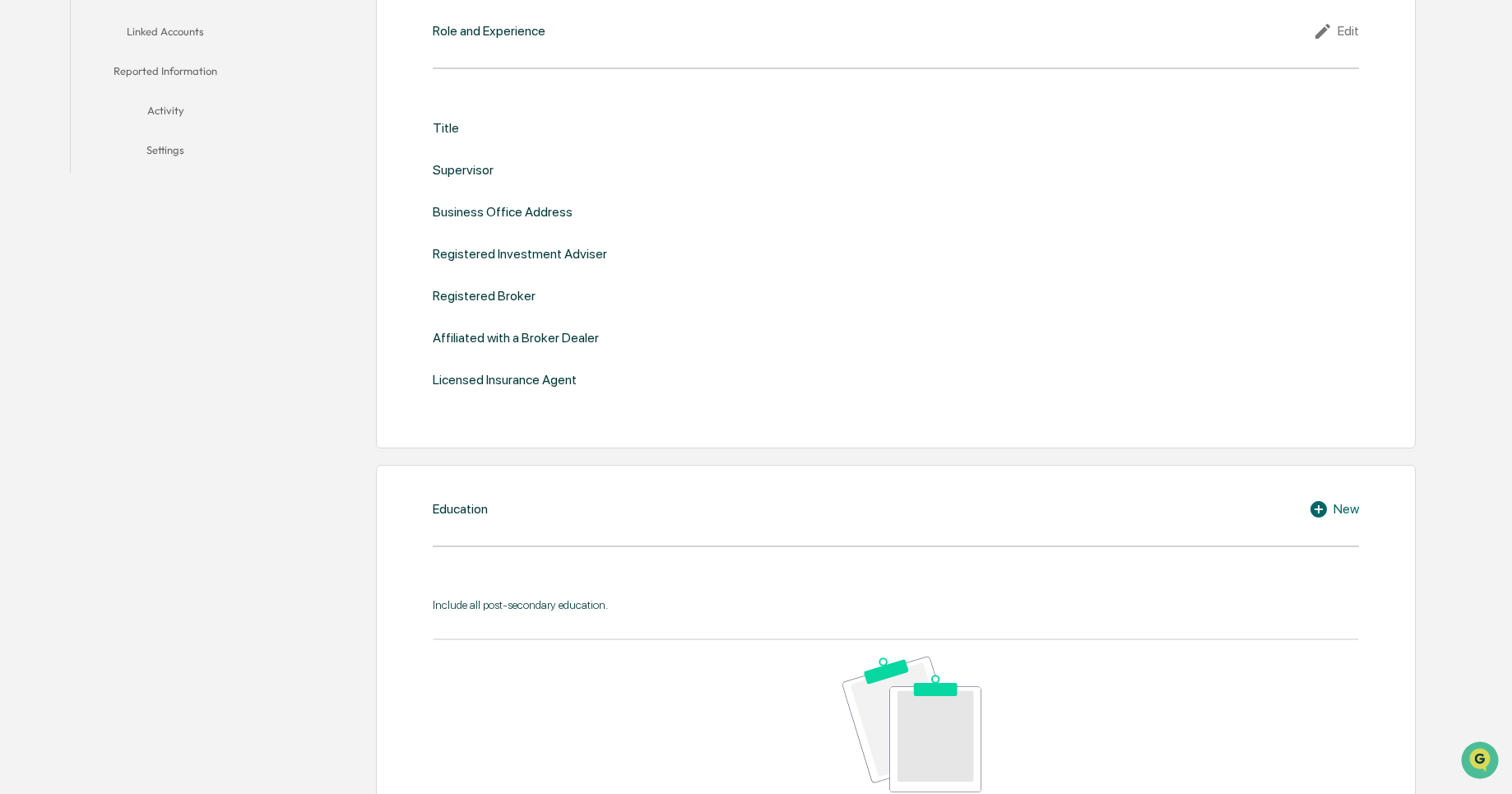
scroll to position [442, 0]
click at [1330, 30] on icon at bounding box center [1323, 34] width 15 height 15
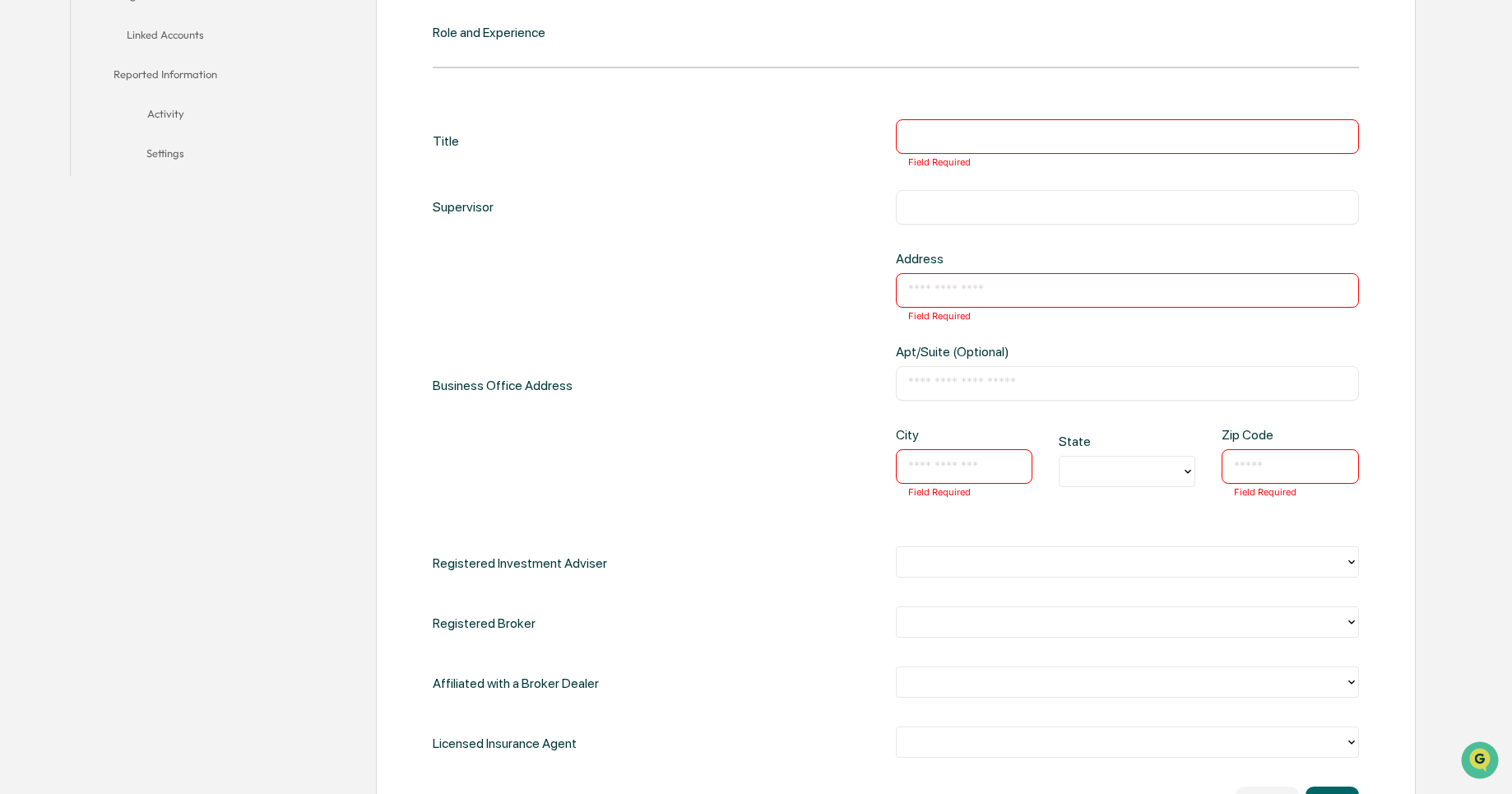
click at [441, 141] on div "Title" at bounding box center [446, 141] width 26 height 45
click at [454, 209] on div "Supervisor" at bounding box center [463, 207] width 61 height 34
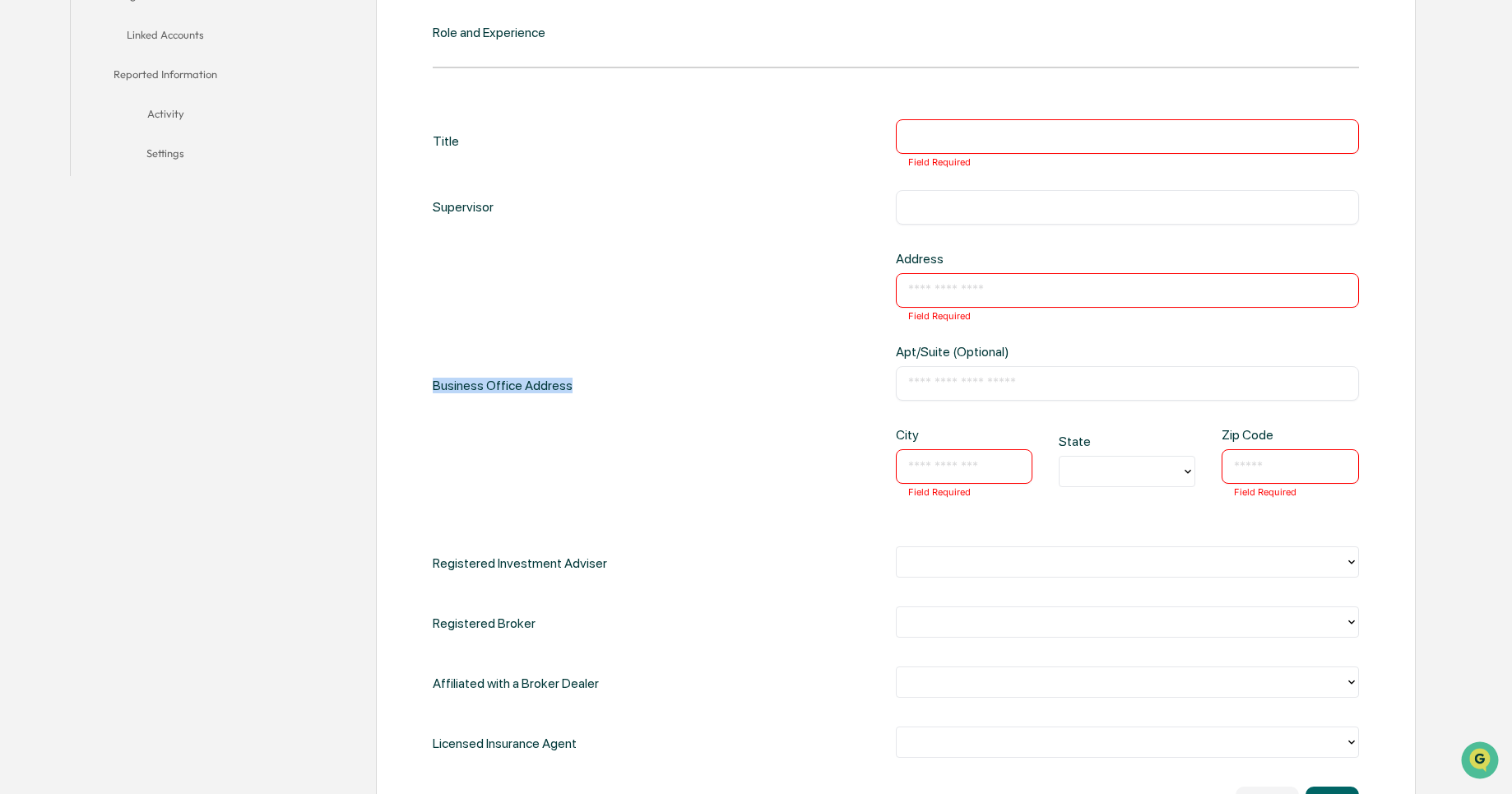
drag, startPoint x: 499, startPoint y: 370, endPoint x: 461, endPoint y: 403, distance: 50.3
click at [461, 403] on div "Business Office Address" at bounding box center [503, 384] width 140 height 269
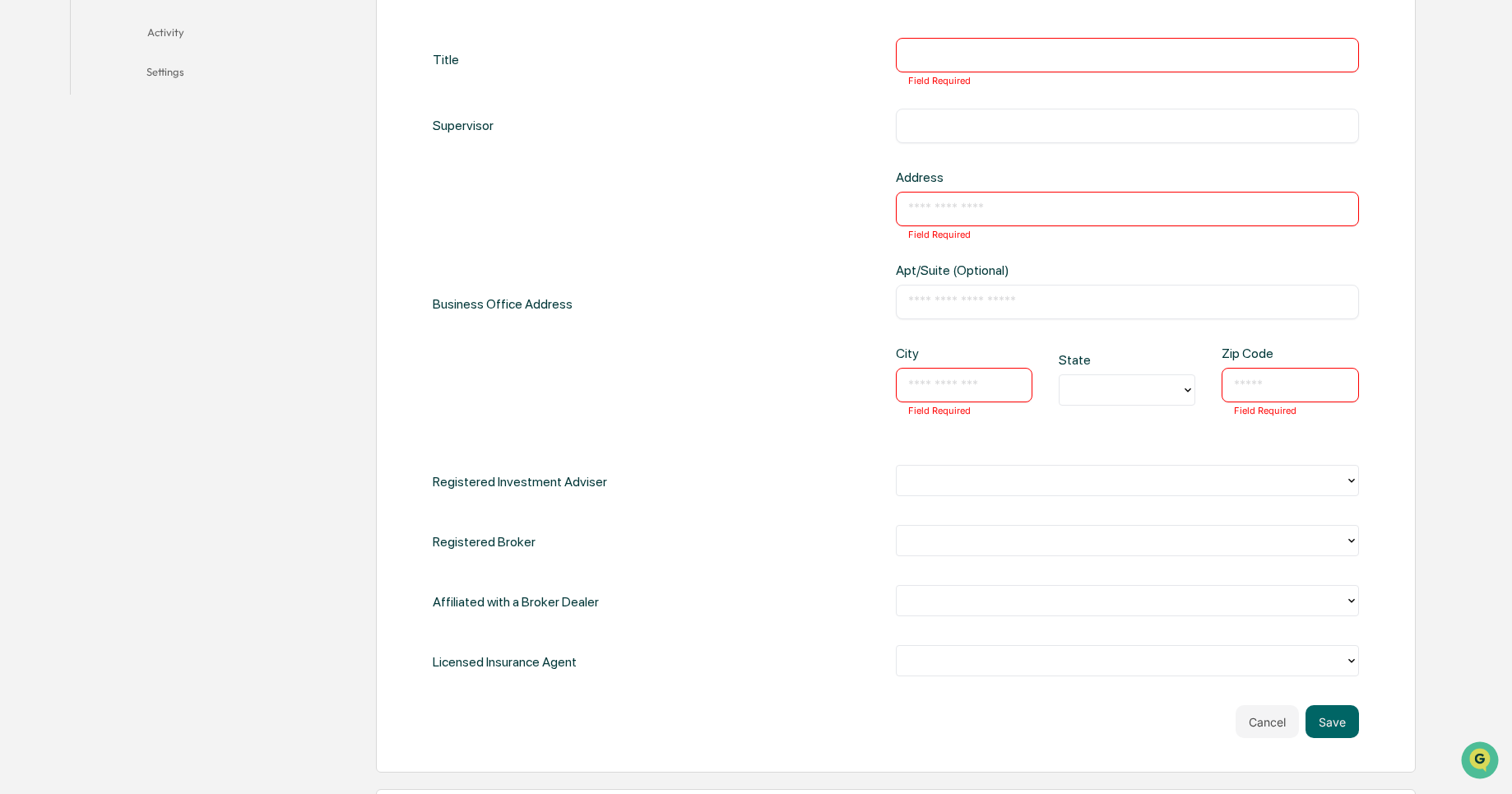
scroll to position [465, 0]
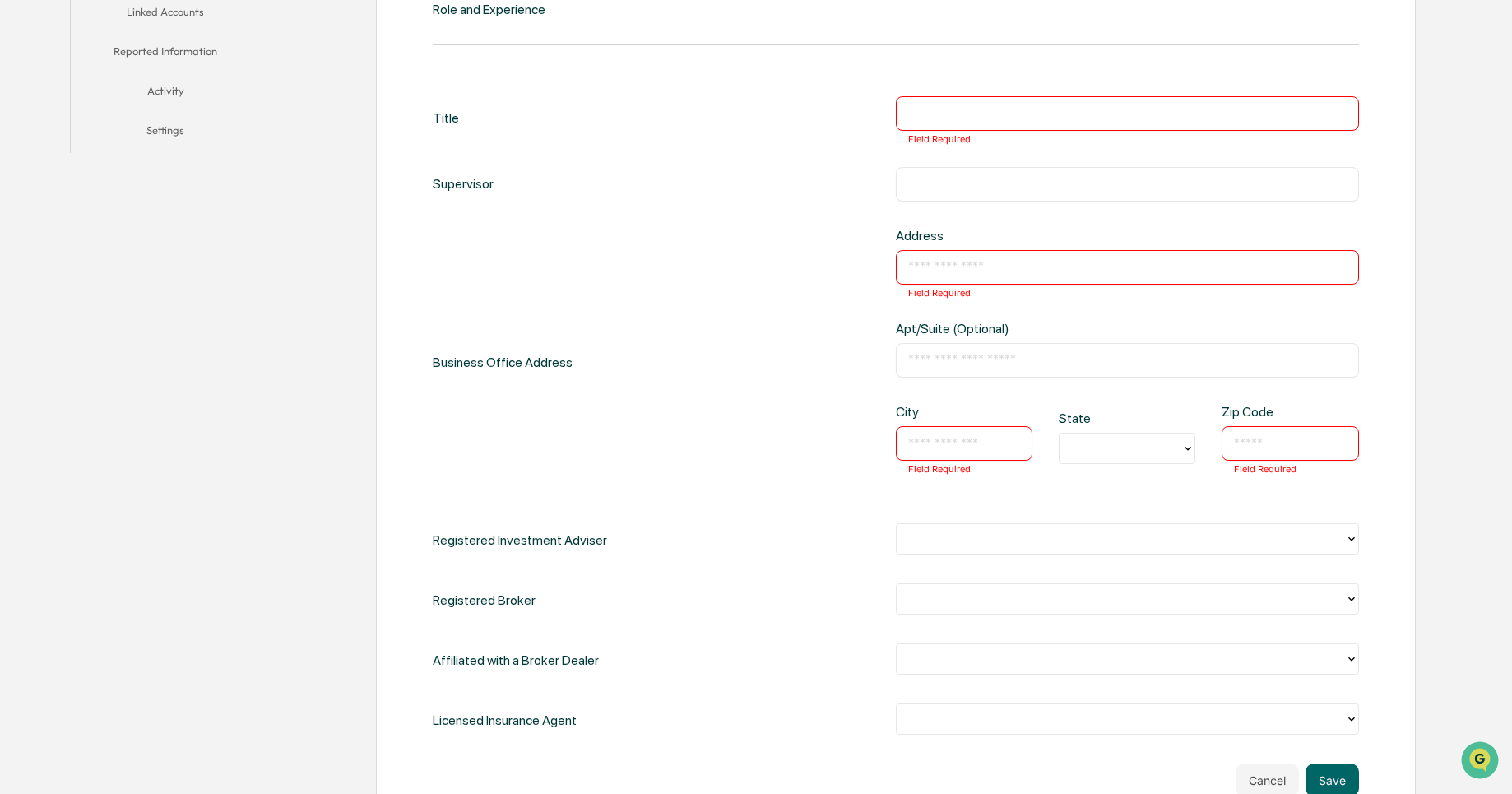
click at [574, 349] on div "Business Office Address Address ​ Field Required Apt/Suite (Optional) ​ City ​ …" at bounding box center [896, 362] width 926 height 269
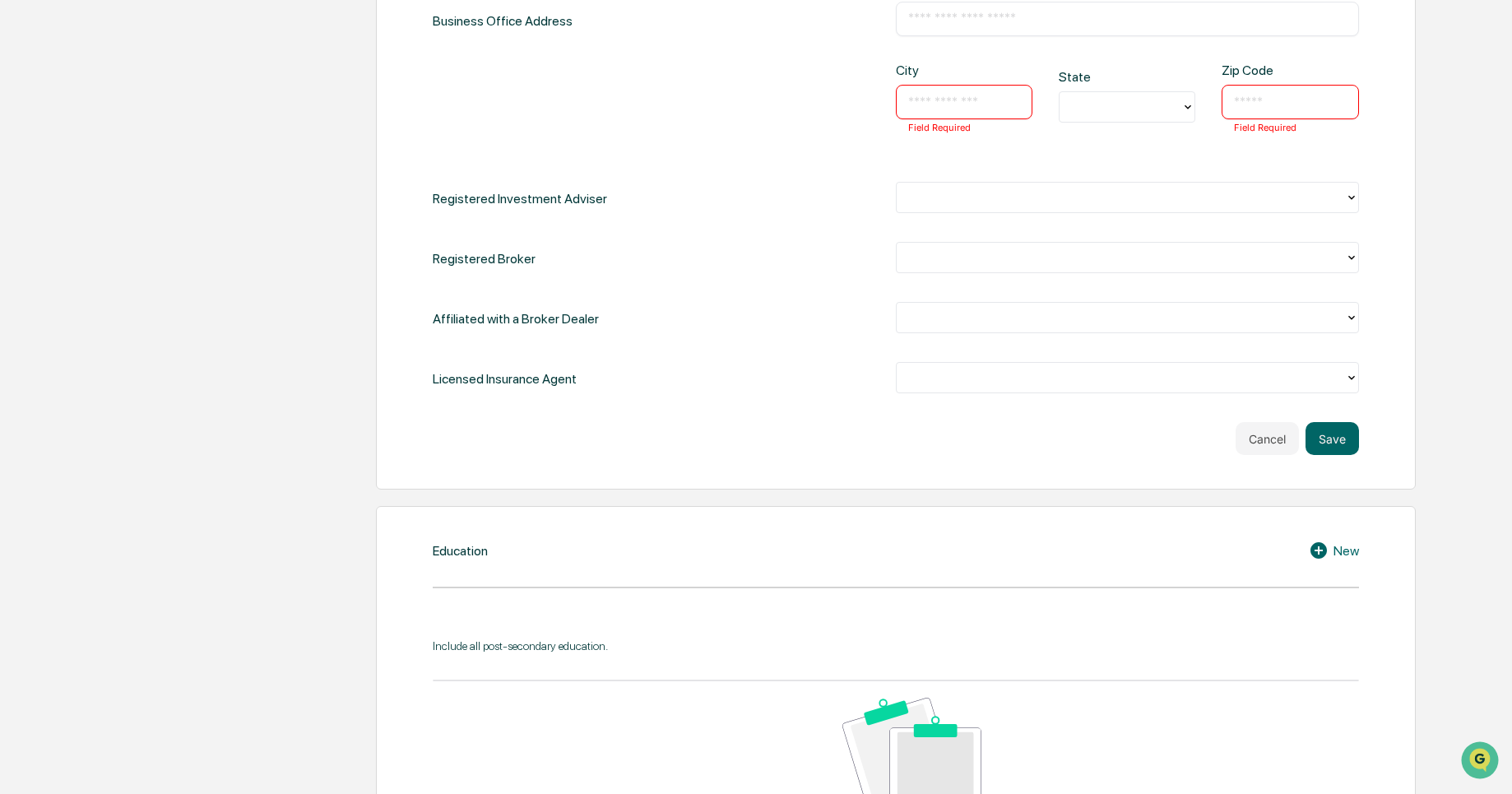
scroll to position [887, 0]
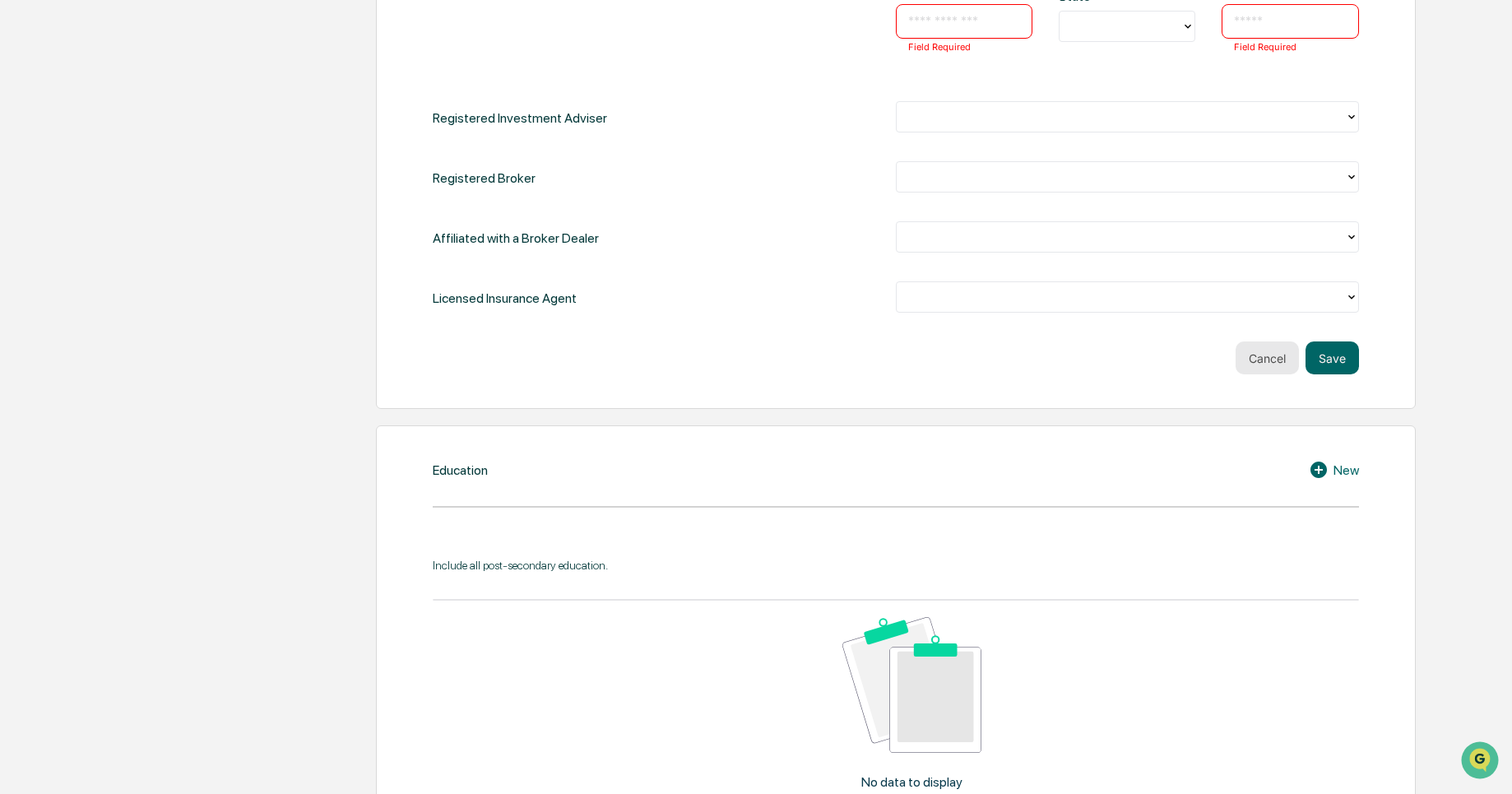
click at [1274, 356] on button "Cancel" at bounding box center [1267, 357] width 63 height 33
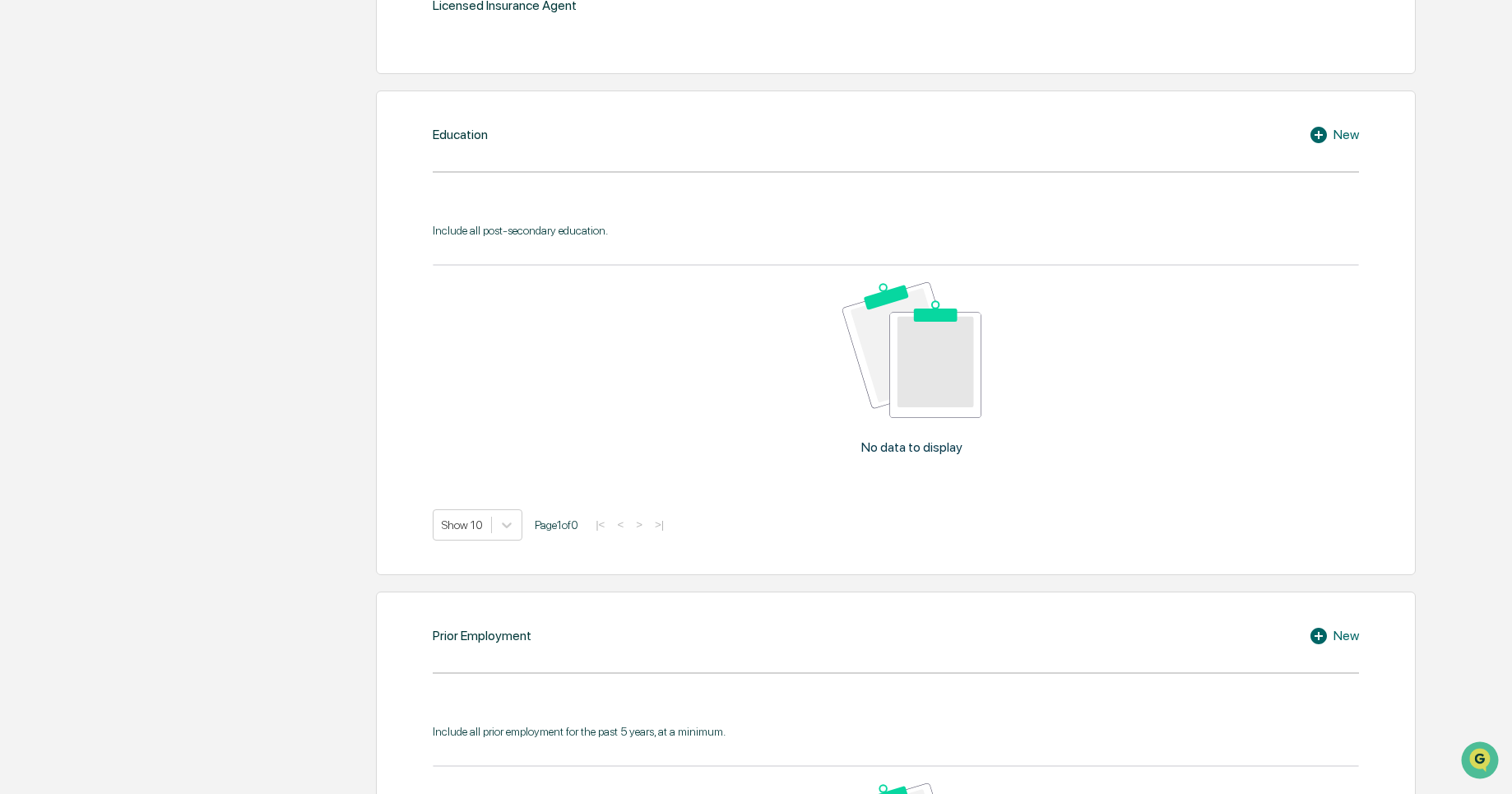
scroll to position [868, 0]
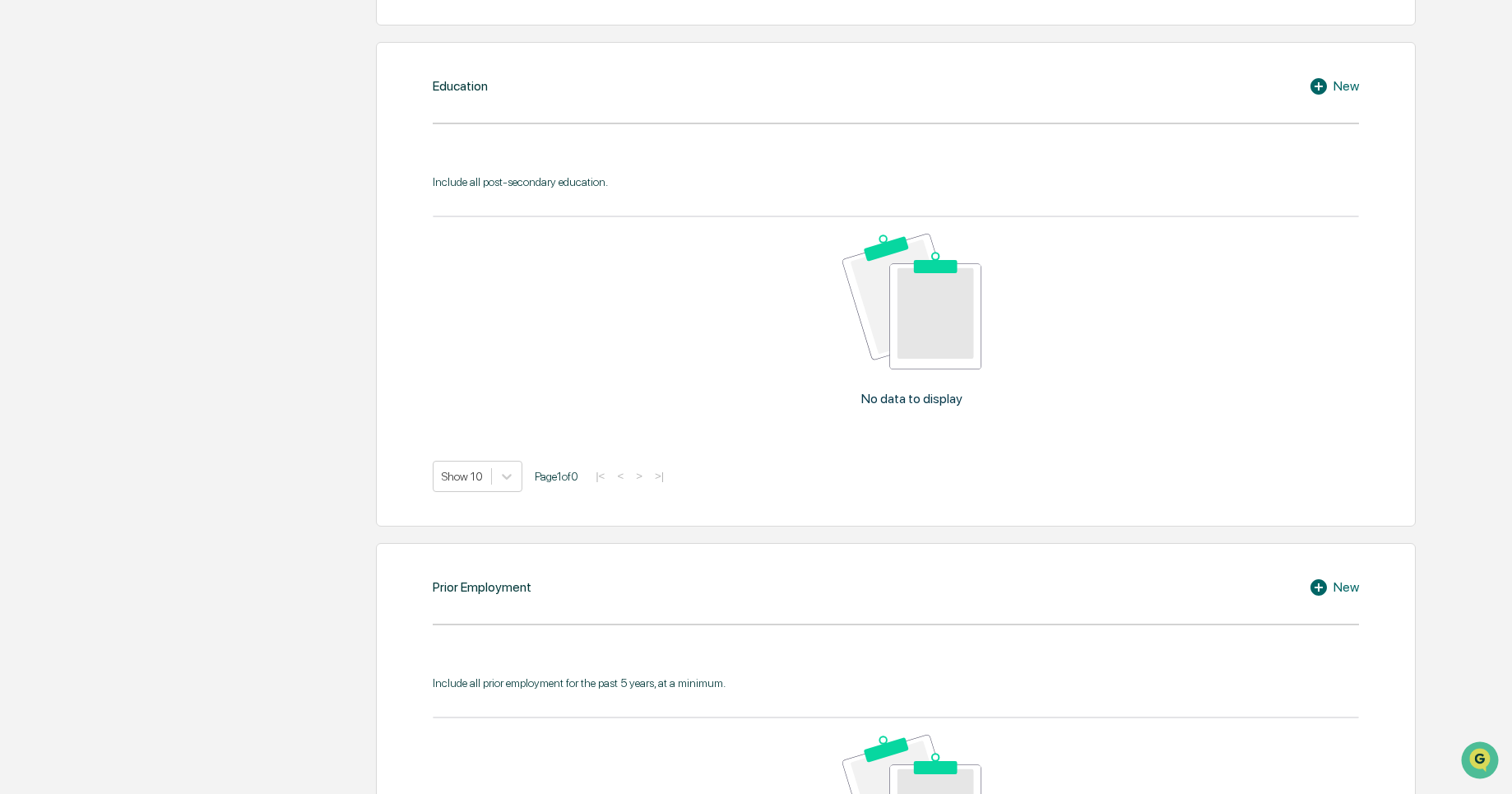
click at [1325, 79] on icon at bounding box center [1321, 86] width 25 height 20
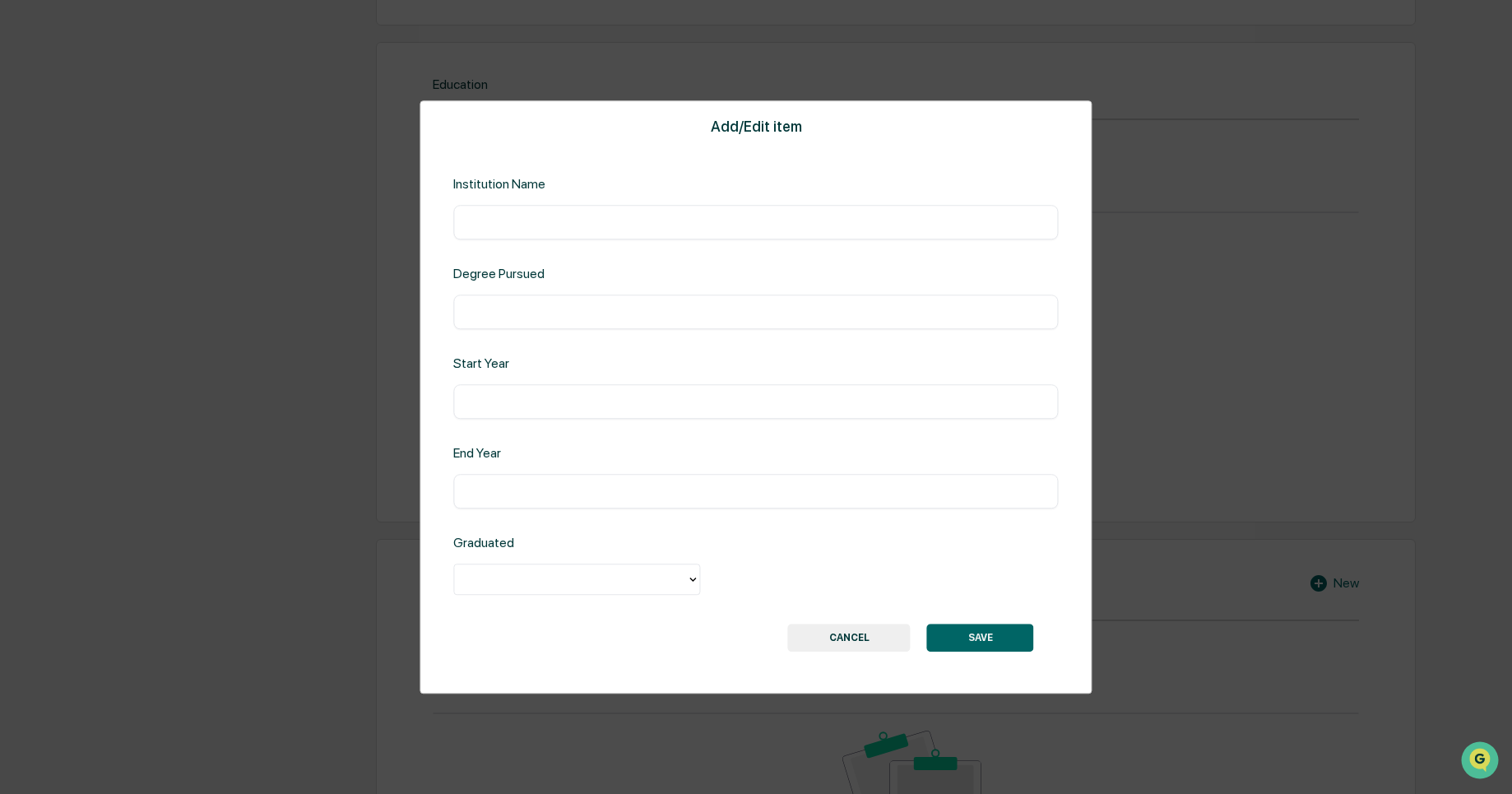
click at [608, 215] on input "text" at bounding box center [755, 222] width 580 height 17
click at [506, 218] on input "**********" at bounding box center [755, 222] width 580 height 17
click at [608, 222] on input "**********" at bounding box center [755, 222] width 580 height 17
click at [545, 226] on input "**********" at bounding box center [755, 222] width 580 height 17
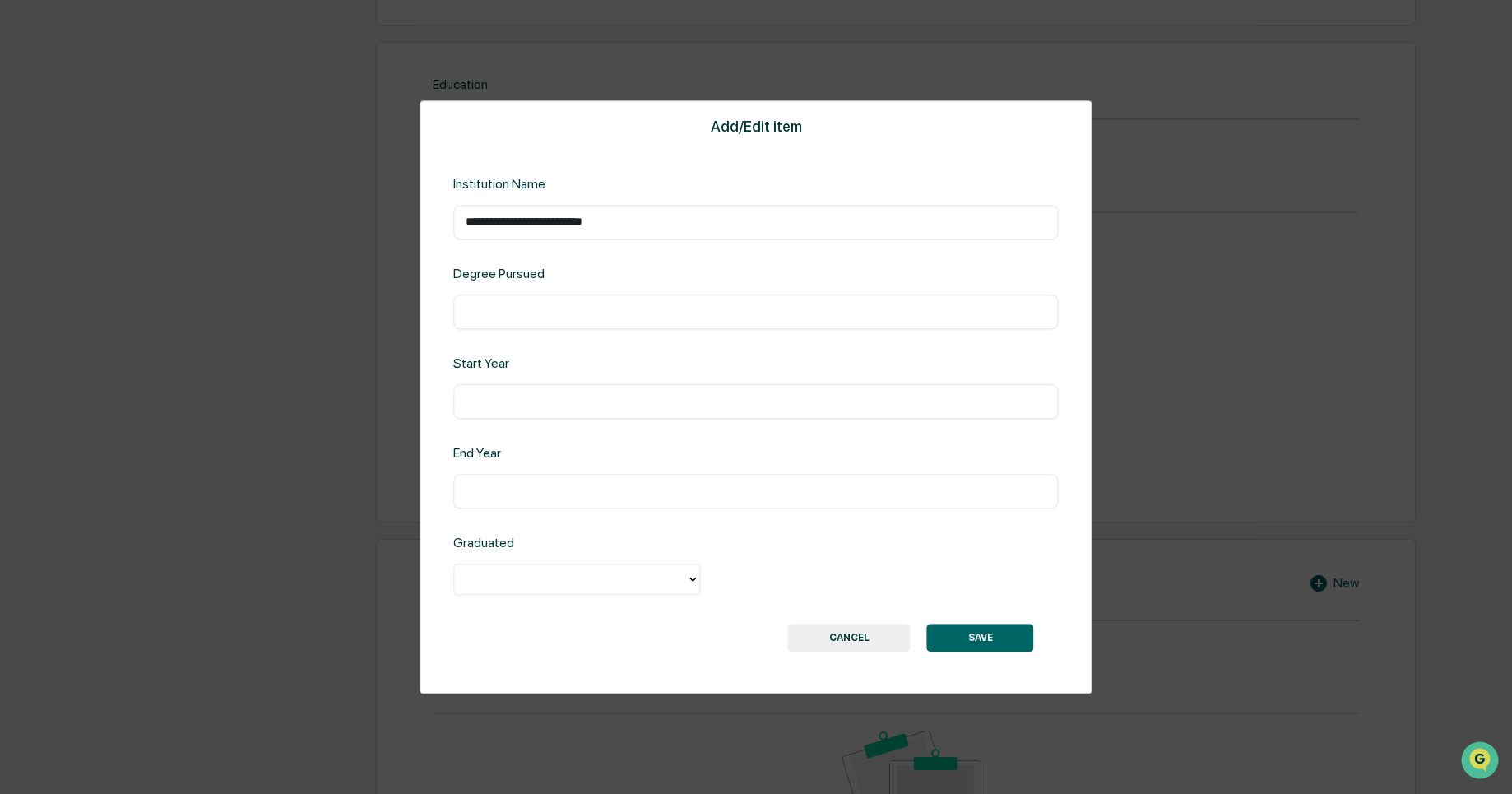
click at [545, 226] on input "**********" at bounding box center [755, 222] width 580 height 17
click at [506, 219] on input "**********" at bounding box center [755, 222] width 580 height 17
click at [653, 228] on input "**********" at bounding box center [755, 222] width 580 height 17
type input "**********"
click at [614, 290] on div "Degree Pursued ​" at bounding box center [755, 297] width 604 height 63
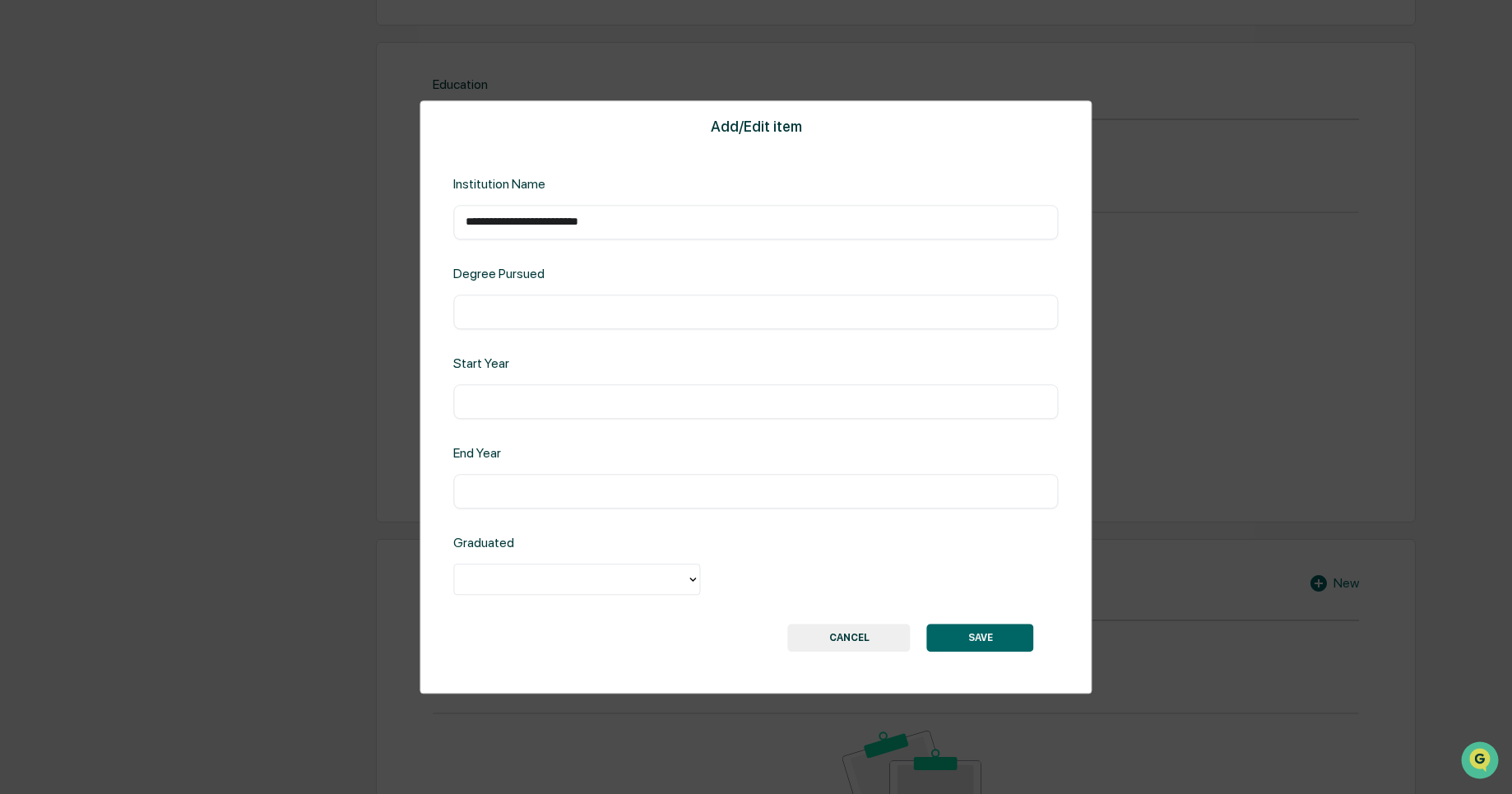
click at [627, 320] on div "​" at bounding box center [755, 311] width 604 height 34
drag, startPoint x: 616, startPoint y: 292, endPoint x: 581, endPoint y: 325, distance: 48.1
click at [581, 325] on div "Degree Pursued ​" at bounding box center [755, 297] width 604 height 63
click at [581, 325] on div "​" at bounding box center [755, 311] width 604 height 34
click at [552, 305] on input "text" at bounding box center [755, 312] width 580 height 17
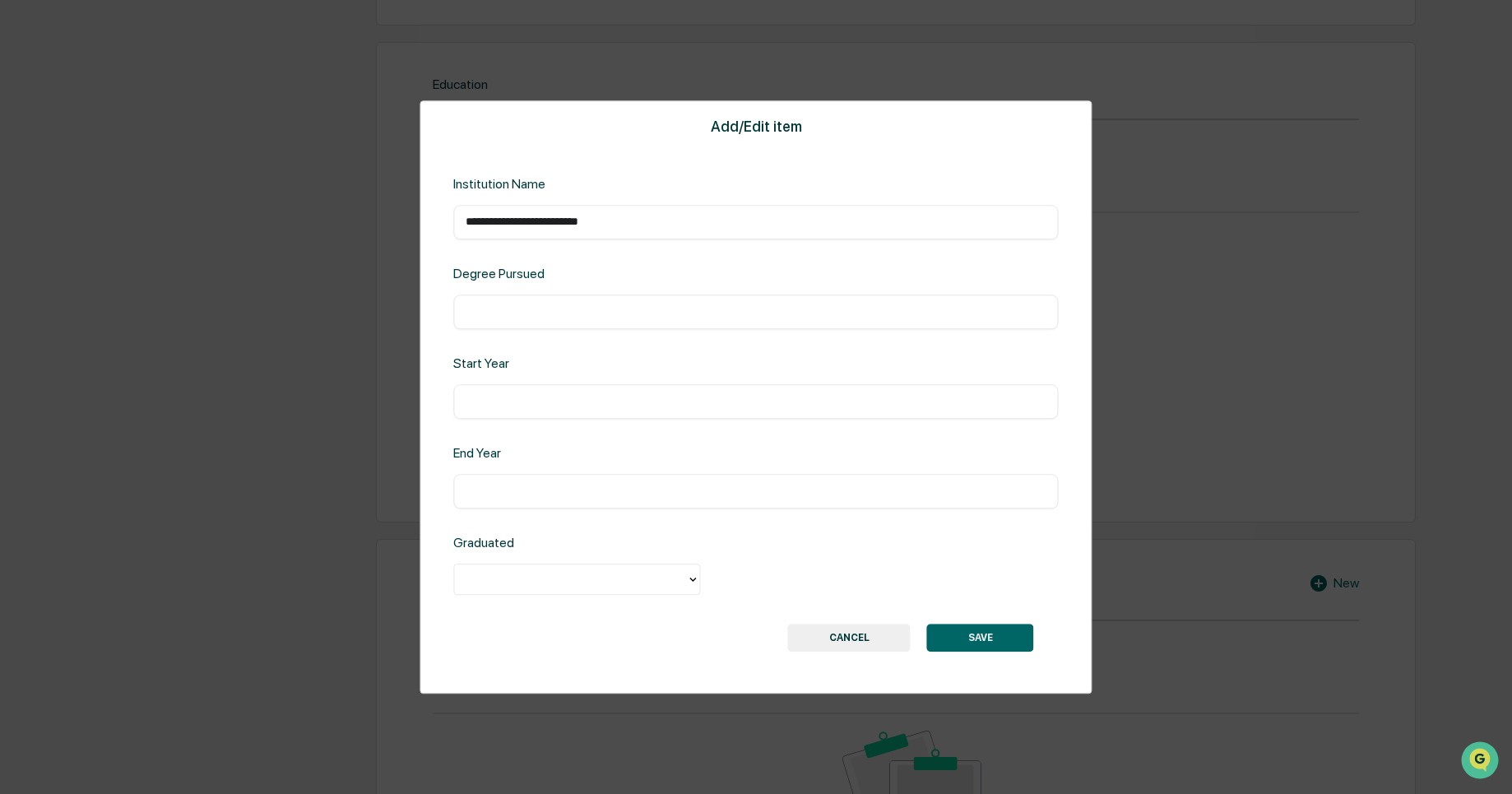
click at [688, 227] on input "**********" at bounding box center [755, 222] width 580 height 17
click at [625, 289] on div "Degree Pursued ​" at bounding box center [755, 297] width 604 height 63
click at [579, 314] on input "text" at bounding box center [755, 312] width 580 height 17
click at [542, 316] on input "text" at bounding box center [755, 312] width 580 height 17
click at [544, 316] on input "**********" at bounding box center [755, 312] width 580 height 17
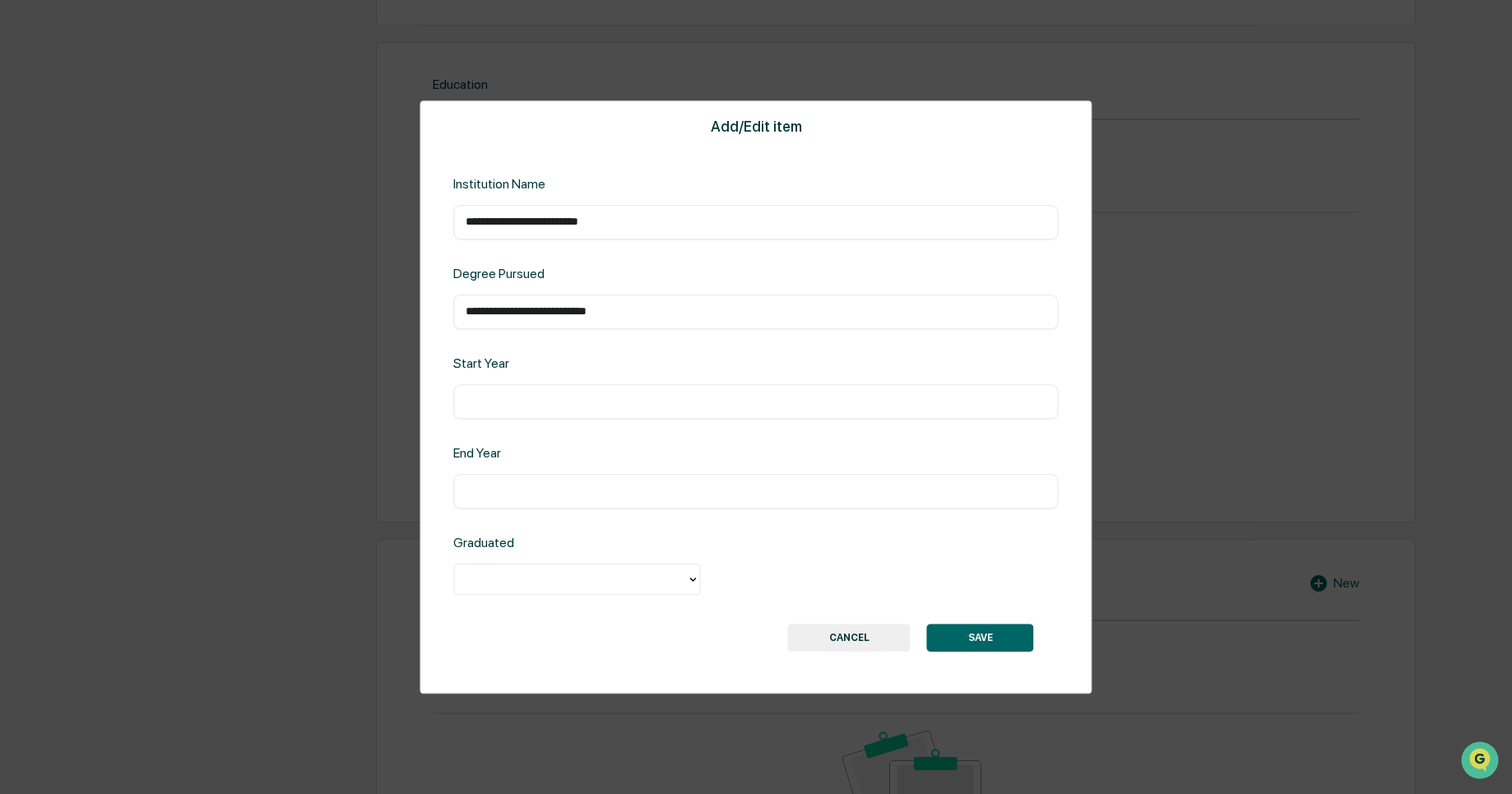
click at [602, 314] on input "**********" at bounding box center [755, 312] width 580 height 17
click at [512, 307] on input "**********" at bounding box center [755, 312] width 580 height 17
type input "**********"
click at [589, 385] on div "​" at bounding box center [755, 401] width 604 height 34
click at [539, 398] on input "text" at bounding box center [755, 401] width 580 height 17
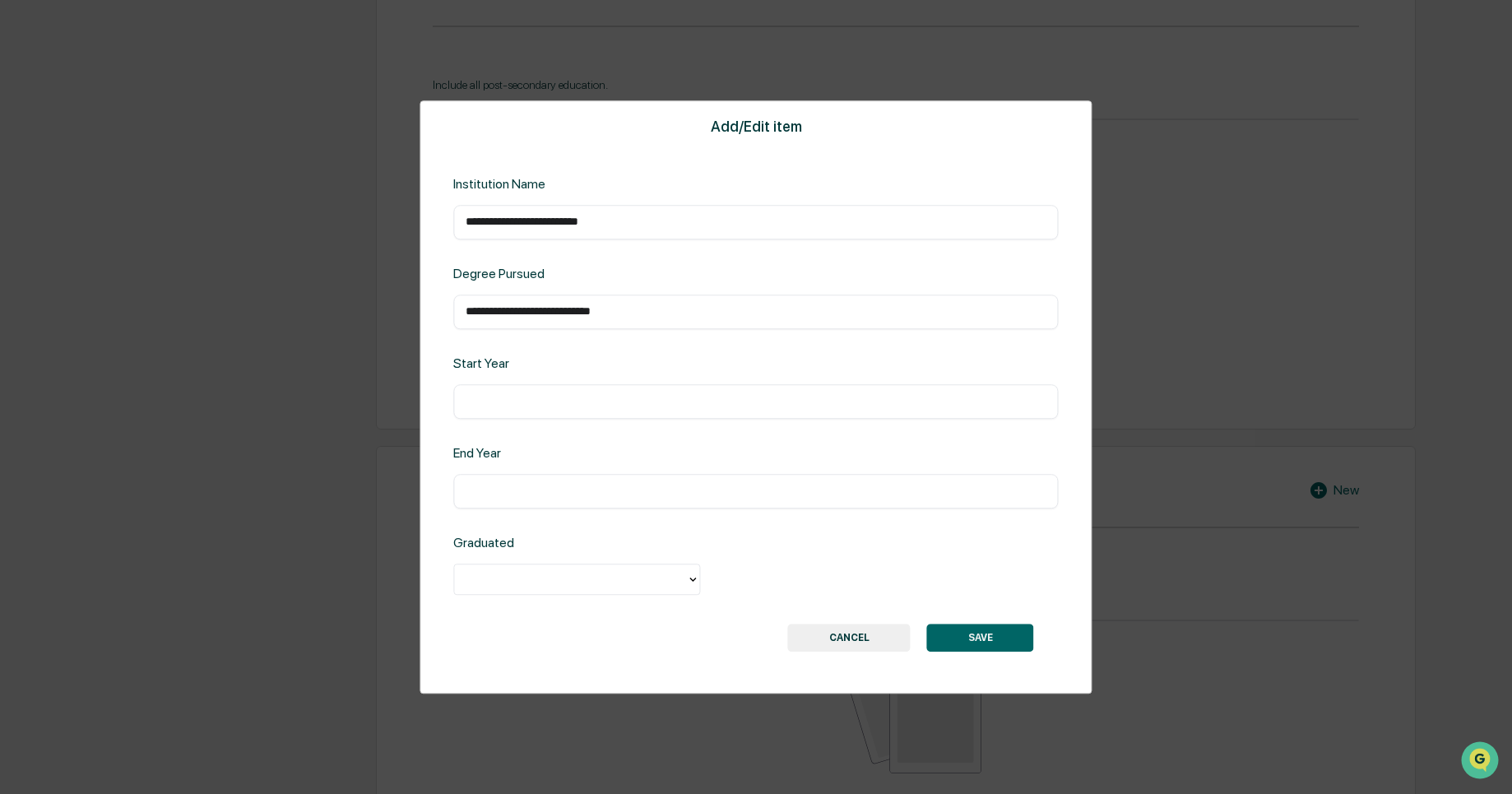
scroll to position [921, 0]
click at [567, 410] on input "text" at bounding box center [755, 401] width 580 height 17
type input "****"
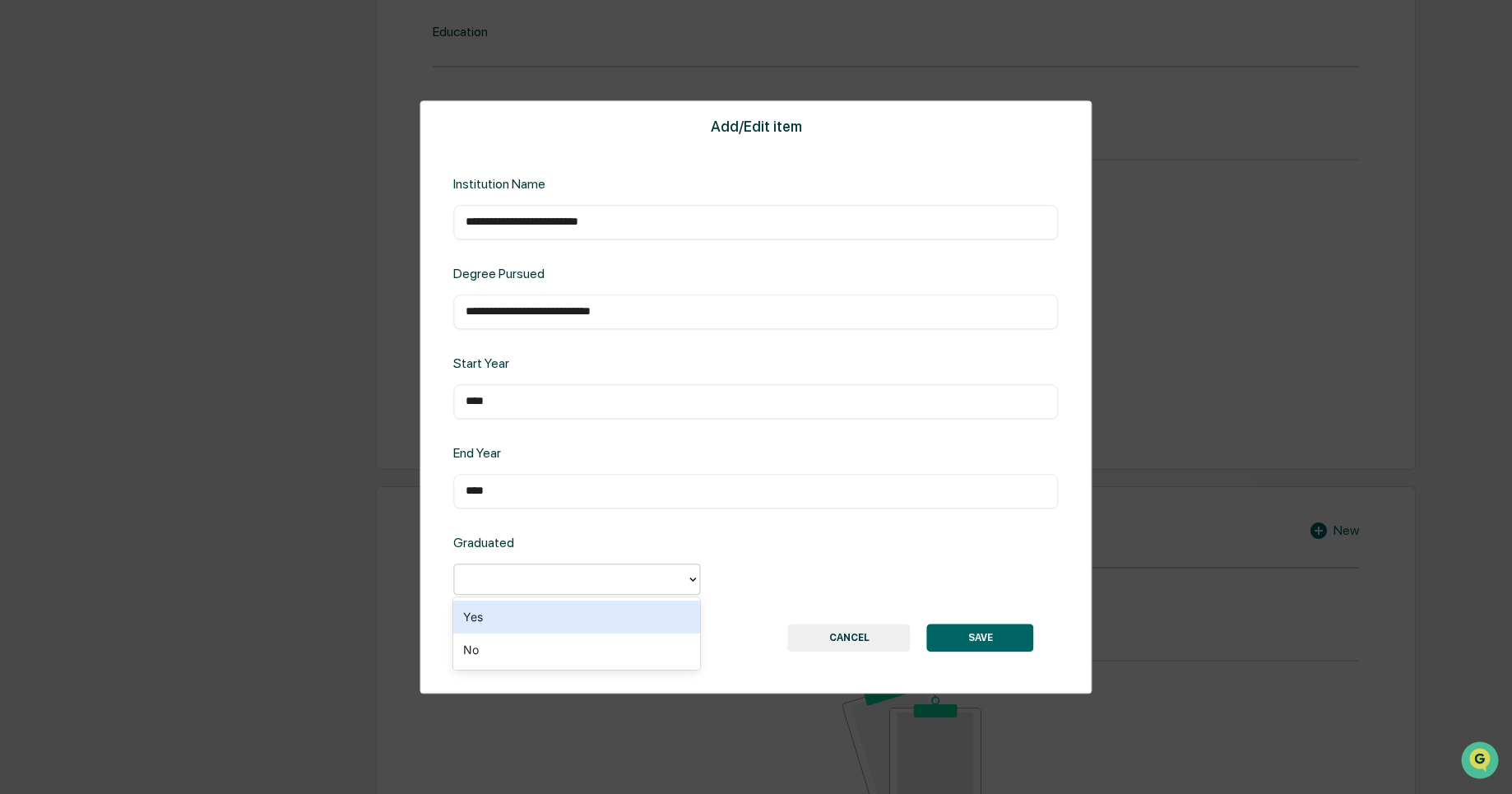
click at [524, 567] on div at bounding box center [570, 579] width 232 height 25
click at [543, 605] on div "Yes" at bounding box center [576, 616] width 247 height 33
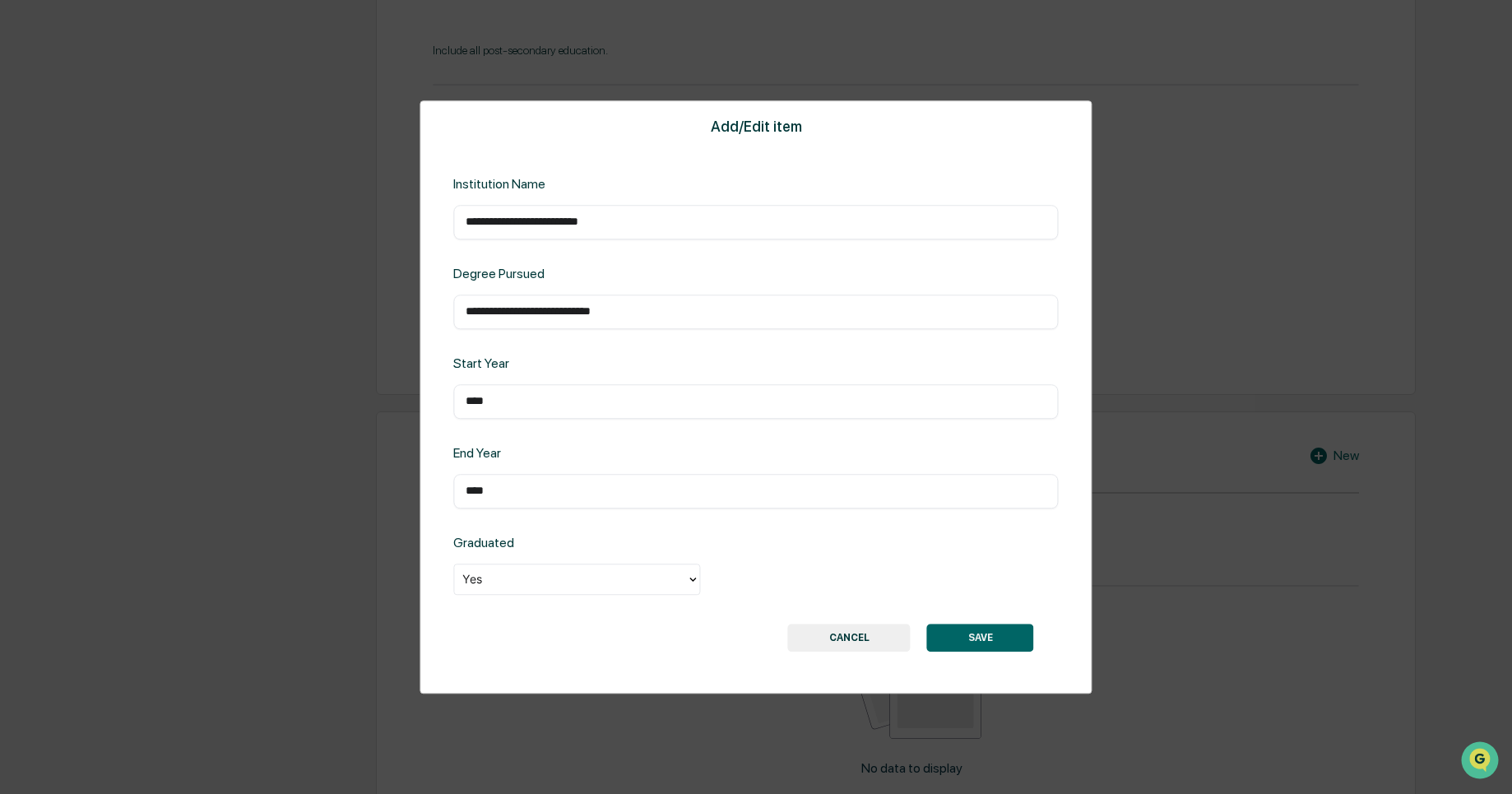
click at [976, 639] on button "SAVE" at bounding box center [980, 638] width 107 height 28
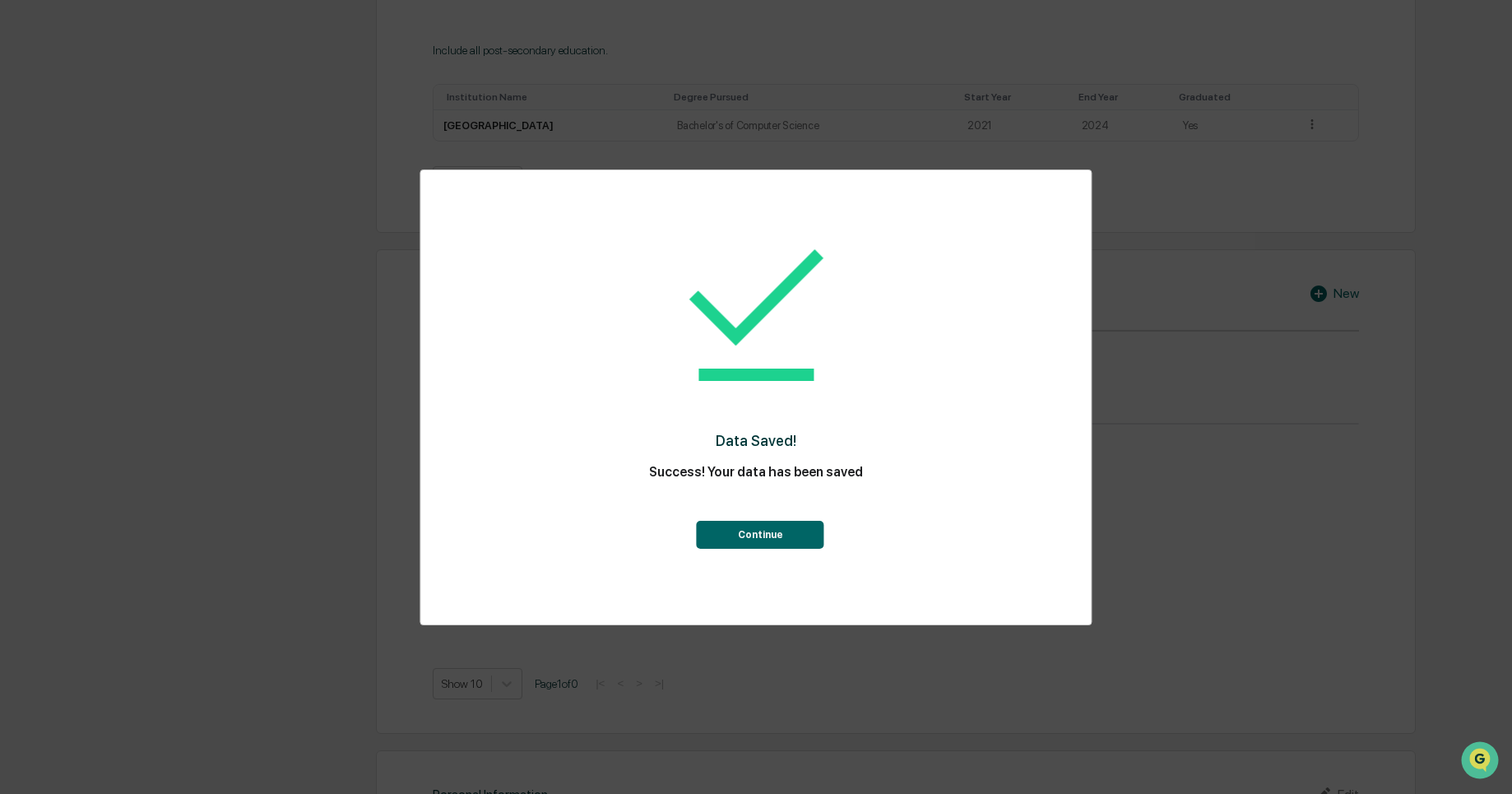
click at [765, 538] on button "Continue" at bounding box center [760, 534] width 128 height 28
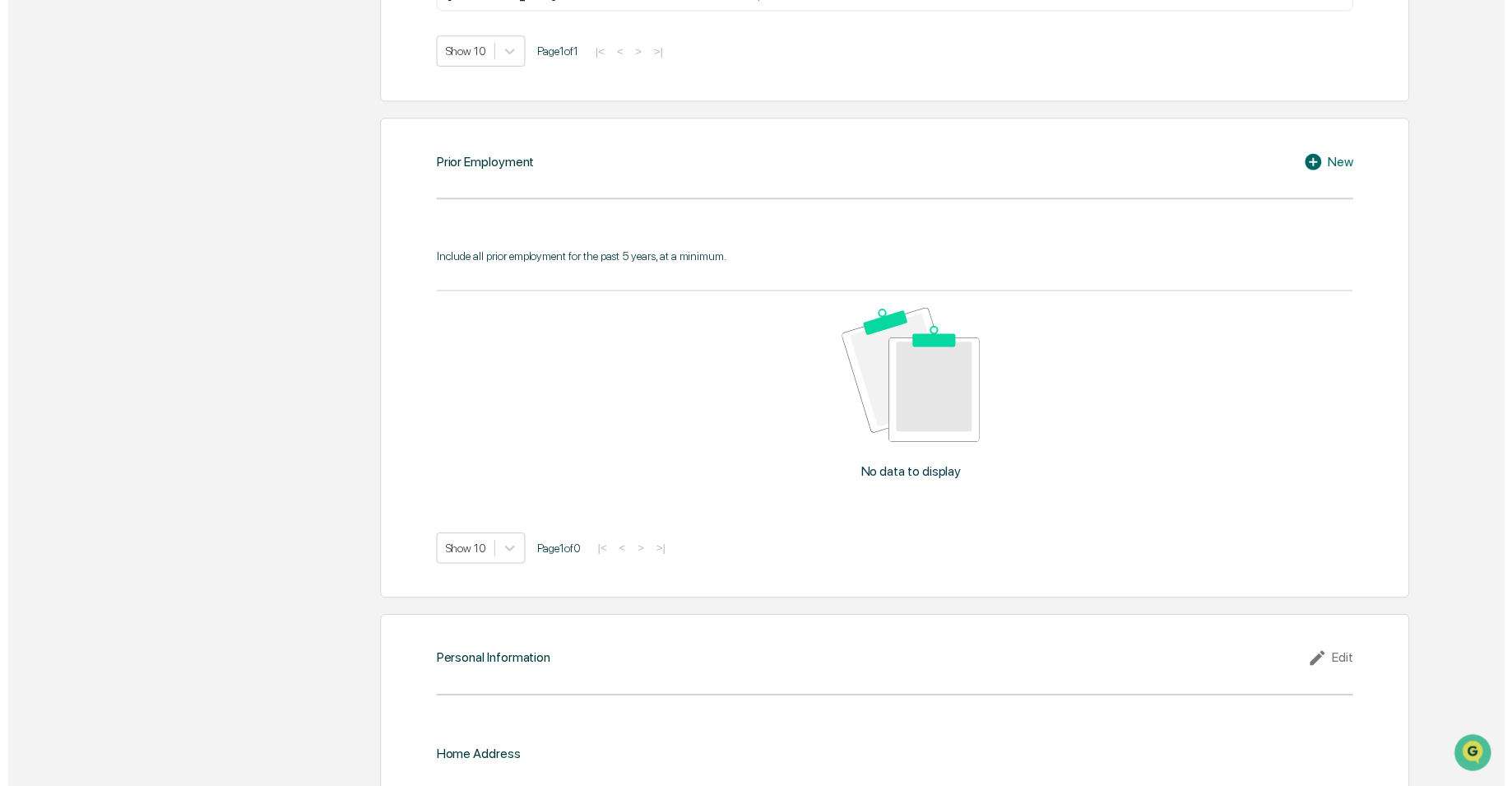
scroll to position [1104, 0]
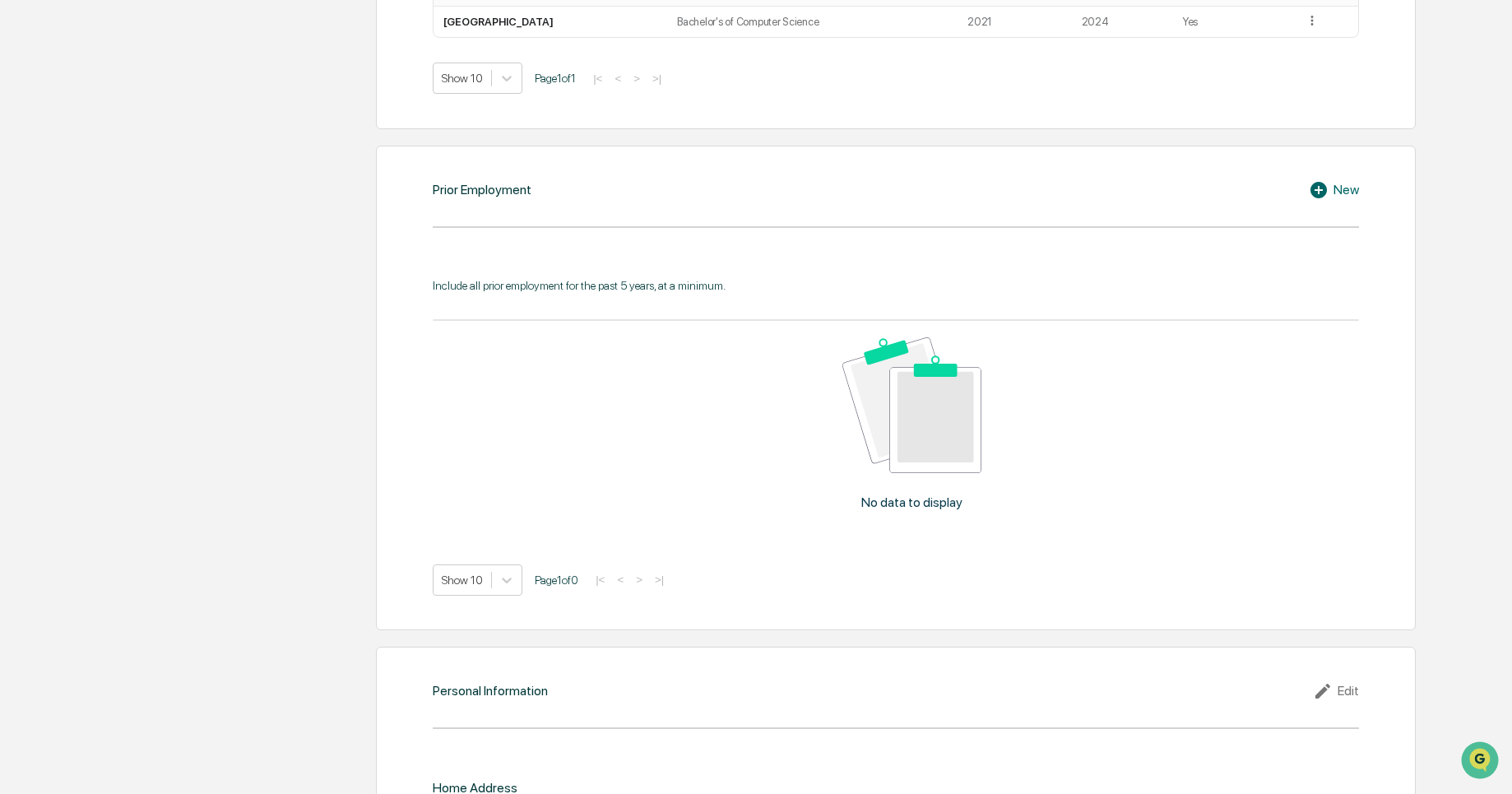
click at [1345, 193] on div "New" at bounding box center [1334, 189] width 50 height 20
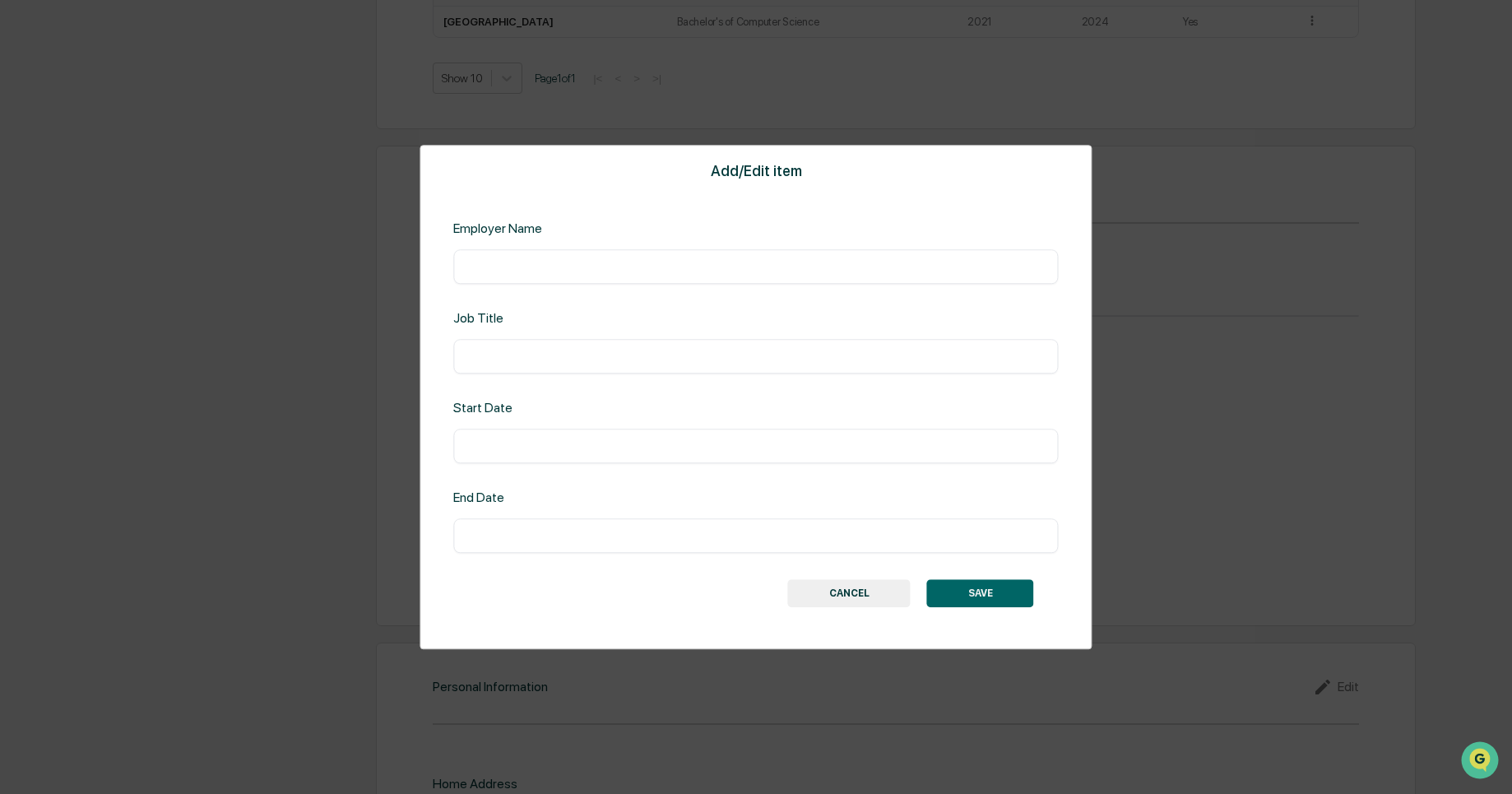
click at [596, 268] on input "text" at bounding box center [755, 266] width 580 height 17
type input "**********"
click at [566, 344] on div "​" at bounding box center [755, 356] width 604 height 34
click at [551, 348] on input "text" at bounding box center [755, 357] width 580 height 17
click at [482, 355] on input "********" at bounding box center [755, 357] width 580 height 17
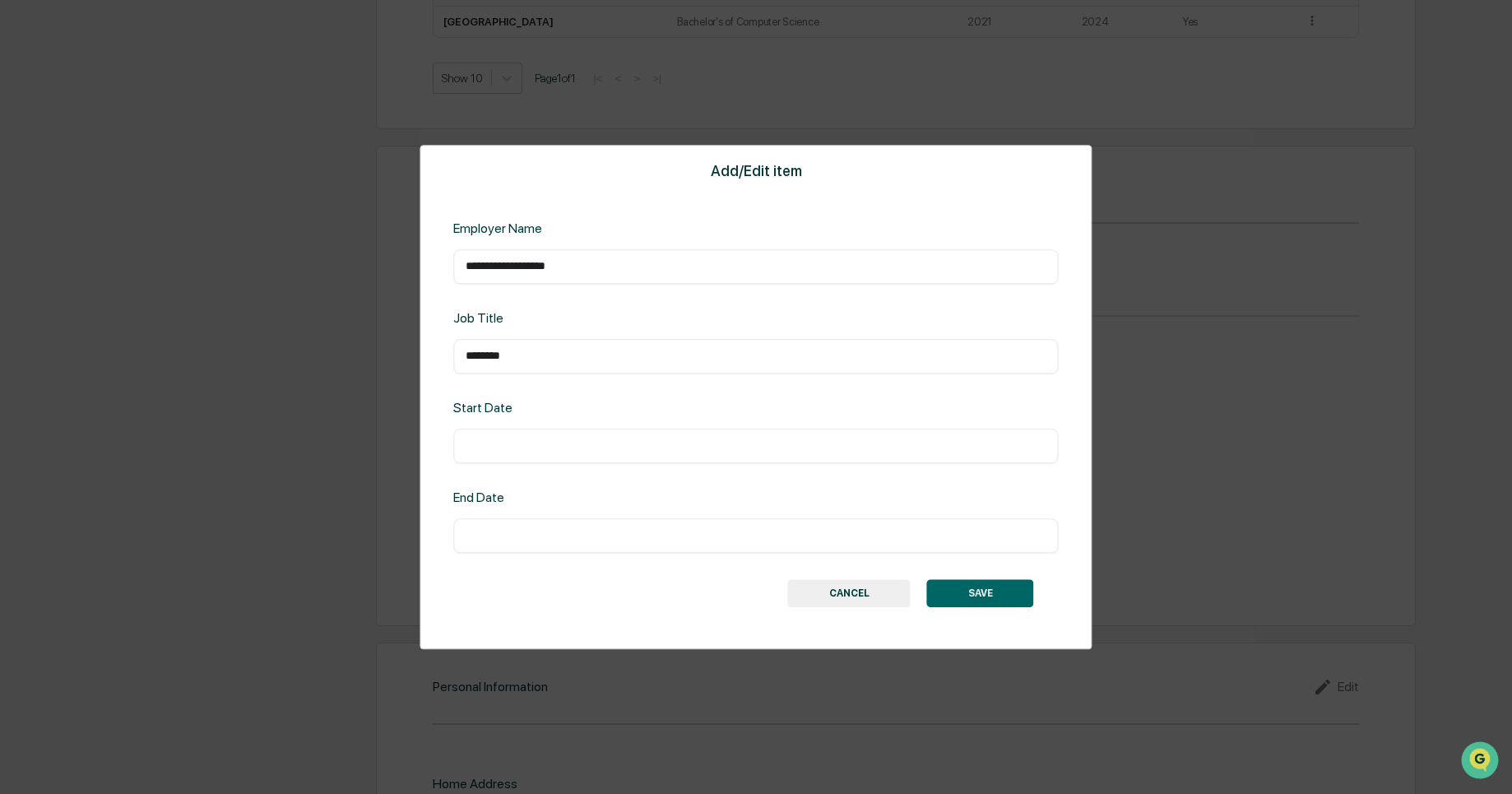
click at [532, 361] on input "********" at bounding box center [755, 357] width 580 height 17
type input "**********"
click at [583, 465] on div "**********" at bounding box center [756, 397] width 672 height 505
click at [607, 439] on input "text" at bounding box center [755, 446] width 580 height 17
click at [546, 444] on input "text" at bounding box center [755, 446] width 580 height 17
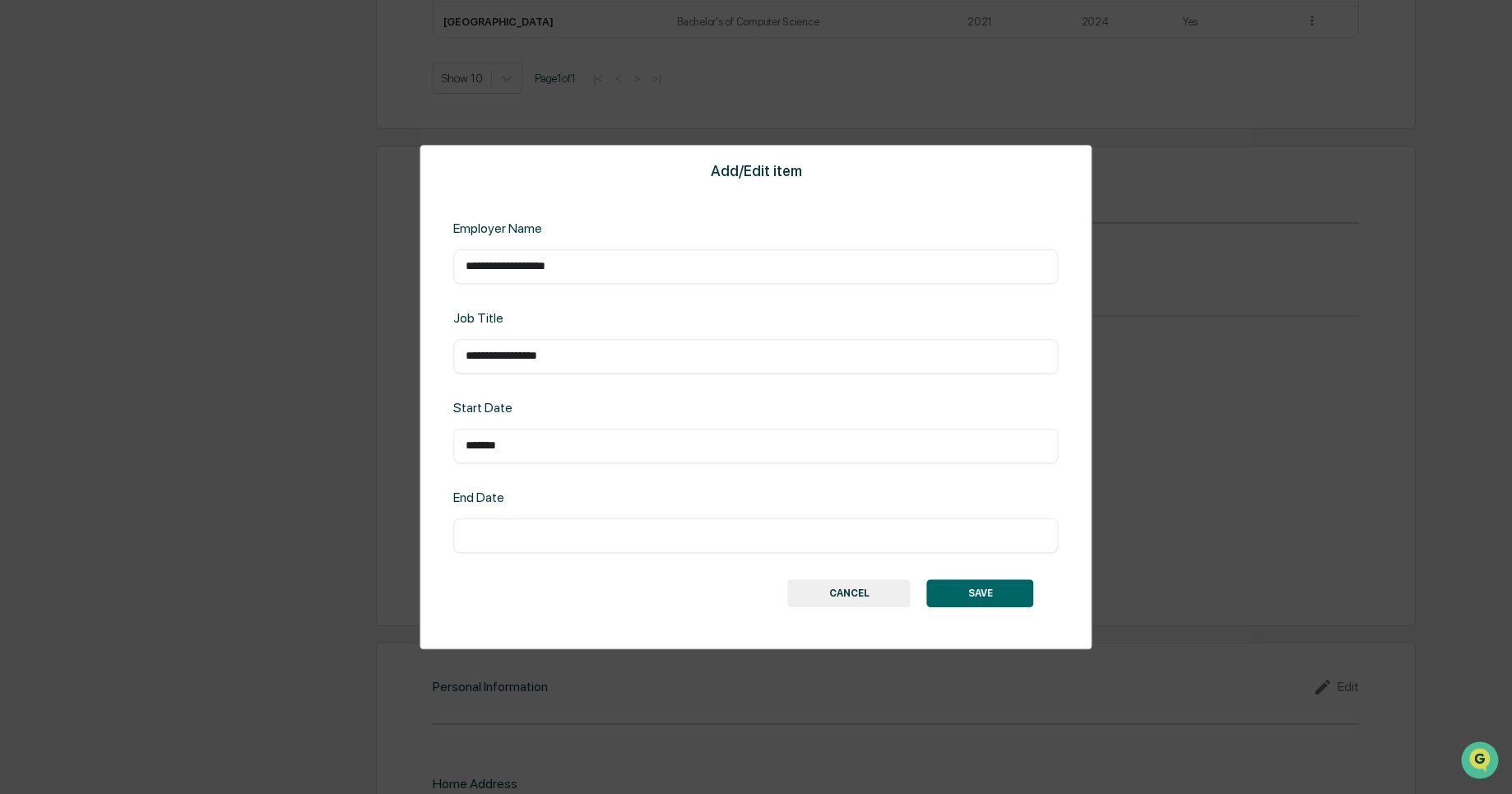
type input "*******"
click at [521, 531] on input "text" at bounding box center [755, 535] width 580 height 17
type input "*******"
click at [985, 597] on button "SAVE" at bounding box center [980, 593] width 107 height 28
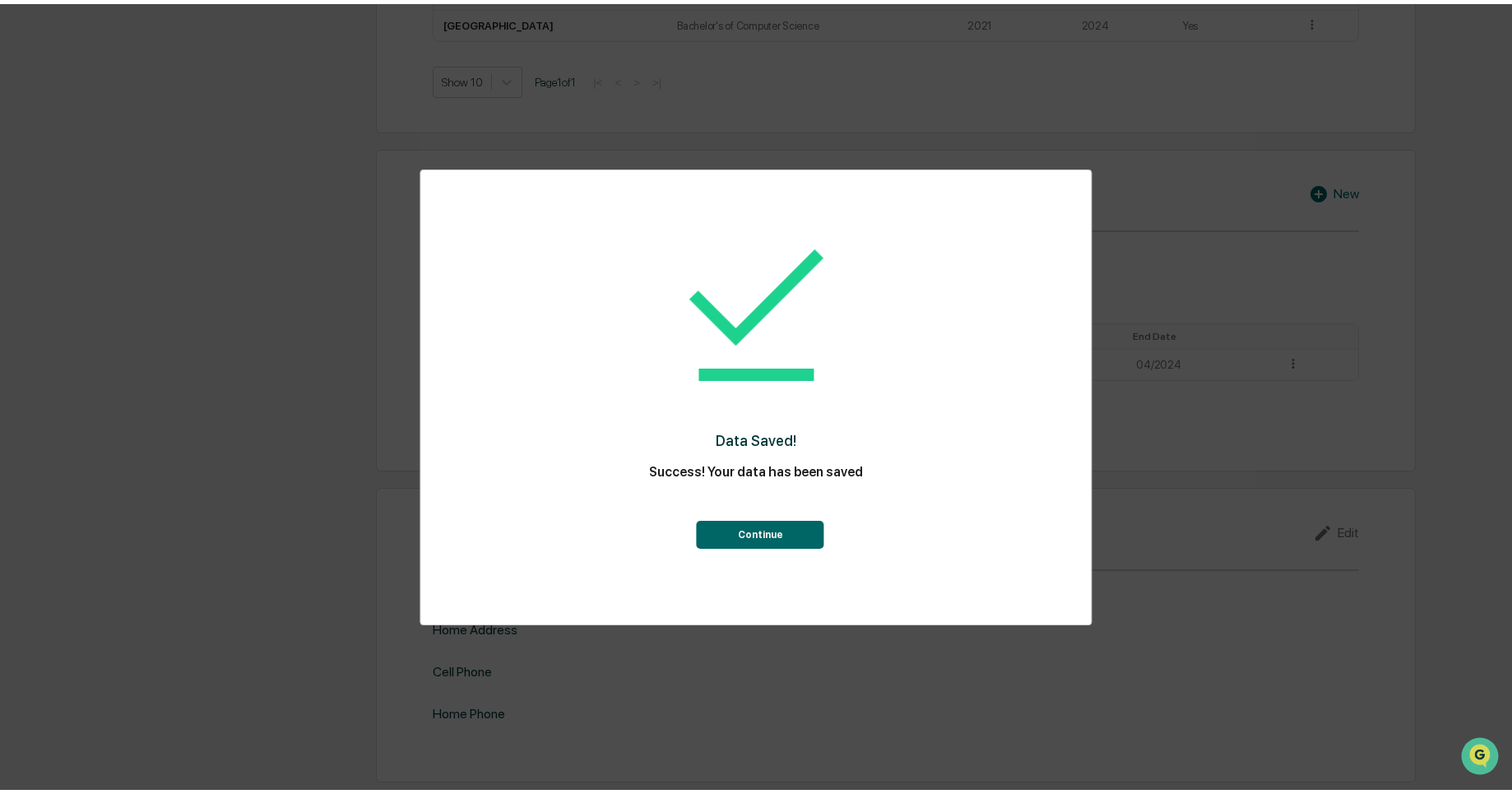
scroll to position [1097, 0]
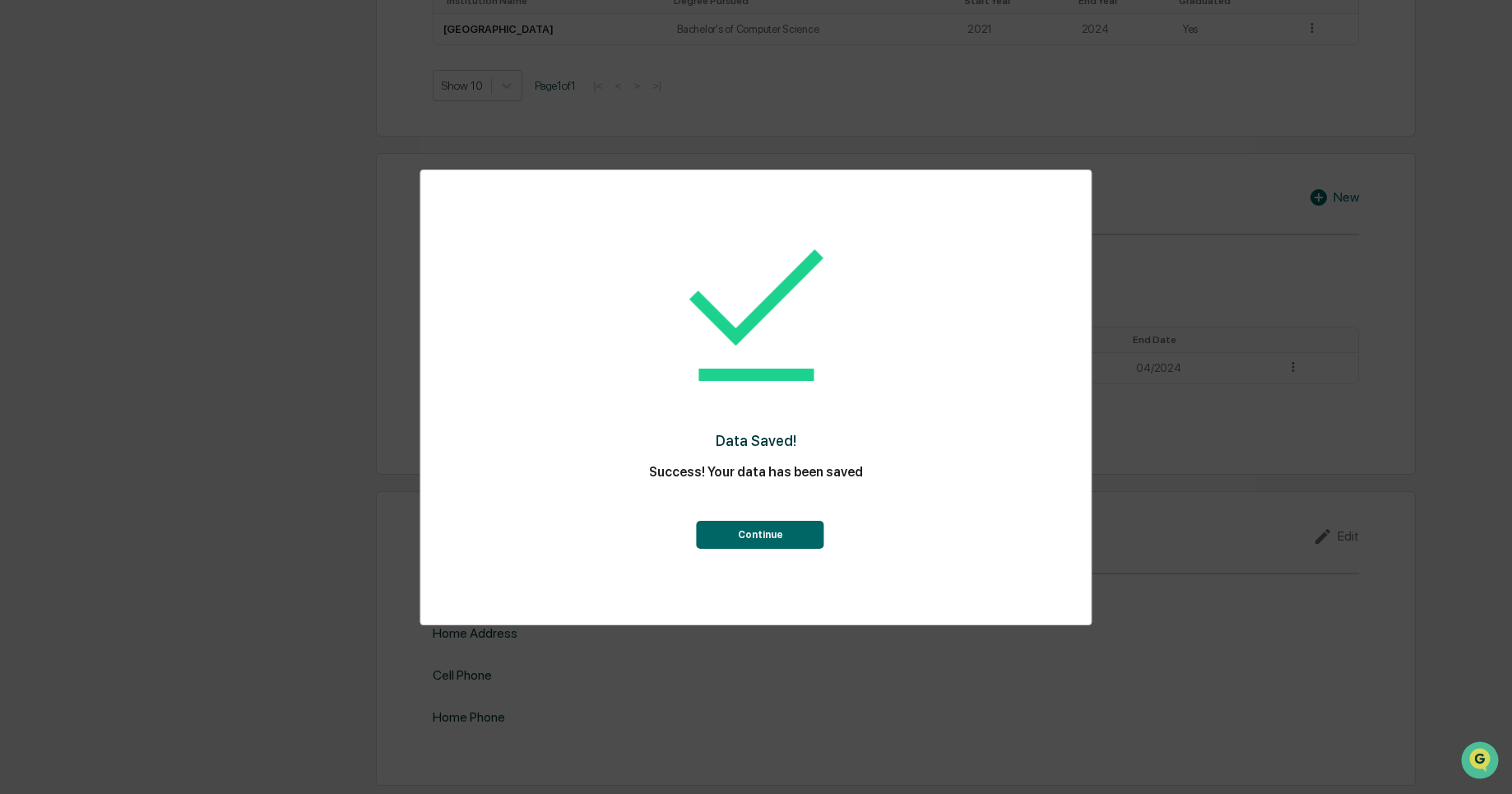
click at [800, 533] on button "Continue" at bounding box center [760, 534] width 128 height 28
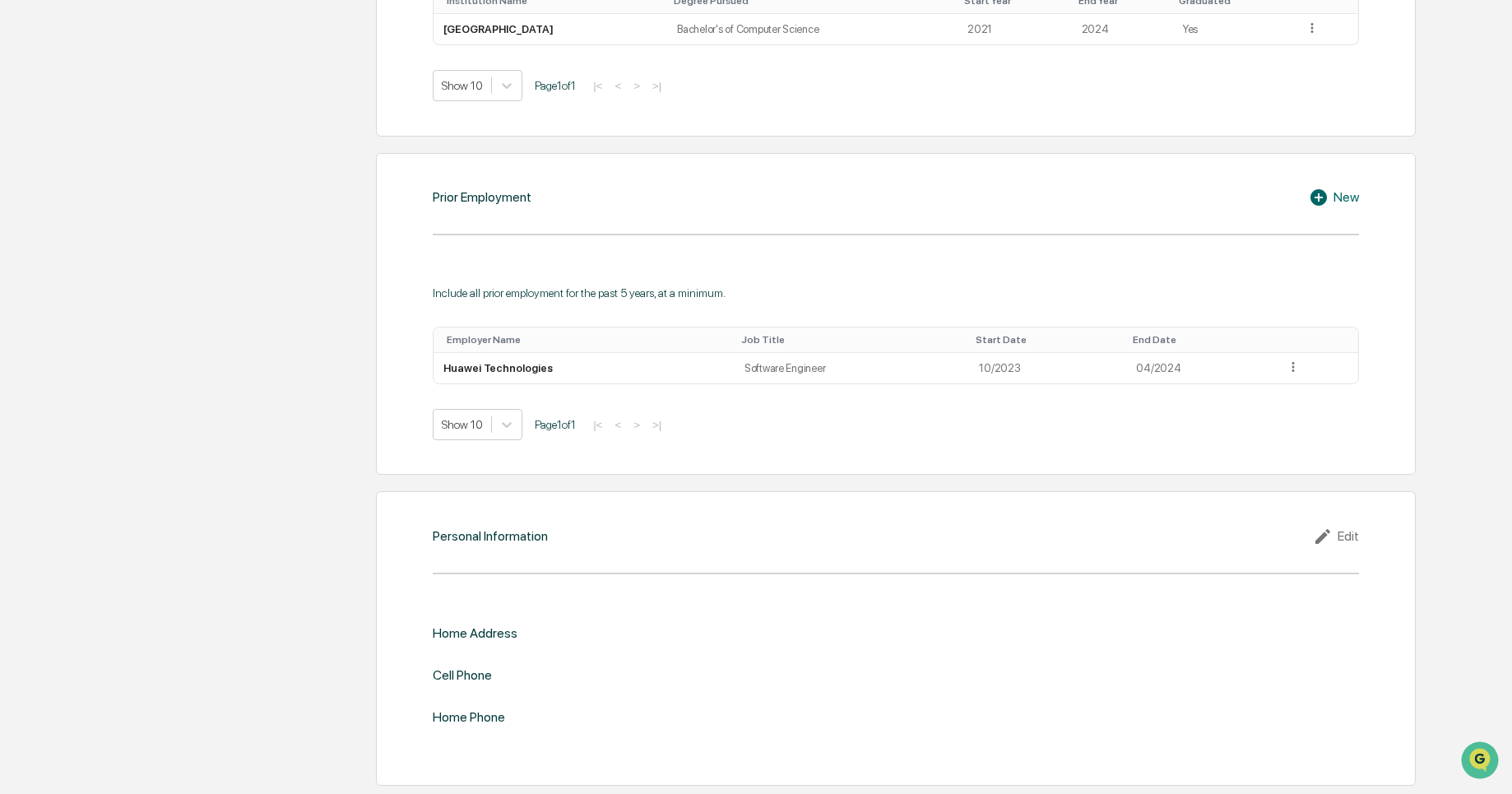
click at [1333, 536] on icon at bounding box center [1325, 535] width 25 height 20
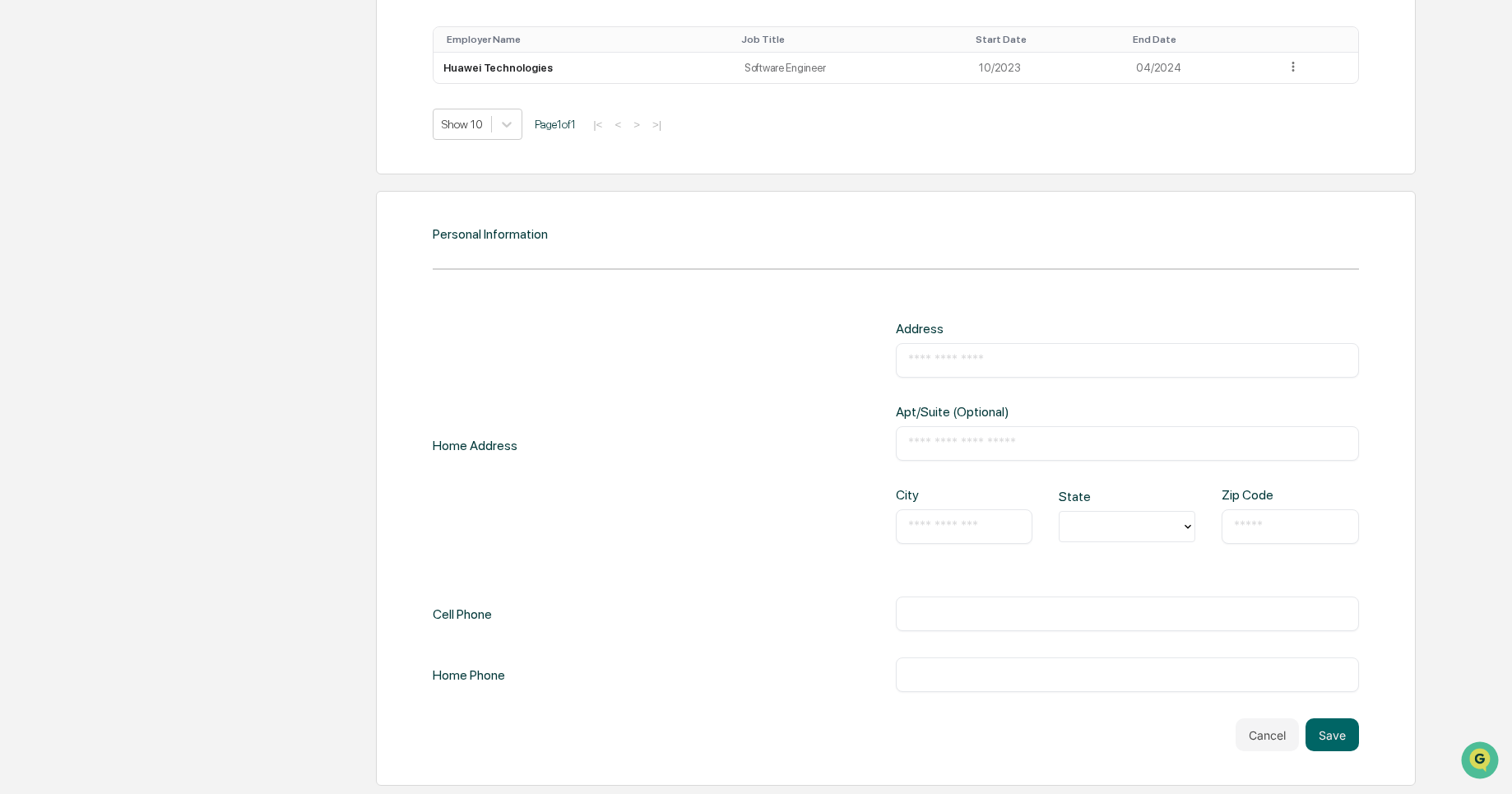
click at [950, 358] on input "text" at bounding box center [1127, 360] width 439 height 17
type input "*"
click at [992, 441] on input "text" at bounding box center [1127, 443] width 439 height 17
drag, startPoint x: 1116, startPoint y: 370, endPoint x: 1124, endPoint y: 361, distance: 12.0
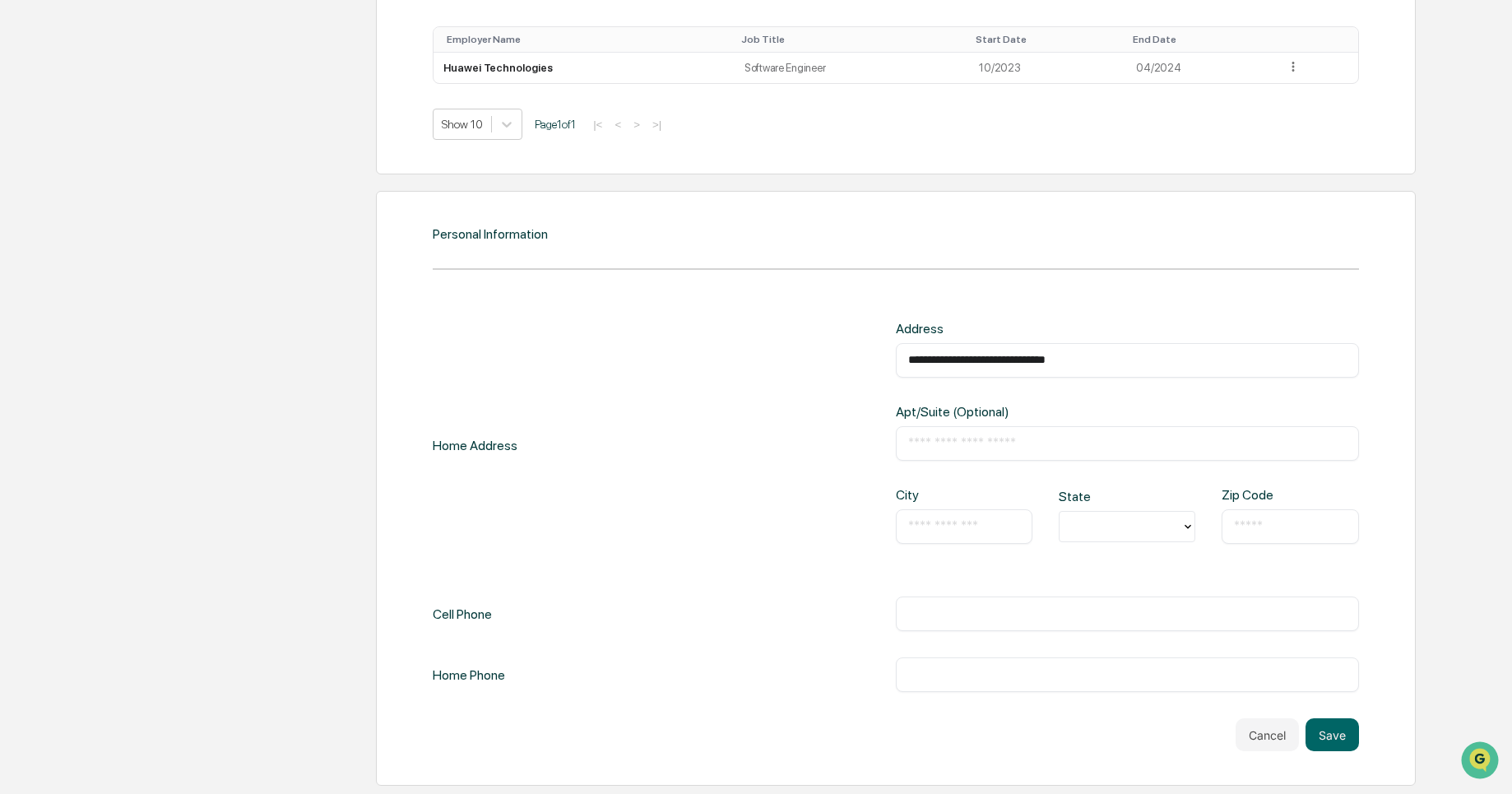
click at [1124, 361] on div "**********" at bounding box center [1127, 359] width 463 height 34
drag, startPoint x: 1124, startPoint y: 361, endPoint x: 1045, endPoint y: 361, distance: 79.0
click at [1045, 361] on input "**********" at bounding box center [1127, 360] width 439 height 17
type input "**********"
click at [1096, 449] on input "text" at bounding box center [1127, 443] width 439 height 17
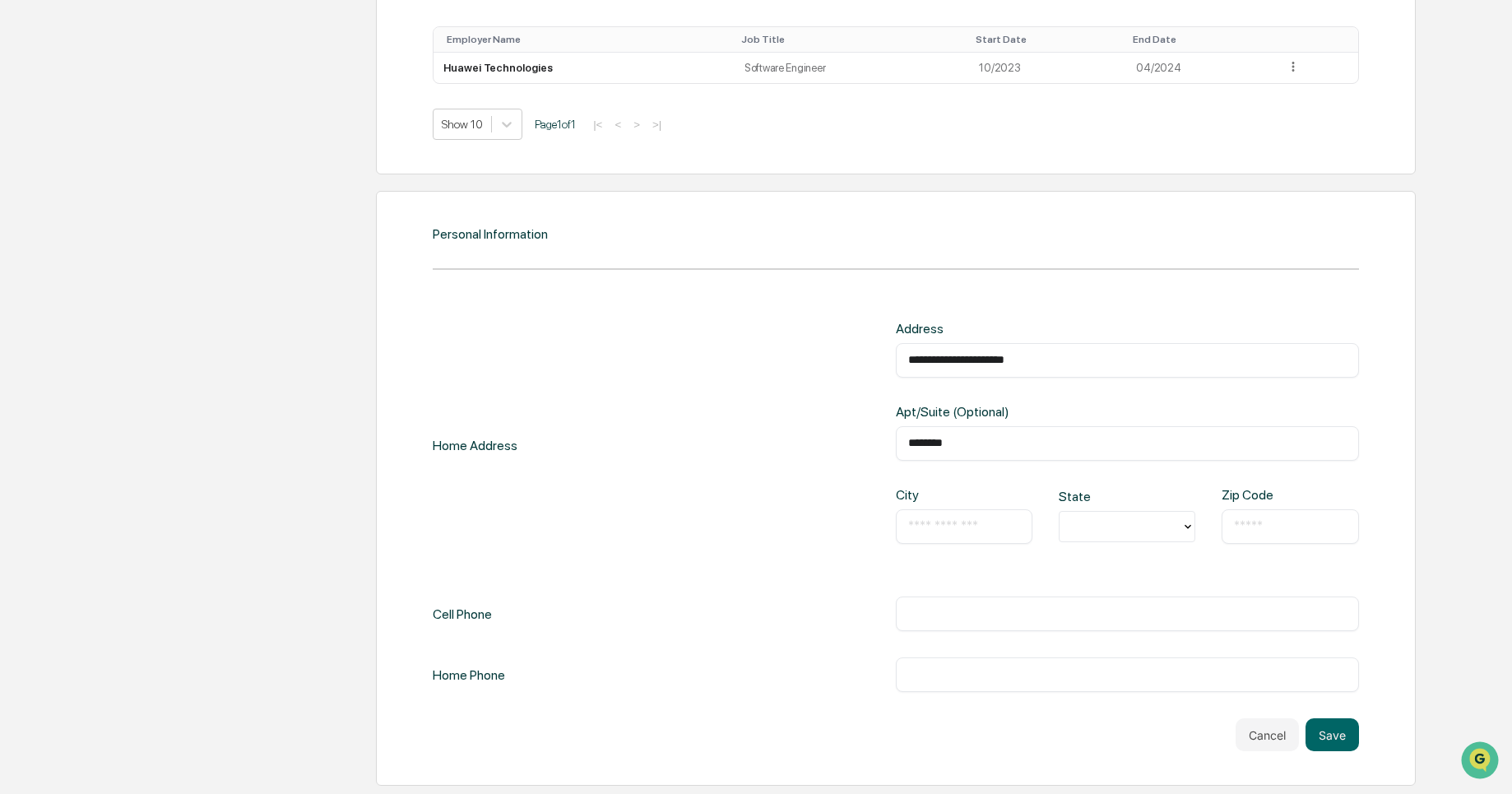
type input "********"
click at [969, 518] on input "text" at bounding box center [964, 527] width 112 height 17
type input "**********"
click at [1121, 538] on div at bounding box center [1120, 525] width 122 height 25
type input "**"
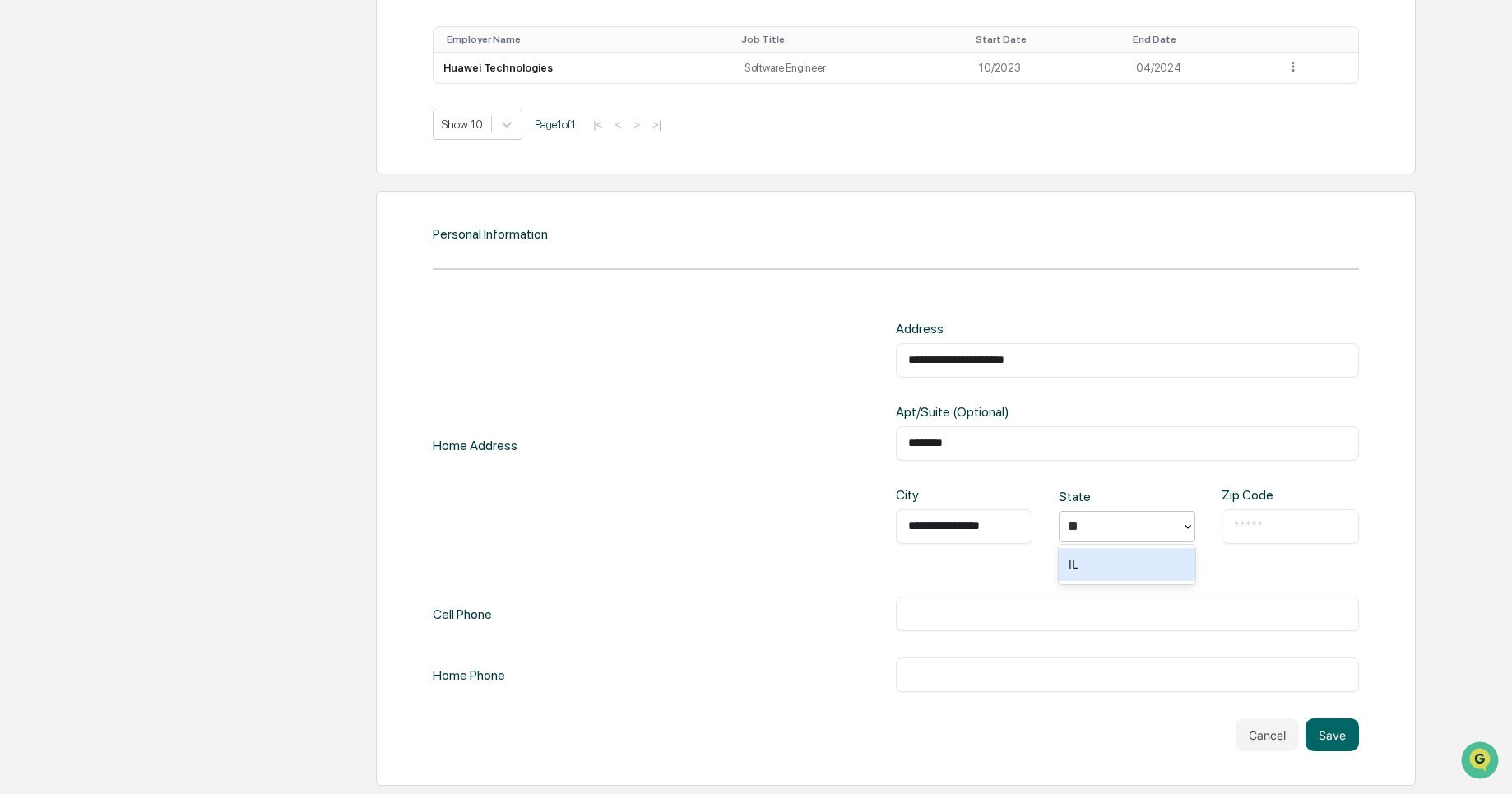
click at [1081, 568] on div "IL" at bounding box center [1127, 563] width 137 height 33
click at [1294, 532] on input "text" at bounding box center [1289, 527] width 112 height 17
type input "*****"
click at [840, 529] on div "**********" at bounding box center [896, 446] width 926 height 249
click at [1007, 620] on input "text" at bounding box center [1127, 613] width 439 height 17
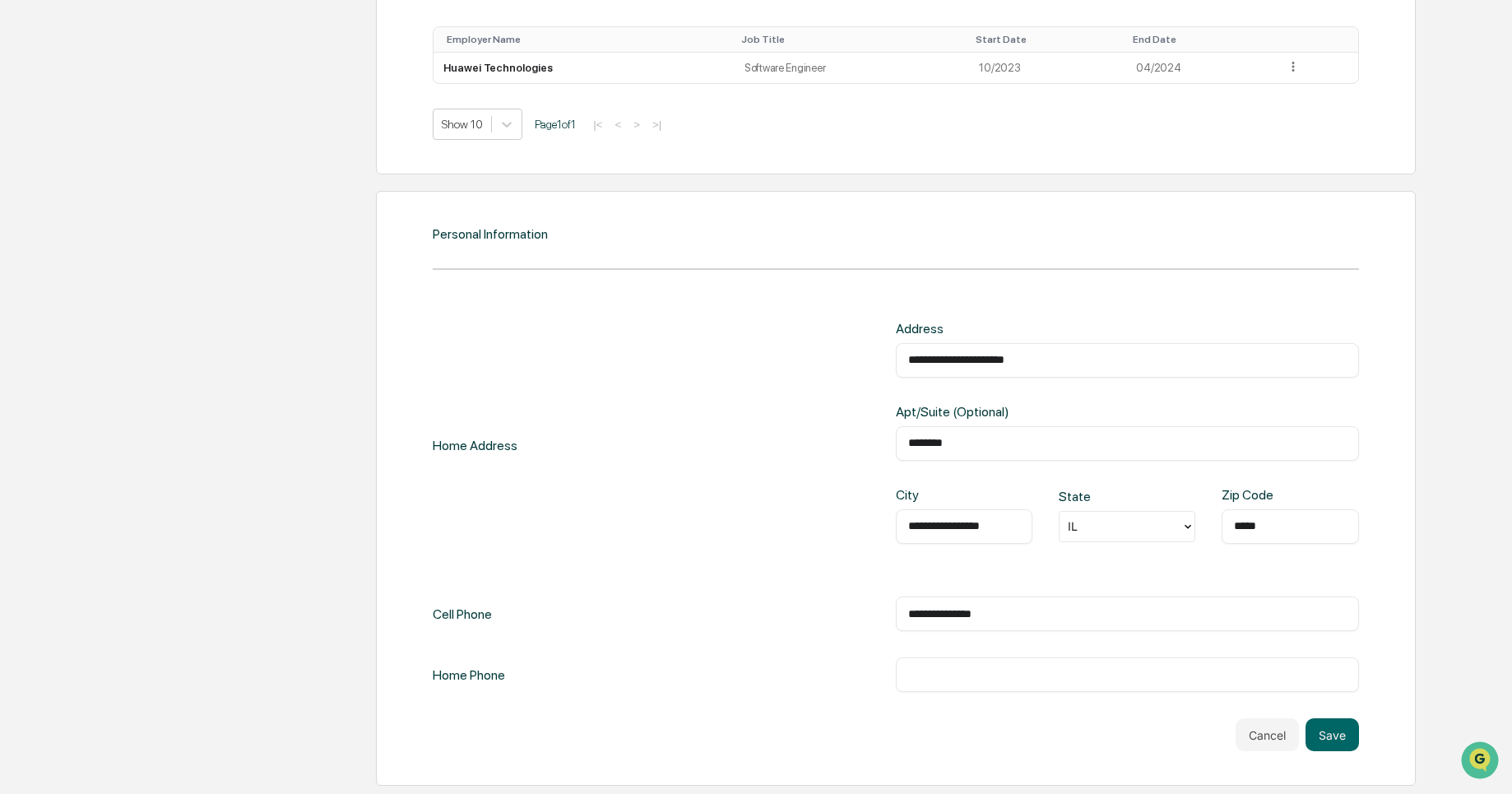
click at [937, 610] on input "**********" at bounding box center [1127, 613] width 439 height 17
click at [1033, 620] on input "**********" at bounding box center [1127, 613] width 439 height 17
drag, startPoint x: 927, startPoint y: 616, endPoint x: 879, endPoint y: 609, distance: 48.5
click at [879, 609] on div "**********" at bounding box center [896, 613] width 926 height 34
click at [1032, 622] on input "**********" at bounding box center [1127, 613] width 439 height 17
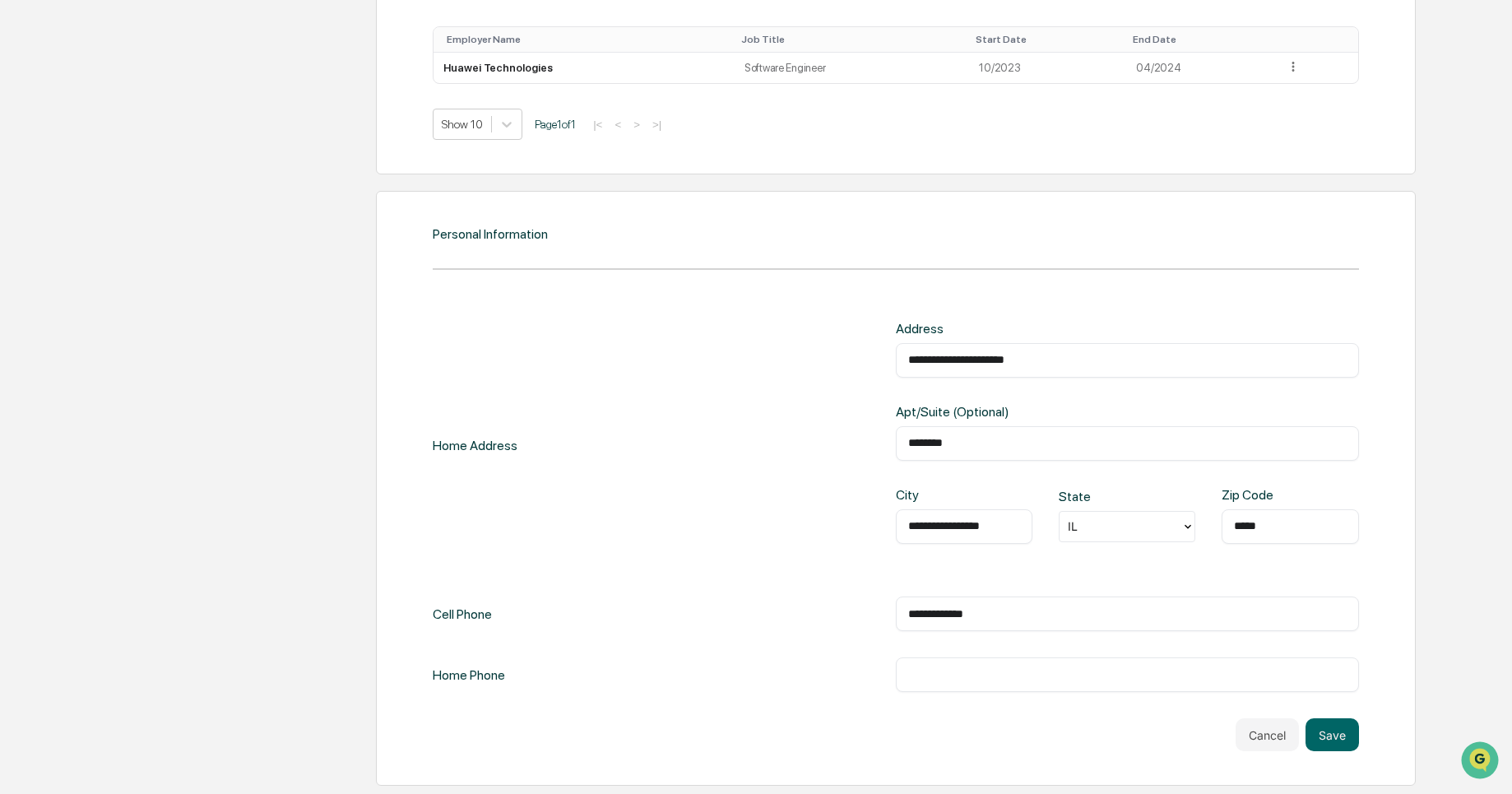
click at [959, 611] on input "**********" at bounding box center [1127, 613] width 439 height 17
click at [1001, 646] on div "**********" at bounding box center [896, 506] width 926 height 371
click at [961, 612] on input "**********" at bounding box center [1127, 613] width 439 height 17
click at [932, 609] on input "**********" at bounding box center [1127, 613] width 439 height 17
type input "**********"
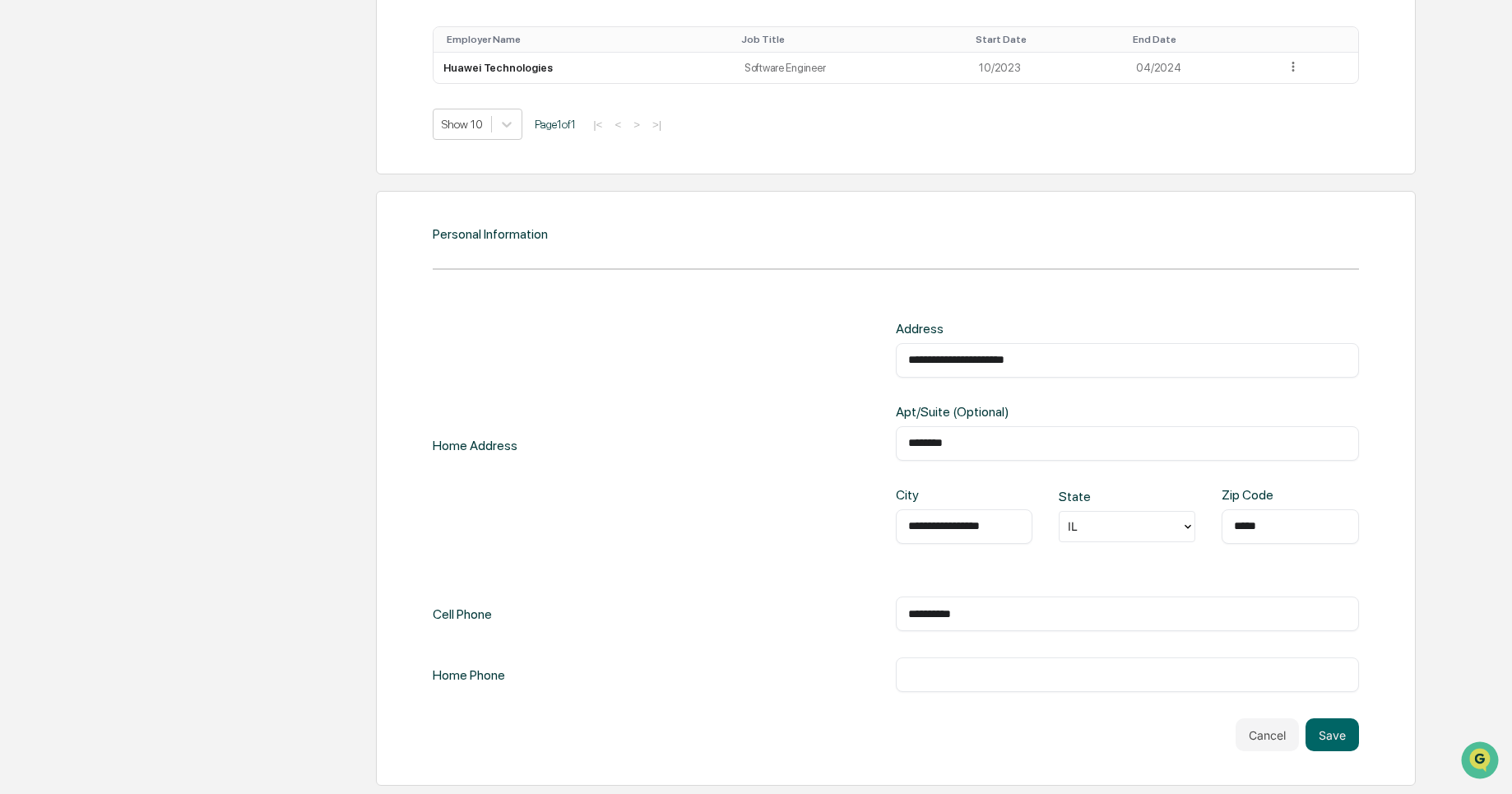
click at [1034, 572] on div "**********" at bounding box center [896, 506] width 926 height 371
click at [1077, 675] on input "text" at bounding box center [1127, 675] width 439 height 17
click at [1343, 733] on button "Save" at bounding box center [1331, 733] width 53 height 33
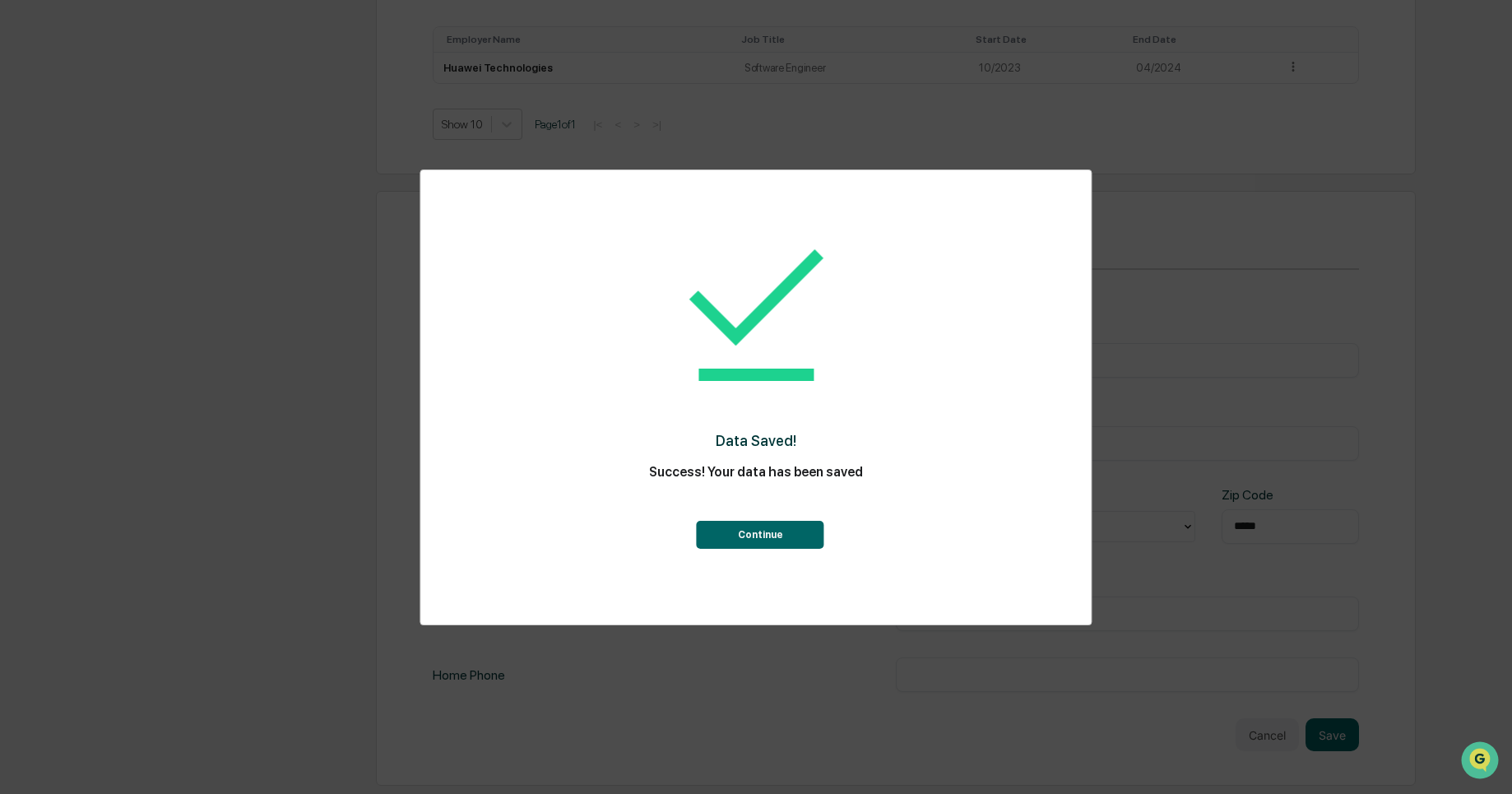
click at [791, 537] on button "Continue" at bounding box center [760, 534] width 128 height 28
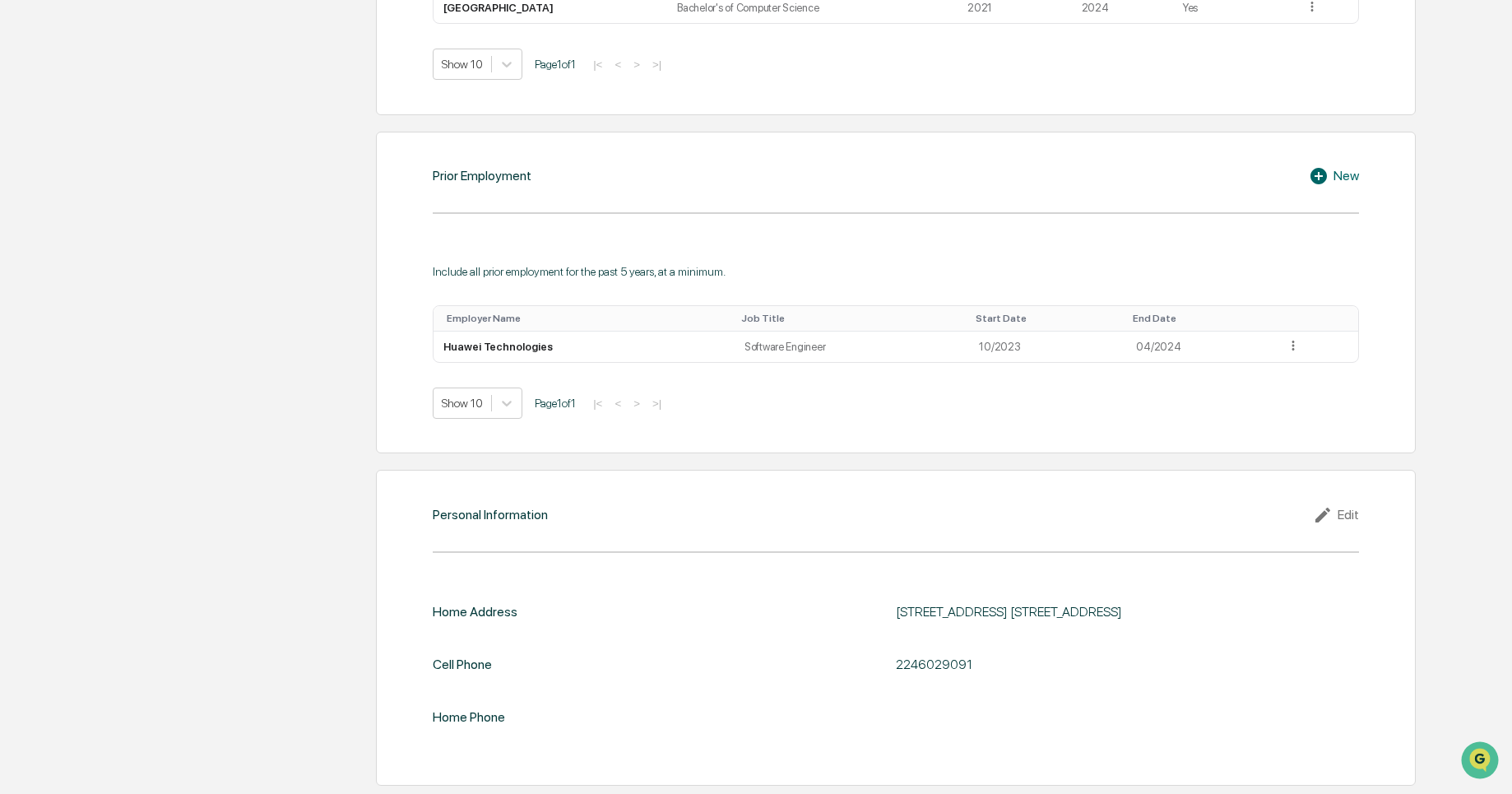
scroll to position [1118, 0]
drag, startPoint x: 943, startPoint y: 665, endPoint x: 976, endPoint y: 662, distance: 33.1
click at [976, 662] on div "2246029091" at bounding box center [1101, 664] width 412 height 16
drag, startPoint x: 976, startPoint y: 662, endPoint x: 922, endPoint y: 663, distance: 54.0
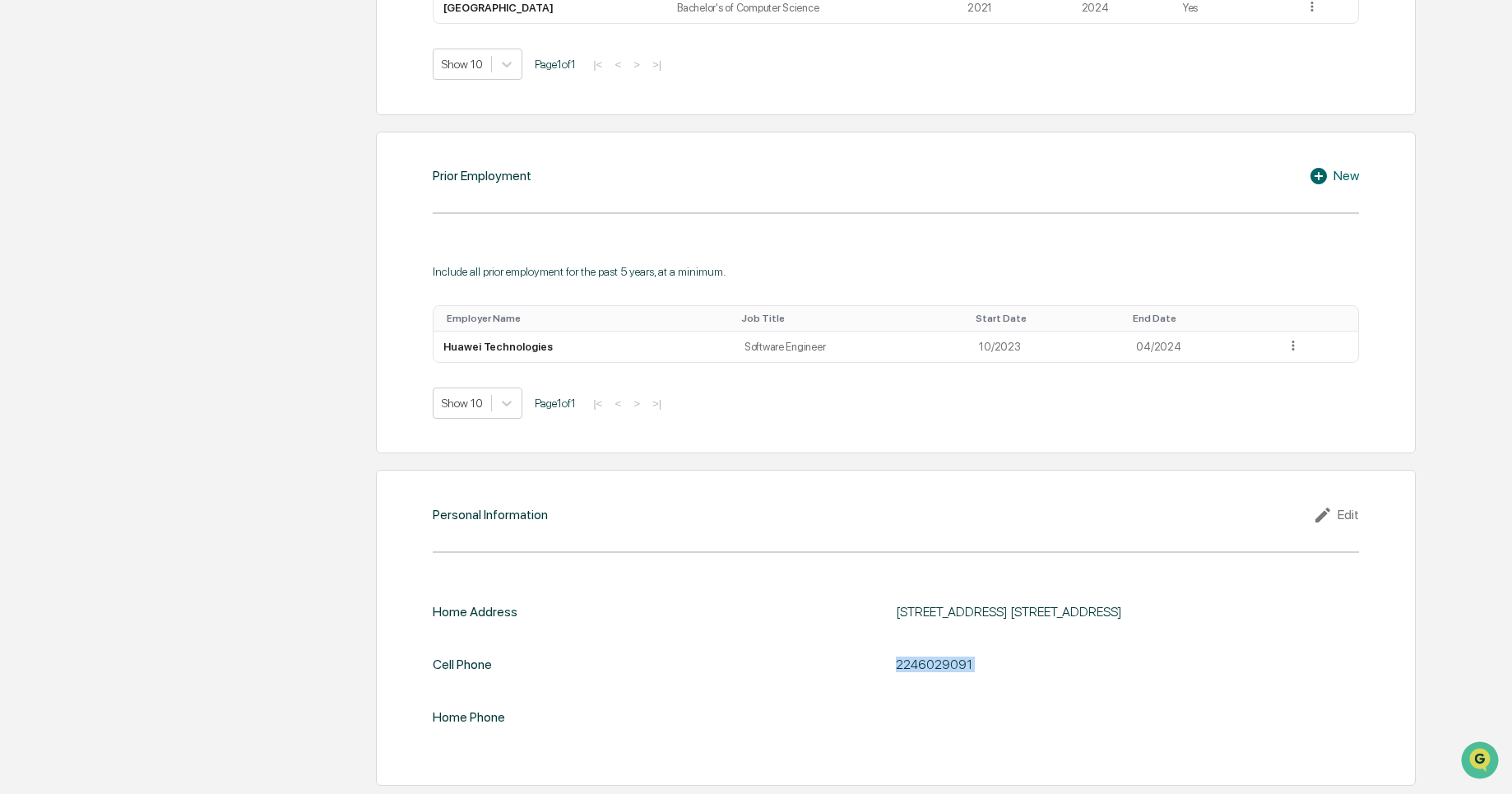
click at [922, 663] on div "2246029091" at bounding box center [1101, 664] width 412 height 16
click at [1006, 661] on div "2246029091" at bounding box center [1101, 664] width 412 height 16
click at [1336, 512] on icon at bounding box center [1325, 514] width 25 height 20
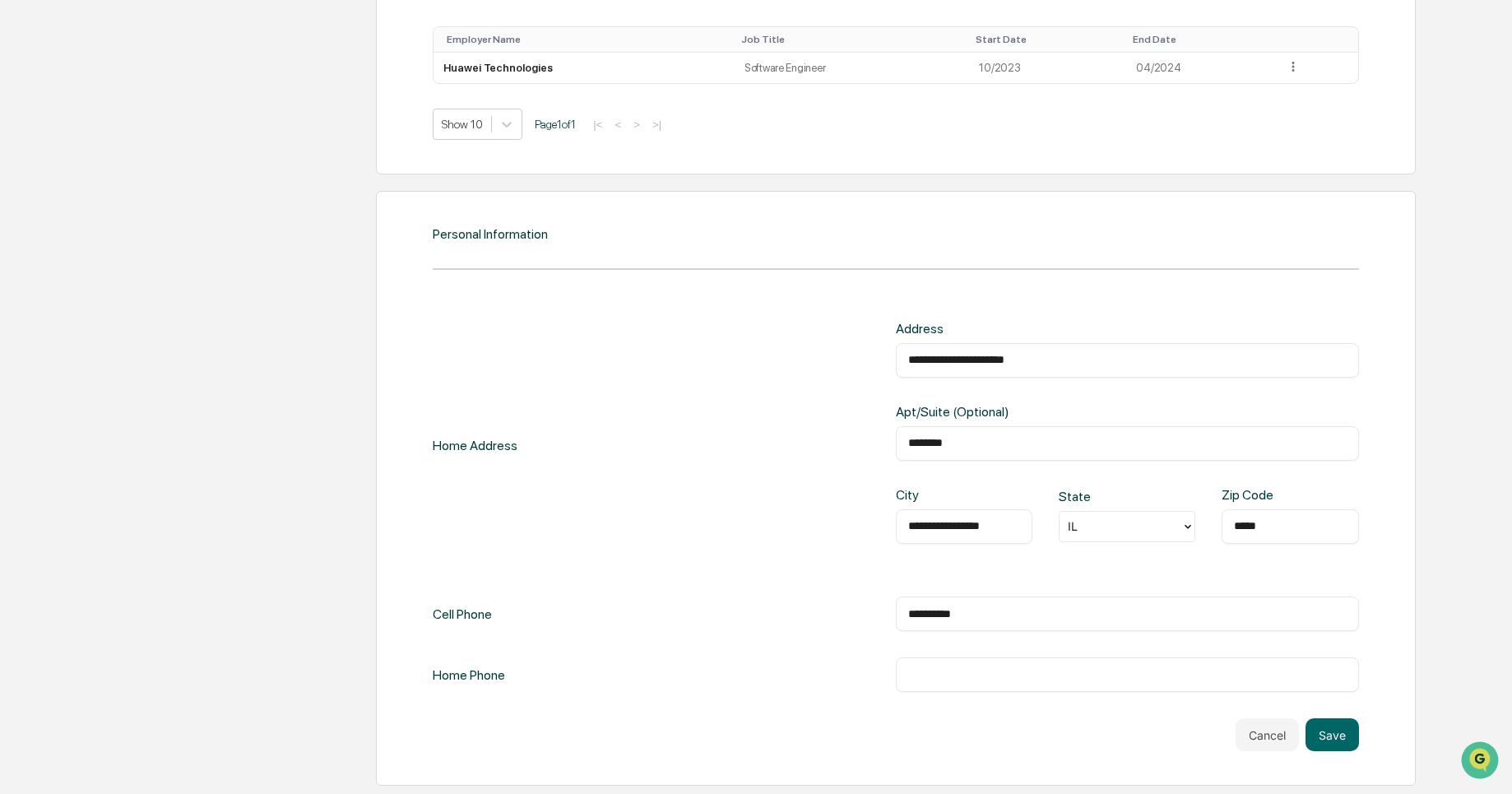
click at [927, 614] on input "**********" at bounding box center [1127, 613] width 439 height 17
type input "**********"
click at [1336, 737] on button "Save" at bounding box center [1331, 733] width 53 height 33
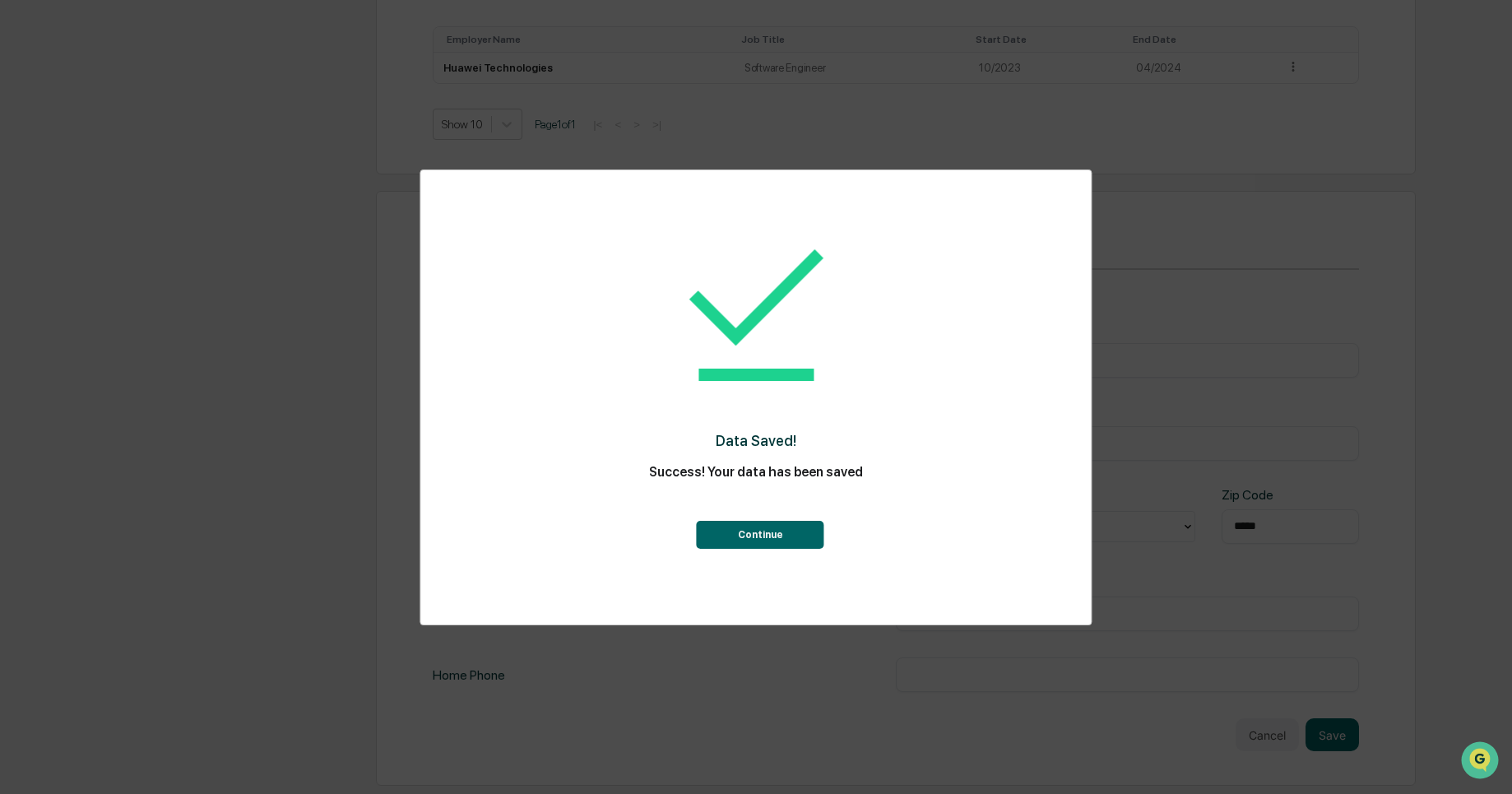
click at [782, 532] on button "Continue" at bounding box center [760, 534] width 128 height 28
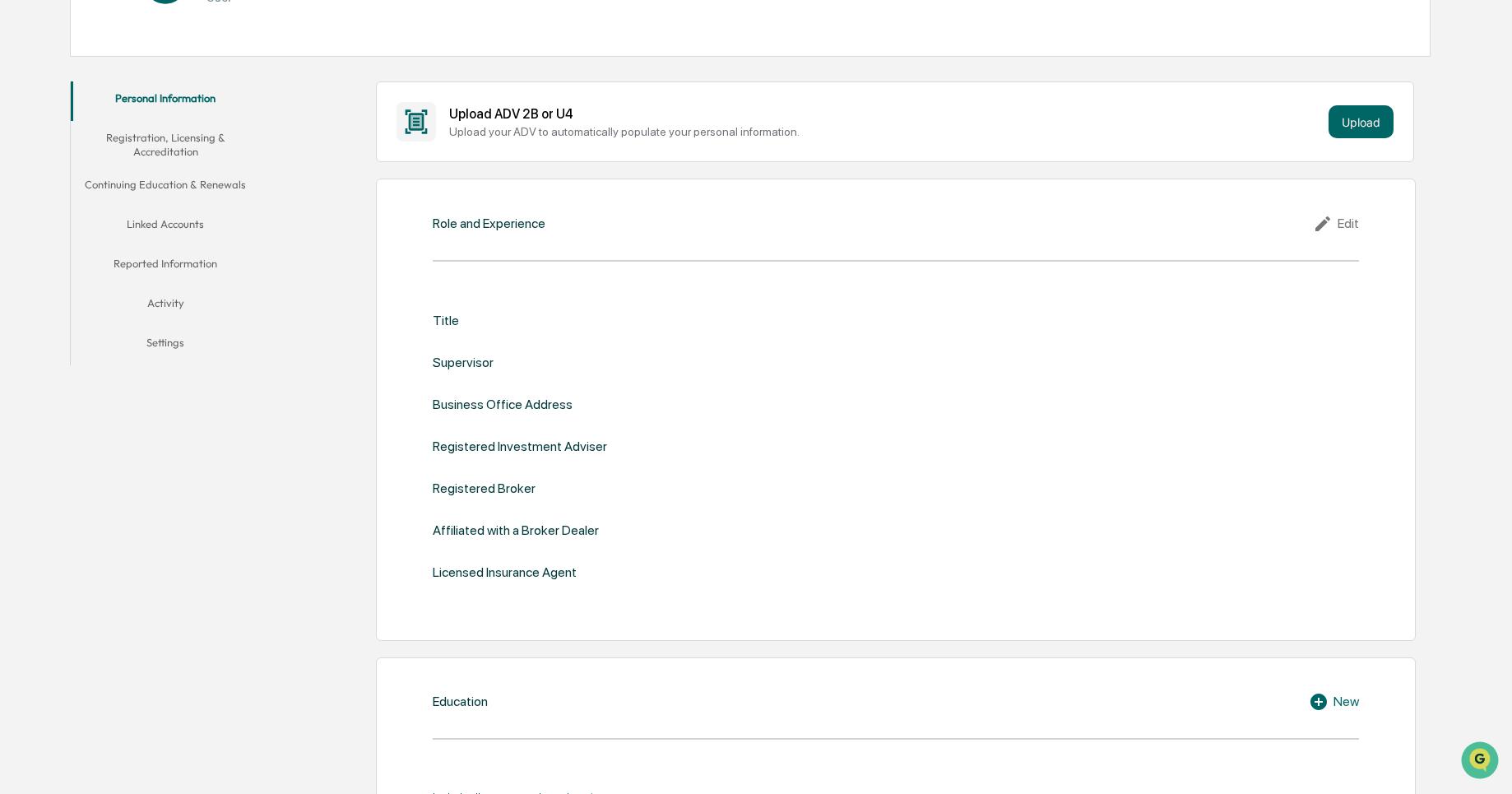
scroll to position [245, 0]
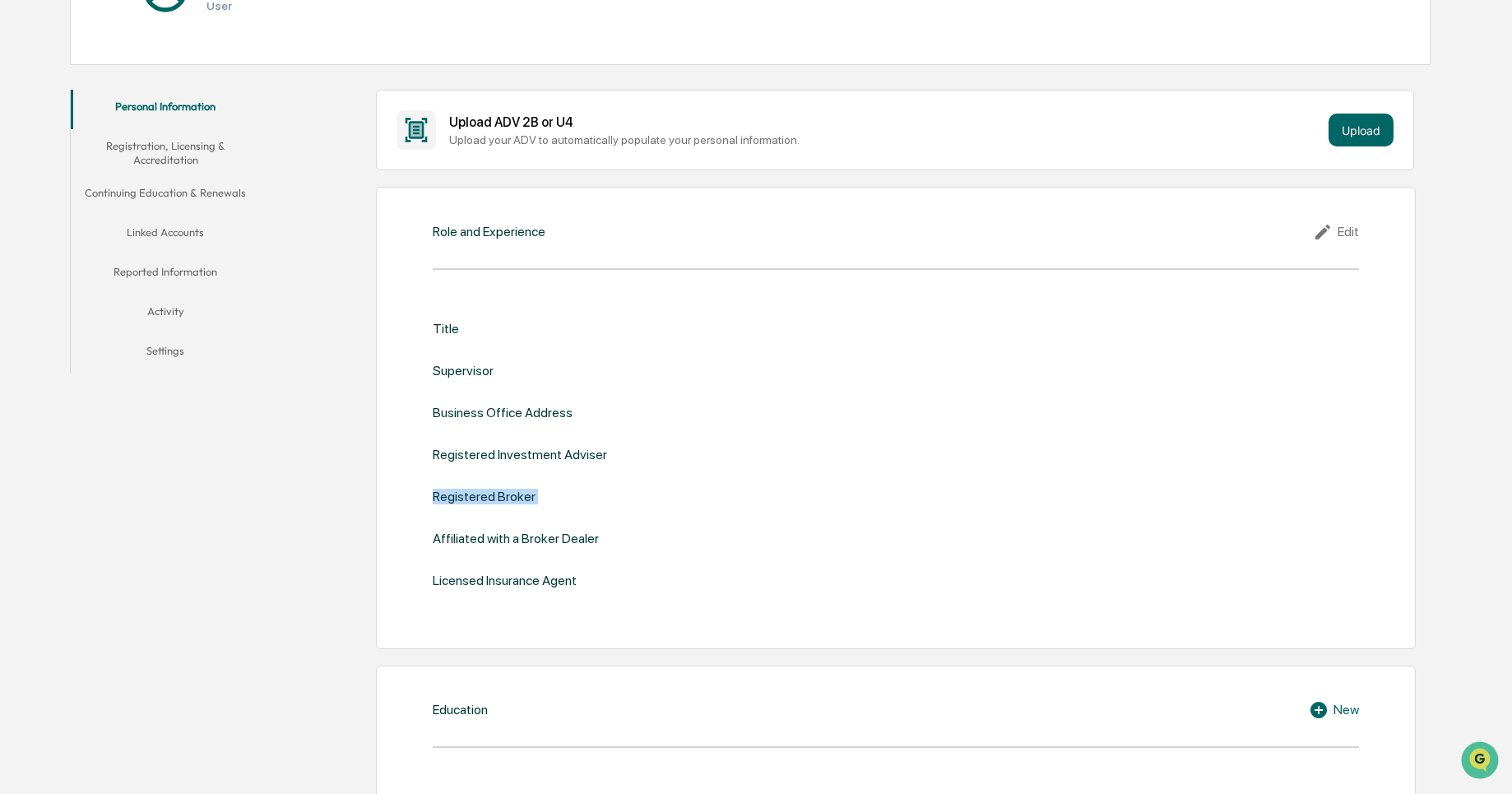
drag, startPoint x: 439, startPoint y: 463, endPoint x: 510, endPoint y: 516, distance: 88.6
click at [510, 516] on div "Title Supervisor Business Office Address Registered Investment Adviser Register…" at bounding box center [896, 454] width 926 height 267
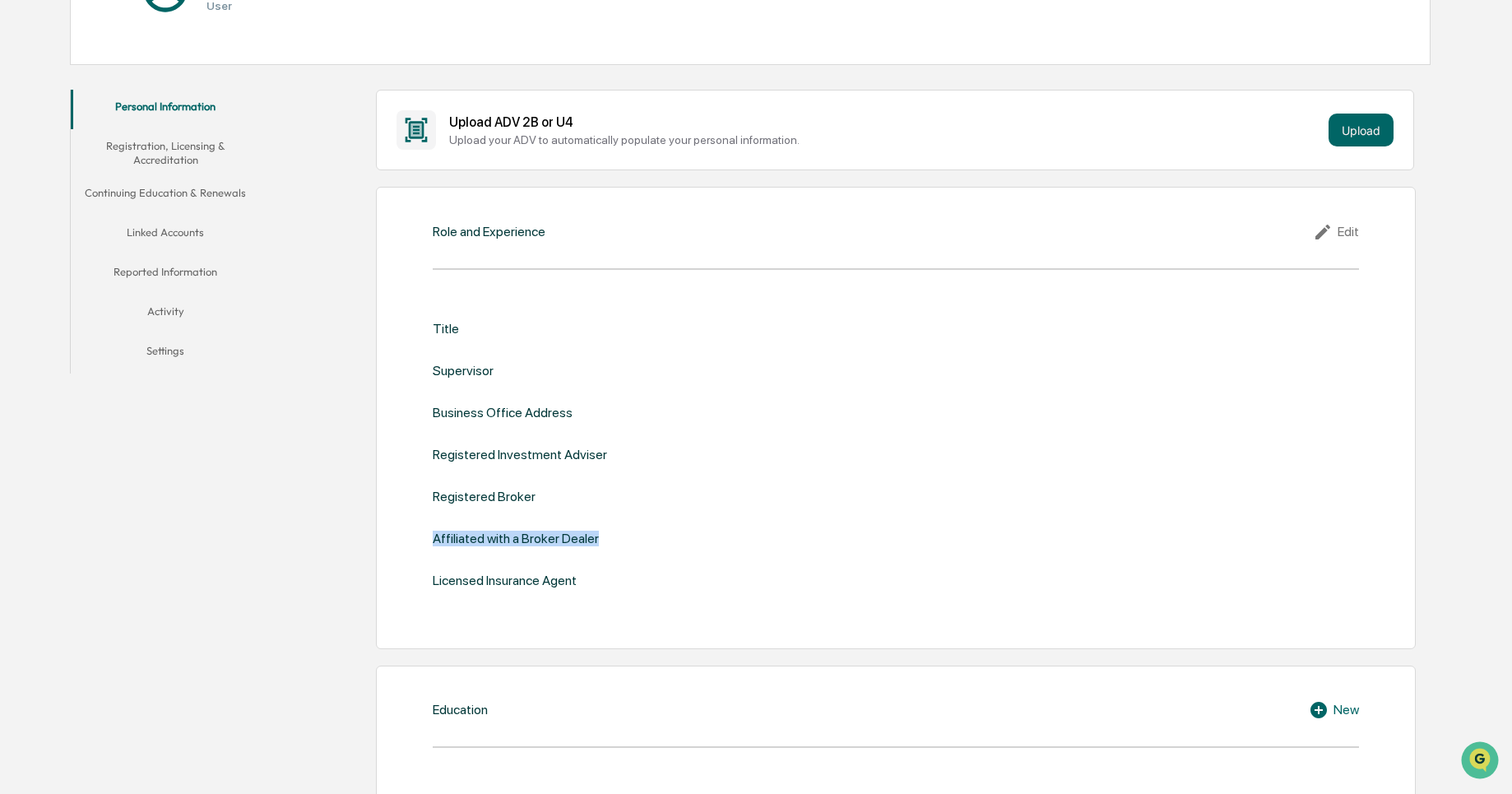
click at [510, 516] on div "Title Supervisor Business Office Address Registered Investment Adviser Register…" at bounding box center [896, 454] width 926 height 267
click at [528, 563] on div "Title Supervisor Business Office Address Registered Investment Adviser Register…" at bounding box center [896, 454] width 926 height 267
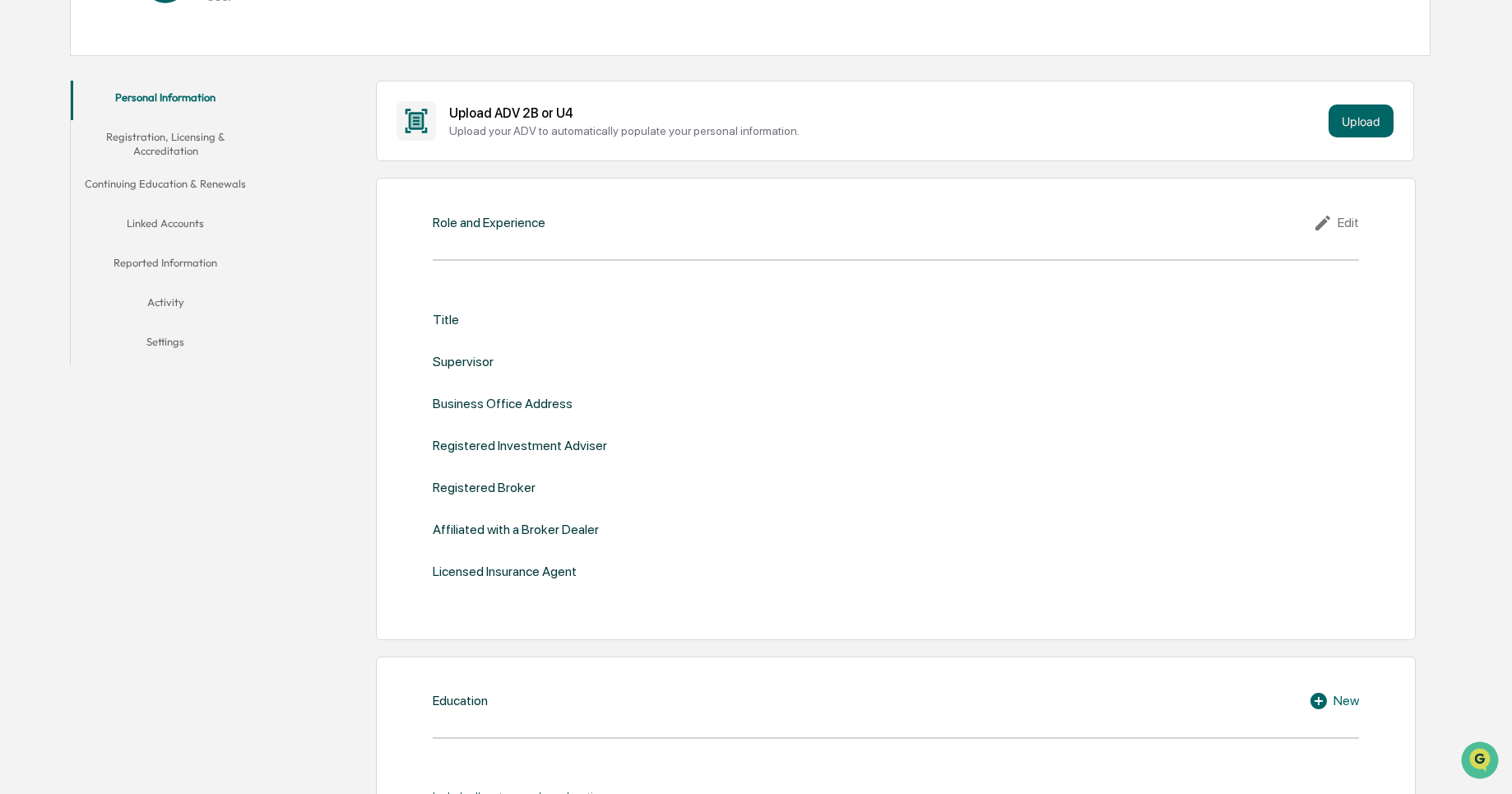
scroll to position [272, 0]
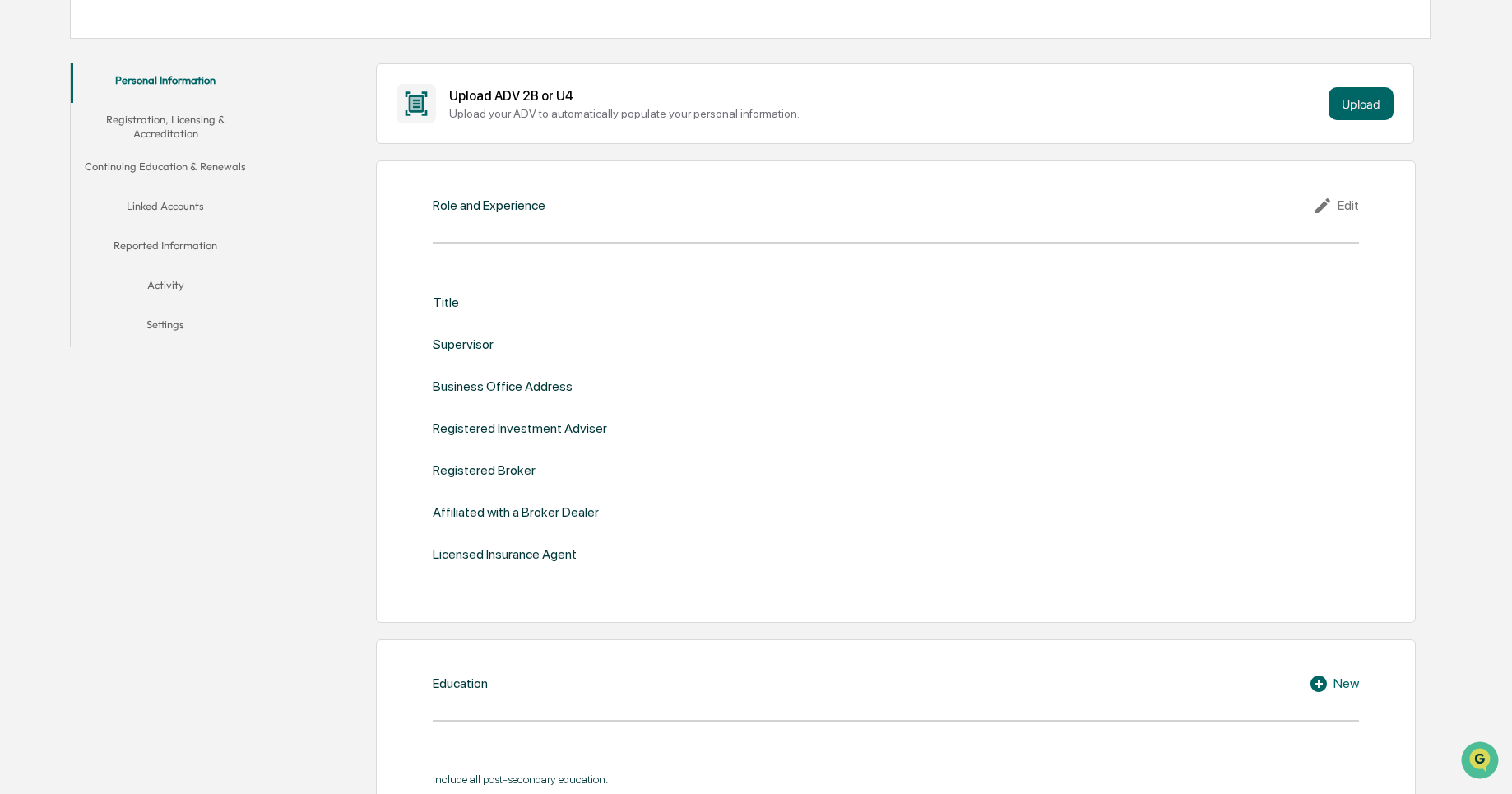
click at [1330, 203] on icon at bounding box center [1325, 205] width 25 height 20
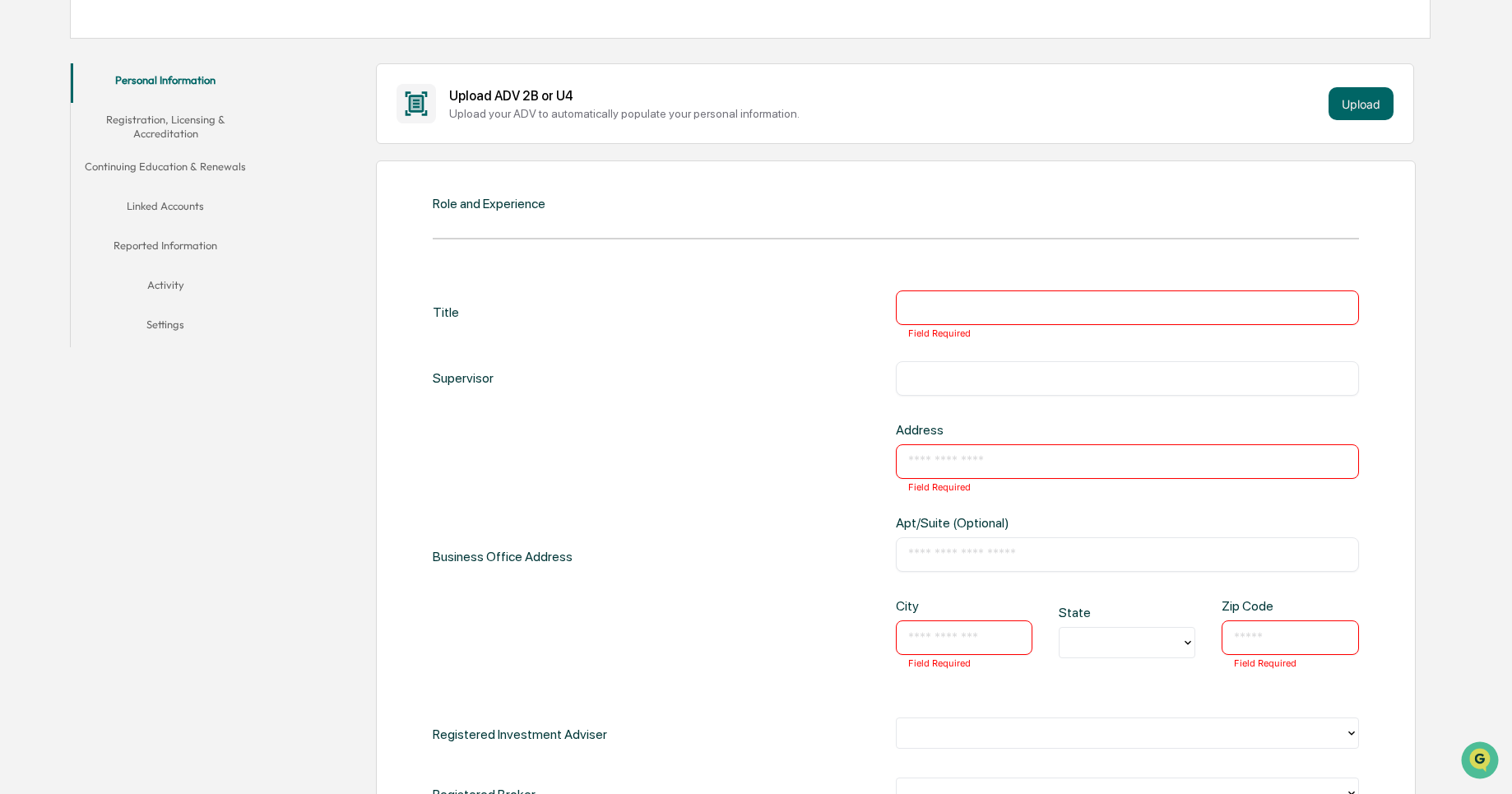
click at [958, 290] on div "​ Field Required" at bounding box center [1127, 307] width 463 height 34
click at [958, 300] on input "text" at bounding box center [1127, 308] width 439 height 17
type input "**********"
click at [882, 361] on div "Supervisor ​" at bounding box center [896, 378] width 926 height 34
click at [811, 356] on div "**********" at bounding box center [896, 611] width 926 height 641
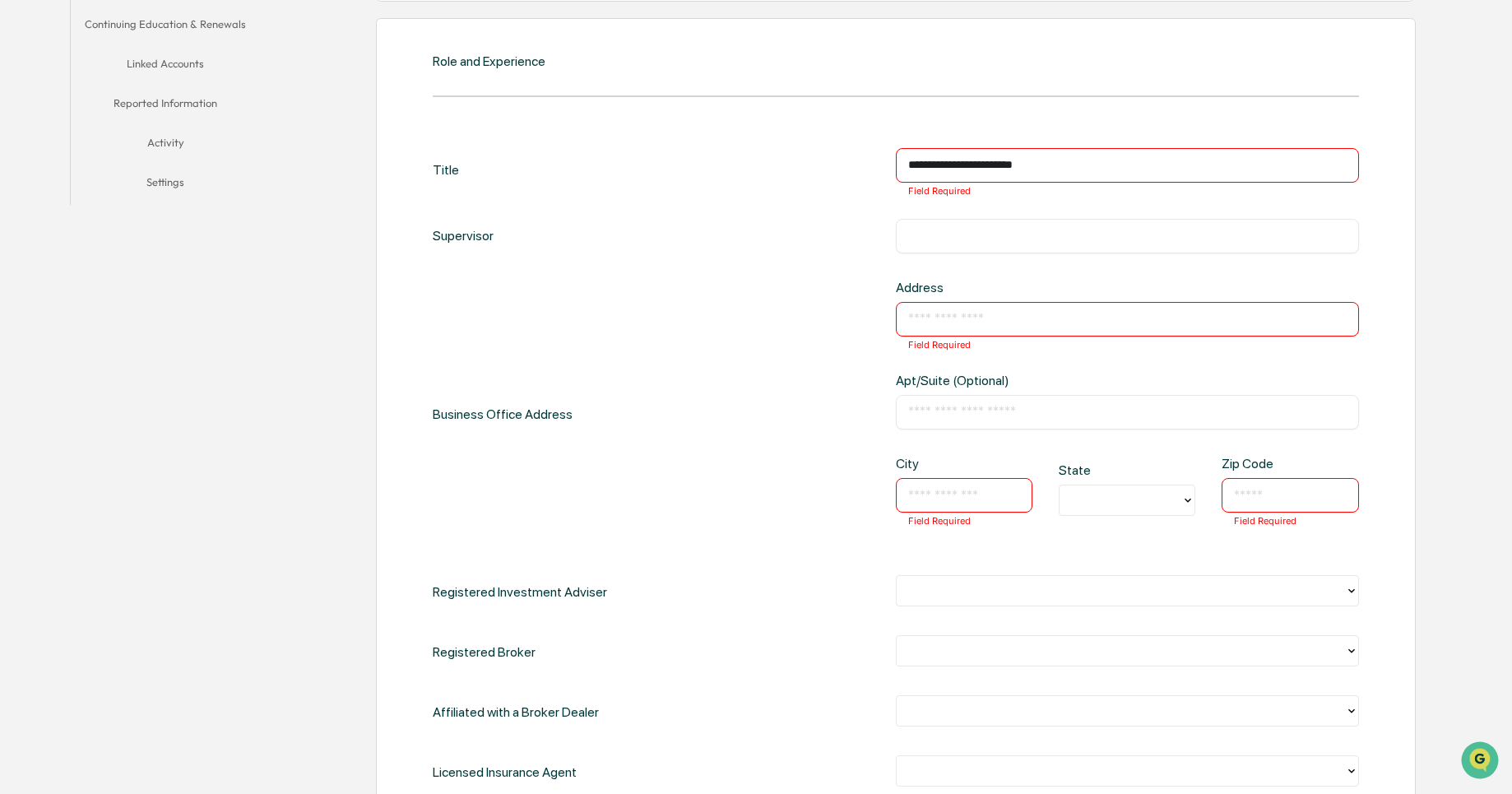
scroll to position [420, 0]
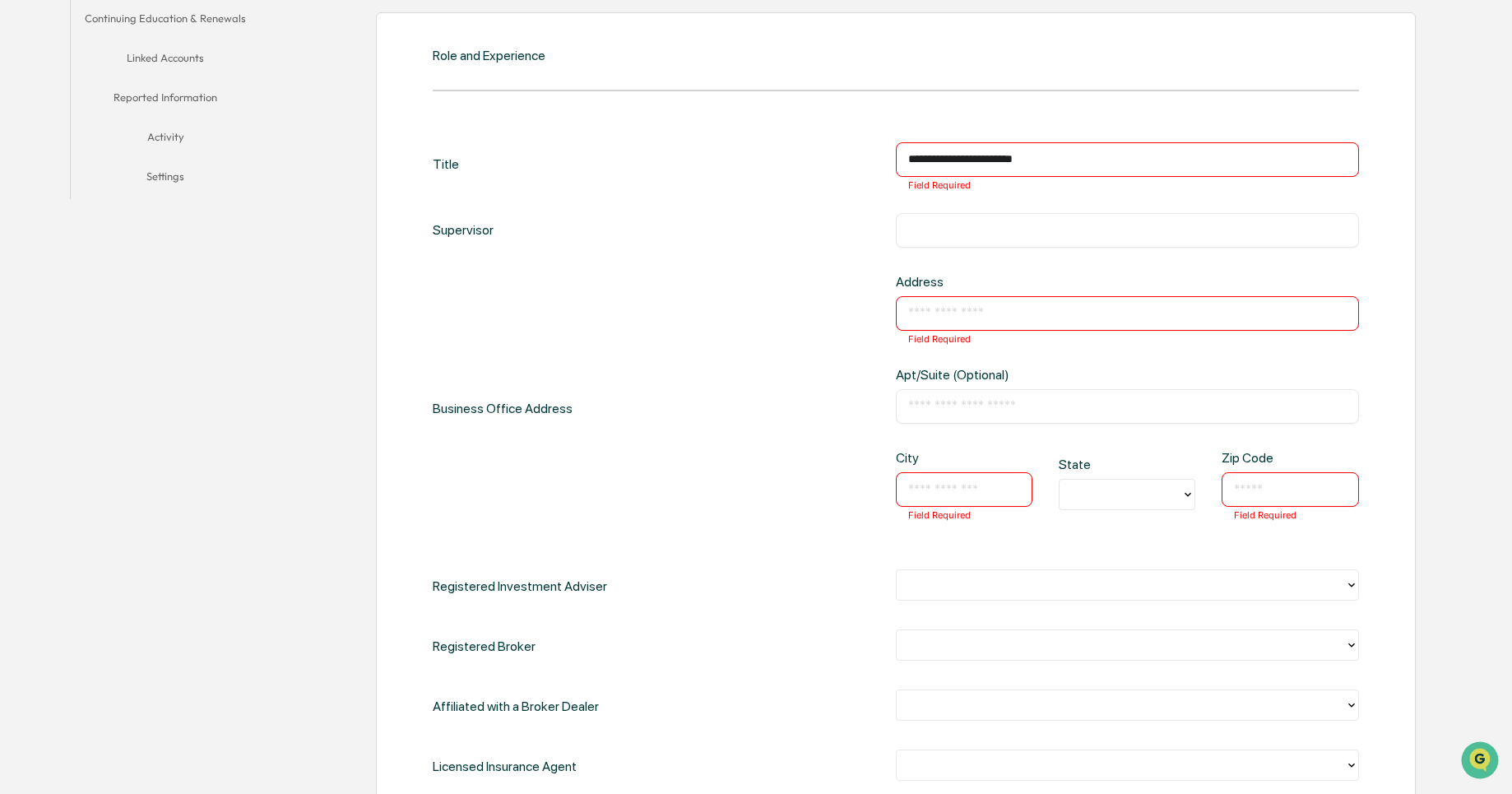
drag, startPoint x: 934, startPoint y: 303, endPoint x: 924, endPoint y: 305, distance: 10.2
click at [924, 305] on div "​ Field Required" at bounding box center [1127, 313] width 463 height 34
click at [924, 305] on input "text" at bounding box center [1127, 314] width 439 height 17
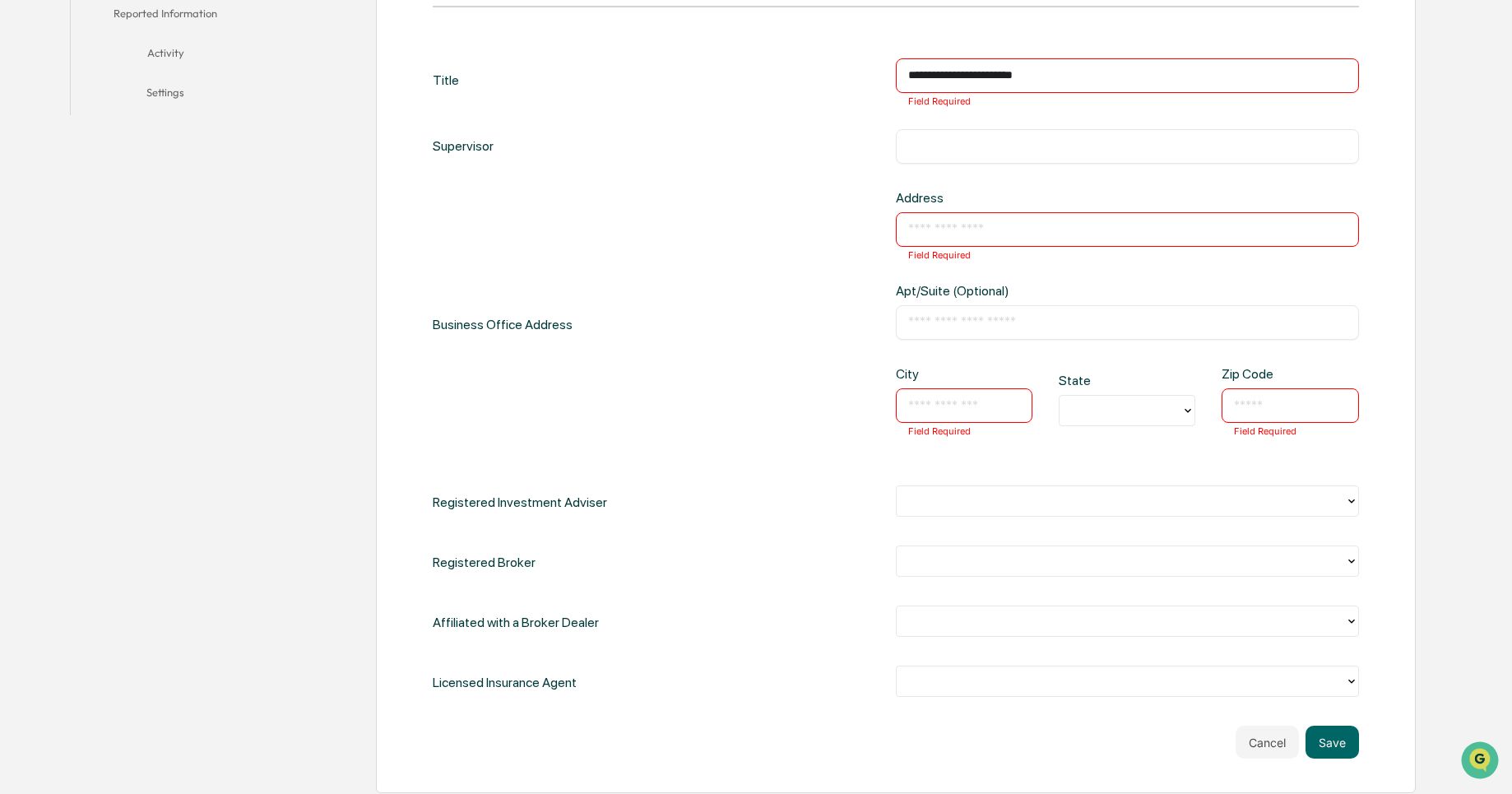
click at [951, 227] on input "text" at bounding box center [1127, 230] width 439 height 17
click at [811, 243] on div "Business Office Address Address ​ Field Required Apt/Suite (Optional) ​ City ​ …" at bounding box center [896, 324] width 926 height 269
click at [921, 232] on input "text" at bounding box center [1127, 230] width 439 height 17
paste input "**********"
drag, startPoint x: 1009, startPoint y: 232, endPoint x: 1085, endPoint y: 229, distance: 76.1
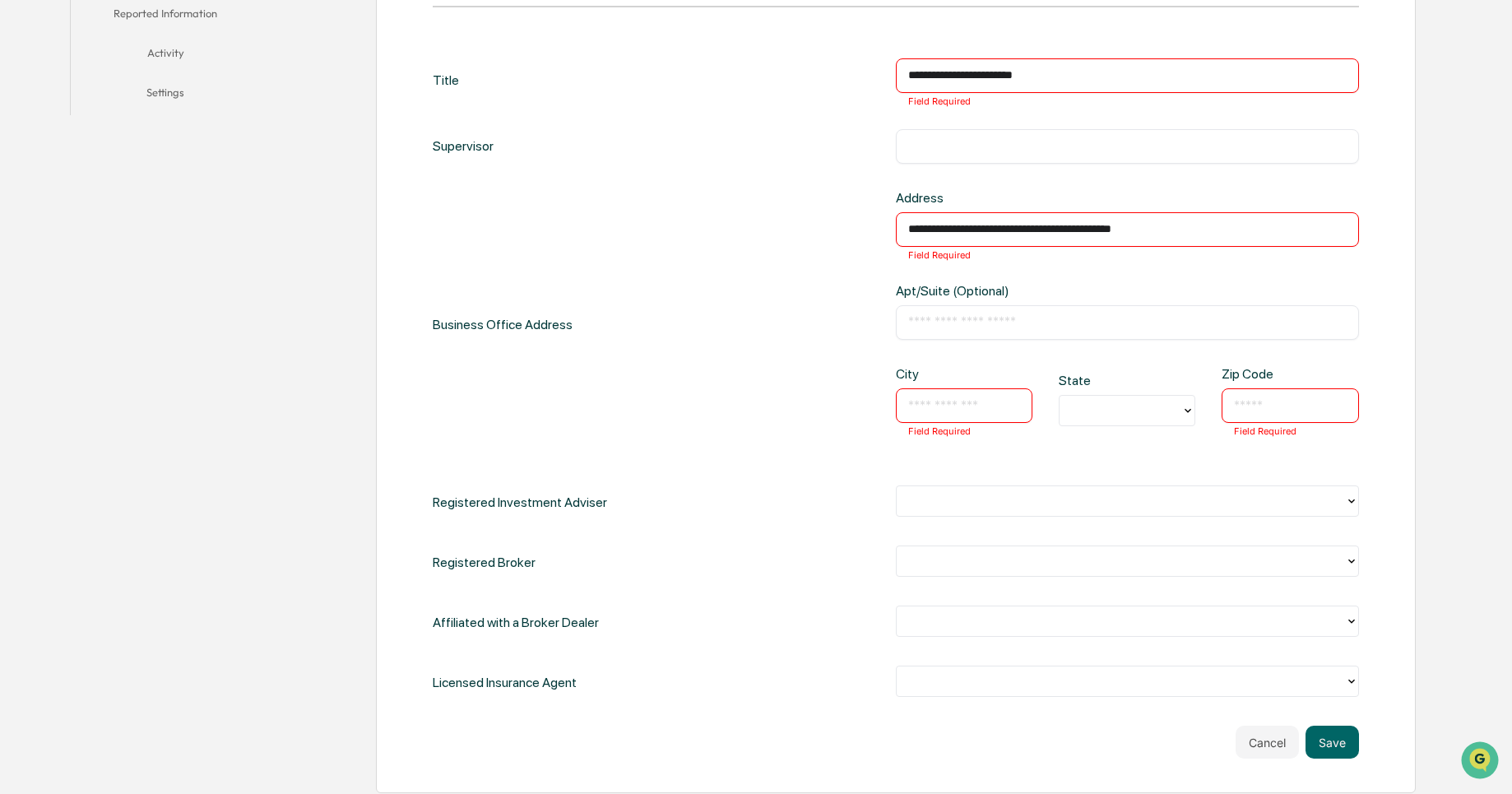
click at [1085, 229] on input "**********" at bounding box center [1127, 230] width 439 height 17
type input "**********"
click at [994, 316] on input "text" at bounding box center [1127, 322] width 439 height 17
paste input "**********"
click at [918, 323] on input "**********" at bounding box center [1127, 322] width 439 height 17
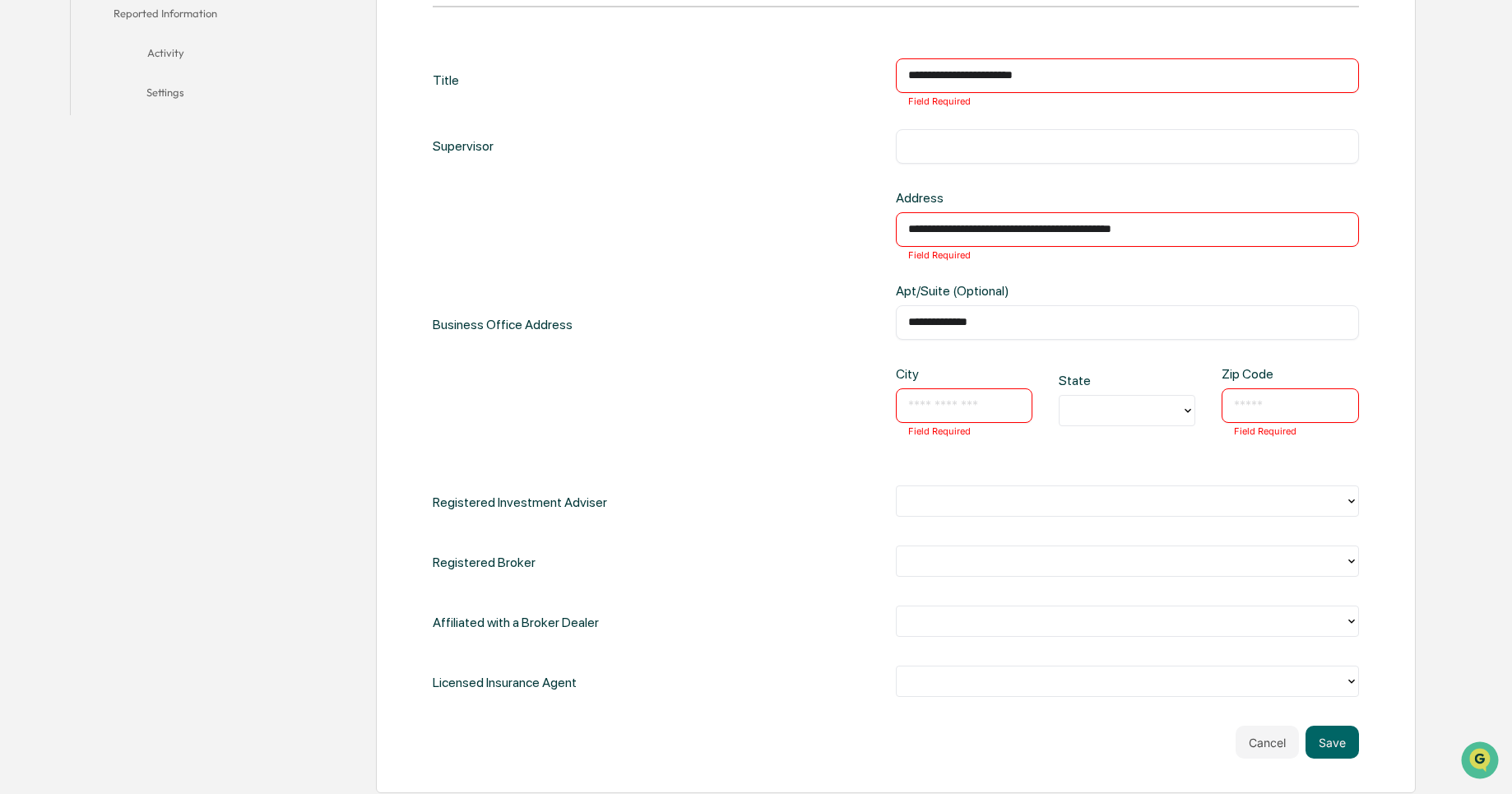
click at [918, 323] on input "**********" at bounding box center [1127, 322] width 439 height 17
type input "**********"
drag, startPoint x: 1007, startPoint y: 229, endPoint x: 1090, endPoint y: 236, distance: 83.3
click at [1090, 236] on input "**********" at bounding box center [1127, 230] width 439 height 17
click at [1019, 227] on input "**********" at bounding box center [1127, 230] width 439 height 17
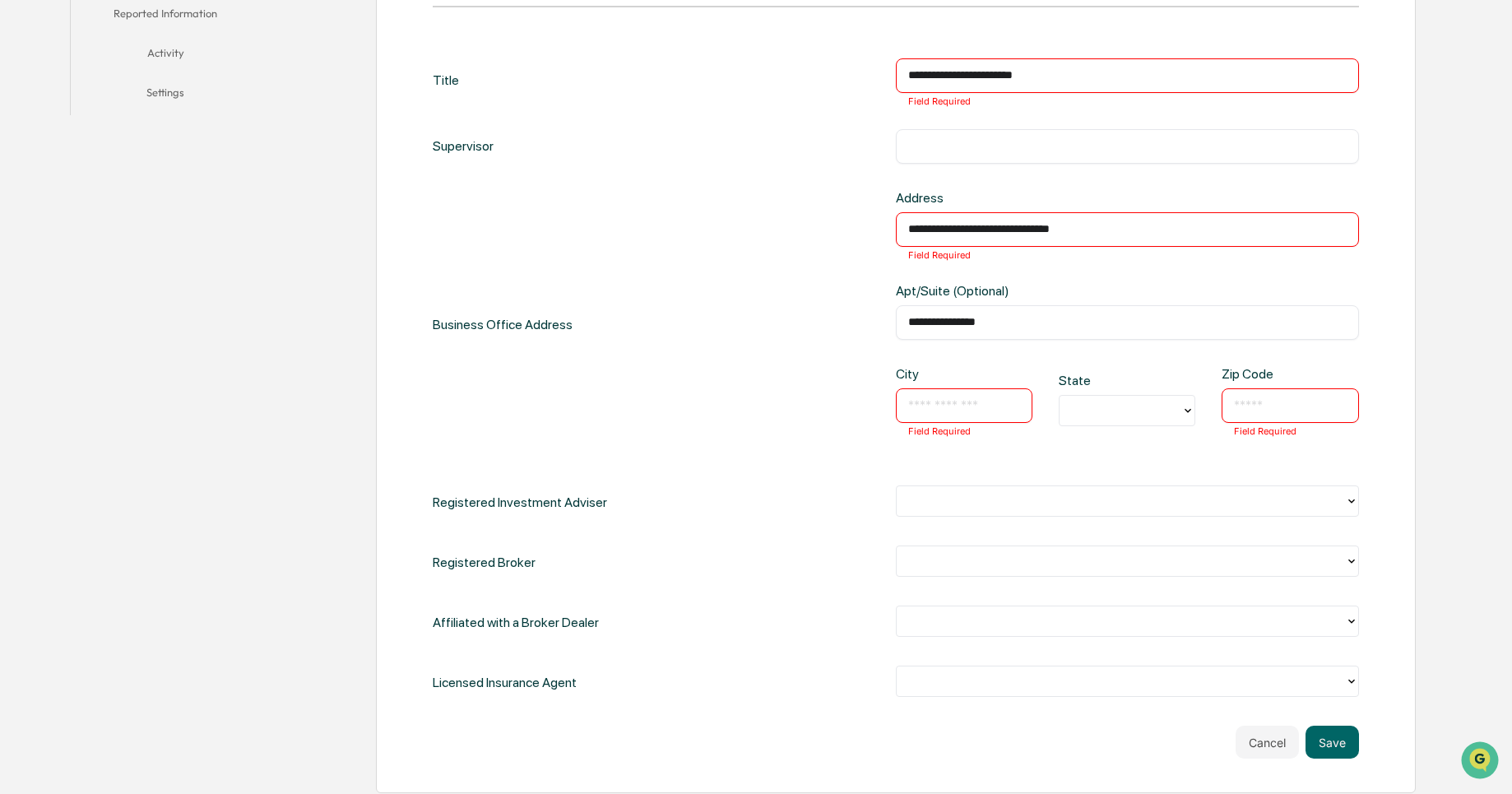
click at [1019, 227] on input "**********" at bounding box center [1127, 230] width 439 height 17
type input "**********"
click at [938, 401] on input "text" at bounding box center [964, 406] width 112 height 17
paste input "*****"
type input "*****"
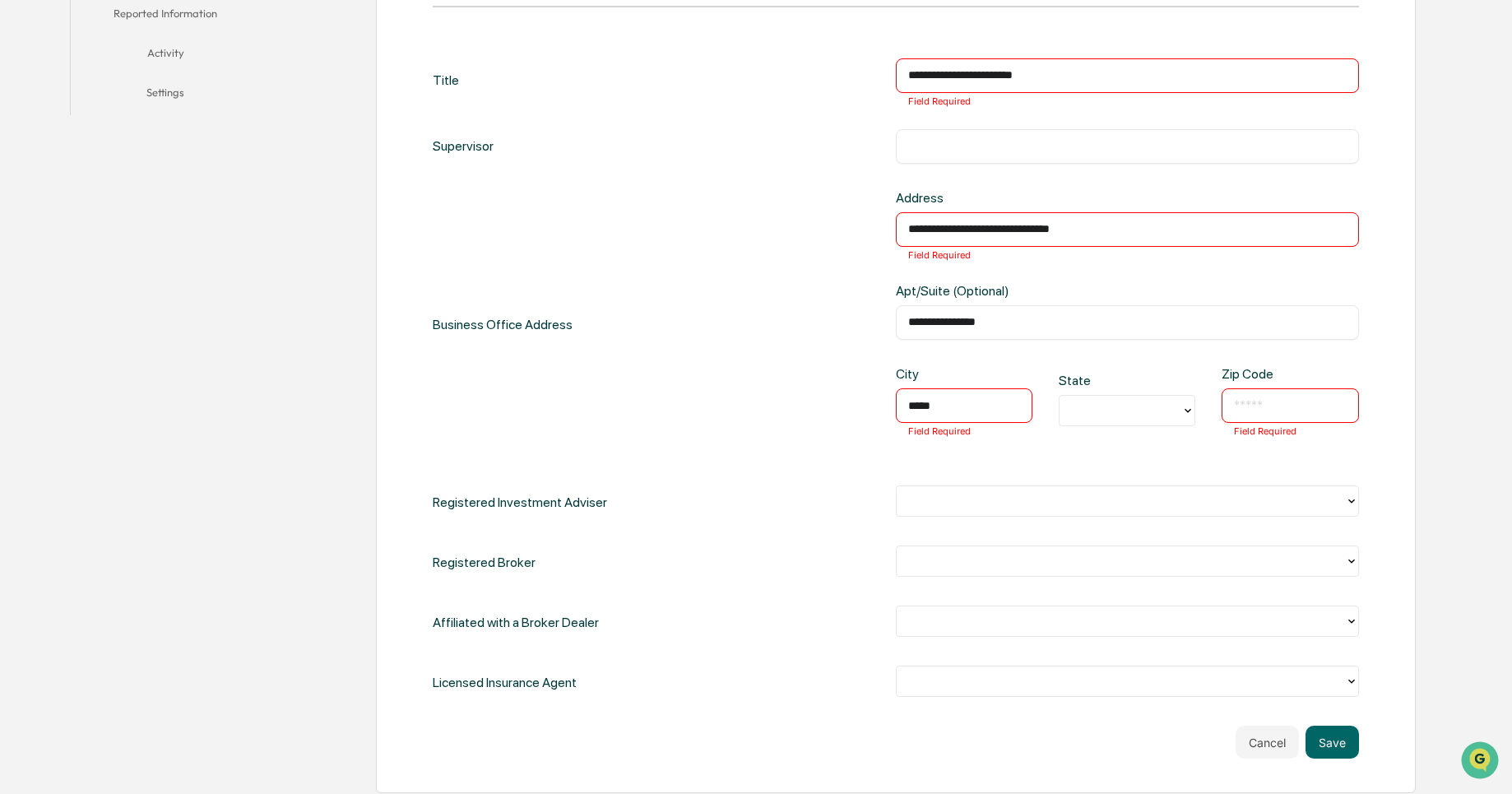
drag, startPoint x: 1052, startPoint y: 220, endPoint x: 1050, endPoint y: 230, distance: 10.2
click at [1050, 230] on div "**********" at bounding box center [1127, 229] width 463 height 34
click at [1050, 230] on input "**********" at bounding box center [1127, 230] width 439 height 17
click at [1106, 416] on div at bounding box center [1120, 410] width 105 height 19
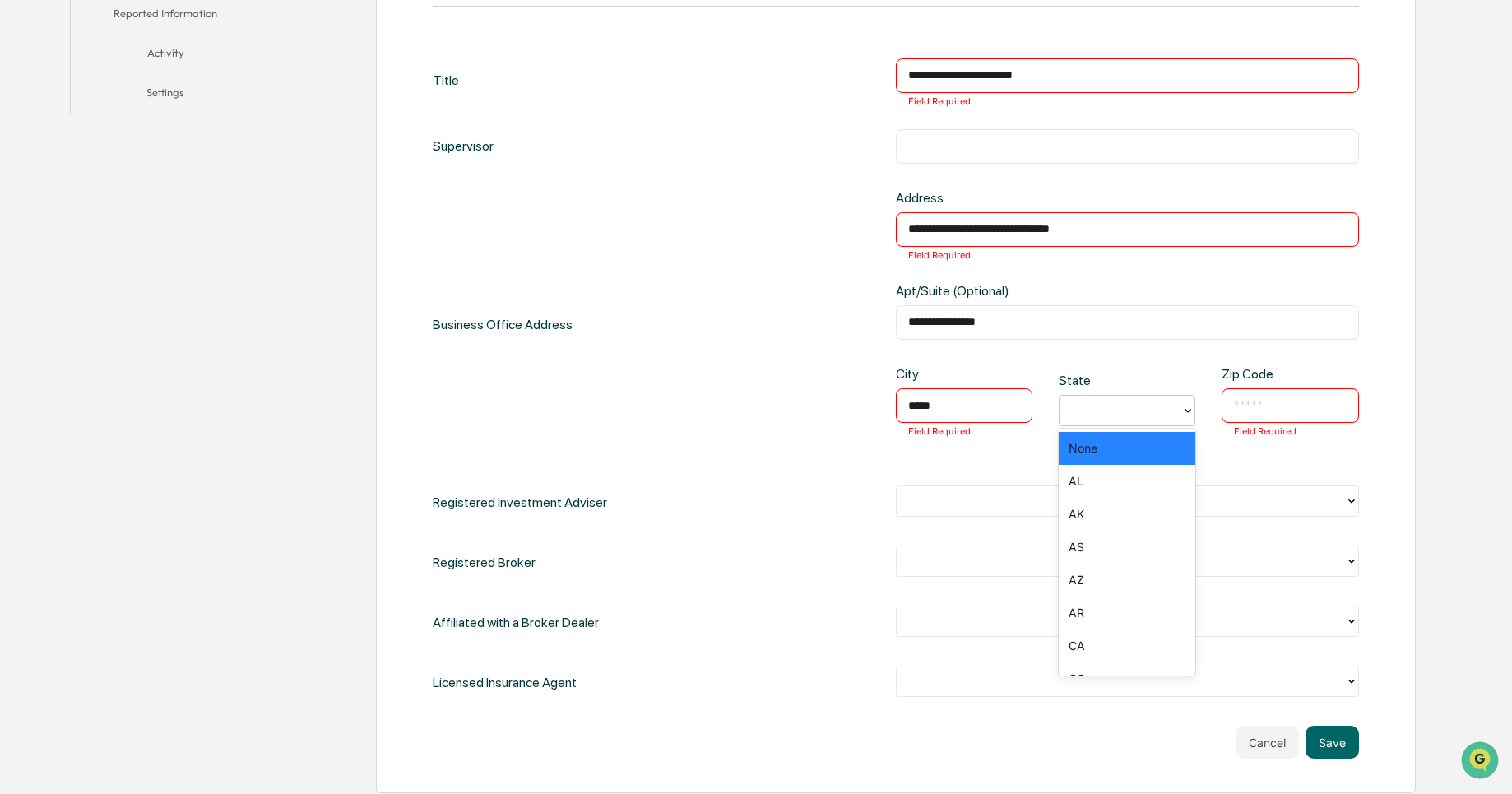
paste input "**"
type input "**"
click at [1097, 454] on div "FL" at bounding box center [1127, 448] width 137 height 33
click at [915, 322] on input "**********" at bounding box center [1127, 322] width 439 height 17
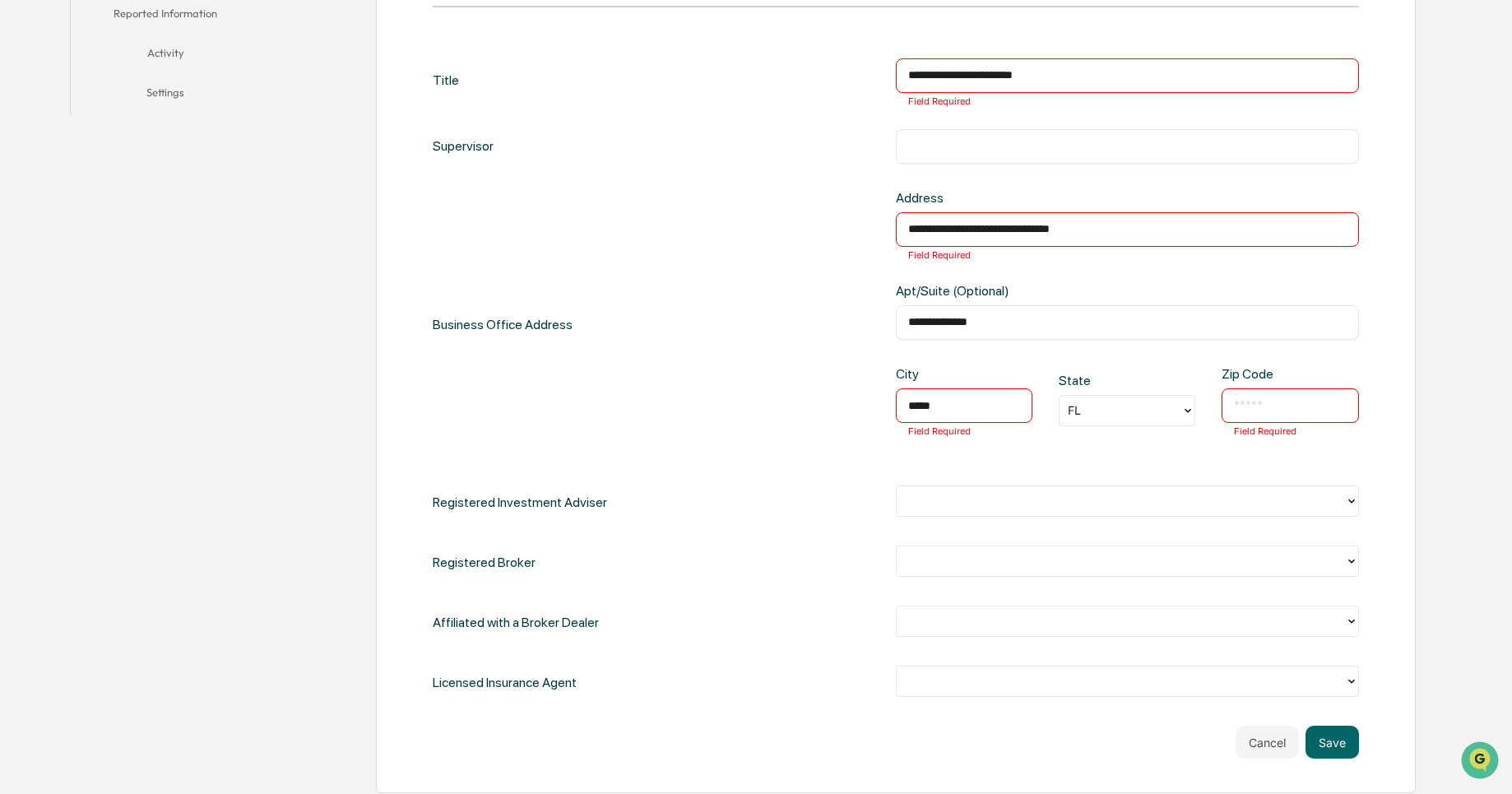
type input "**********"
click at [879, 337] on div "**********" at bounding box center [896, 324] width 926 height 269
click at [1094, 222] on input "**********" at bounding box center [1127, 230] width 439 height 17
drag, startPoint x: 1263, startPoint y: 380, endPoint x: 1257, endPoint y: 404, distance: 24.7
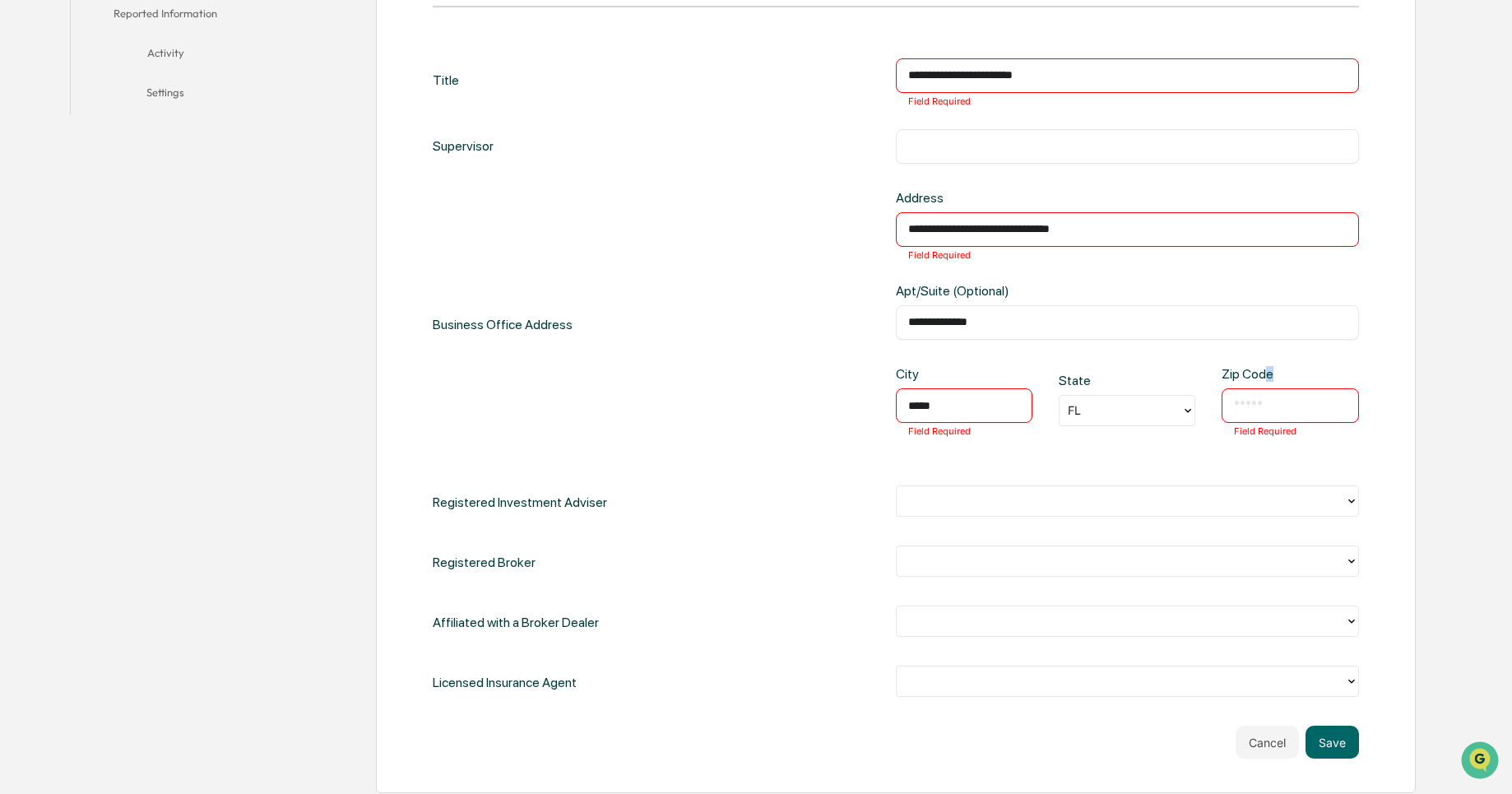
click at [1257, 404] on div "Zip Code ​ Field Required" at bounding box center [1289, 399] width 137 height 67
paste input "*****"
click at [1257, 404] on input "*****" at bounding box center [1289, 406] width 112 height 17
type input "*****"
drag, startPoint x: 1127, startPoint y: 224, endPoint x: 1027, endPoint y: 223, distance: 100.0
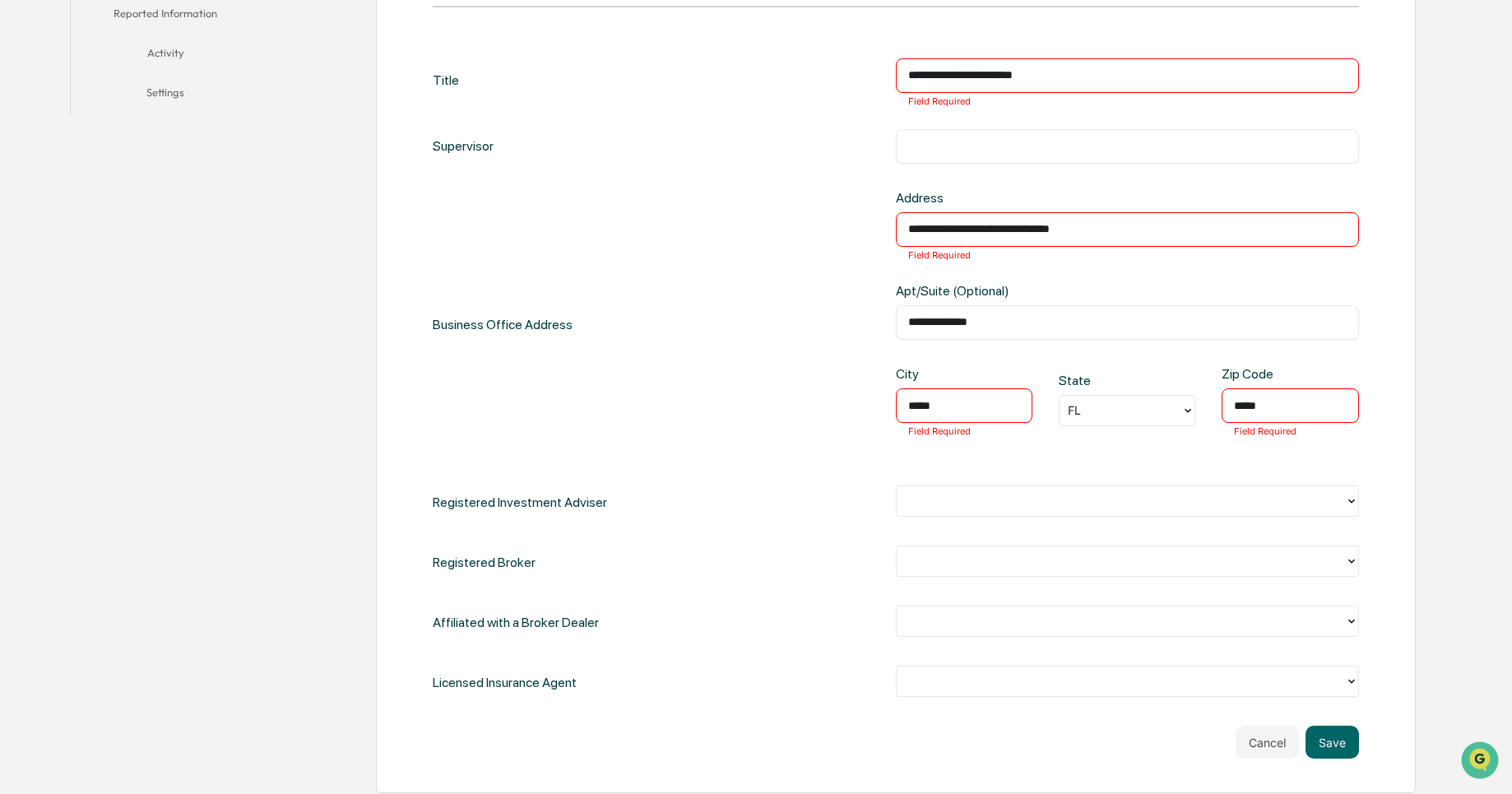
click at [1027, 223] on input "**********" at bounding box center [1127, 230] width 439 height 17
type input "**********"
click at [843, 242] on div "**********" at bounding box center [896, 324] width 926 height 269
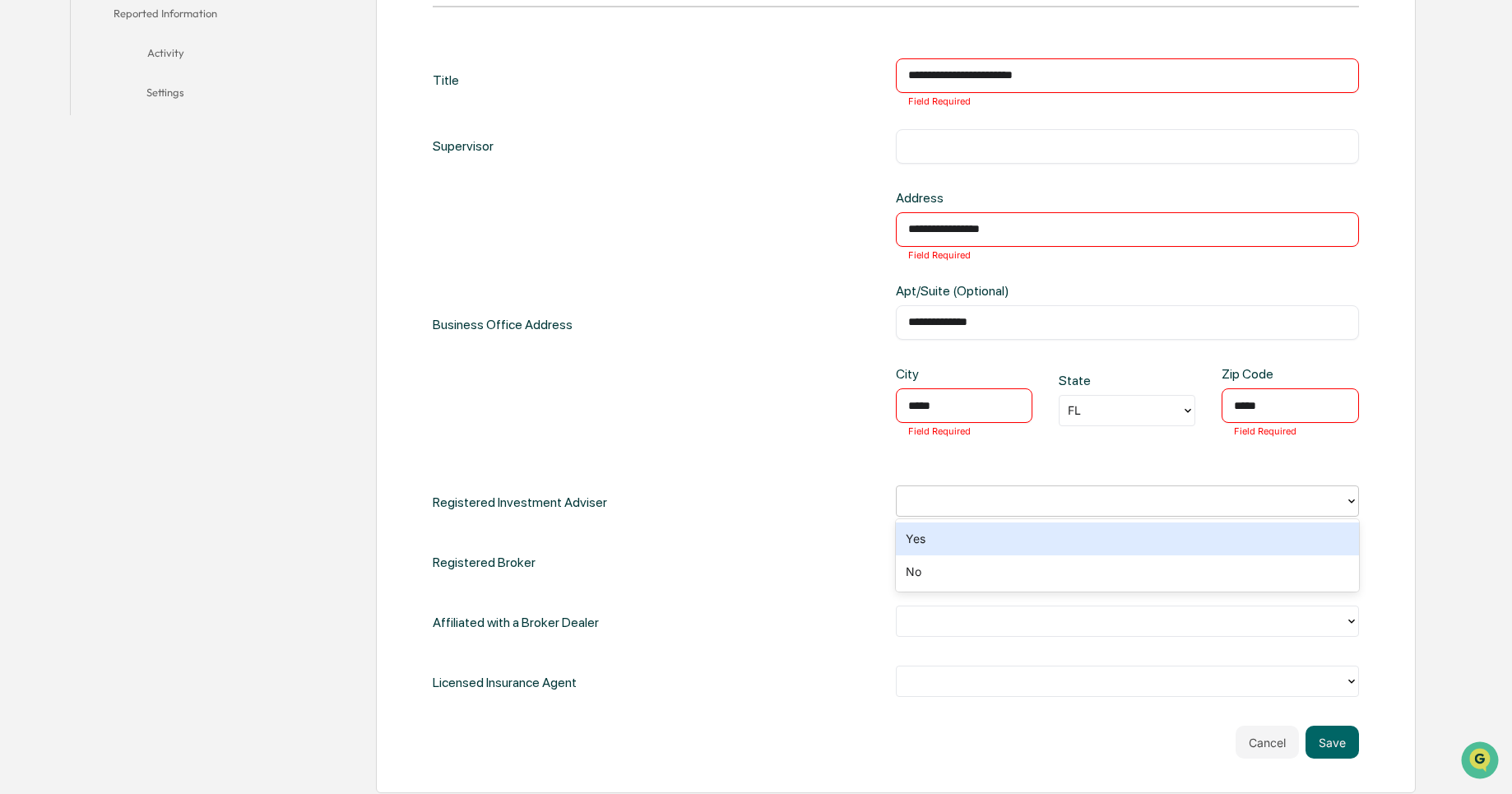
click at [1092, 503] on div at bounding box center [1121, 501] width 432 height 19
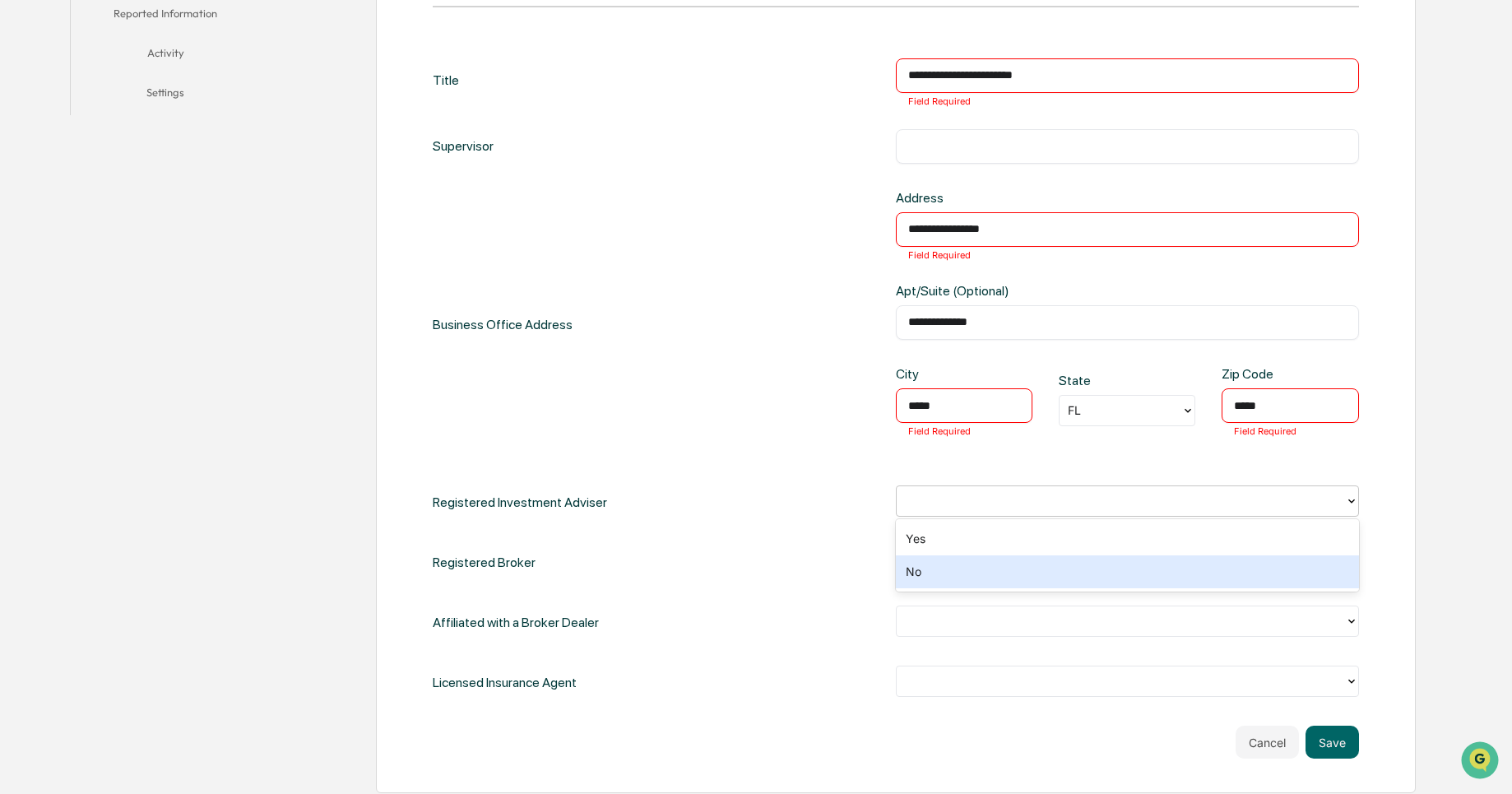
click at [1086, 572] on div "No" at bounding box center [1127, 571] width 463 height 33
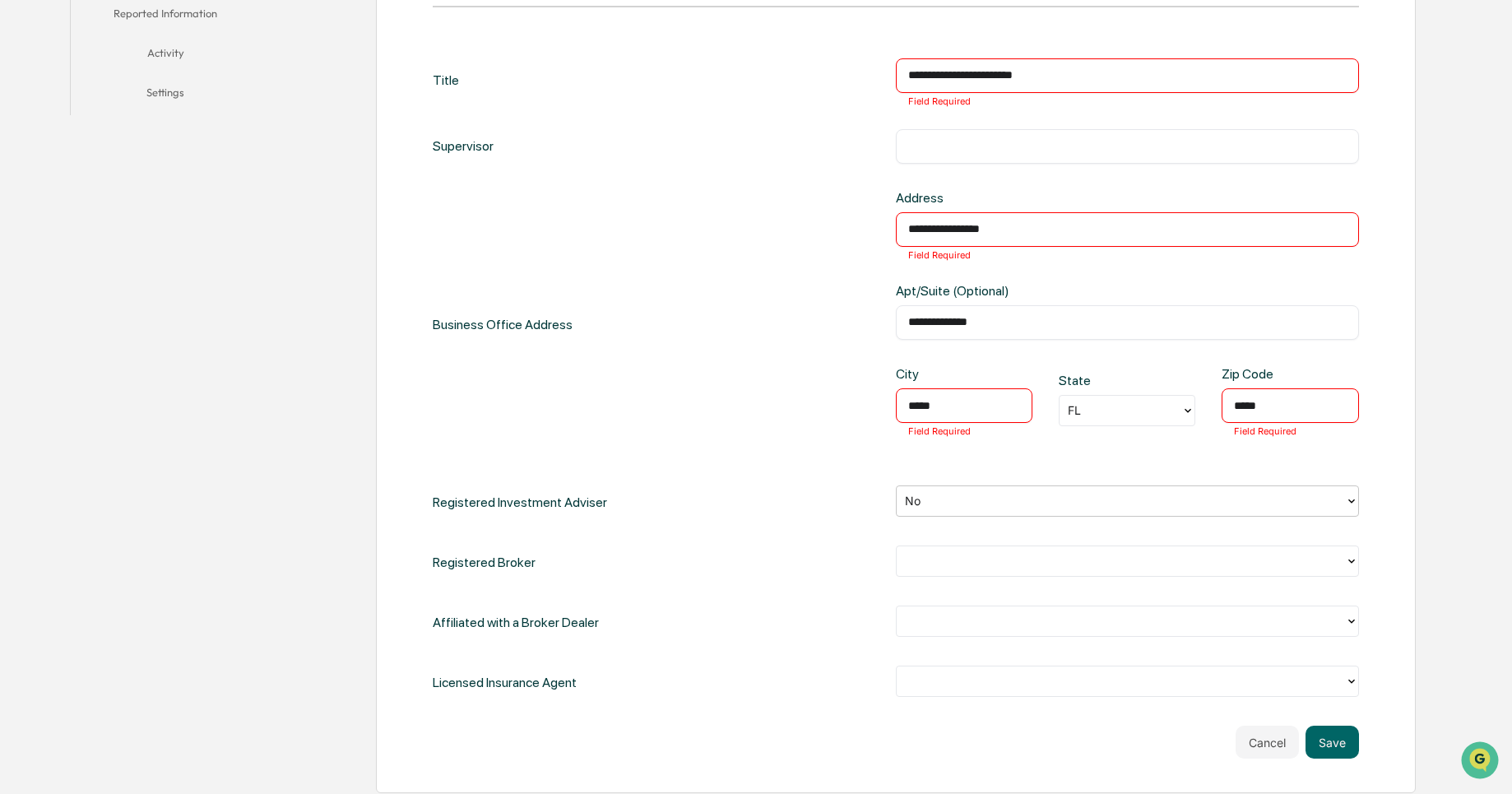
click at [1086, 572] on div at bounding box center [1120, 560] width 448 height 25
click at [1059, 631] on div "No" at bounding box center [1127, 631] width 463 height 33
click at [1059, 631] on div at bounding box center [1120, 621] width 448 height 25
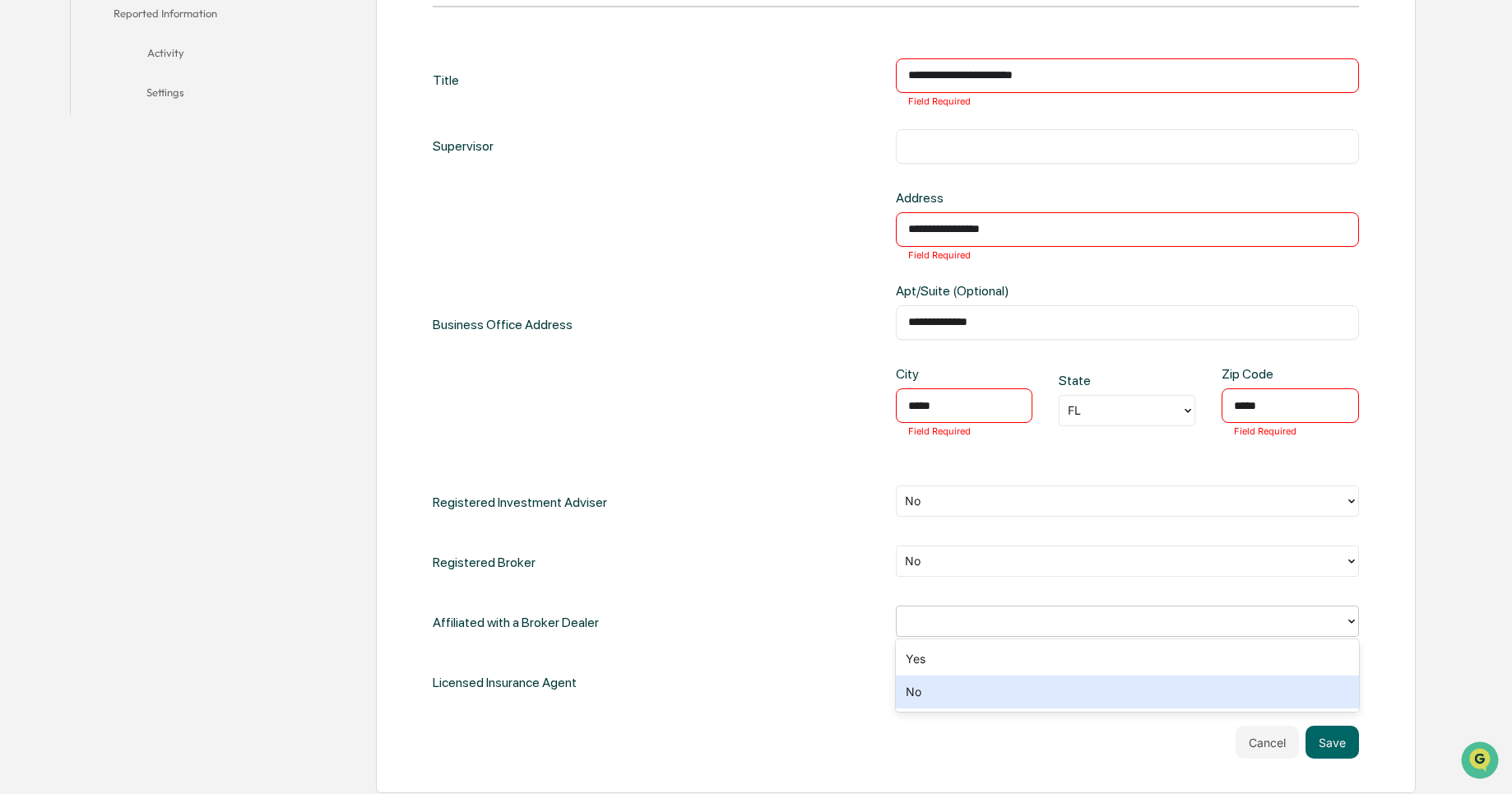
click at [1048, 680] on div "No" at bounding box center [1127, 691] width 463 height 33
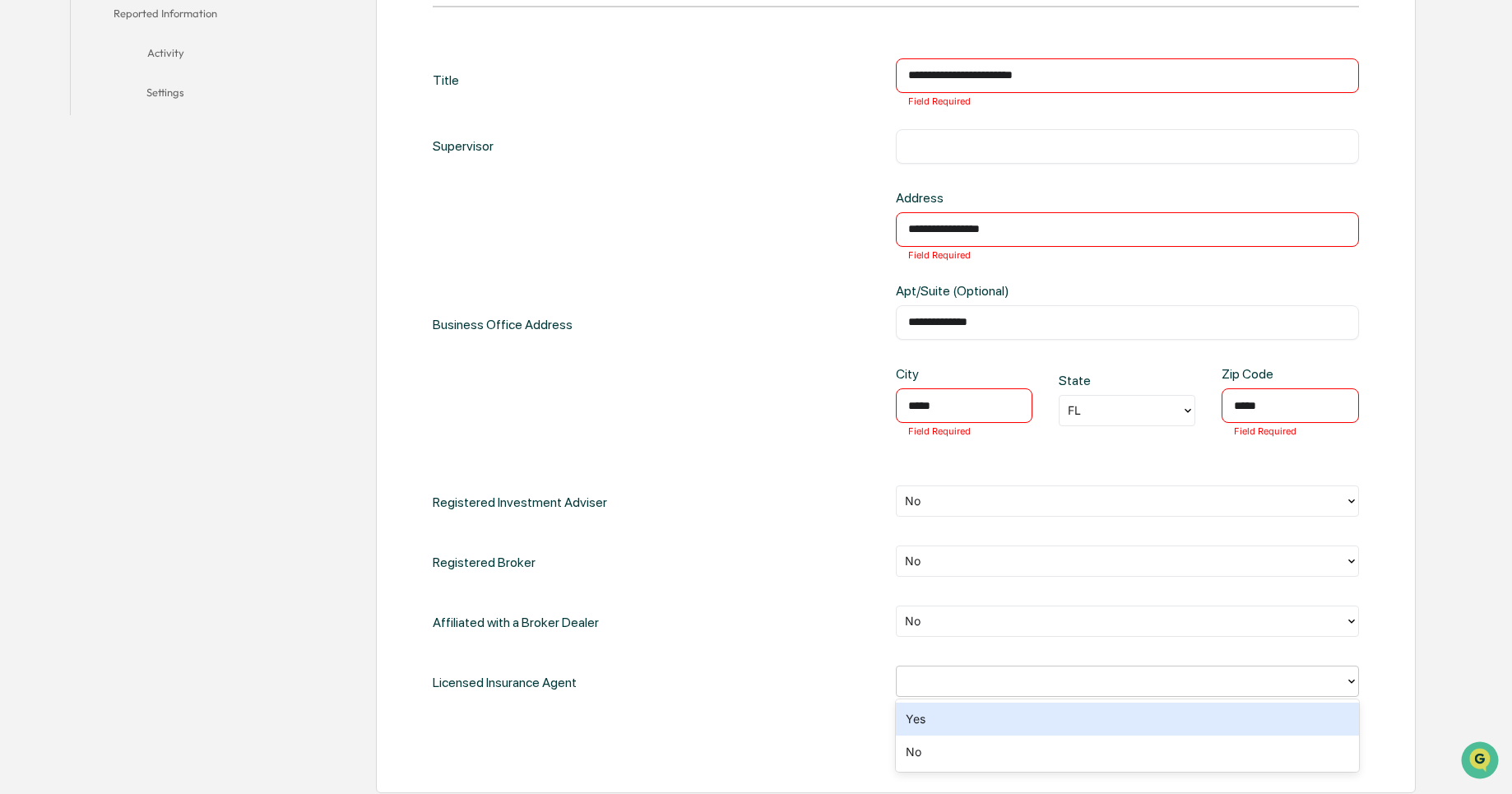
click at [1048, 669] on div at bounding box center [1120, 680] width 448 height 25
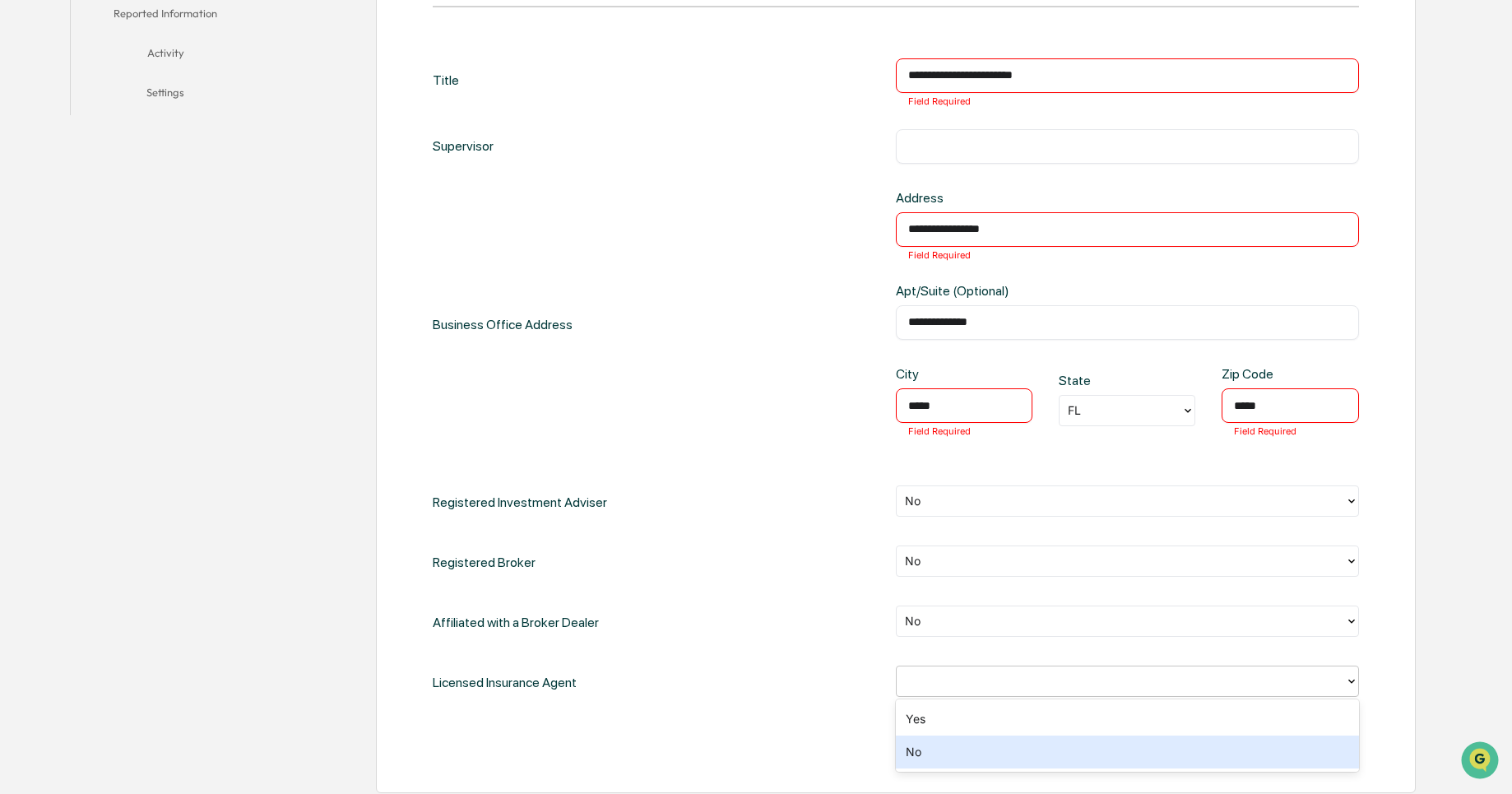
click at [1025, 750] on div "No" at bounding box center [1127, 751] width 463 height 33
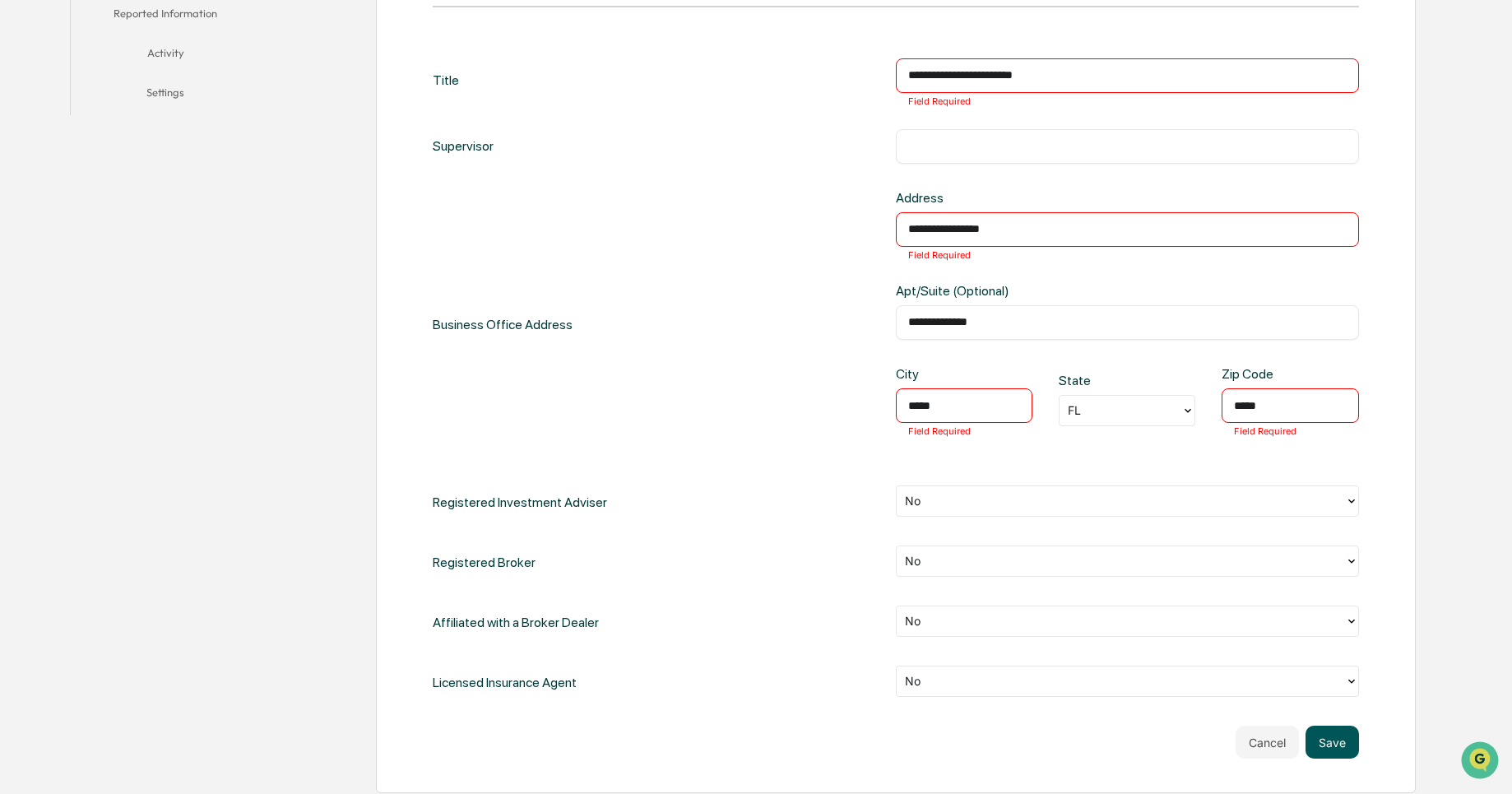
click at [1322, 747] on button "Save" at bounding box center [1331, 741] width 53 height 33
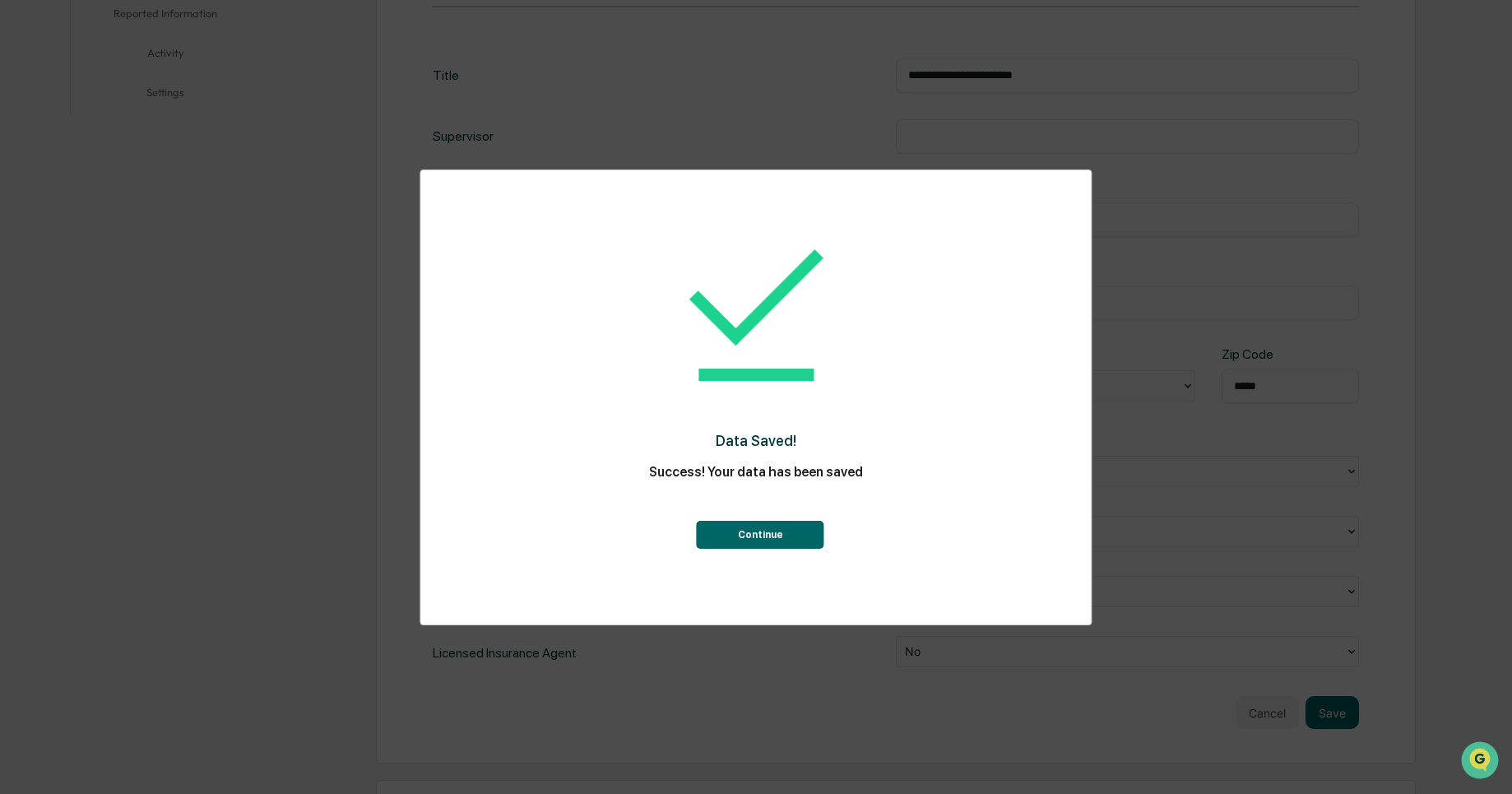
click at [714, 542] on button "Continue" at bounding box center [760, 534] width 128 height 28
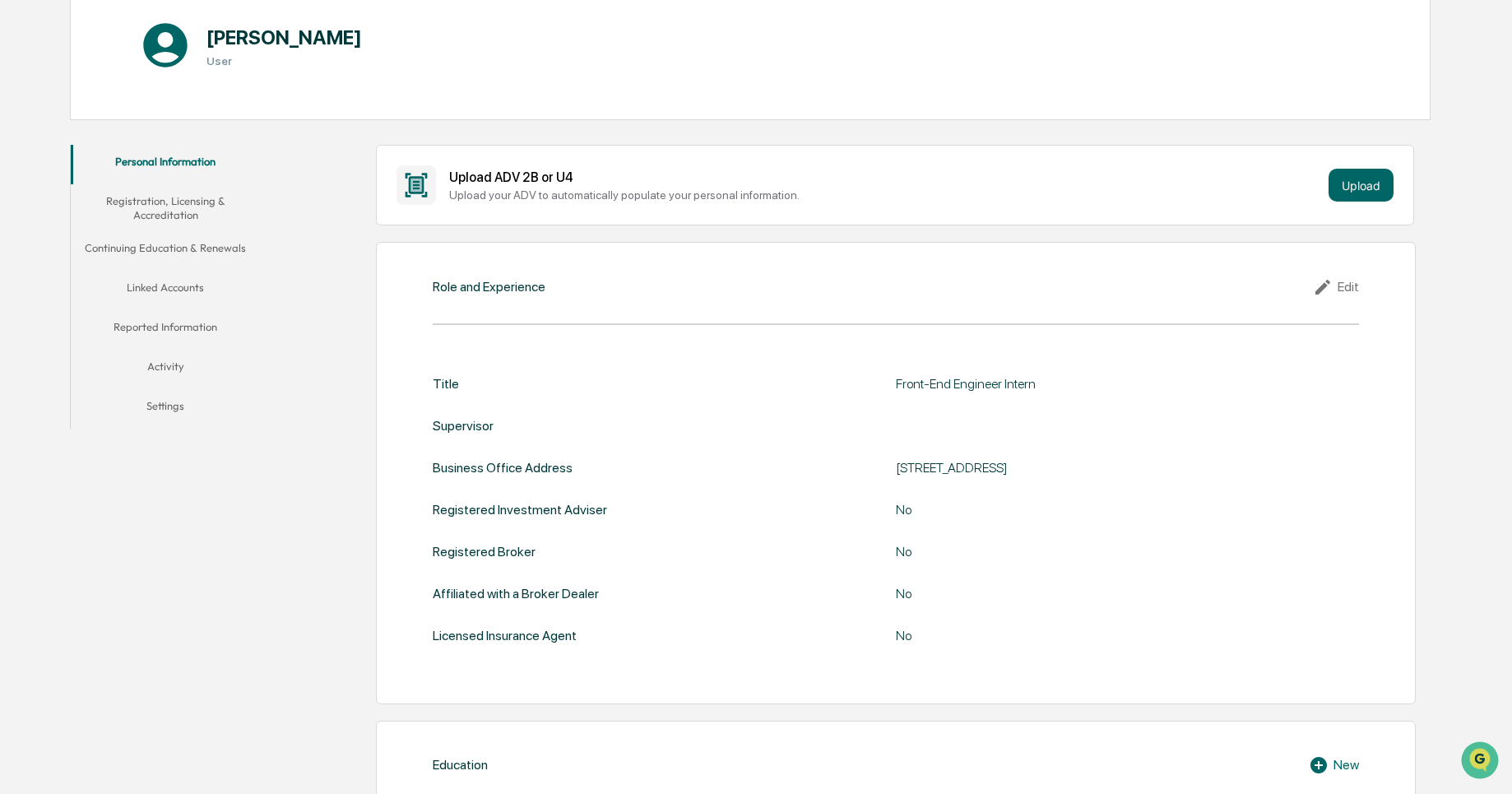
scroll to position [0, 0]
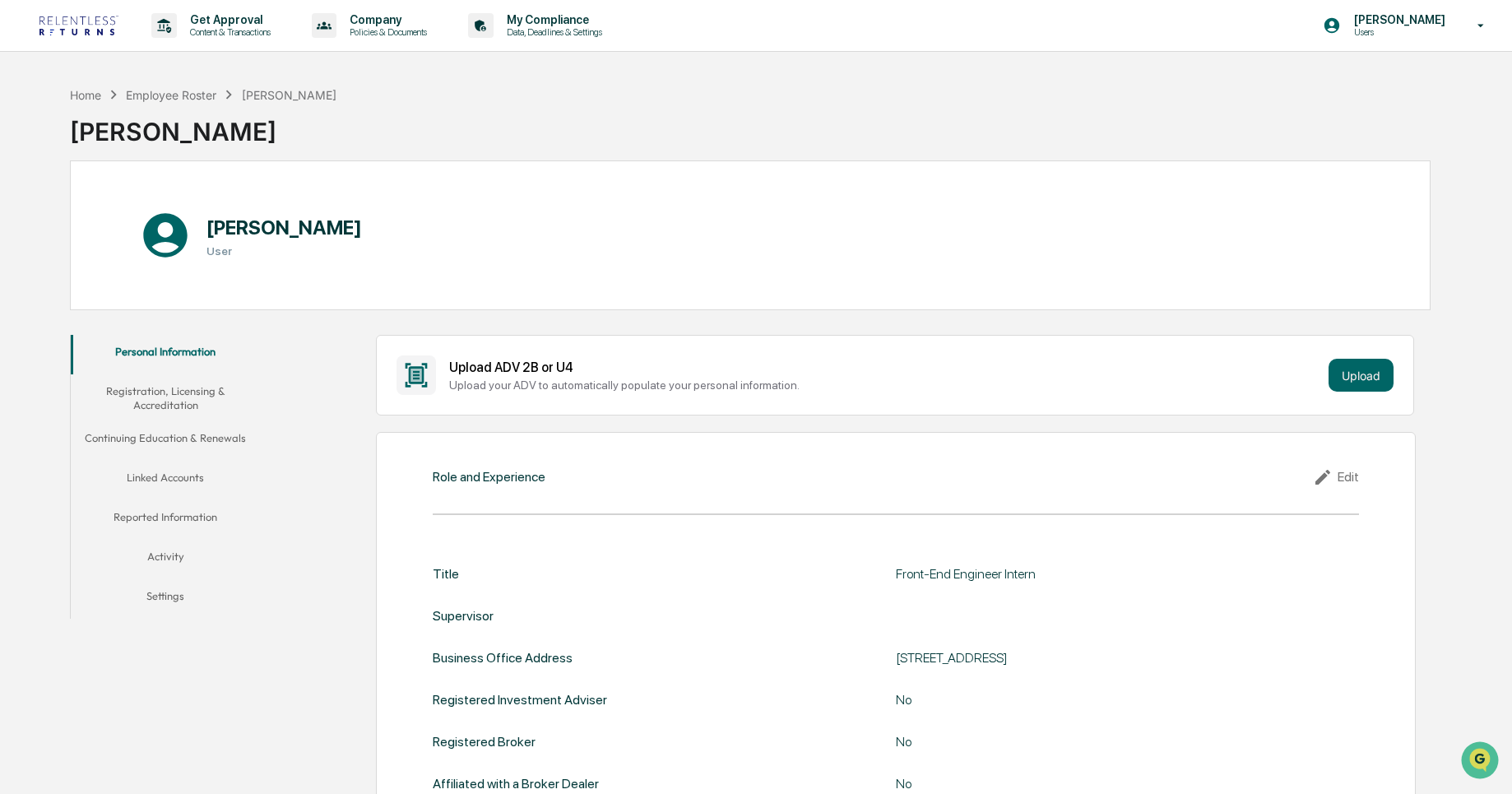
click at [159, 384] on button "Registration, Licensing & Accreditation" at bounding box center [166, 397] width 190 height 47
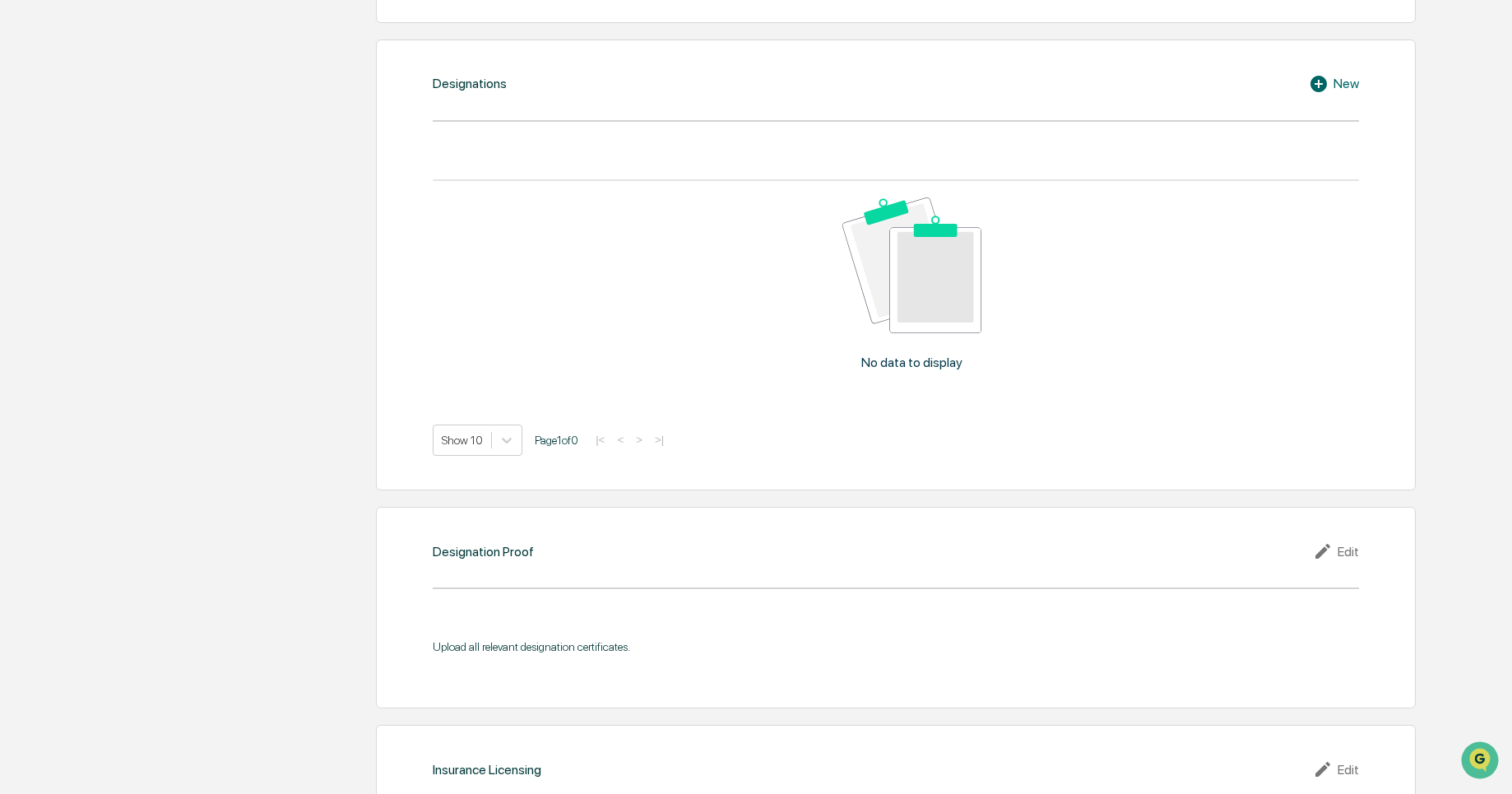
scroll to position [1258, 0]
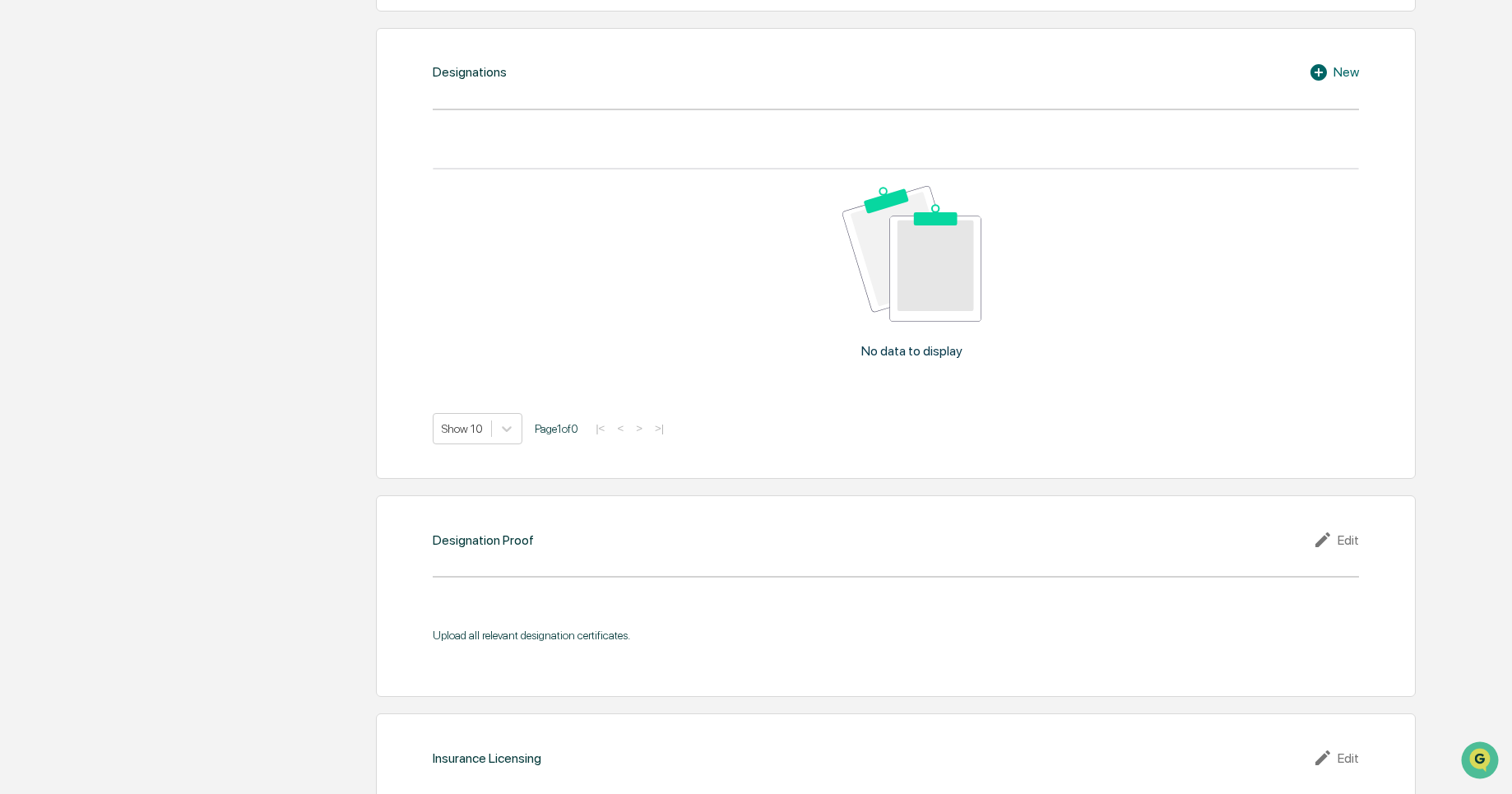
click at [1331, 64] on icon at bounding box center [1321, 72] width 25 height 20
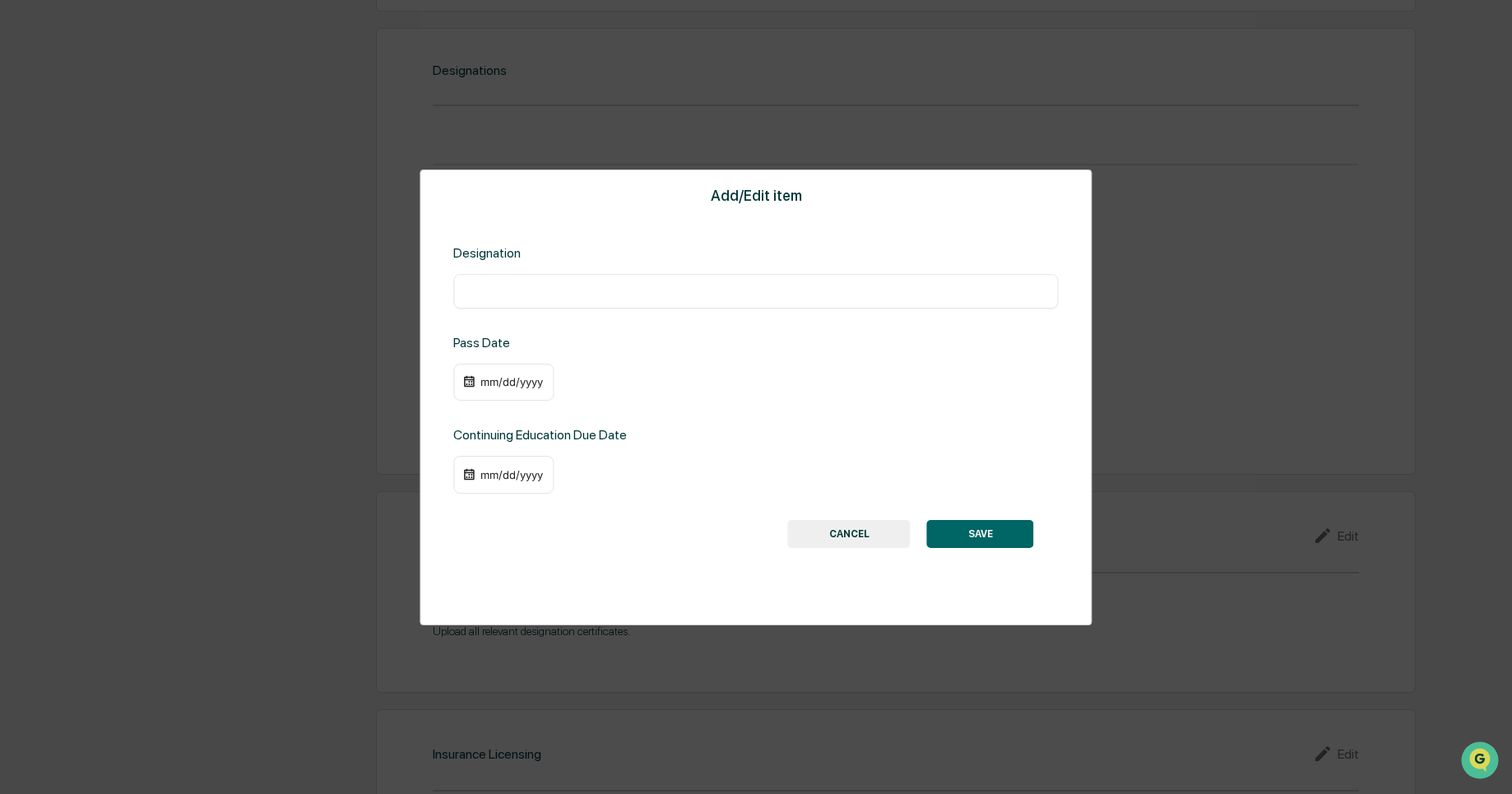
click at [850, 525] on button "CANCEL" at bounding box center [849, 533] width 123 height 28
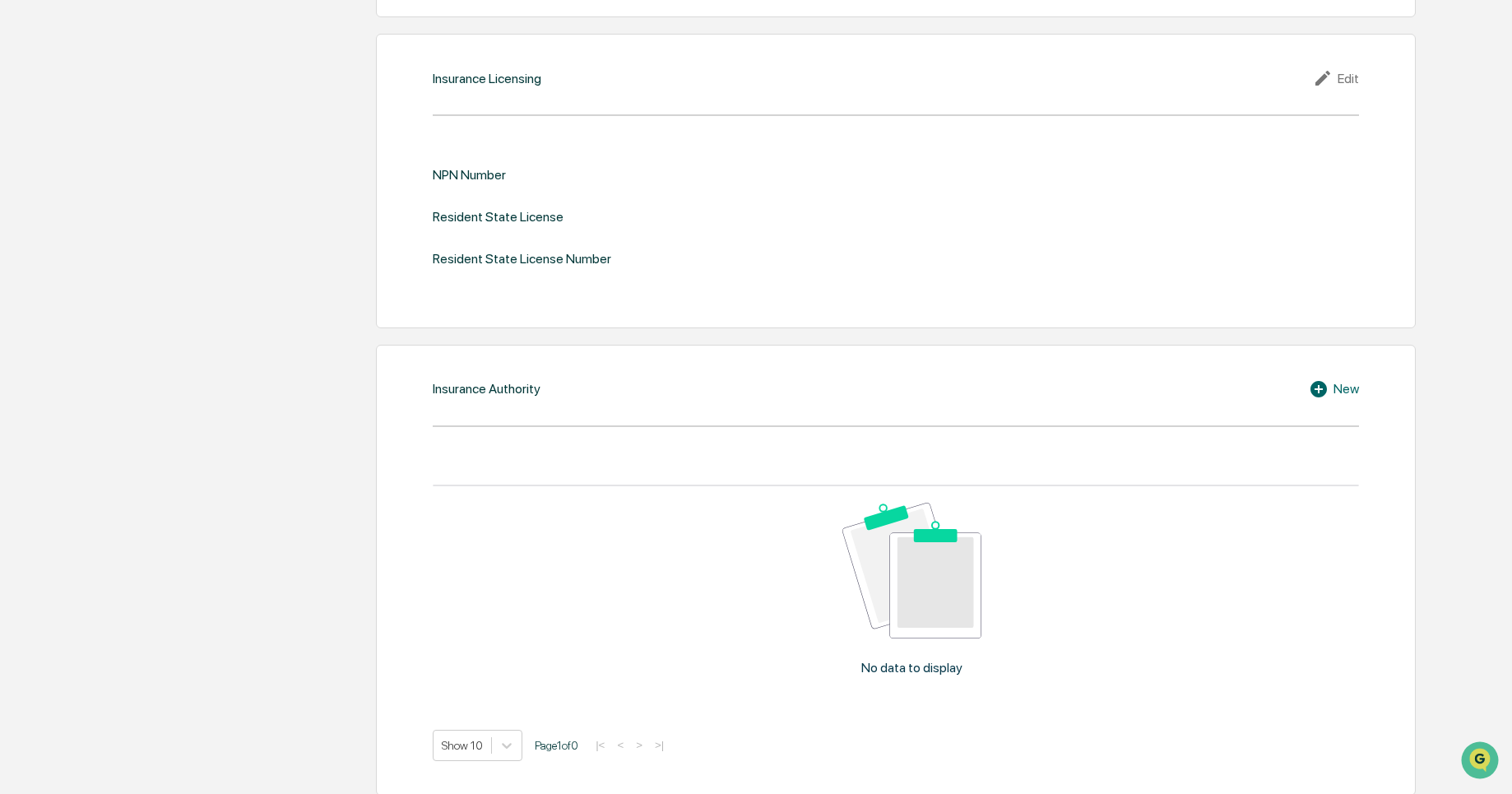
scroll to position [1939, 0]
click at [512, 261] on div "Resident State License Number" at bounding box center [522, 256] width 179 height 16
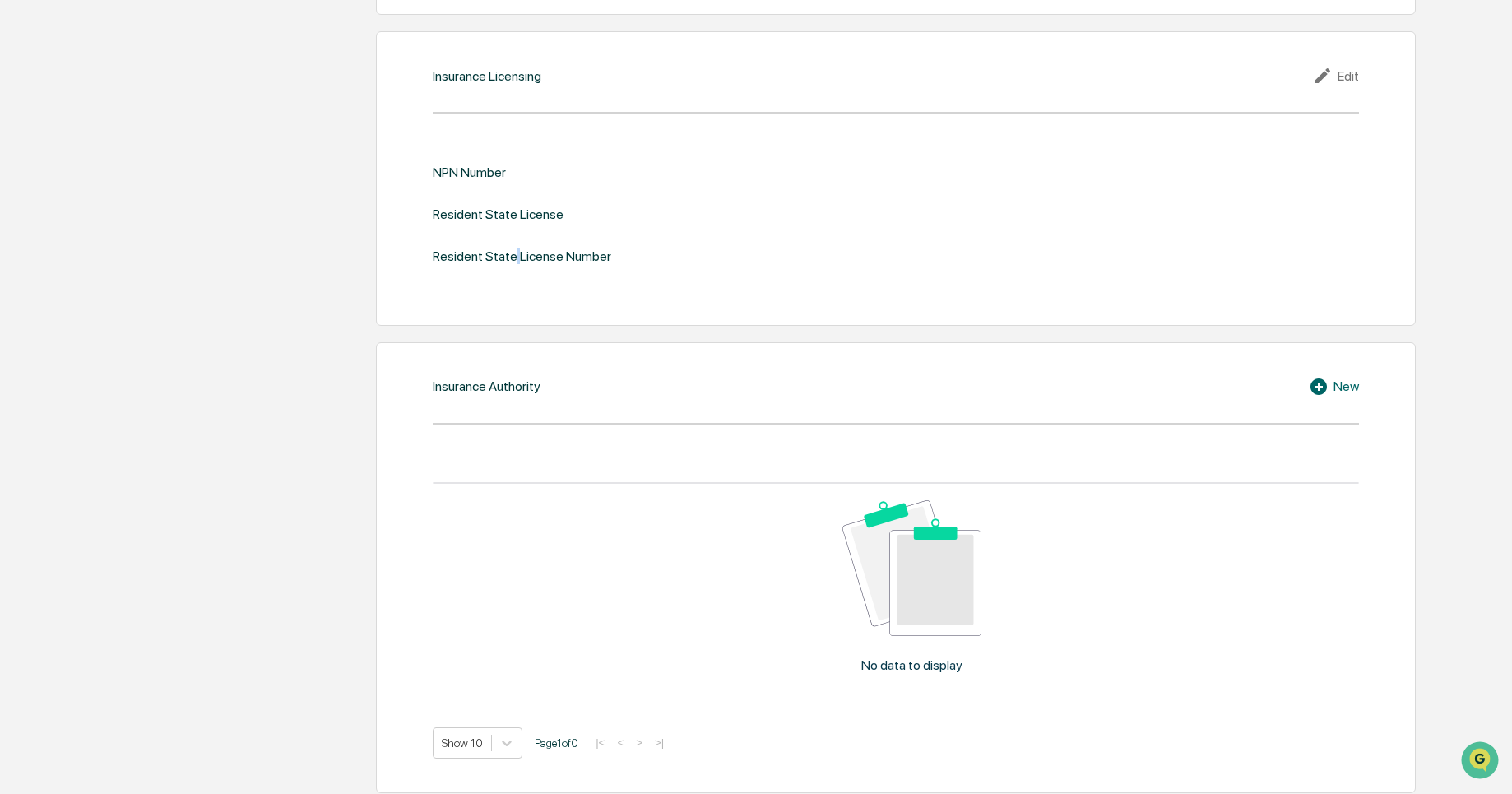
click at [512, 261] on div "Resident State License Number" at bounding box center [522, 256] width 179 height 16
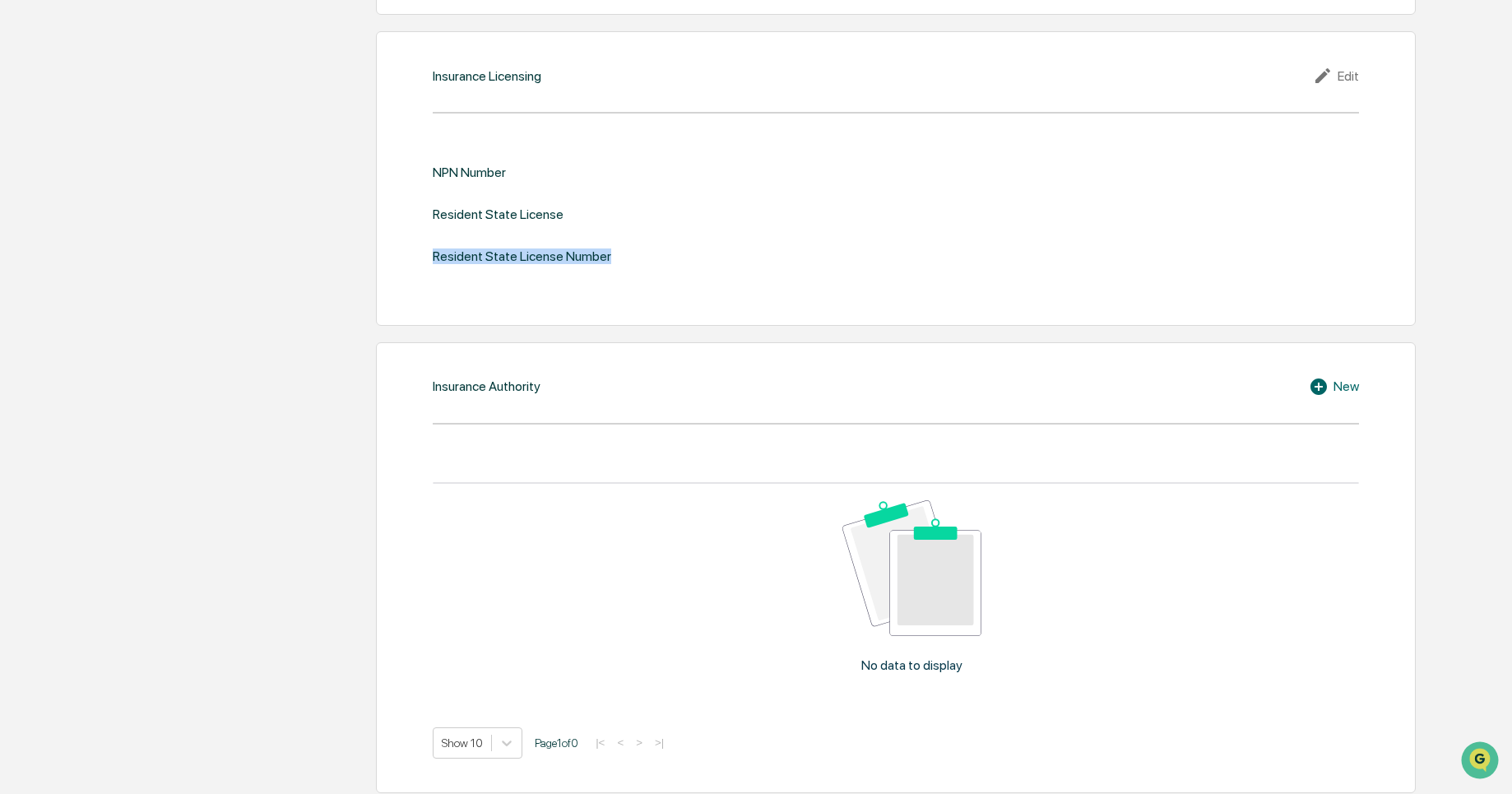
click at [512, 261] on div "Resident State License Number" at bounding box center [522, 256] width 179 height 16
click at [491, 221] on div "Resident State License" at bounding box center [498, 214] width 130 height 16
drag, startPoint x: 491, startPoint y: 221, endPoint x: 463, endPoint y: 177, distance: 52.2
click at [463, 177] on div "NPN Number Resident State License Resident State License Number" at bounding box center [896, 214] width 926 height 100
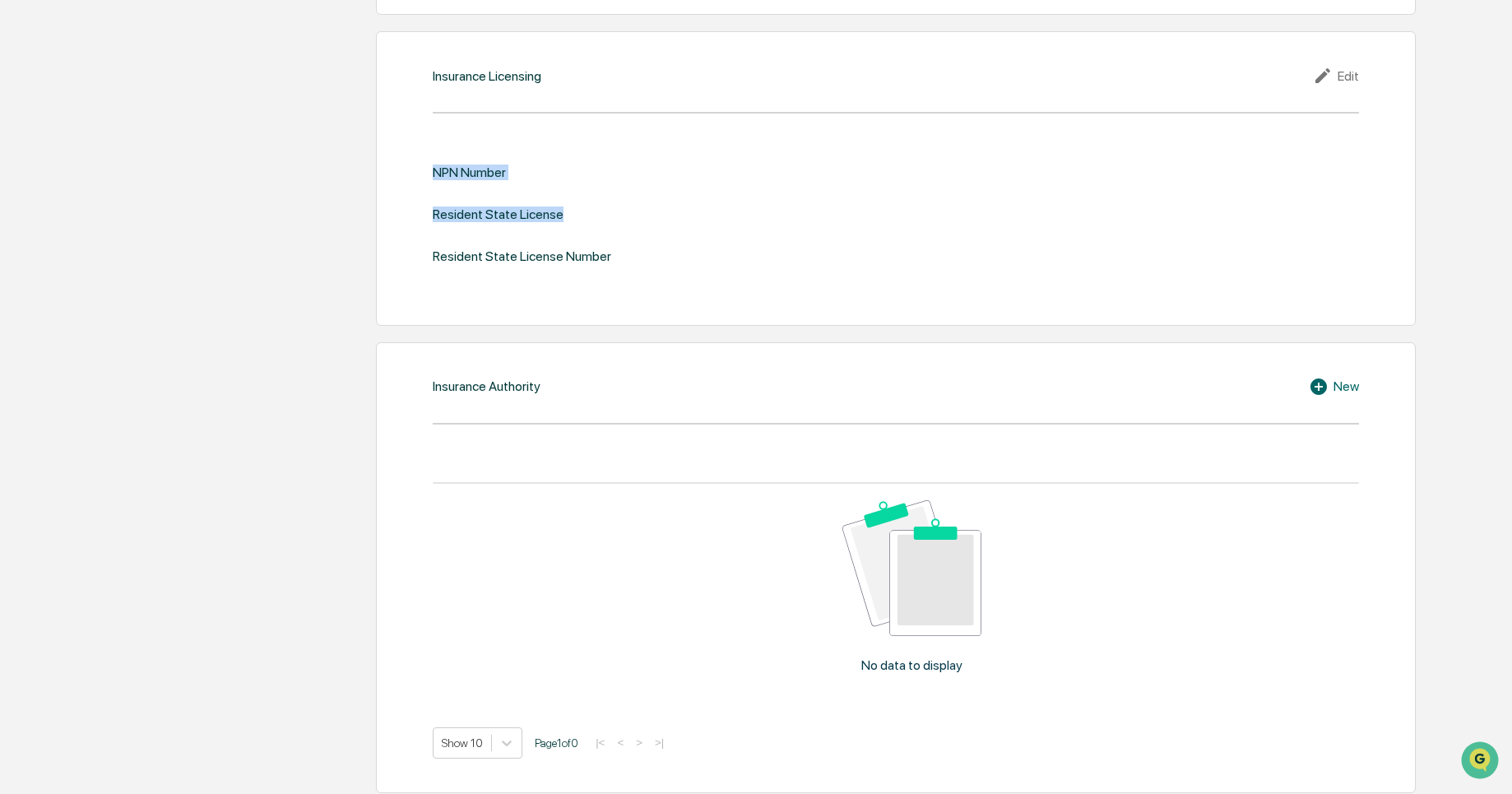
click at [463, 177] on div "NPN Number" at bounding box center [469, 172] width 74 height 16
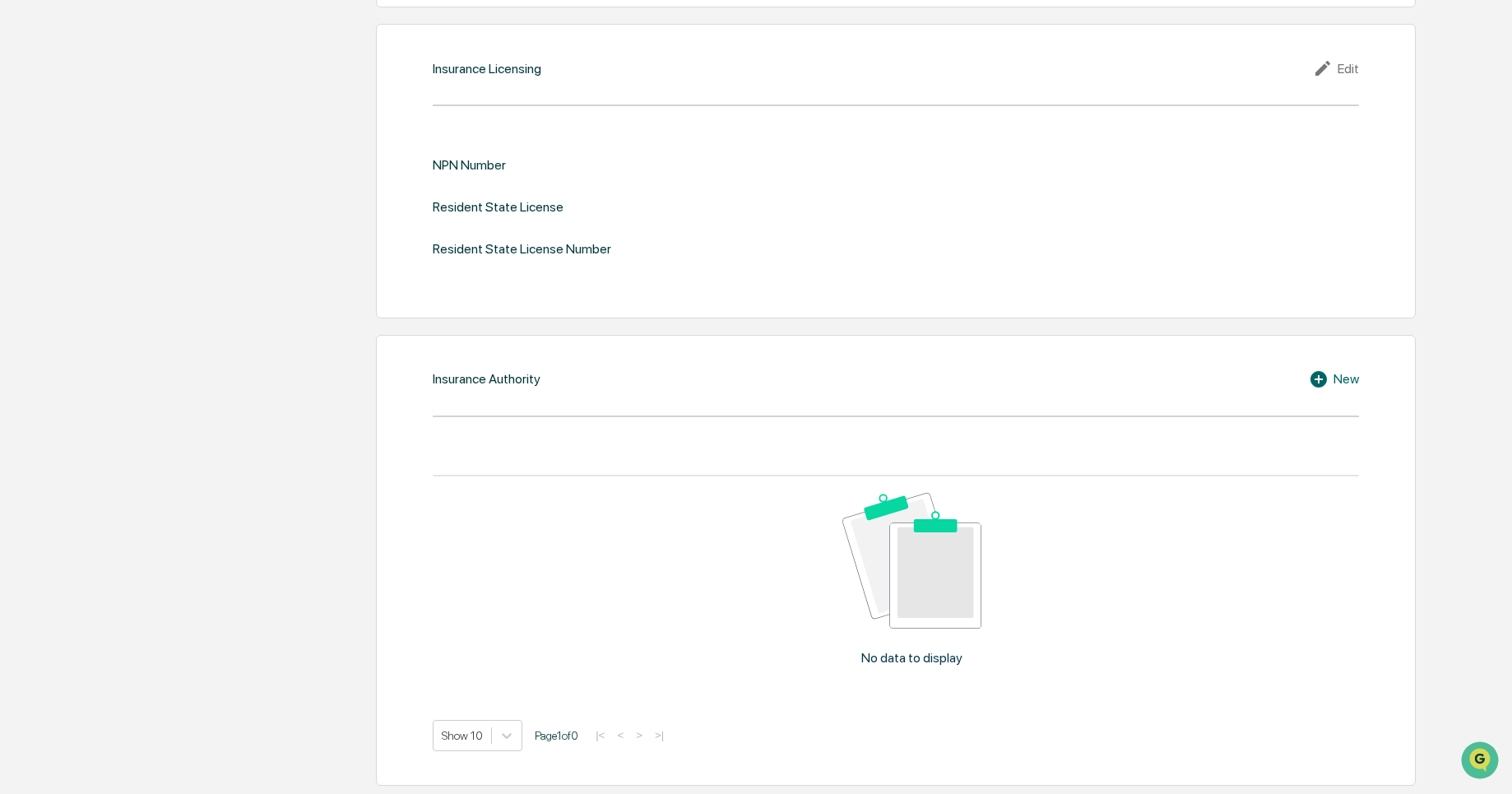
scroll to position [0, 0]
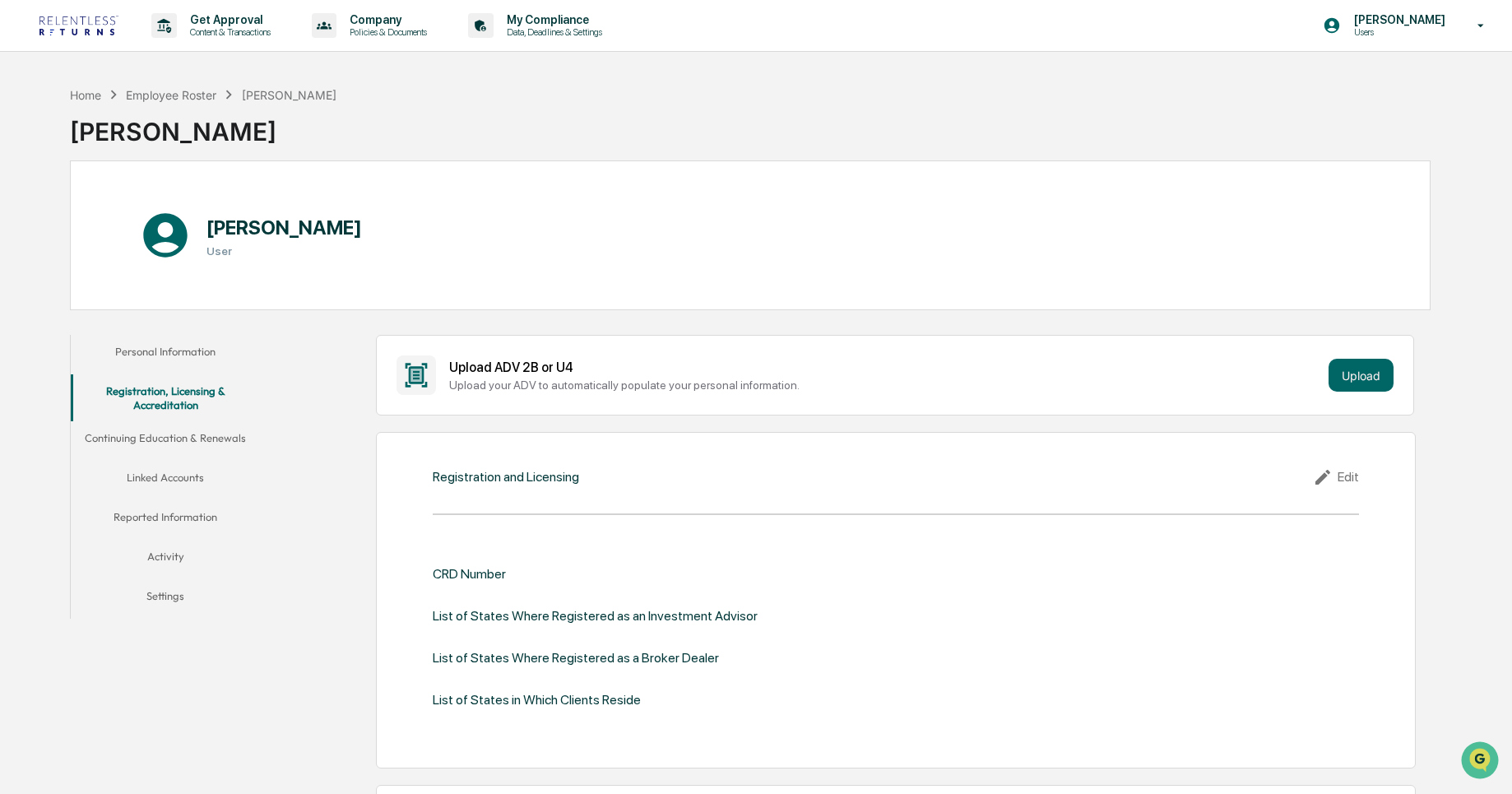
click at [177, 448] on button "Continuing Education & Renewals" at bounding box center [166, 440] width 190 height 39
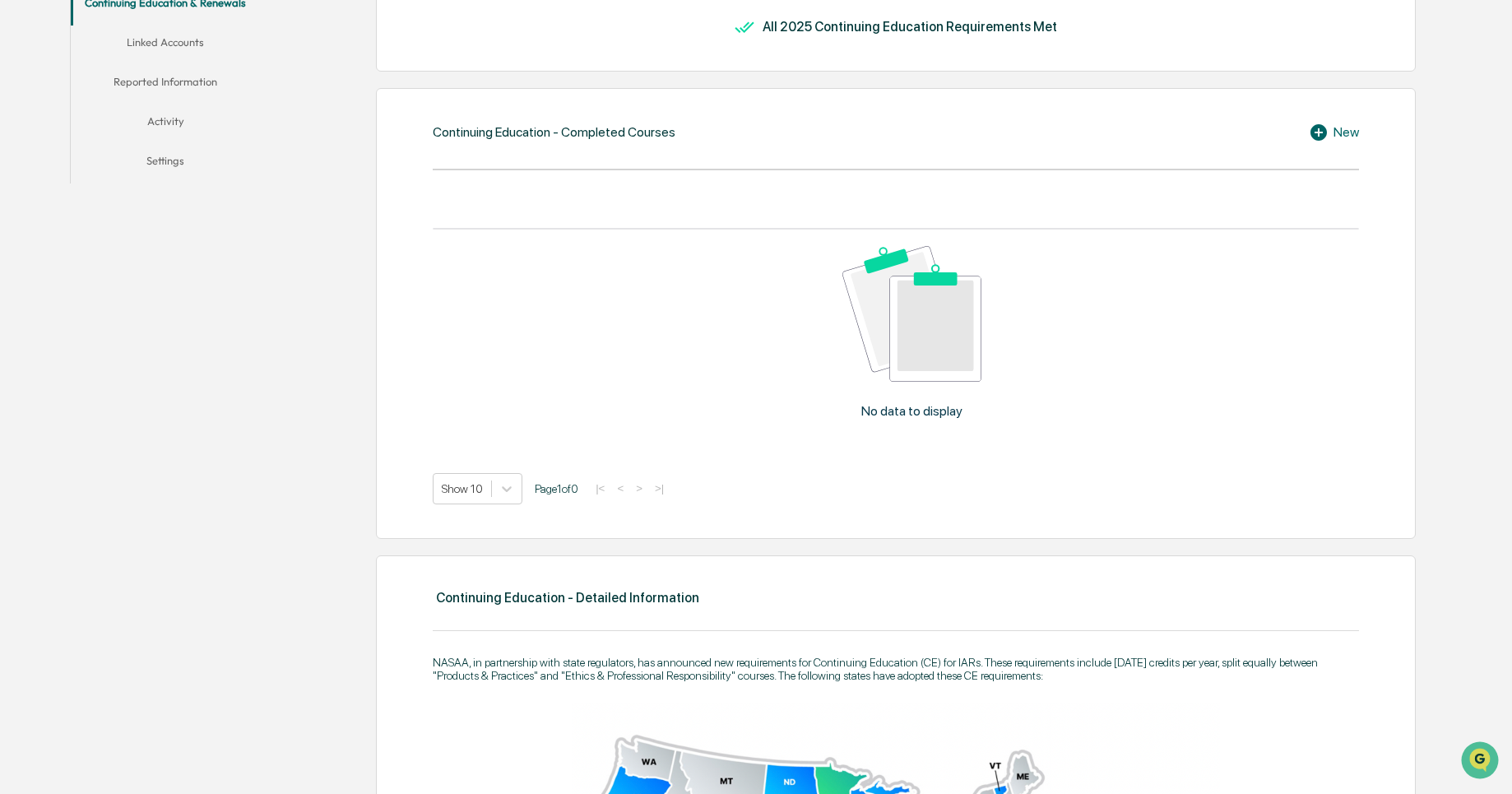
scroll to position [22, 0]
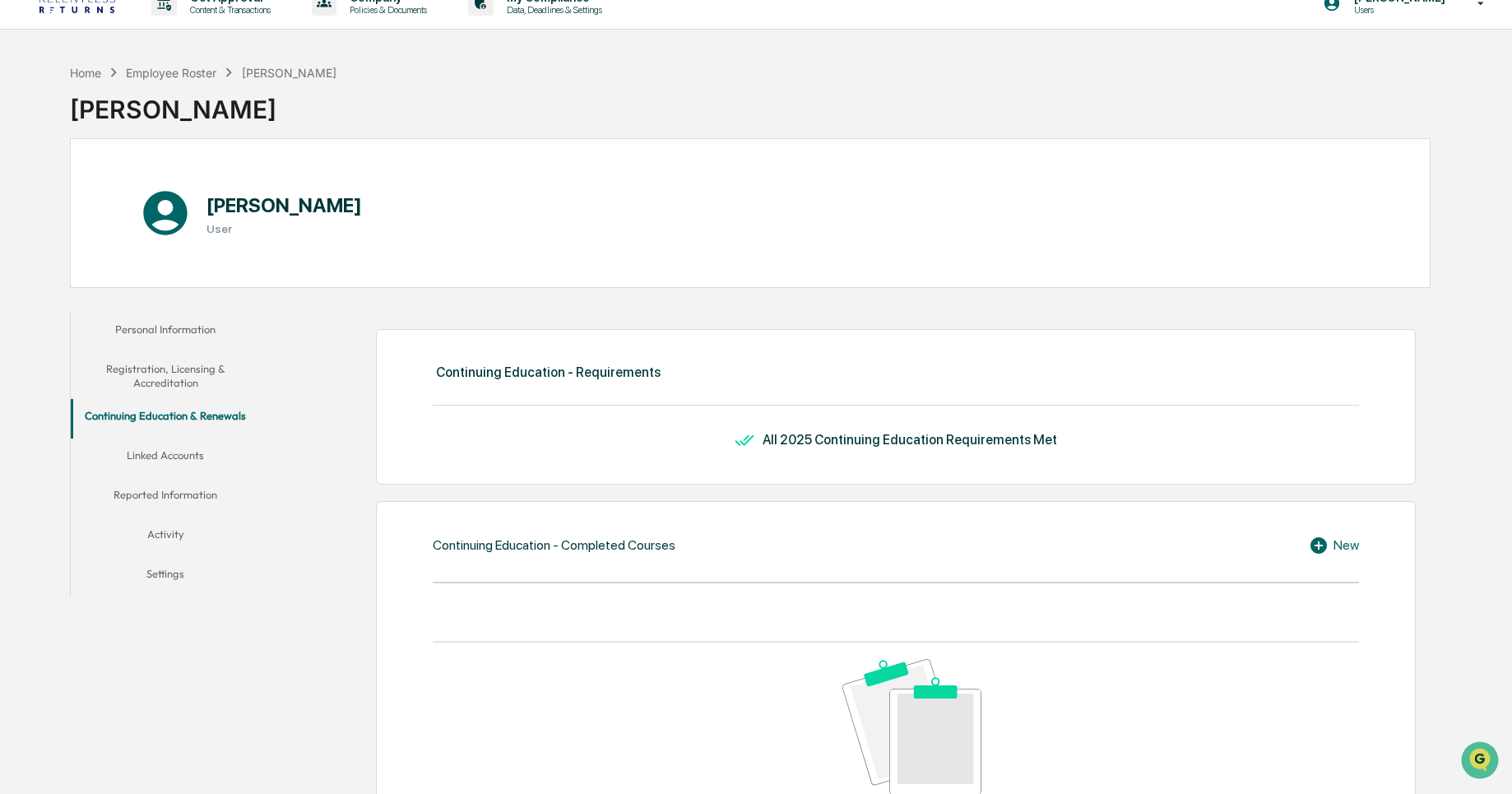
click at [176, 453] on button "Linked Accounts" at bounding box center [166, 458] width 190 height 39
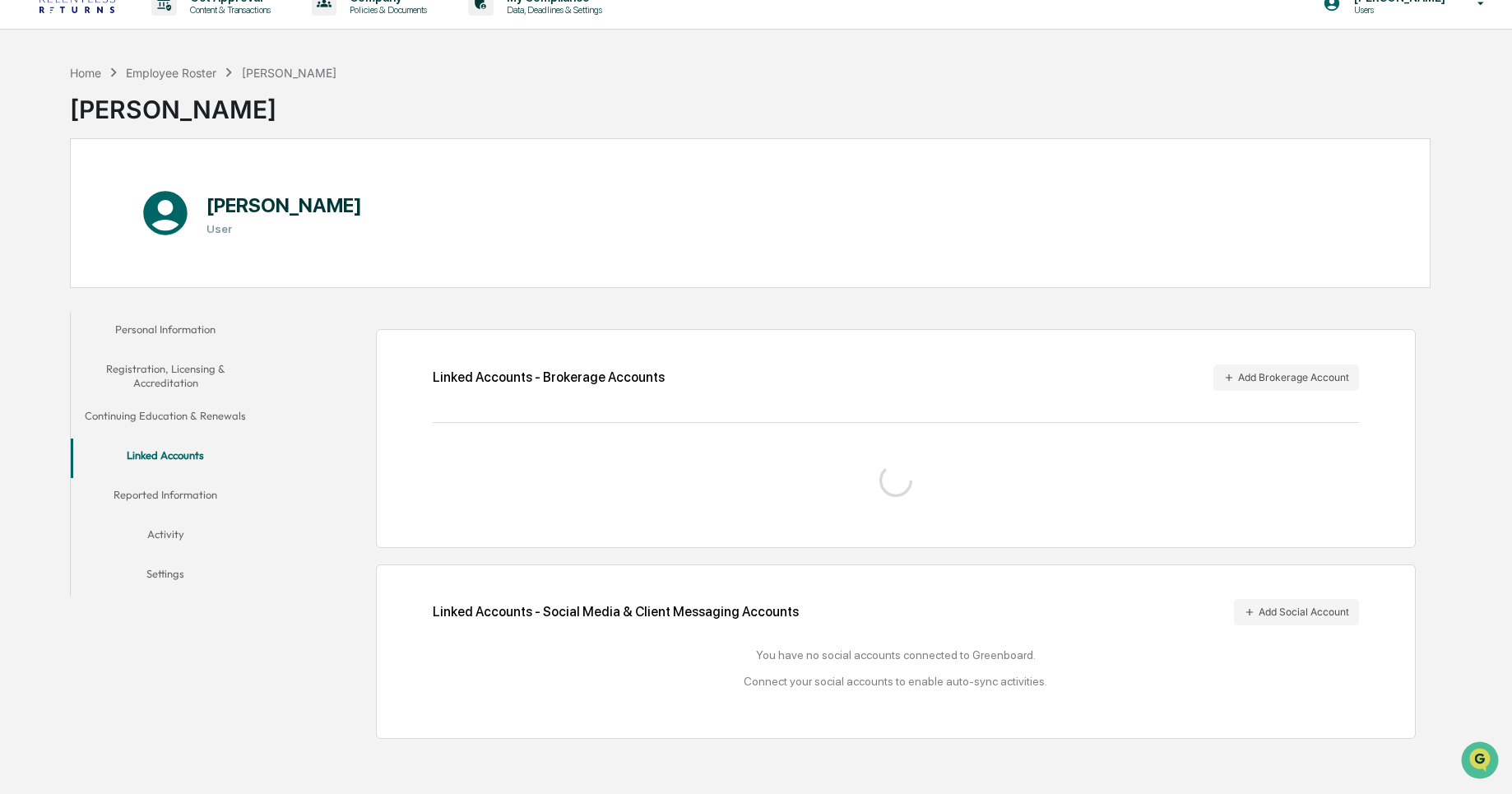
scroll to position [78, 0]
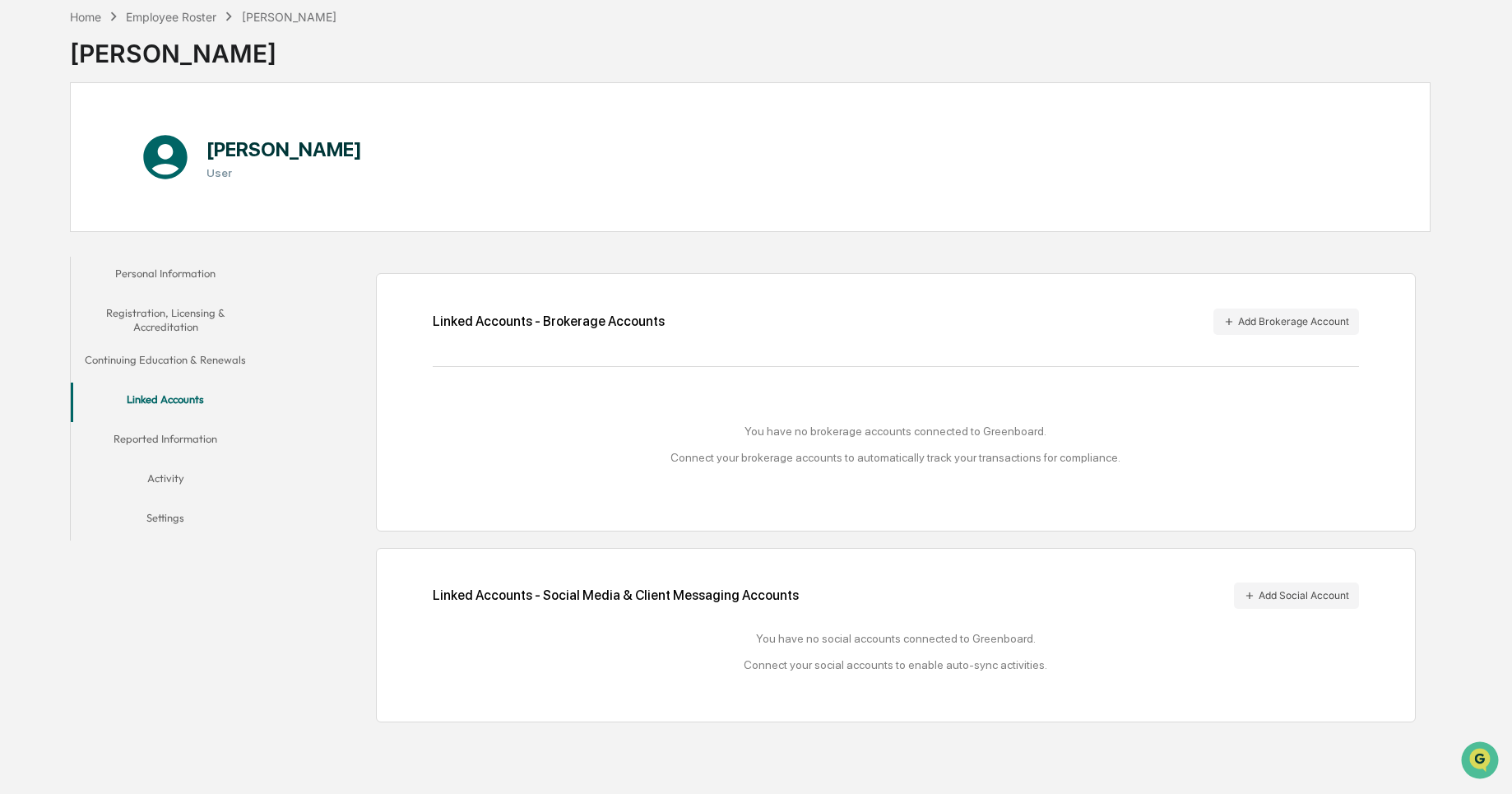
click at [191, 439] on button "Reported Information" at bounding box center [166, 441] width 190 height 39
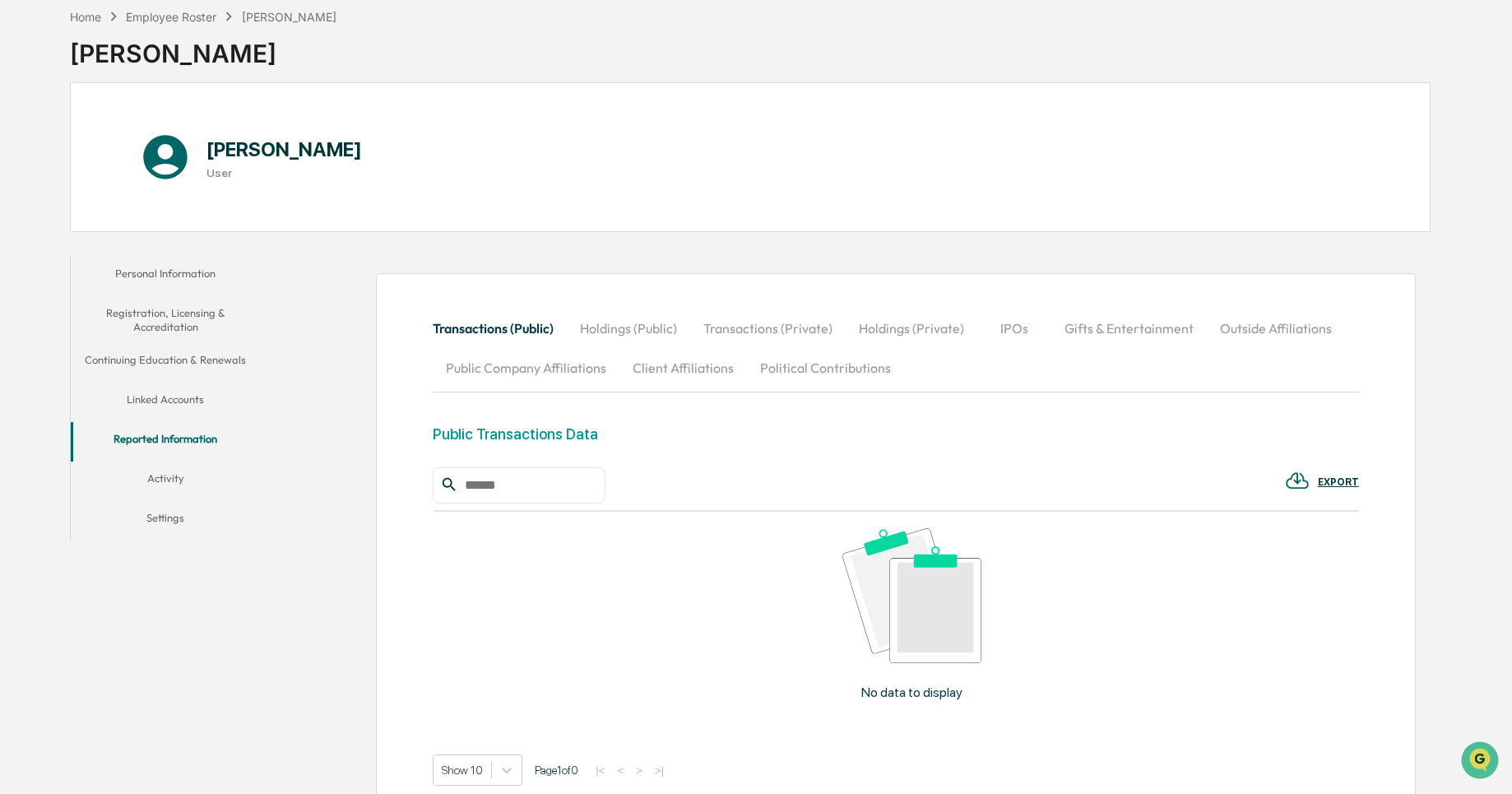
click at [188, 396] on button "Linked Accounts" at bounding box center [166, 402] width 190 height 39
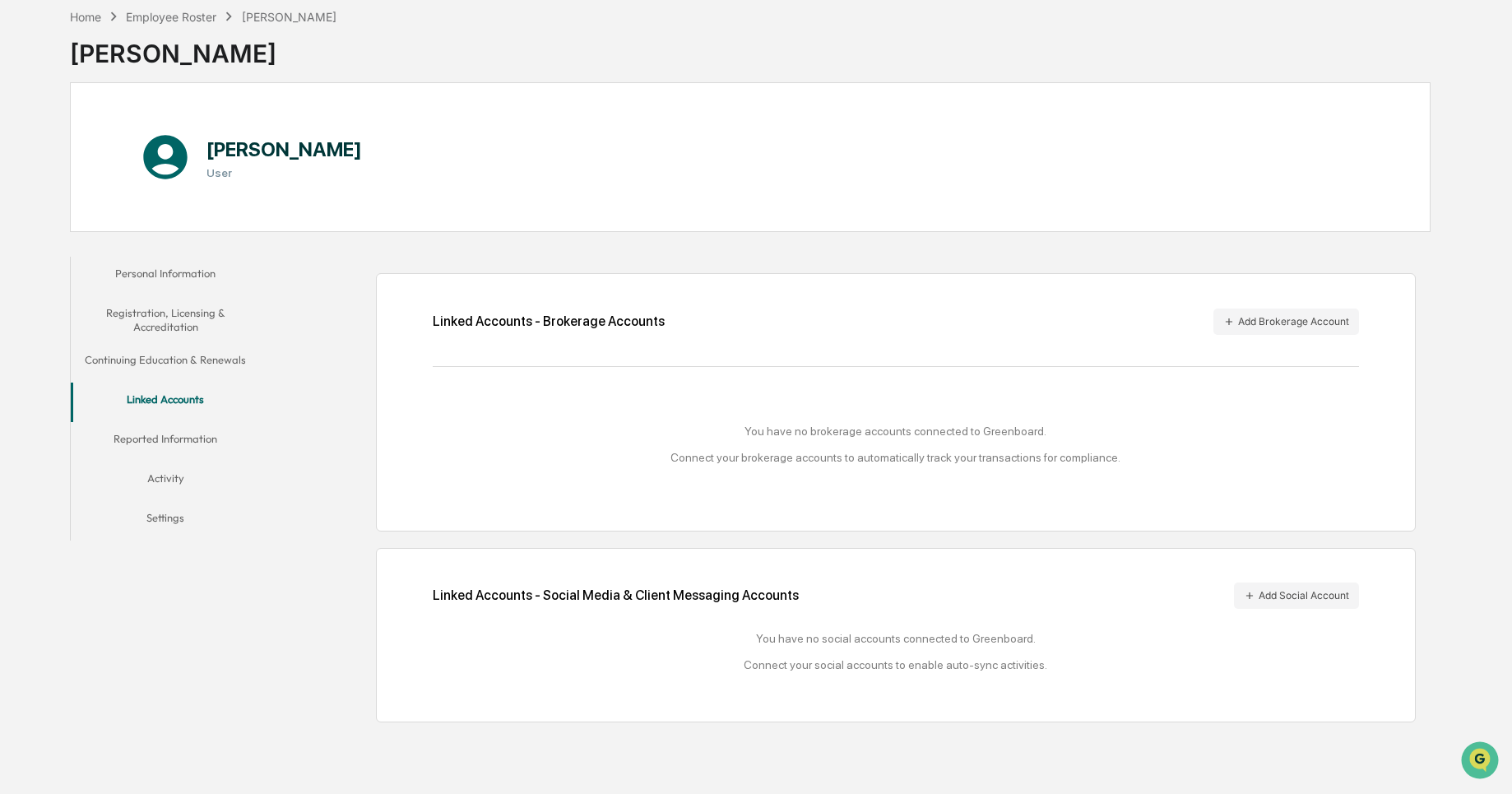
click at [188, 433] on button "Reported Information" at bounding box center [166, 441] width 190 height 39
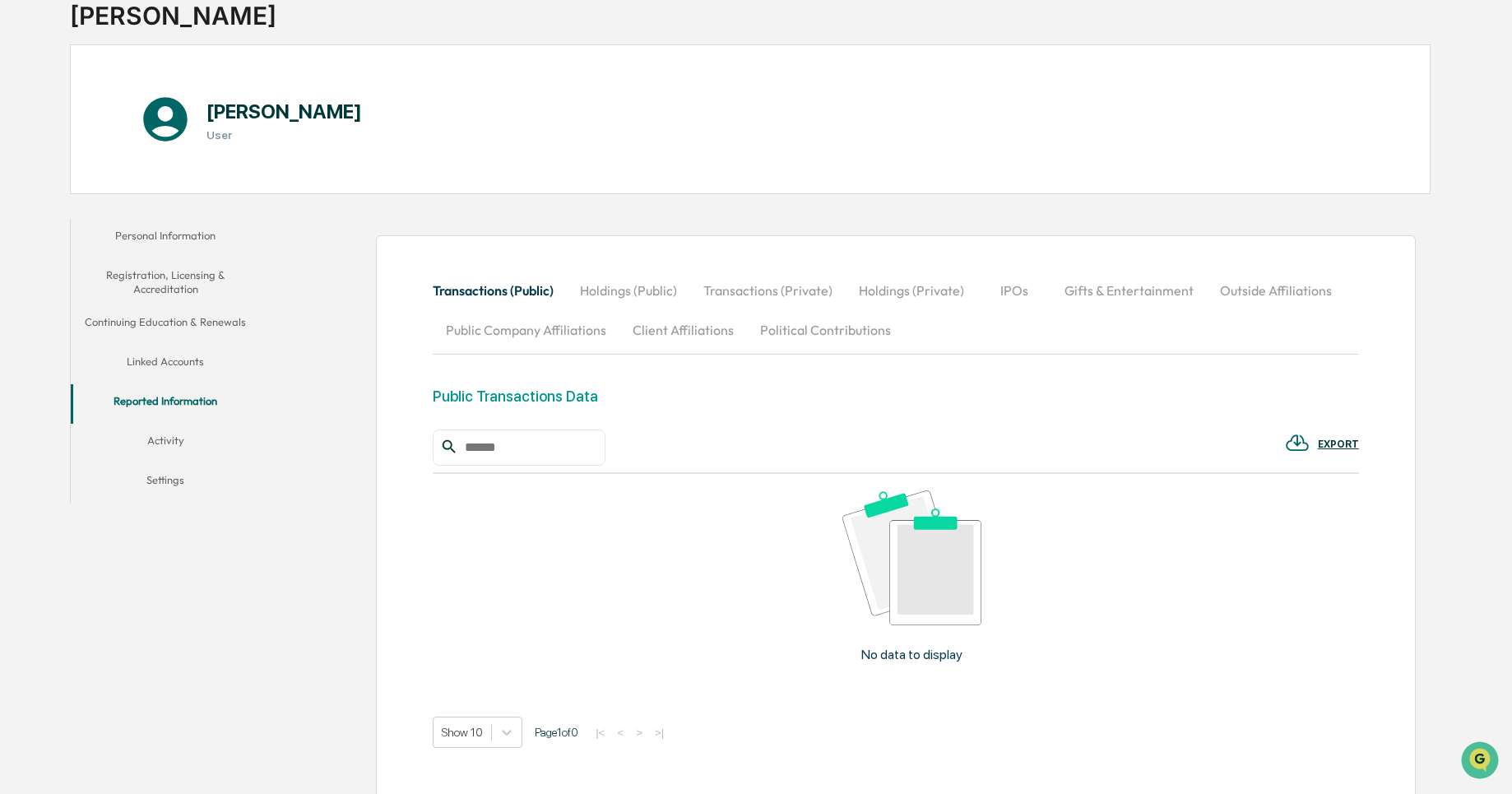
scroll to position [206, 0]
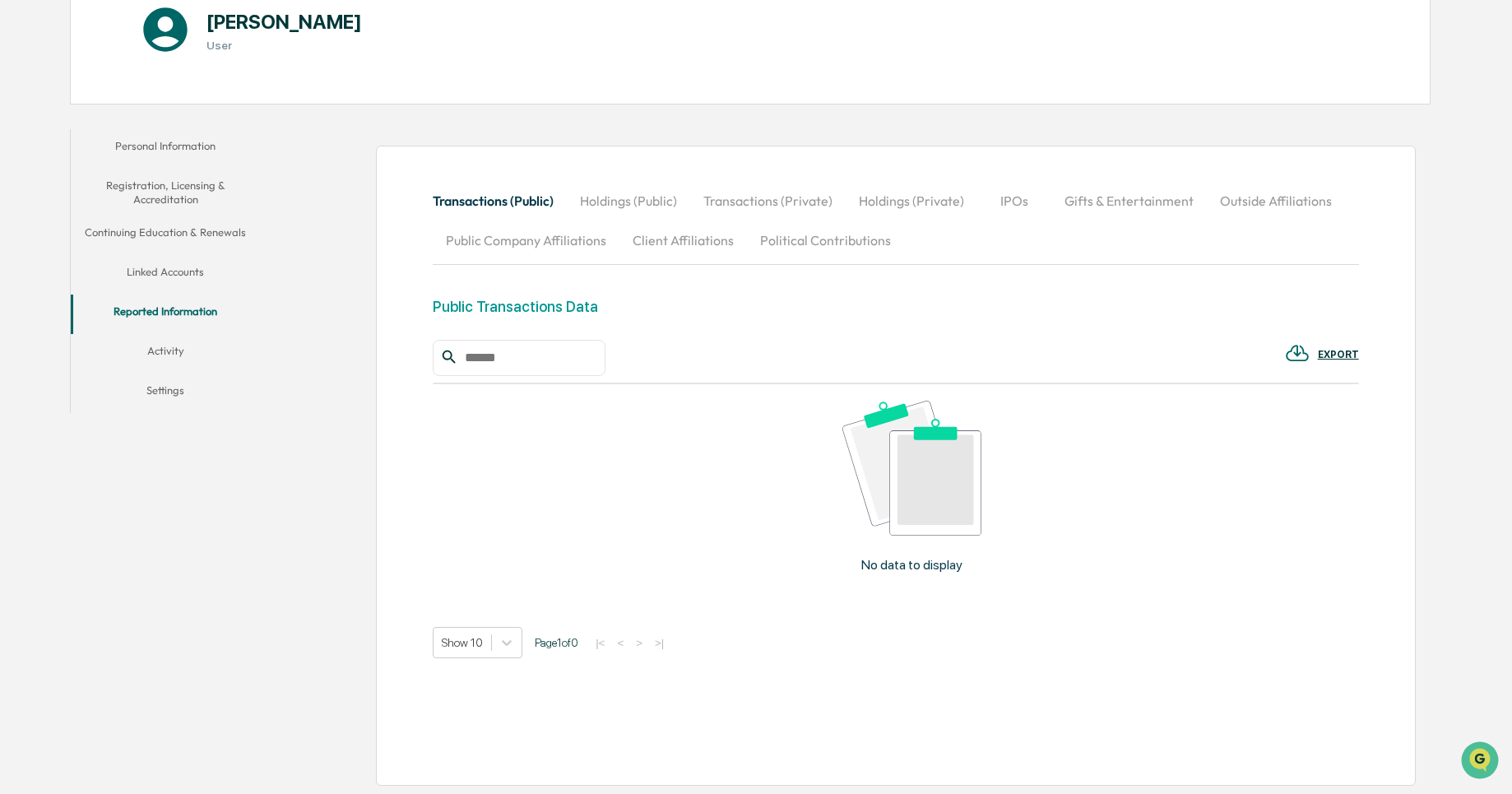
click at [207, 352] on button "Activity" at bounding box center [166, 354] width 190 height 39
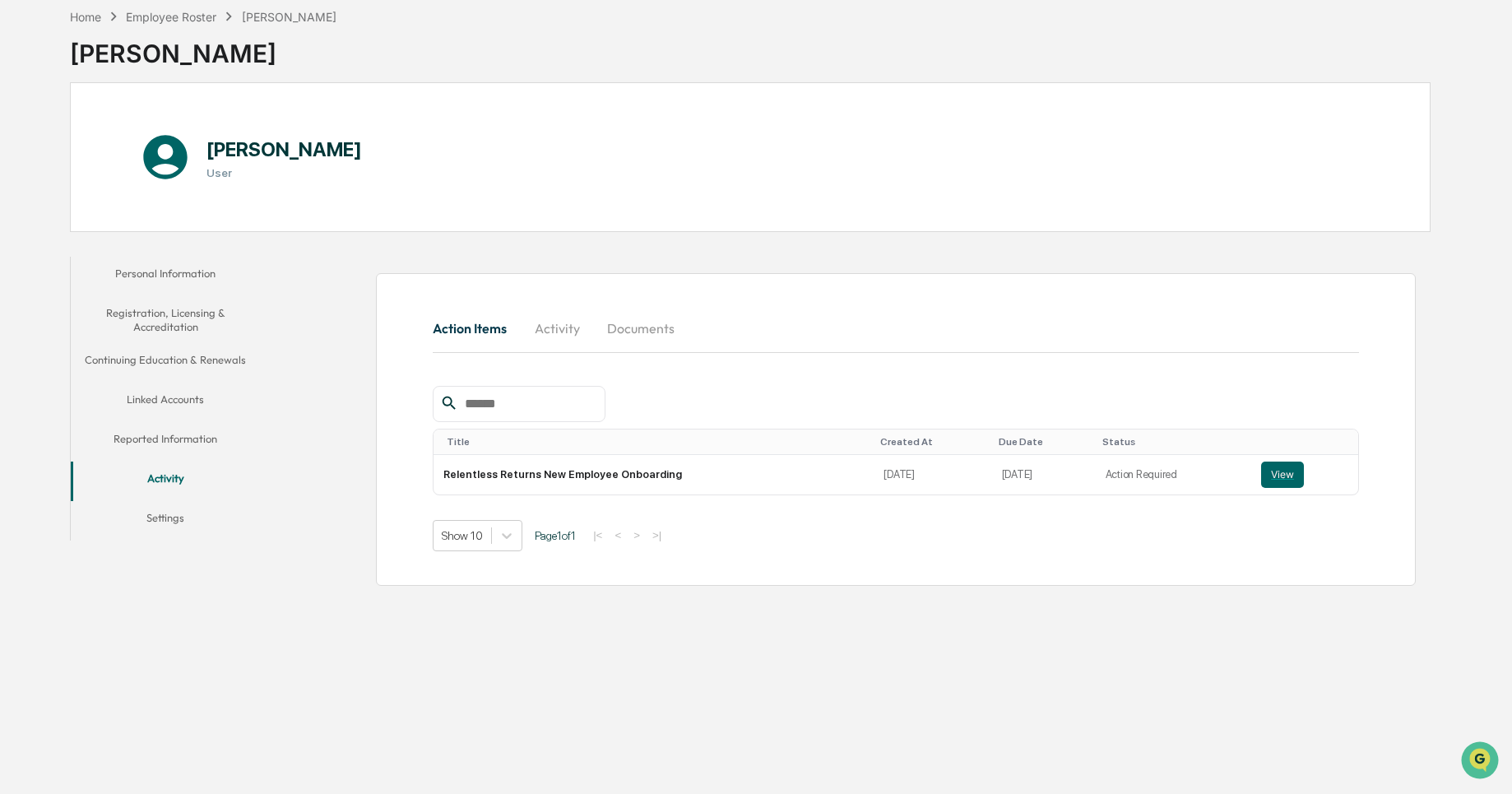
click at [174, 524] on button "Settings" at bounding box center [166, 520] width 190 height 39
